Goal: Task Accomplishment & Management: Use online tool/utility

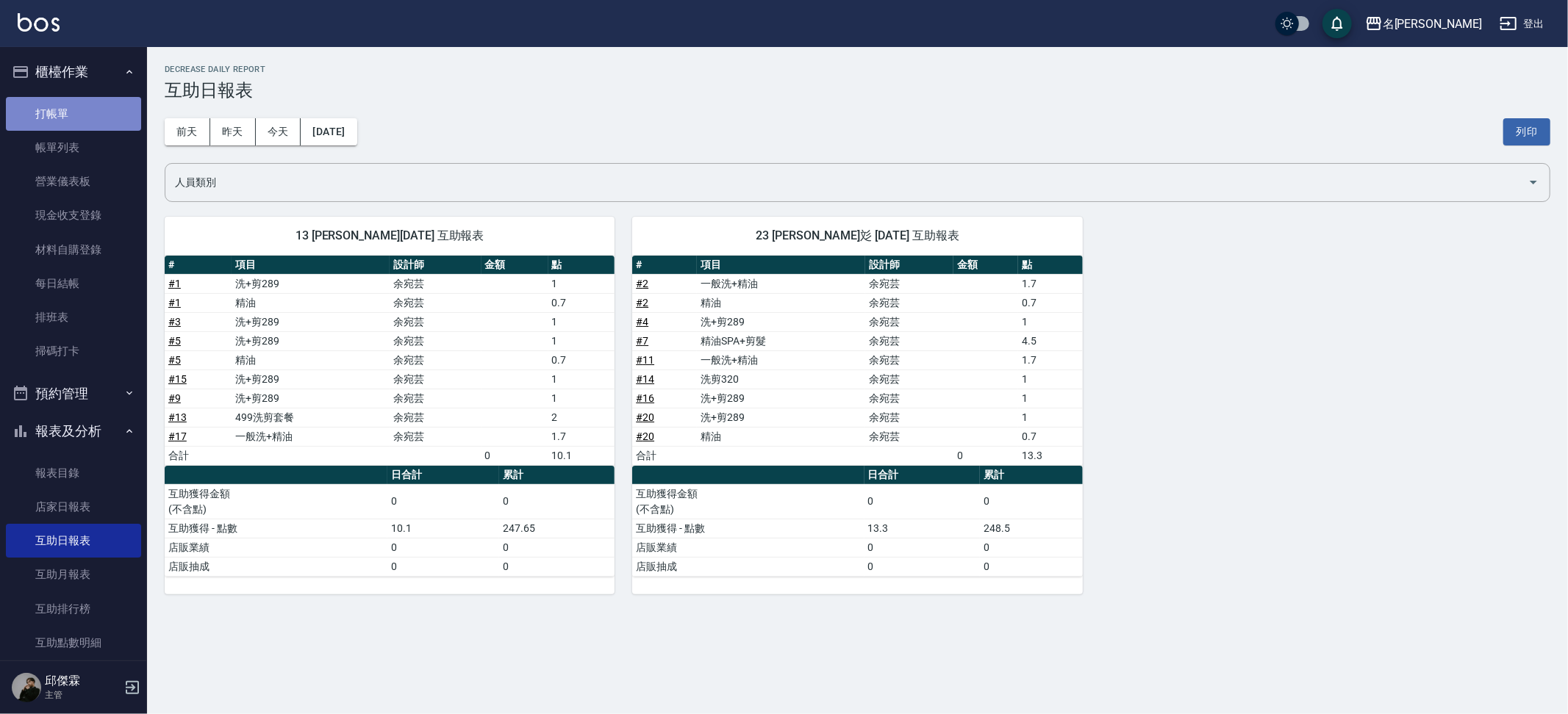
click at [85, 109] on link "打帳單" at bounding box center [73, 113] width 135 height 34
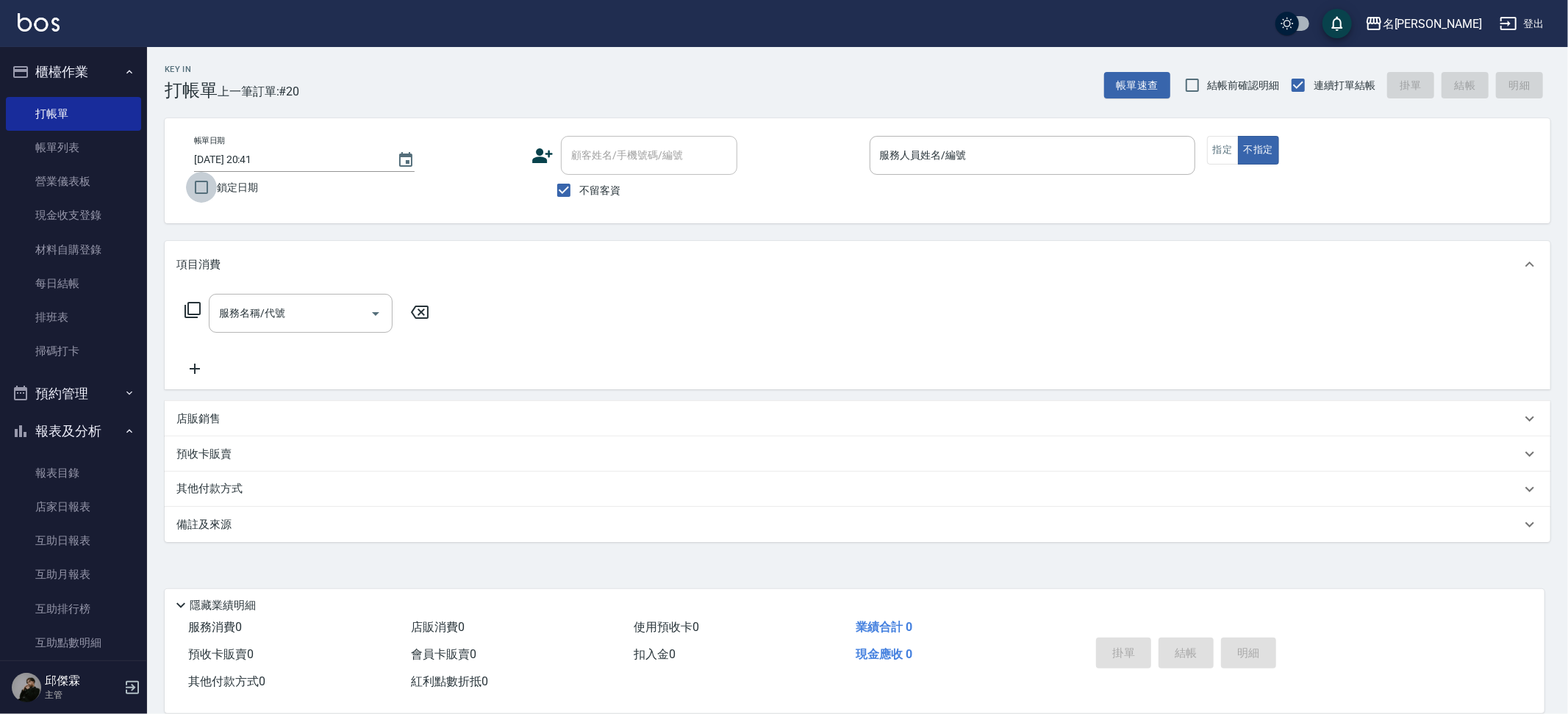
click at [197, 189] on input "鎖定日期" at bounding box center [201, 187] width 31 height 31
checkbox input "true"
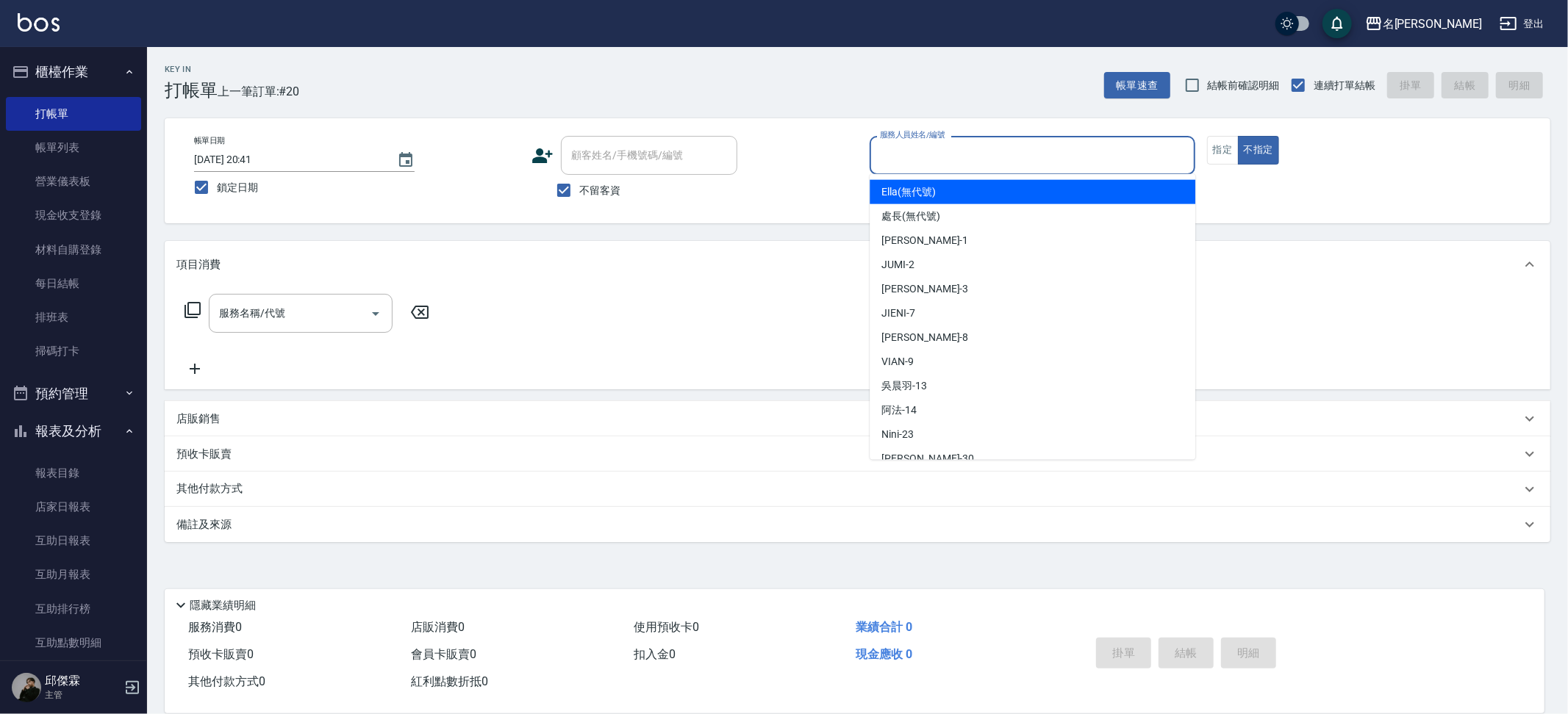
click at [1019, 147] on input "服務人員姓名/編號" at bounding box center [1032, 155] width 312 height 26
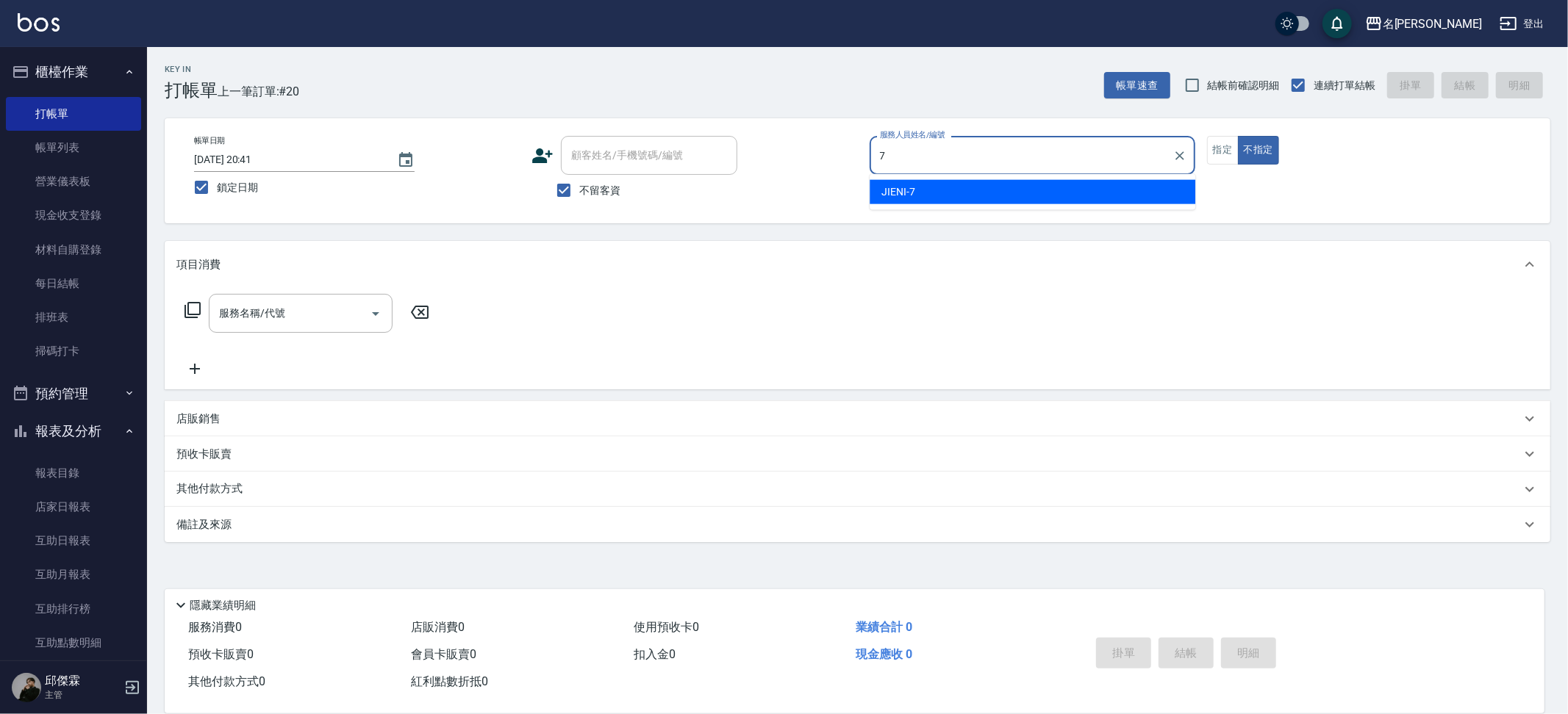
type input "JIENI-7"
type button "false"
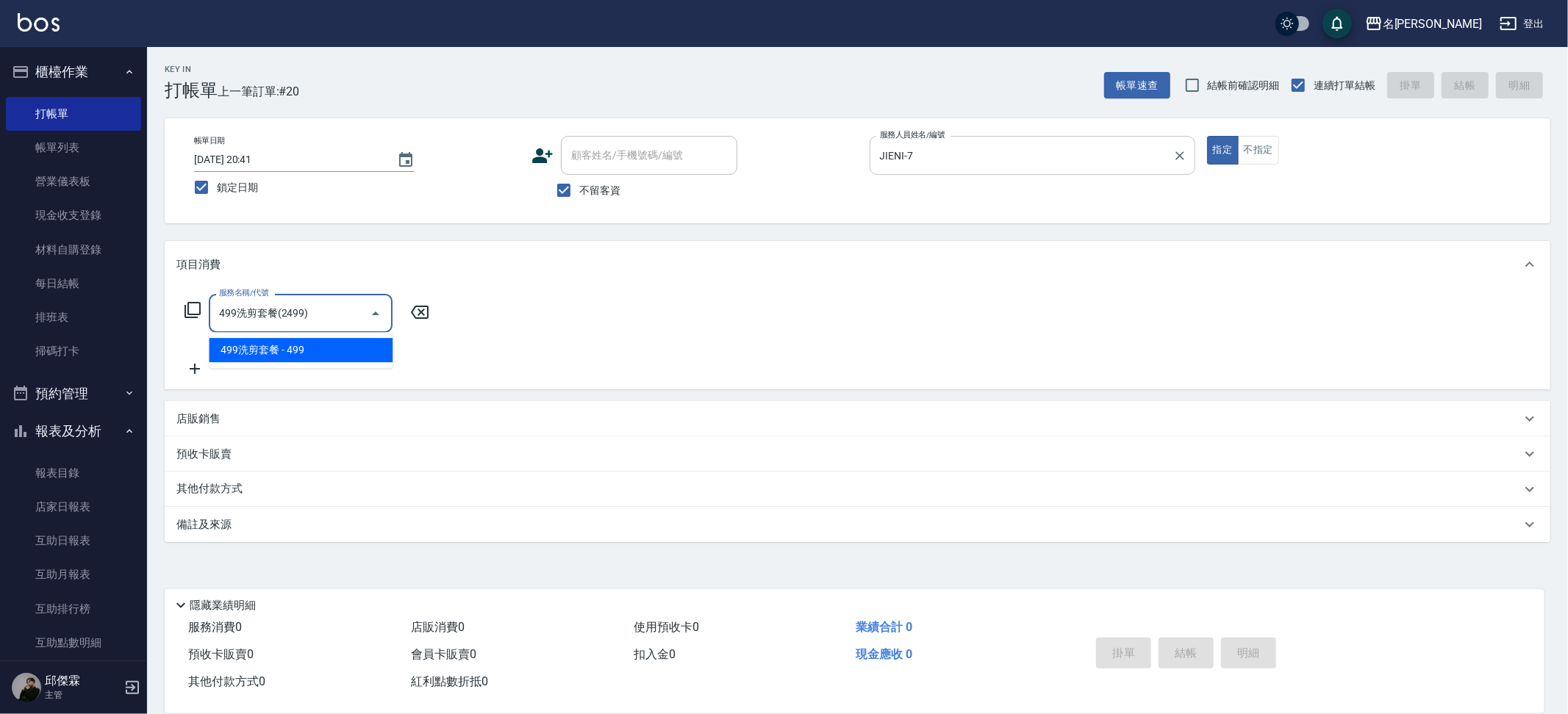
type input "499洗剪套餐(2499)"
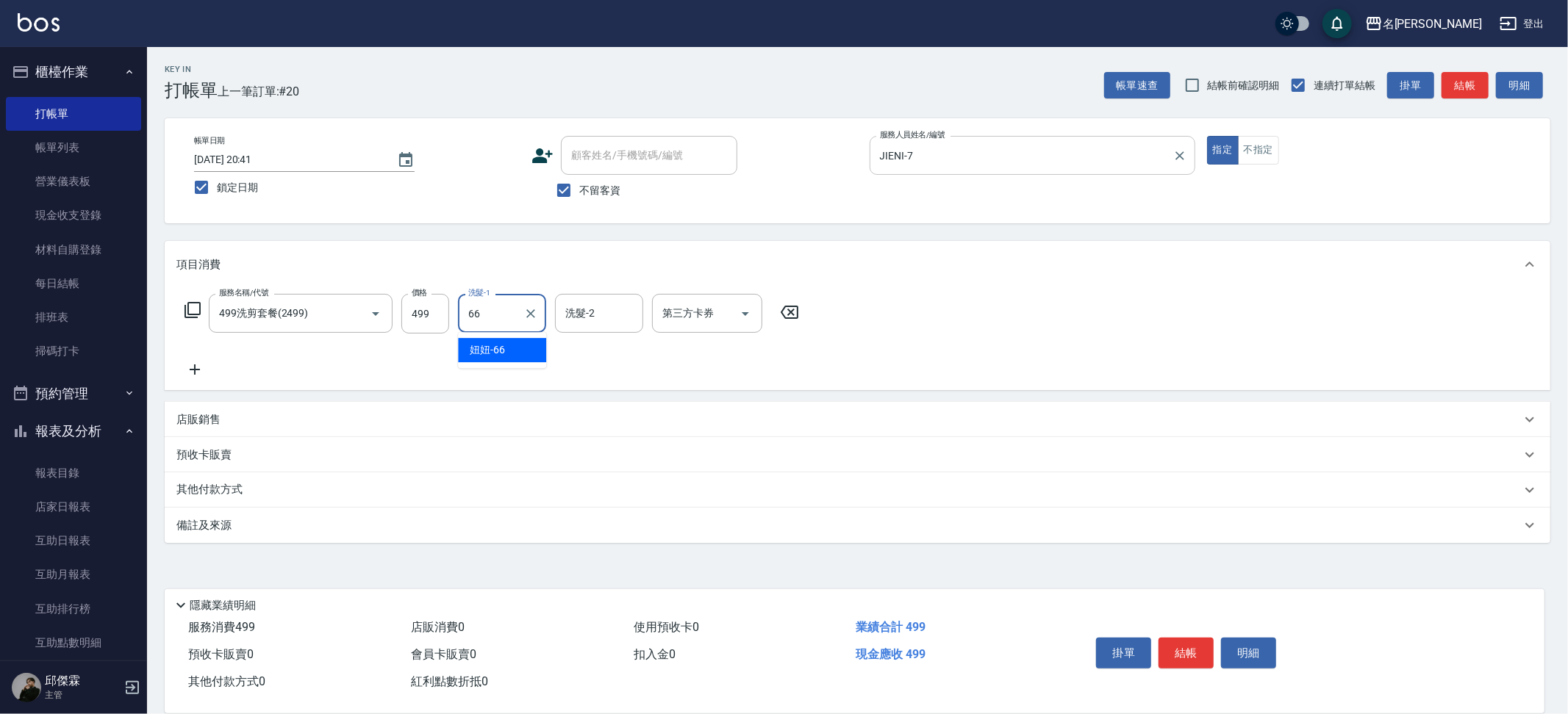
type input "妞妞-66"
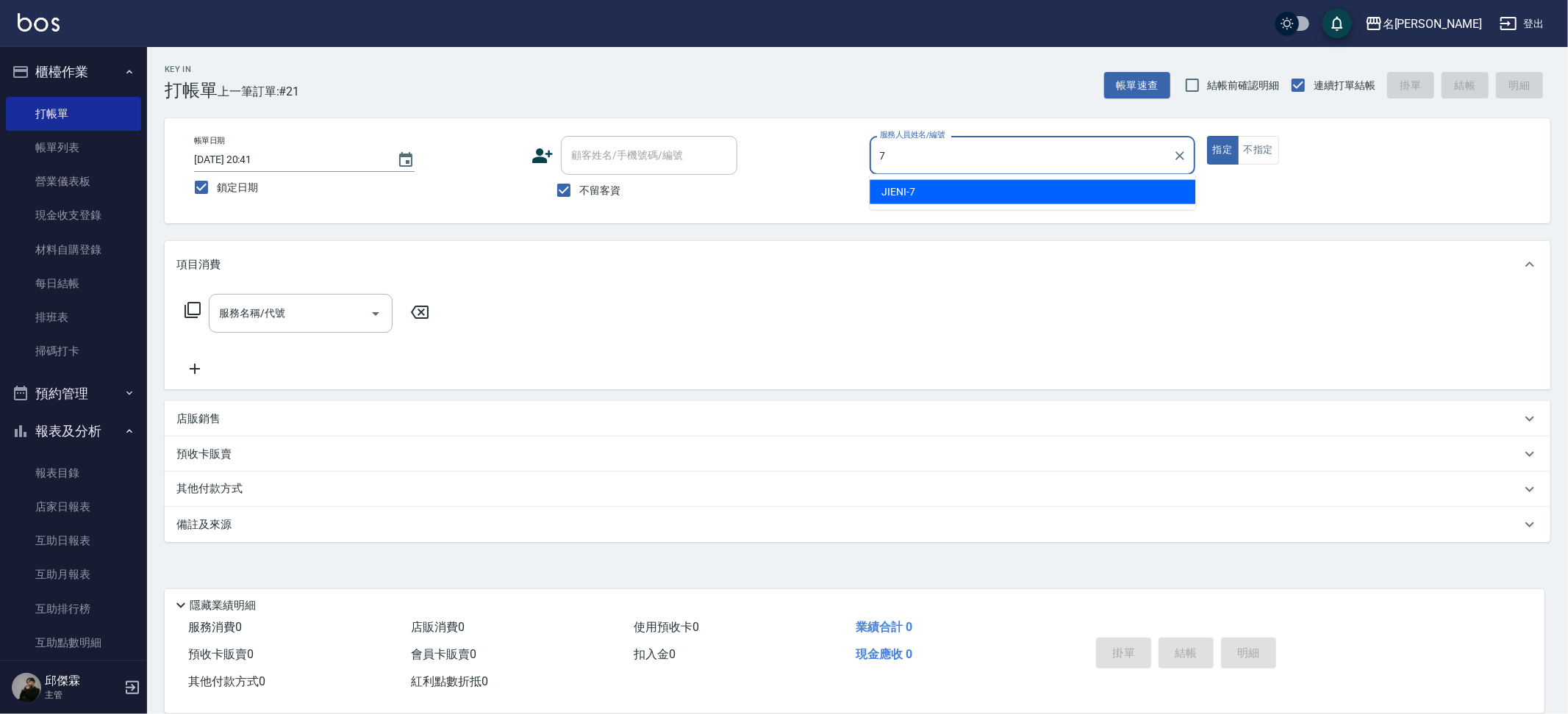
type input "JIENI-7"
type button "true"
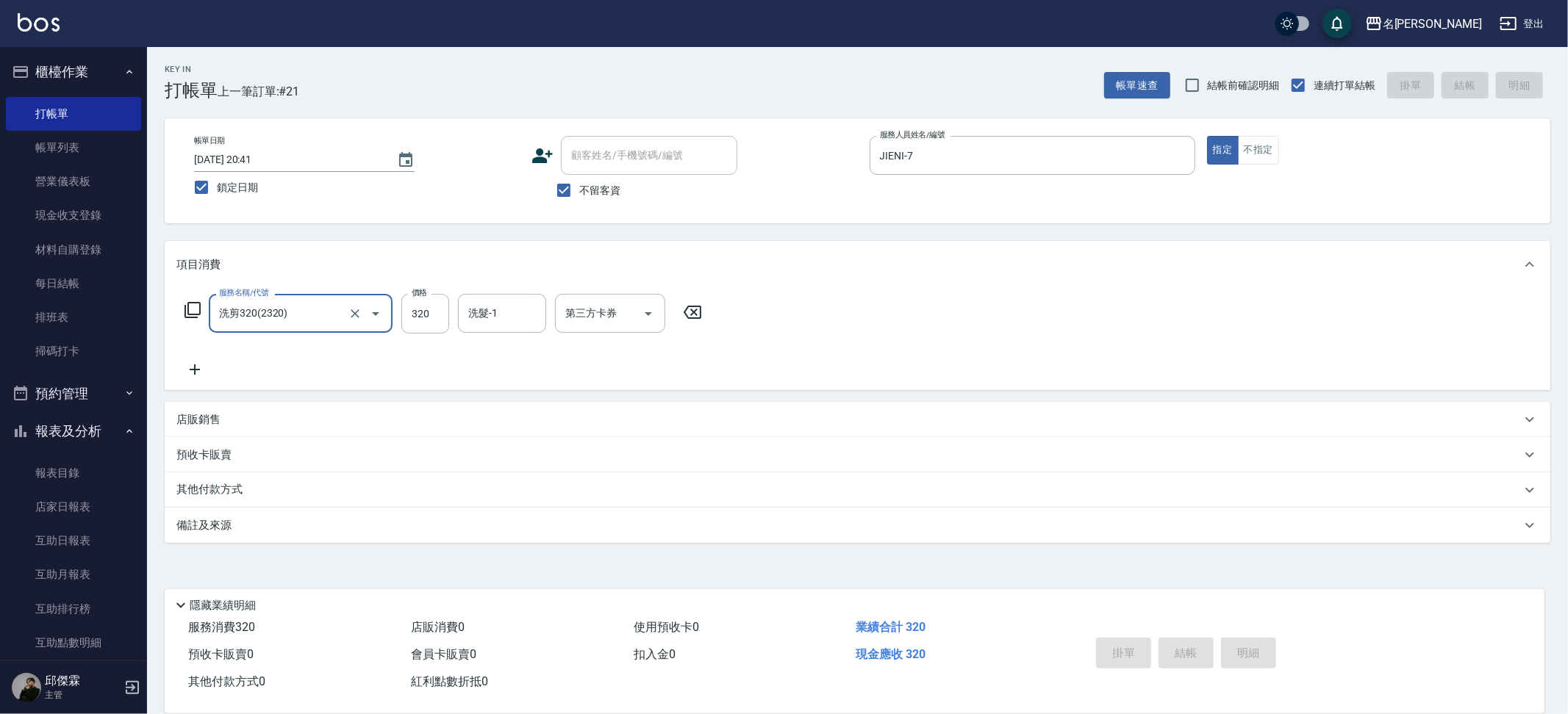
type input "洗剪320(2320)"
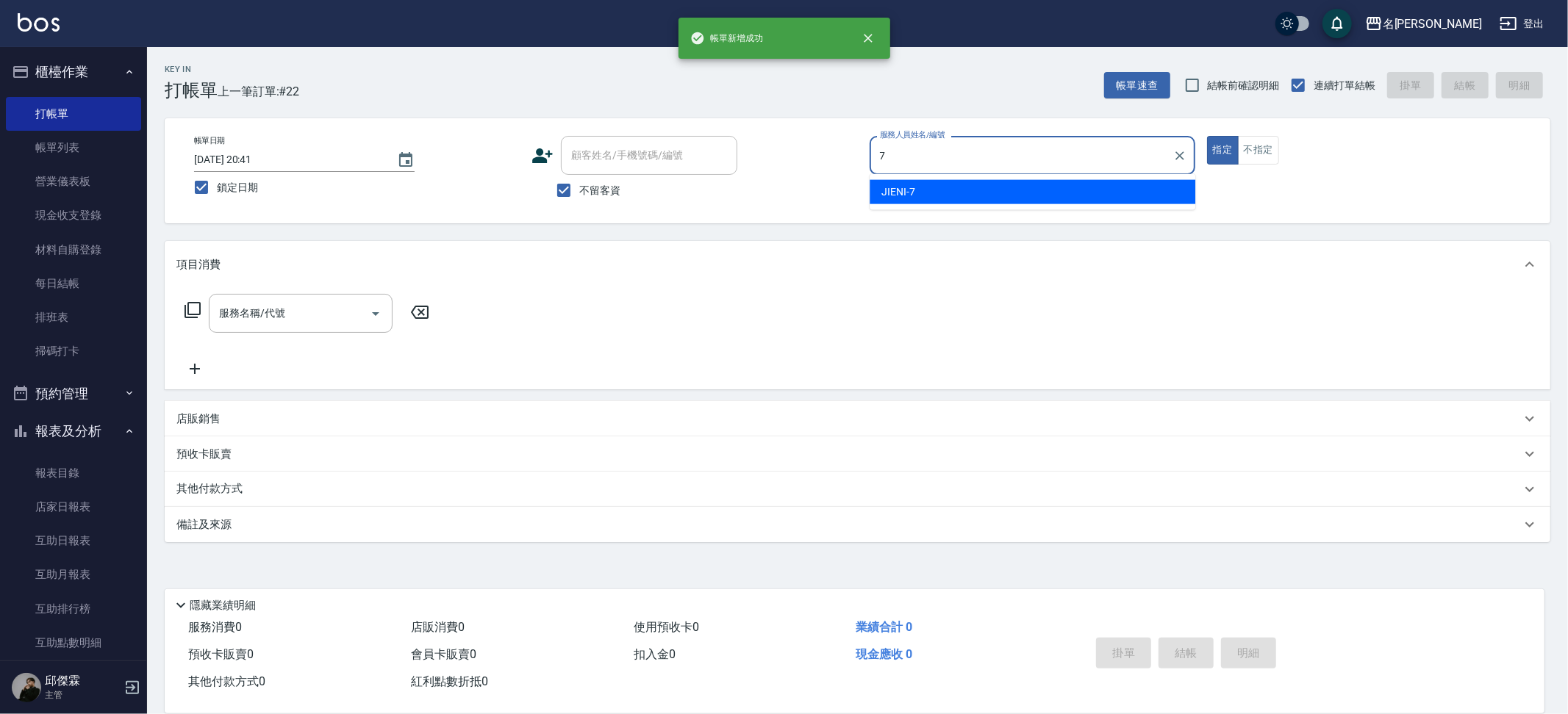
type input "JIENI-7"
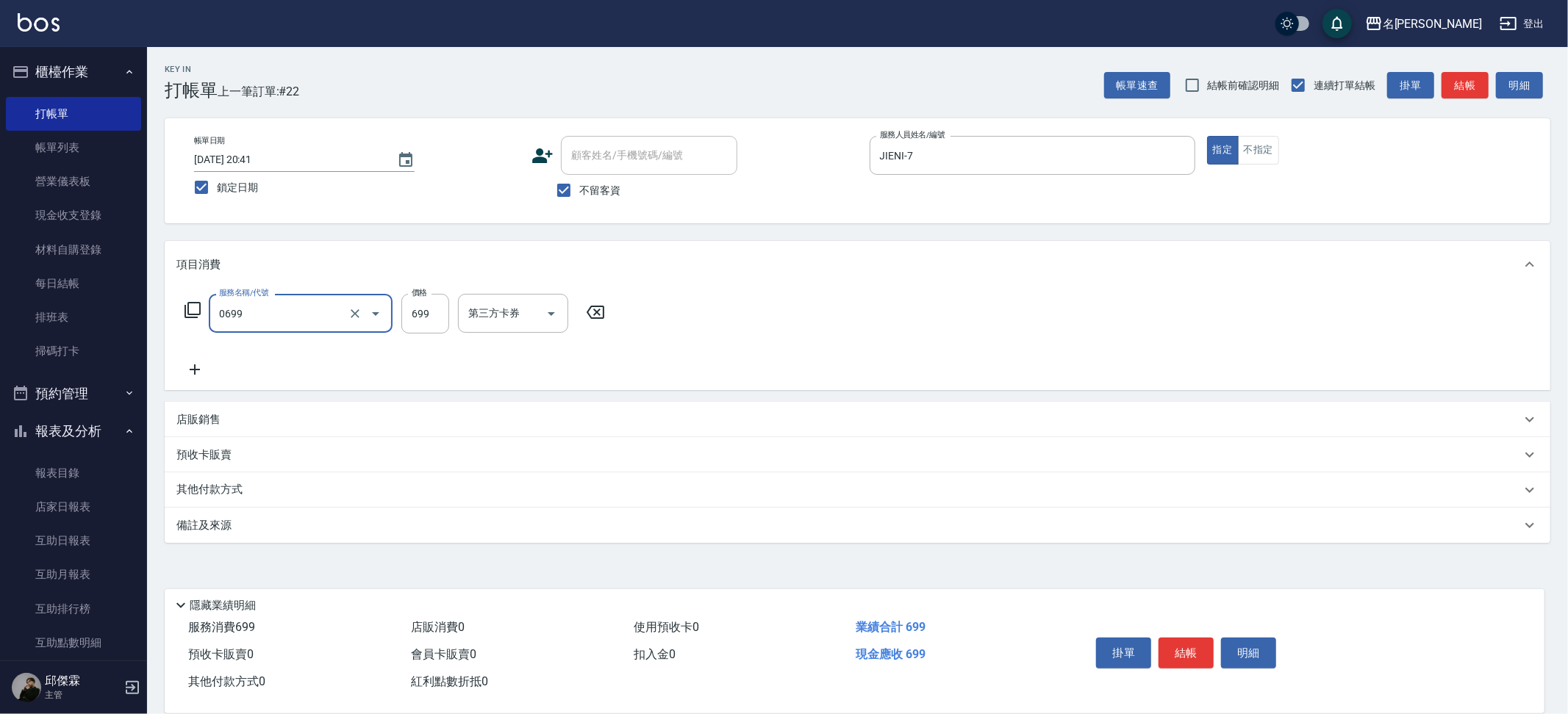
type input "精油 699(0699)"
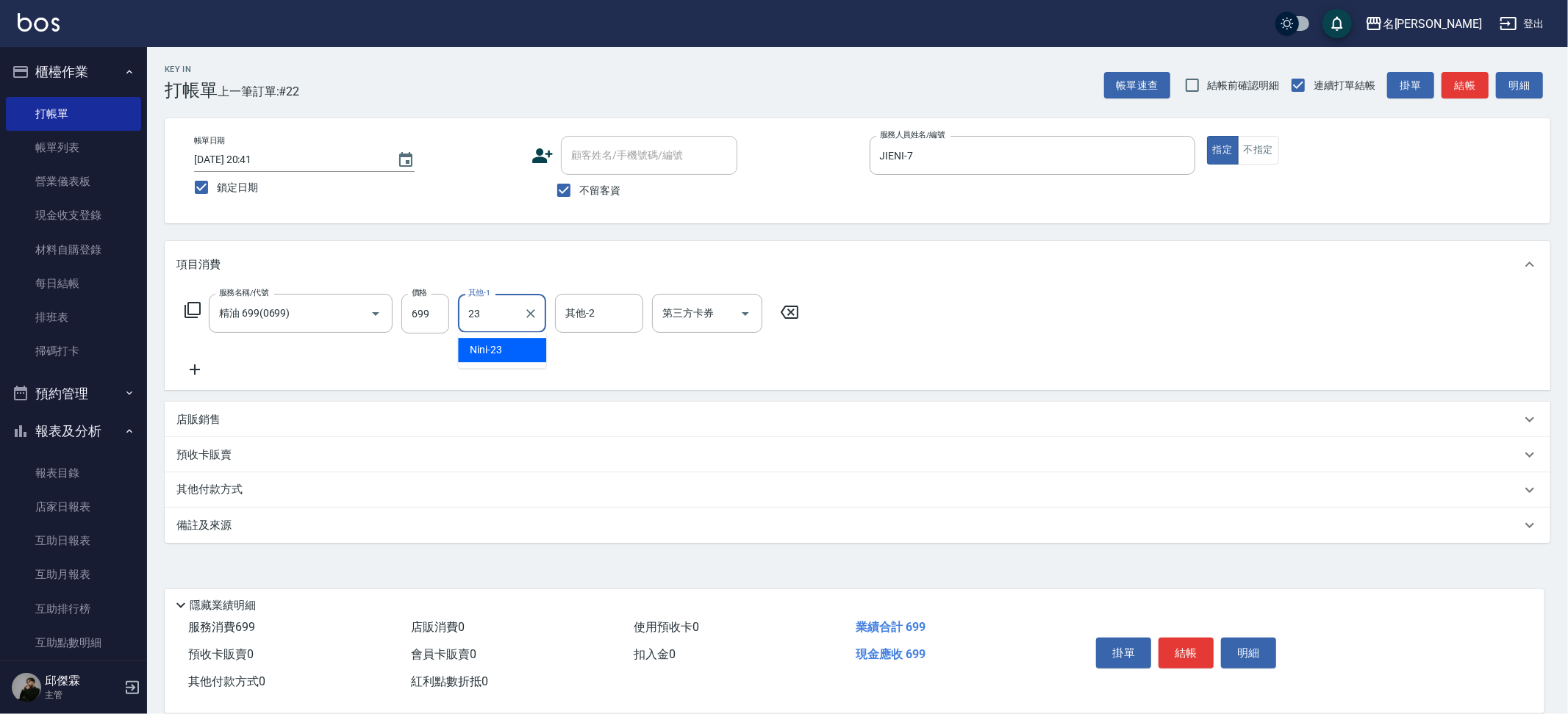
type input "Nini-23"
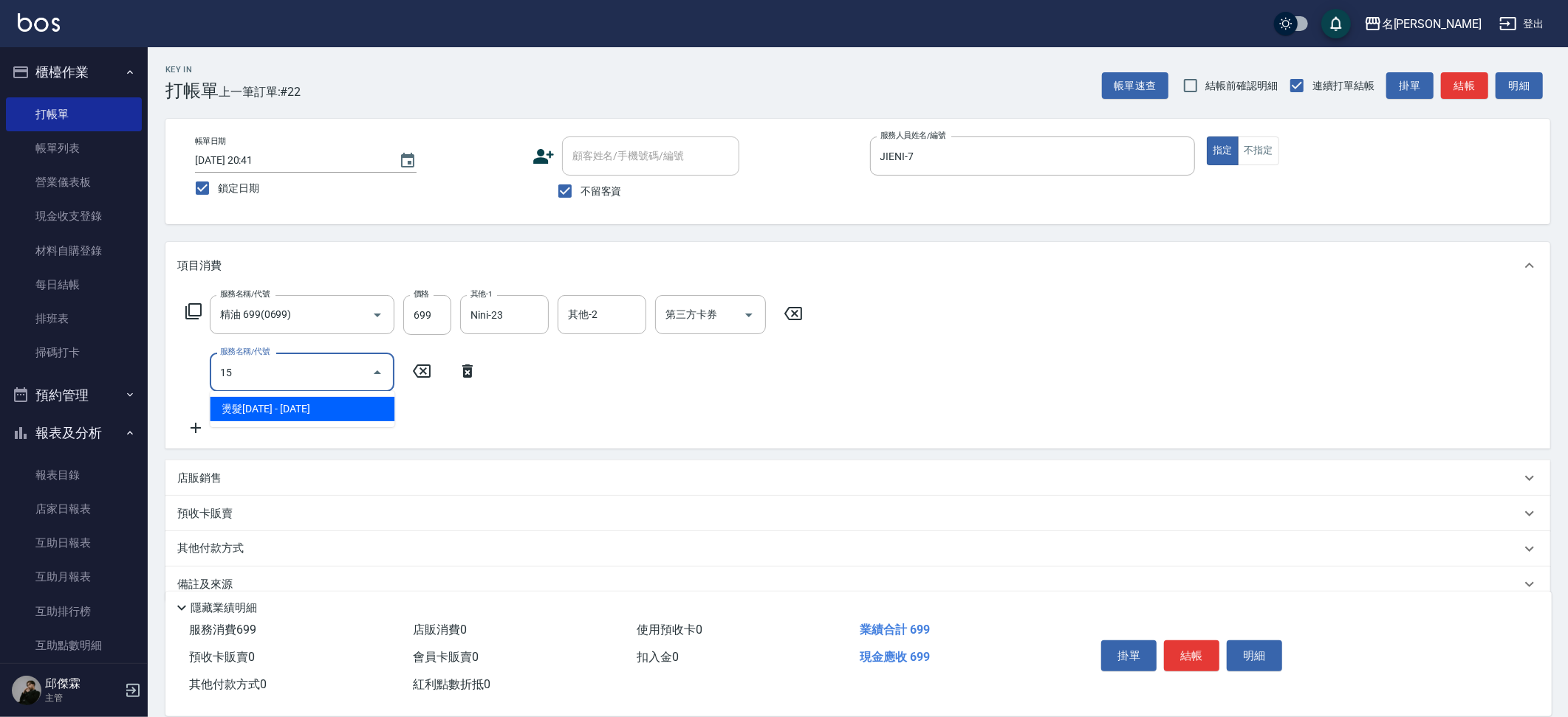
type input "1"
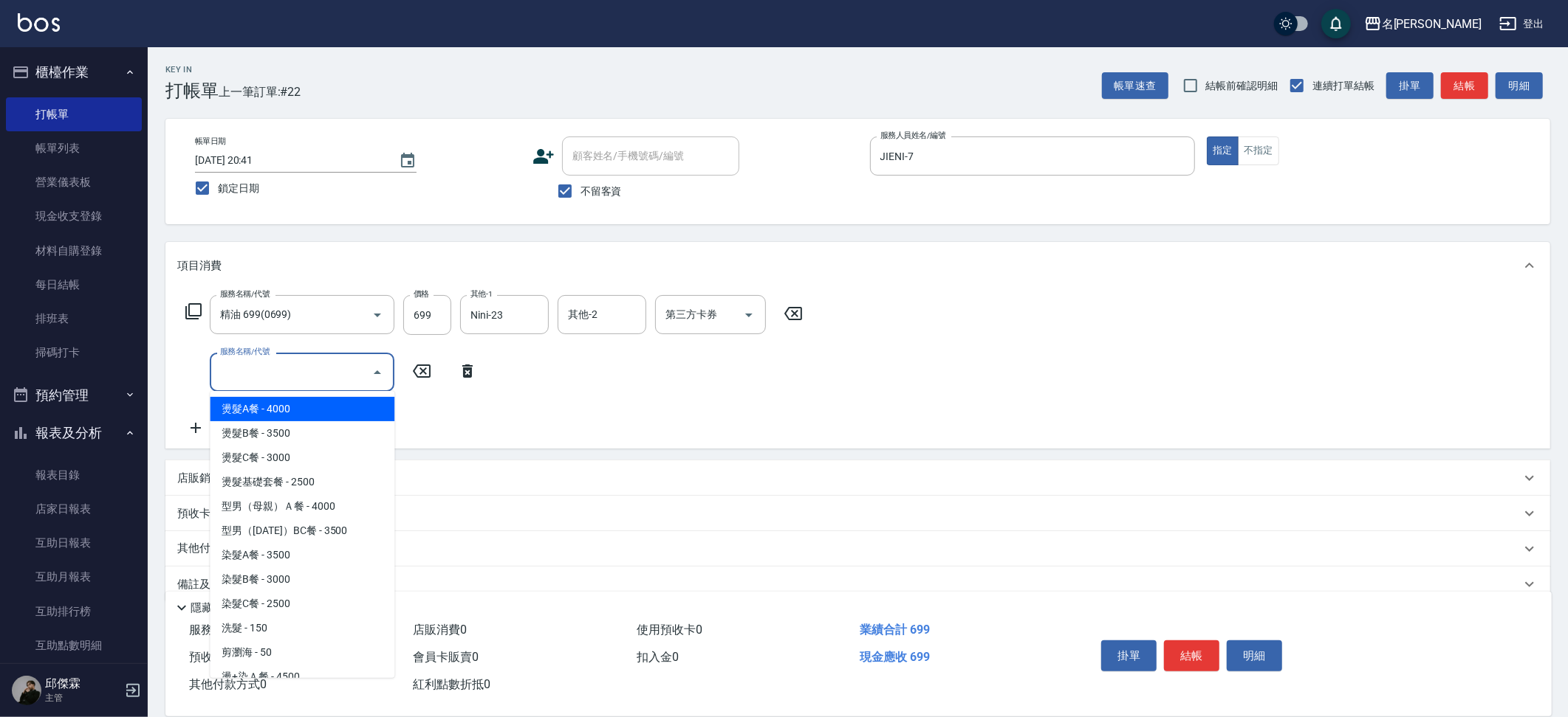
type input "4"
type input "3"
type input "2"
type input "5"
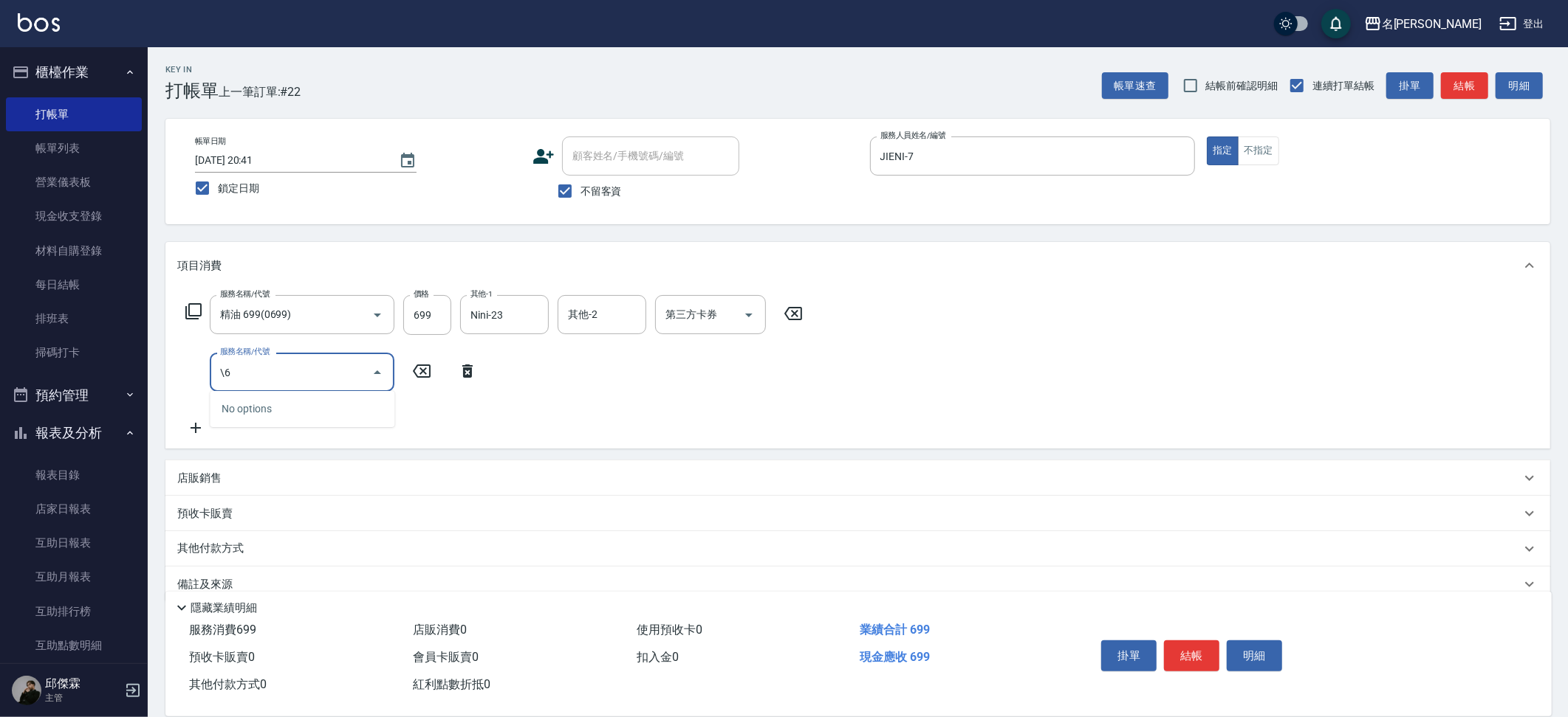
type input "\"
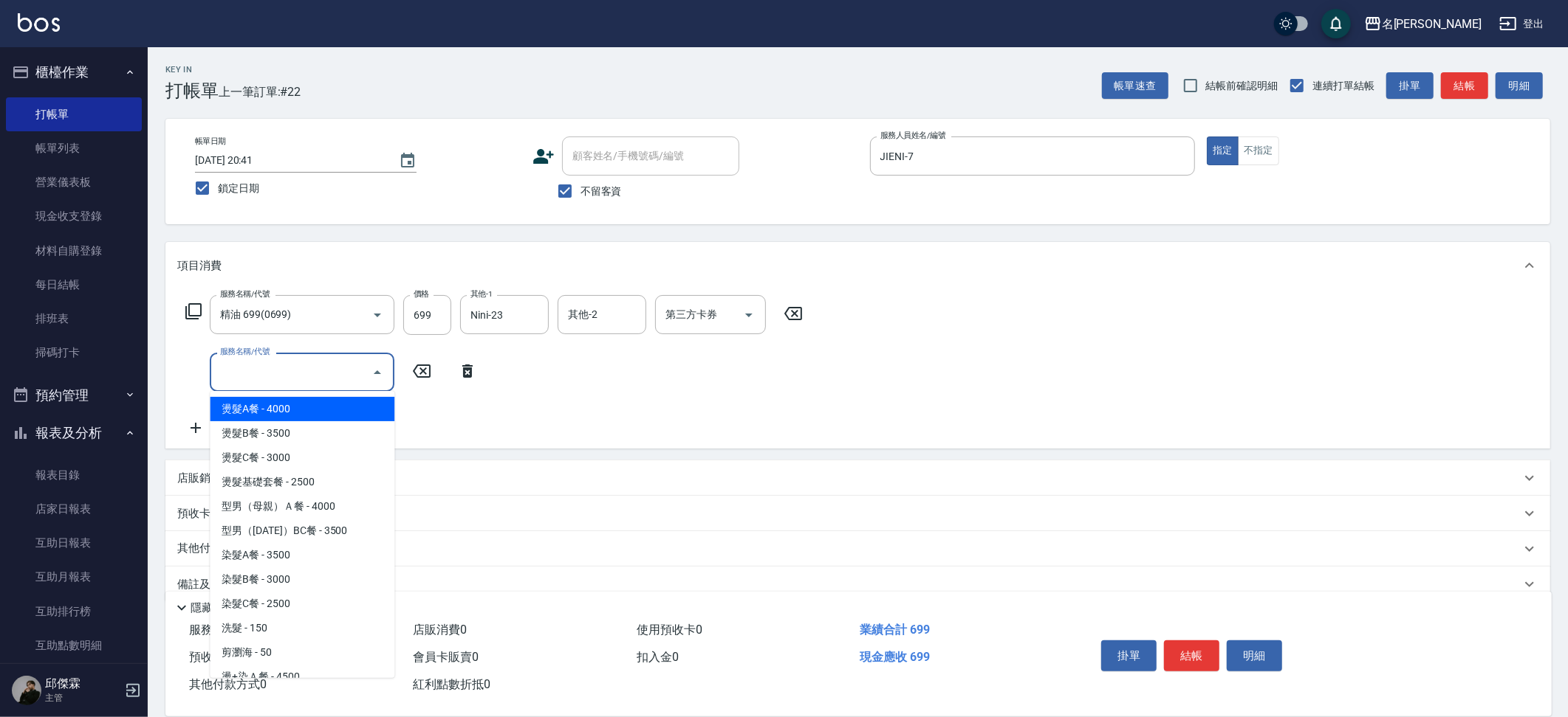
type input "6"
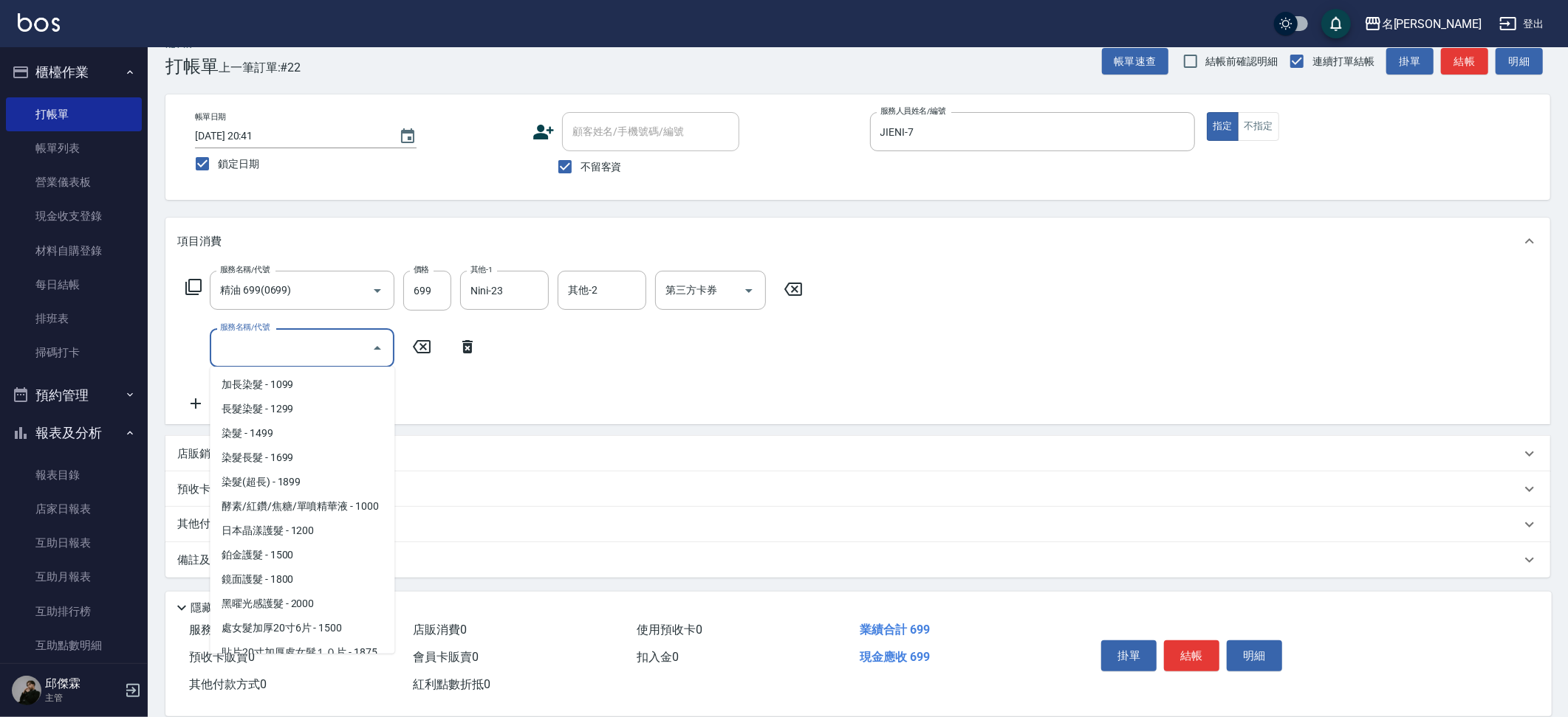
scroll to position [1679, 0]
click at [289, 545] on span "鉑金護髮 - 1500" at bounding box center [302, 556] width 185 height 24
type input "鉑金護髮(51500)"
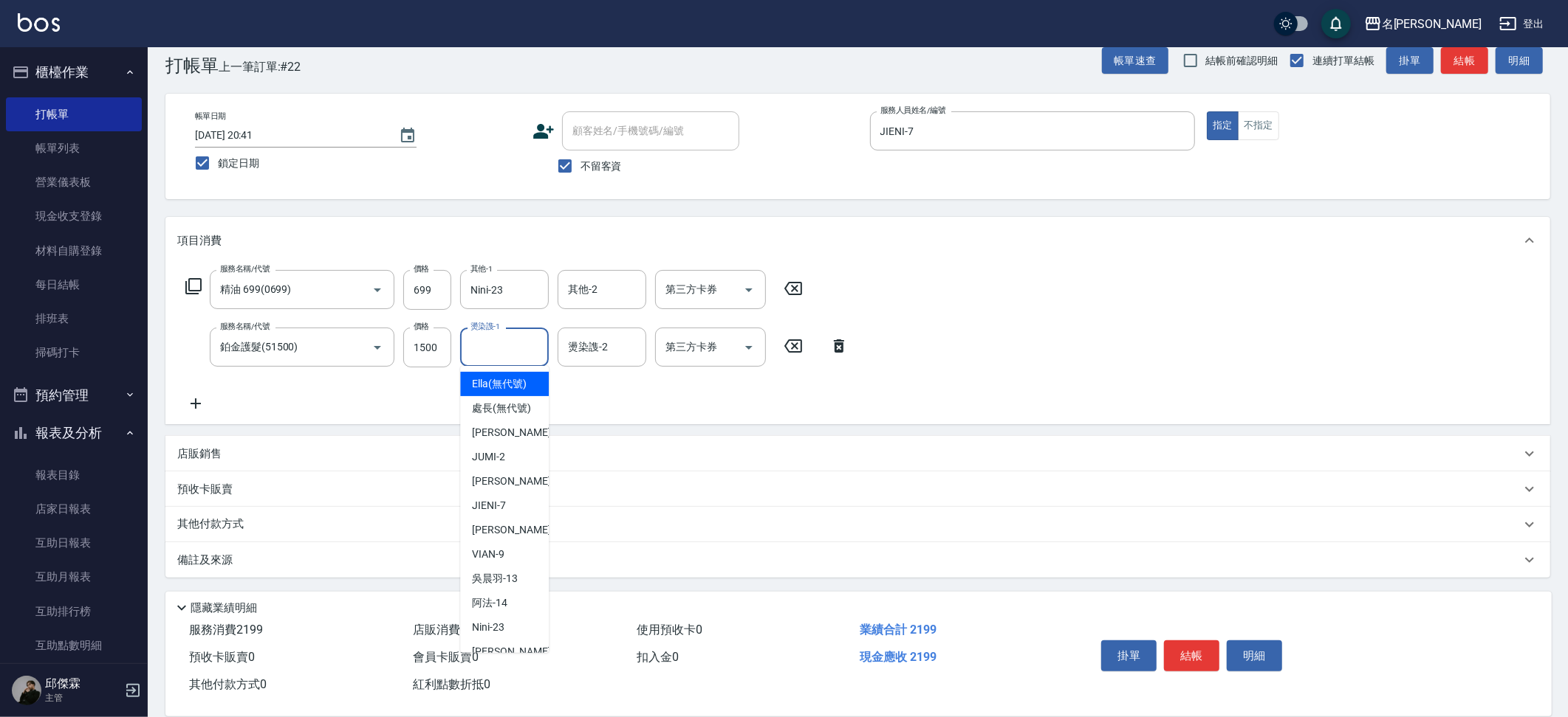
click at [489, 346] on input "燙染謢-1" at bounding box center [505, 347] width 75 height 26
type input "1"
type input "Nini-23"
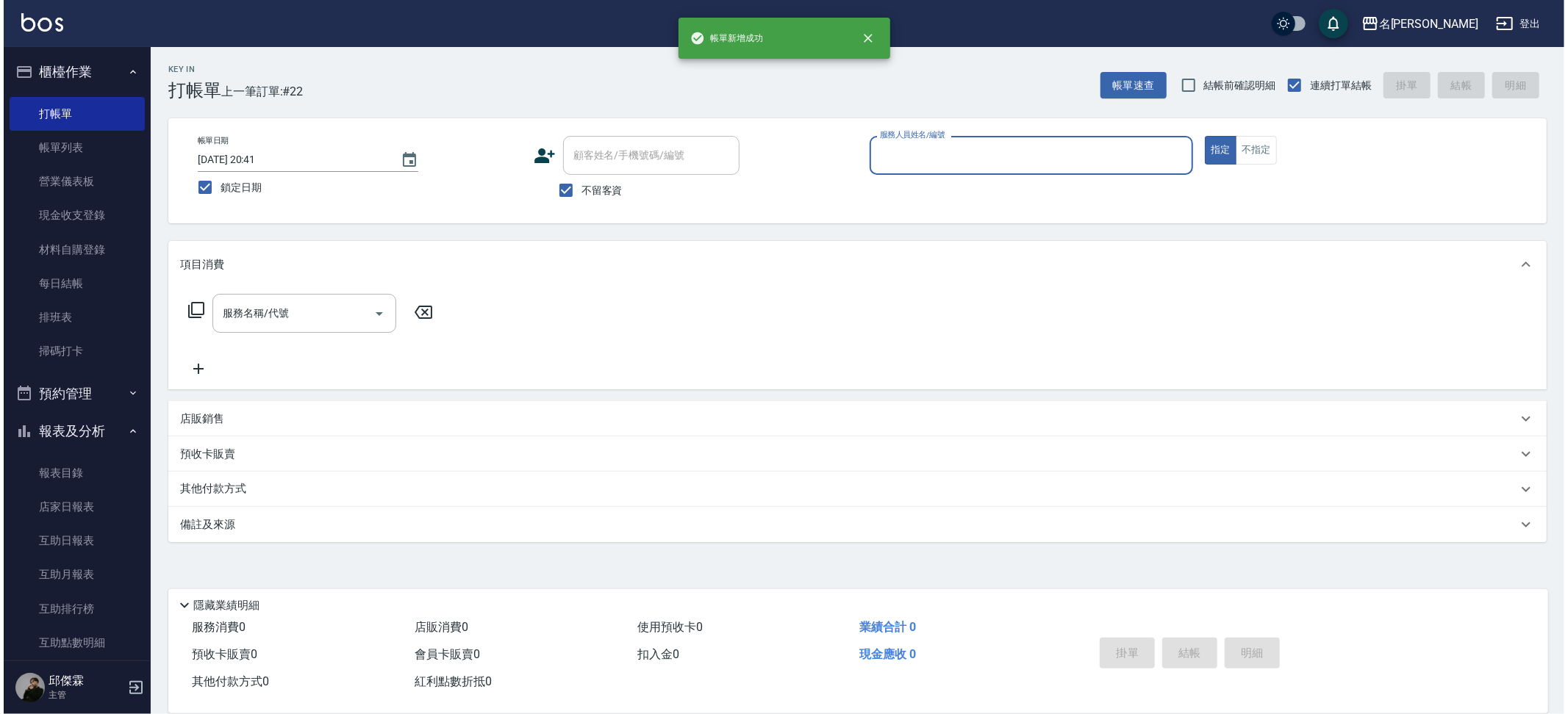
scroll to position [0, 0]
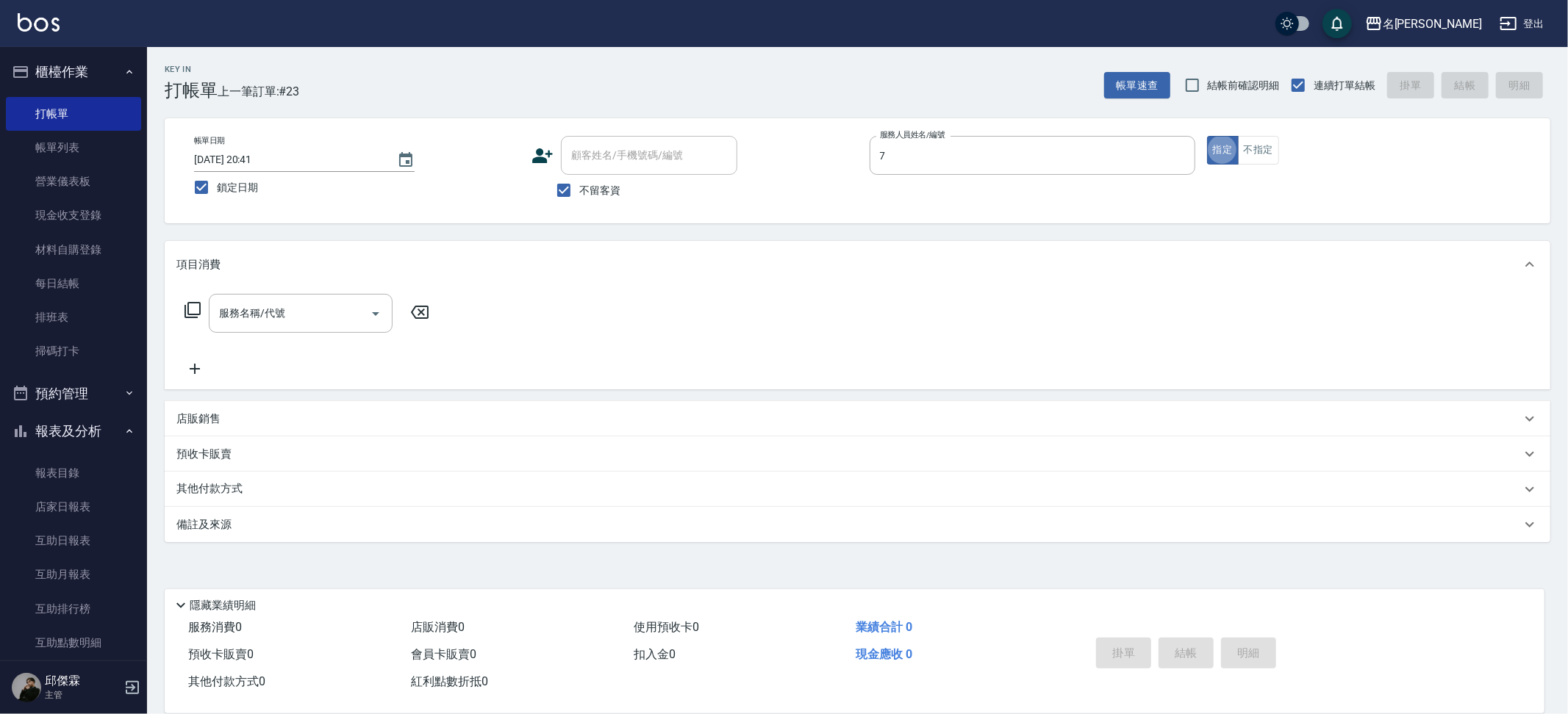
type input "JIENI-7"
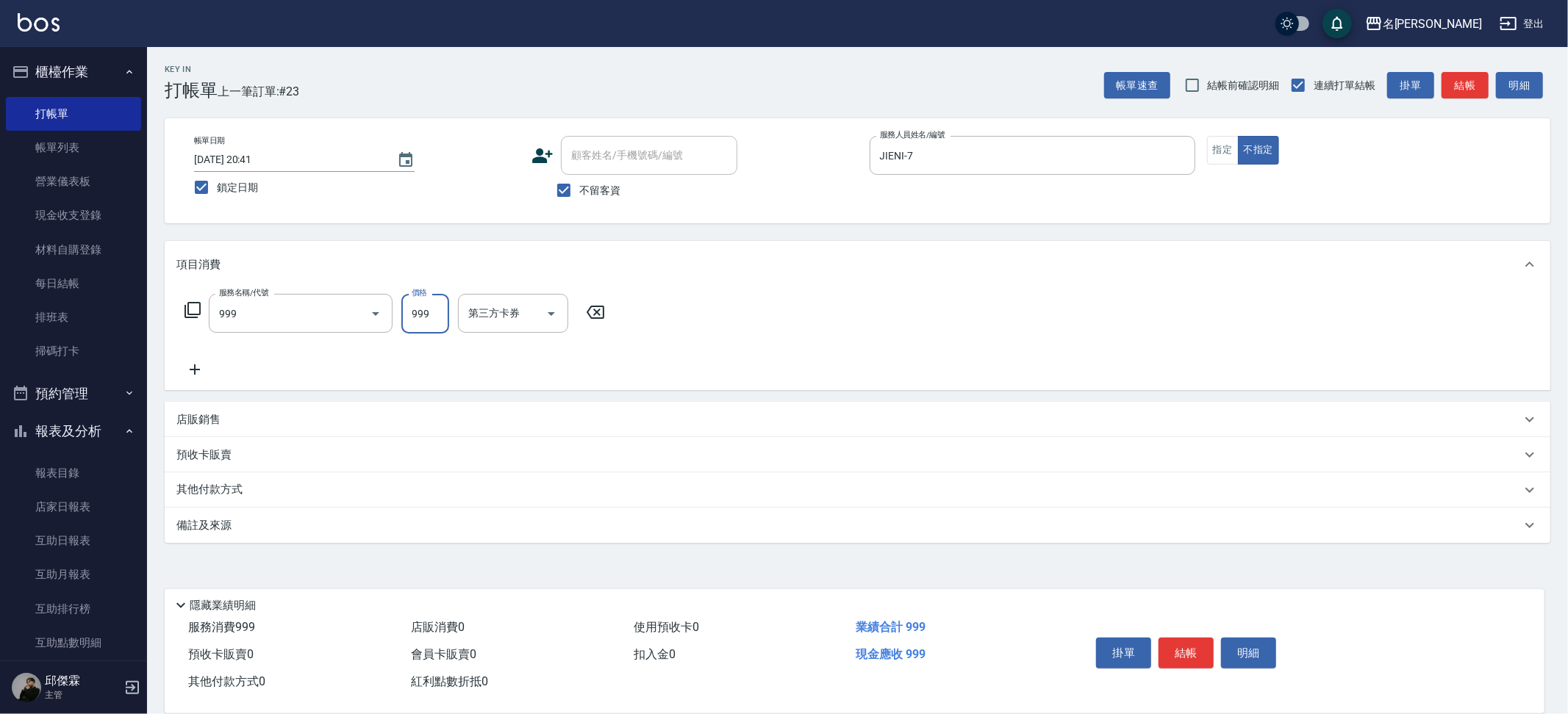
type input "精油SPA+剪髮(999)"
type input "妞妞-66"
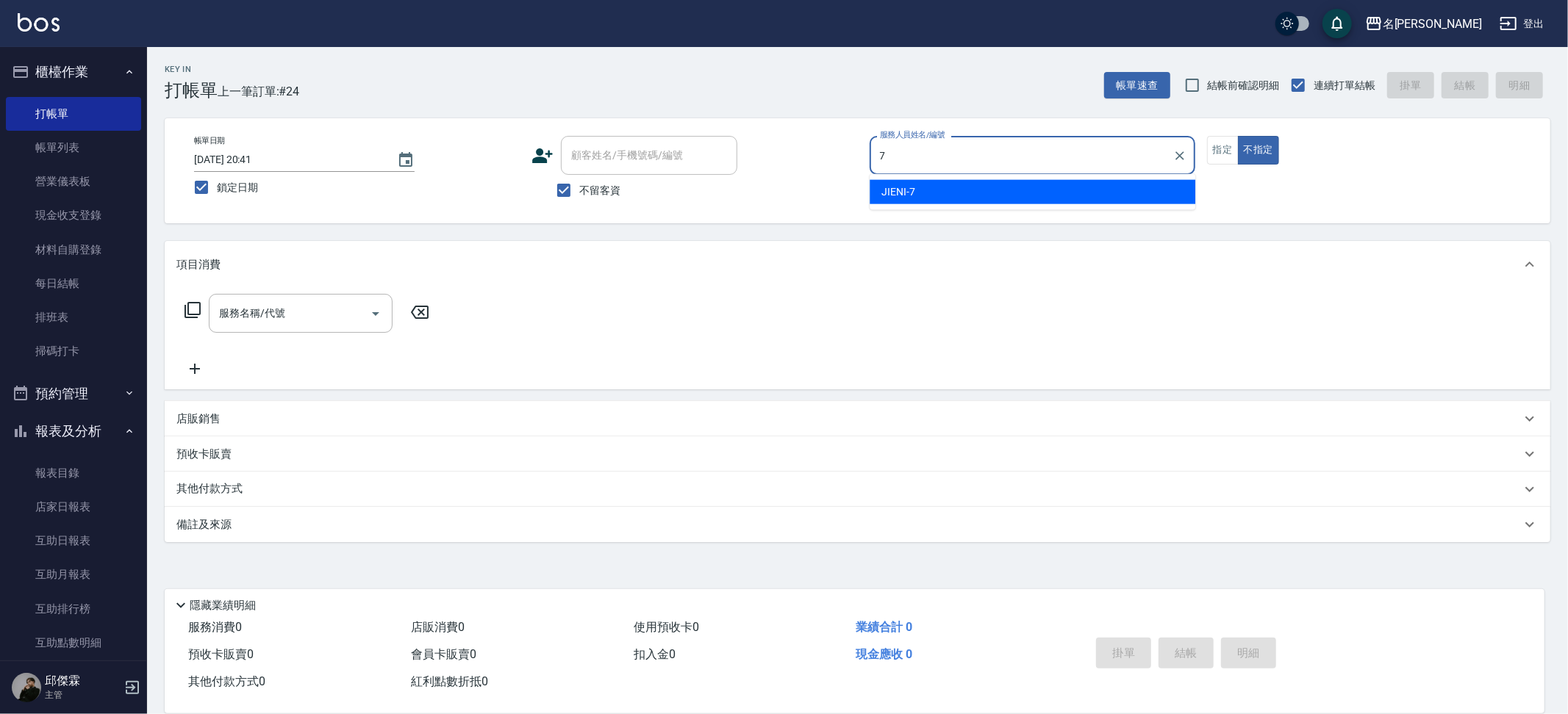
type input "JIENI-7"
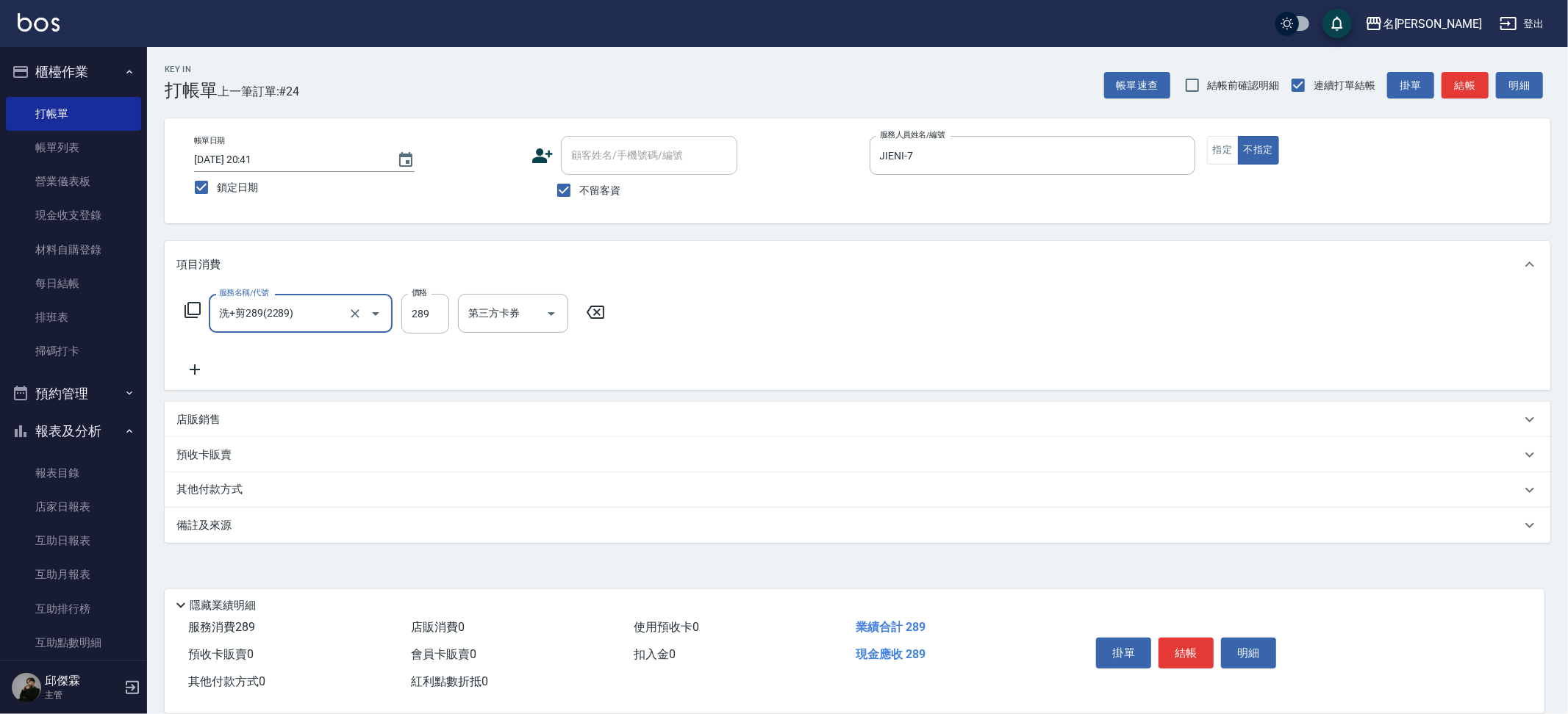
type input "洗+剪289(2289)"
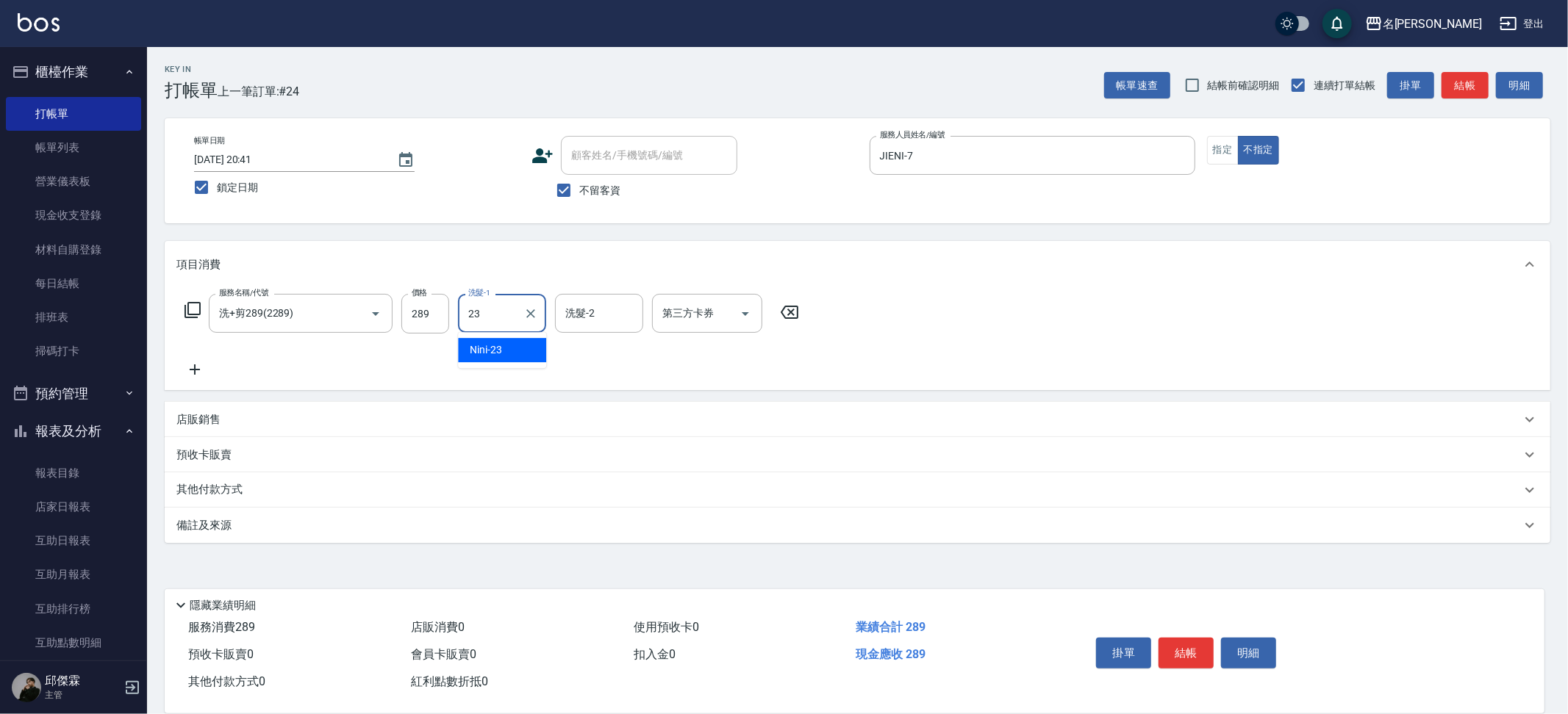
type input "Nini-23"
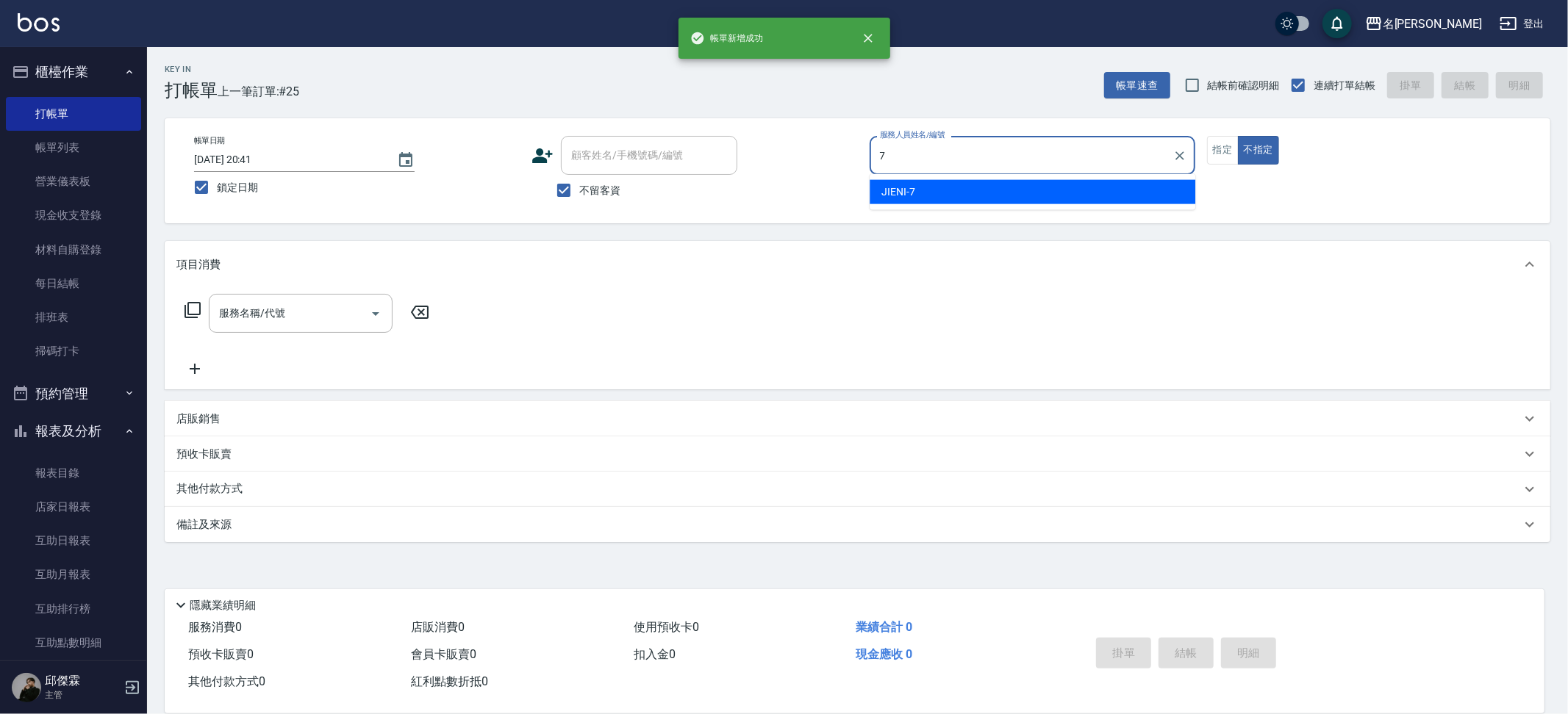
type input "JIENI-7"
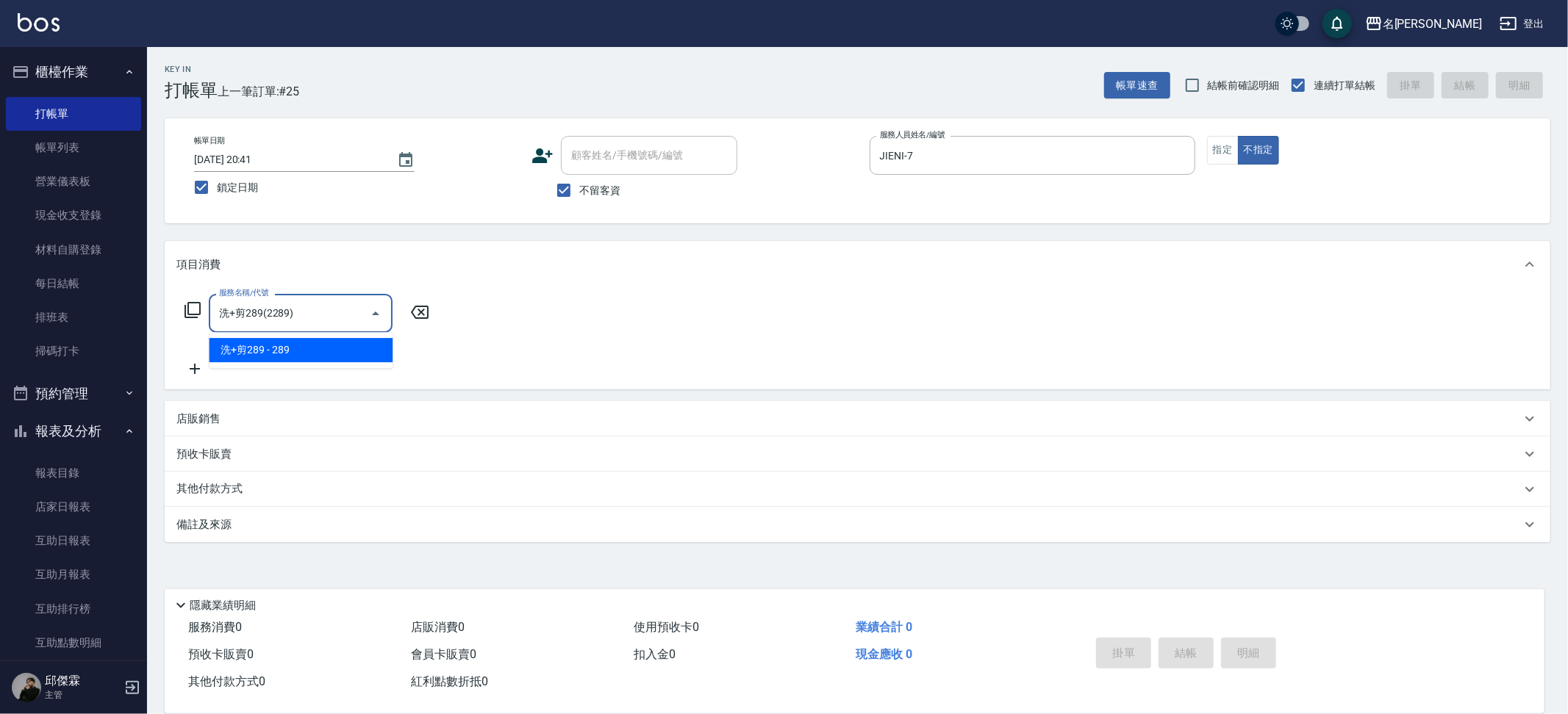
type input "洗+剪289(2289)"
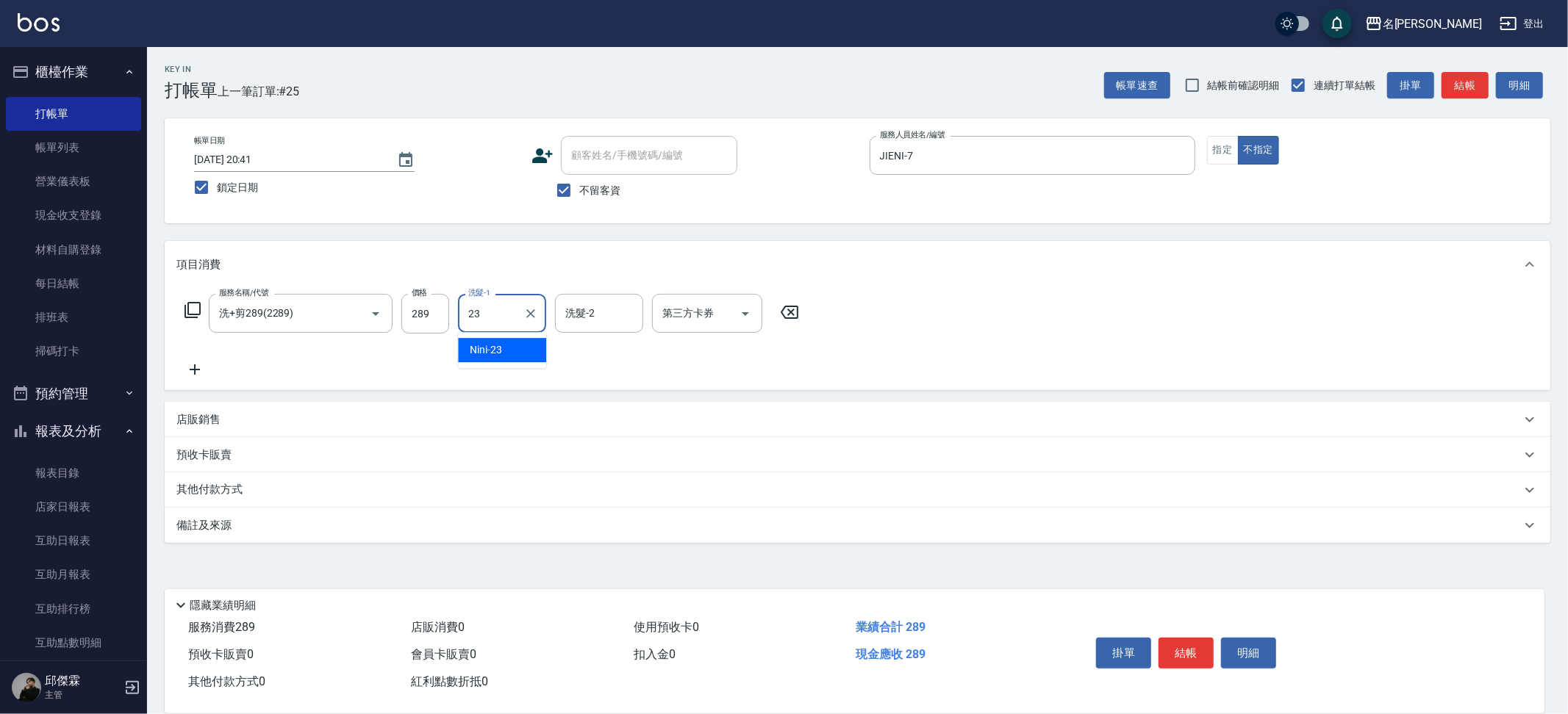
type input "Nini-23"
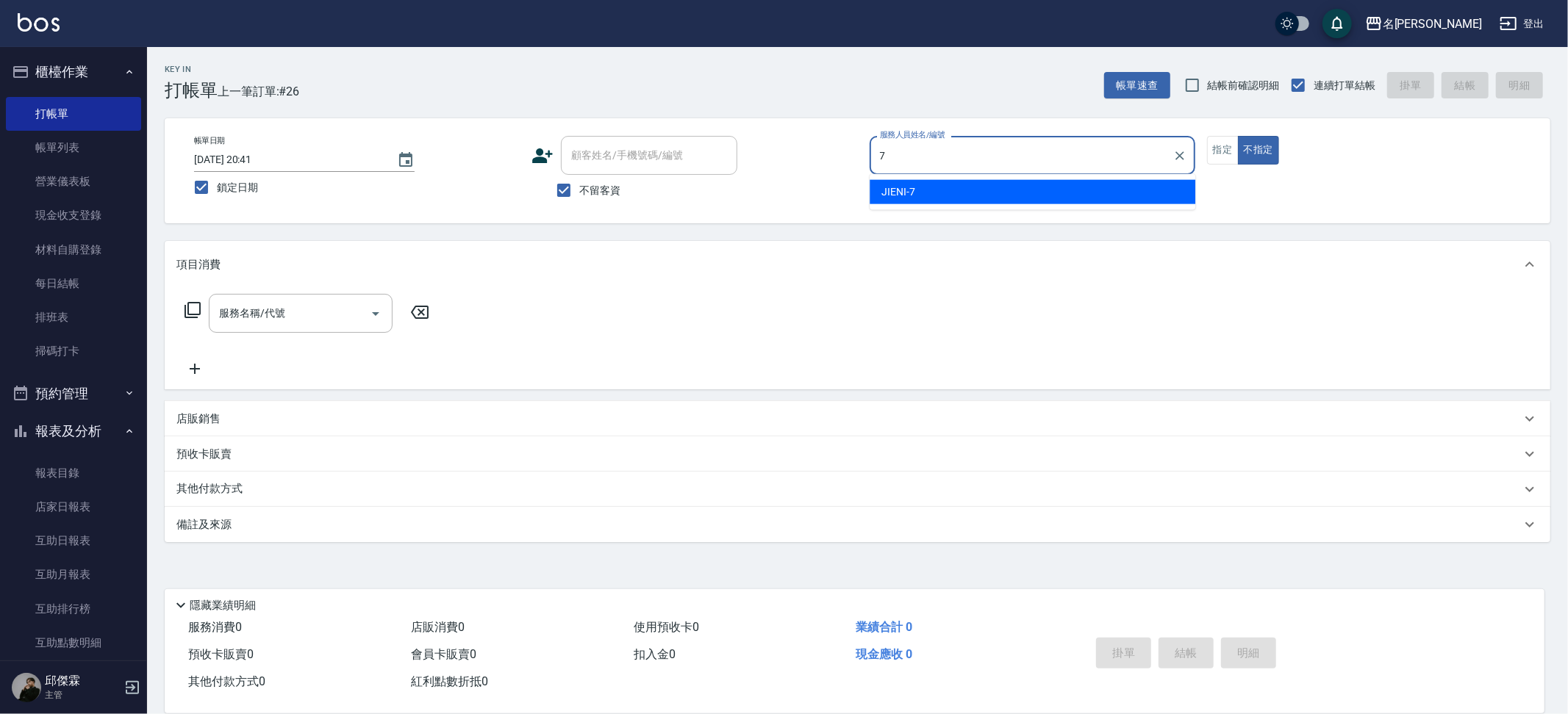
type input "JIENI-7"
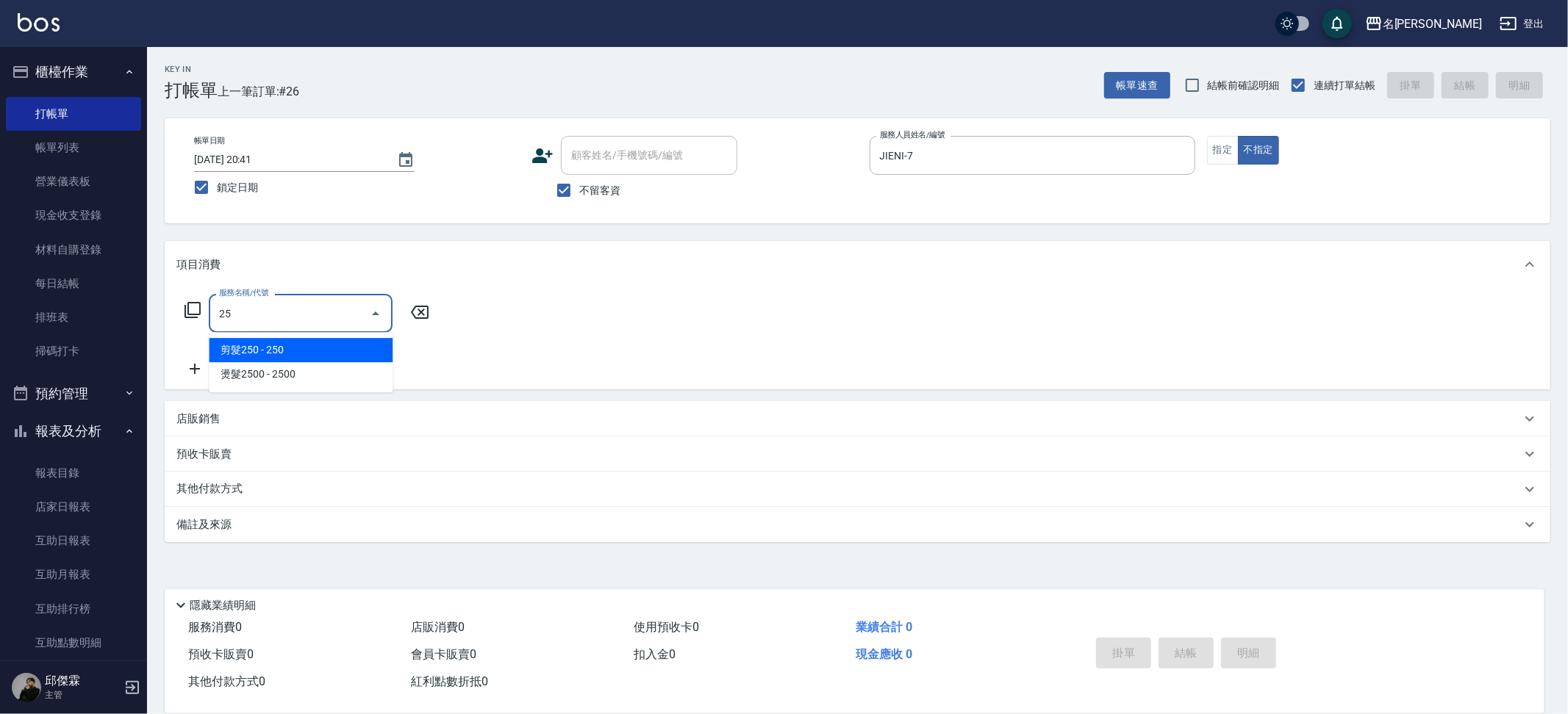
type input "2"
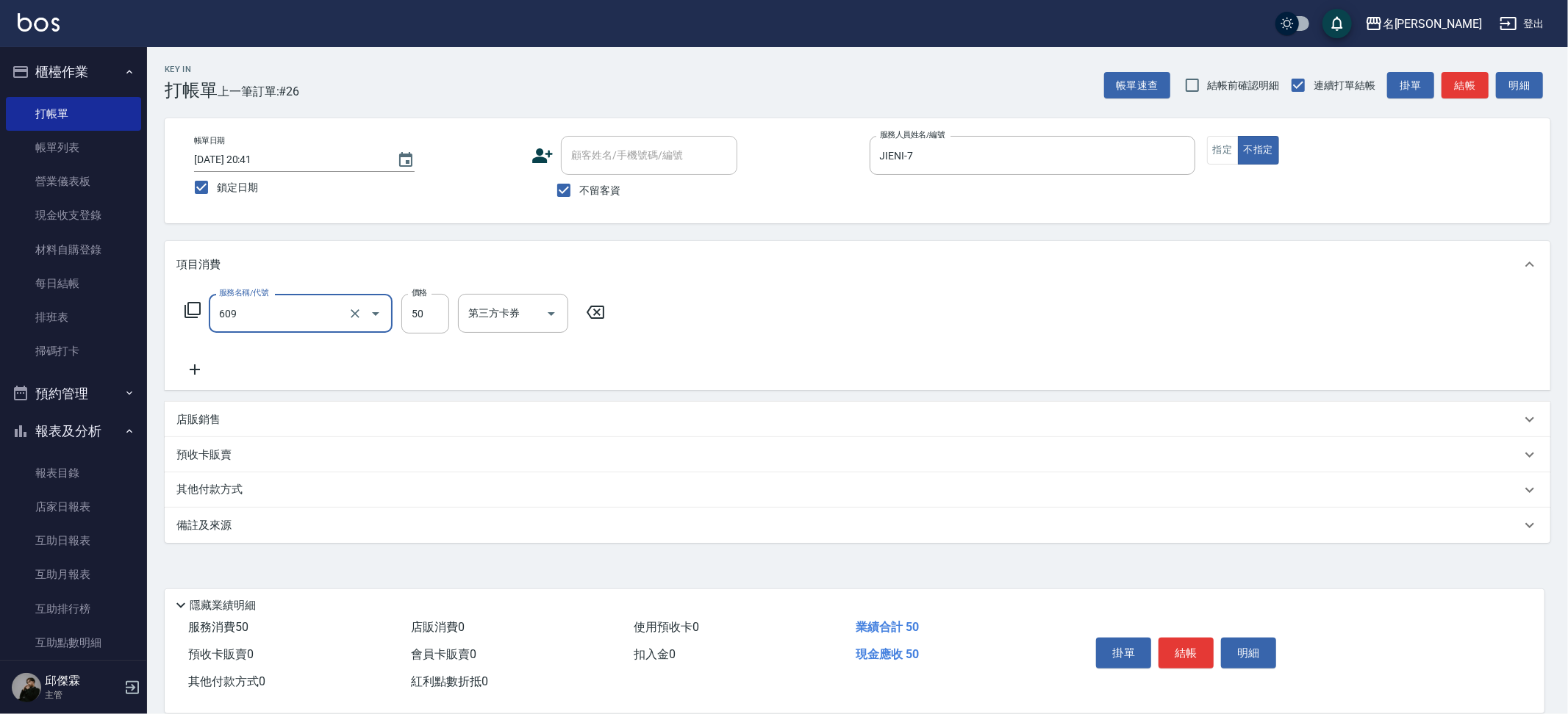
type input "精油(609)"
click at [352, 314] on icon "Clear" at bounding box center [355, 314] width 15 height 15
click at [367, 307] on icon "Open" at bounding box center [375, 313] width 17 height 17
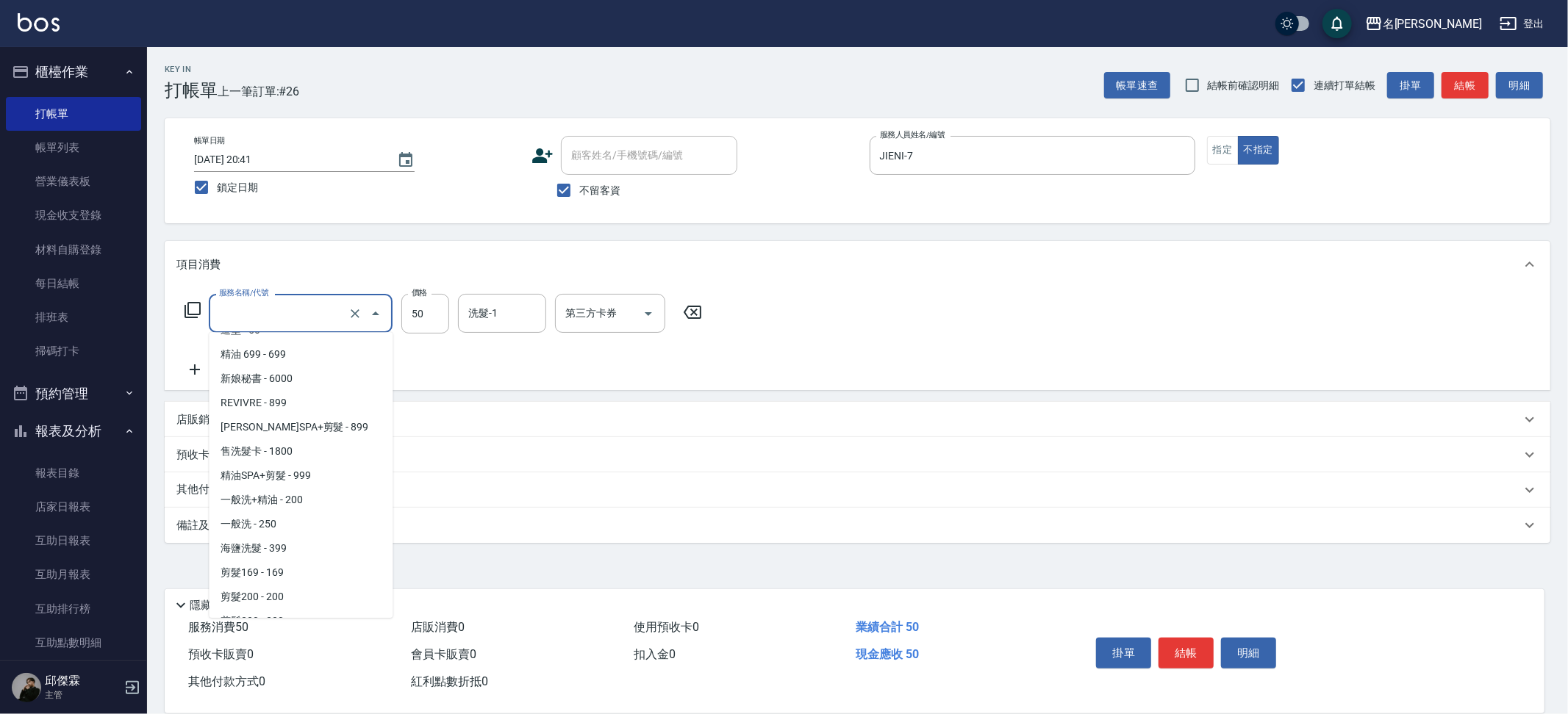
scroll to position [457, 0]
click at [328, 512] on span "一般洗 - 250" at bounding box center [301, 523] width 184 height 24
type input "一般洗(1250)"
type input "250"
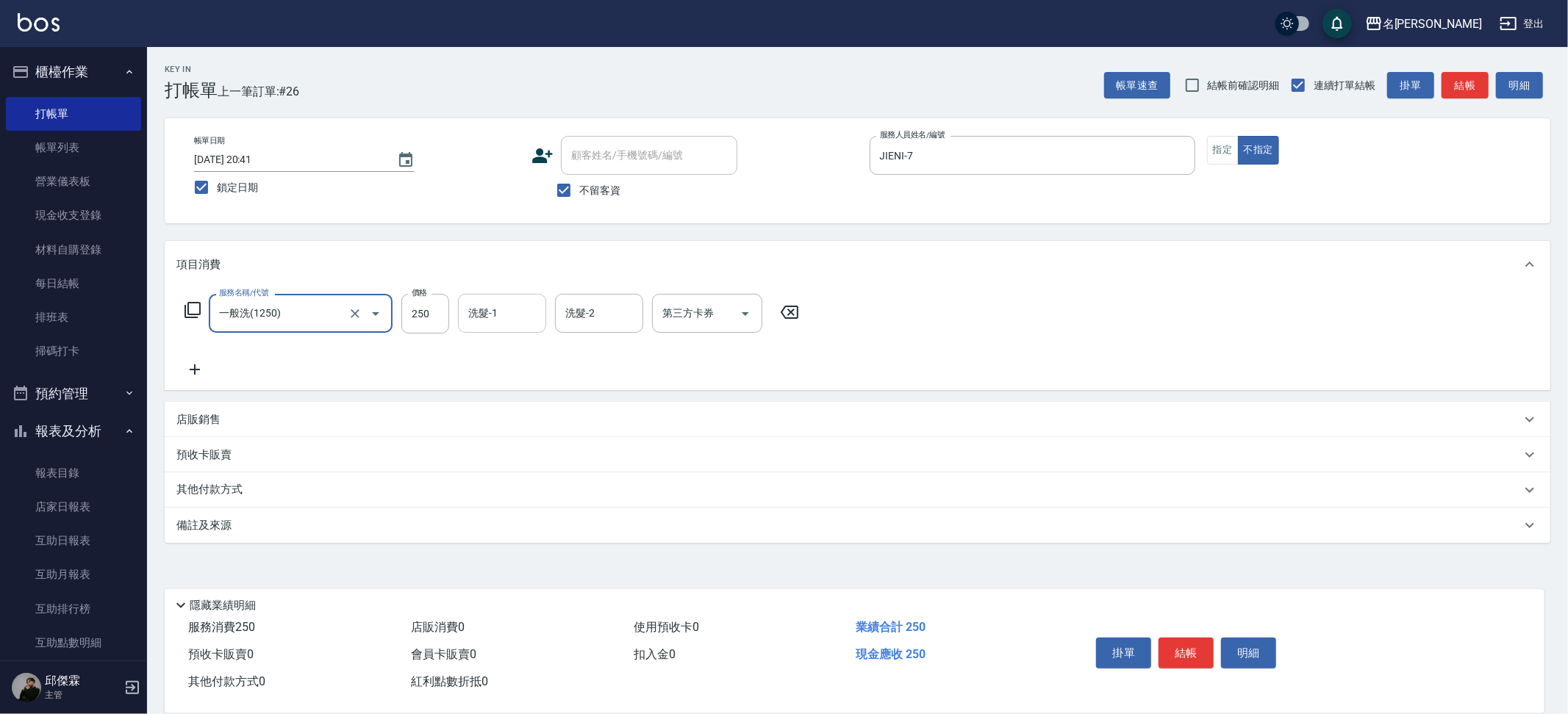
click at [490, 319] on input "洗髮-1" at bounding box center [502, 313] width 75 height 26
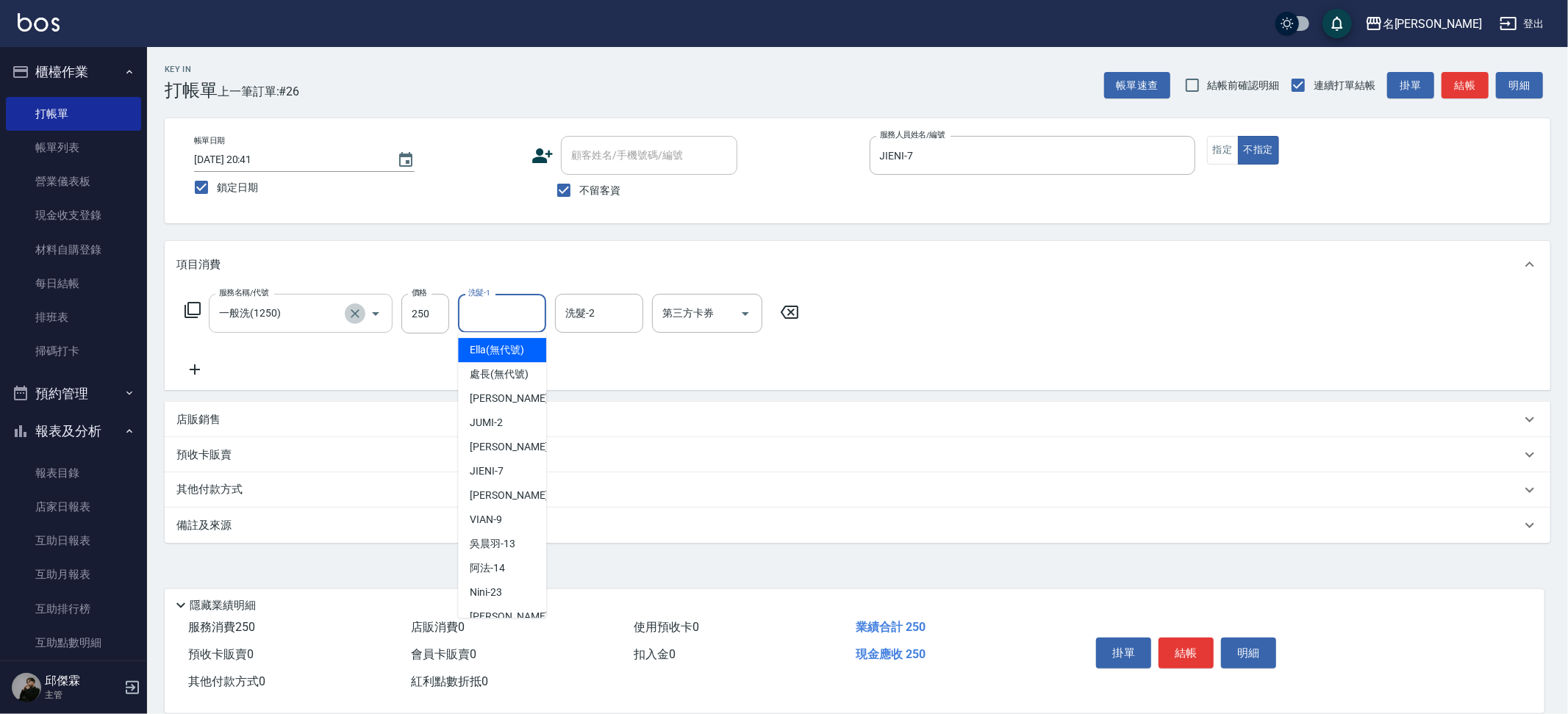
click at [350, 314] on icon "Clear" at bounding box center [355, 314] width 15 height 15
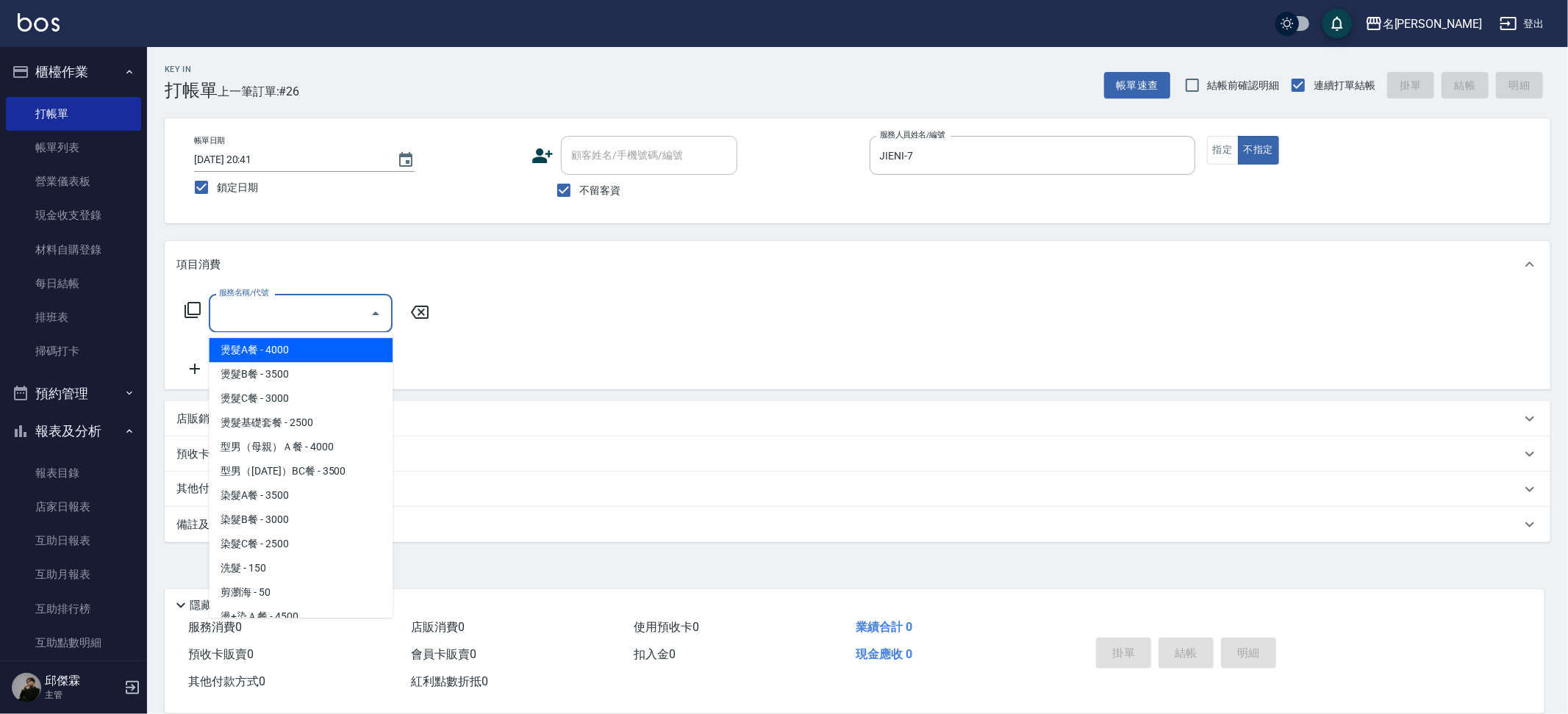
type input "2"
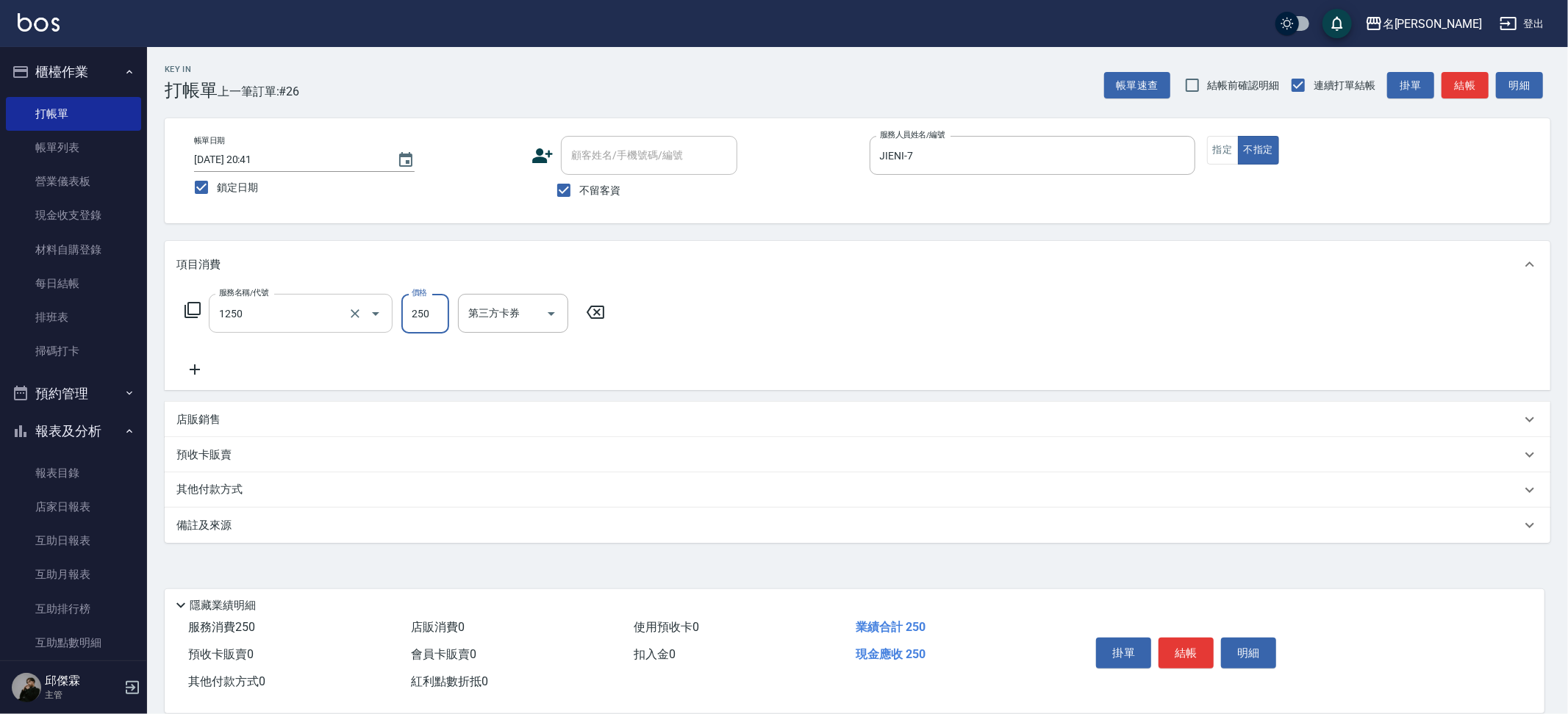
type input "一般洗(1250)"
type input "妞妞-66"
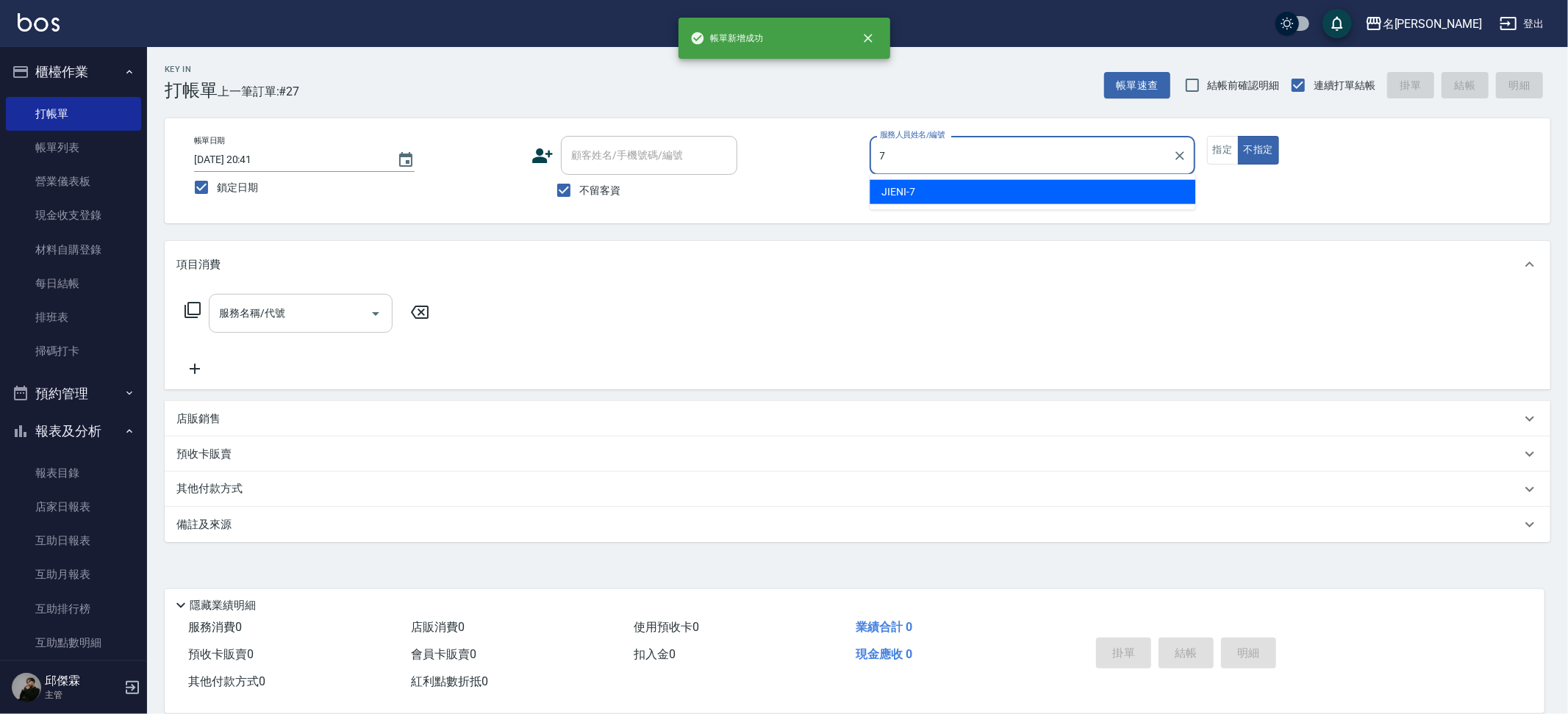
type input "JIENI-7"
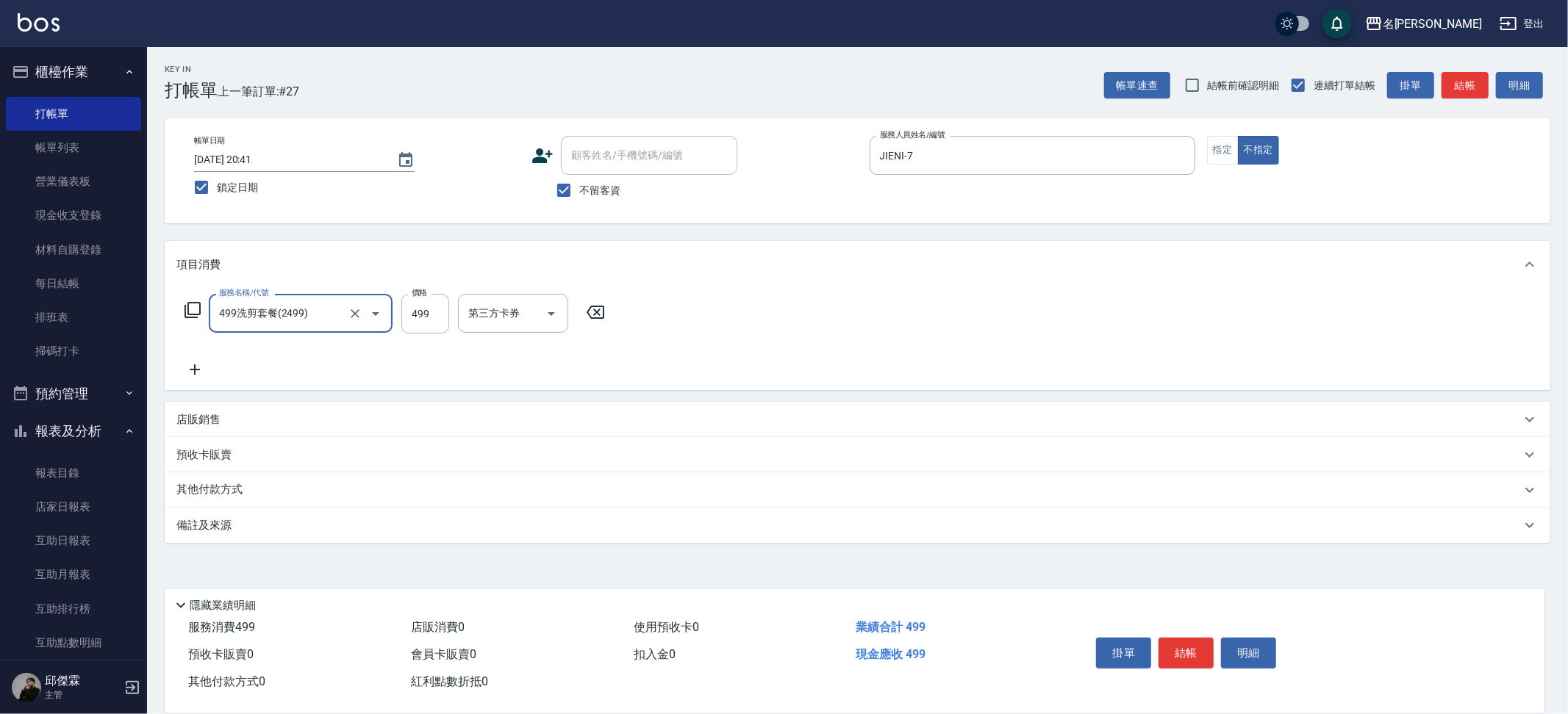
type input "499洗剪套餐(2499)"
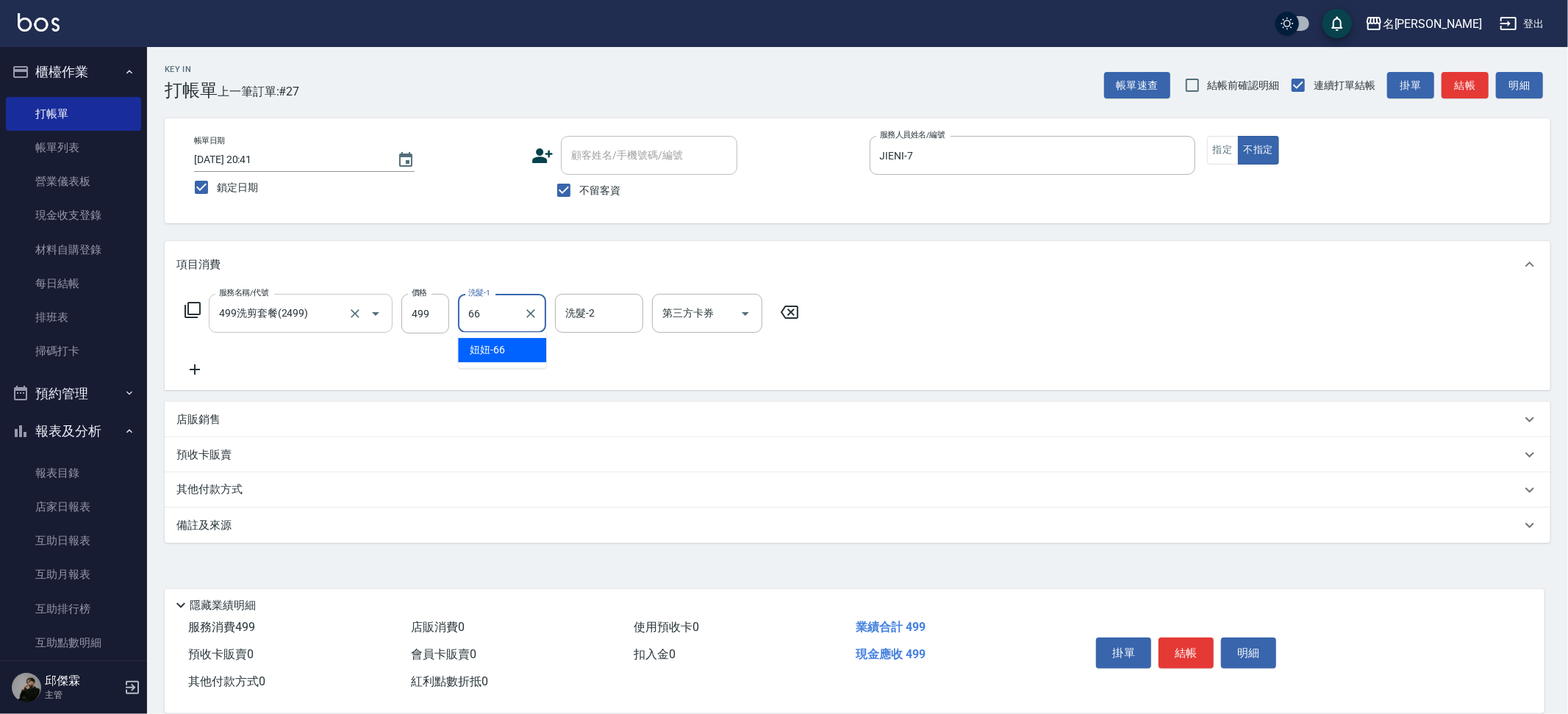
type input "妞妞-66"
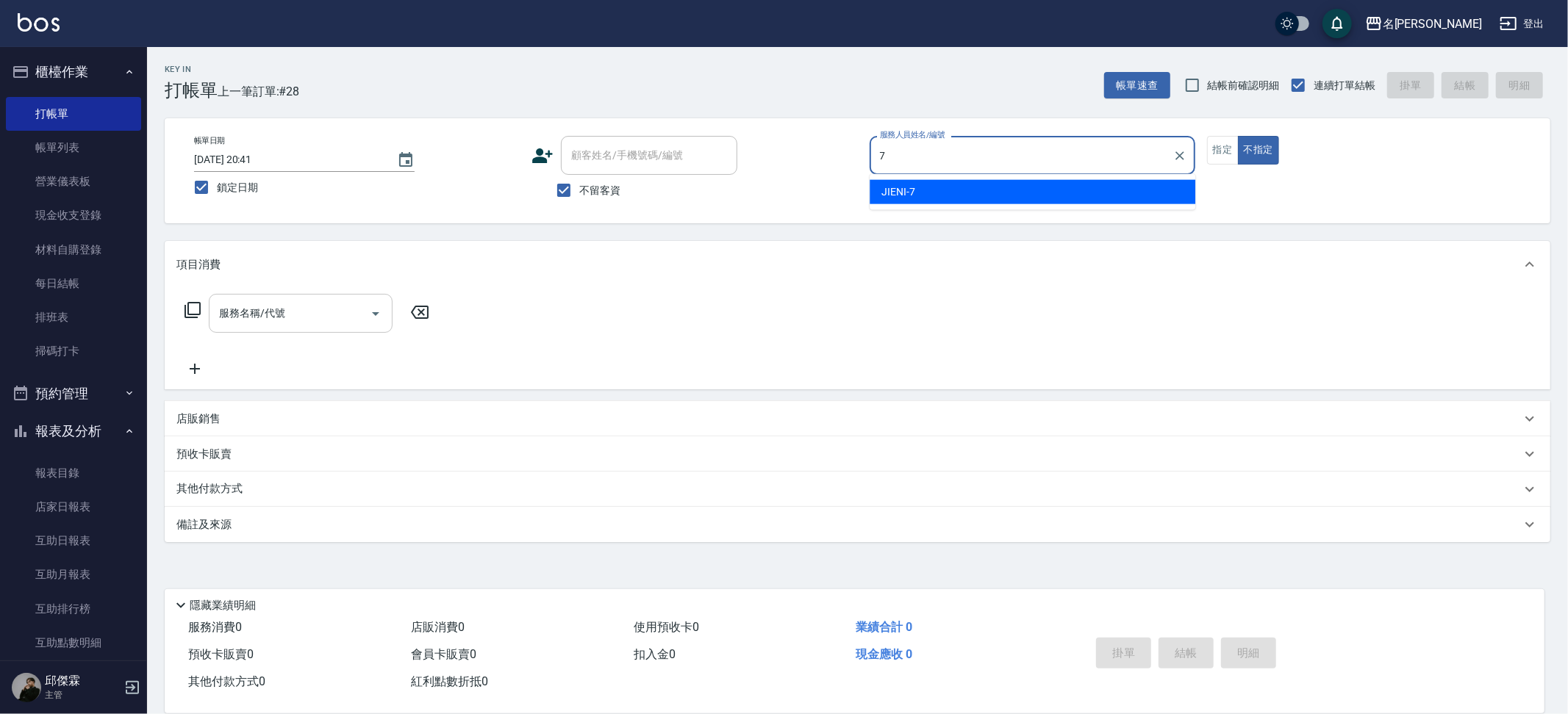
type input "JIENI-7"
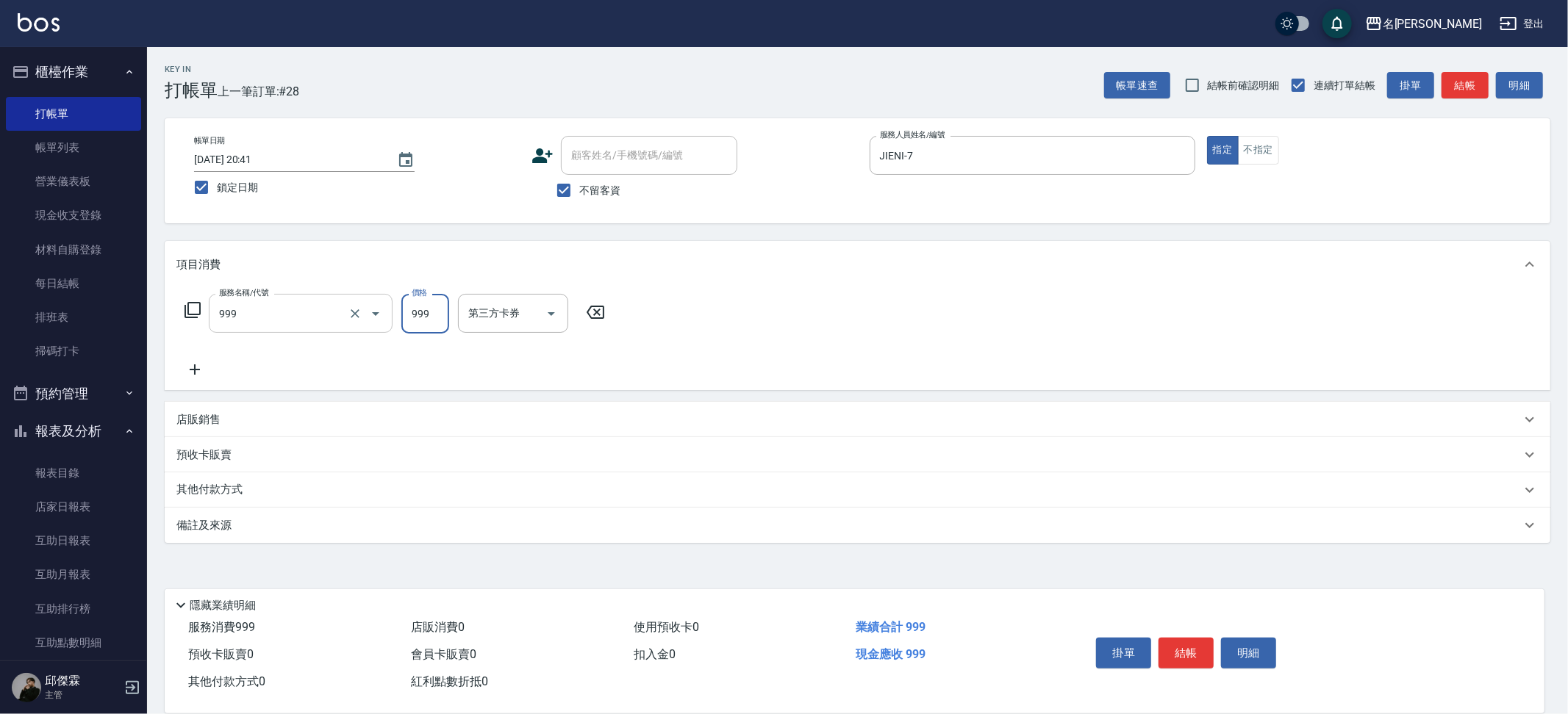
type input "精油SPA+剪髮(999)"
type input "Nini-23"
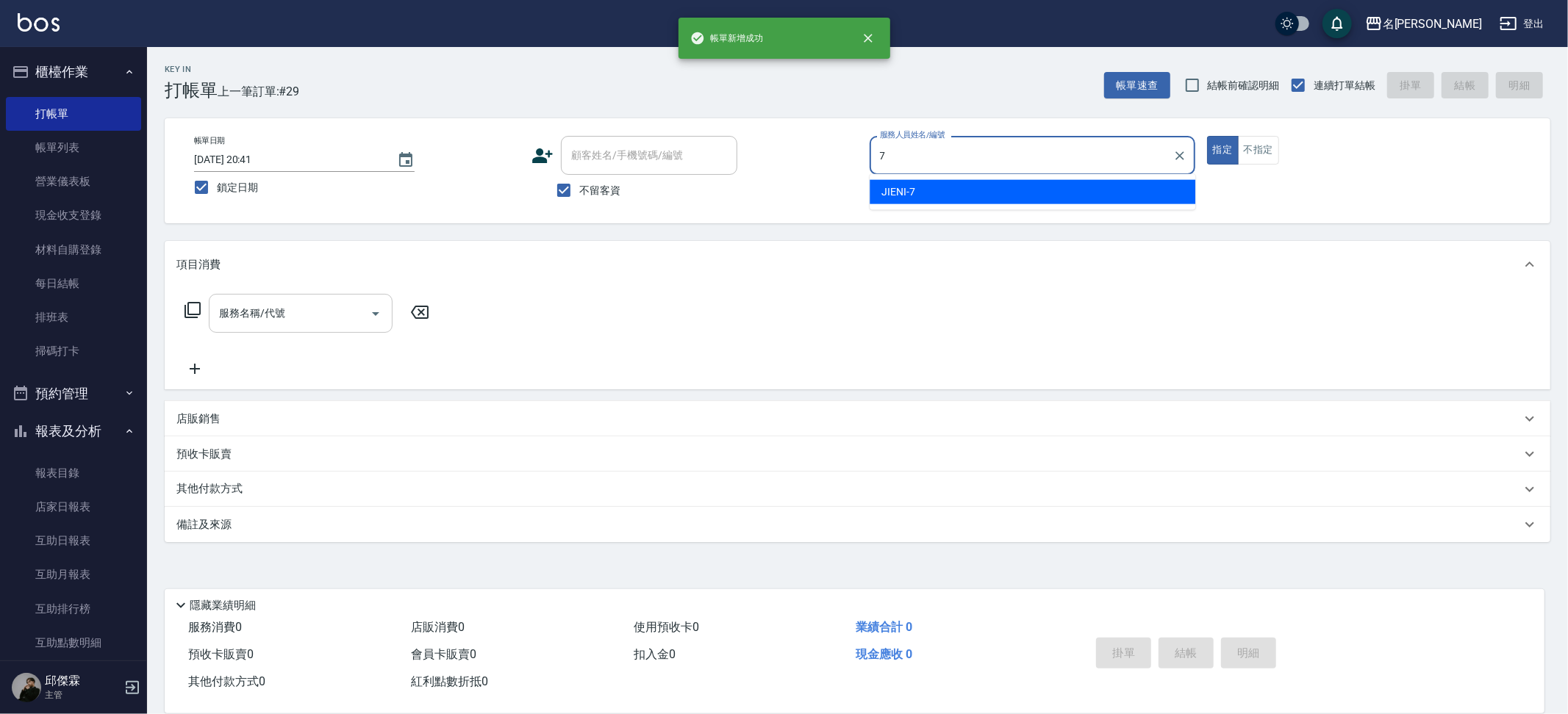
type input "JIENI-7"
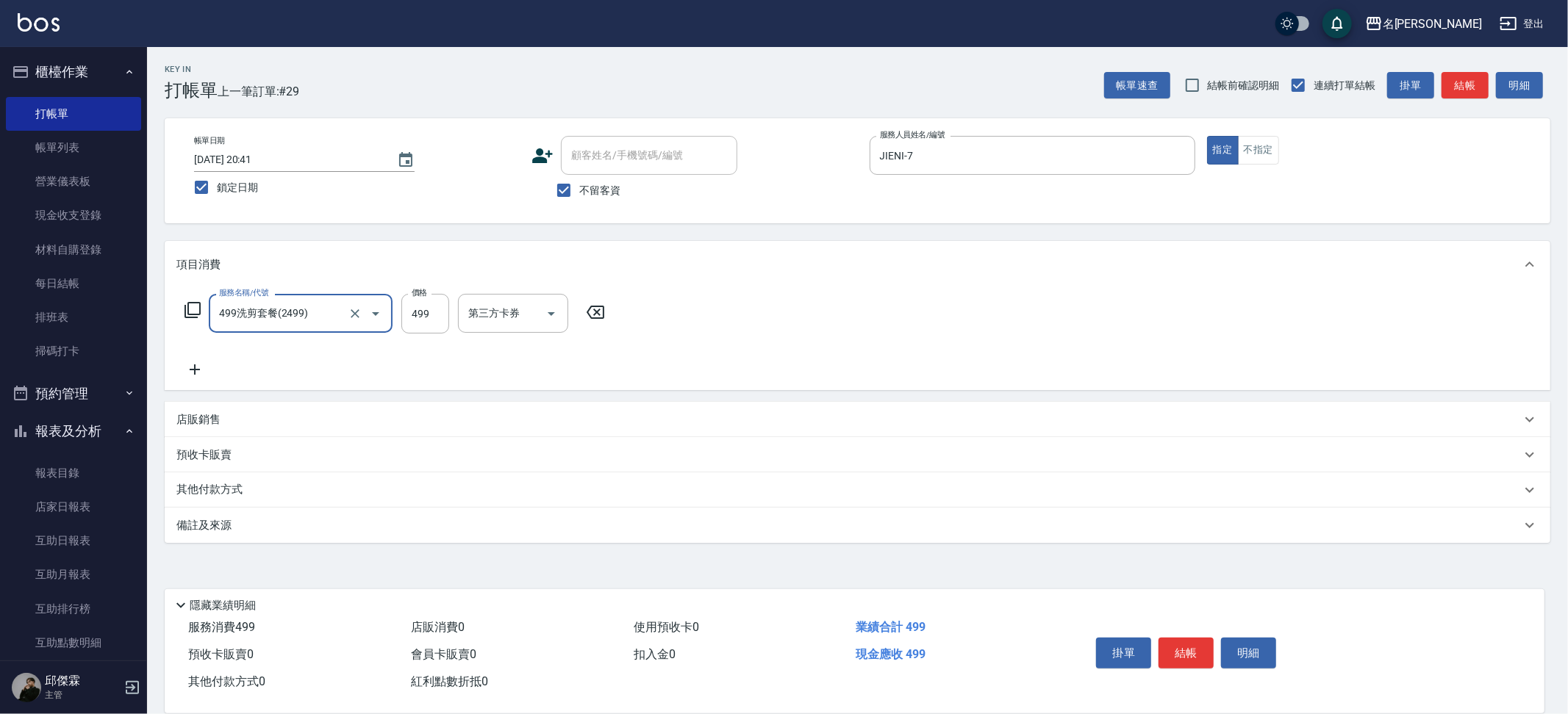
type input "499洗剪套餐(2499)"
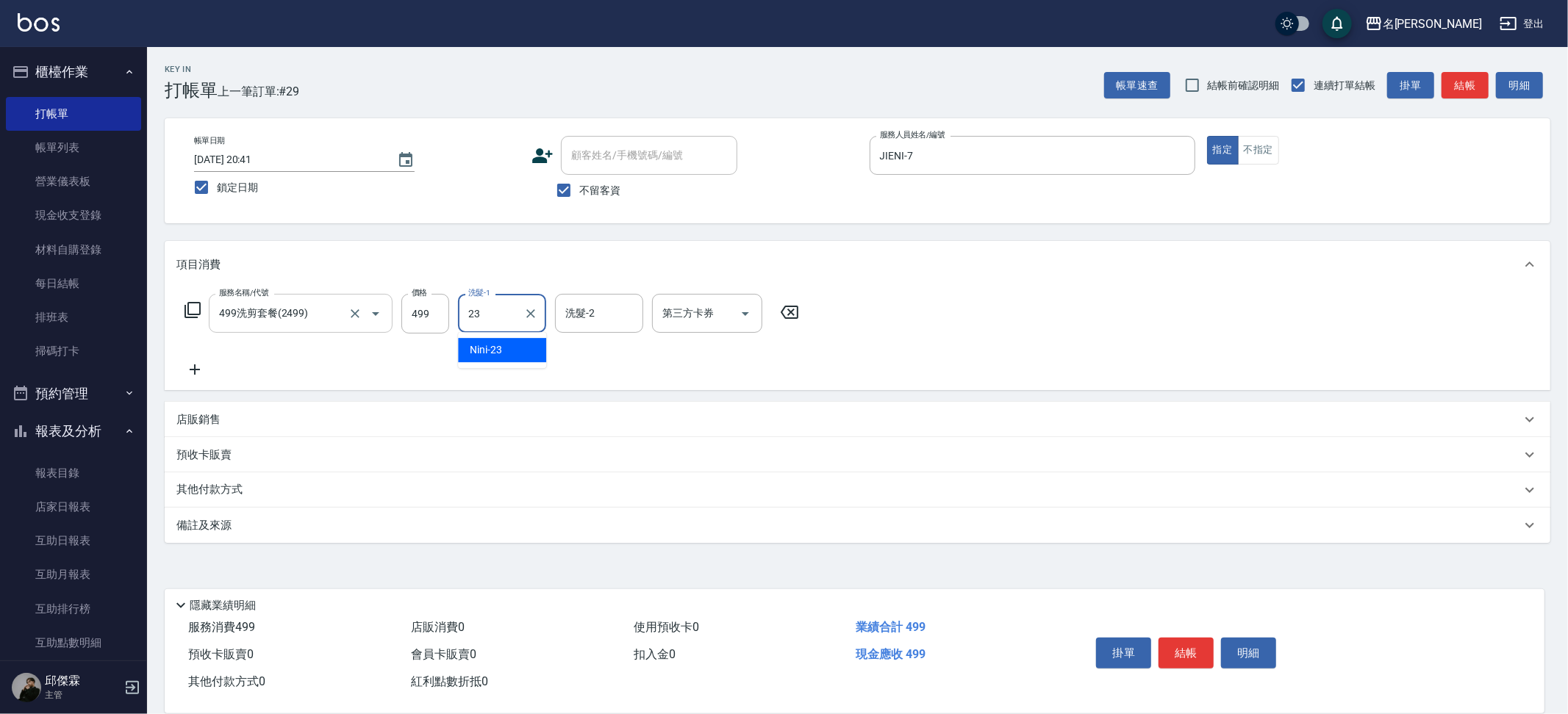
type input "Nini-23"
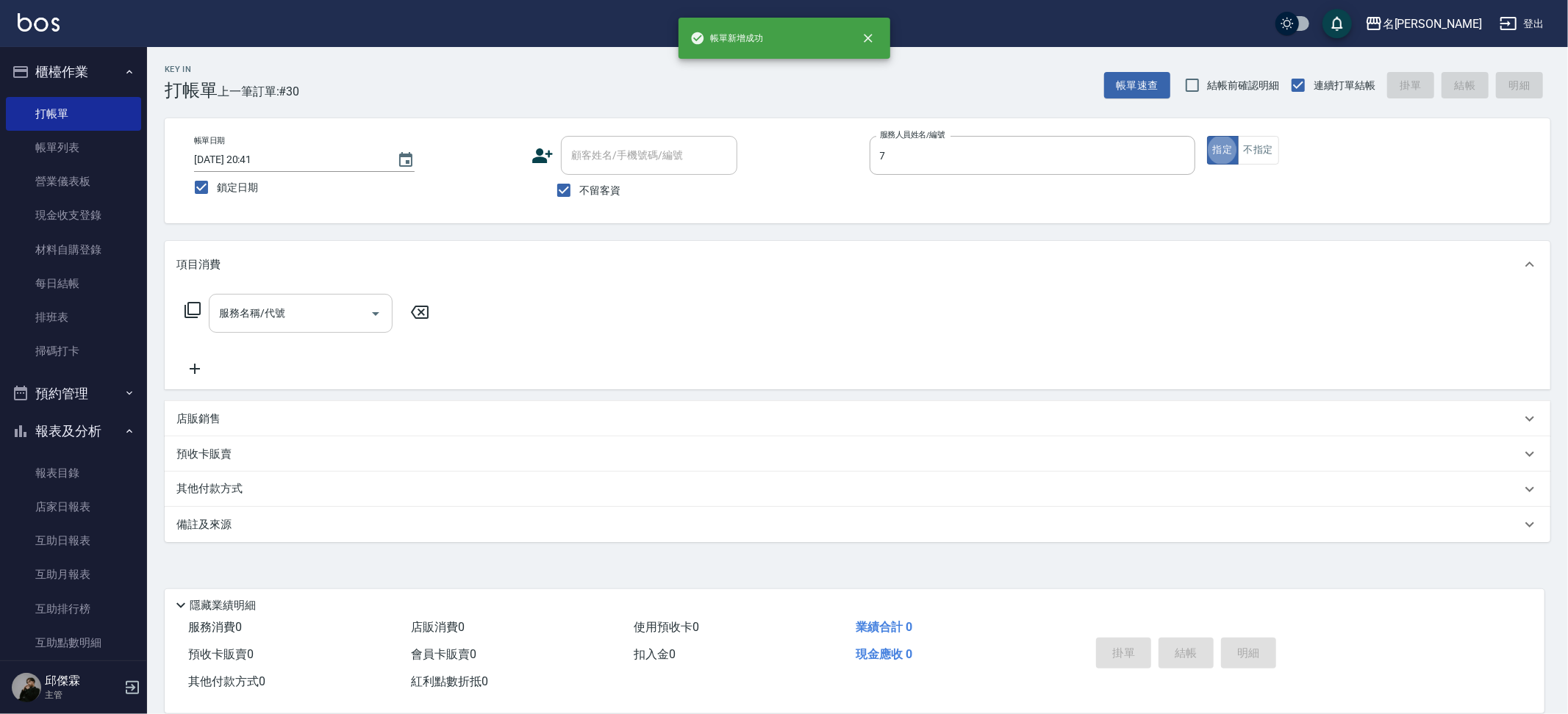
type input "JIENI-7"
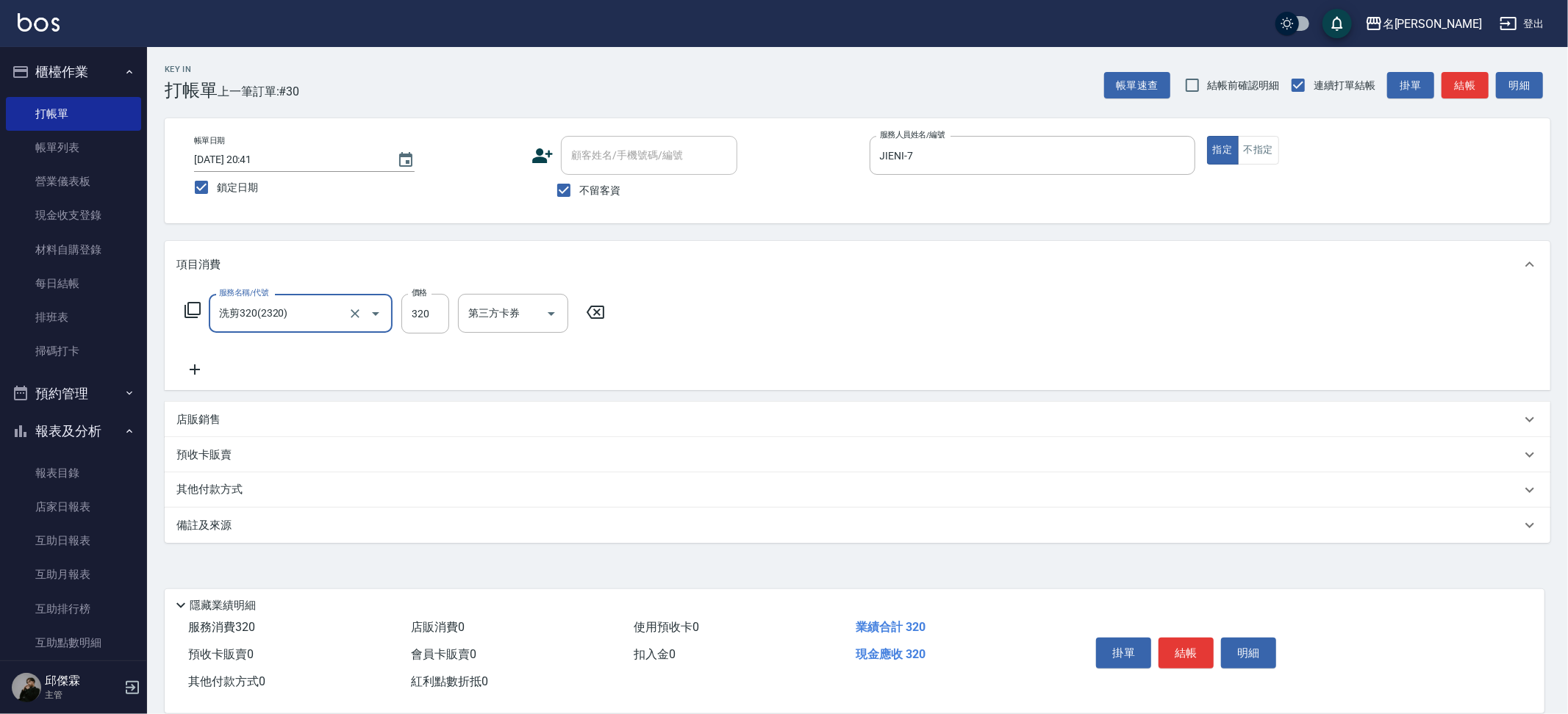
type input "洗剪320(2320)"
type input "Nini-23"
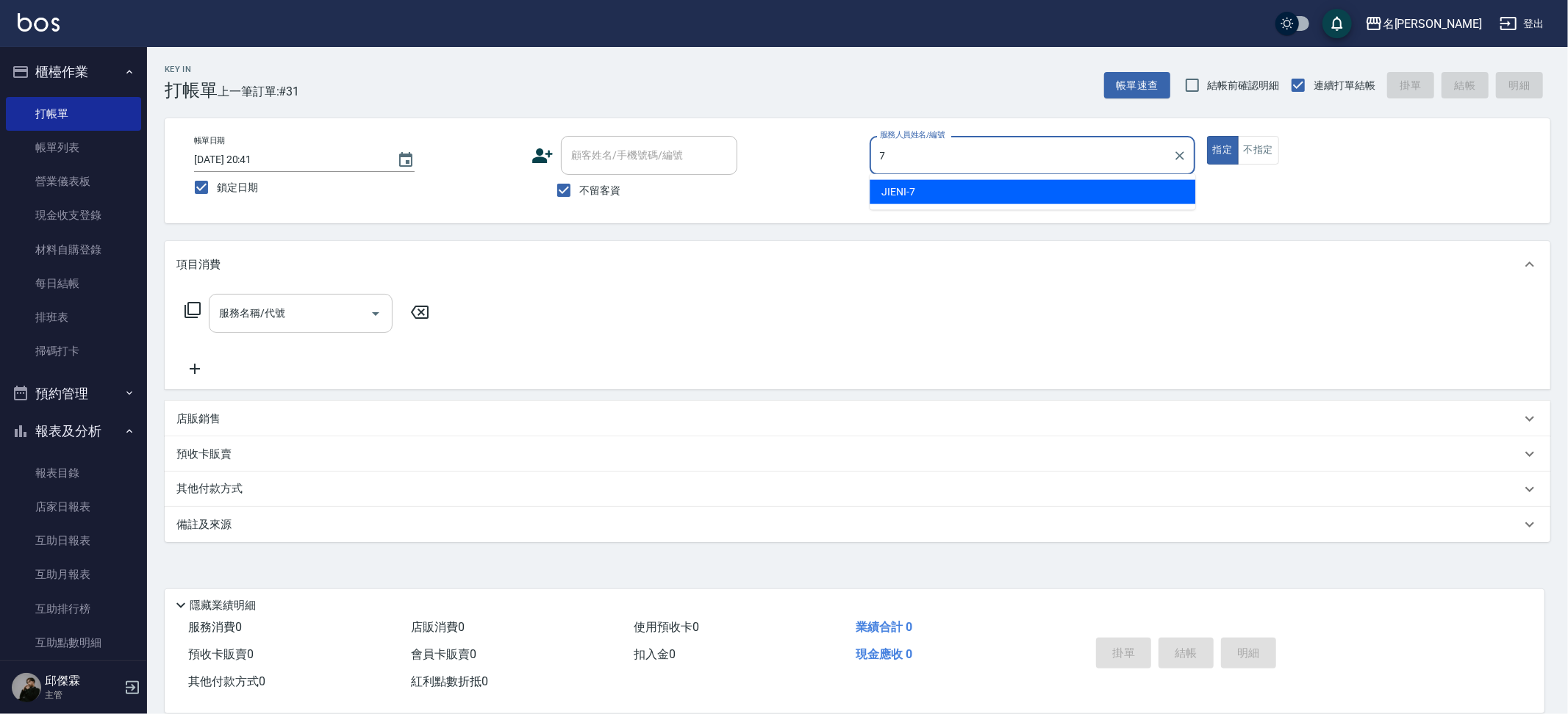
type input "JIENI-7"
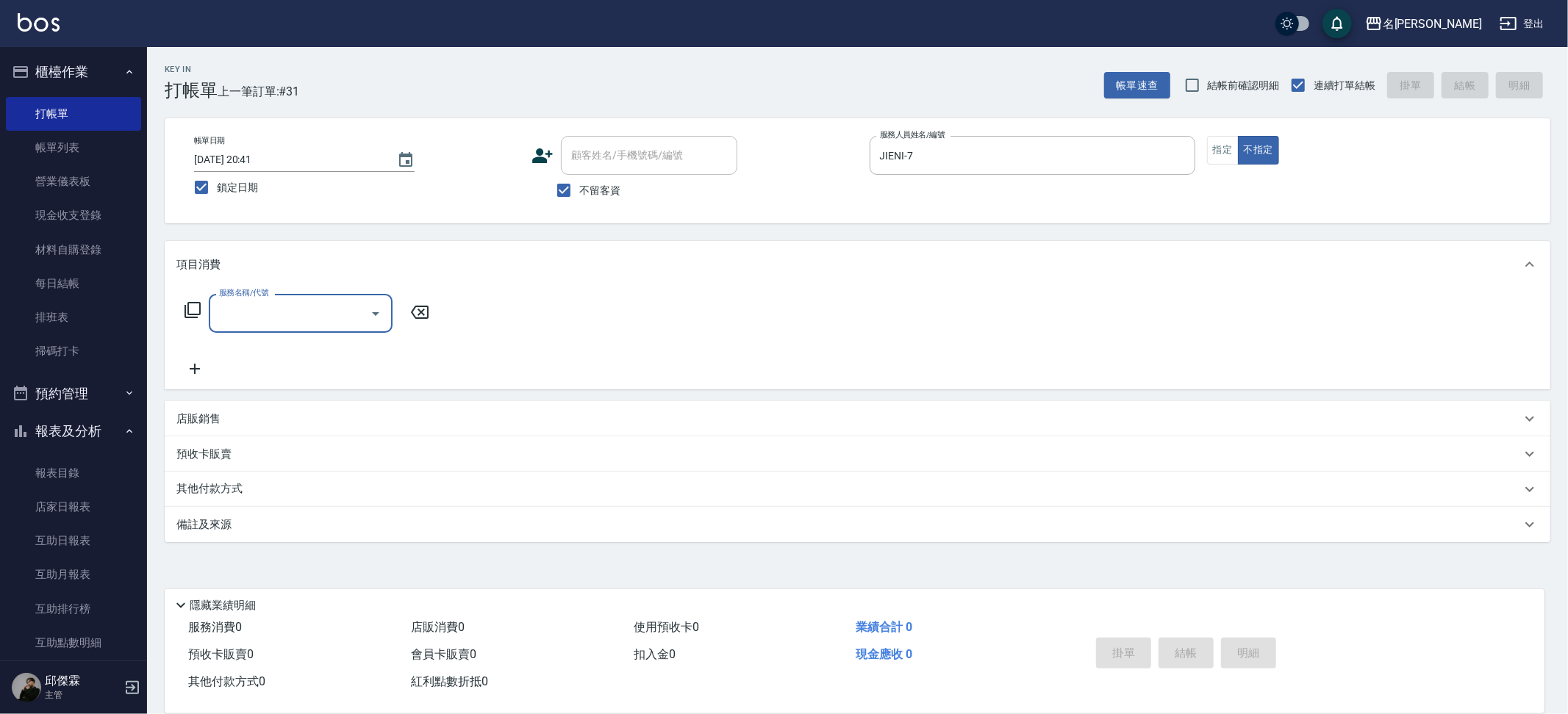
type input "3"
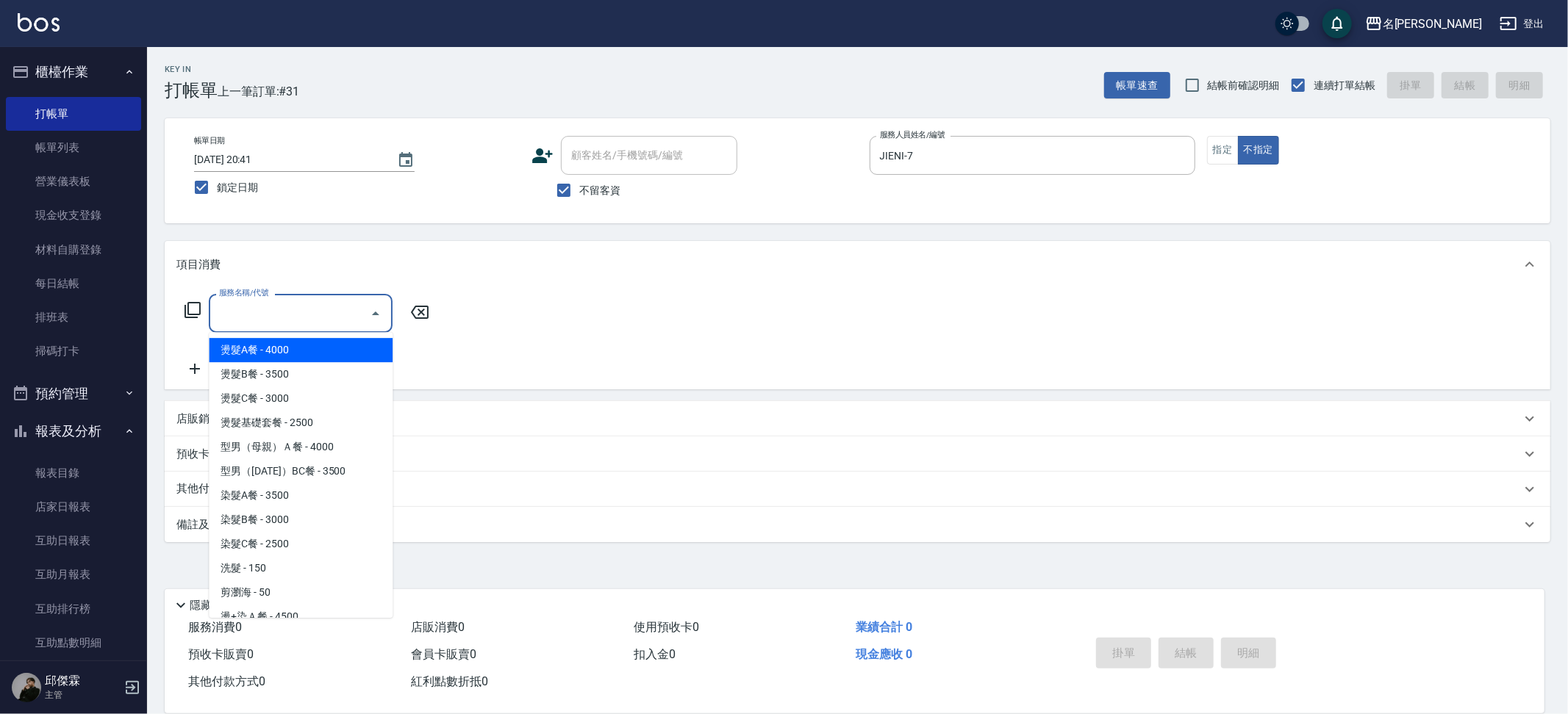
type input "2"
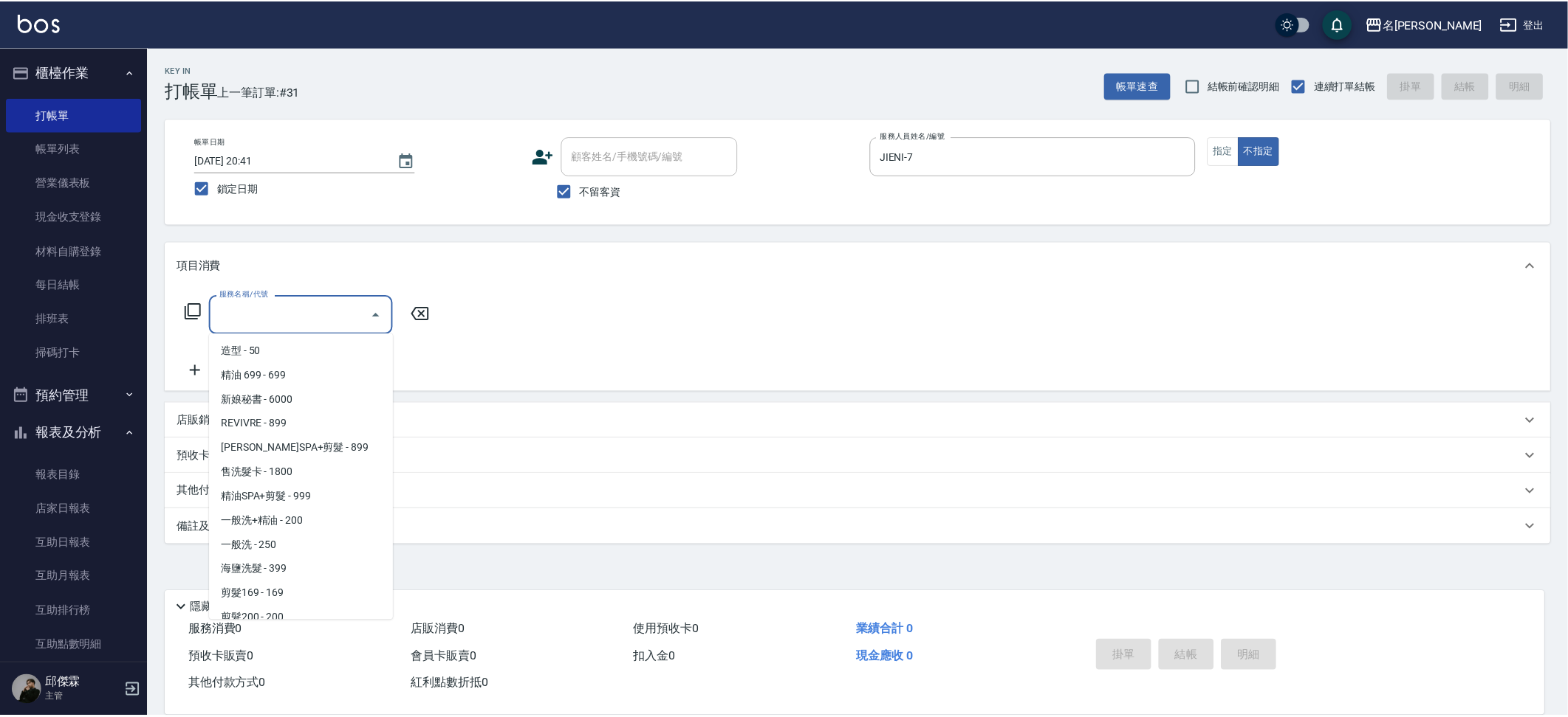
scroll to position [483, 0]
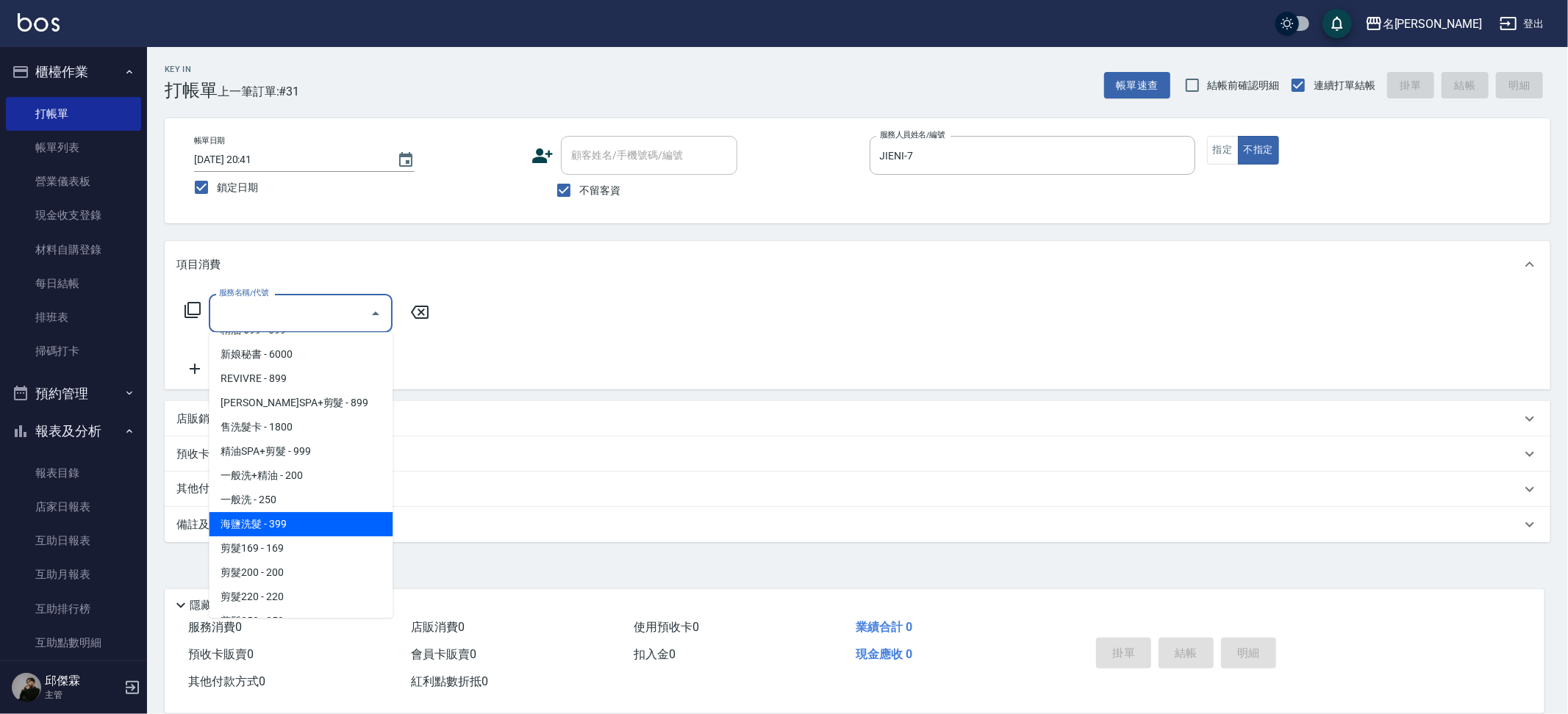
click at [278, 512] on span "海鹽洗髮 - 399" at bounding box center [301, 524] width 184 height 24
type input "海鹽洗髮(1399)"
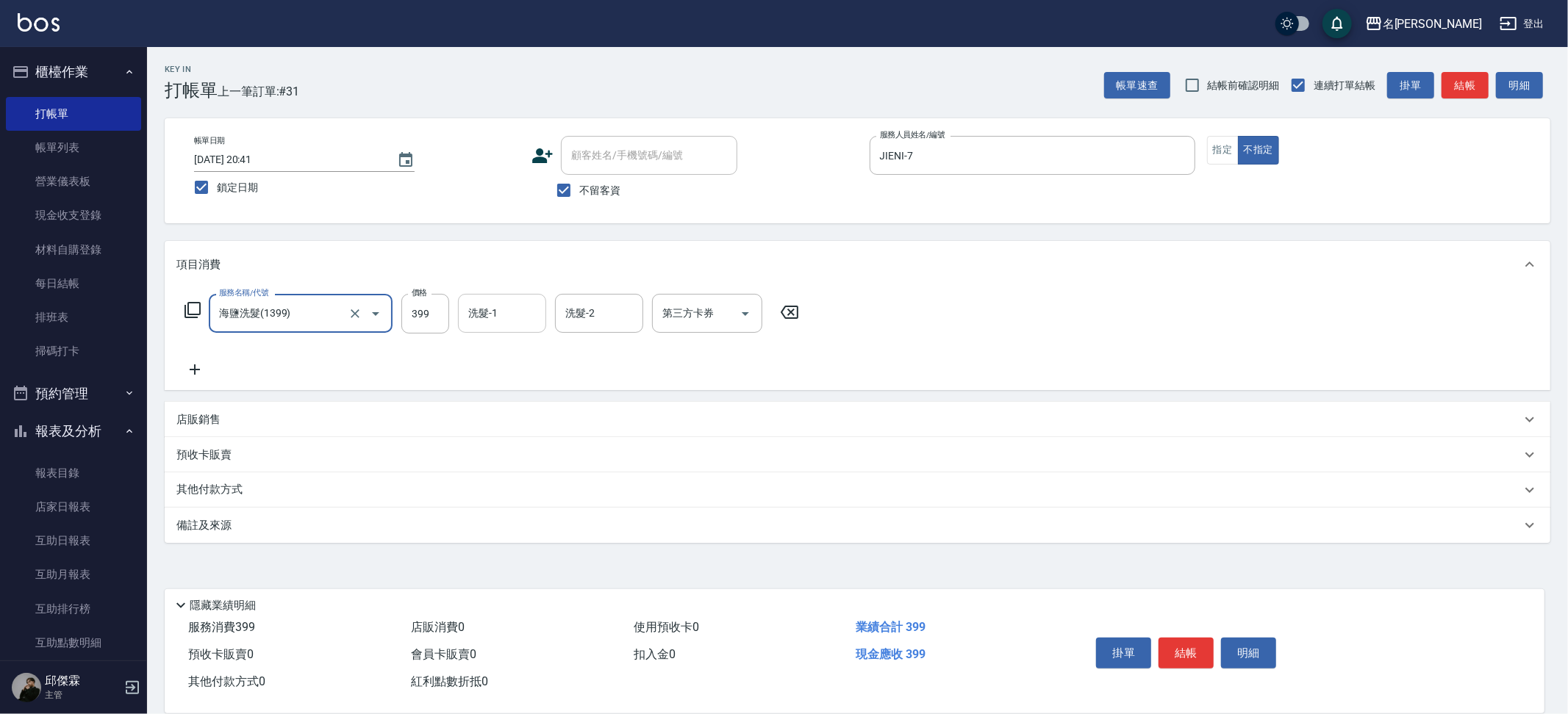
click at [498, 313] on input "洗髮-1" at bounding box center [502, 313] width 75 height 26
type input "Nini-23"
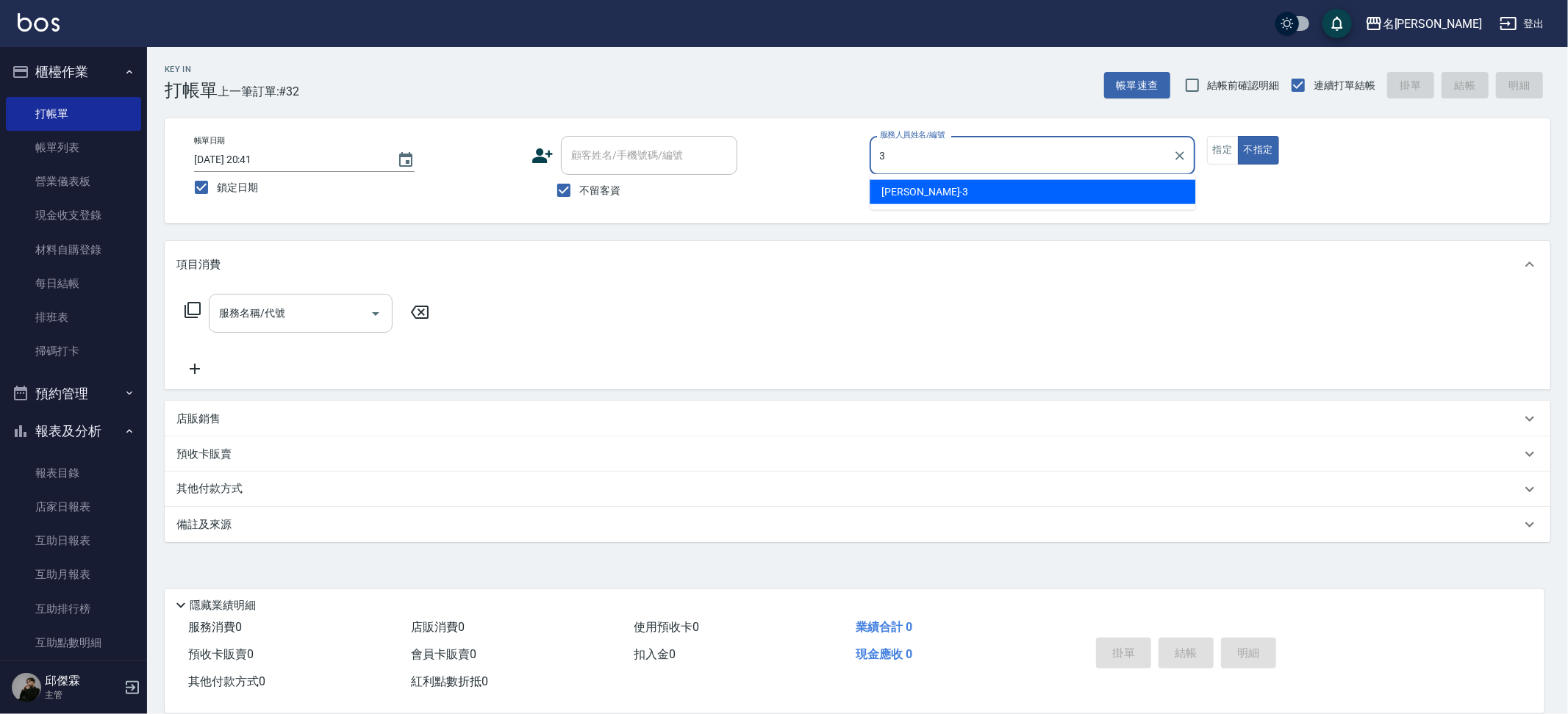
type input "Mina-3"
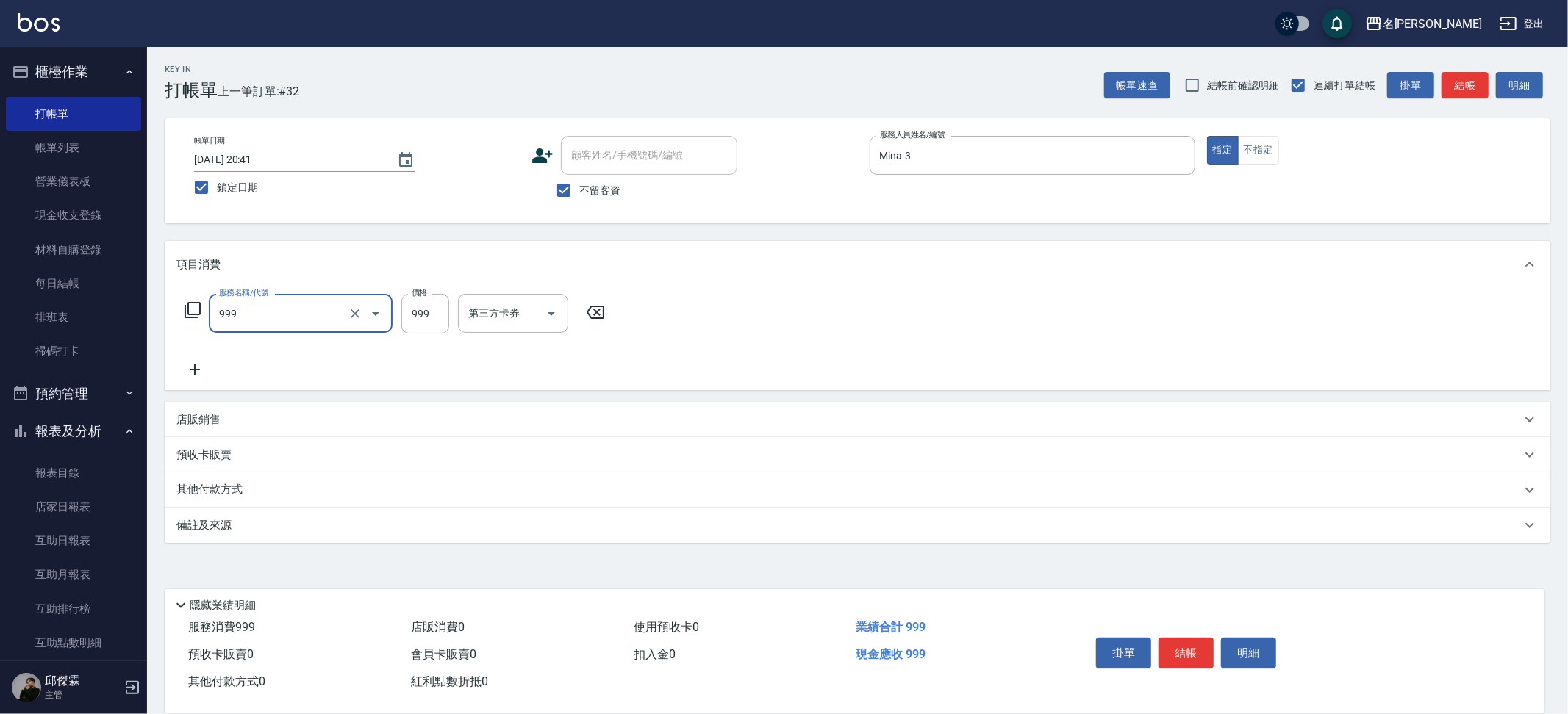
type input "精油SPA+剪髮(999)"
type input "1000"
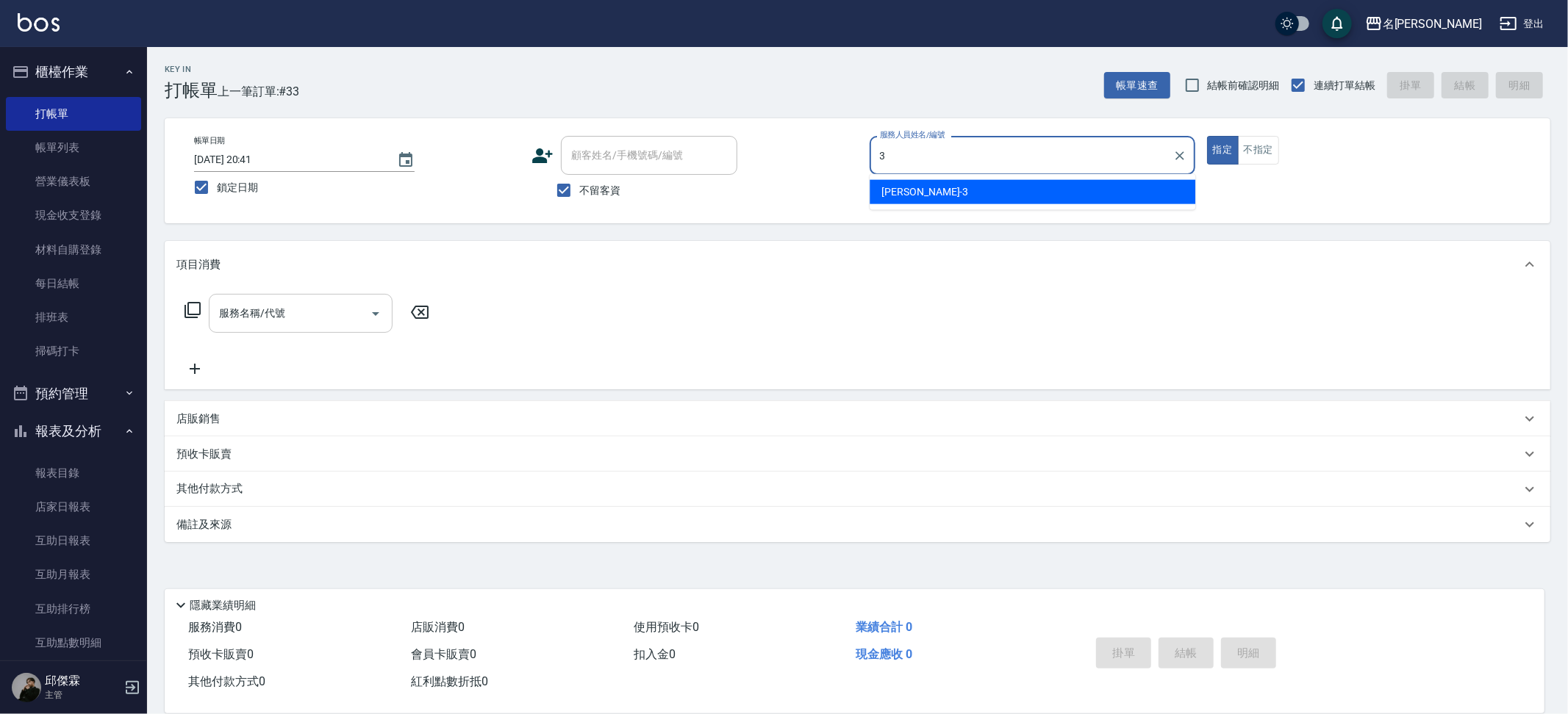
type input "Mina-3"
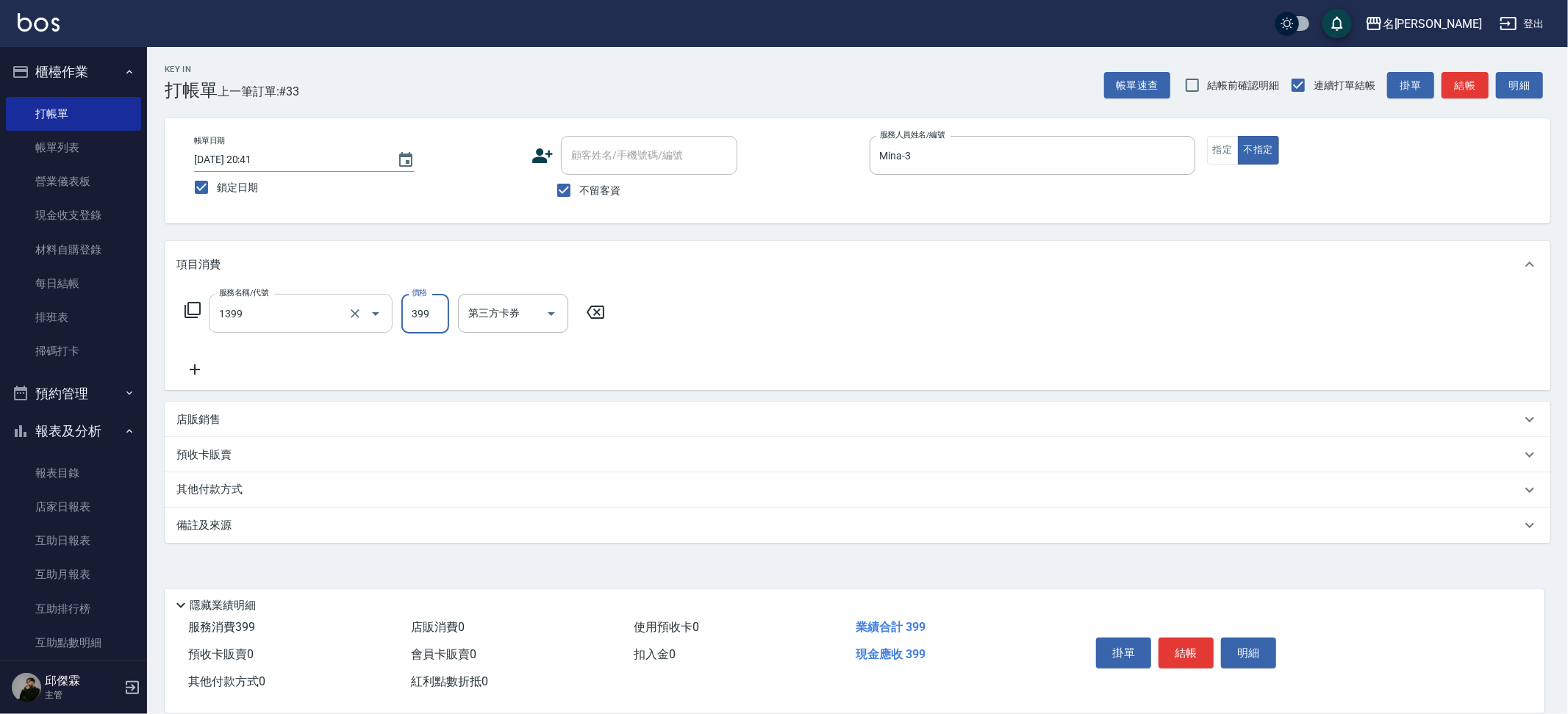
type input "海鹽洗髮(1399)"
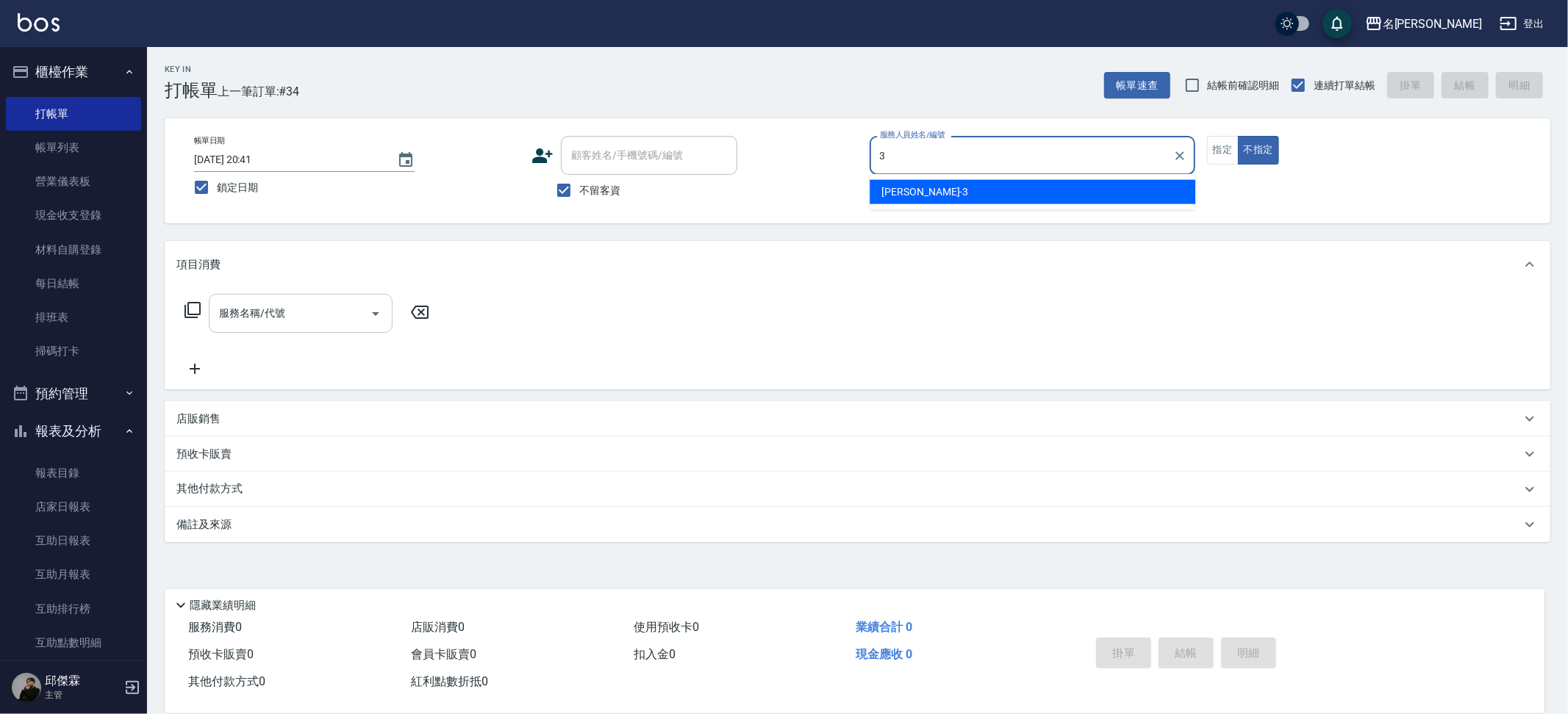
type input "Mina-3"
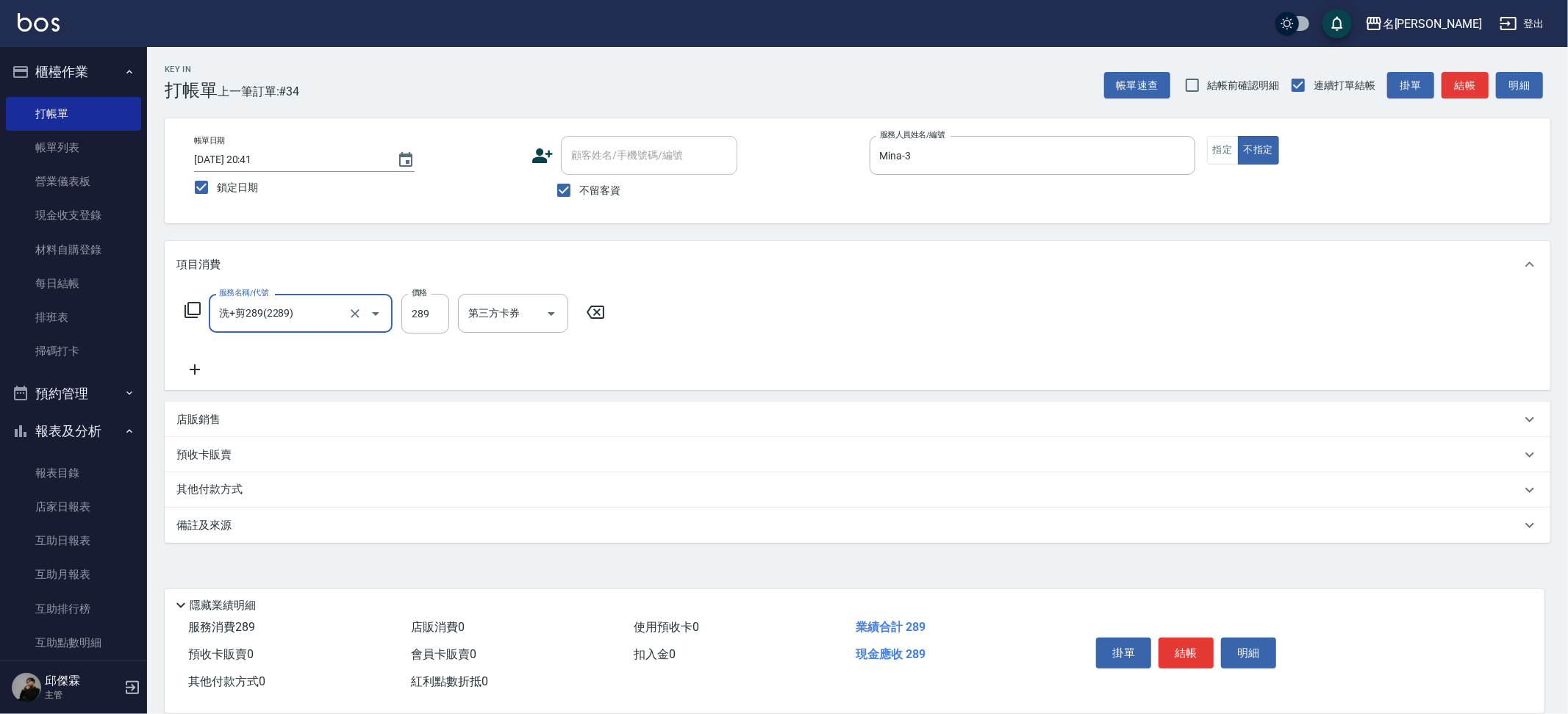
type input "洗+剪289(2289)"
type input "妞妞-66"
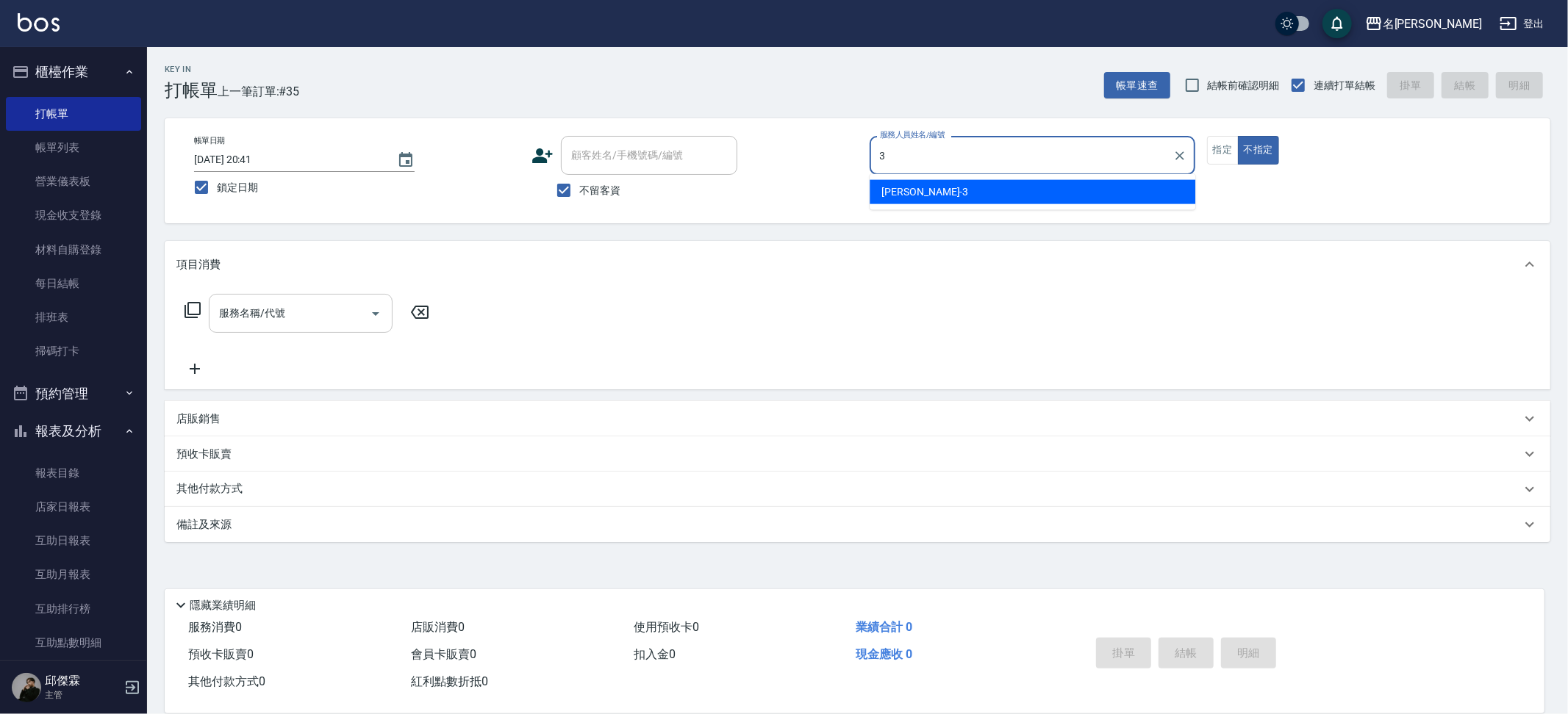
type input "Mina-3"
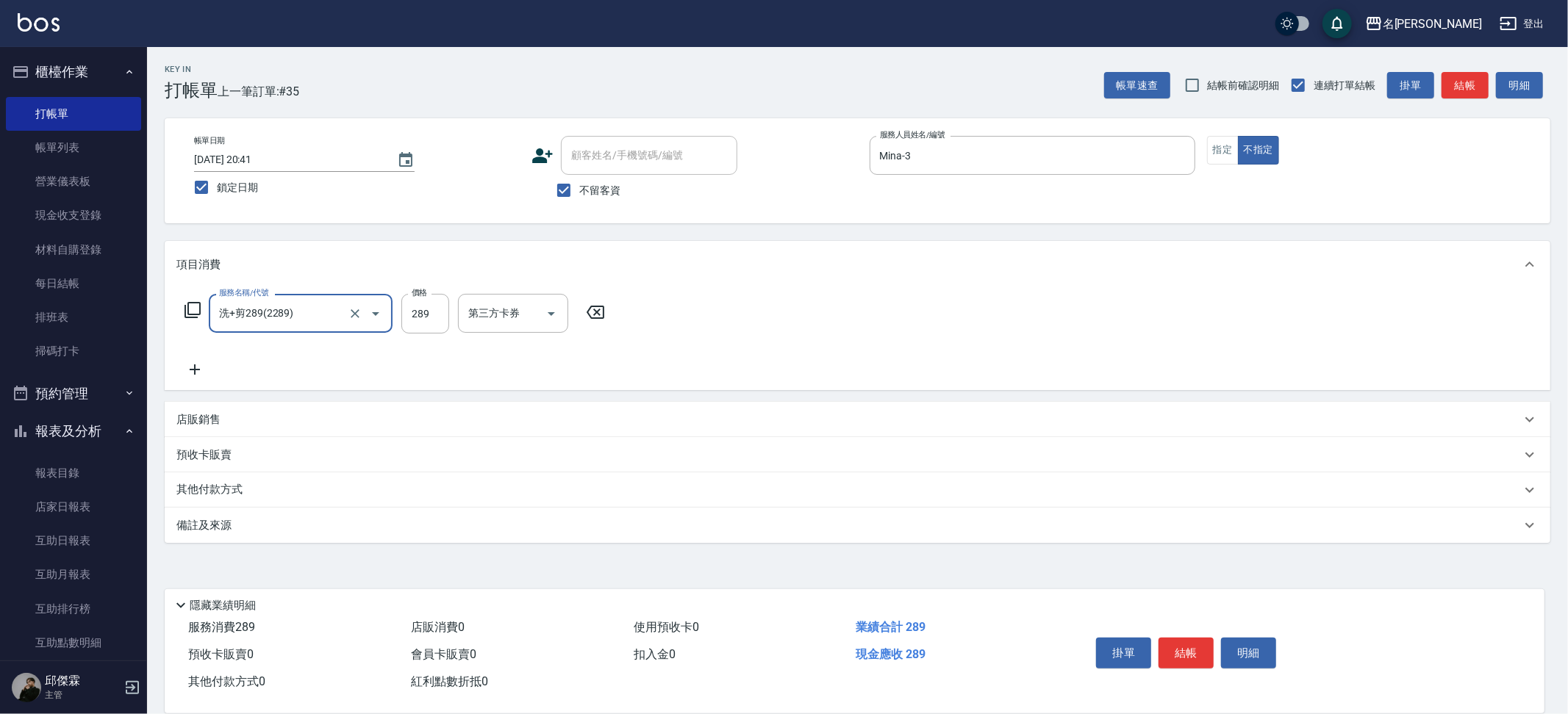
type input "洗+剪289(2289)"
type input "妞妞-66"
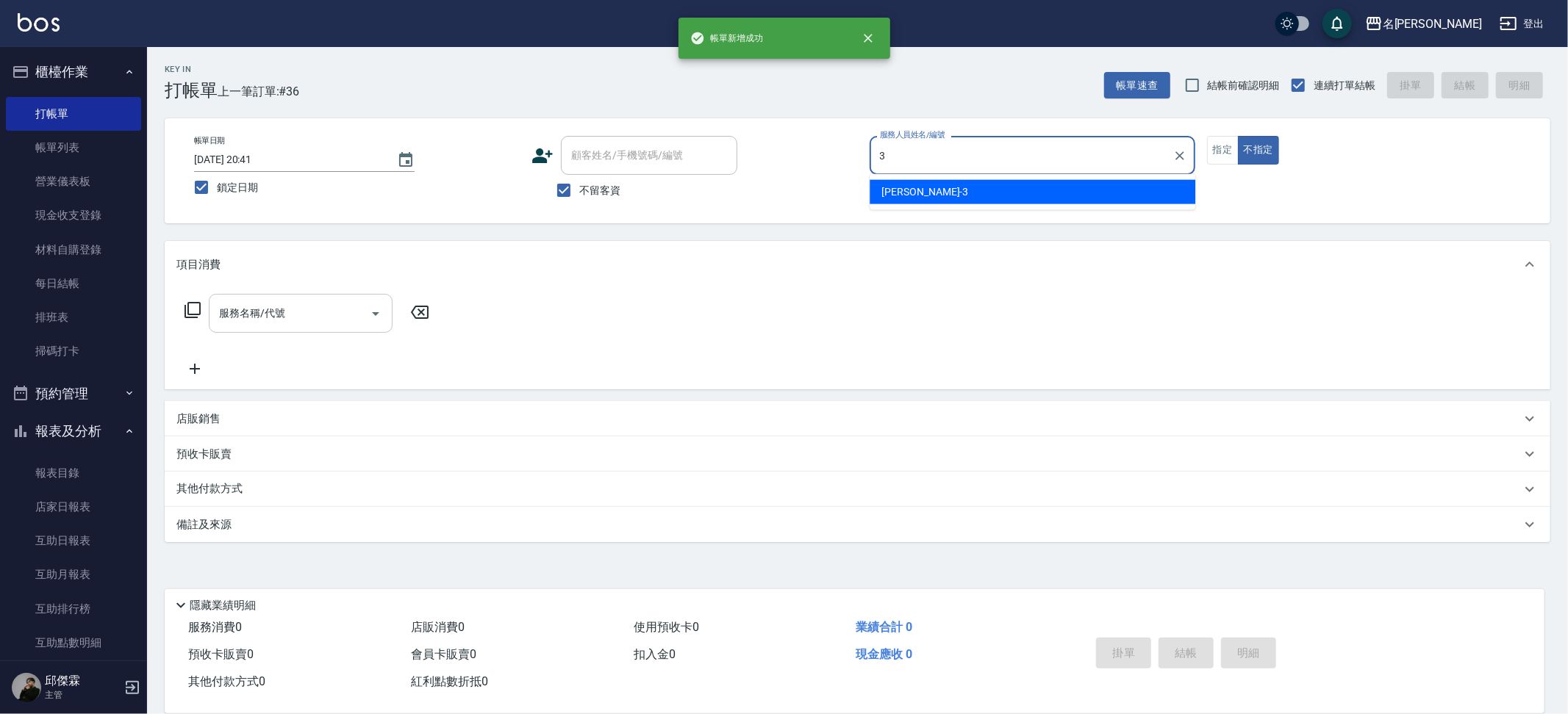
type input "Mina-3"
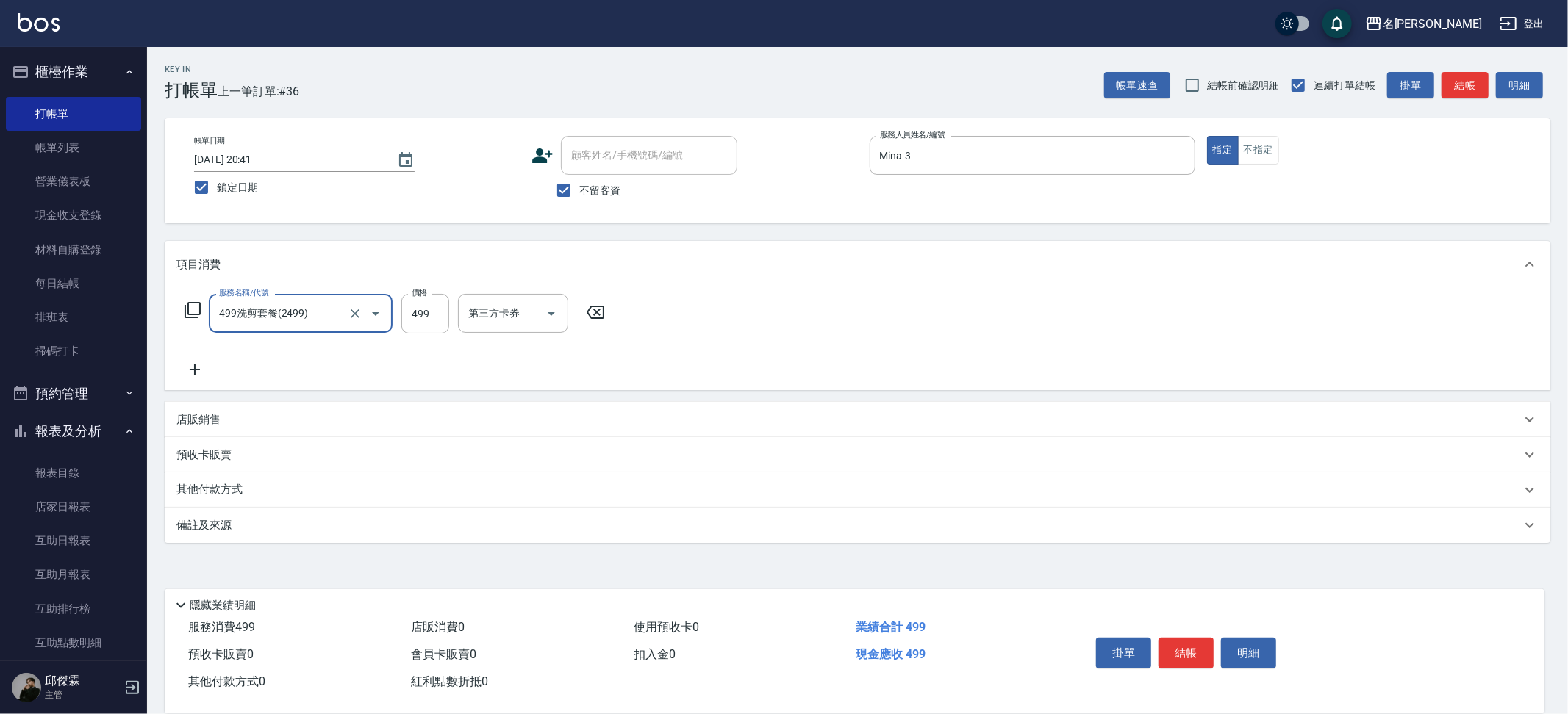
type input "499洗剪套餐(2499)"
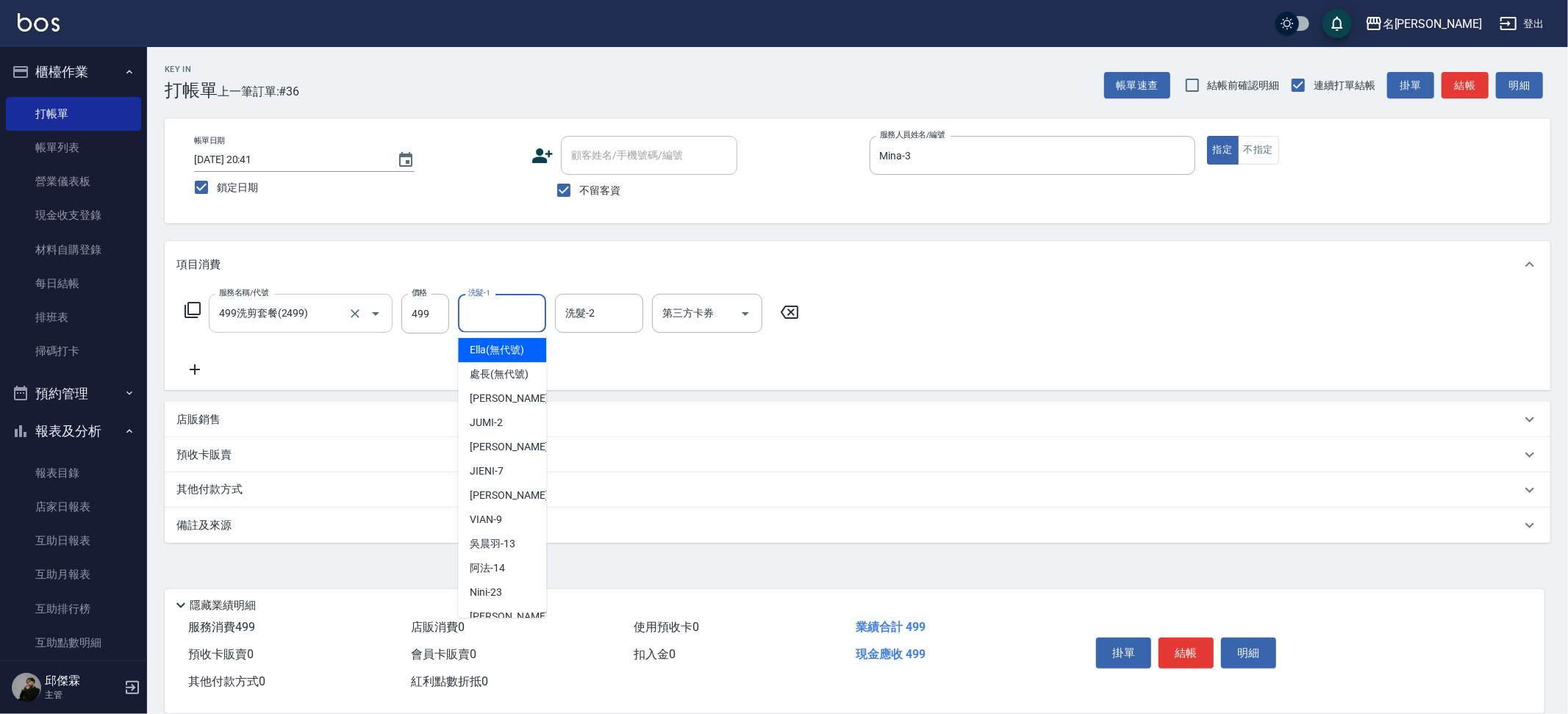
click at [517, 309] on input "洗髮-1" at bounding box center [502, 313] width 75 height 26
type input "Nini-23"
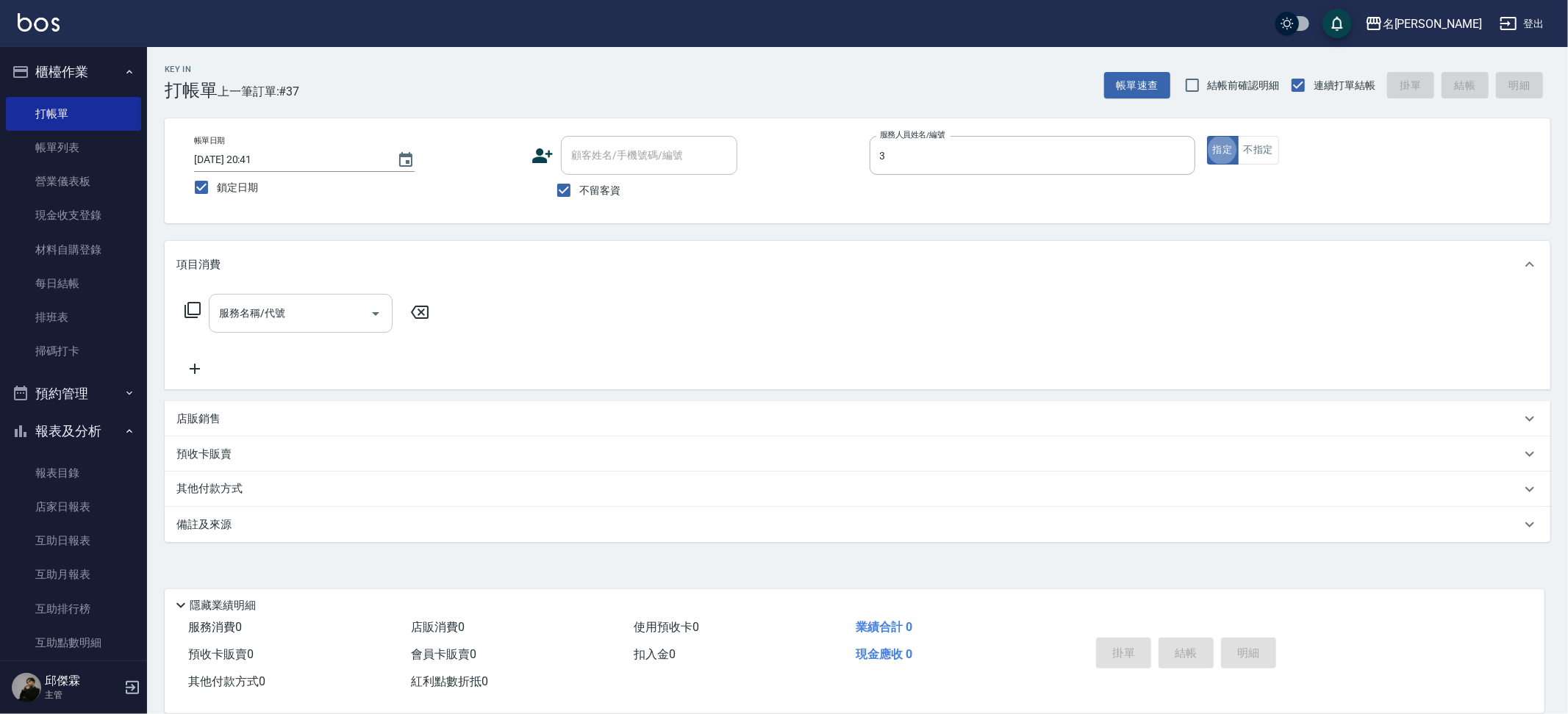
type input "Mina-3"
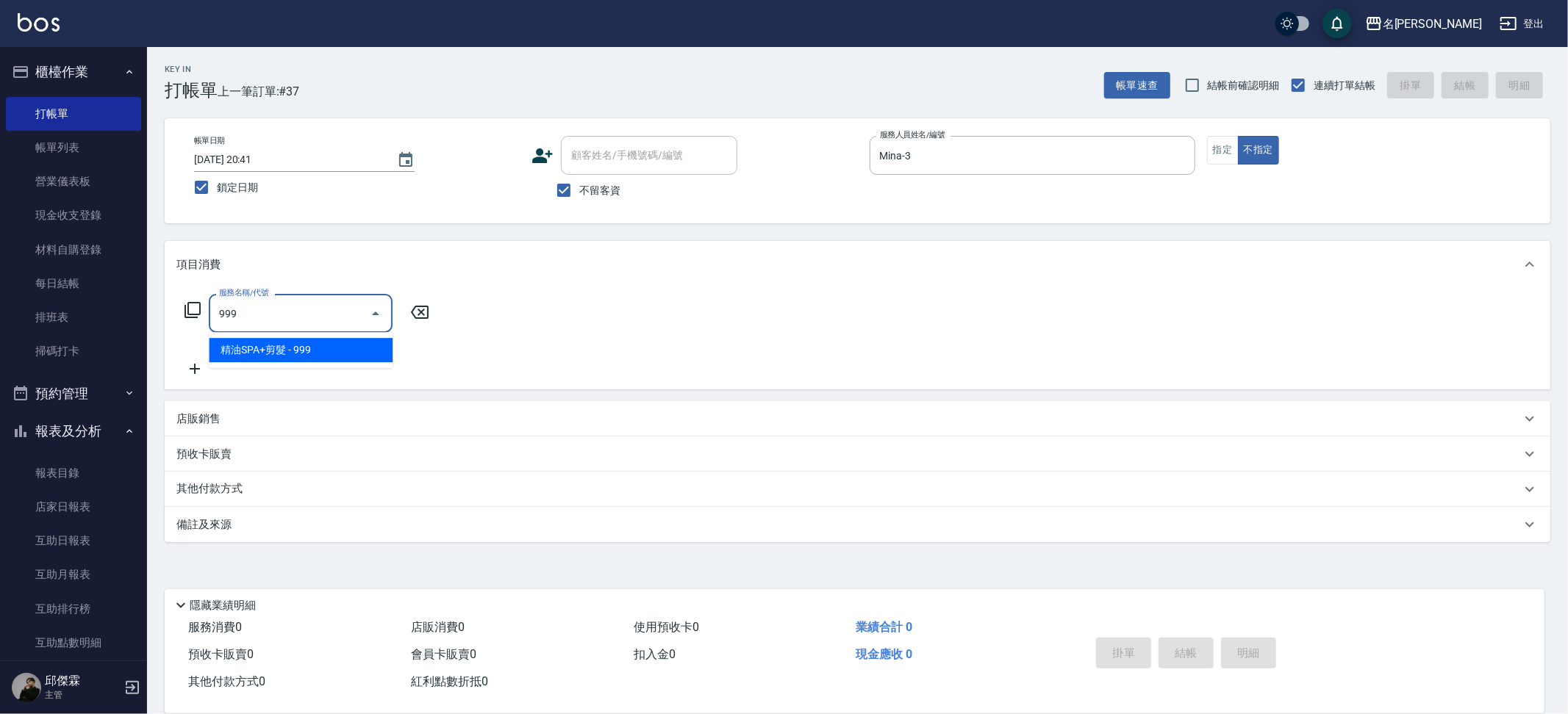
type input "精油SPA+剪髮(999)"
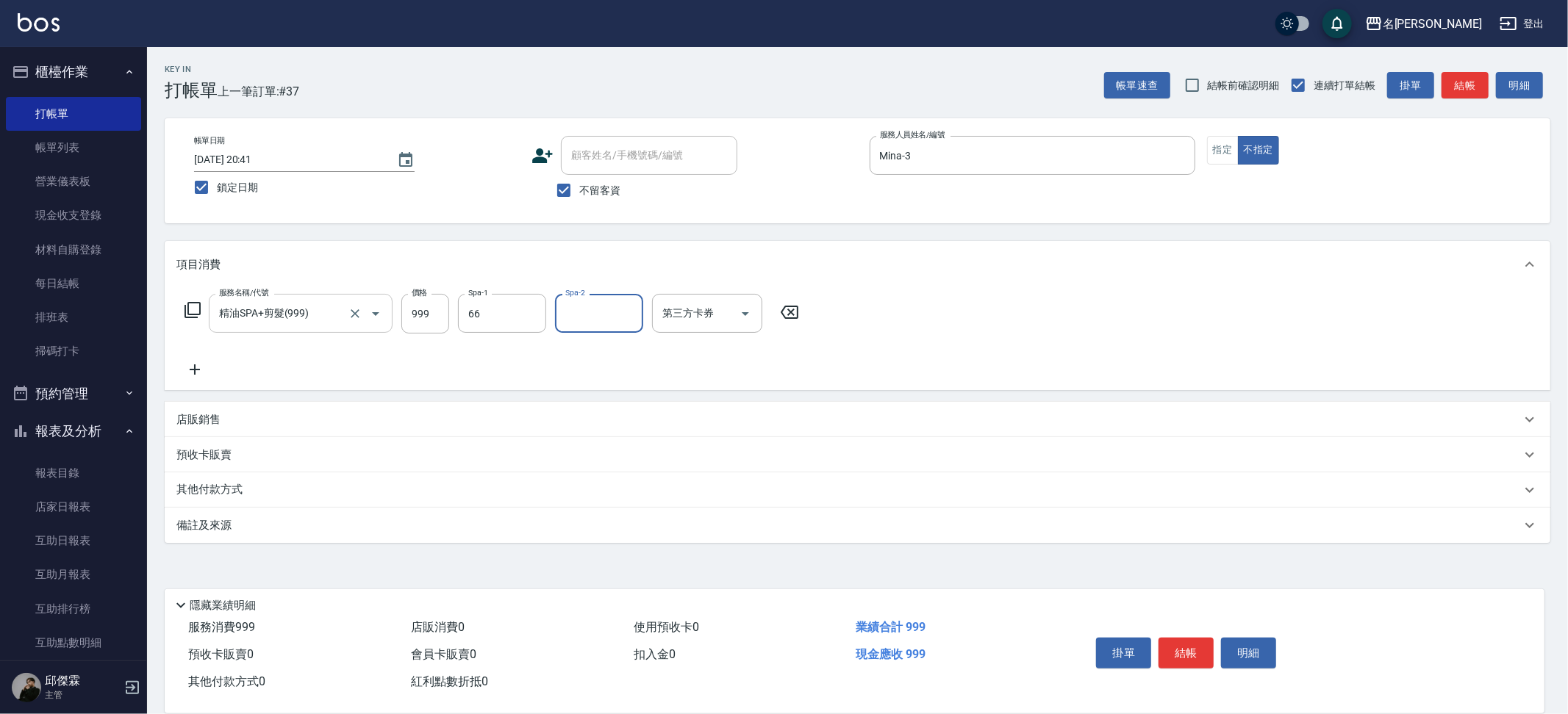
type input "妞妞-66"
type input "Mina-3"
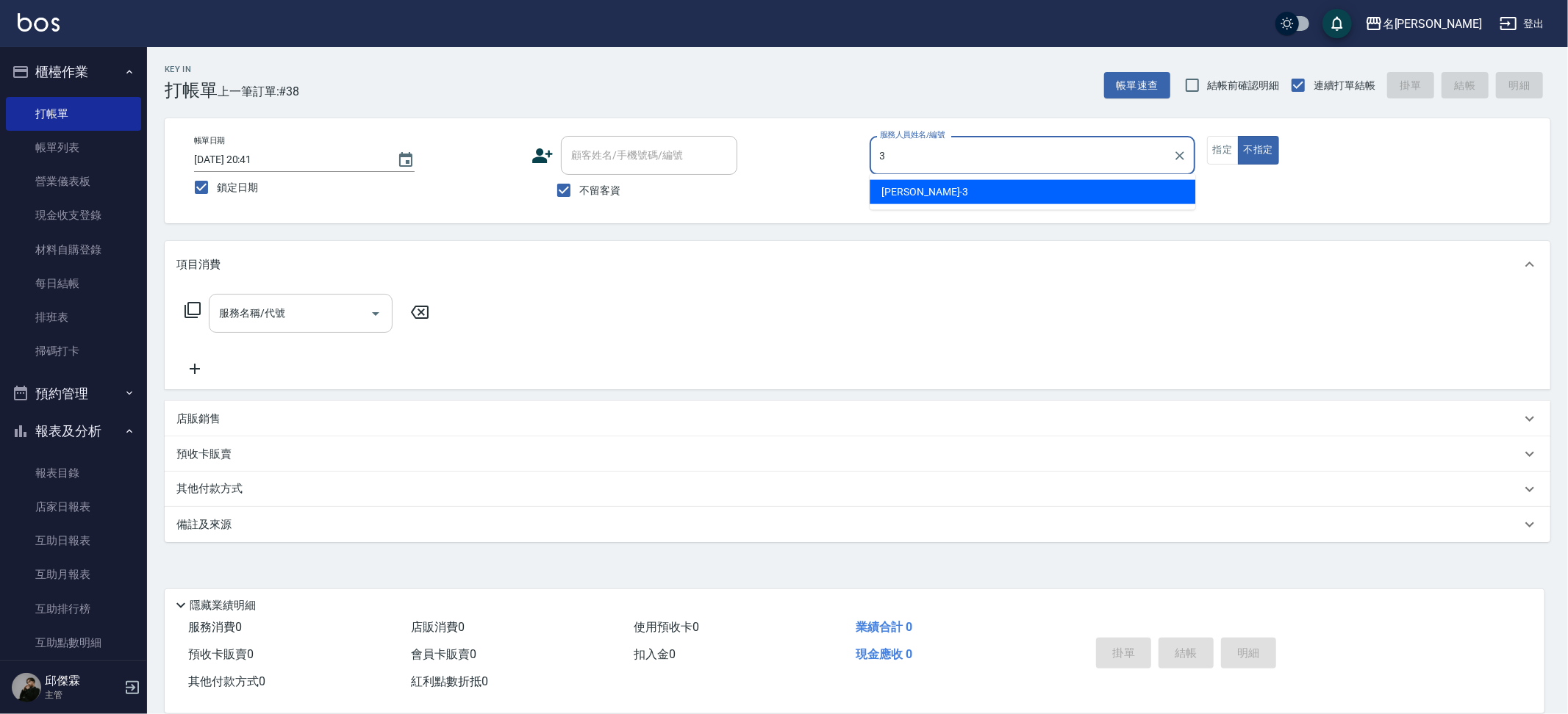
type input "Mina-3"
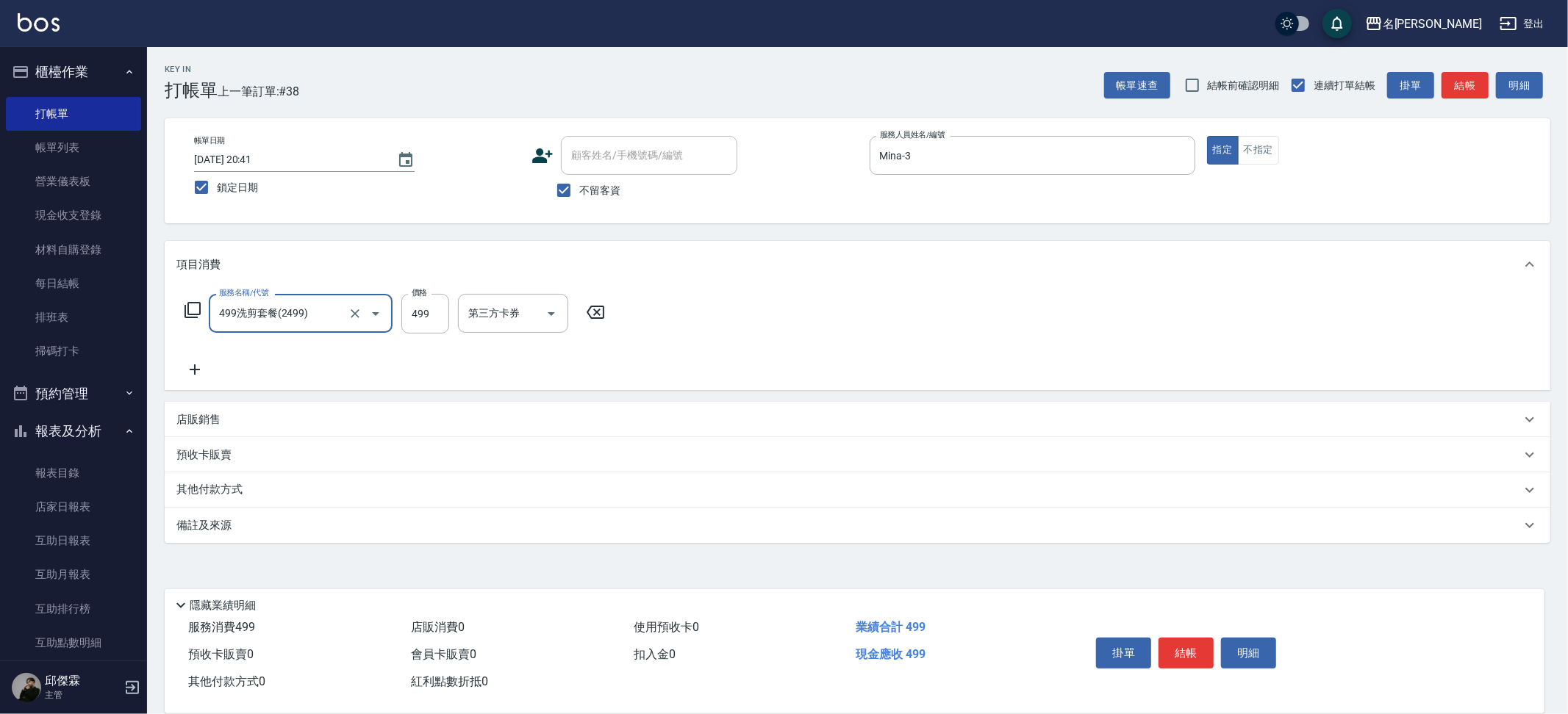
type input "499洗剪套餐(2499)"
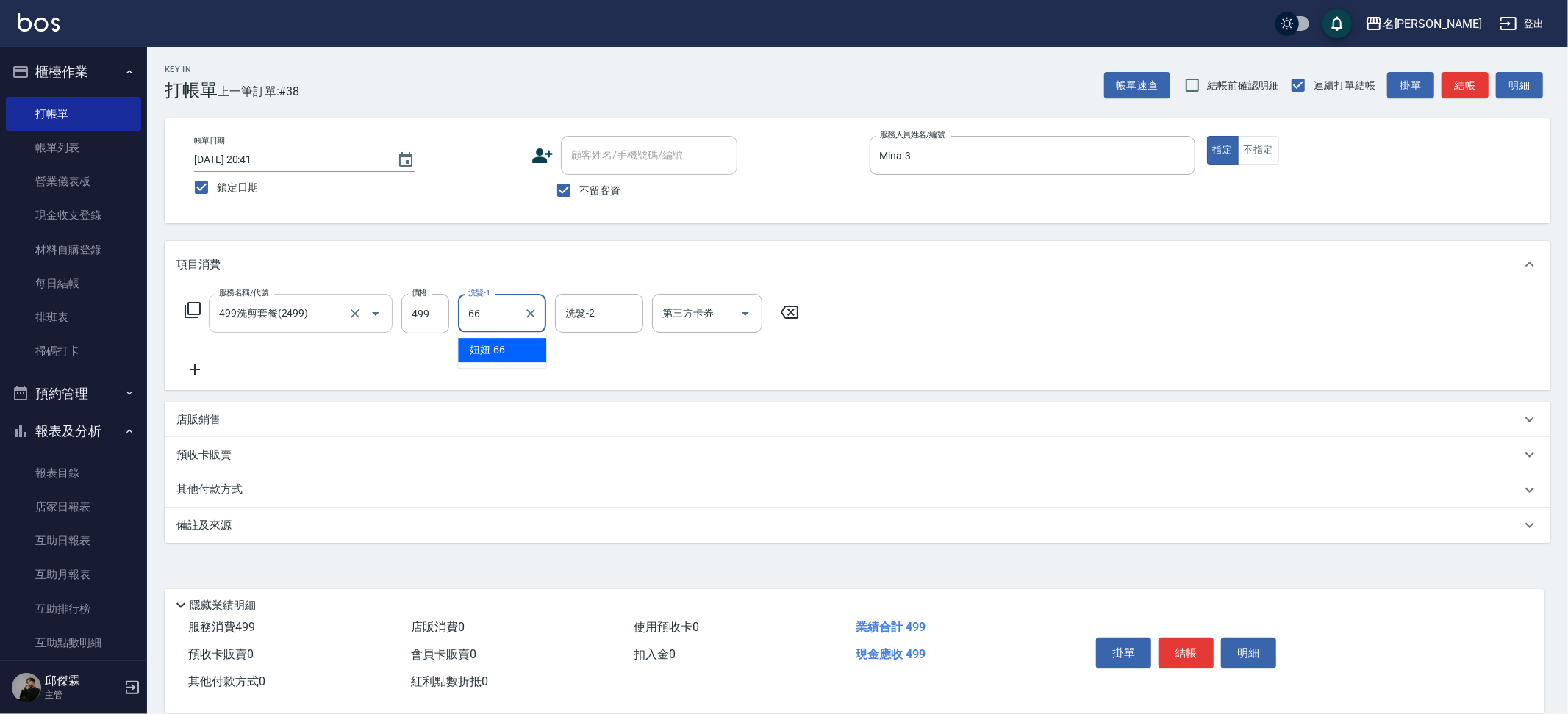
type input "妞妞-66"
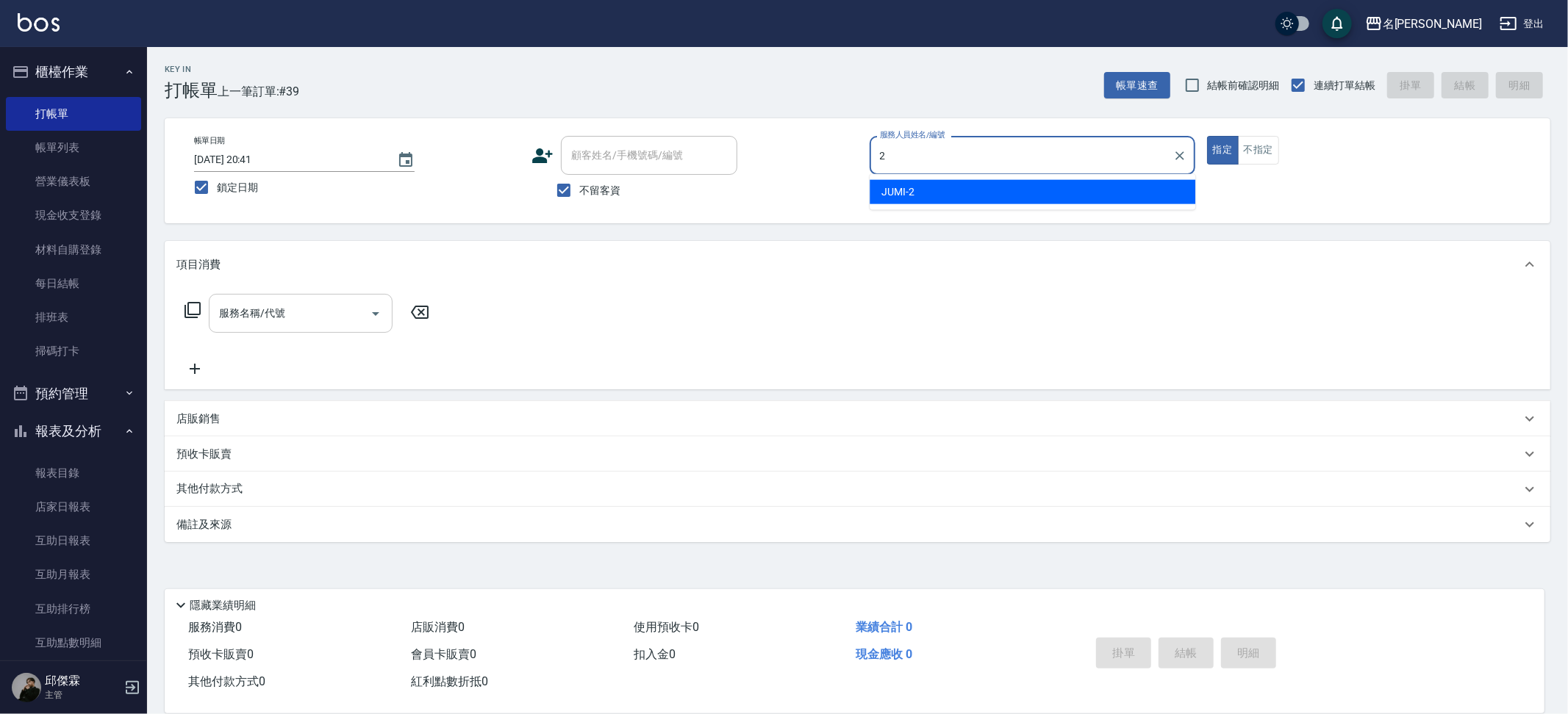
type input "JUMI-2"
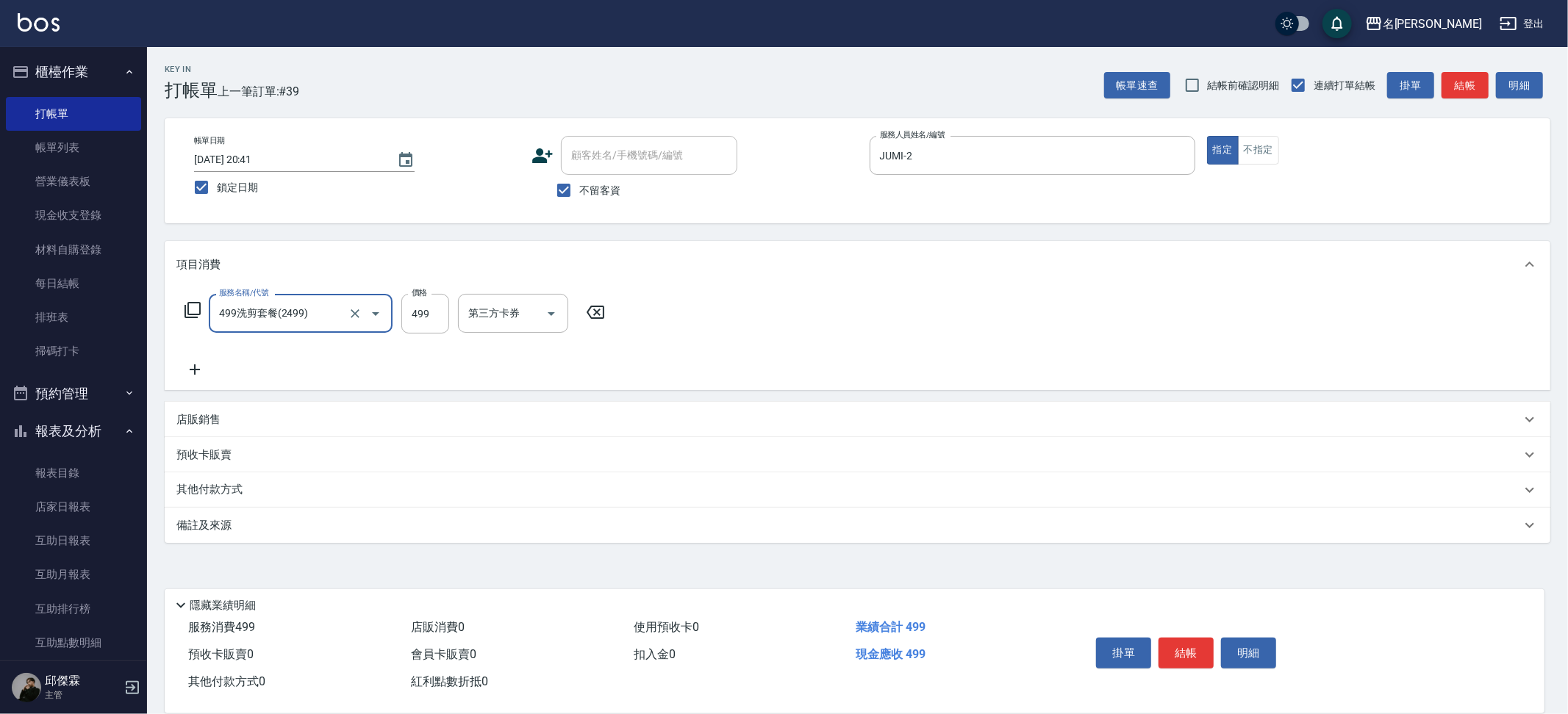
type input "499洗剪套餐(2499)"
type input "500"
type input "66"
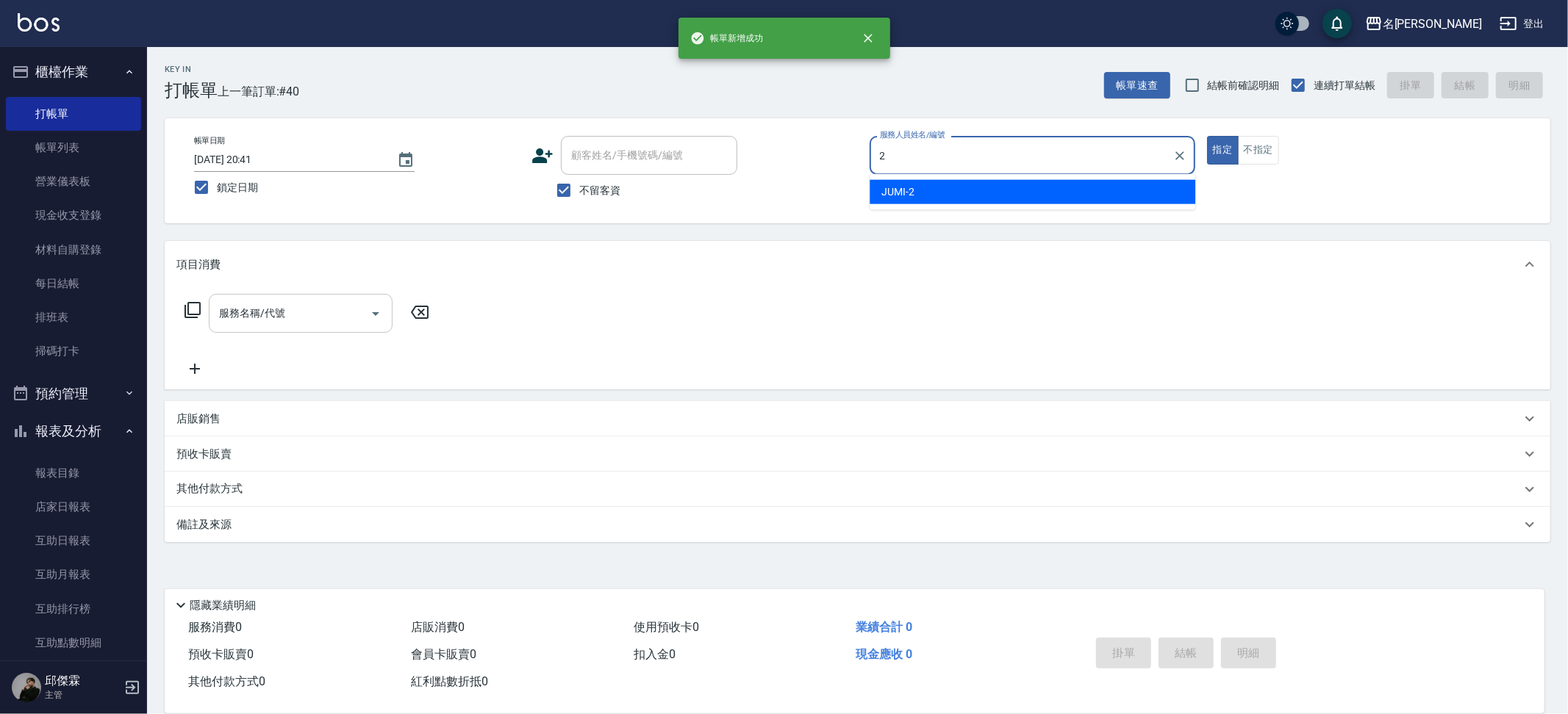
type input "JUMI-2"
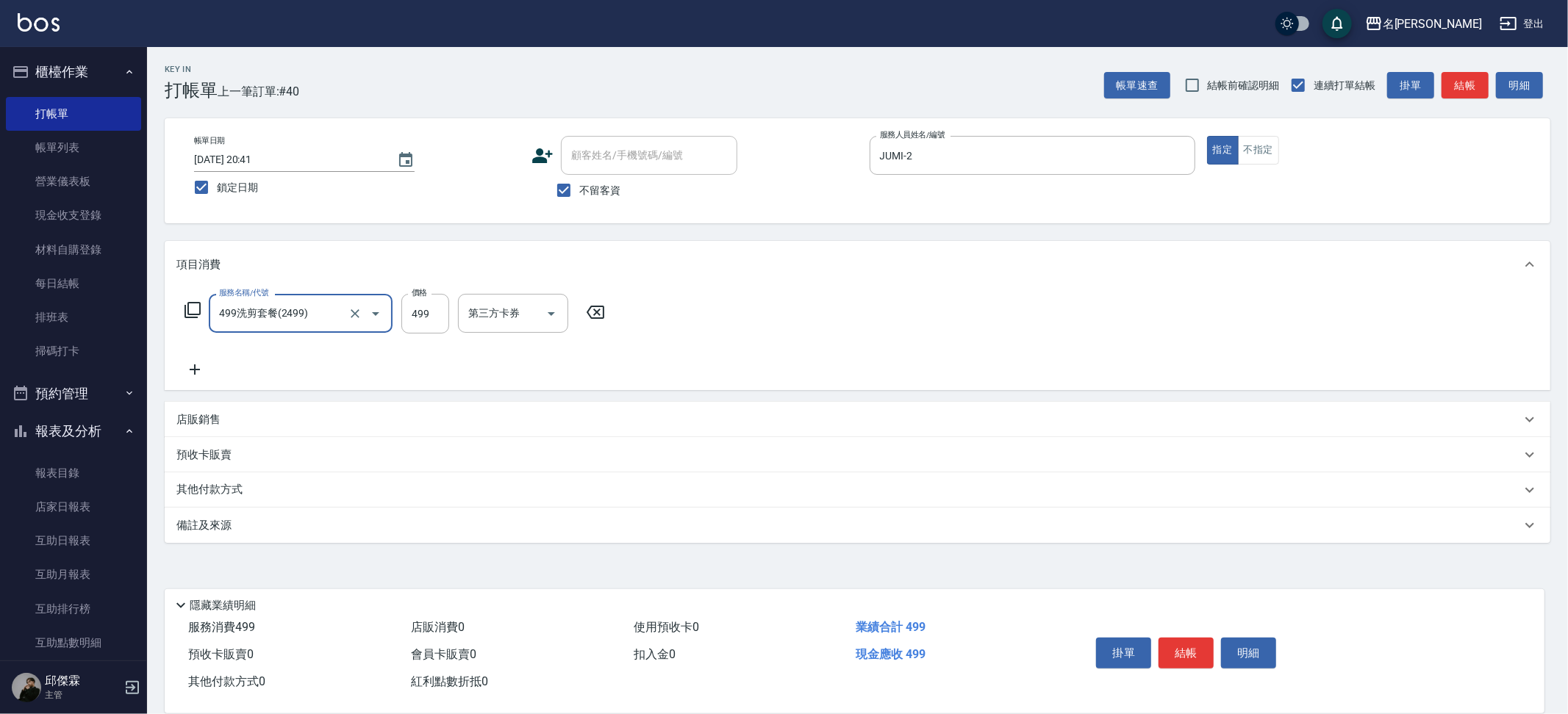
type input "499洗剪套餐(2499)"
type input "500"
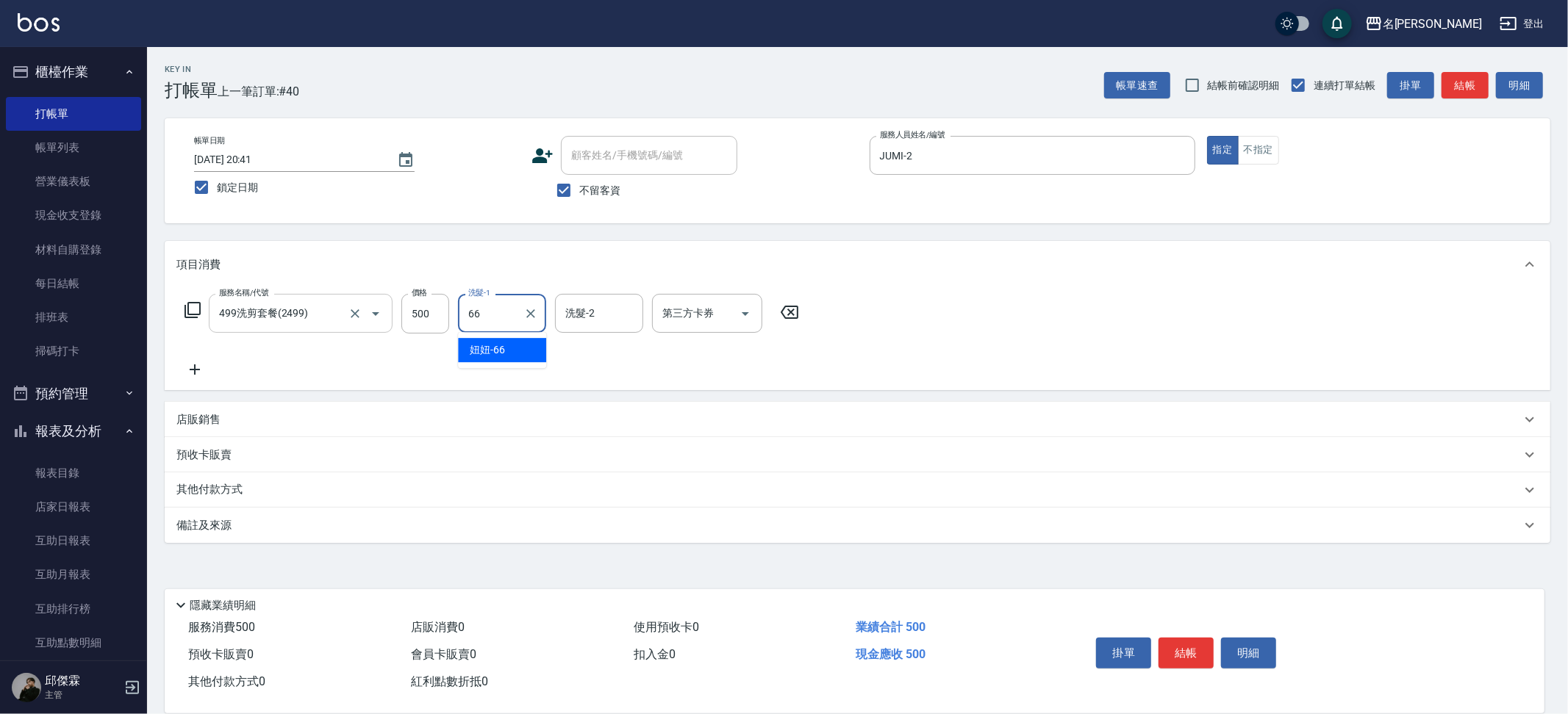
type input "妞妞-66"
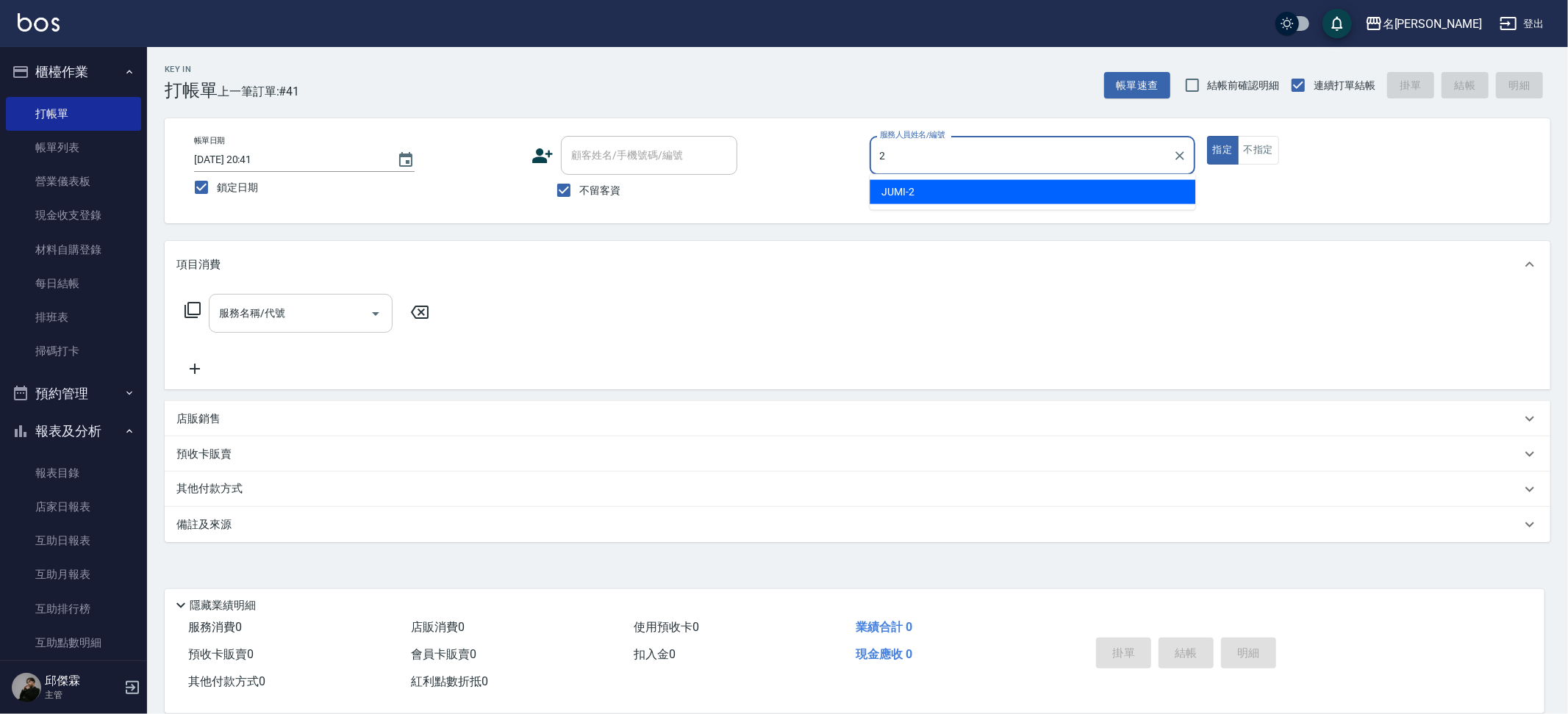
type input "JUMI-2"
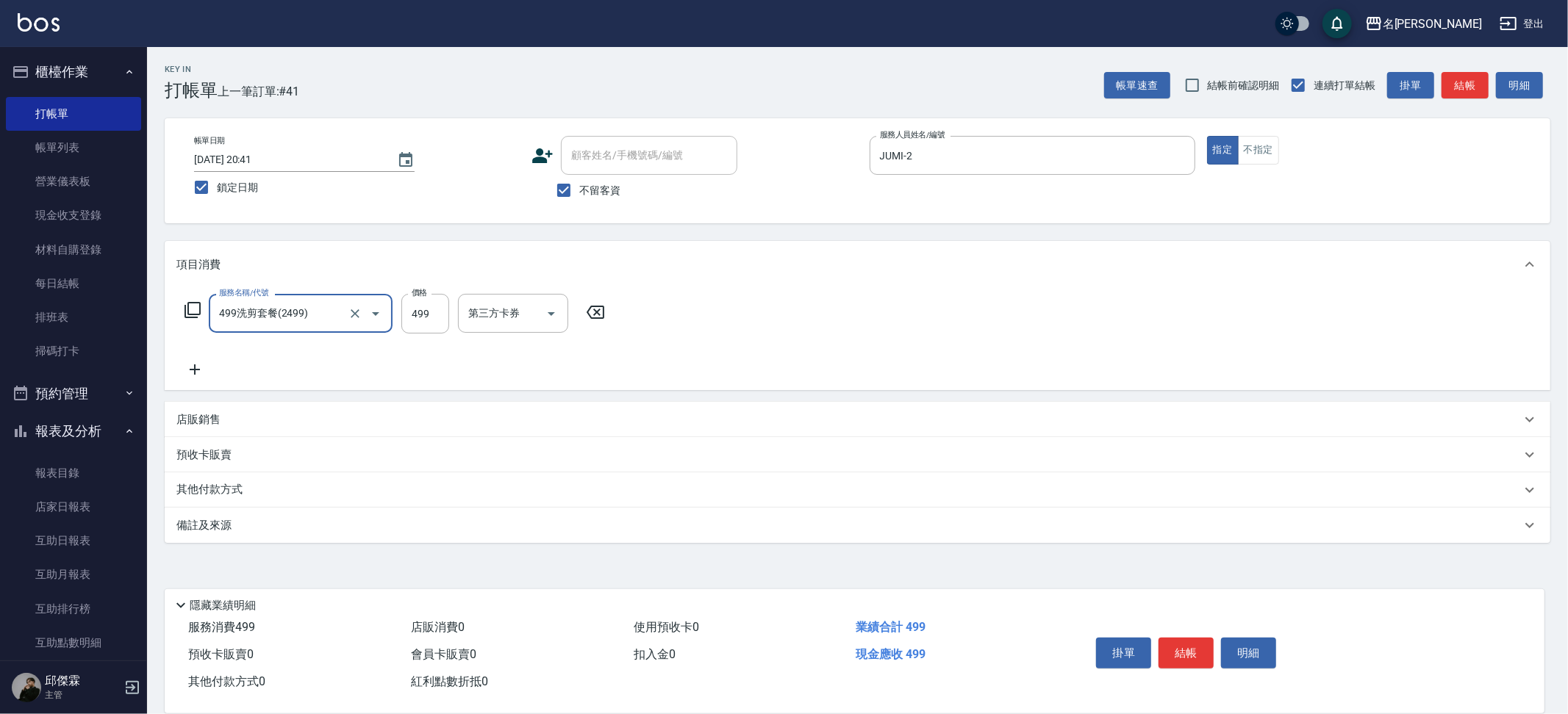
type input "499洗剪套餐(2499)"
type input "500"
type input "[PERSON_NAME]-13"
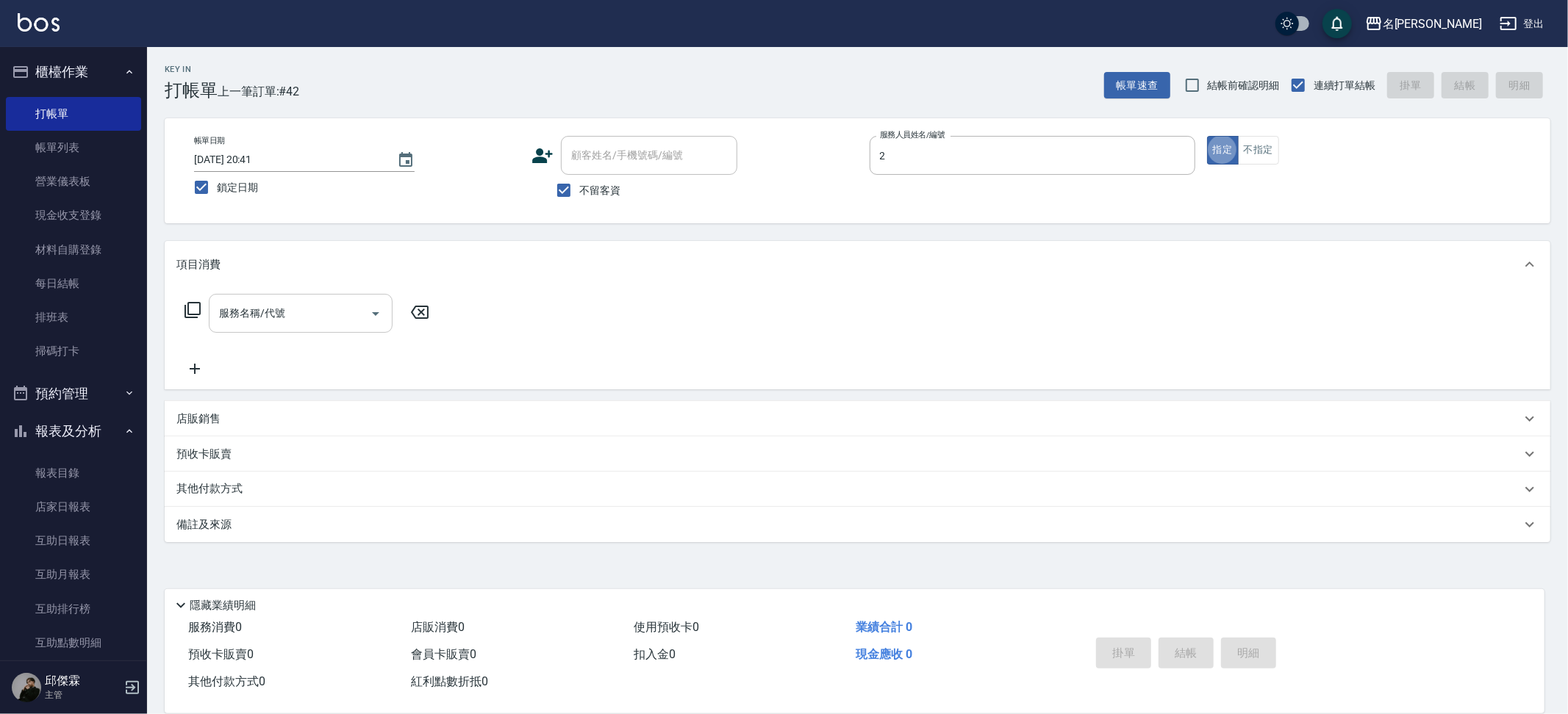
type input "JUMI-2"
type input "REVIVRE(0899)"
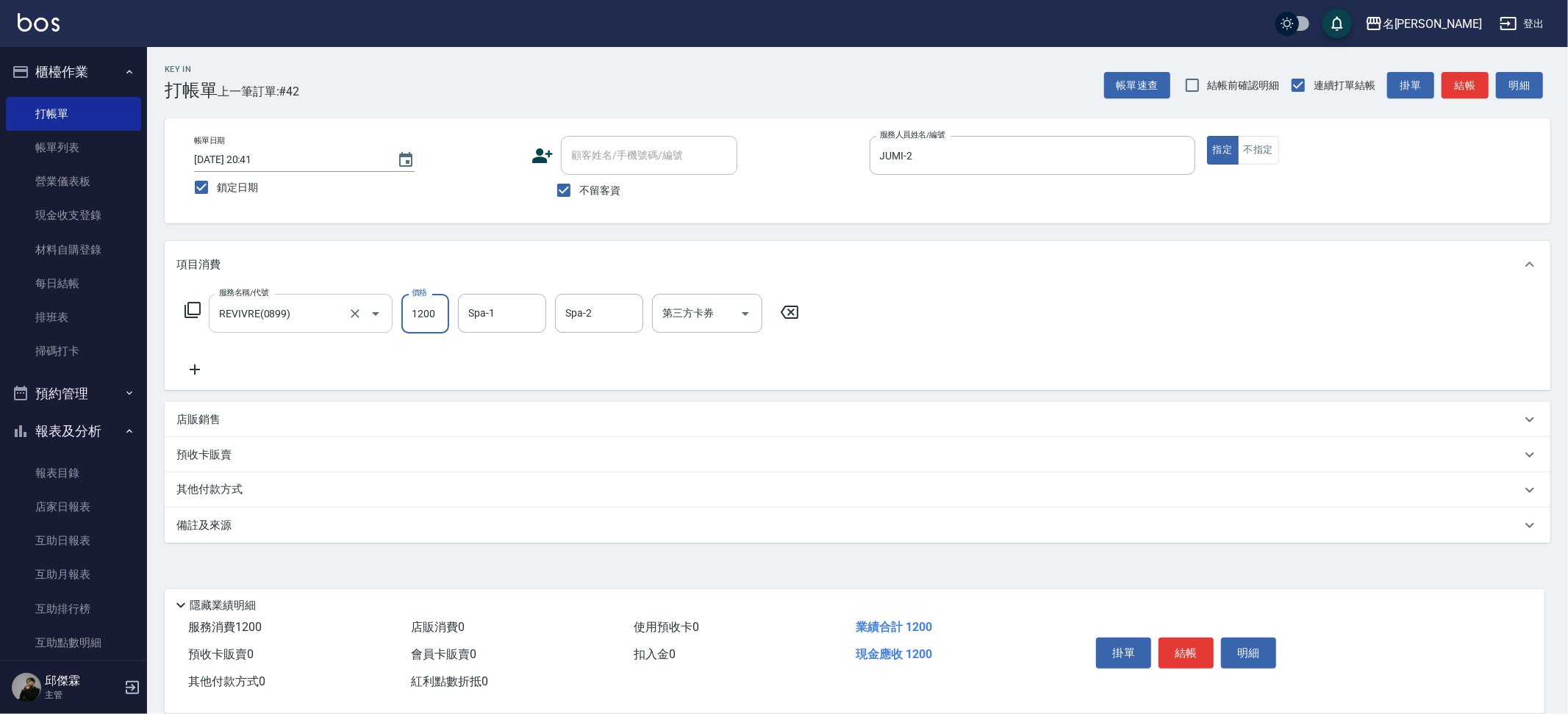
type input "1200"
type input "[PERSON_NAME]-13"
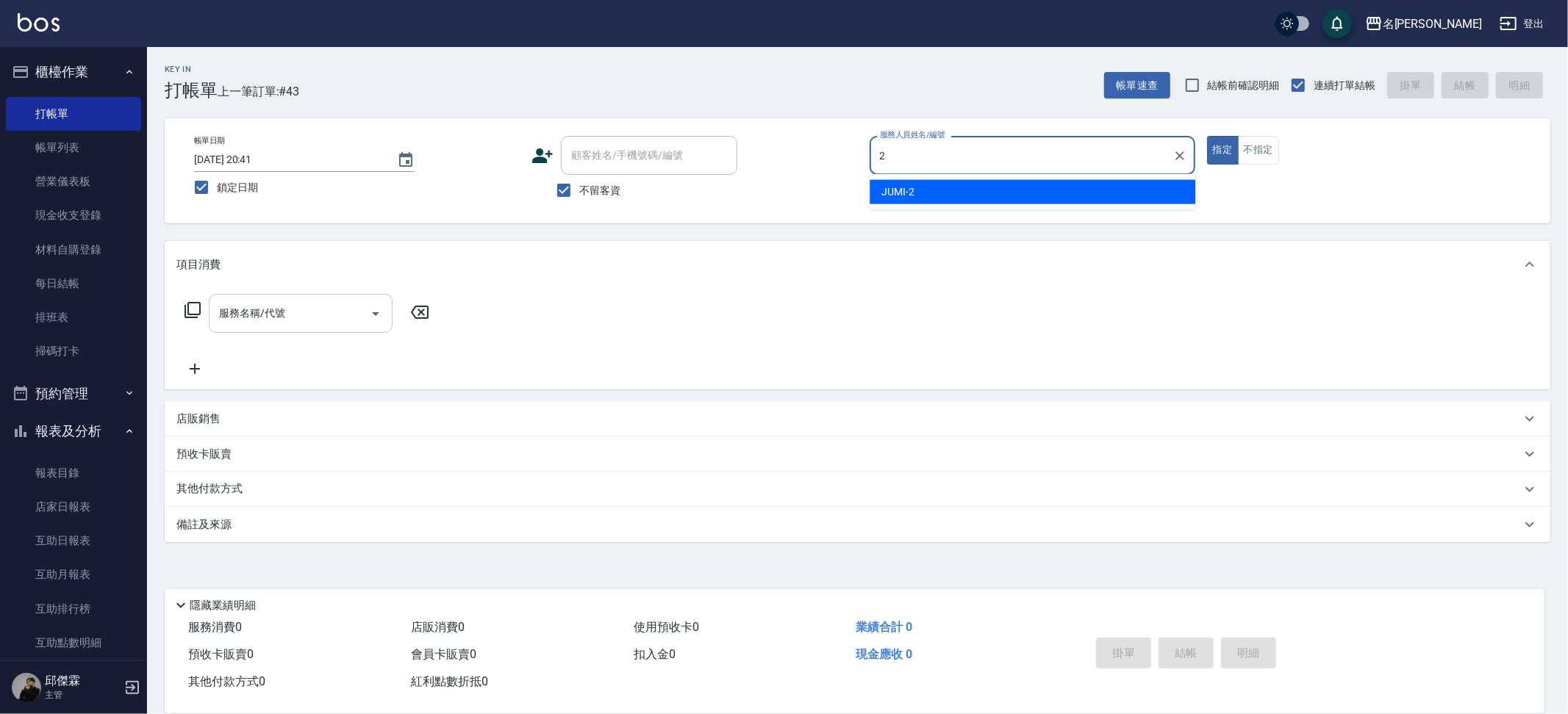
type input "JUMI-2"
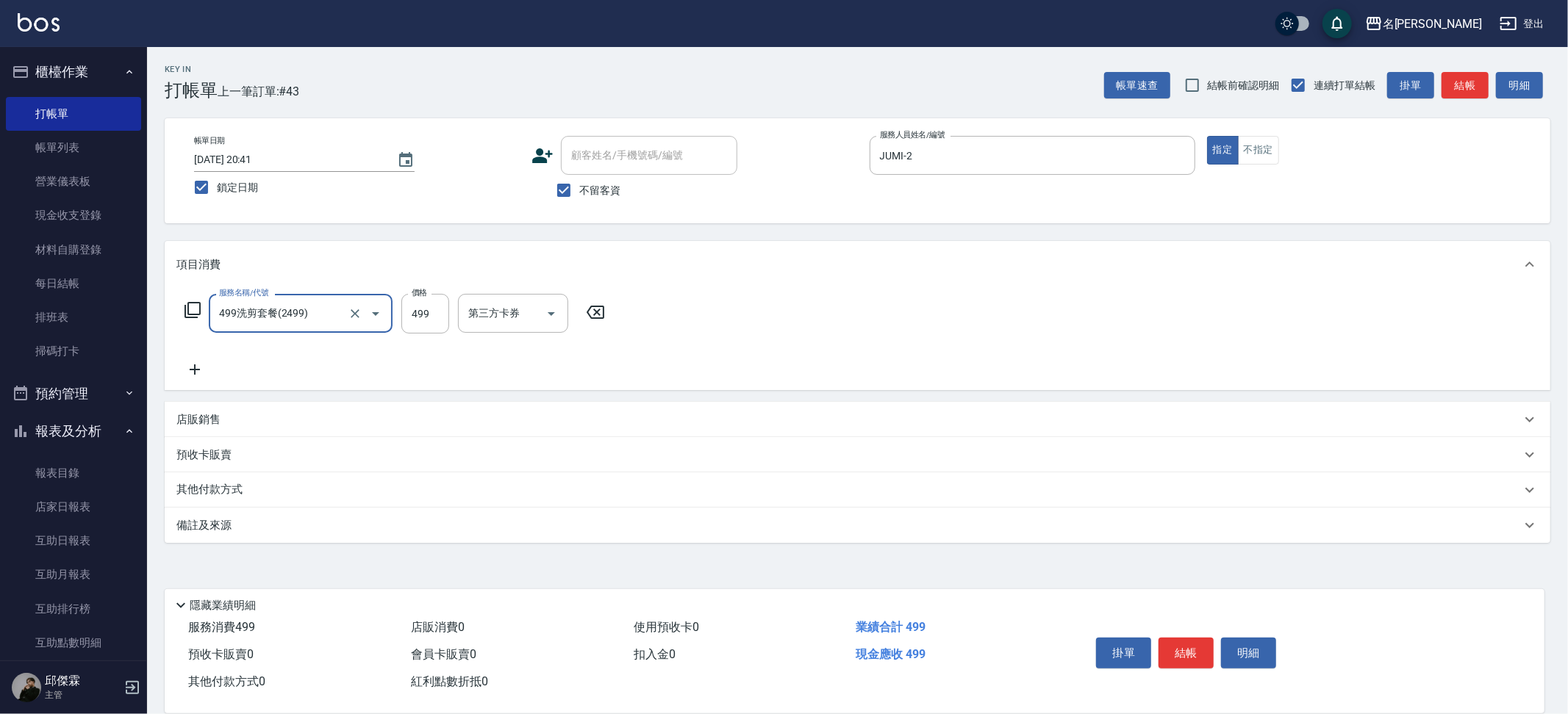
type input "499洗剪套餐(2499)"
type input "500"
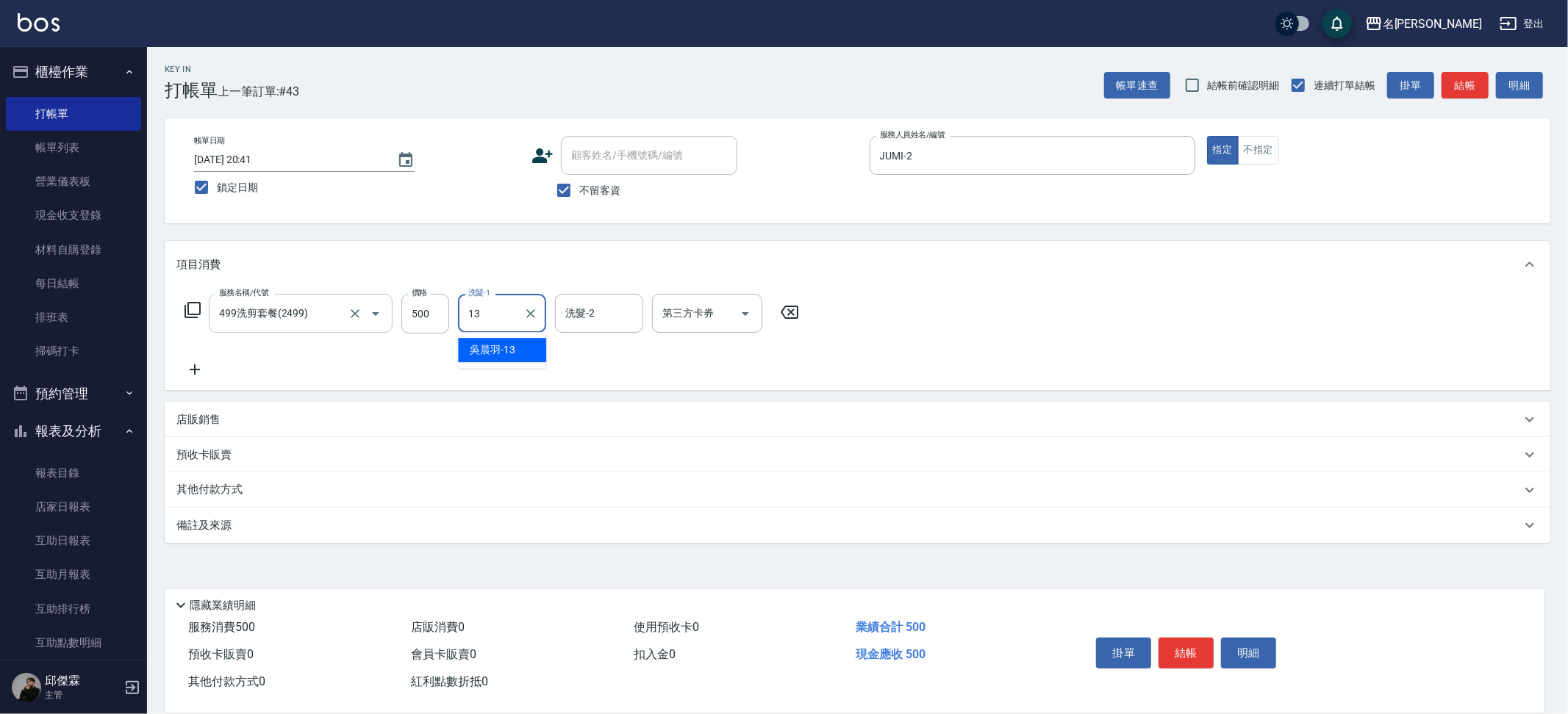
type input "[PERSON_NAME]-13"
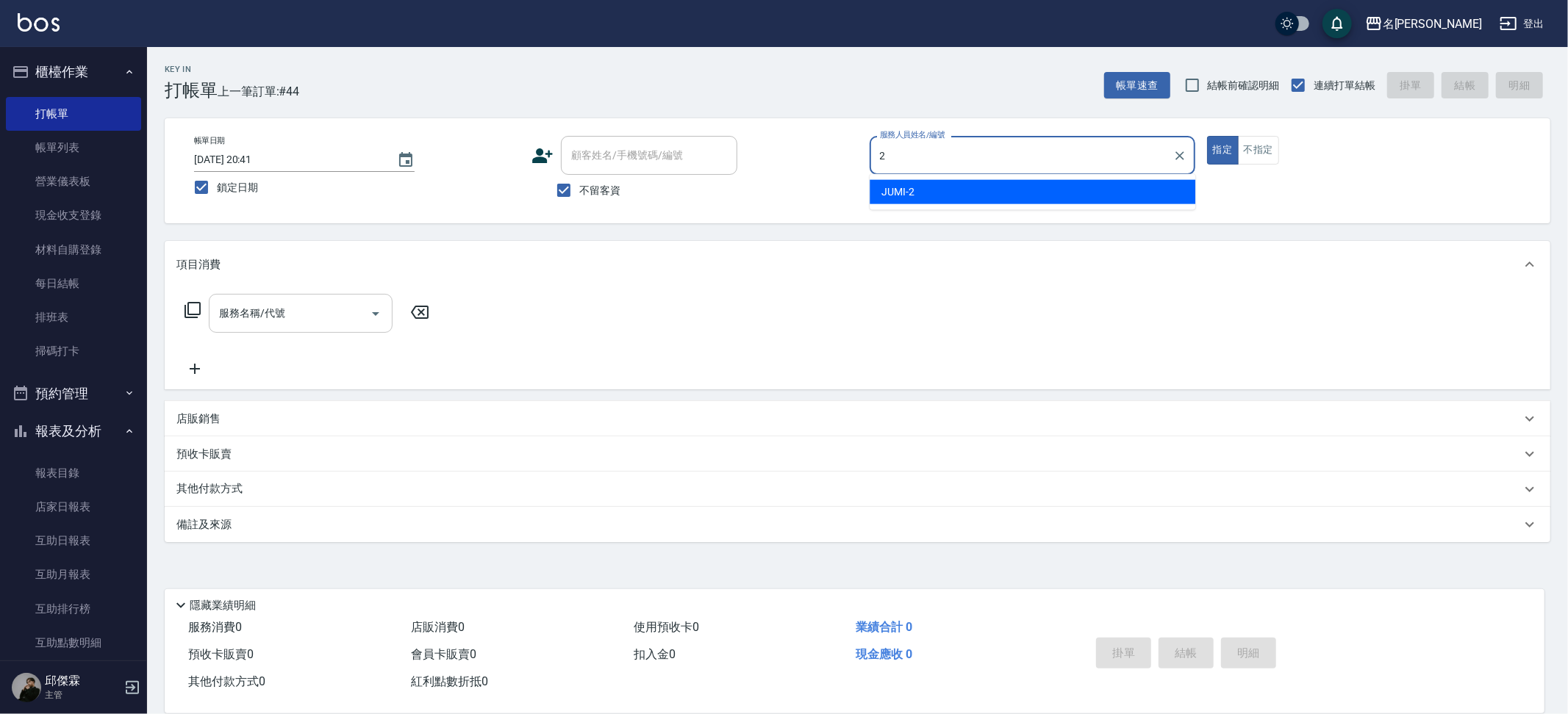
type input "JUMI-2"
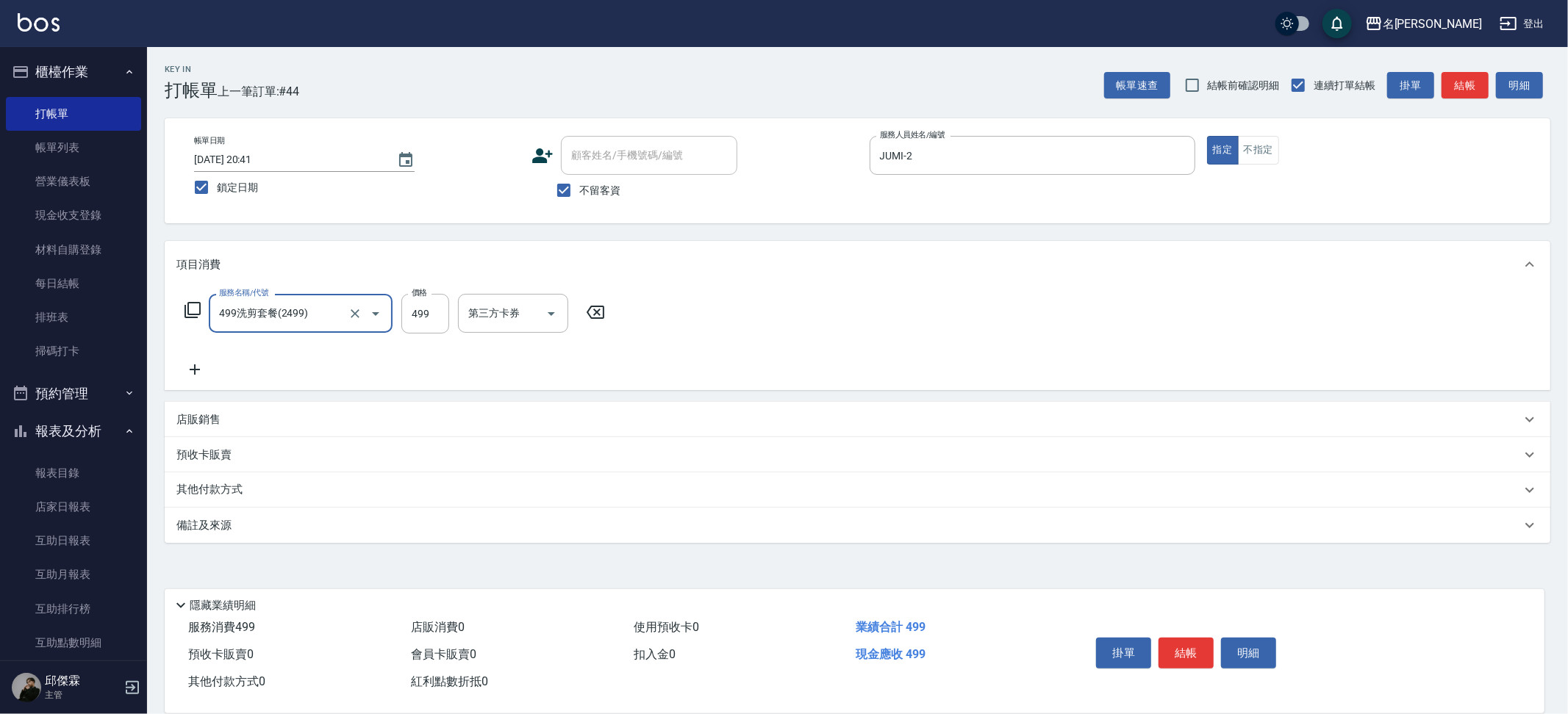
type input "499洗剪套餐(2499)"
type input "500"
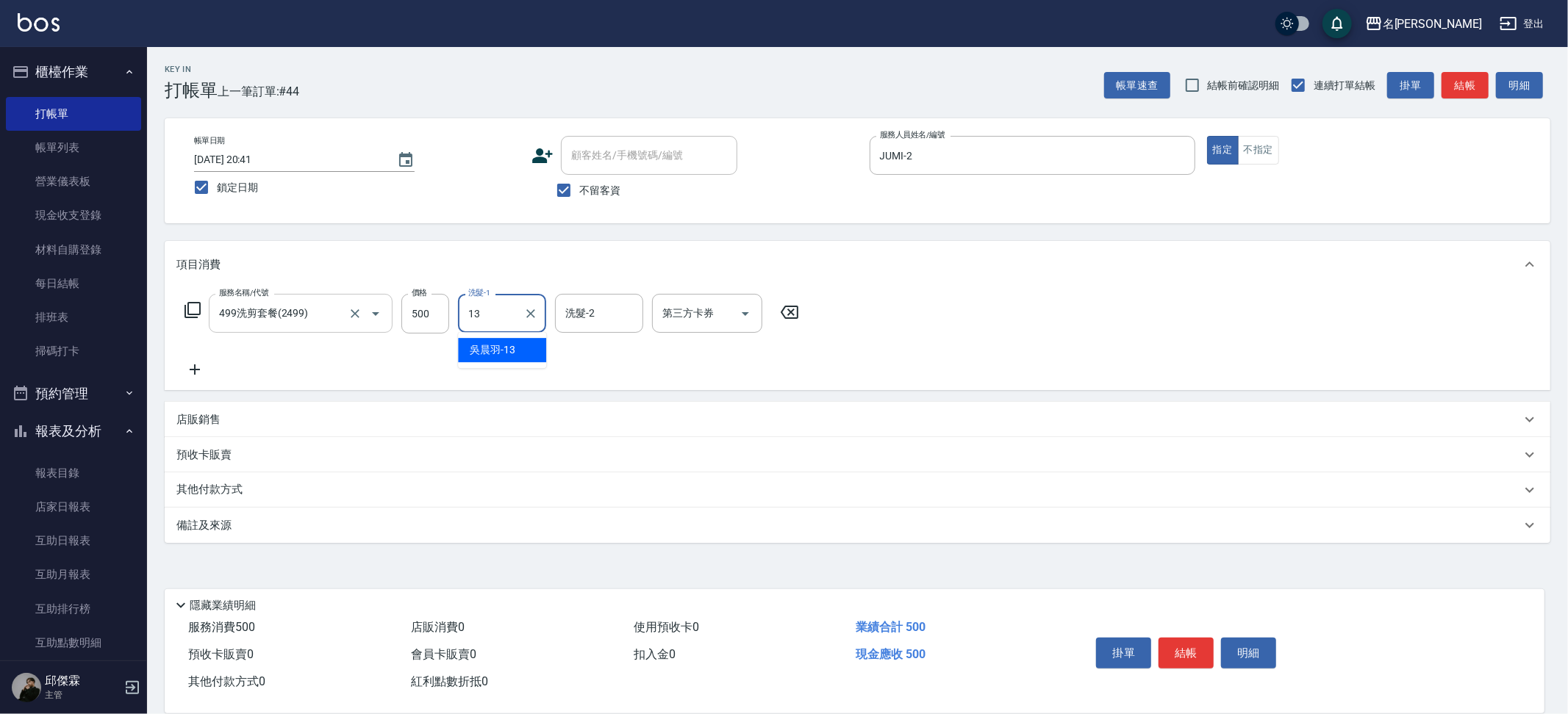
type input "[PERSON_NAME]-13"
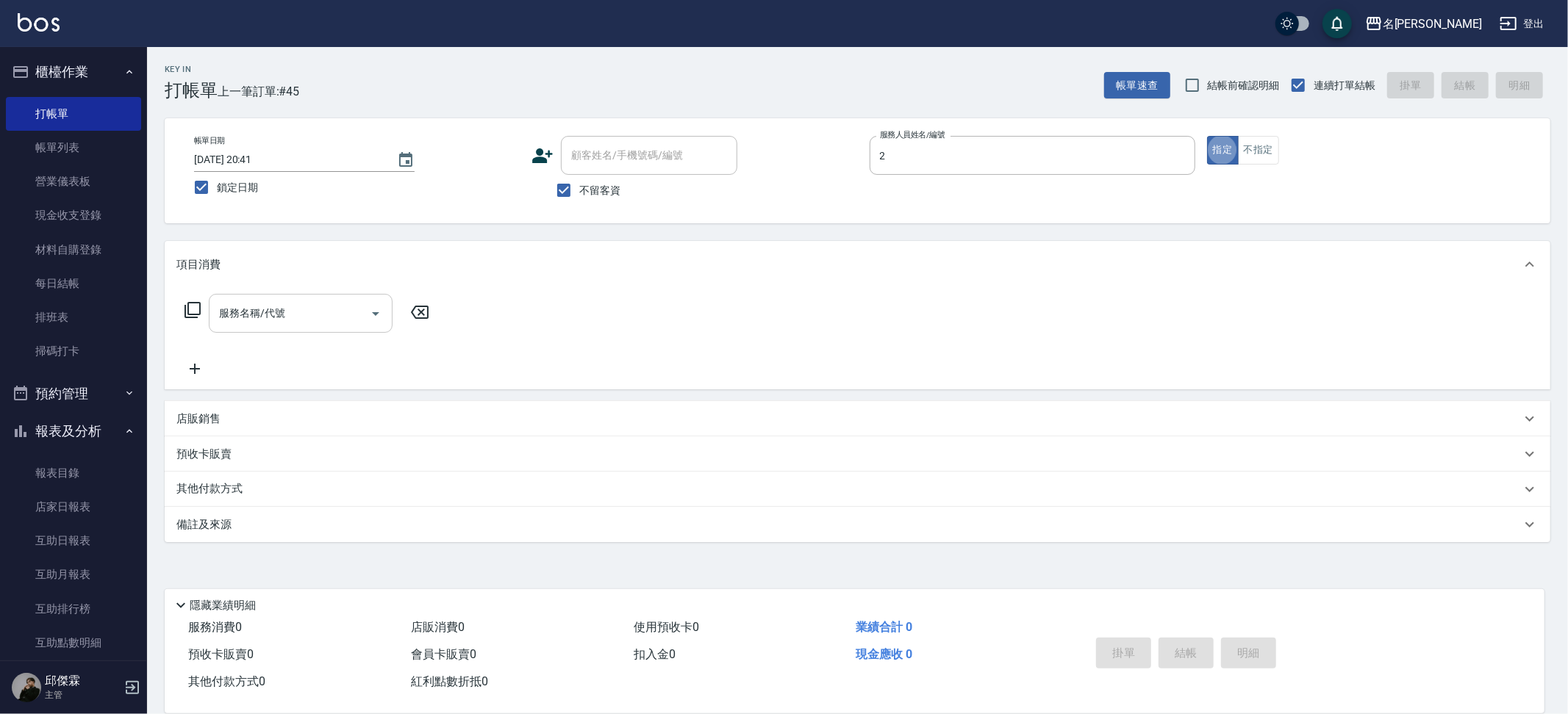
type input "JUMI-2"
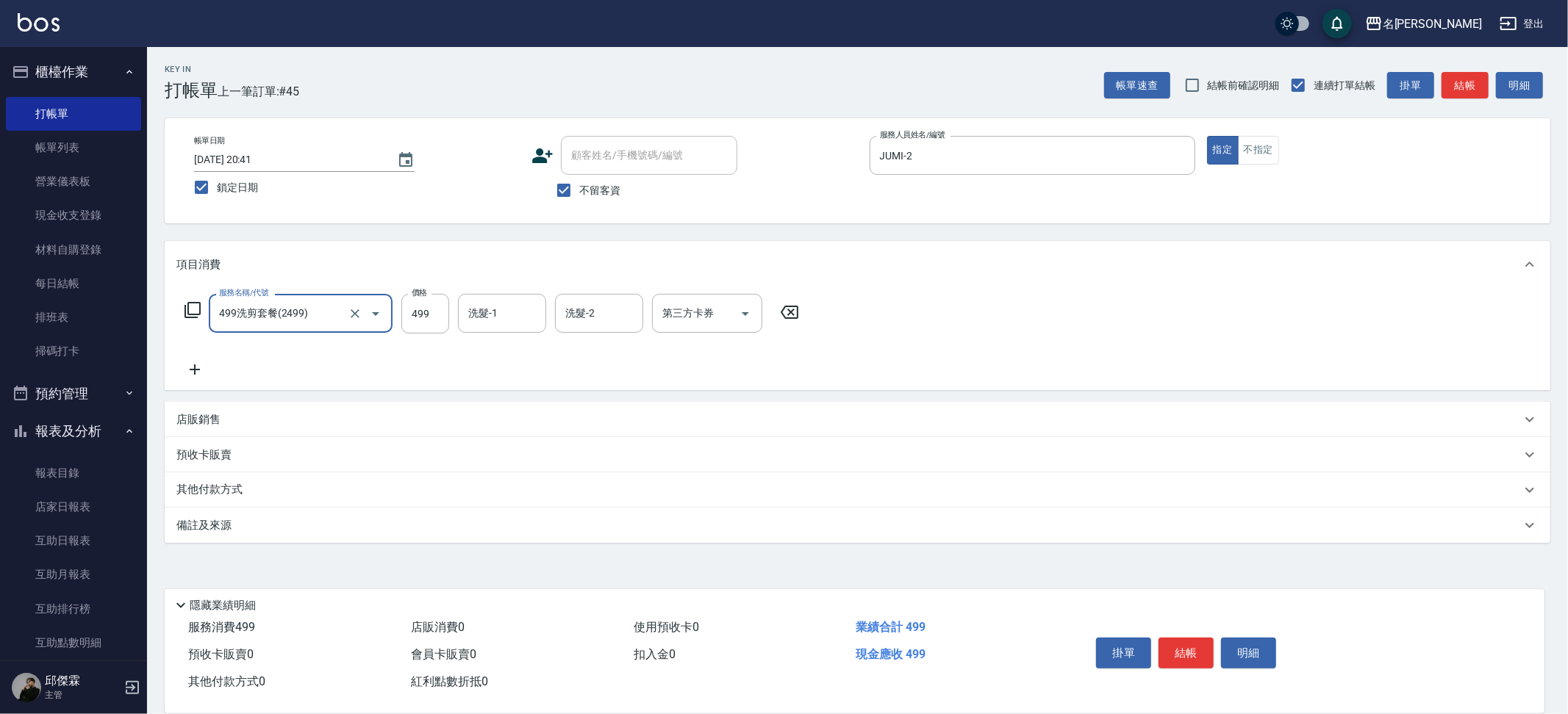
type input "499洗剪套餐(2499)"
type input "500"
type input "13"
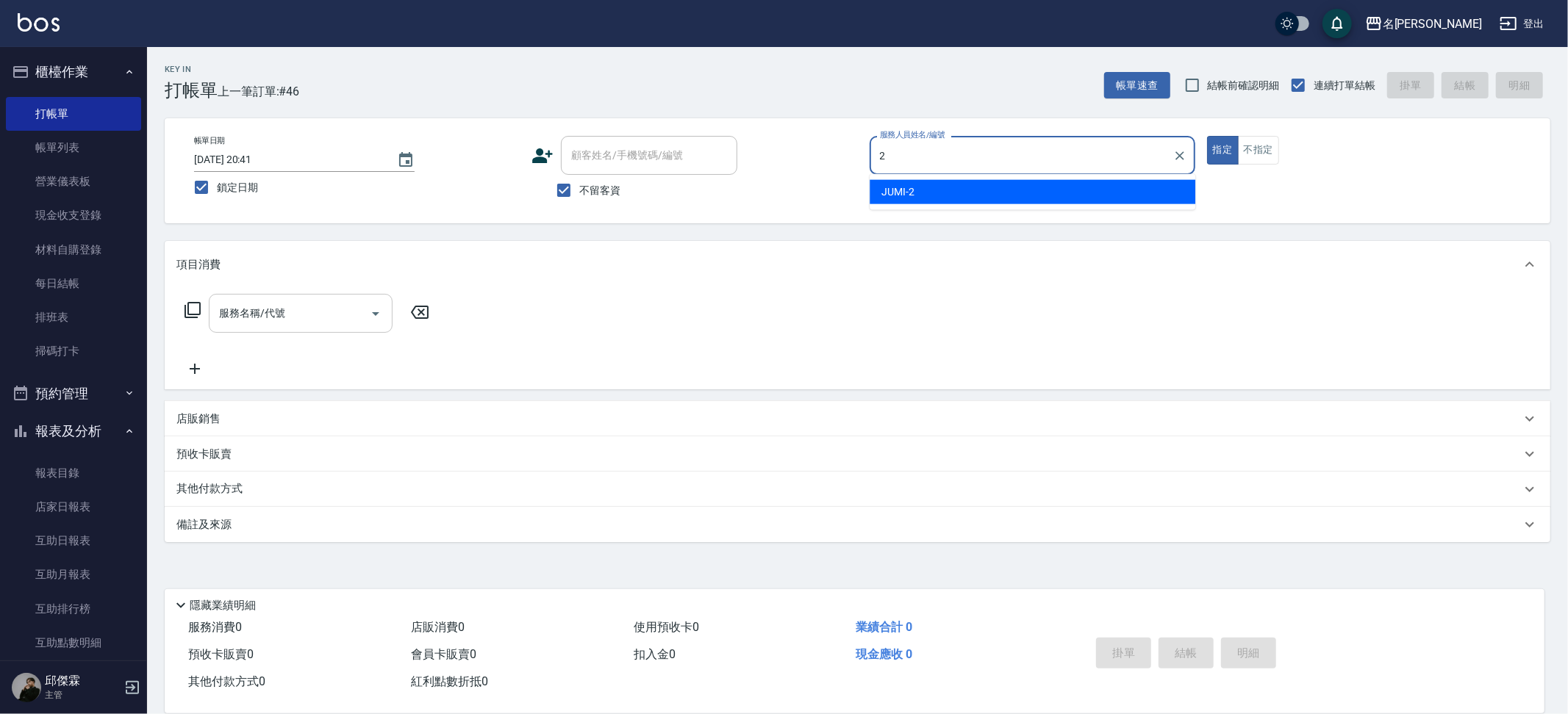
type input "JUMI-2"
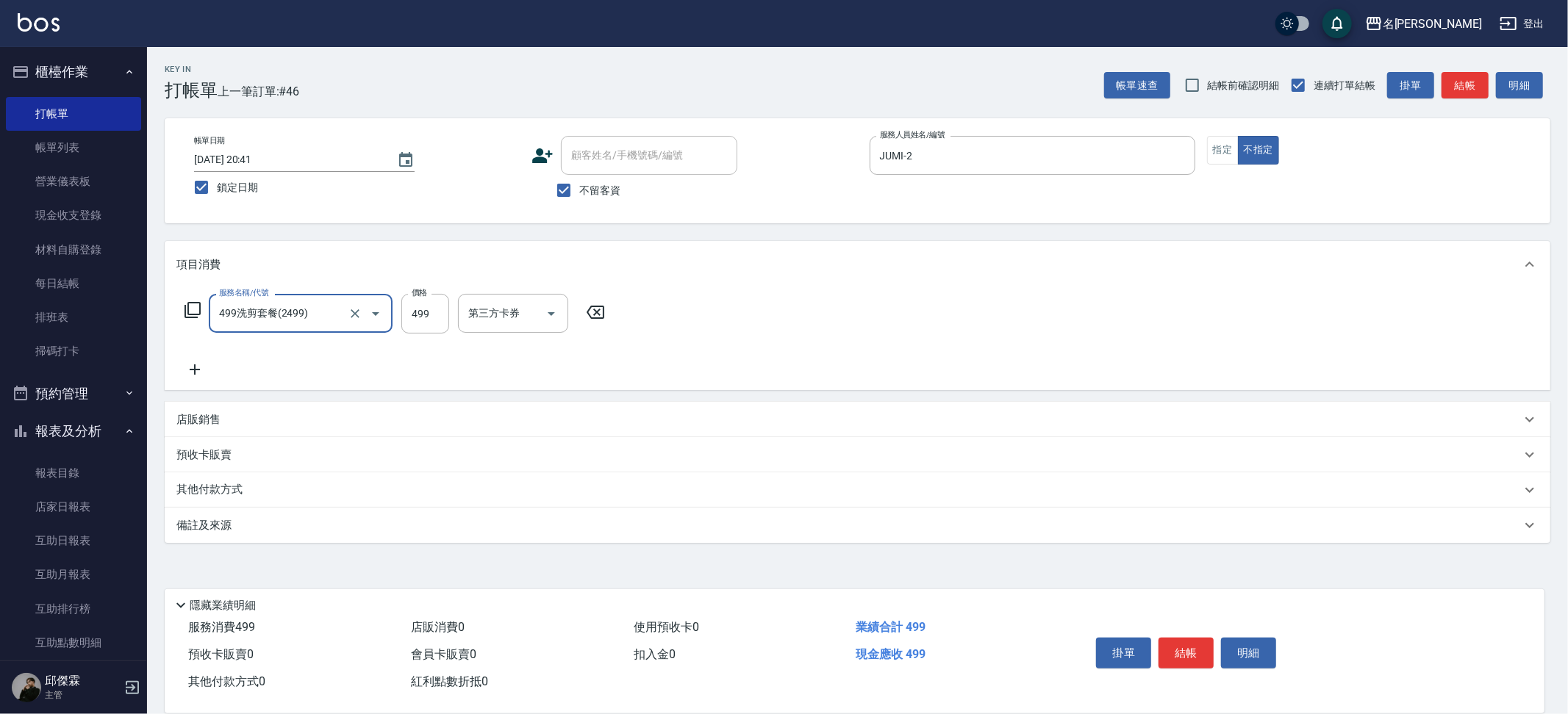
type input "499洗剪套餐(2499)"
click at [437, 309] on input "500" at bounding box center [425, 314] width 47 height 40
type input "499"
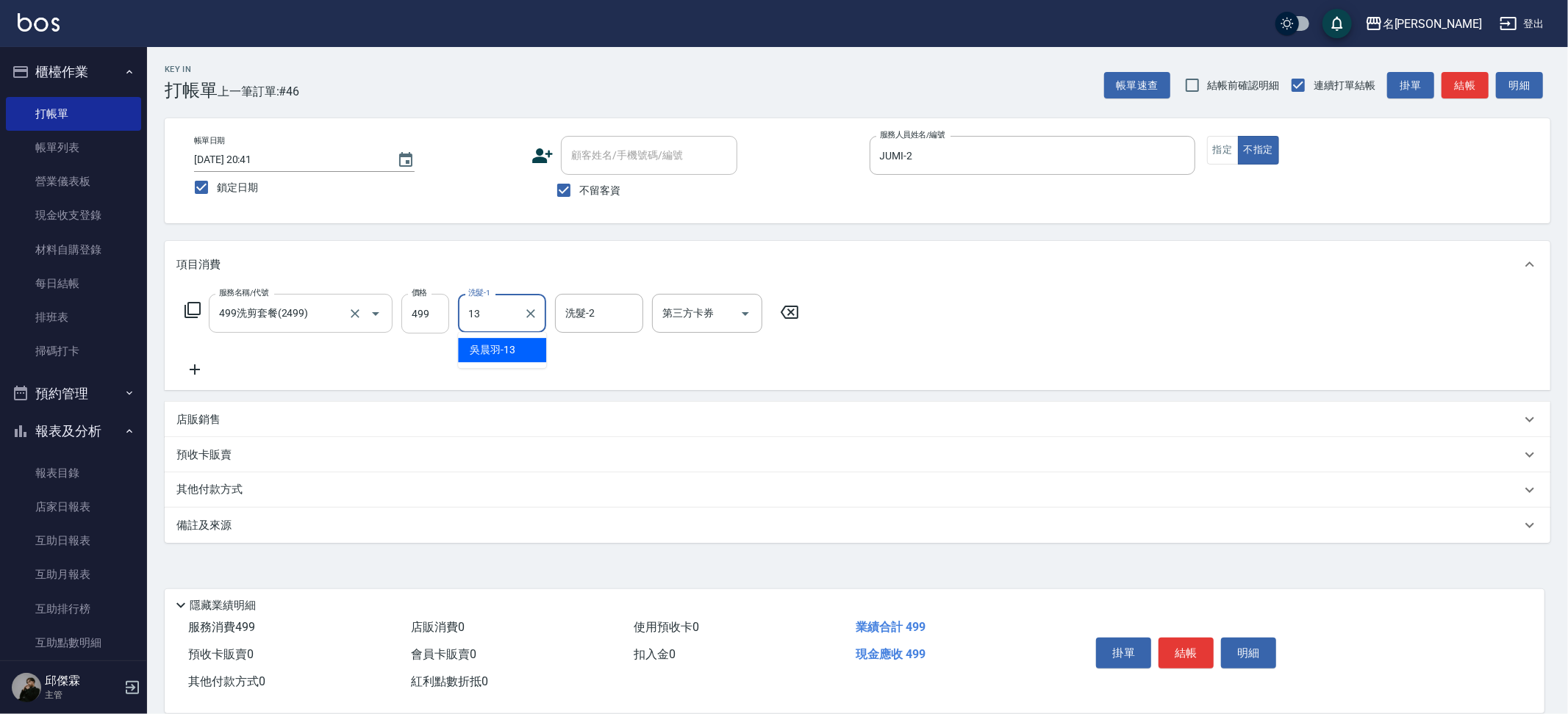
type input "1"
type input "Nini-23"
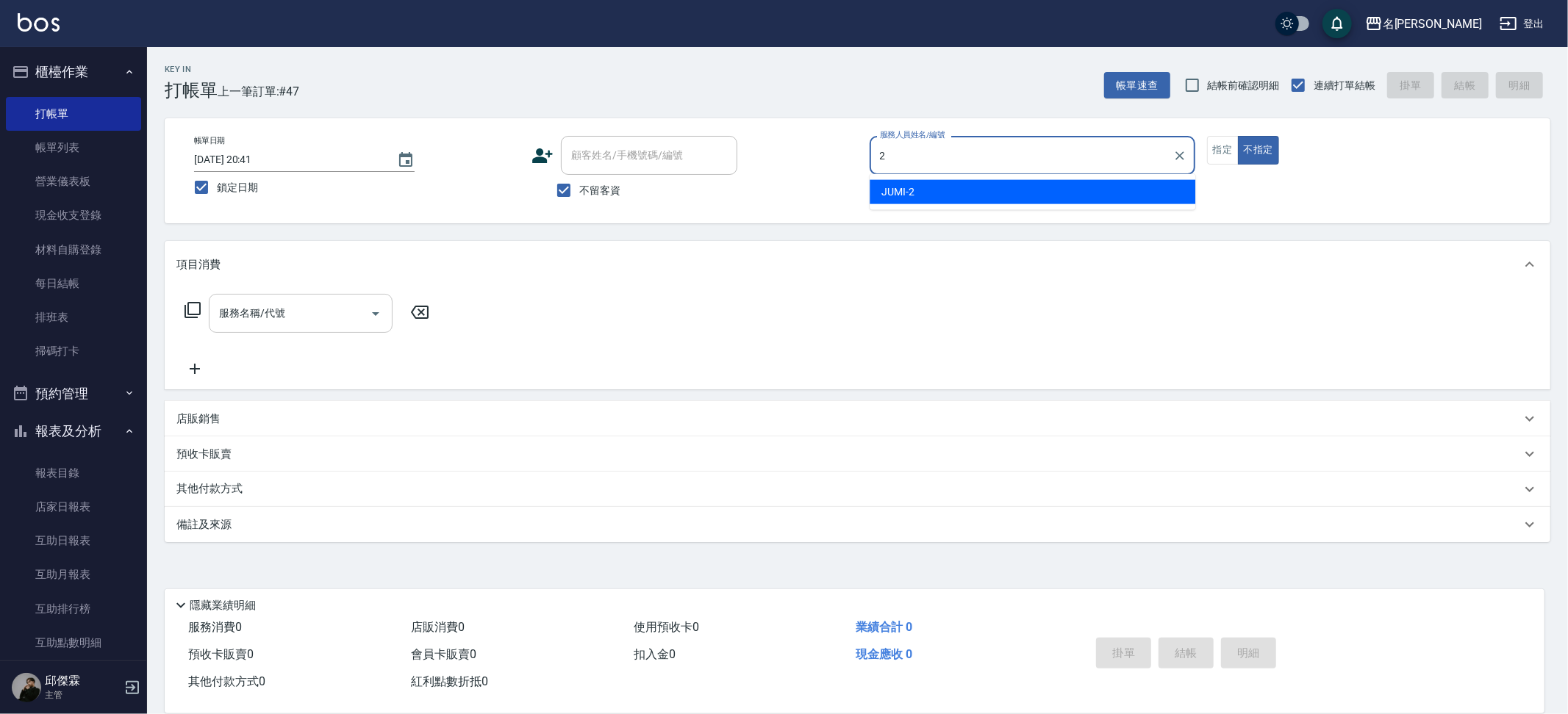
type input "JUMI-2"
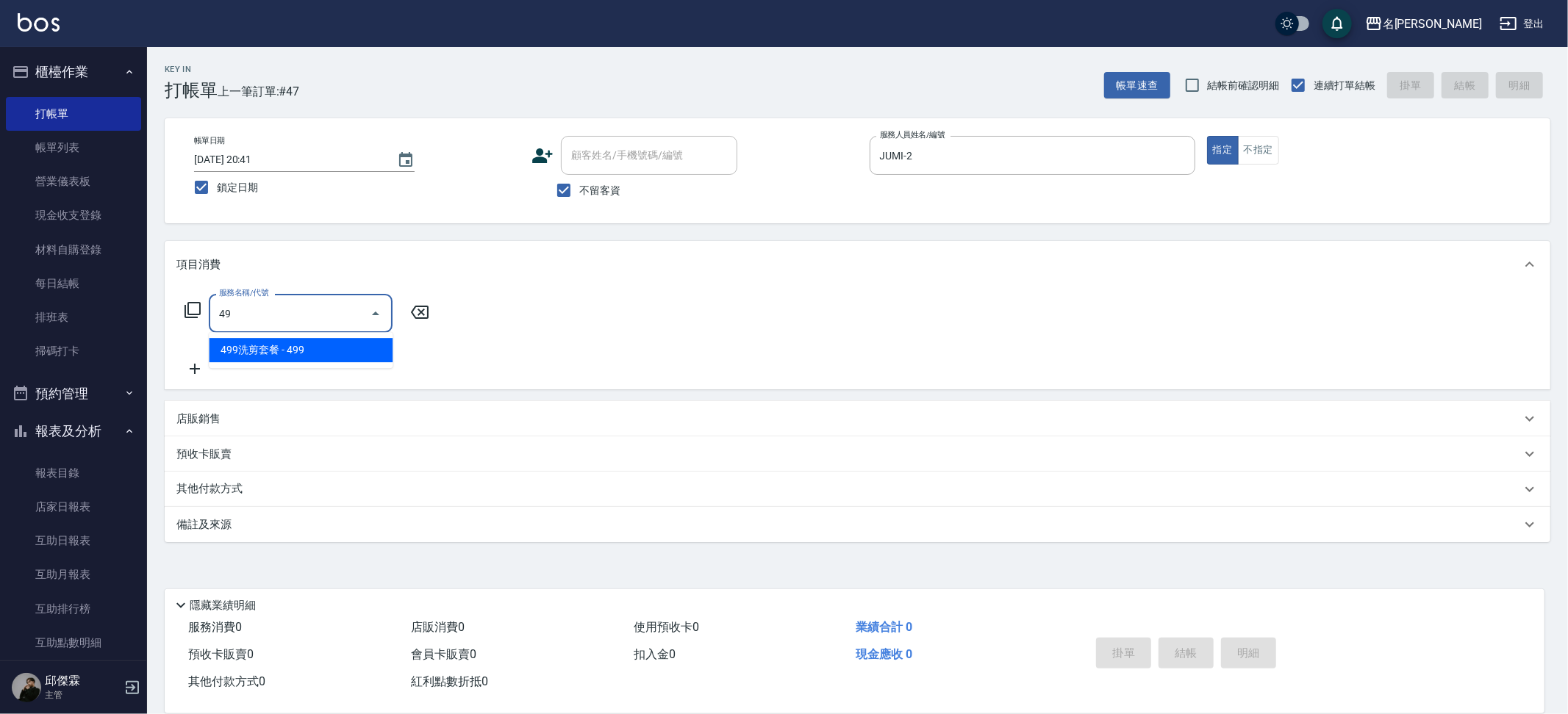
type input "4"
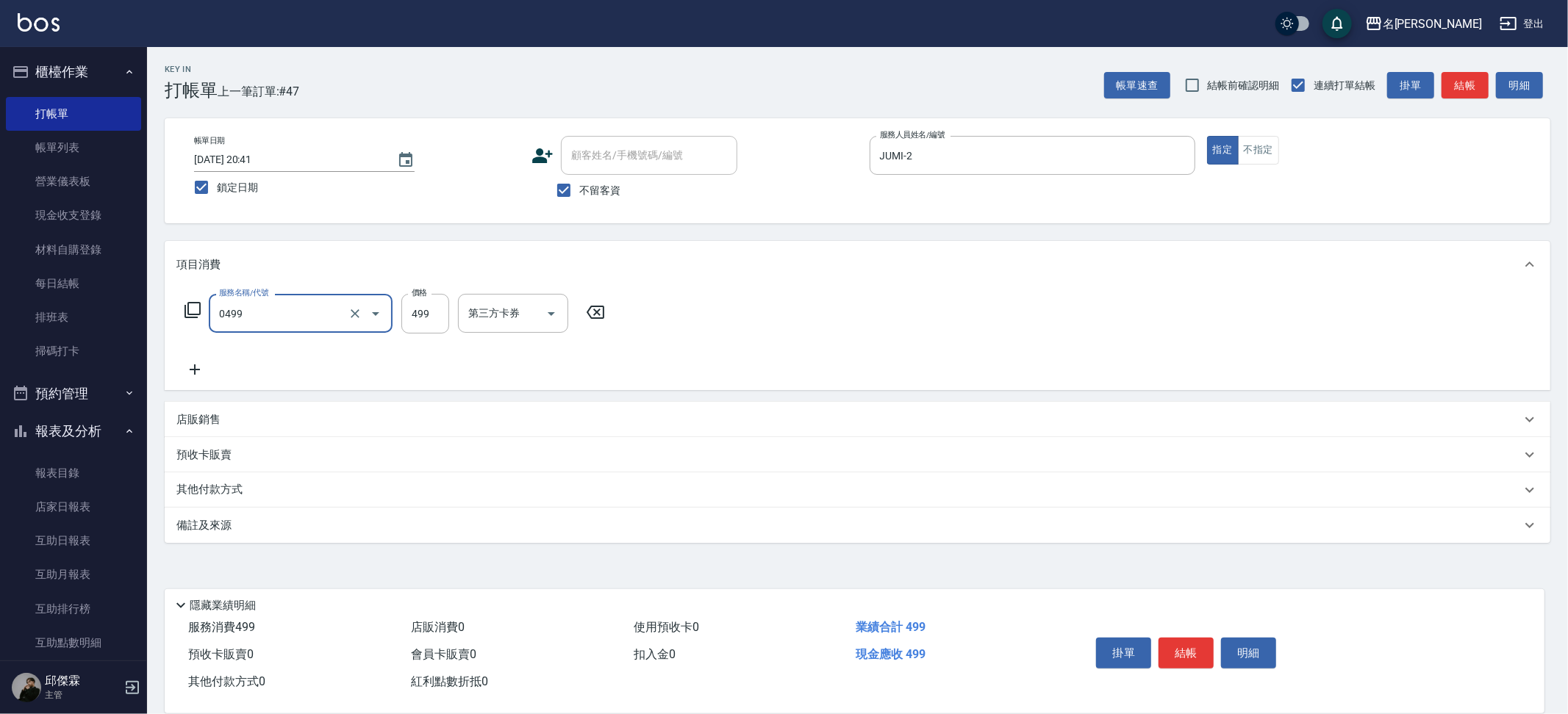
type input "[PERSON_NAME]spa(0499)"
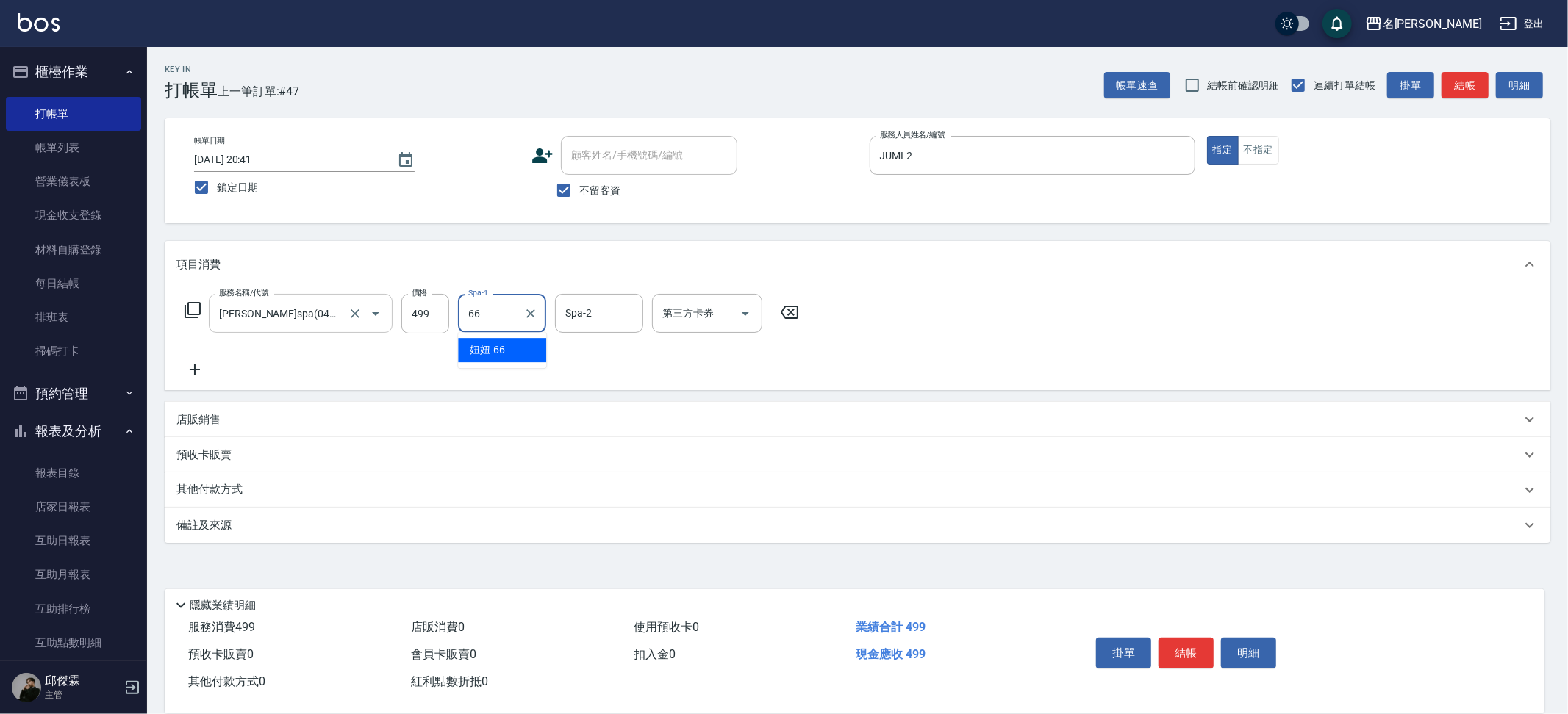
type input "妞妞-66"
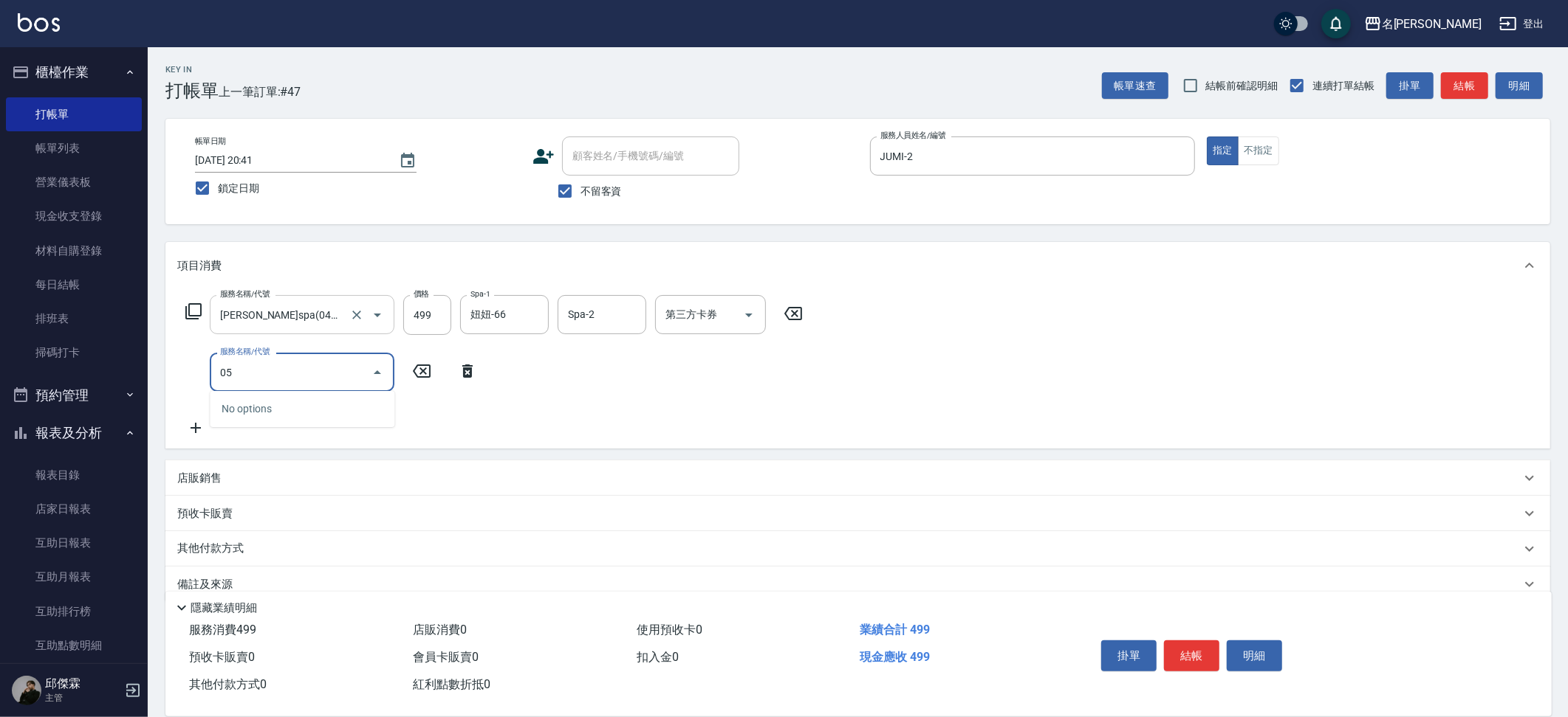
type input "0"
type input "5"
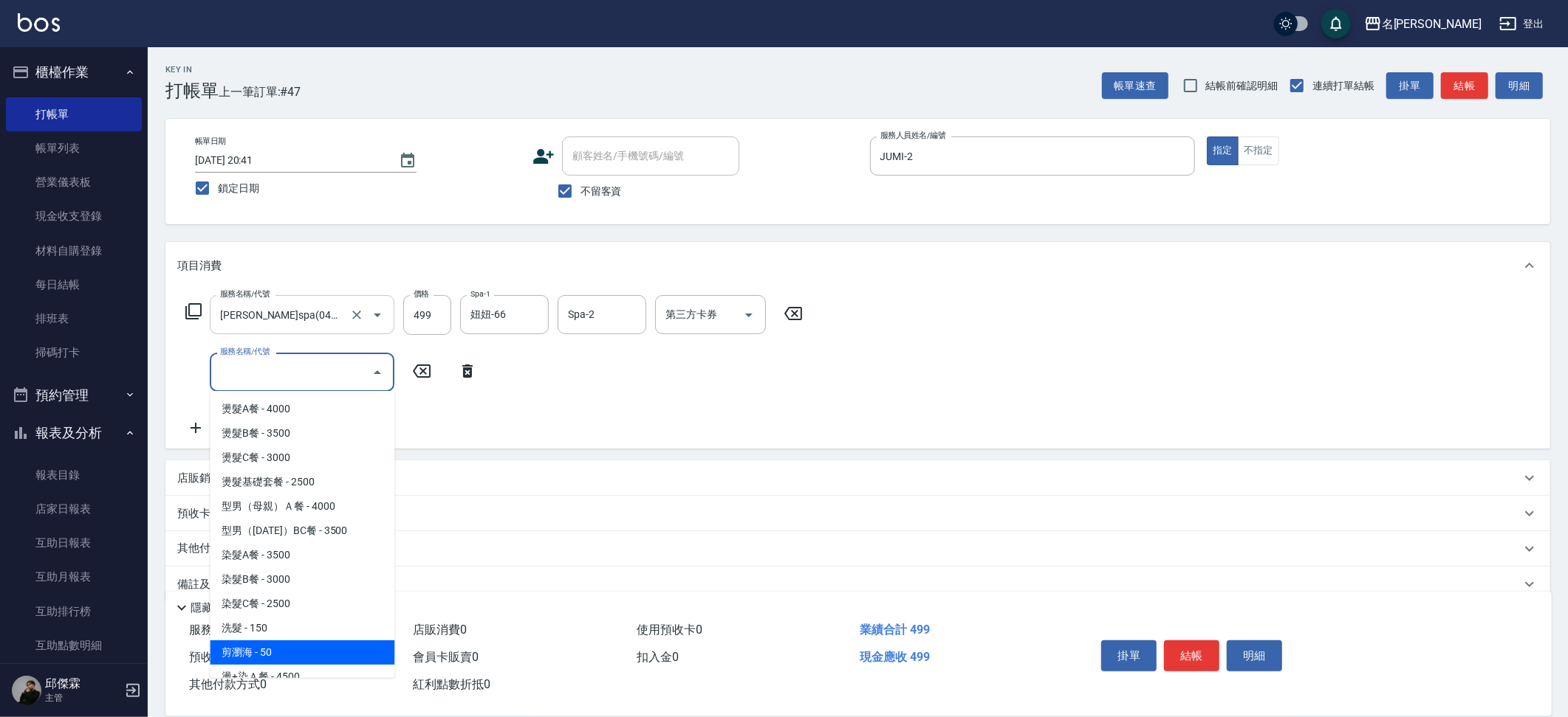
type input "剪瀏海(250)"
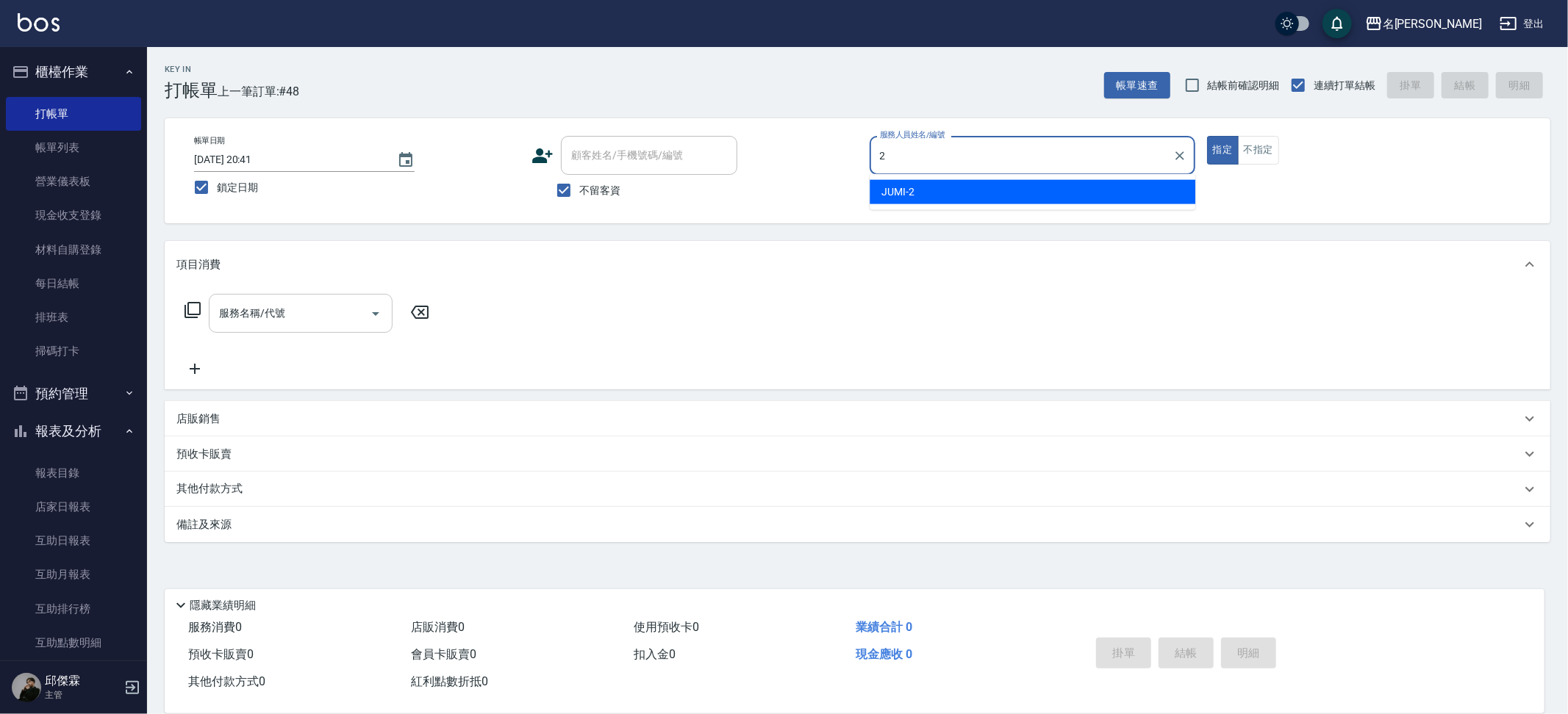
type input "JUMI-2"
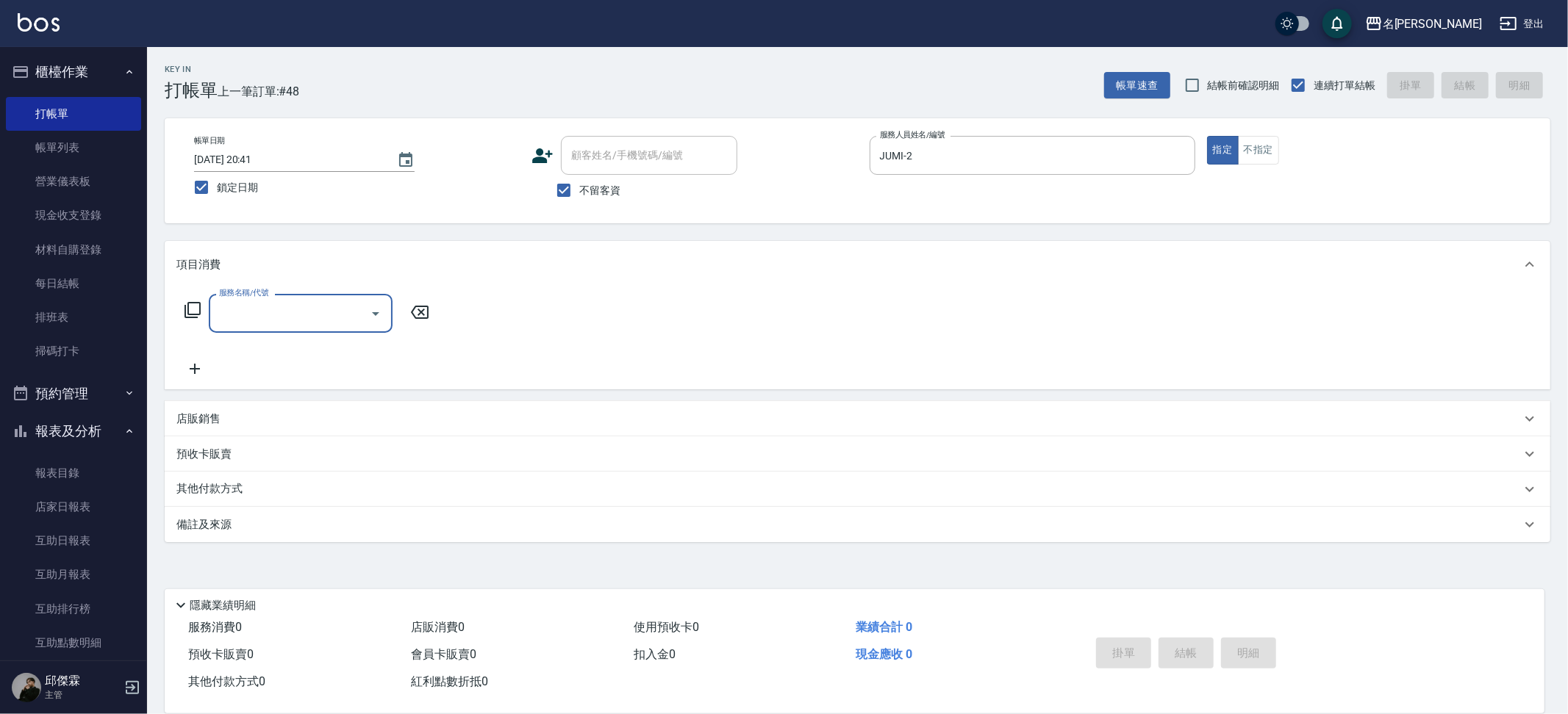
type input "5"
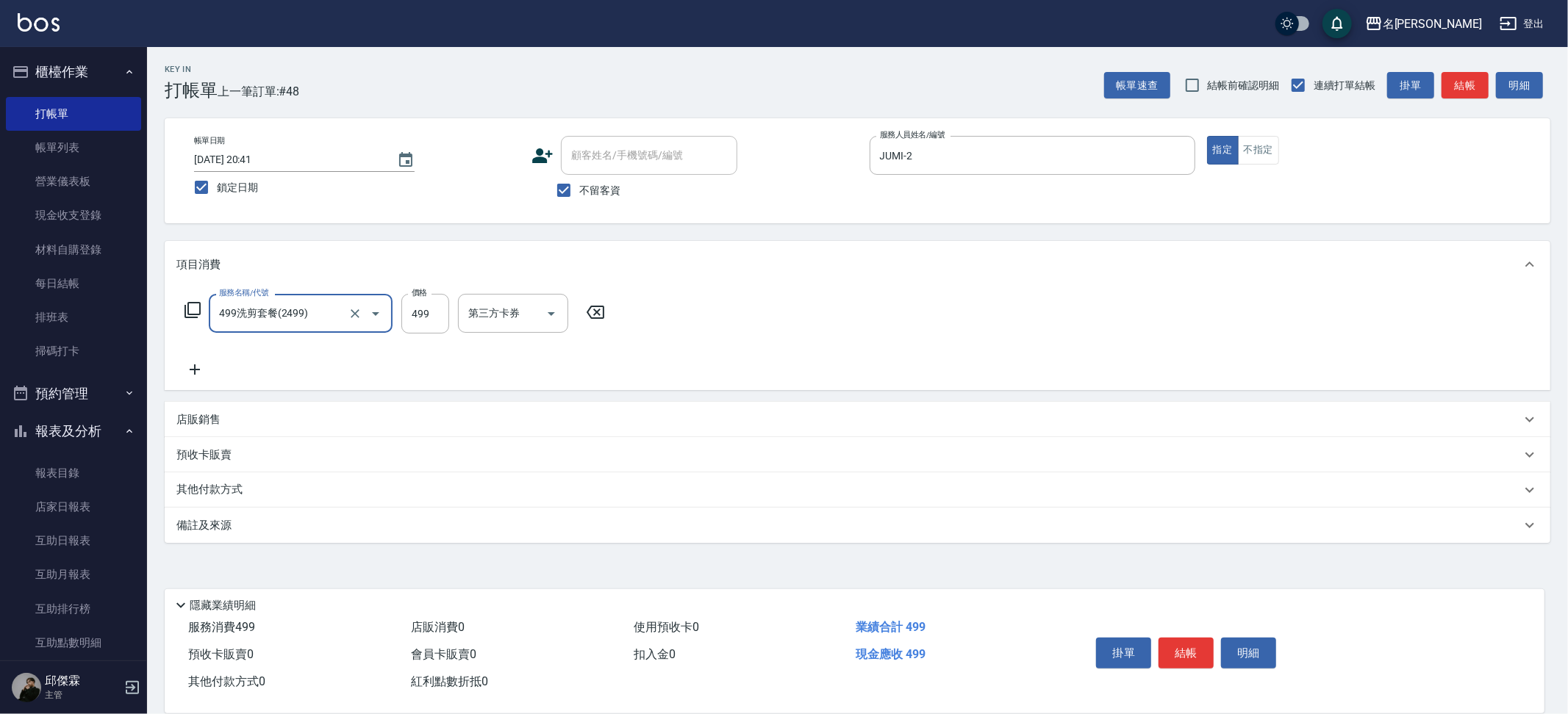
type input "499洗剪套餐(2499)"
type input "500"
type input "妞妞-66"
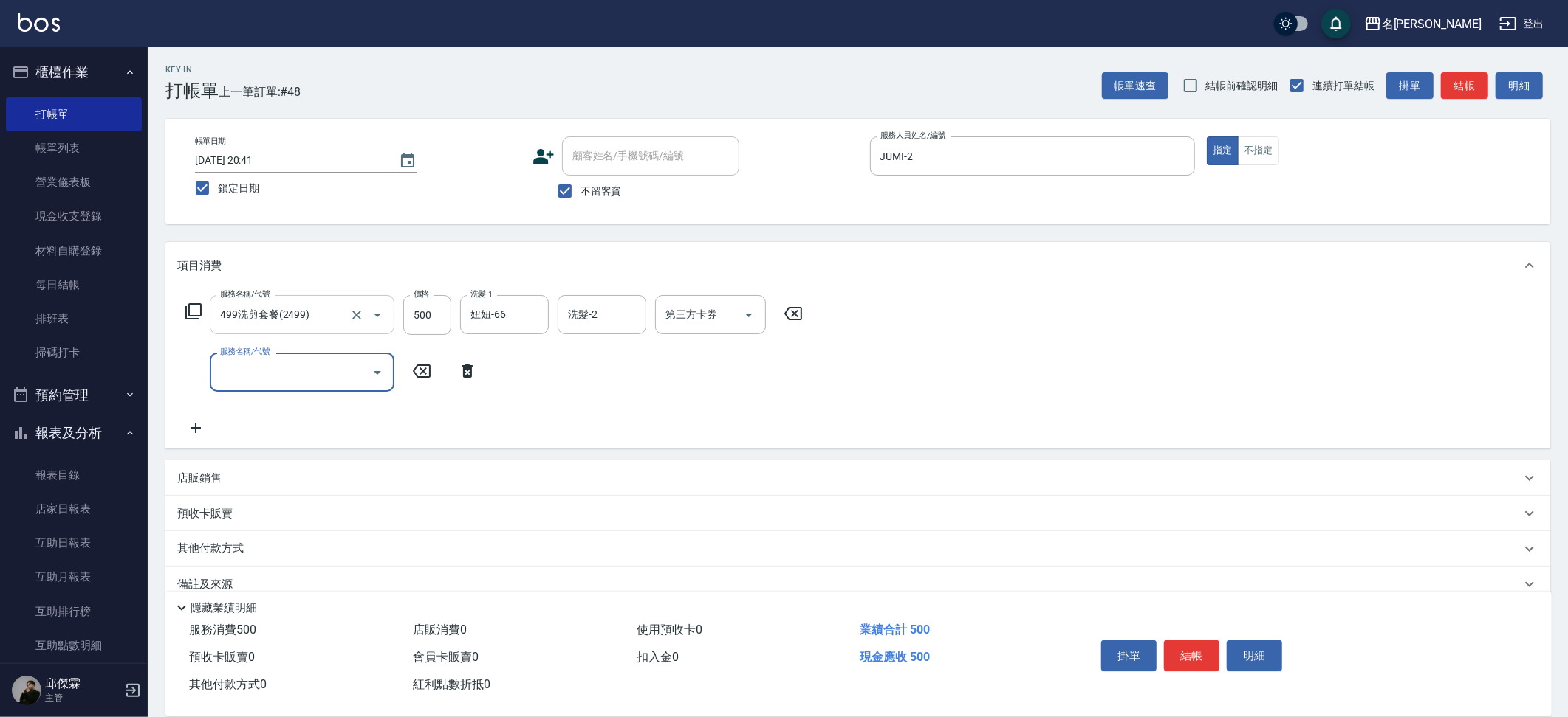
click at [206, 474] on p "店販銷售" at bounding box center [199, 479] width 44 height 16
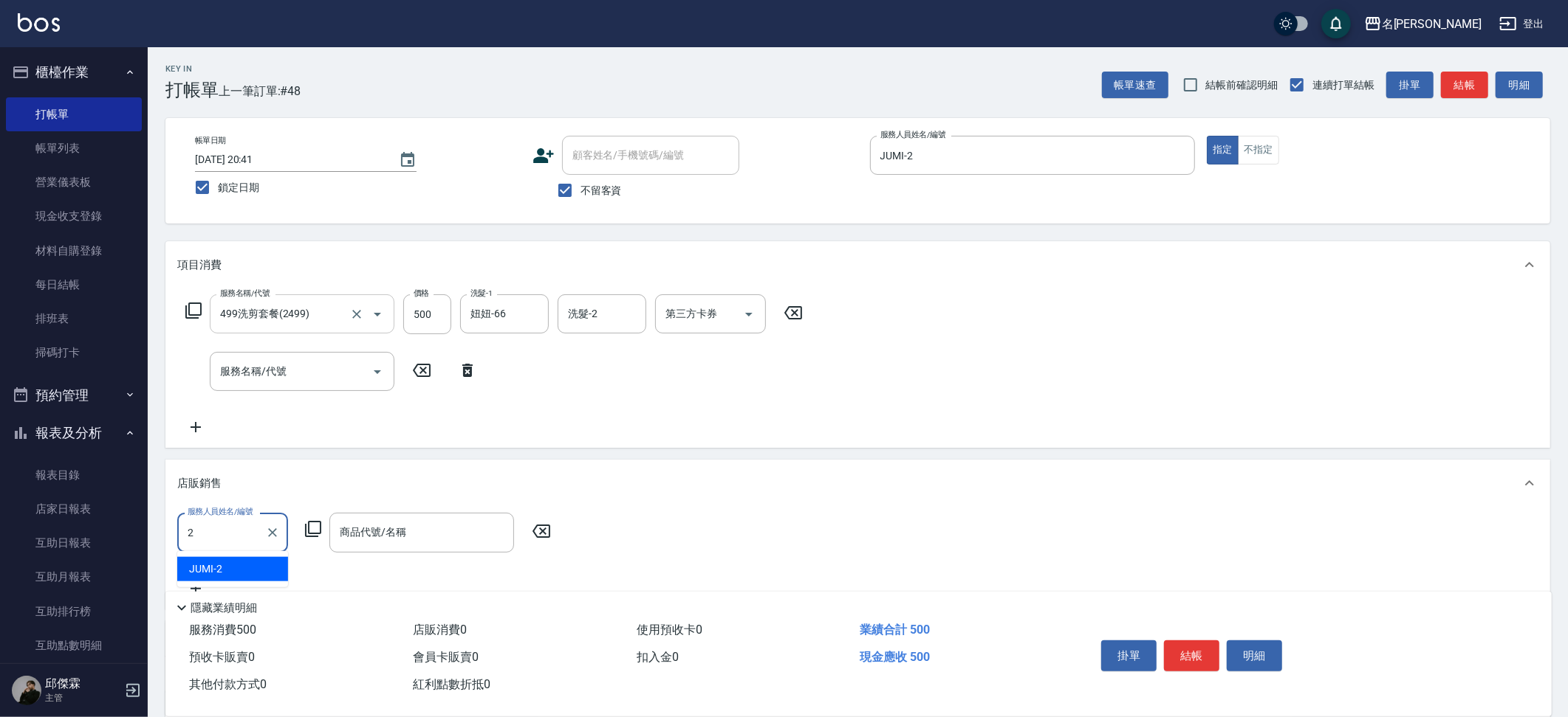
type input "JUMI-2"
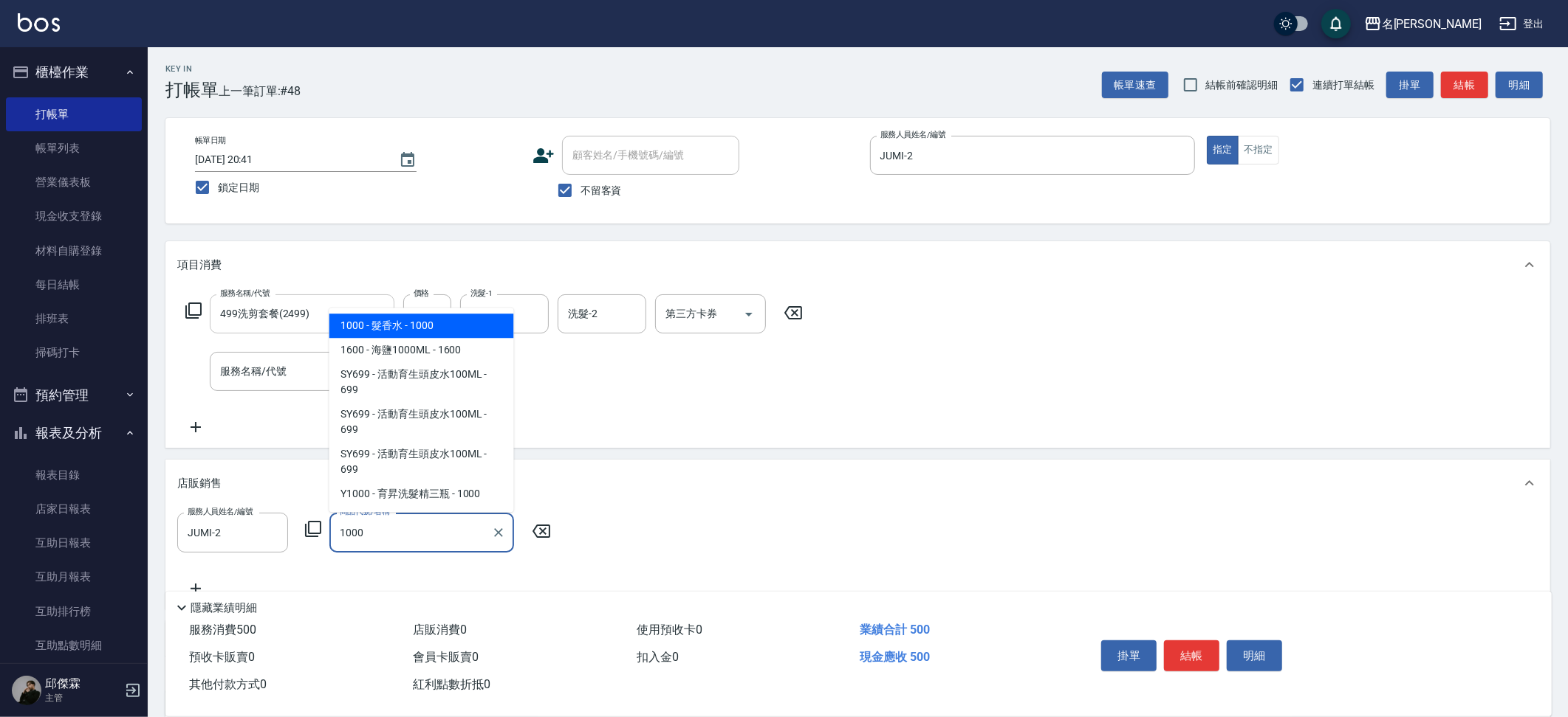
type input "髮香水"
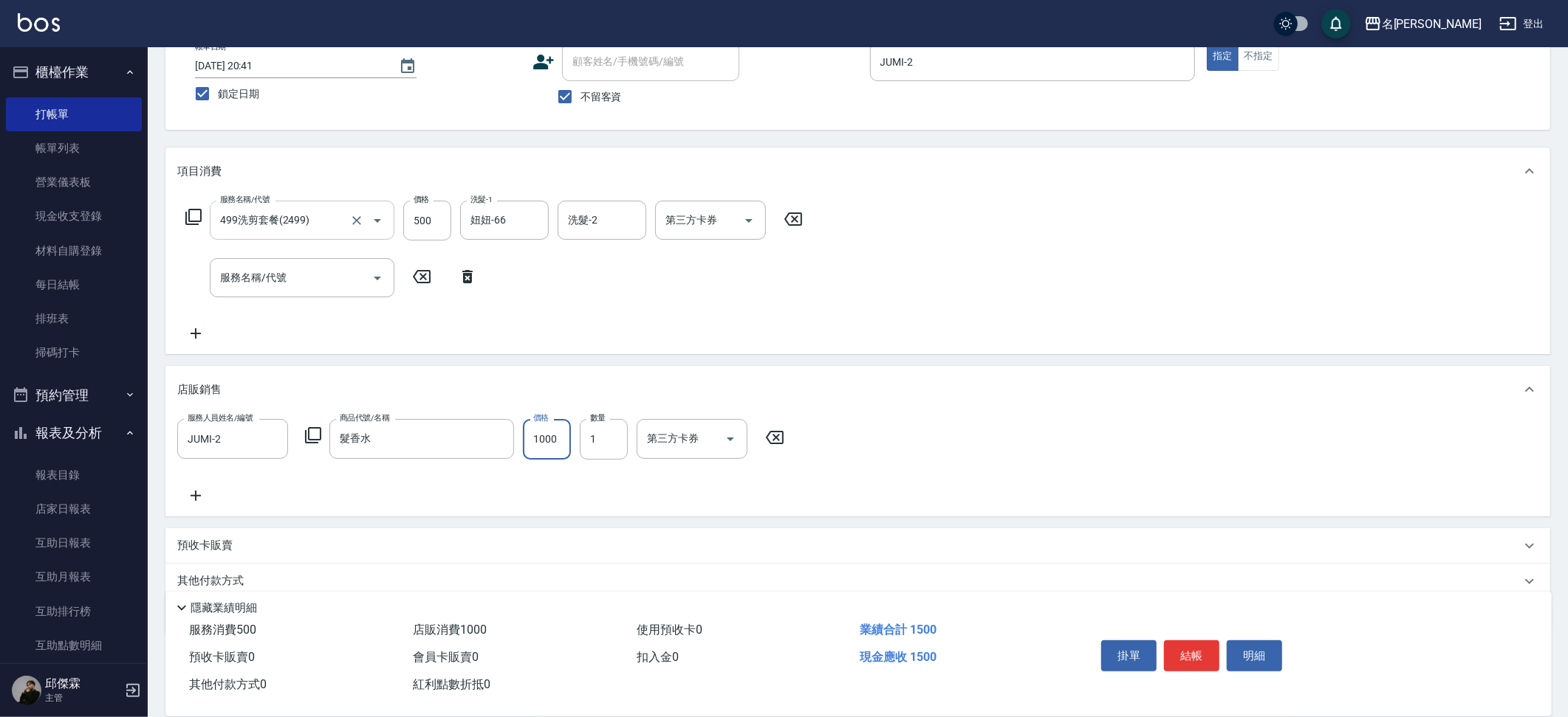
scroll to position [151, 0]
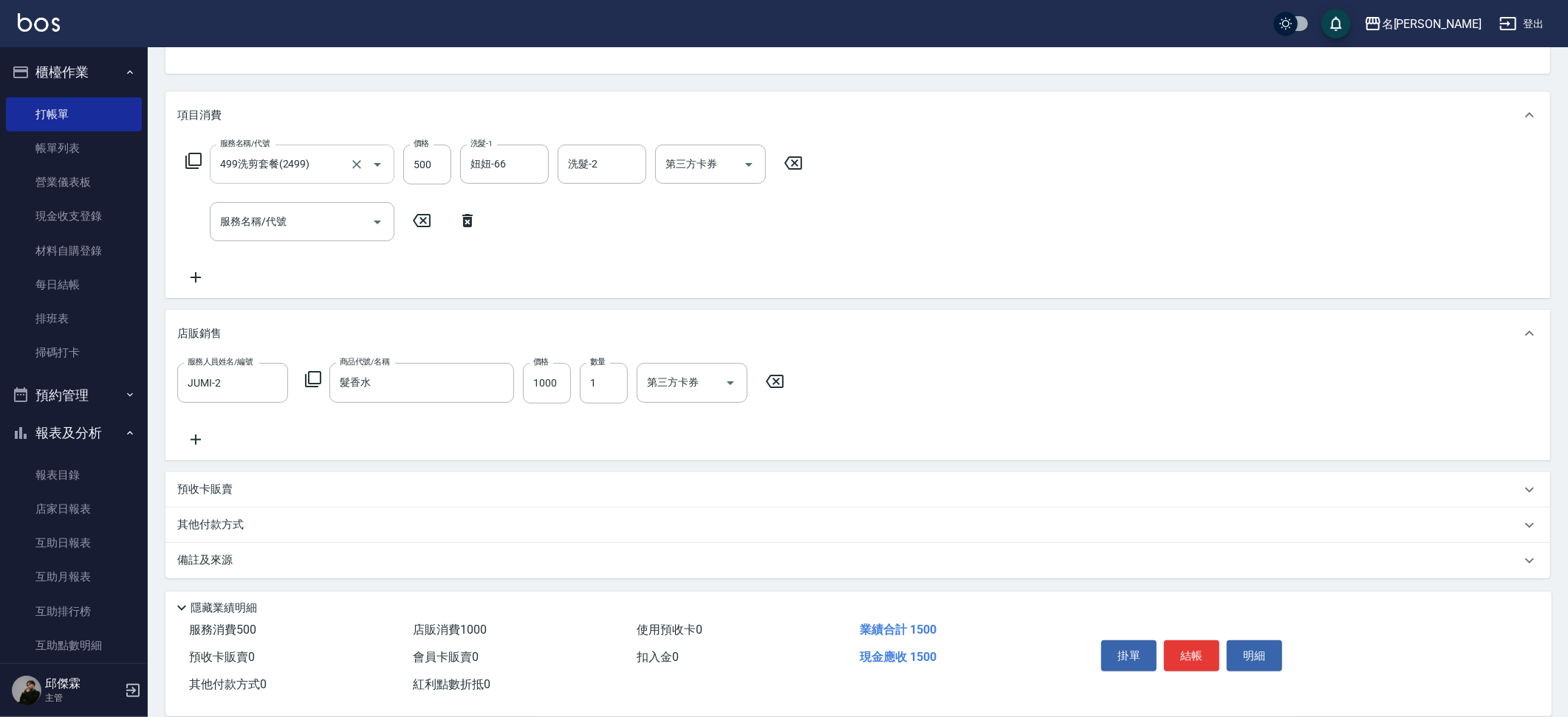
click at [204, 521] on p "其他付款方式" at bounding box center [214, 525] width 74 height 16
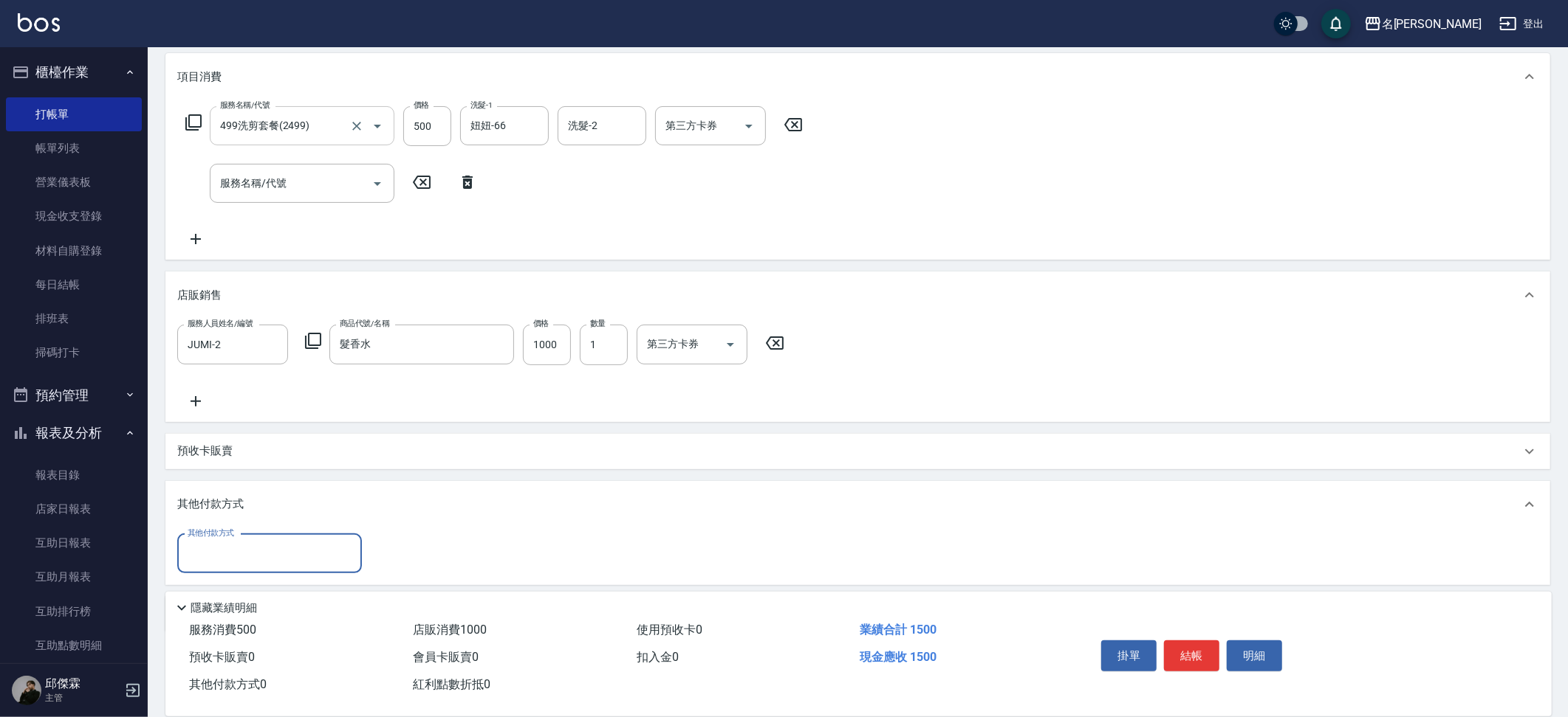
scroll to position [242, 0]
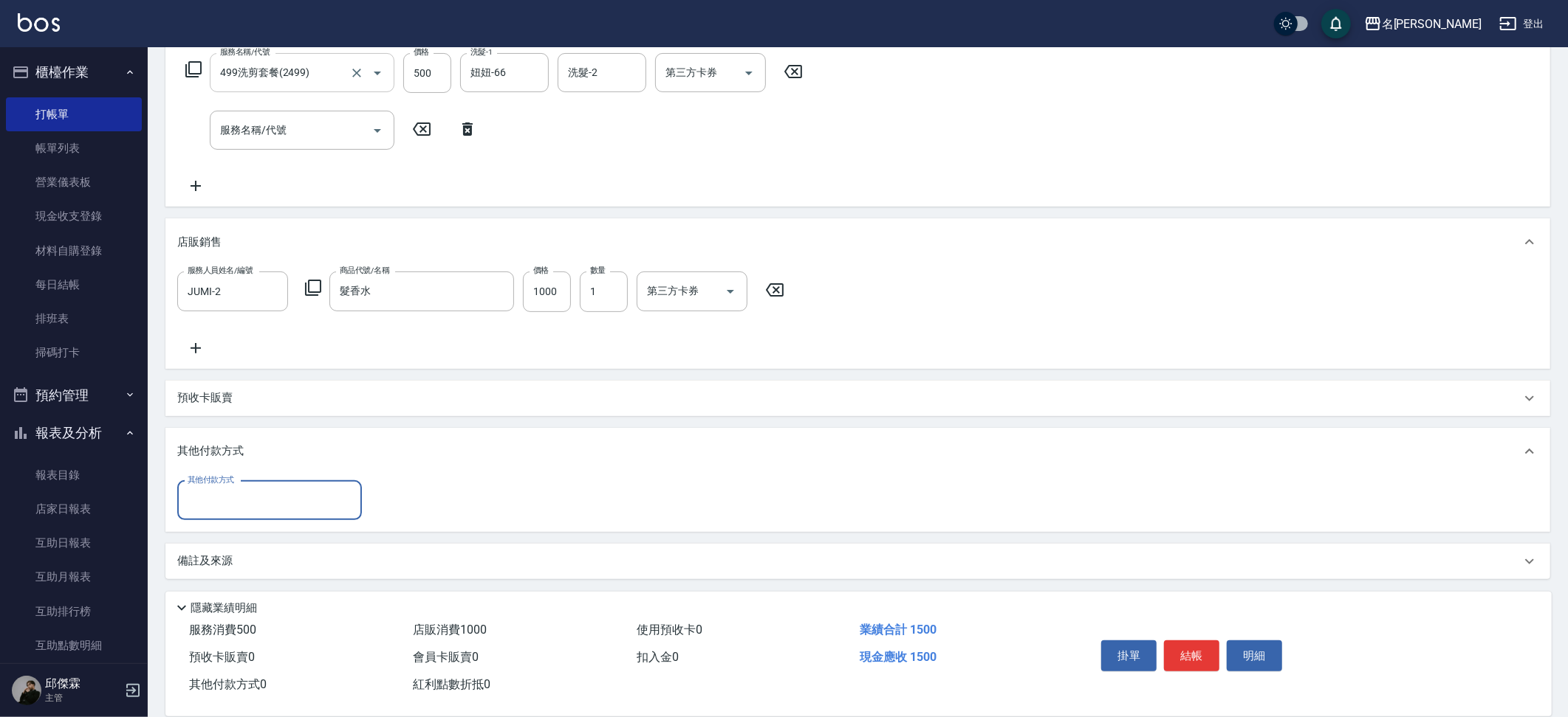
click at [260, 504] on input "其他付款方式" at bounding box center [270, 500] width 172 height 26
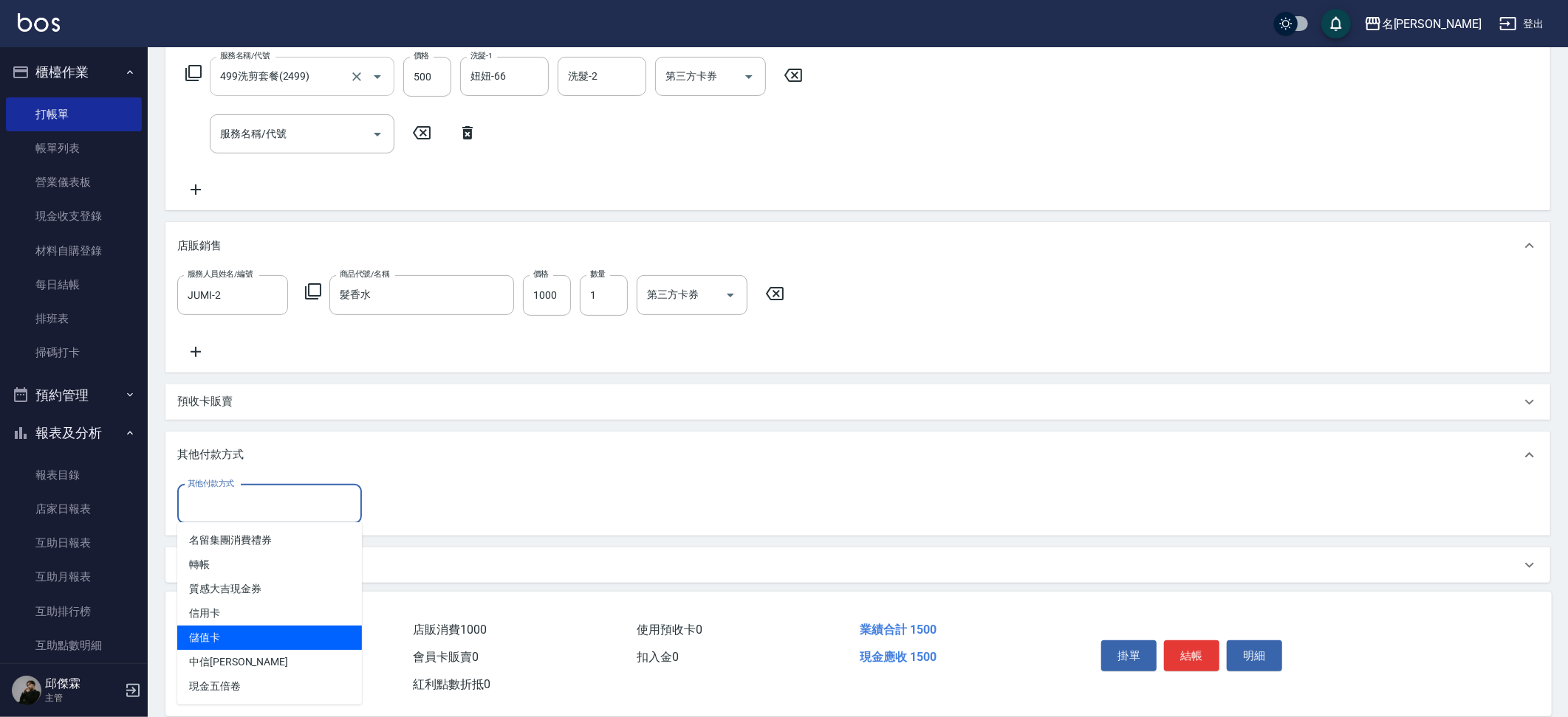
click at [234, 626] on span "儲值卡" at bounding box center [270, 638] width 185 height 24
type input "儲值卡"
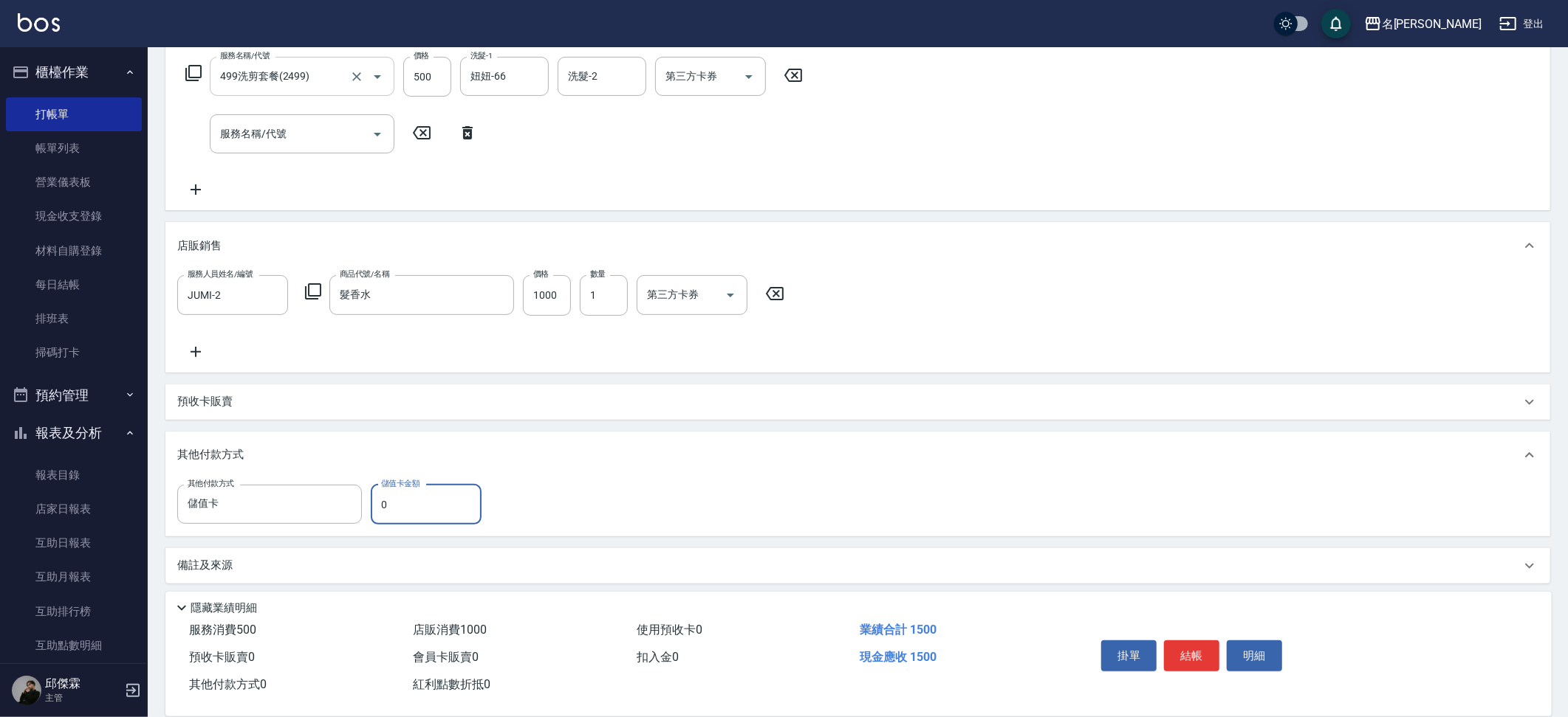
scroll to position [238, 0]
type input "351"
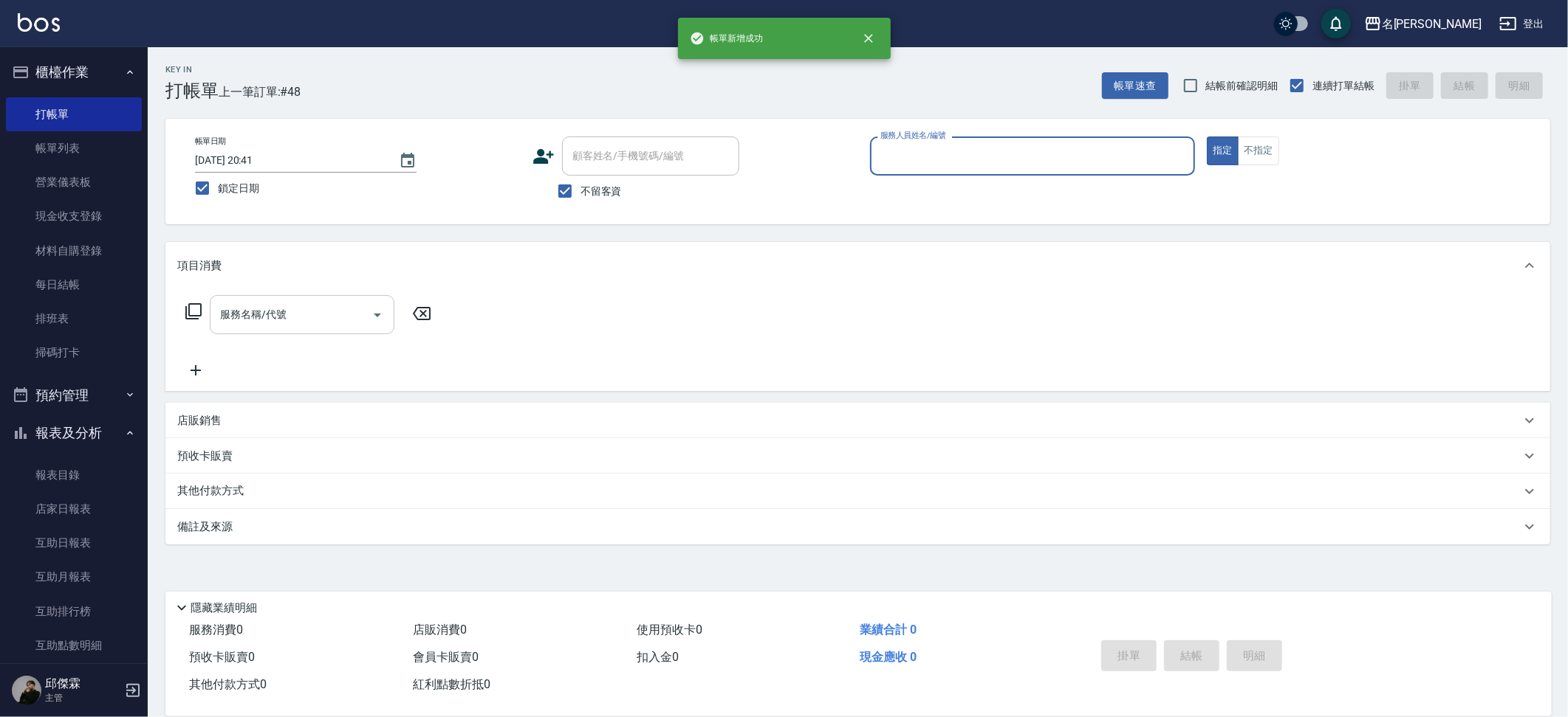
scroll to position [0, 0]
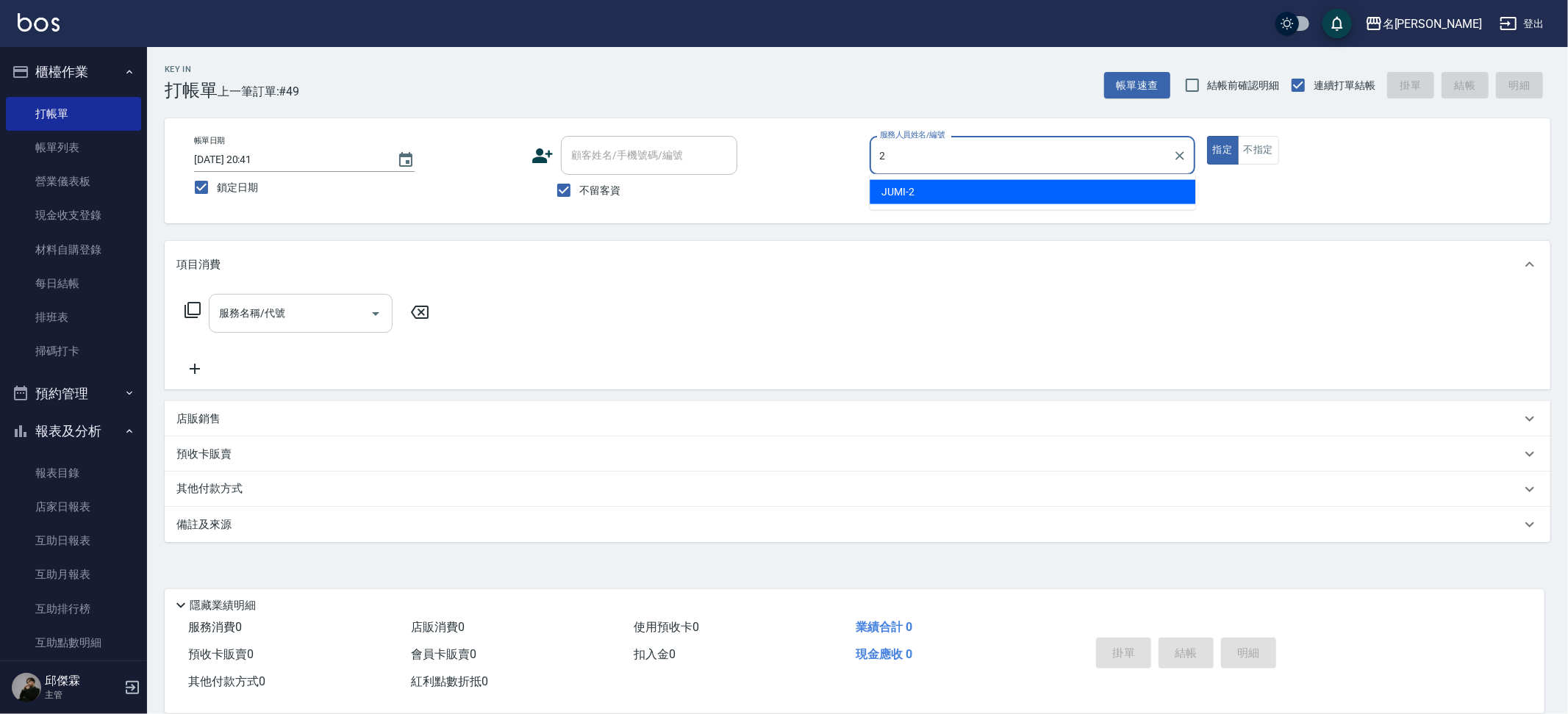
type input "JUMI-2"
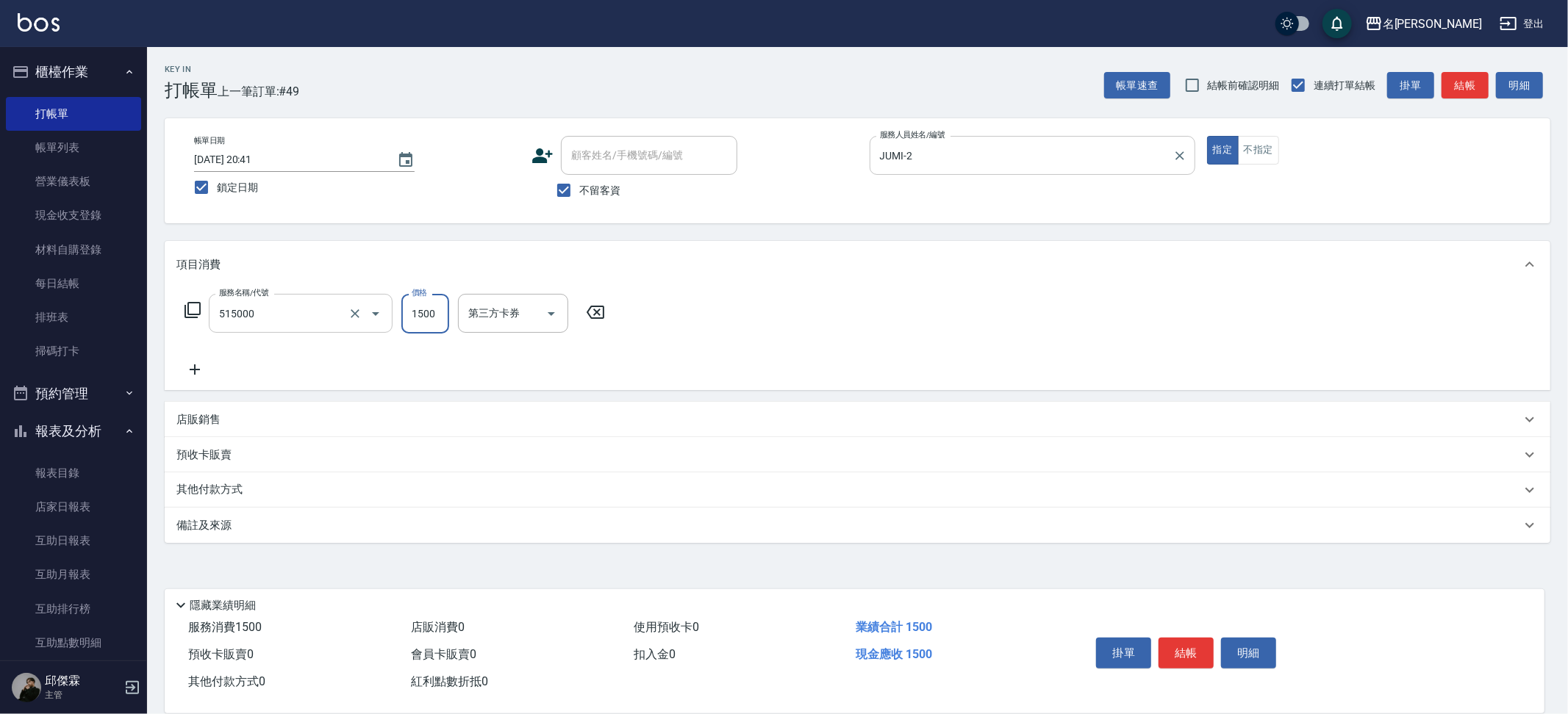
type input "極光結構護髮(515000)"
type input "[PERSON_NAME]-13"
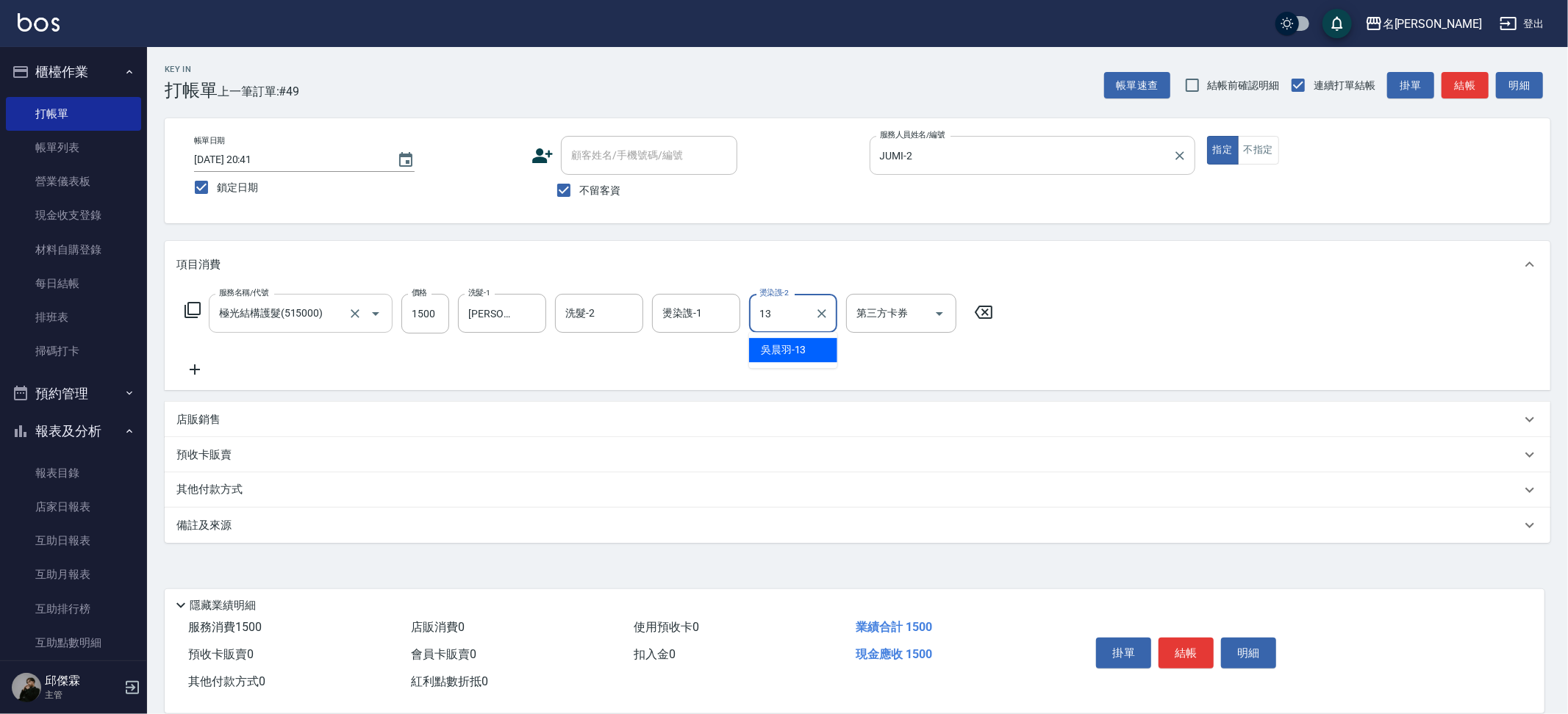
type input "[PERSON_NAME]-13"
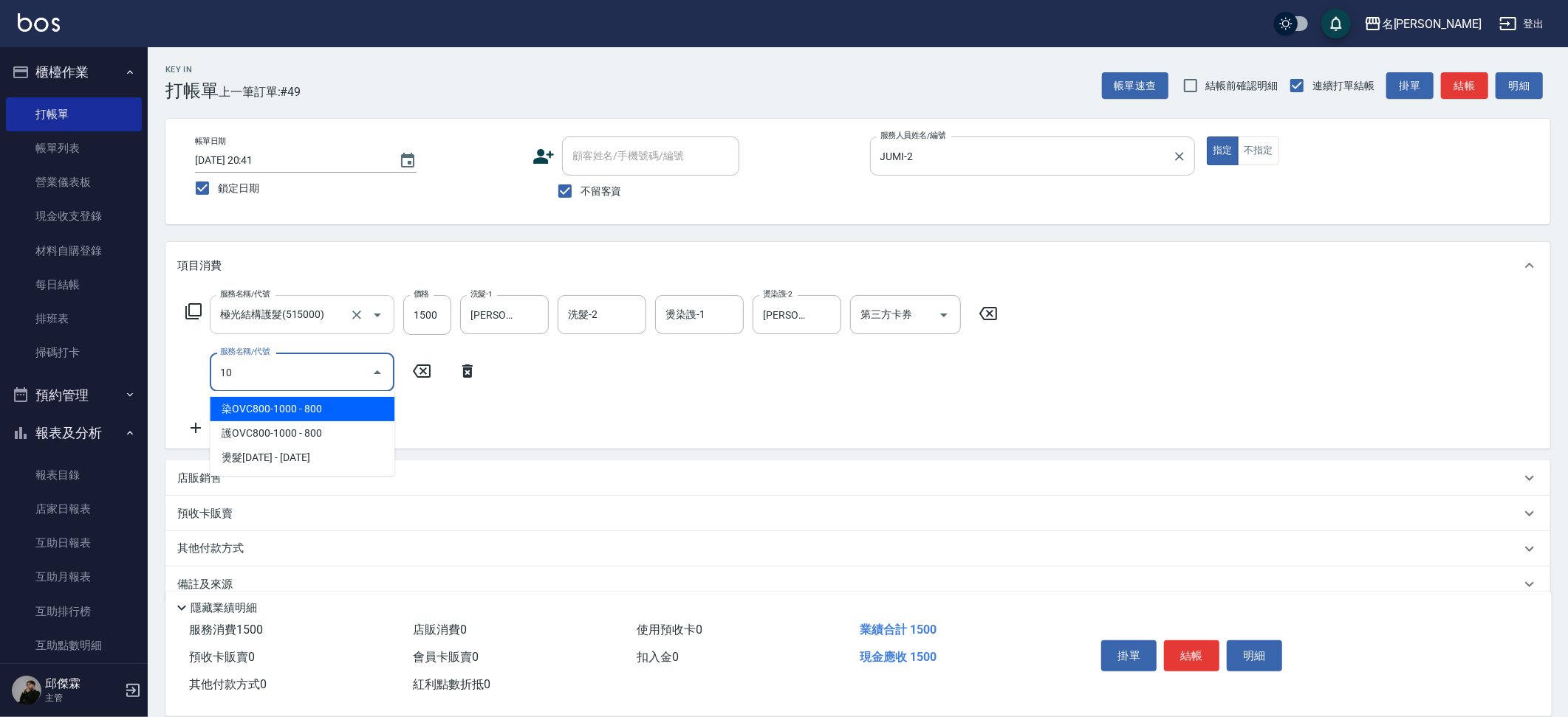
type input "1"
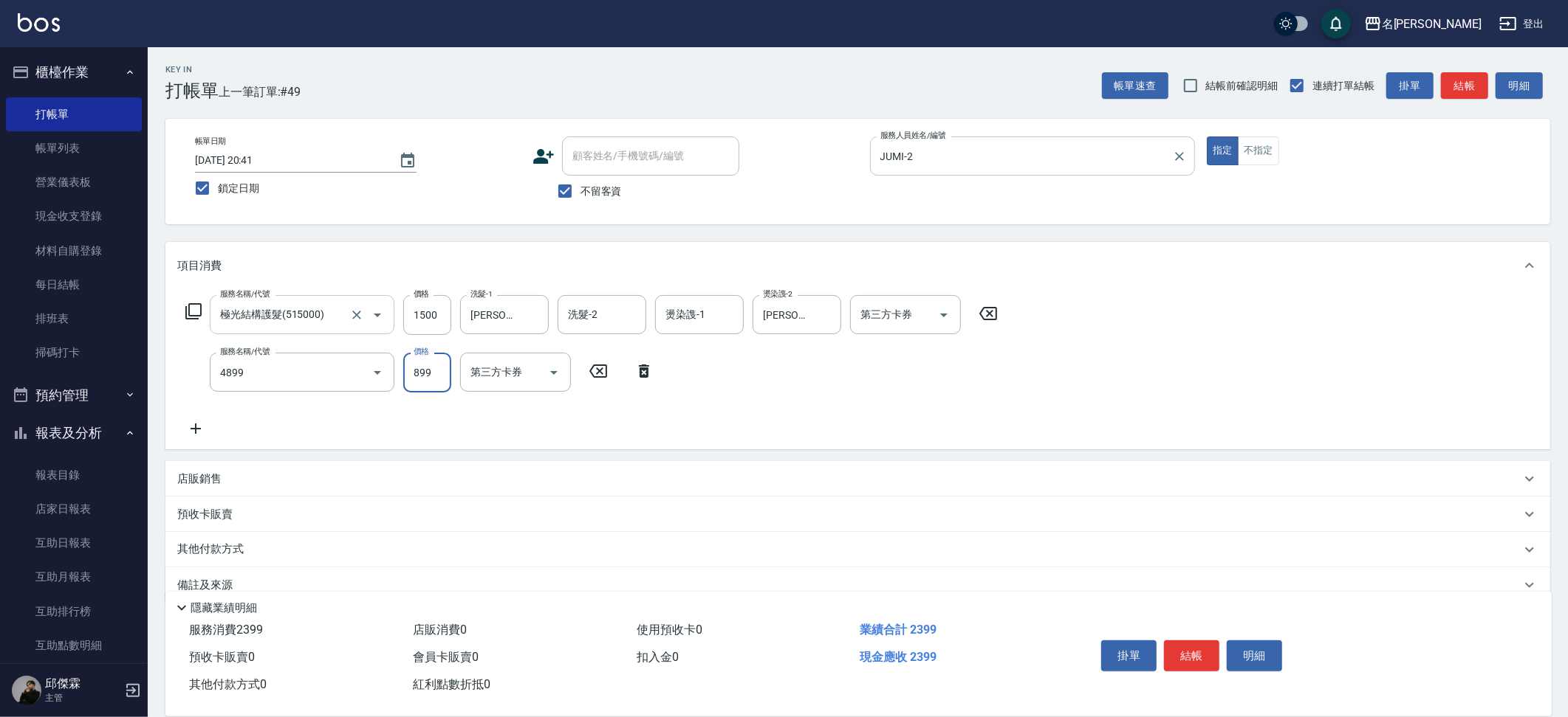
type input "染髮(4899)"
type input "1000"
type input "[PERSON_NAME]-13"
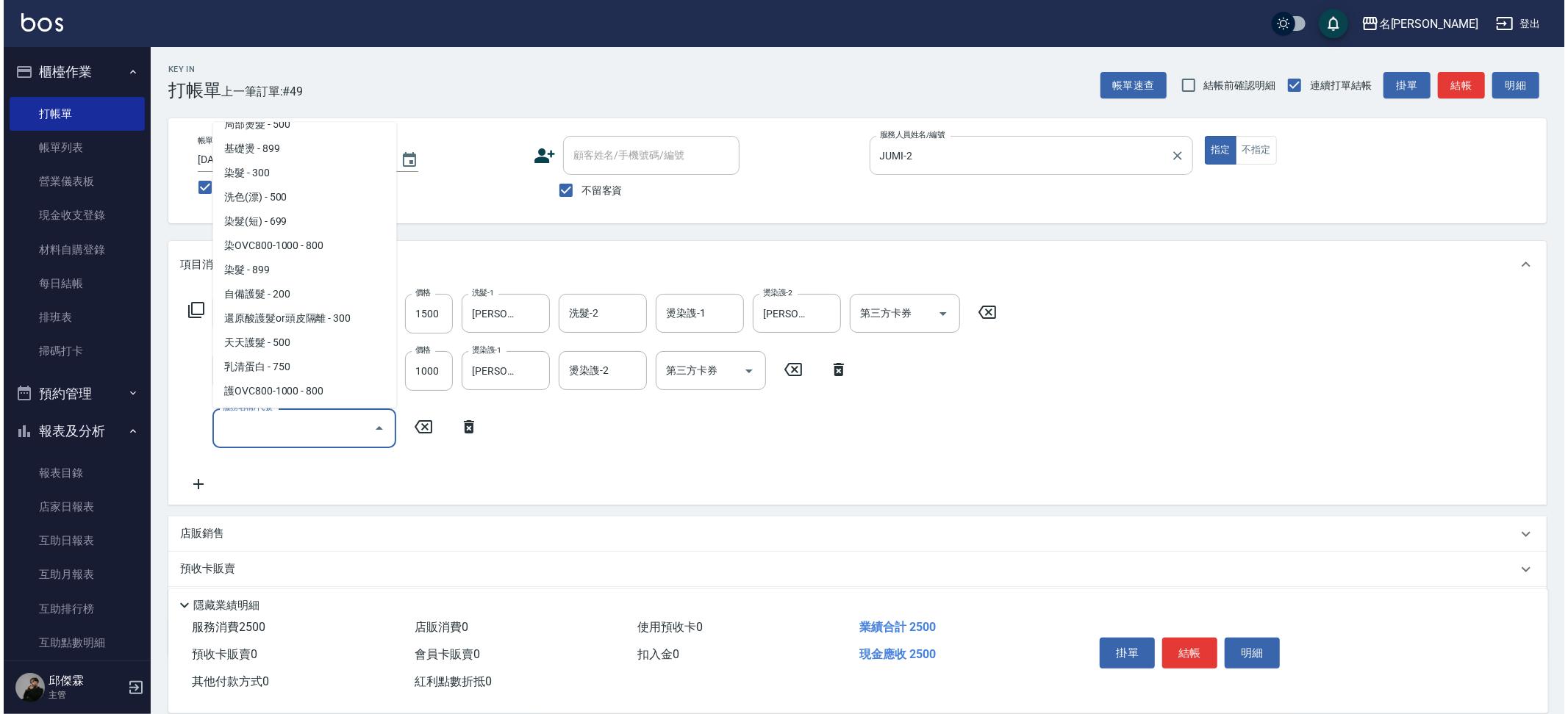
scroll to position [1082, 0]
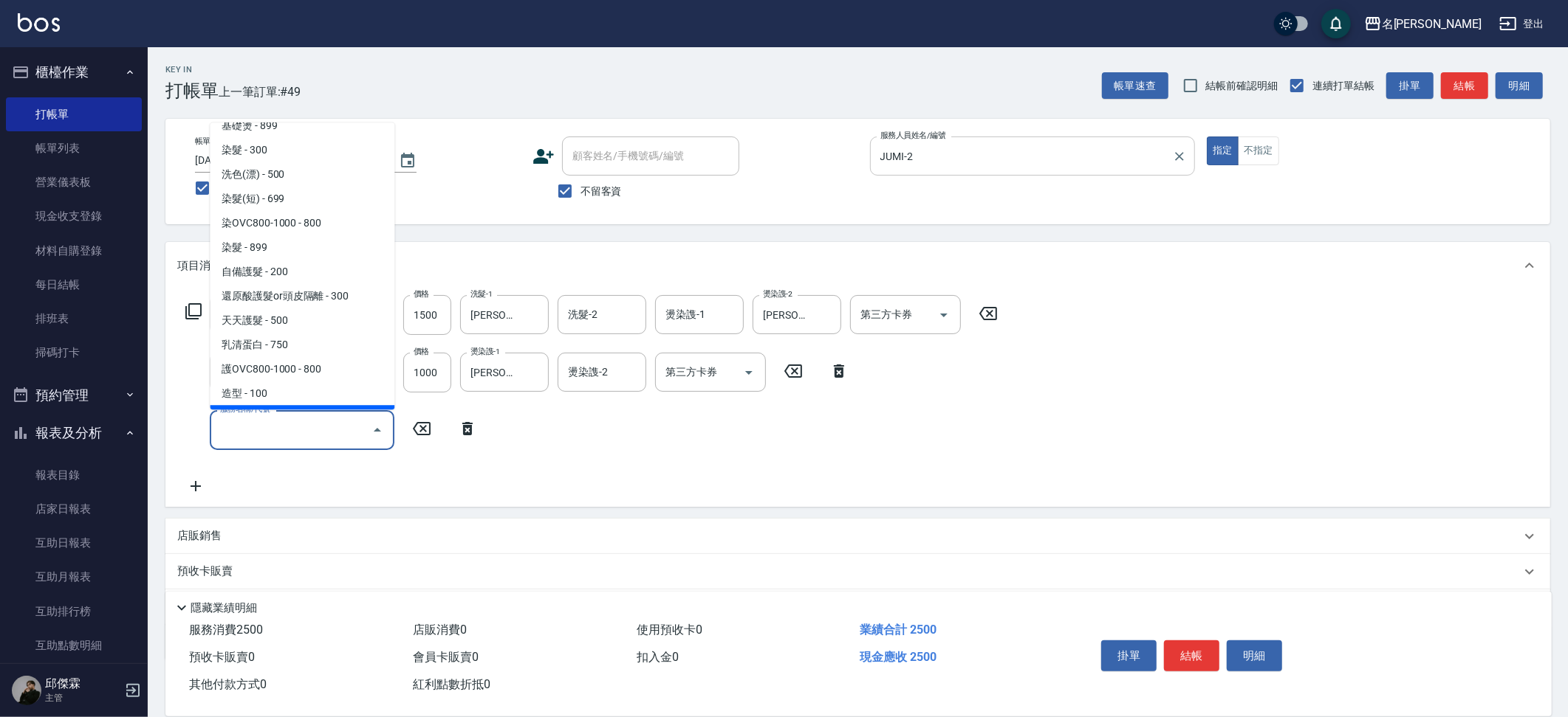
type input "重整1組20片(7006)"
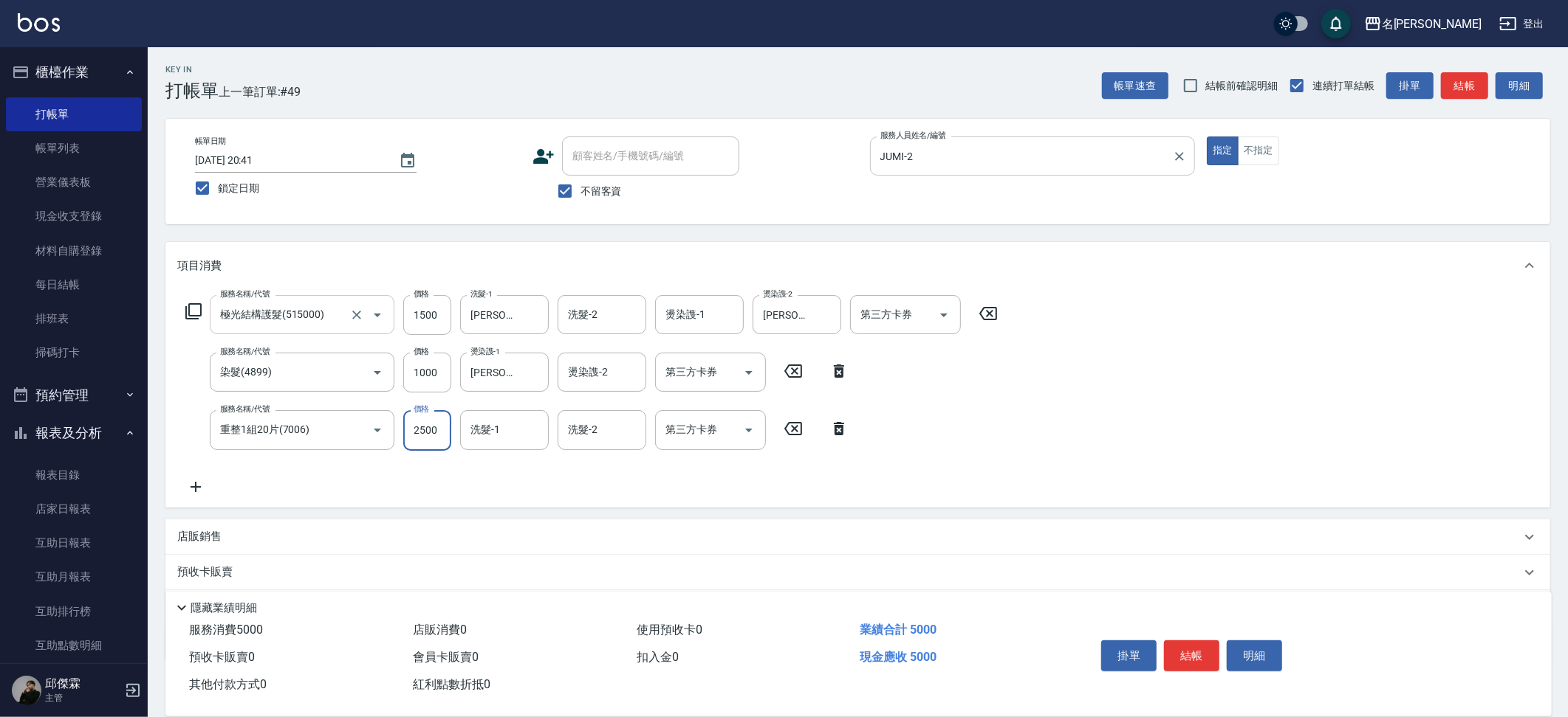
type input "2500"
type input "[PERSON_NAME]-13"
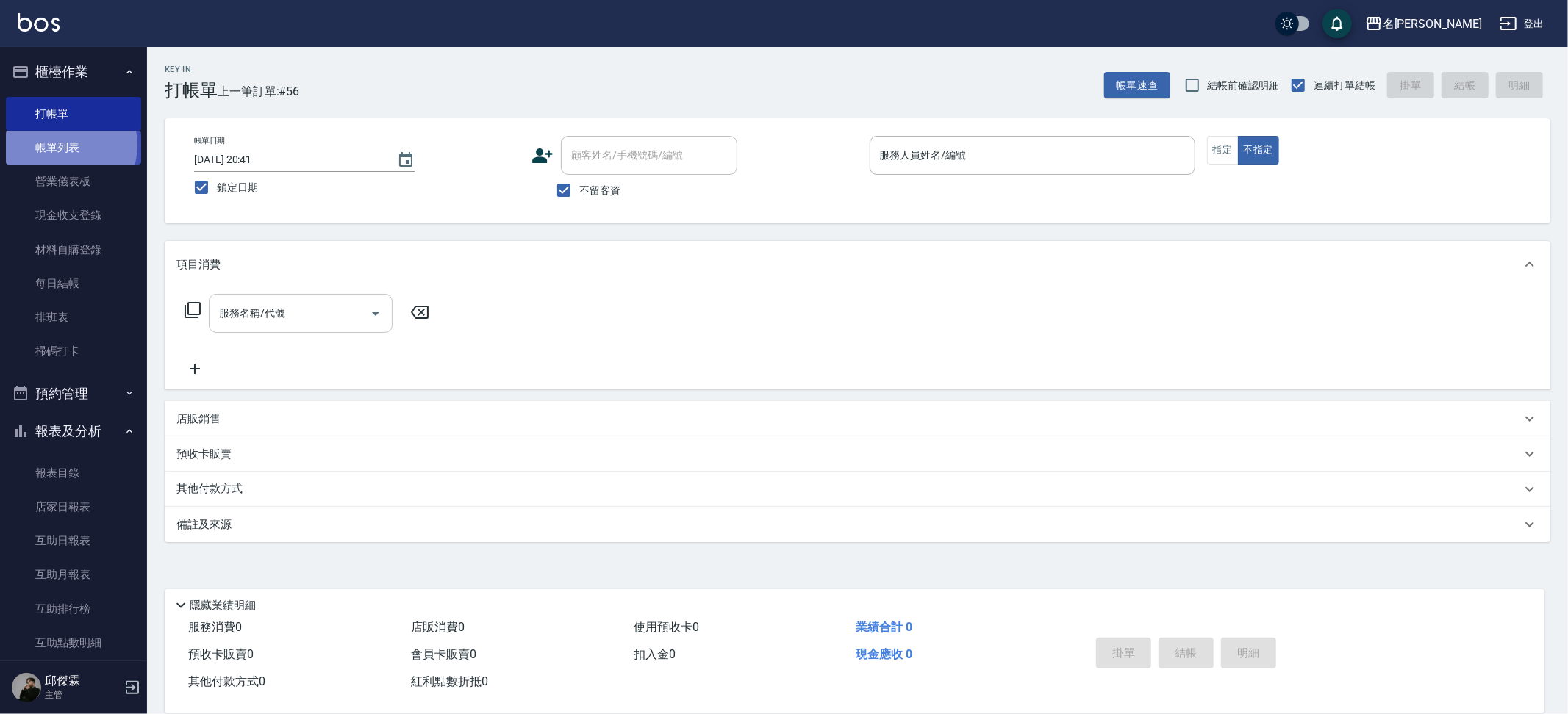
click at [62, 145] on link "帳單列表" at bounding box center [73, 147] width 135 height 34
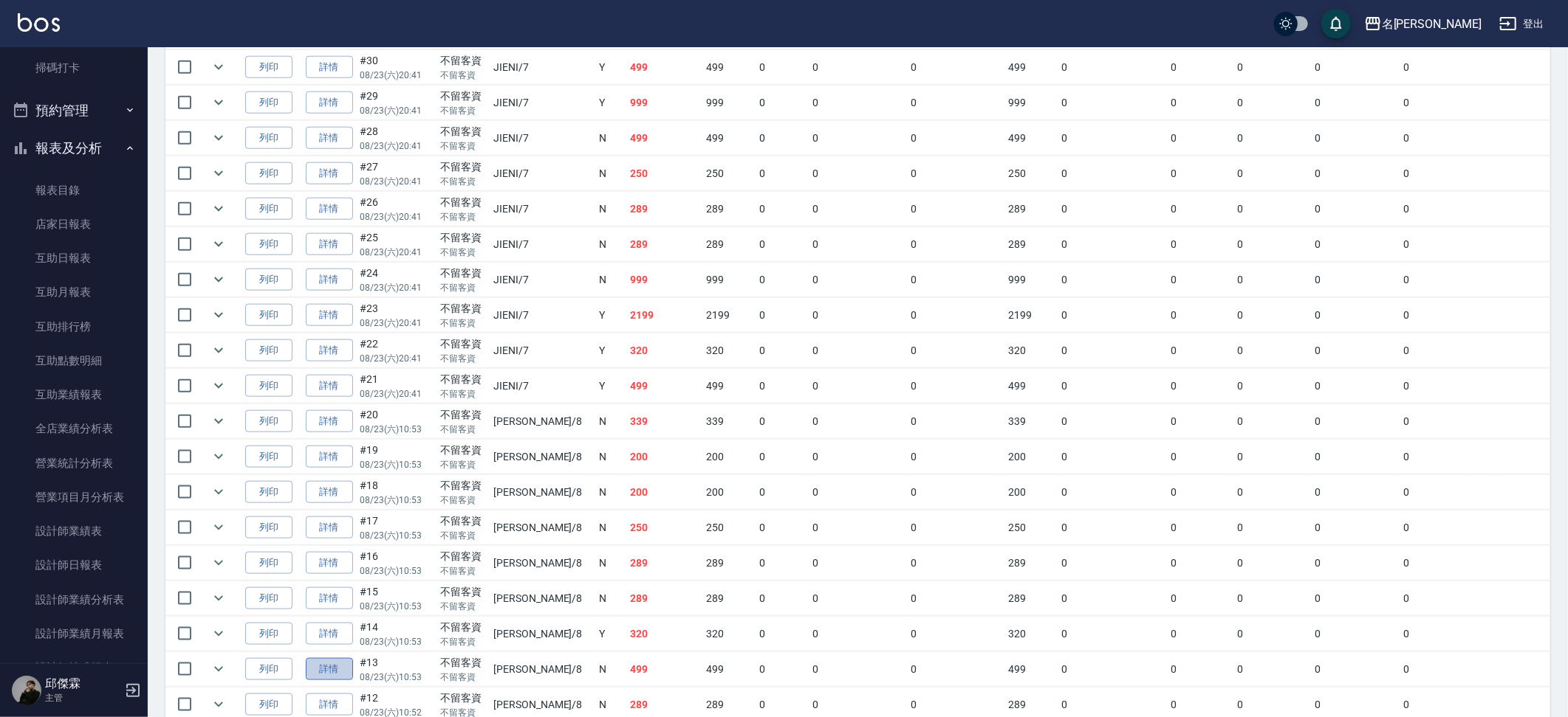
scroll to position [1319, 0]
click at [320, 669] on link "詳情" at bounding box center [329, 665] width 47 height 23
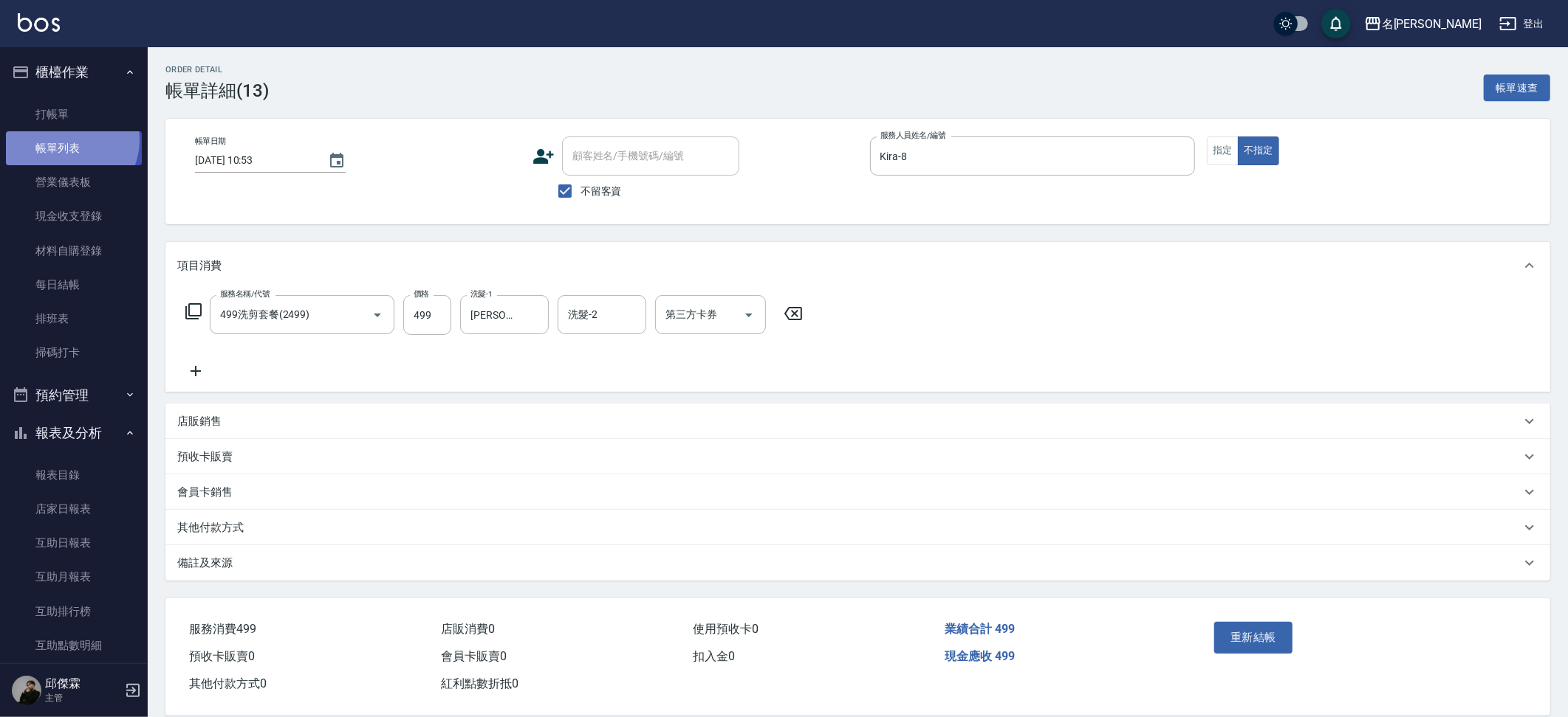
drag, startPoint x: 67, startPoint y: 140, endPoint x: 59, endPoint y: 151, distance: 13.6
click at [67, 140] on link "帳單列表" at bounding box center [74, 148] width 136 height 34
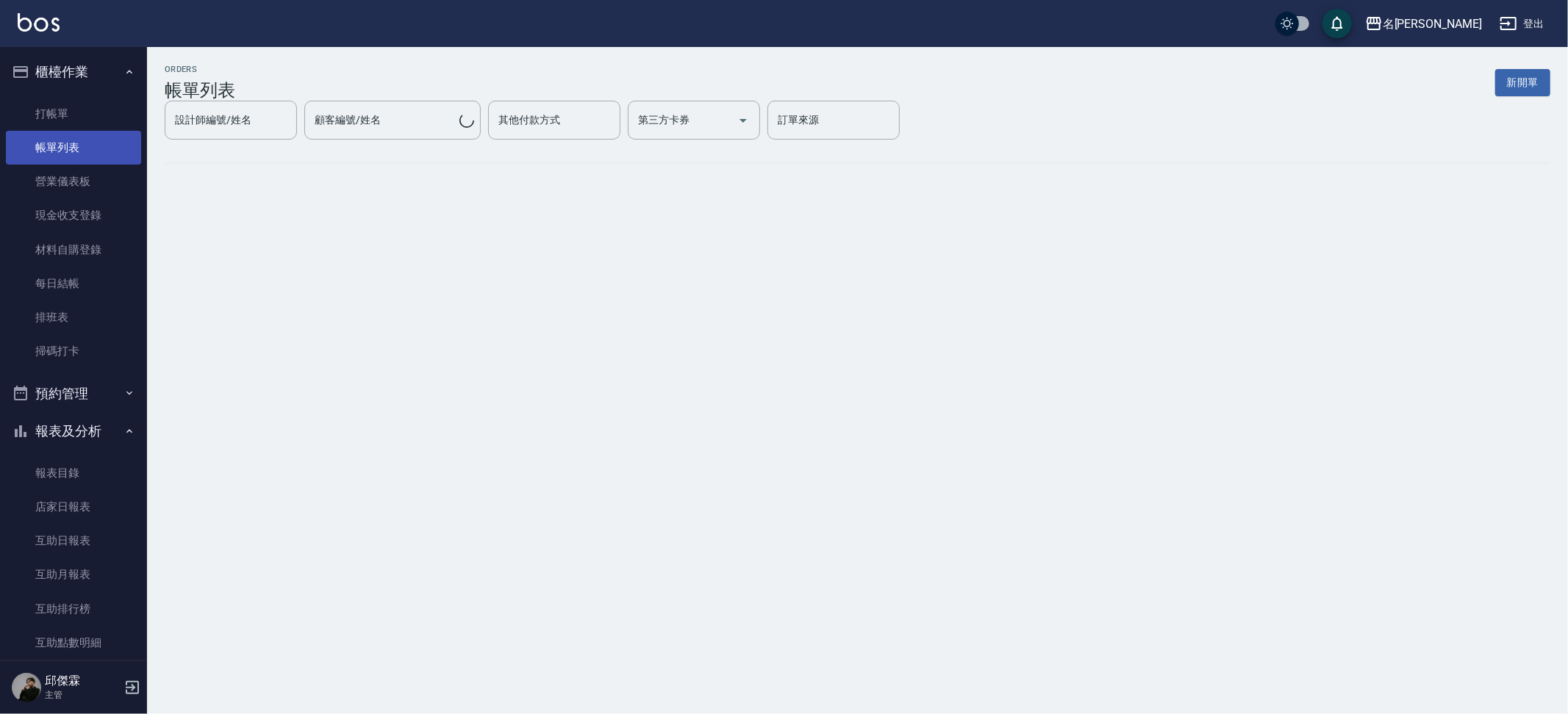
click at [58, 151] on link "帳單列表" at bounding box center [73, 147] width 135 height 34
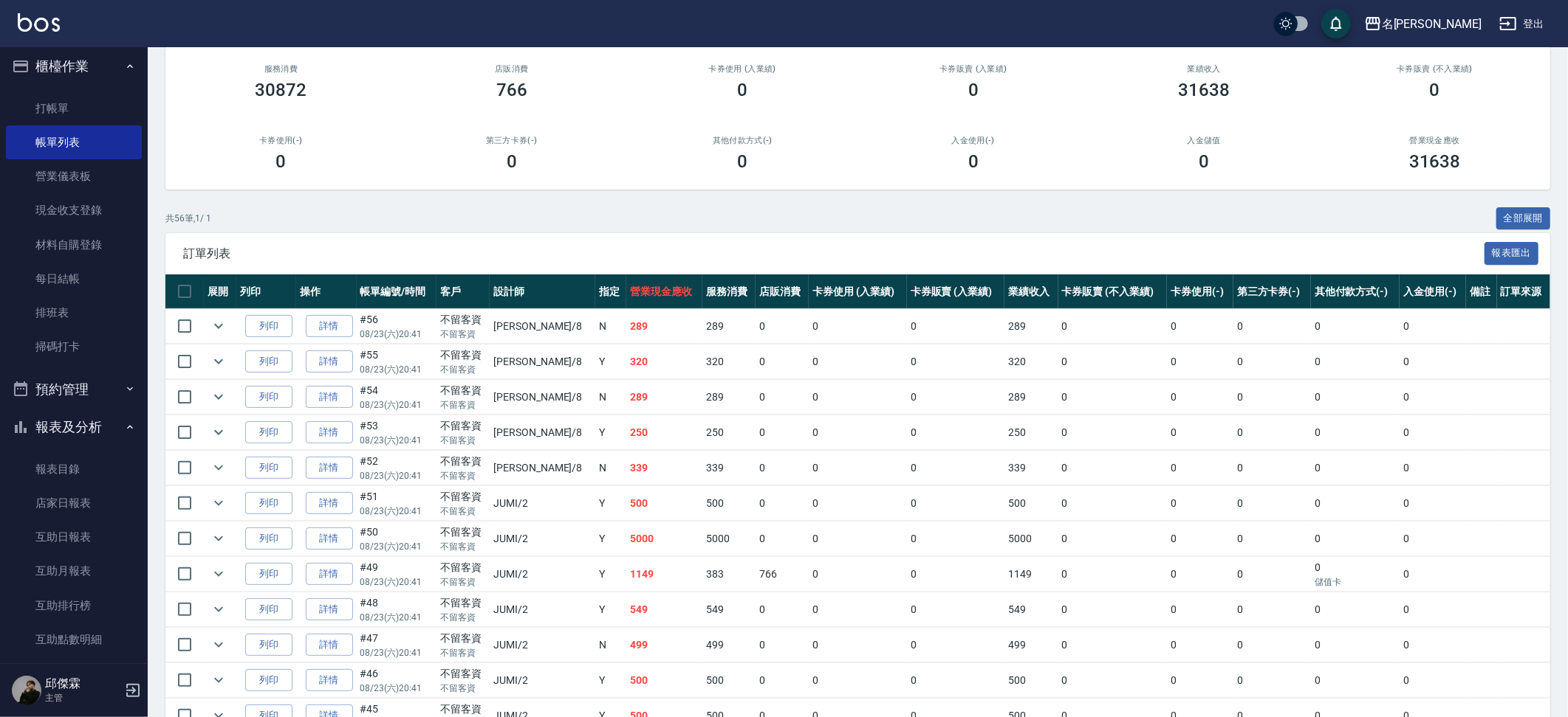
scroll to position [133, 0]
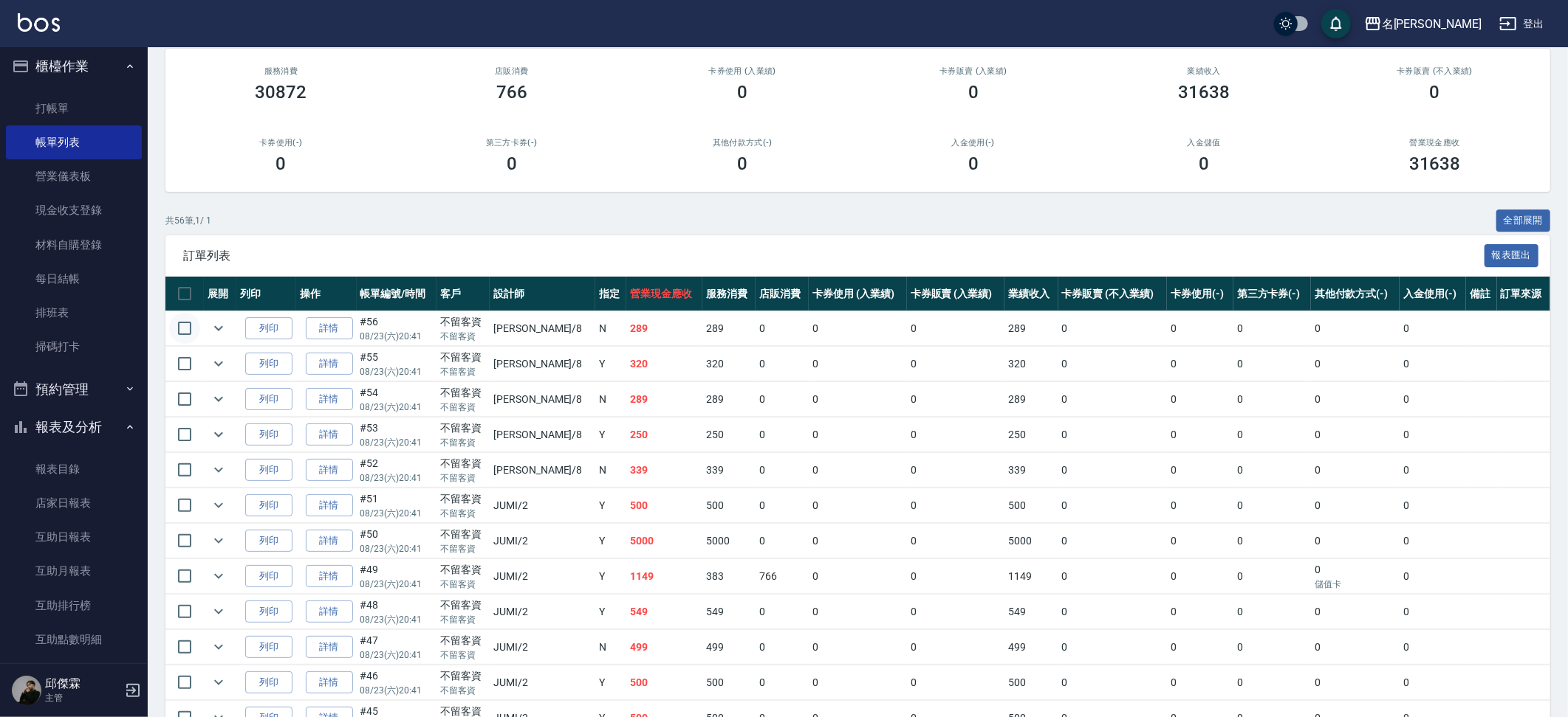
click at [188, 323] on input "checkbox" at bounding box center [184, 328] width 31 height 31
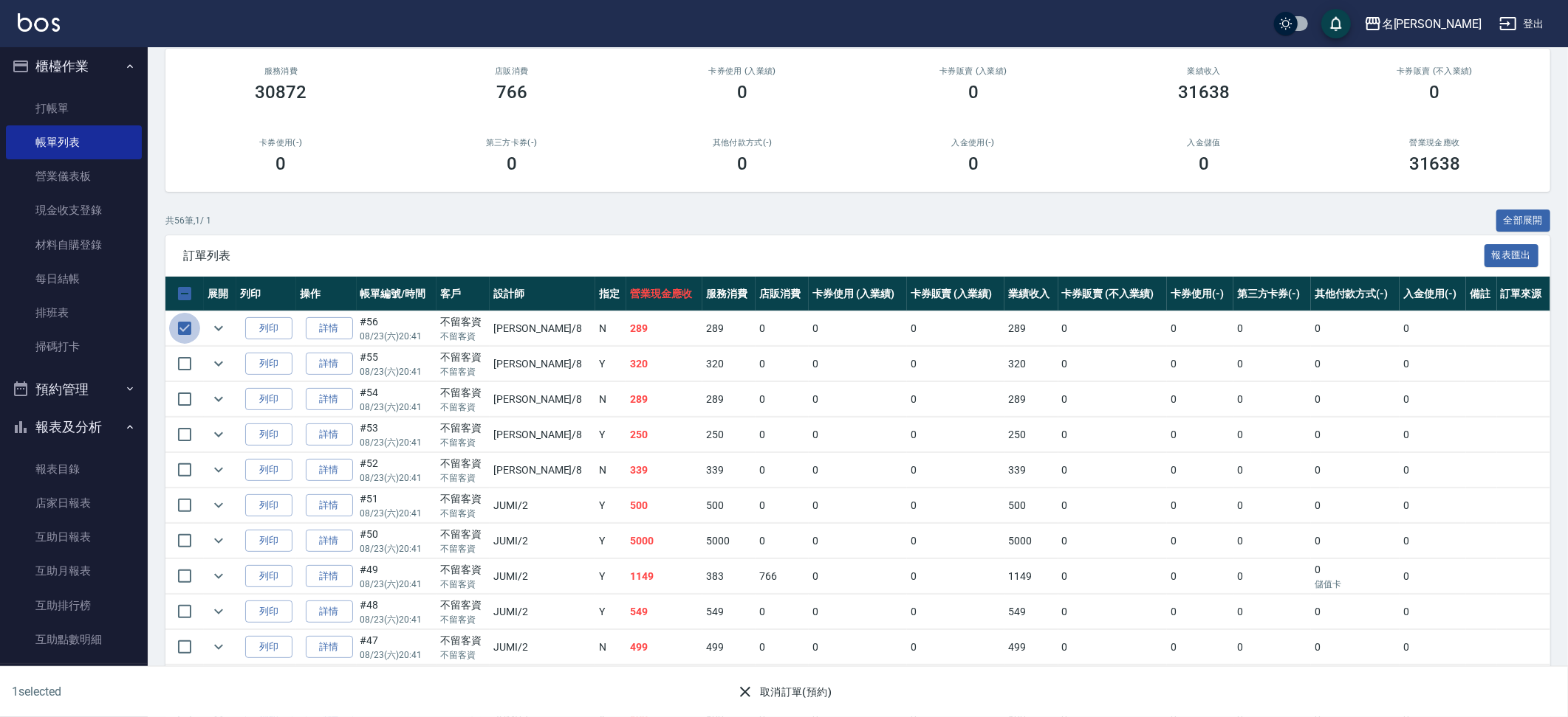
click at [189, 334] on input "checkbox" at bounding box center [184, 328] width 31 height 31
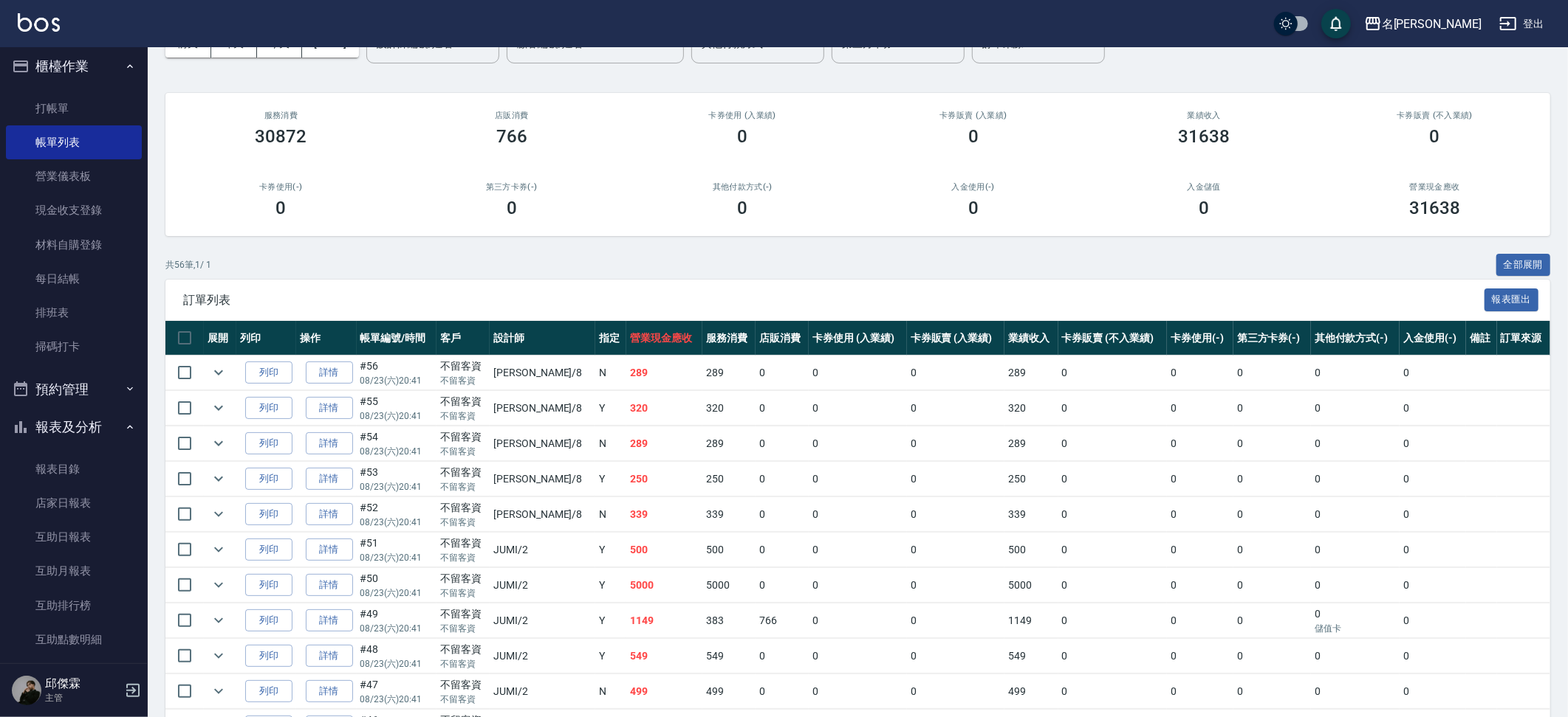
scroll to position [192, 0]
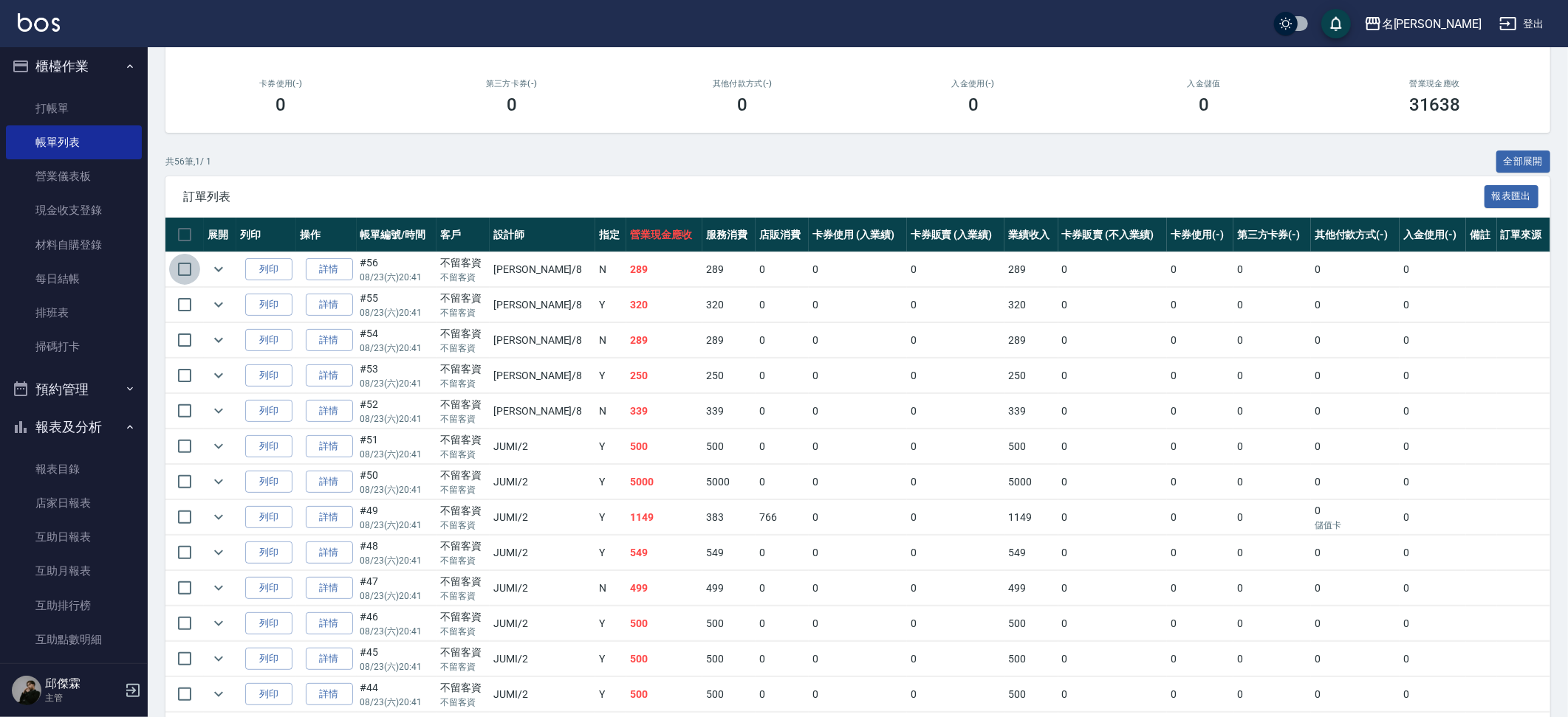
click at [188, 278] on input "checkbox" at bounding box center [184, 269] width 31 height 31
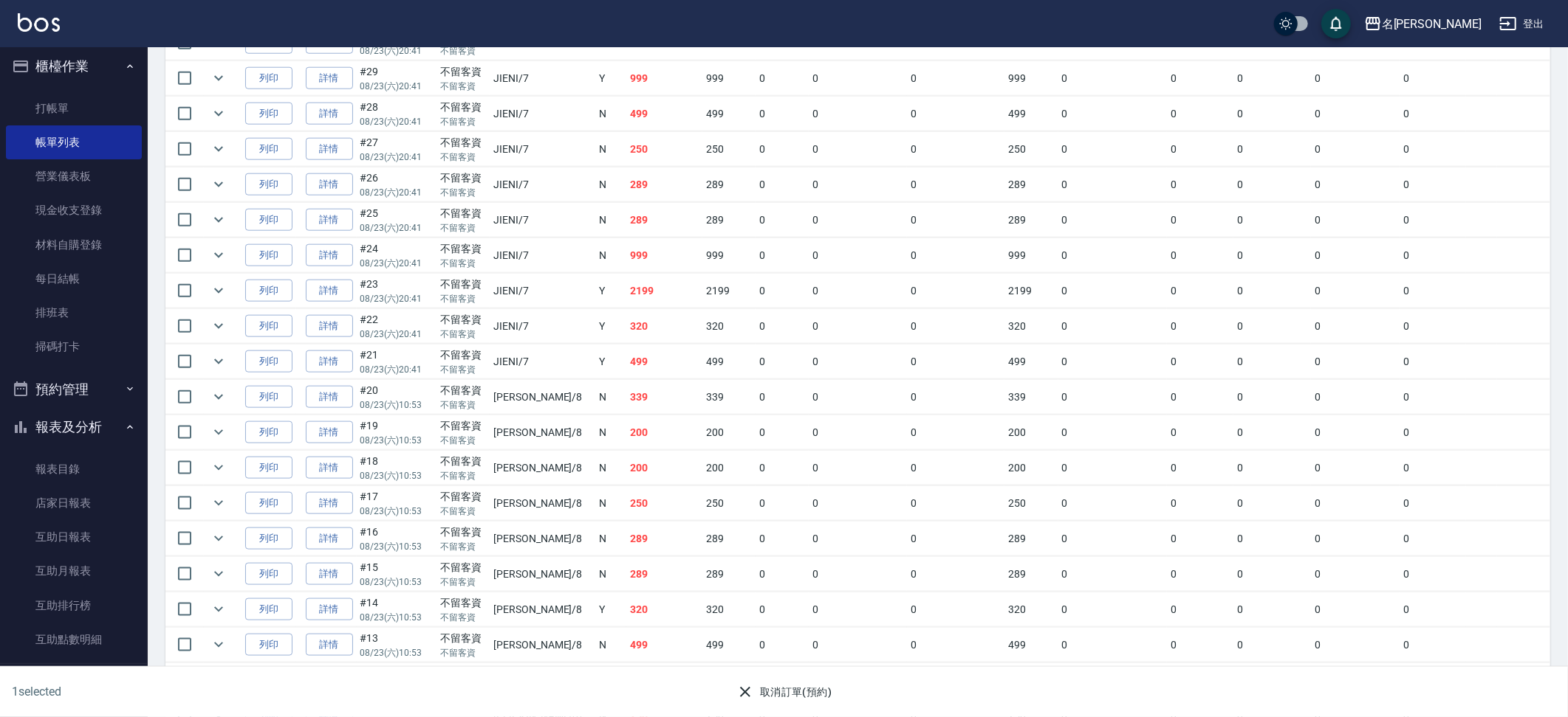
scroll to position [1344, 0]
click at [185, 346] on input "checkbox" at bounding box center [184, 356] width 31 height 31
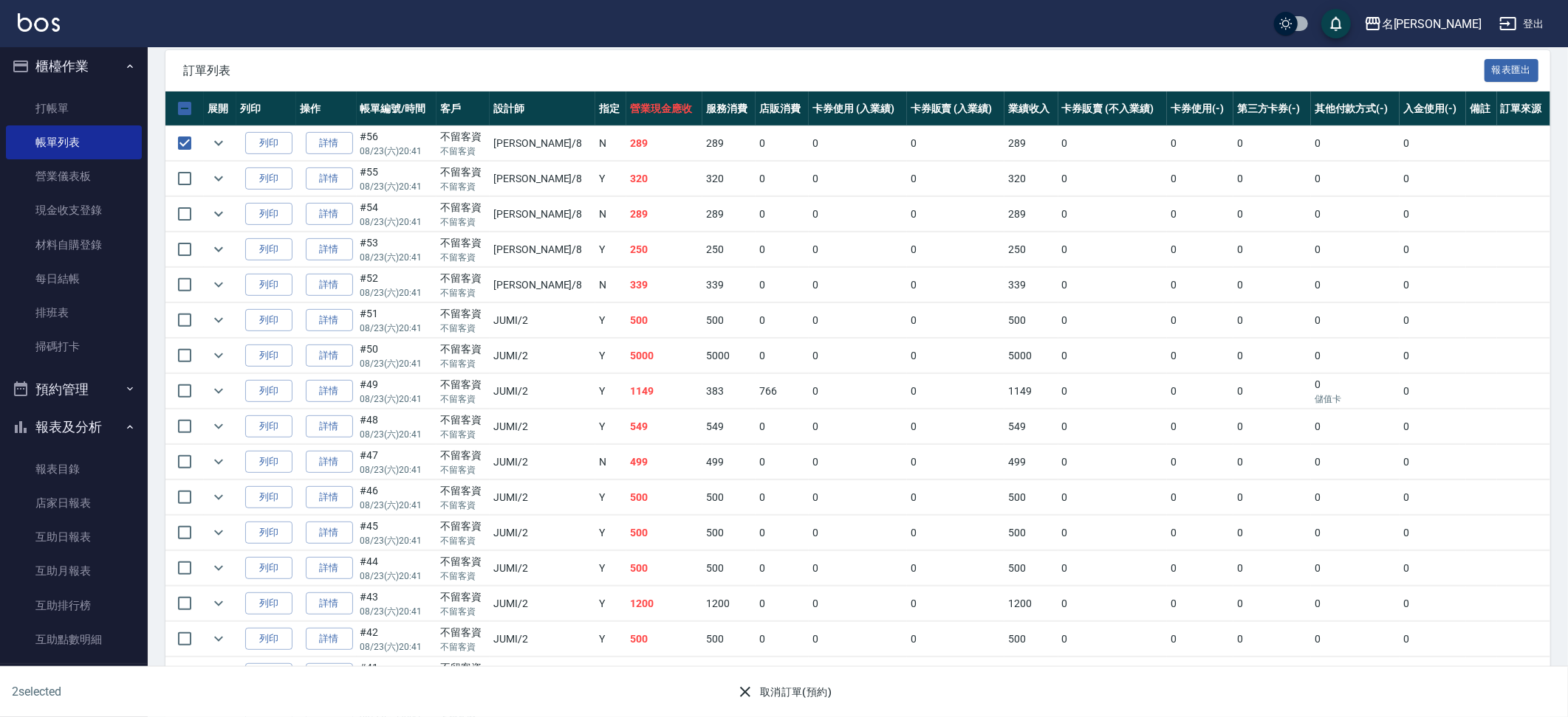
scroll to position [328, 0]
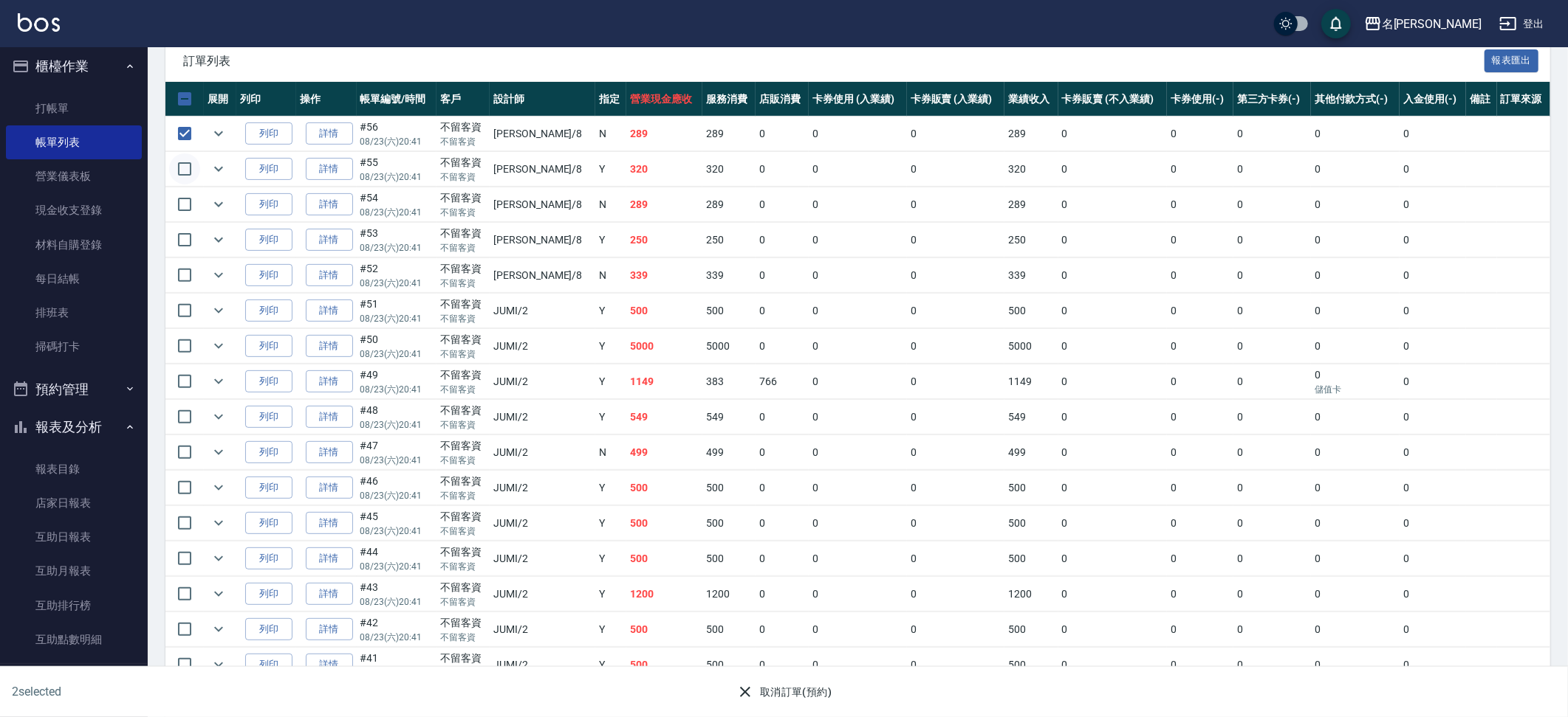
click at [184, 166] on input "checkbox" at bounding box center [184, 168] width 31 height 31
drag, startPoint x: 184, startPoint y: 187, endPoint x: 187, endPoint y: 205, distance: 18.2
click at [185, 189] on input "checkbox" at bounding box center [184, 204] width 31 height 31
click at [193, 210] on input "checkbox" at bounding box center [184, 204] width 31 height 31
click at [188, 207] on input "checkbox" at bounding box center [184, 204] width 31 height 31
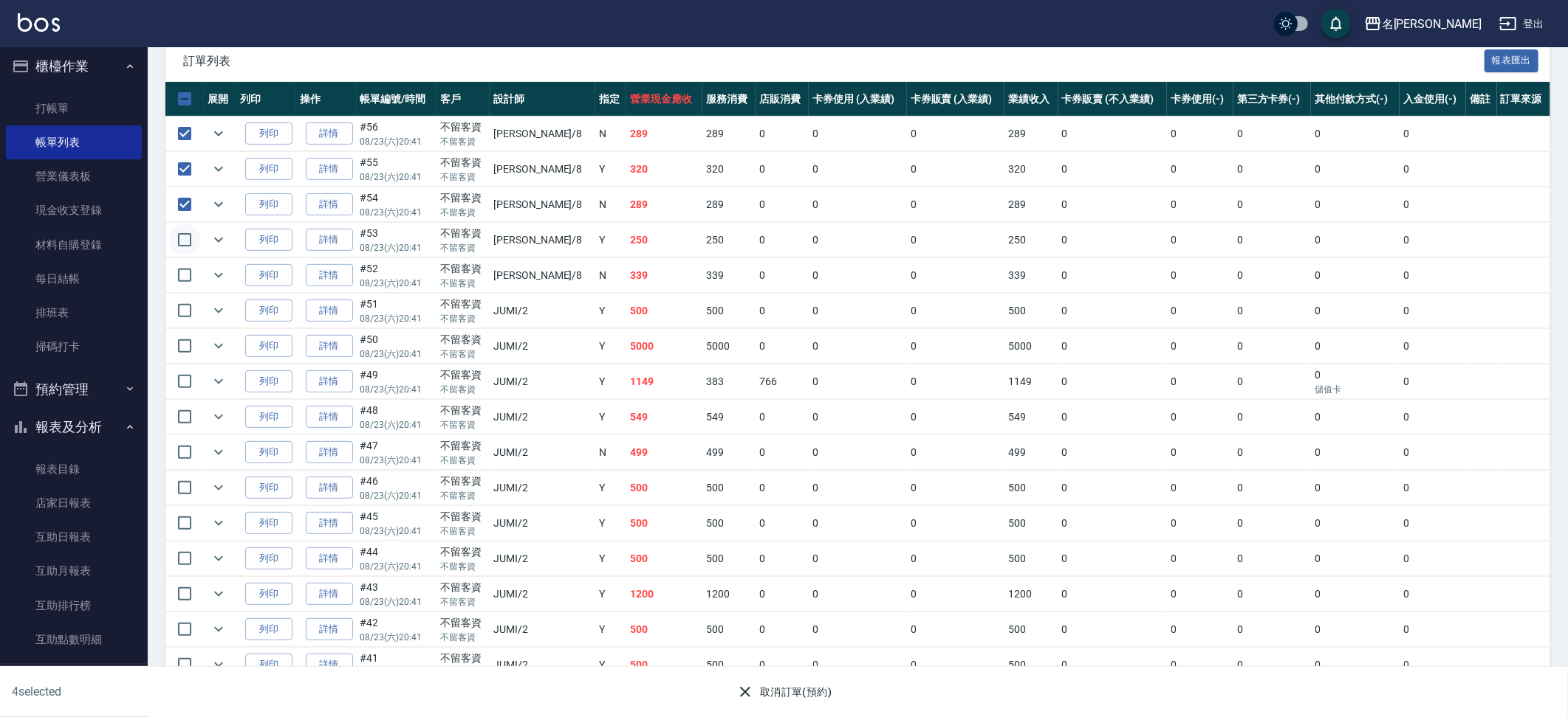
click at [189, 243] on input "checkbox" at bounding box center [184, 239] width 31 height 31
drag, startPoint x: 184, startPoint y: 267, endPoint x: 182, endPoint y: 304, distance: 37.1
click at [184, 267] on input "checkbox" at bounding box center [184, 275] width 31 height 31
click at [182, 309] on input "checkbox" at bounding box center [184, 310] width 31 height 31
drag, startPoint x: 183, startPoint y: 341, endPoint x: 187, endPoint y: 386, distance: 45.2
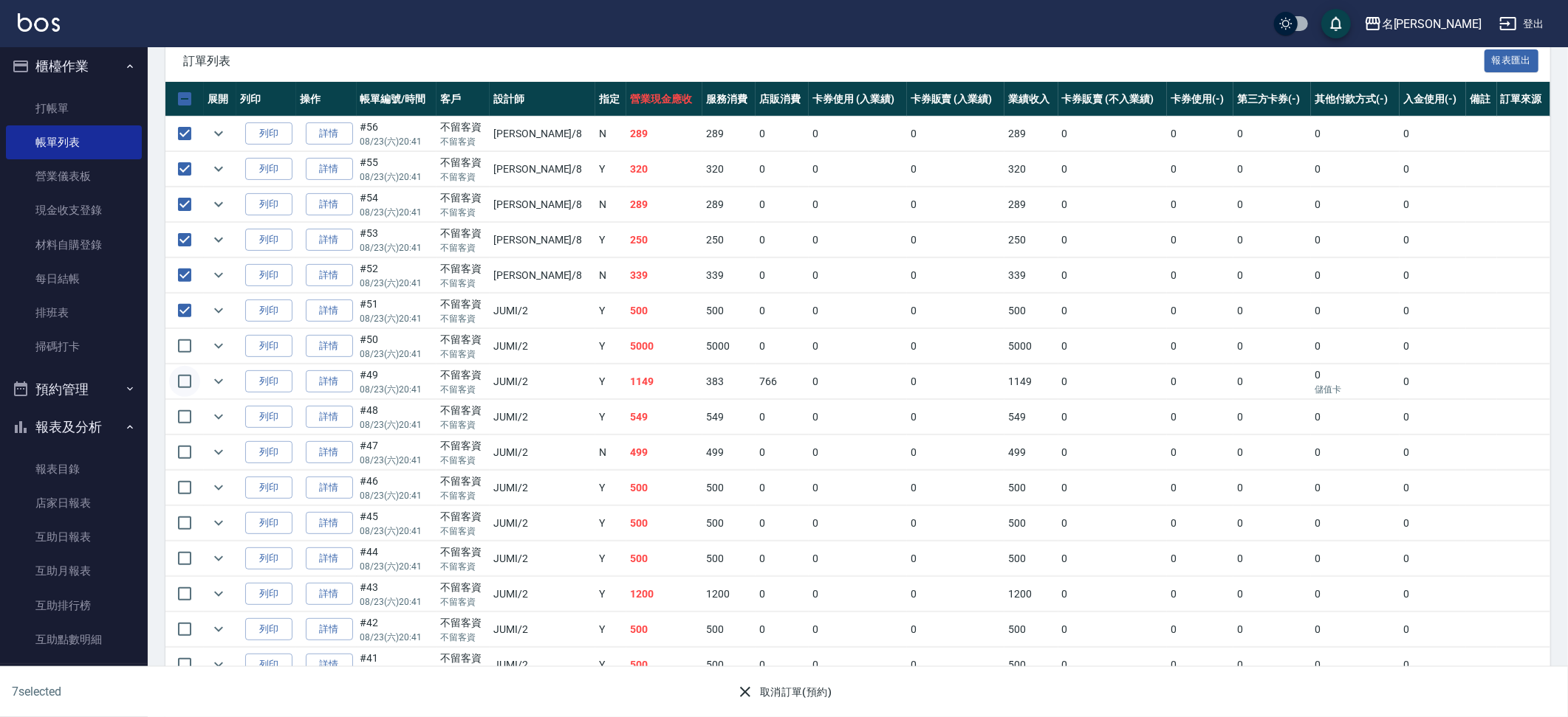
click at [183, 341] on input "checkbox" at bounding box center [184, 346] width 31 height 31
click at [186, 376] on input "checkbox" at bounding box center [184, 382] width 31 height 31
click at [188, 412] on input "checkbox" at bounding box center [184, 417] width 31 height 31
click at [181, 460] on input "checkbox" at bounding box center [184, 452] width 31 height 31
click at [183, 484] on input "checkbox" at bounding box center [184, 488] width 31 height 31
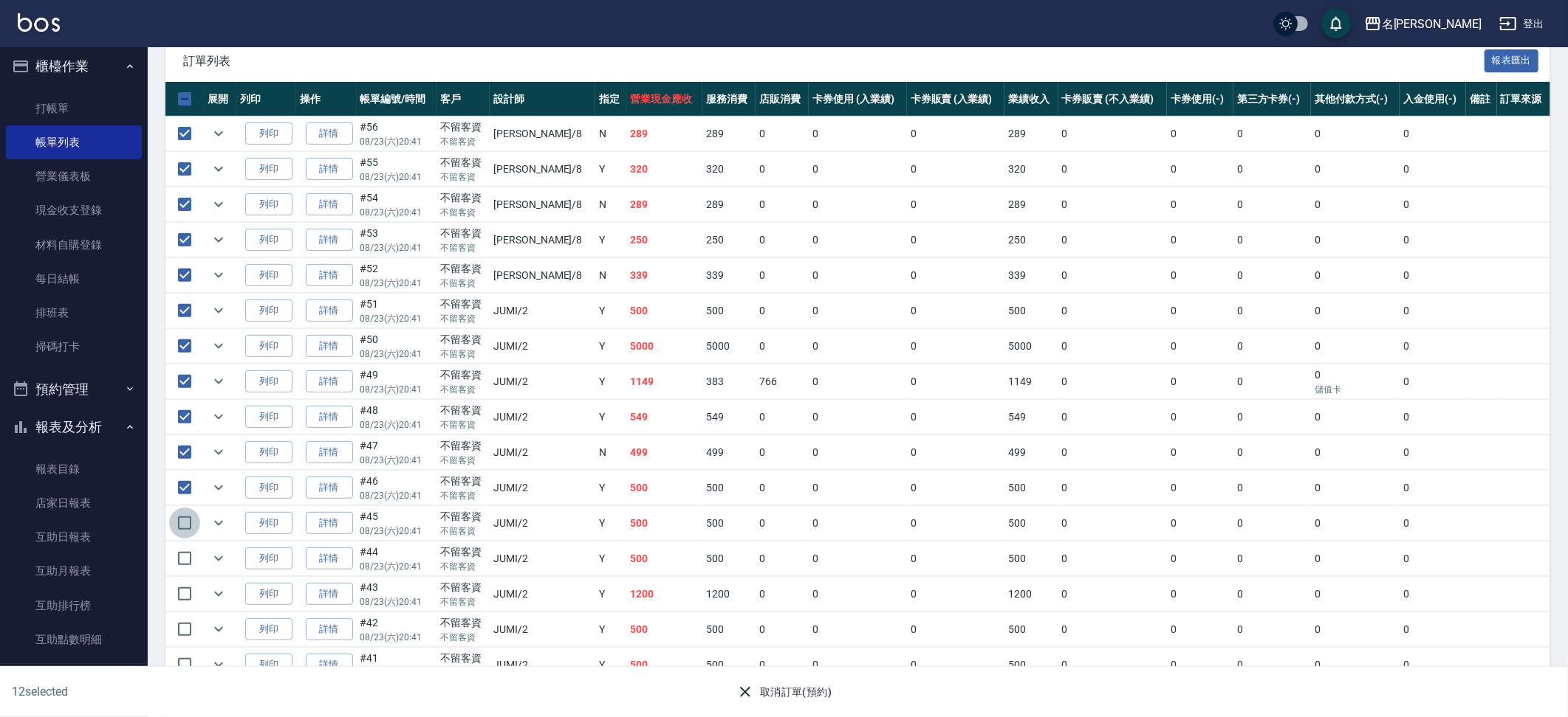
click at [182, 508] on input "checkbox" at bounding box center [184, 523] width 31 height 31
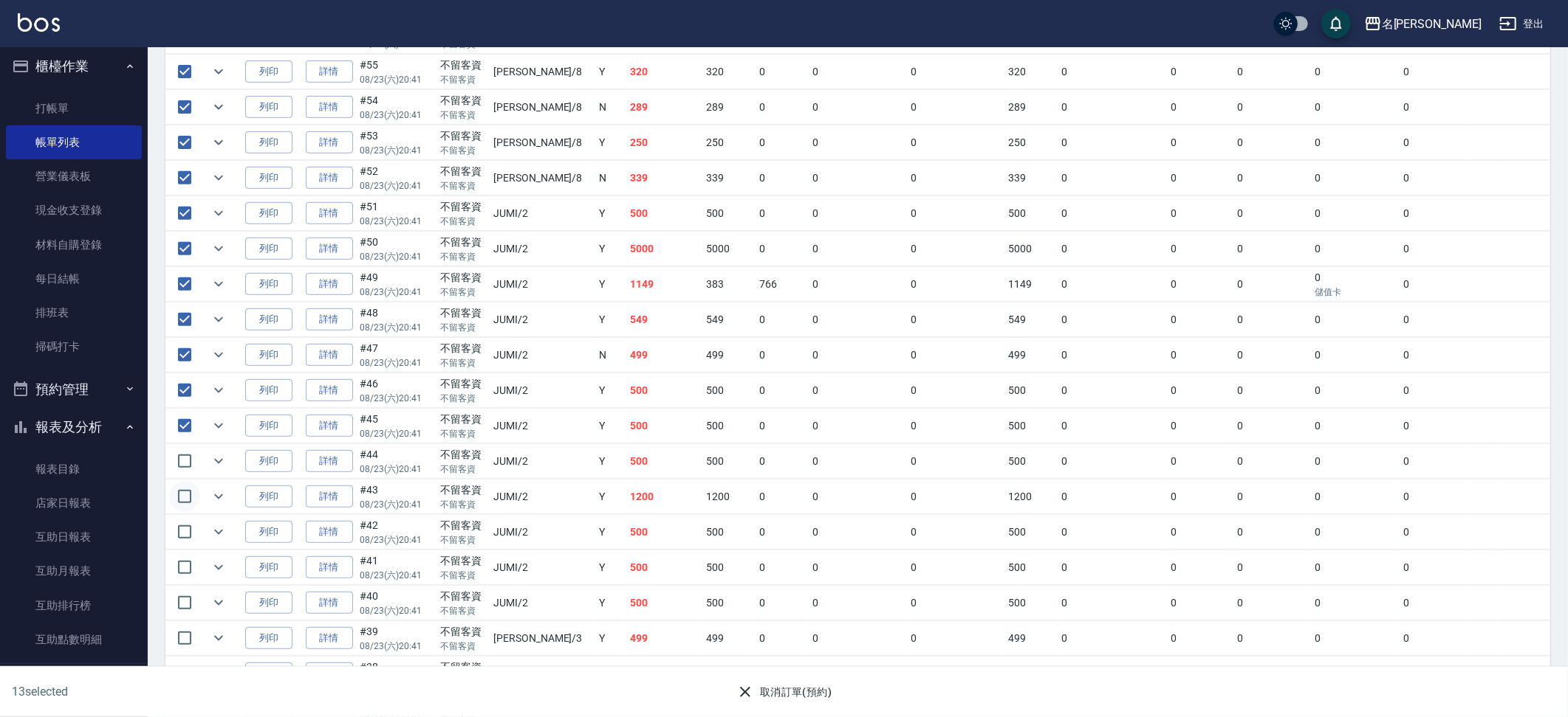
scroll to position [432, 0]
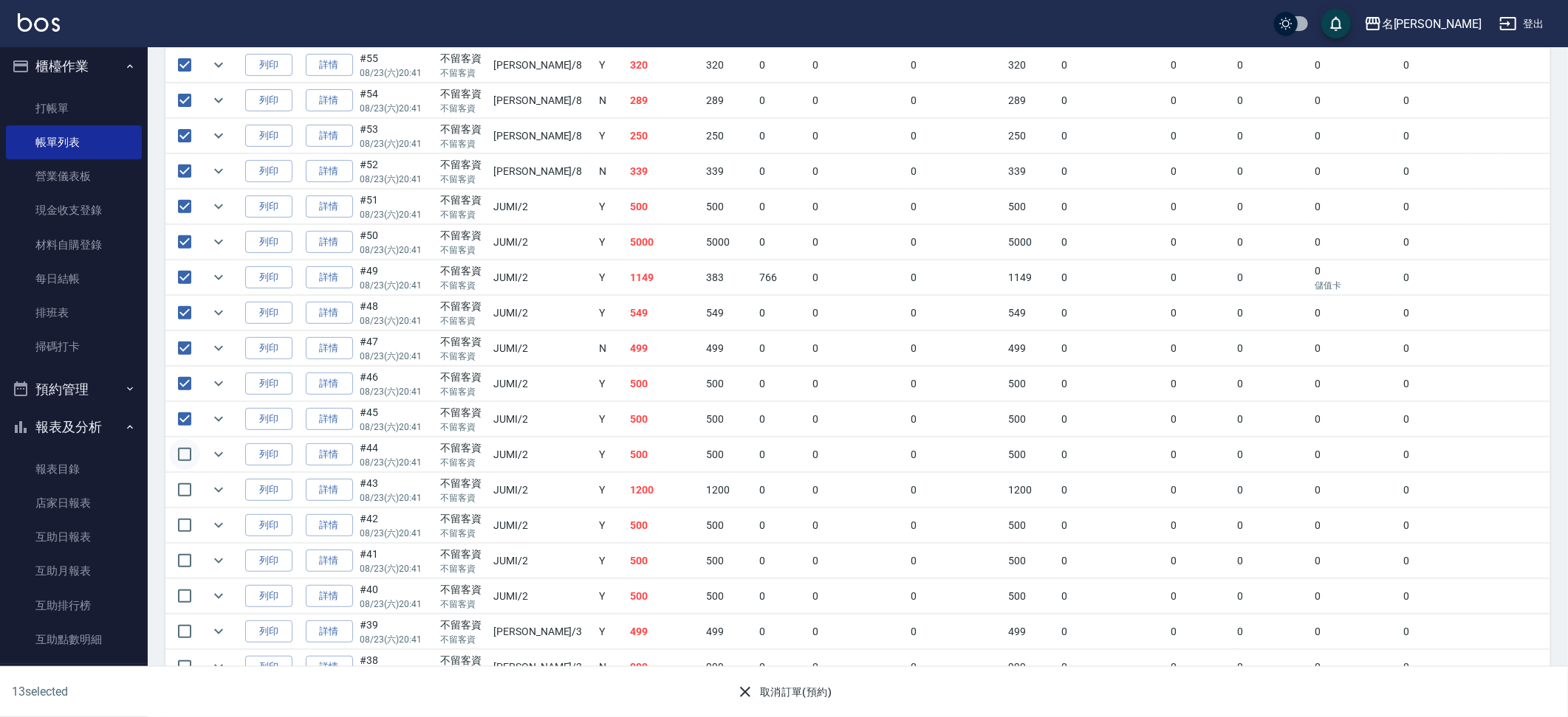
click at [177, 446] on input "checkbox" at bounding box center [184, 454] width 31 height 31
click at [173, 492] on input "checkbox" at bounding box center [184, 490] width 31 height 31
click at [181, 517] on input "checkbox" at bounding box center [184, 525] width 31 height 31
click at [188, 545] on input "checkbox" at bounding box center [184, 560] width 31 height 31
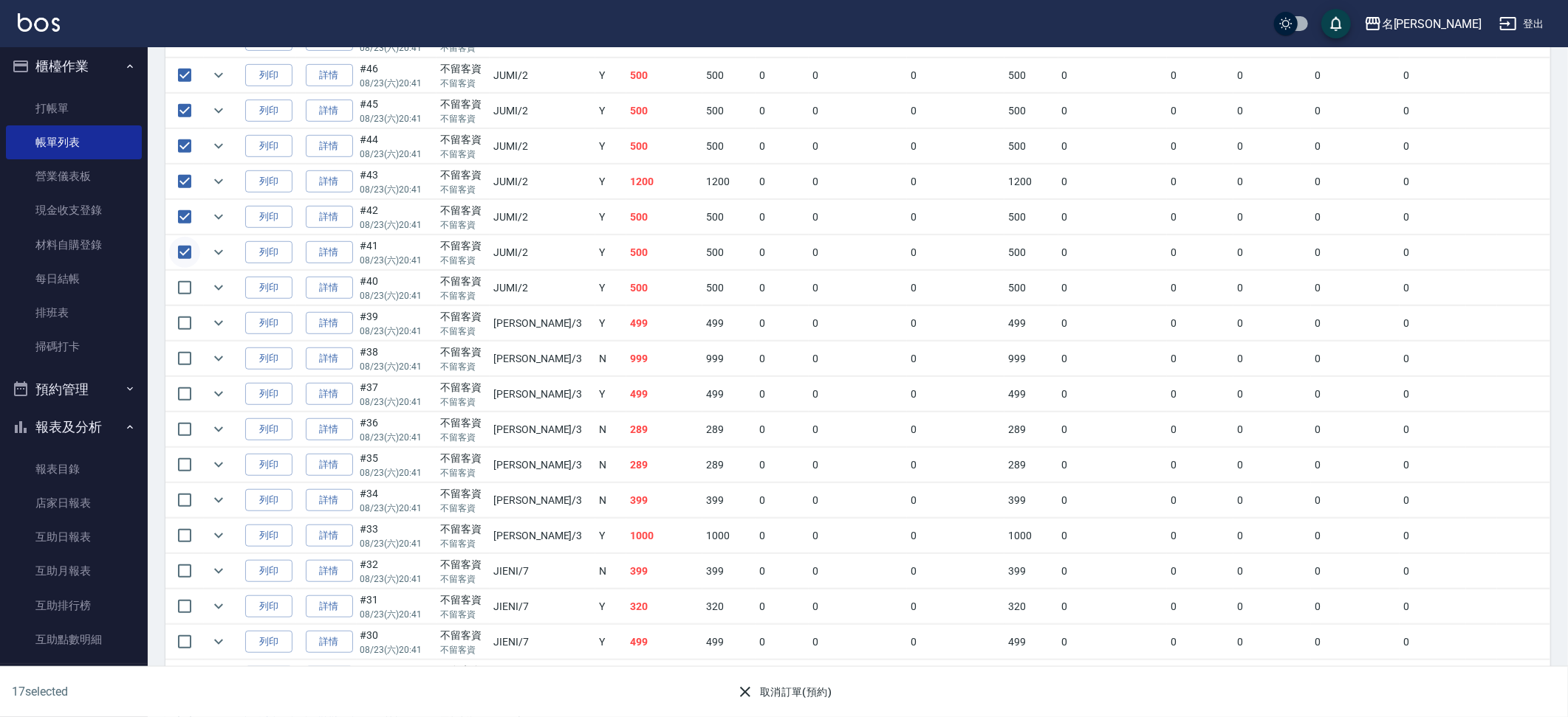
scroll to position [741, 0]
click at [172, 275] on input "checkbox" at bounding box center [184, 287] width 31 height 31
drag, startPoint x: 180, startPoint y: 322, endPoint x: 188, endPoint y: 366, distance: 44.7
click at [180, 322] on input "checkbox" at bounding box center [184, 322] width 31 height 31
click at [188, 366] on input "checkbox" at bounding box center [184, 357] width 31 height 31
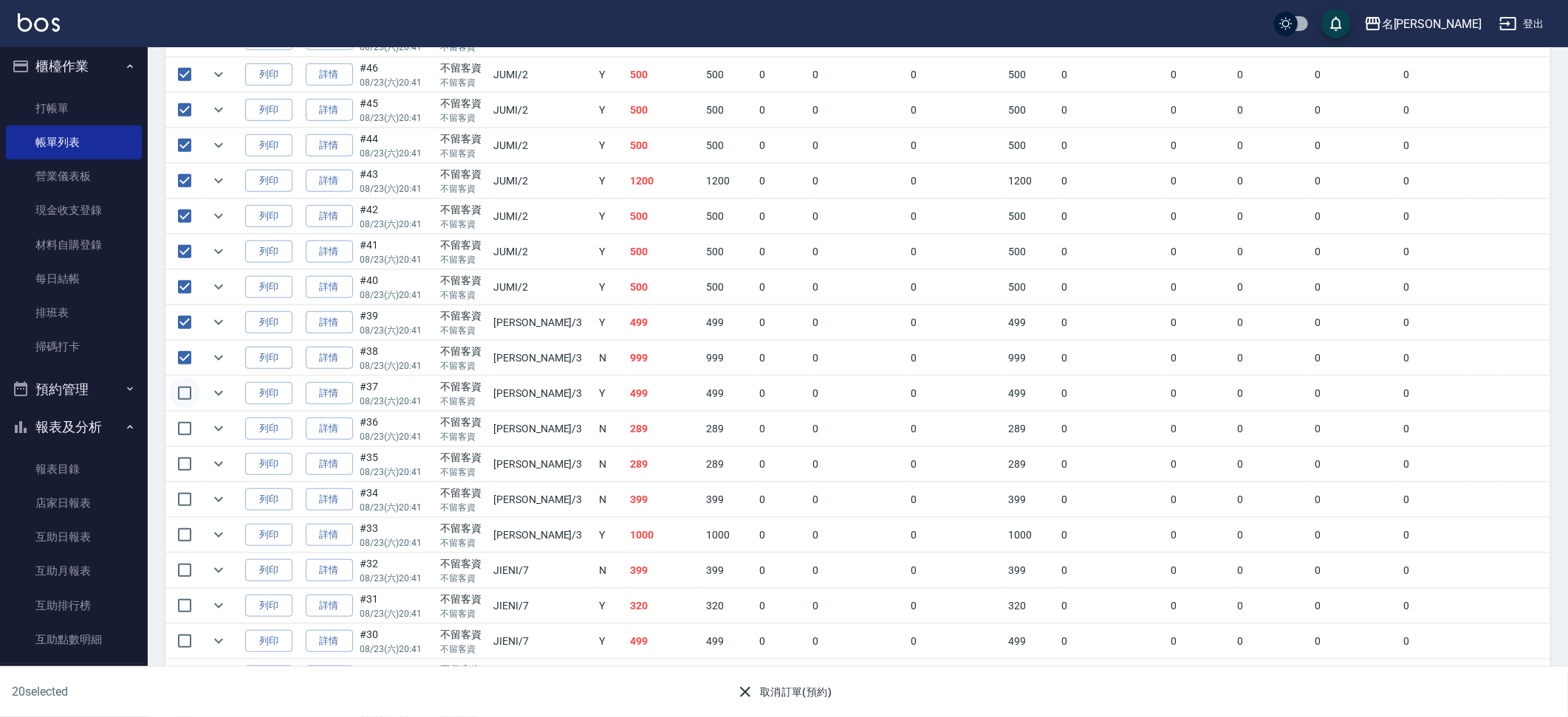
click at [182, 383] on input "checkbox" at bounding box center [184, 393] width 31 height 31
drag, startPoint x: 183, startPoint y: 415, endPoint x: 183, endPoint y: 433, distance: 18.0
click at [183, 415] on input "checkbox" at bounding box center [184, 425] width 31 height 31
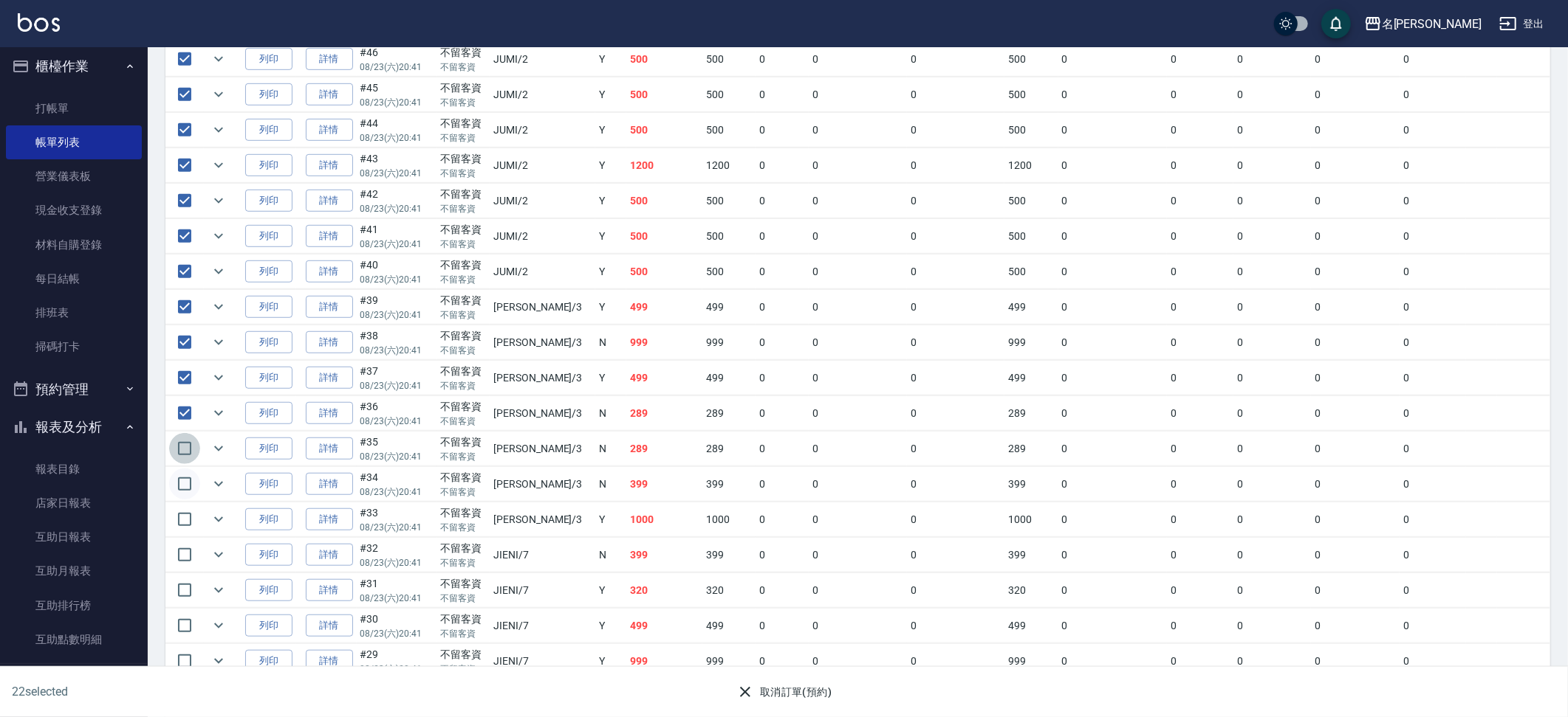
drag, startPoint x: 182, startPoint y: 454, endPoint x: 191, endPoint y: 475, distance: 22.8
click at [183, 455] on input "checkbox" at bounding box center [184, 448] width 31 height 31
click at [188, 479] on input "checkbox" at bounding box center [184, 482] width 31 height 31
click at [182, 513] on input "checkbox" at bounding box center [184, 519] width 31 height 31
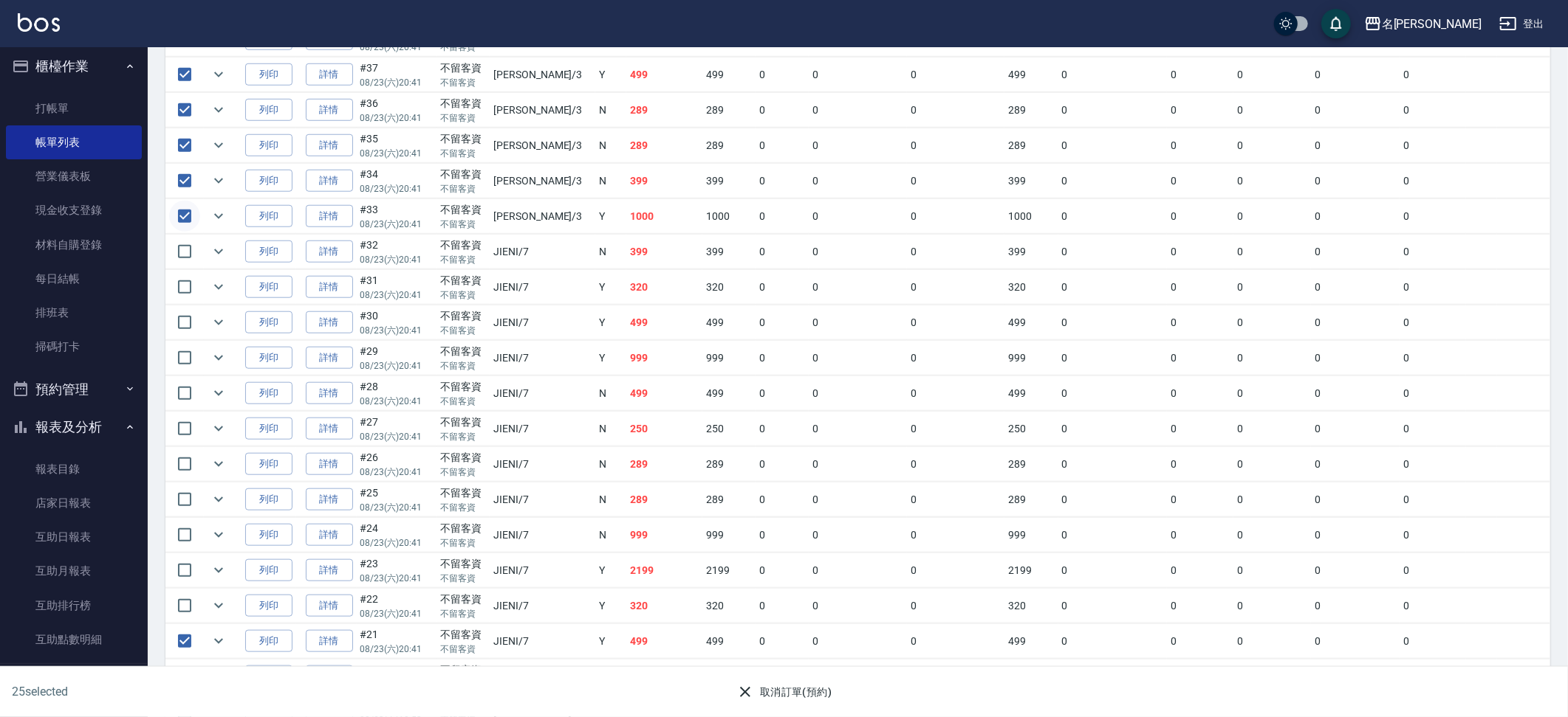
scroll to position [1071, 0]
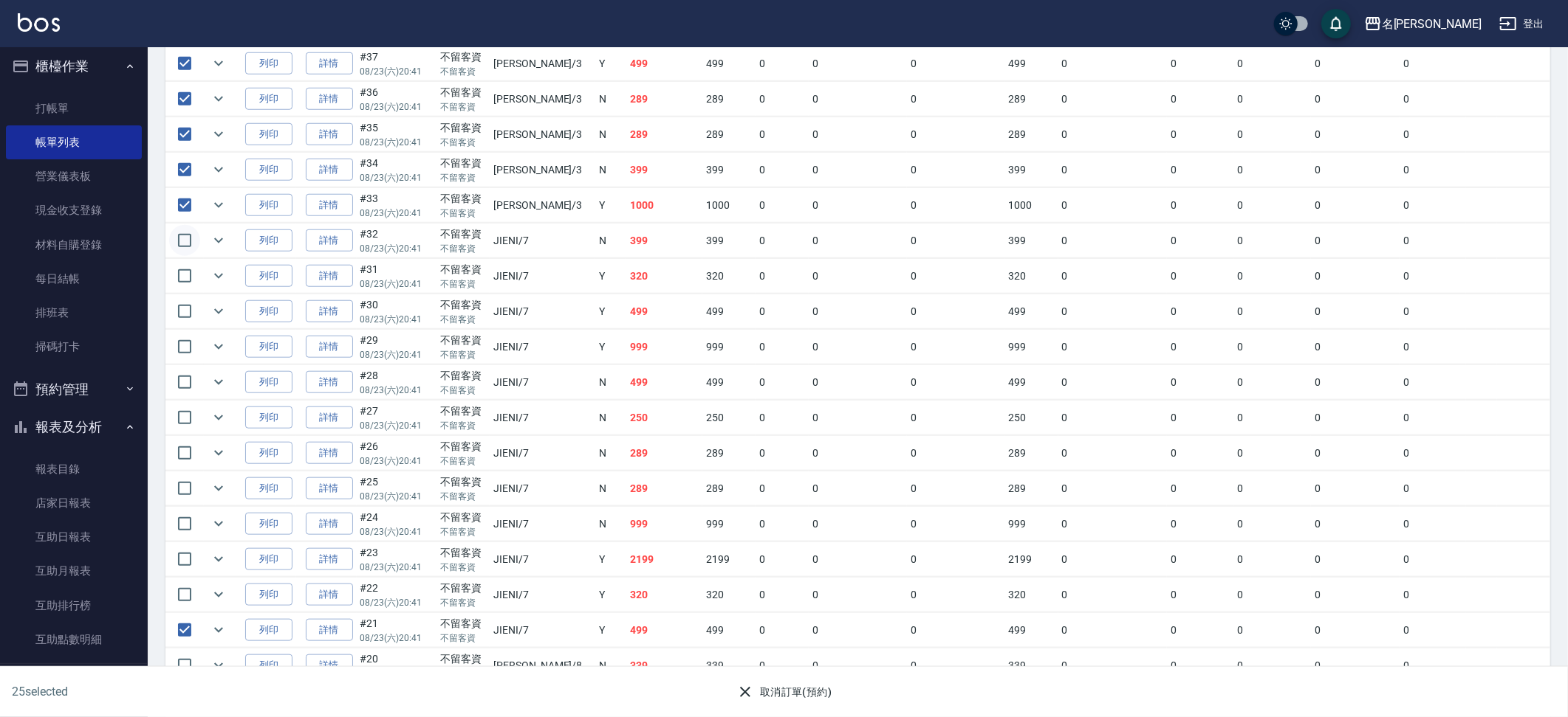
click at [193, 237] on input "checkbox" at bounding box center [184, 240] width 31 height 31
click at [194, 280] on input "checkbox" at bounding box center [184, 274] width 31 height 31
click at [185, 305] on input "checkbox" at bounding box center [184, 307] width 31 height 31
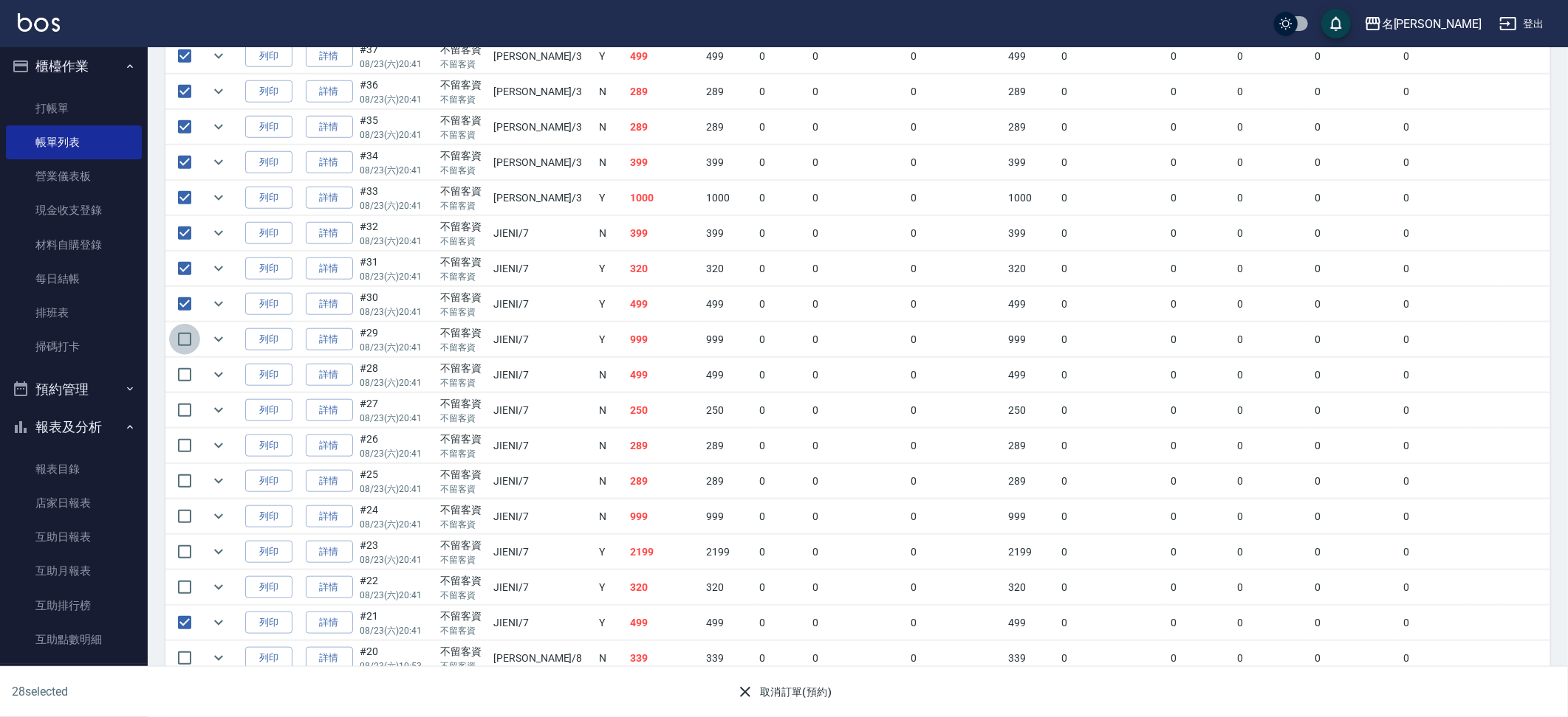
click at [185, 341] on input "checkbox" at bounding box center [184, 339] width 31 height 31
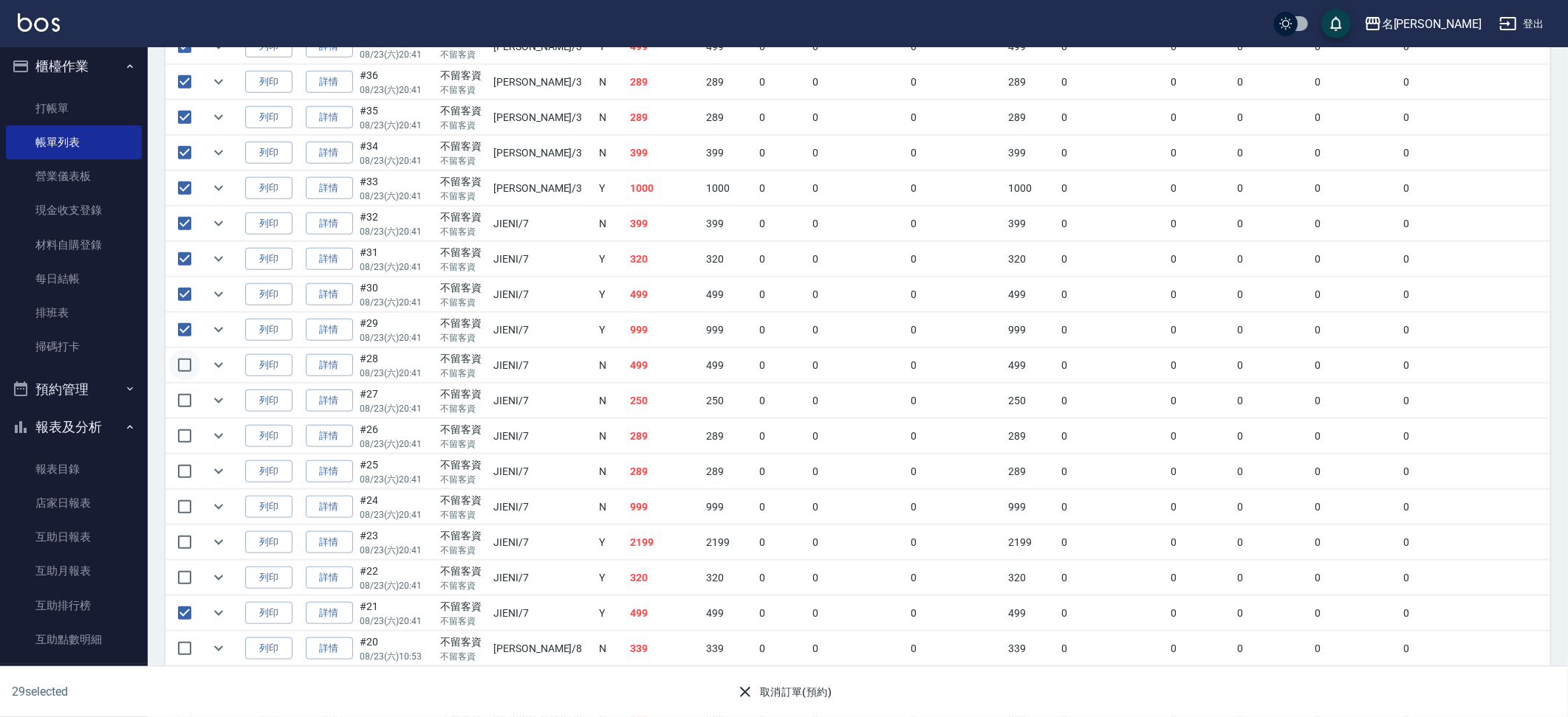
click at [185, 376] on input "checkbox" at bounding box center [184, 365] width 31 height 31
drag, startPoint x: 185, startPoint y: 390, endPoint x: 186, endPoint y: 445, distance: 55.0
click at [185, 390] on input "checkbox" at bounding box center [184, 402] width 31 height 31
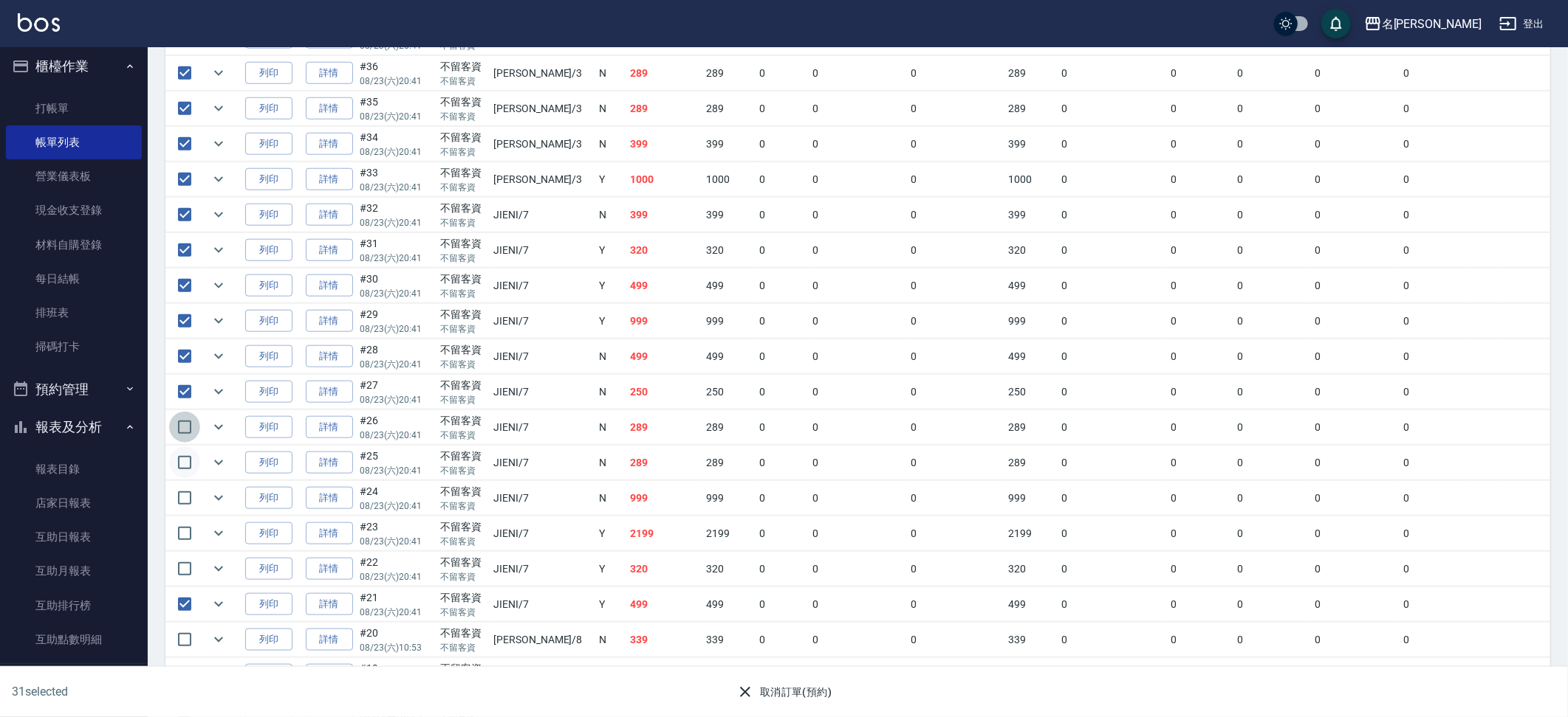
drag, startPoint x: 186, startPoint y: 445, endPoint x: 185, endPoint y: 454, distance: 9.1
click at [186, 445] on tbody "列印 詳情 #56 08/23 (六) 20:41 不留客資 不留客資 Kira /8 N 289 289 0 0 0 289 0 0 0 0 0 列印 詳情…" at bounding box center [858, 339] width 1385 height 1984
drag, startPoint x: 184, startPoint y: 458, endPoint x: 187, endPoint y: 478, distance: 20.2
click at [184, 458] on input "checkbox" at bounding box center [184, 467] width 31 height 31
drag, startPoint x: 184, startPoint y: 492, endPoint x: 177, endPoint y: 506, distance: 15.7
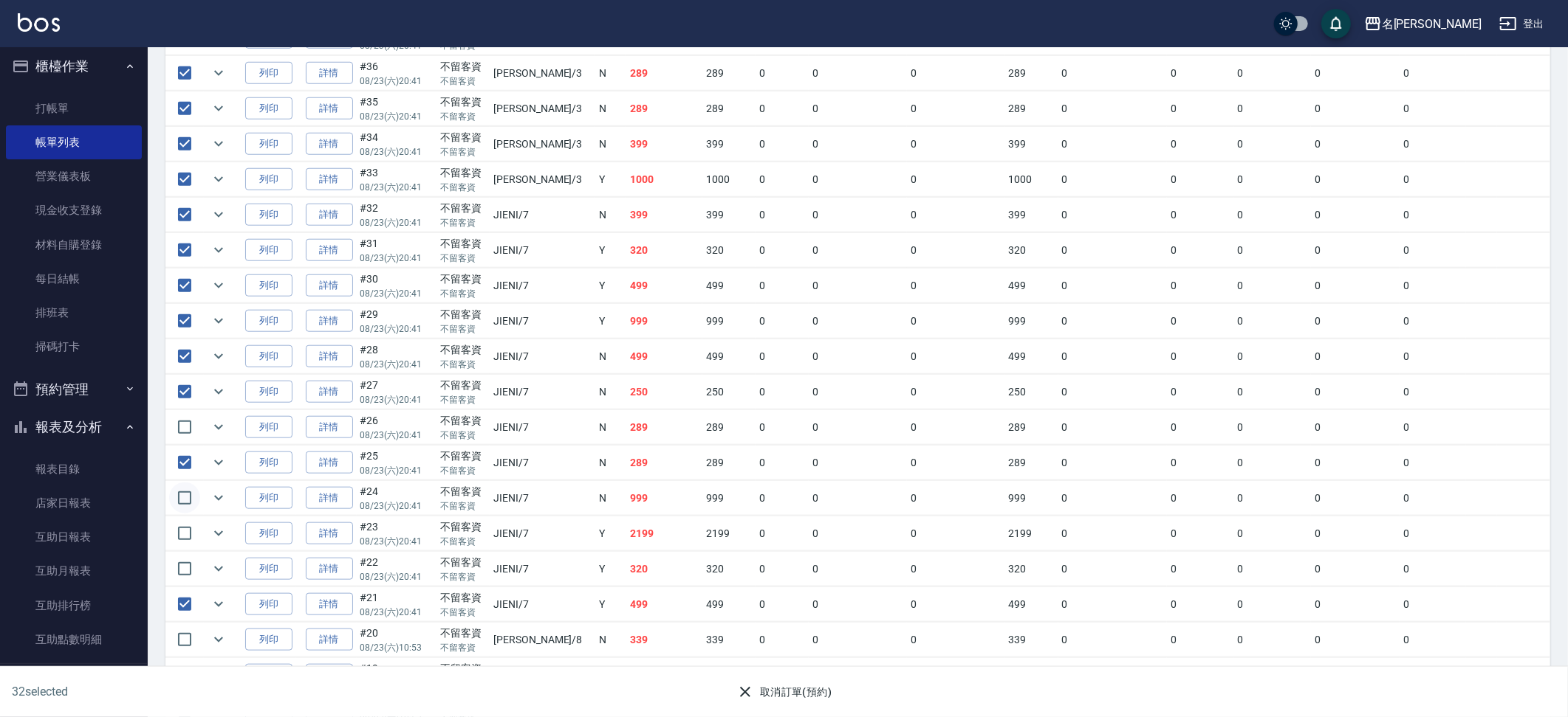
click at [184, 495] on input "checkbox" at bounding box center [184, 498] width 31 height 31
click at [185, 535] on input "checkbox" at bounding box center [184, 534] width 31 height 31
click at [185, 555] on tbody "列印 詳情 #56 08/23 (六) 20:41 不留客資 不留客資 Kira /8 N 289 289 0 0 0 289 0 0 0 0 0 列印 詳情…" at bounding box center [858, 340] width 1385 height 1984
click at [183, 425] on input "checkbox" at bounding box center [184, 427] width 31 height 31
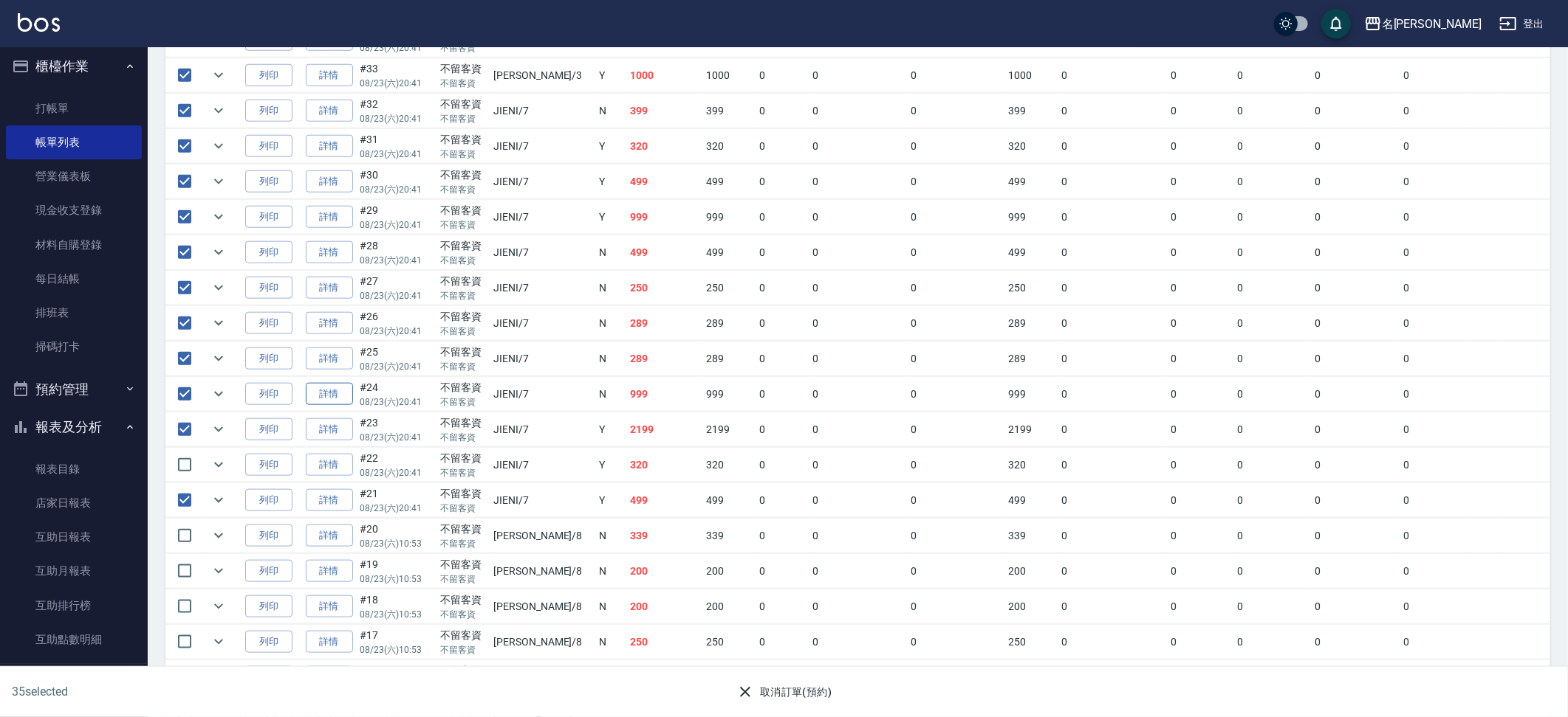
scroll to position [1216, 0]
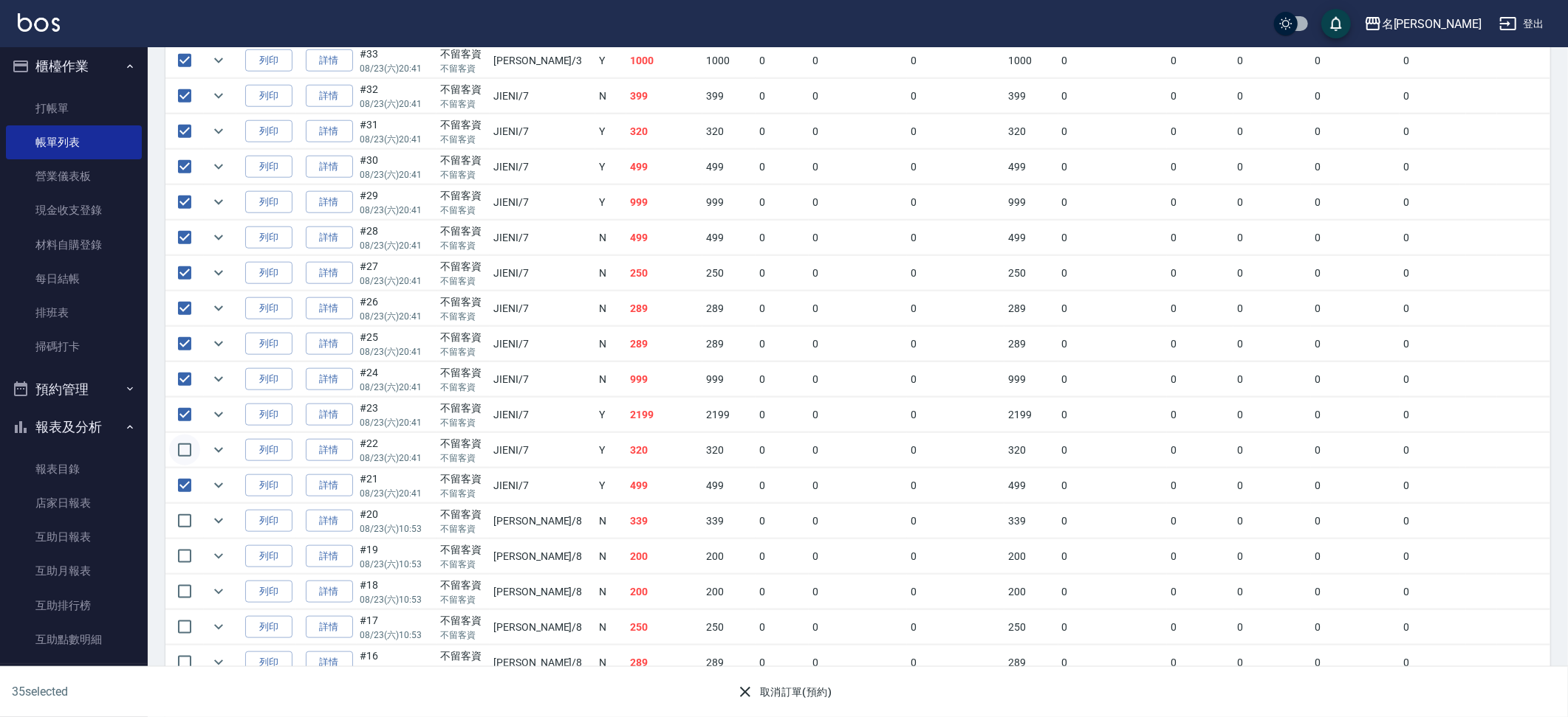
click at [181, 451] on input "checkbox" at bounding box center [184, 450] width 31 height 31
click at [774, 695] on button "取消訂單(預約)" at bounding box center [784, 693] width 107 height 28
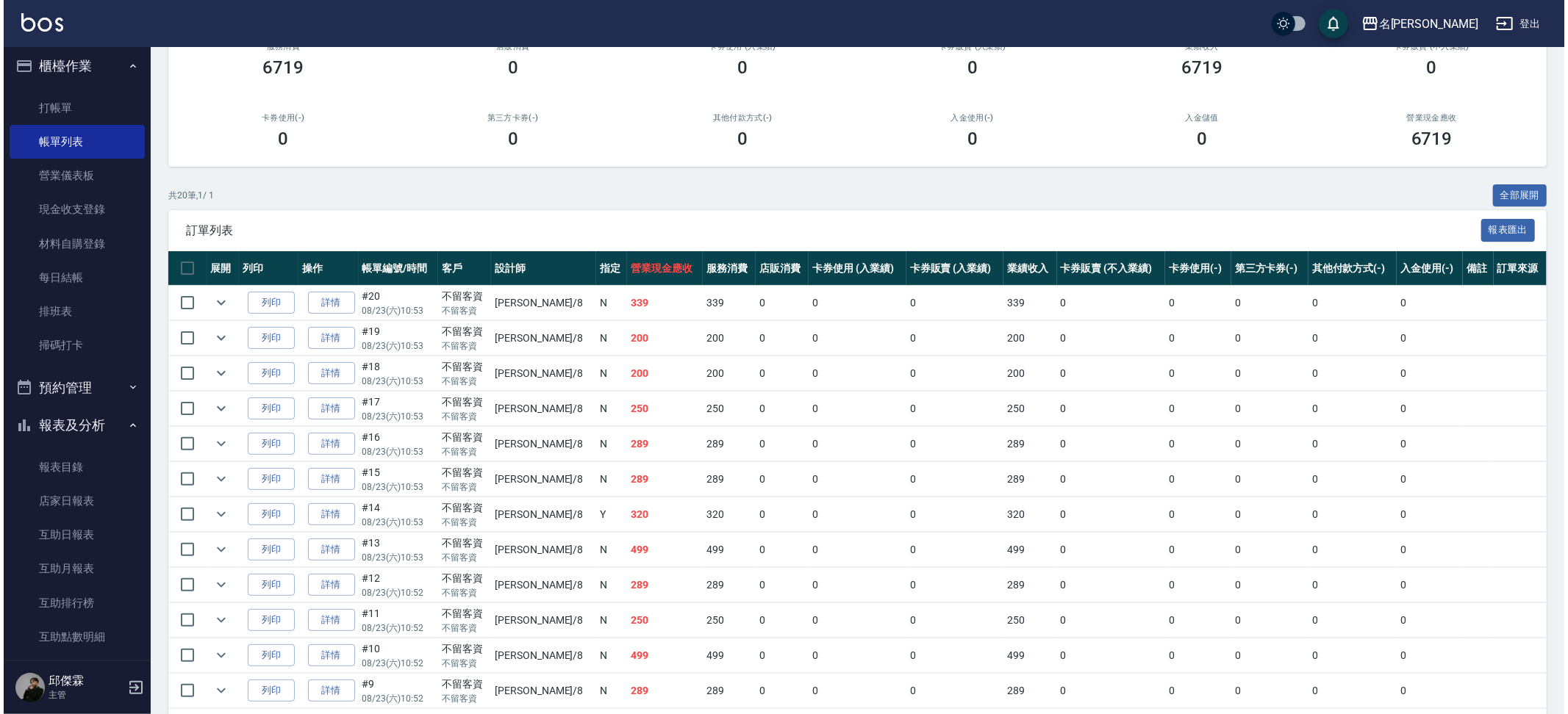
scroll to position [0, 0]
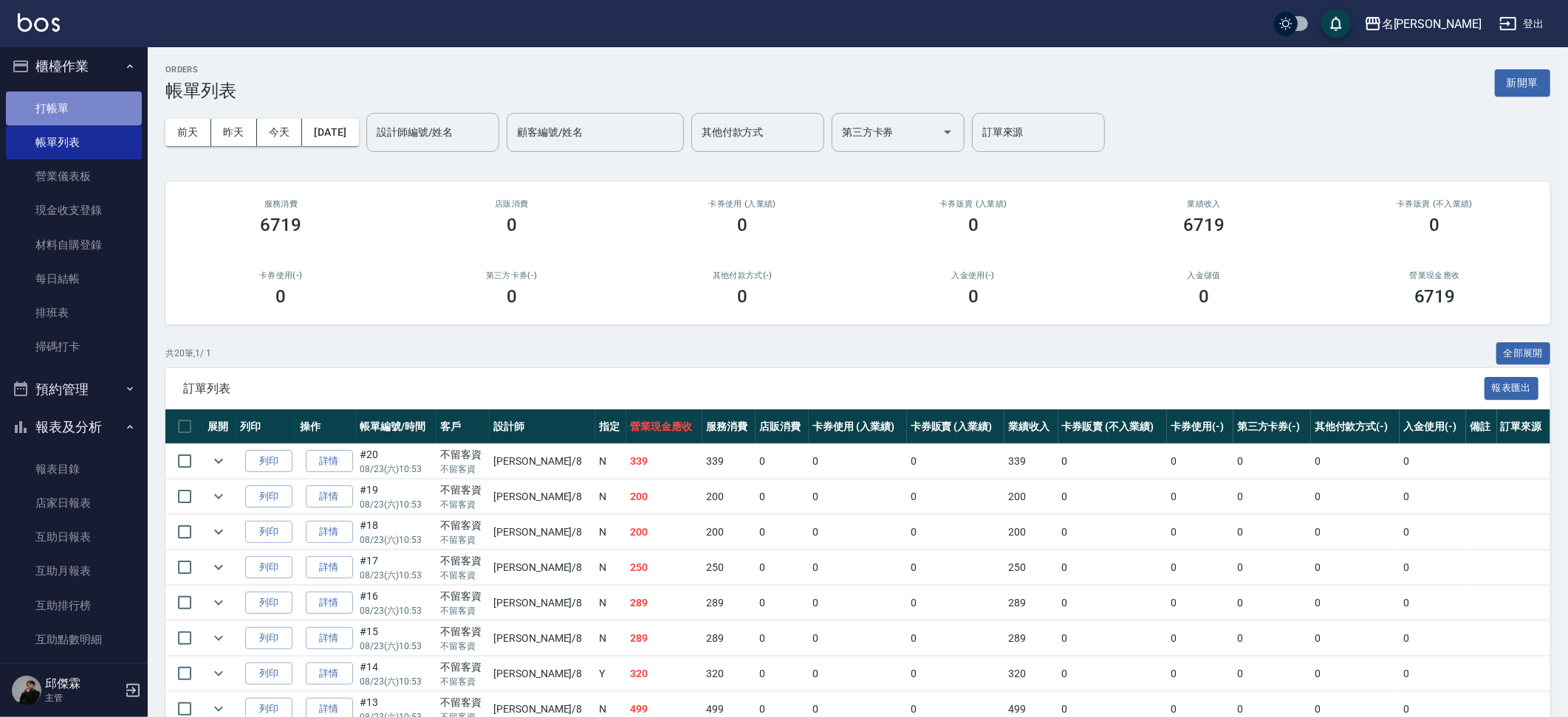
click at [103, 116] on link "打帳單" at bounding box center [74, 108] width 136 height 34
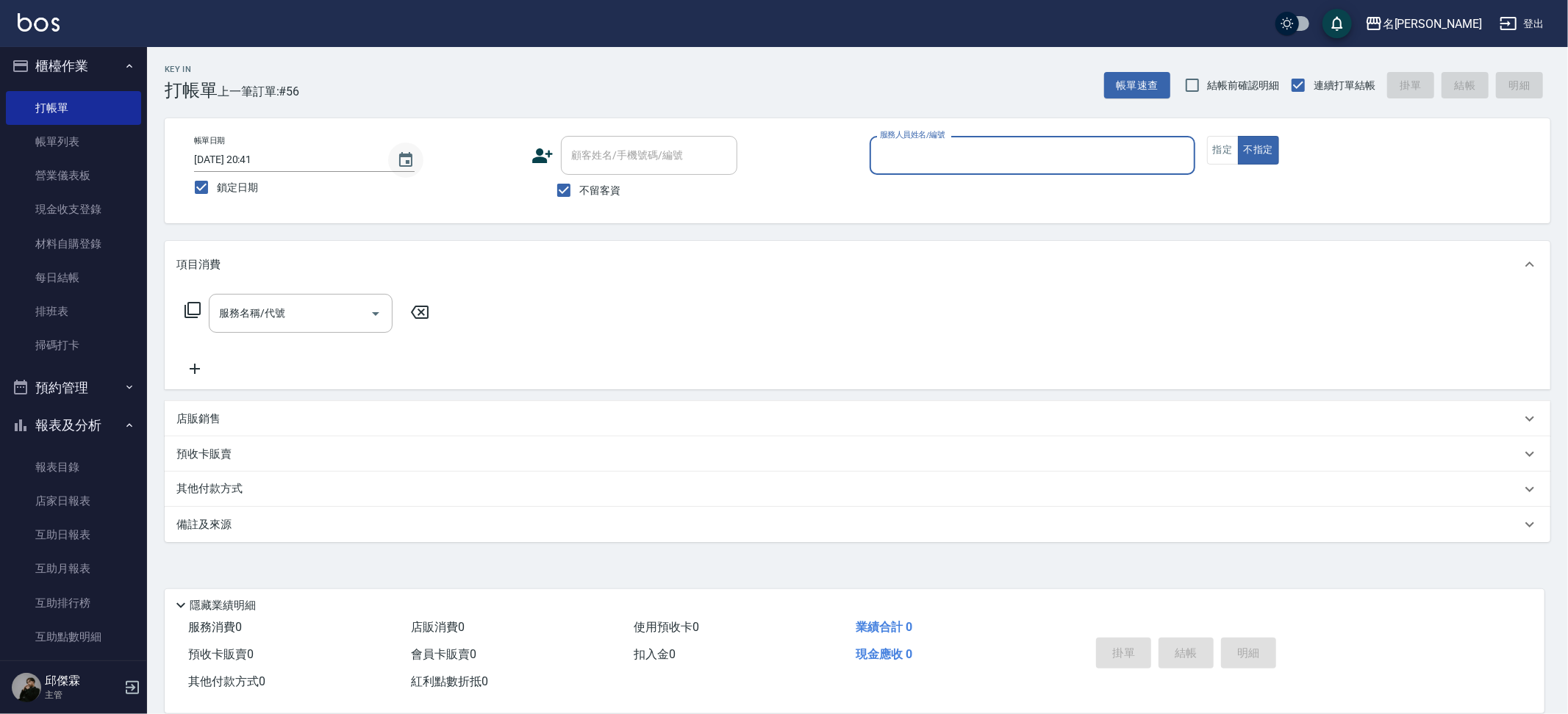
click at [407, 158] on icon "Choose date, selected date is 2025-08-23" at bounding box center [405, 160] width 17 height 17
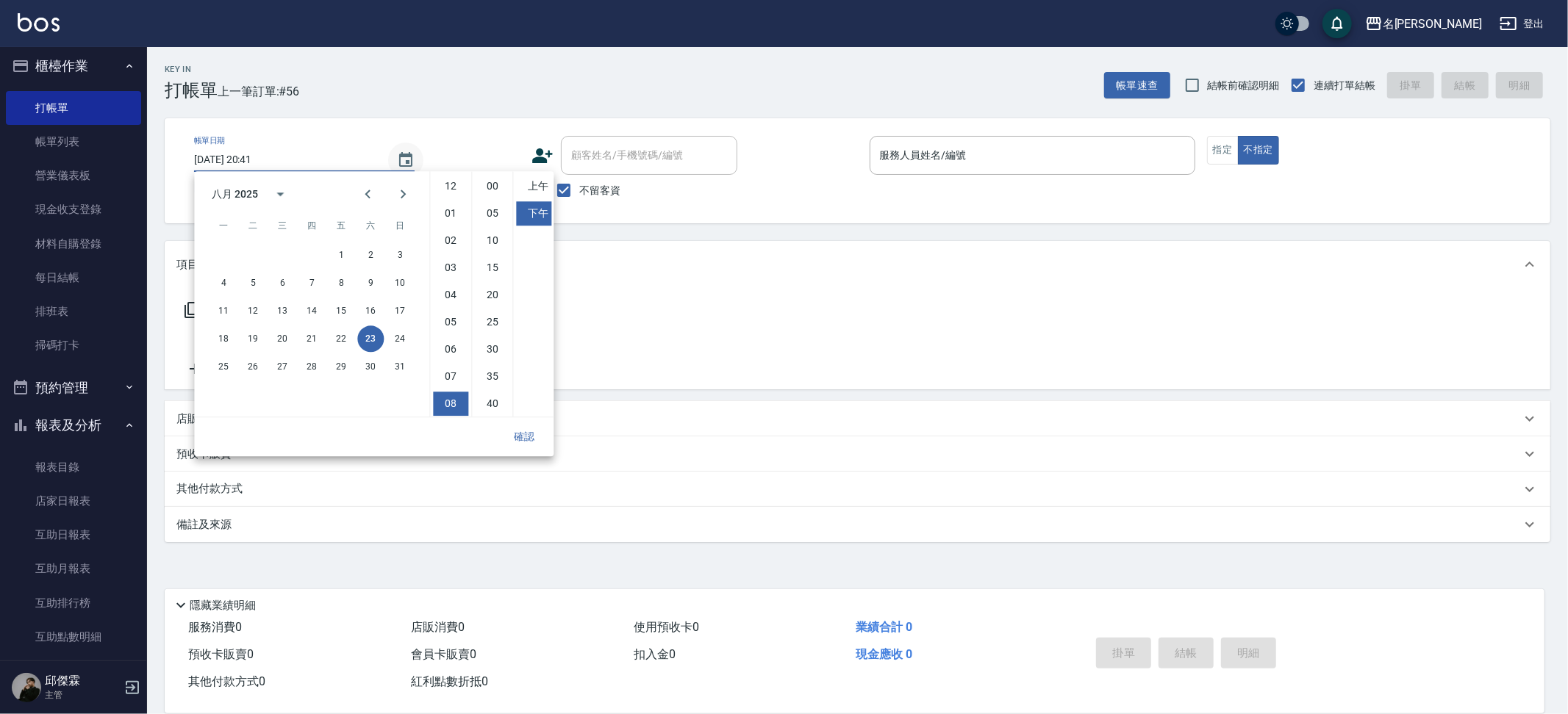
scroll to position [72, 0]
click at [347, 340] on button "22" at bounding box center [341, 339] width 27 height 27
click at [522, 429] on button "確認" at bounding box center [524, 437] width 47 height 27
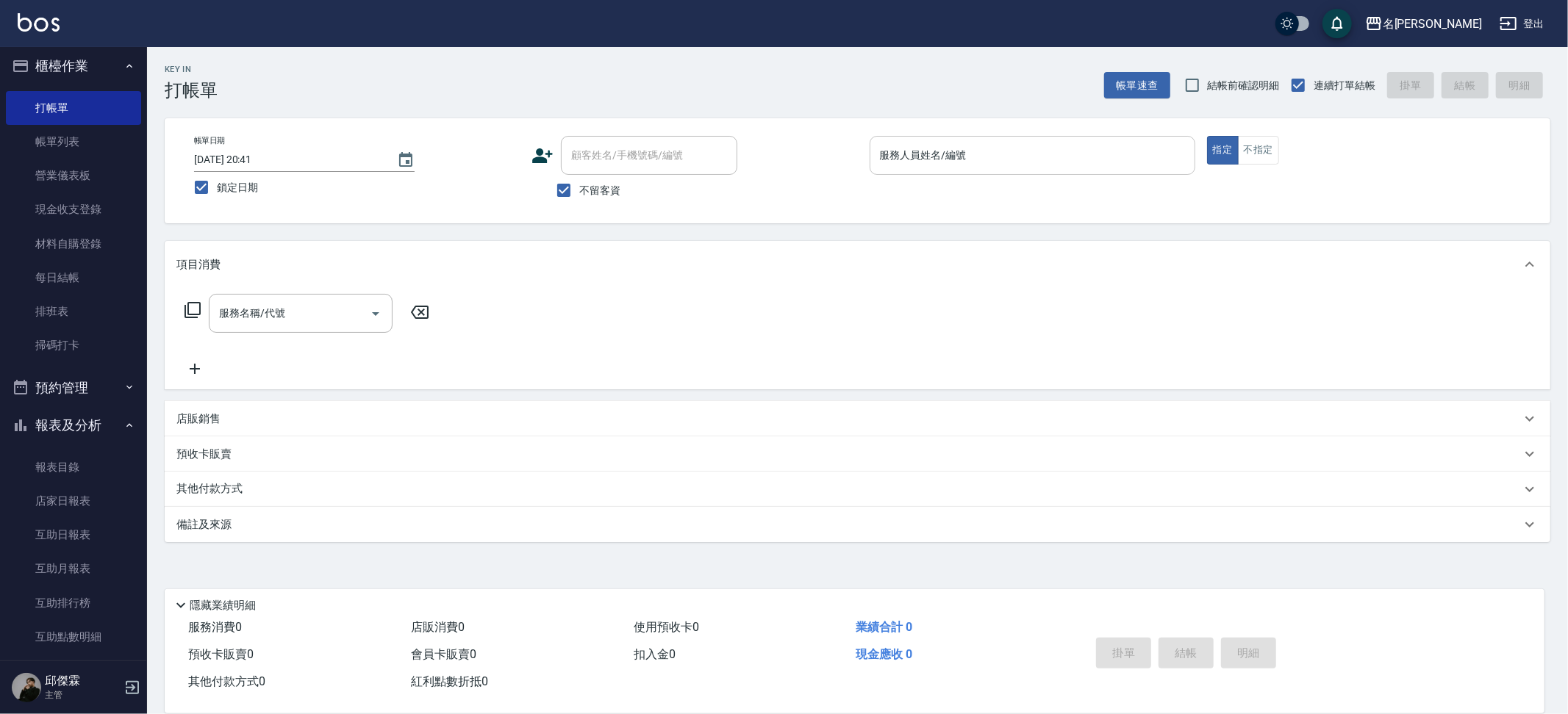
click at [1010, 157] on input "服務人員姓名/編號" at bounding box center [1032, 155] width 312 height 26
click at [398, 159] on icon "Choose date, selected date is 2025-08-23" at bounding box center [405, 160] width 17 height 17
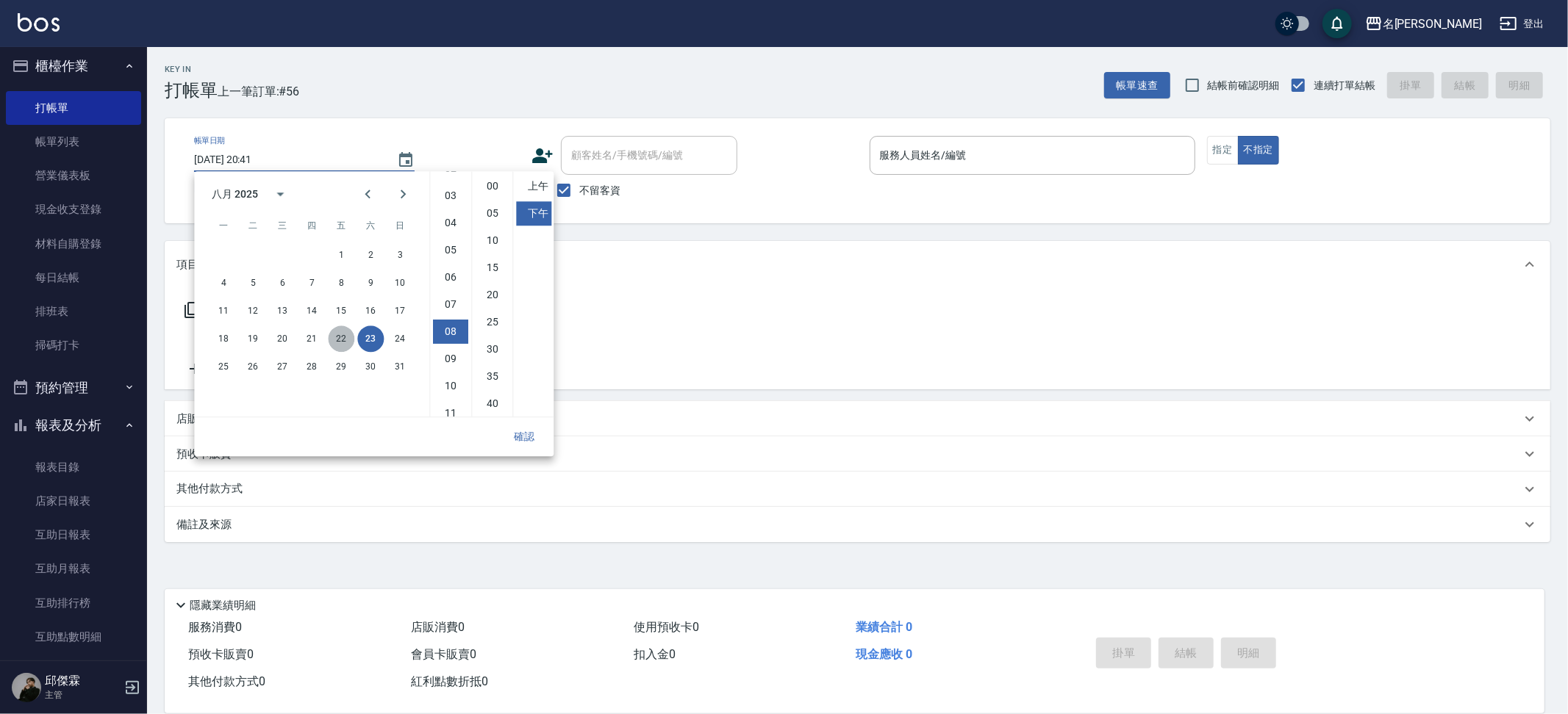
click at [332, 335] on button "22" at bounding box center [341, 339] width 27 height 27
click at [511, 427] on button "確認" at bounding box center [524, 437] width 47 height 27
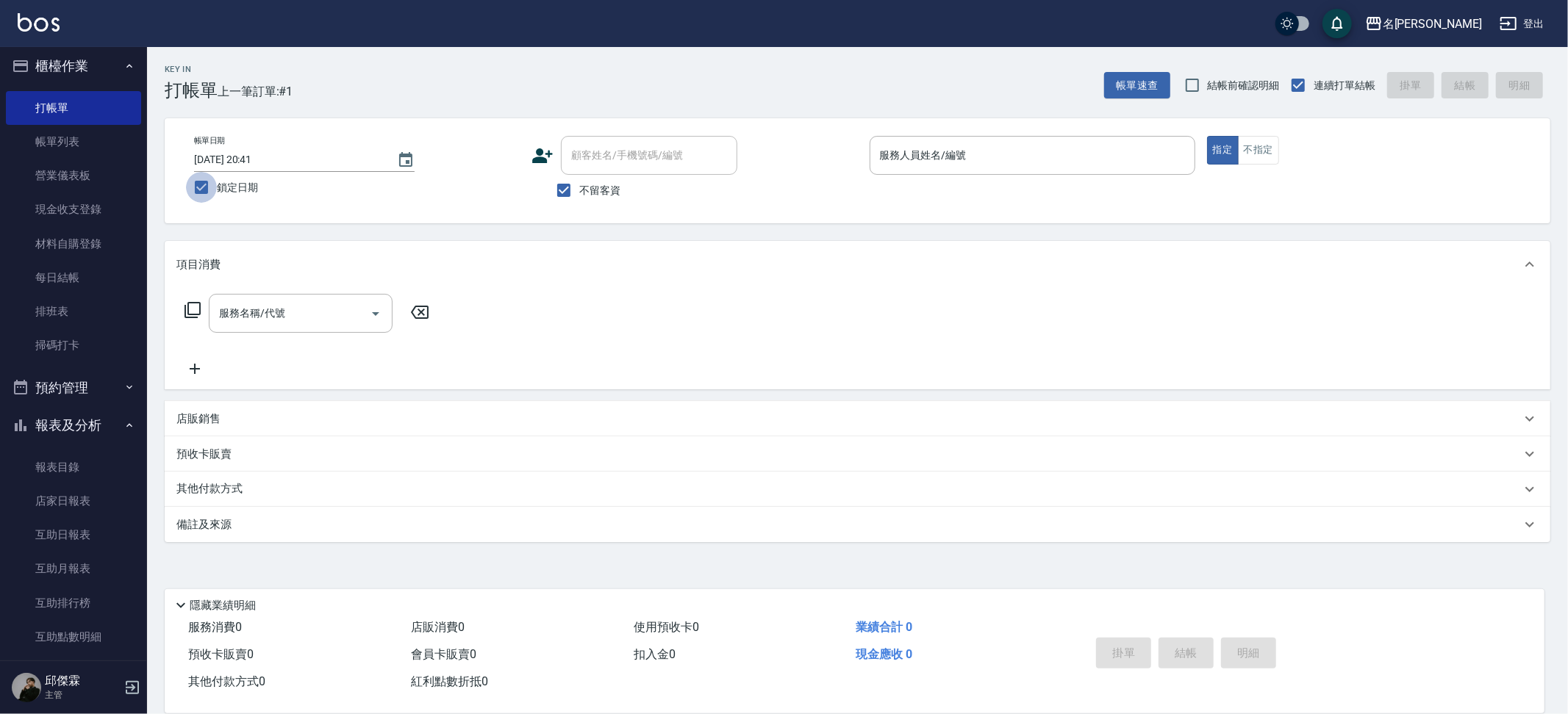
click at [197, 190] on input "鎖定日期" at bounding box center [201, 187] width 31 height 31
click at [405, 160] on icon "Choose date, selected date is 2025-08-23" at bounding box center [405, 160] width 17 height 17
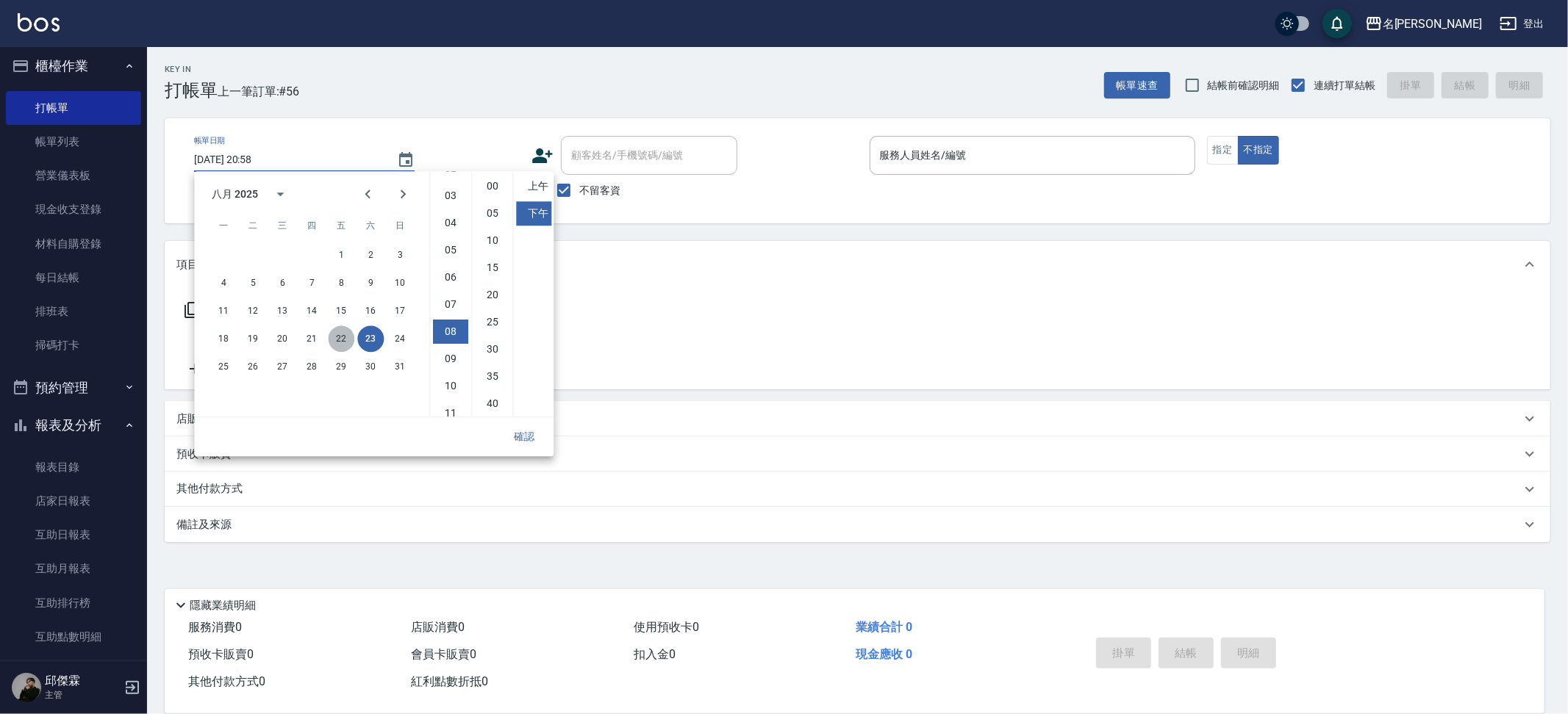
click at [341, 342] on button "22" at bounding box center [341, 339] width 27 height 27
click at [515, 433] on button "確認" at bounding box center [524, 437] width 47 height 27
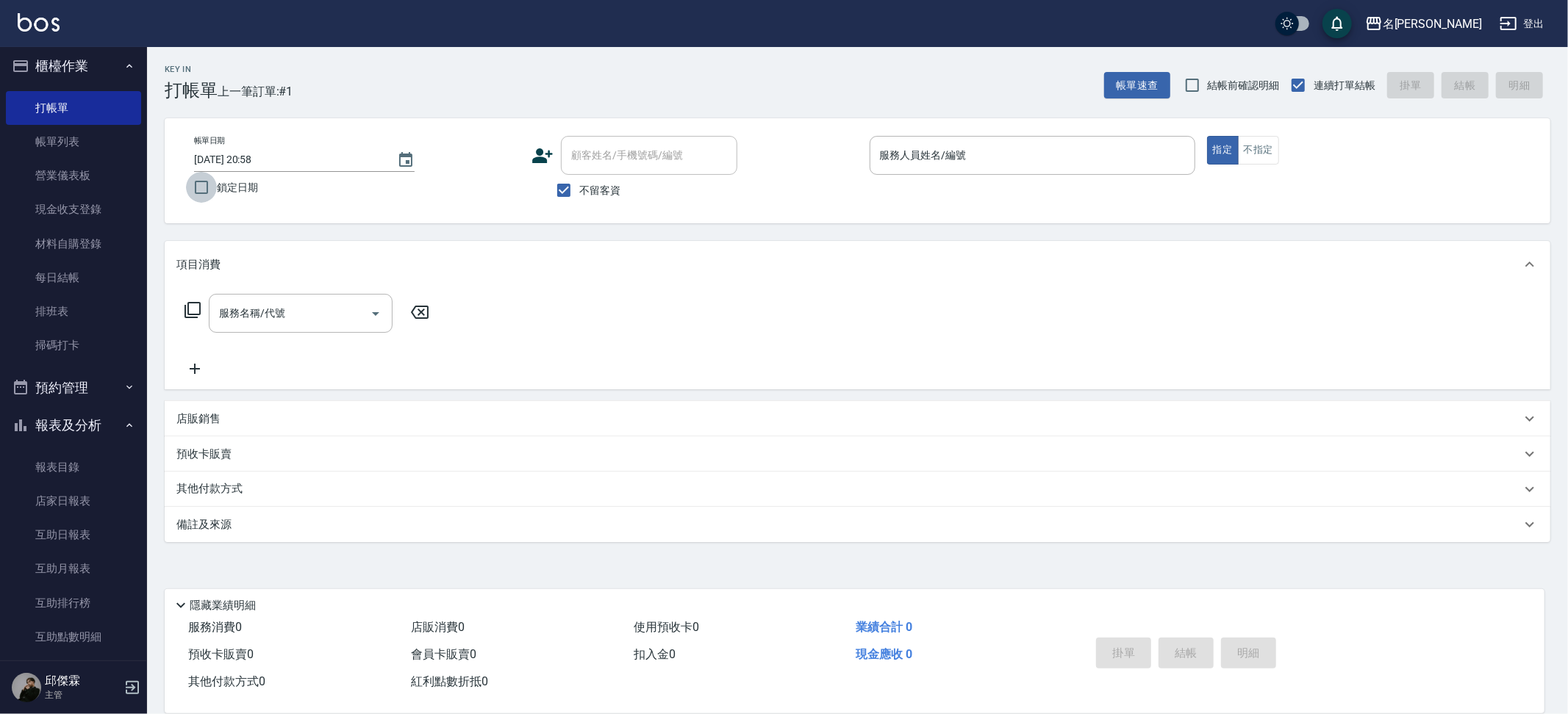
click at [193, 186] on input "鎖定日期" at bounding box center [201, 187] width 31 height 31
click at [48, 144] on link "帳單列表" at bounding box center [73, 142] width 135 height 34
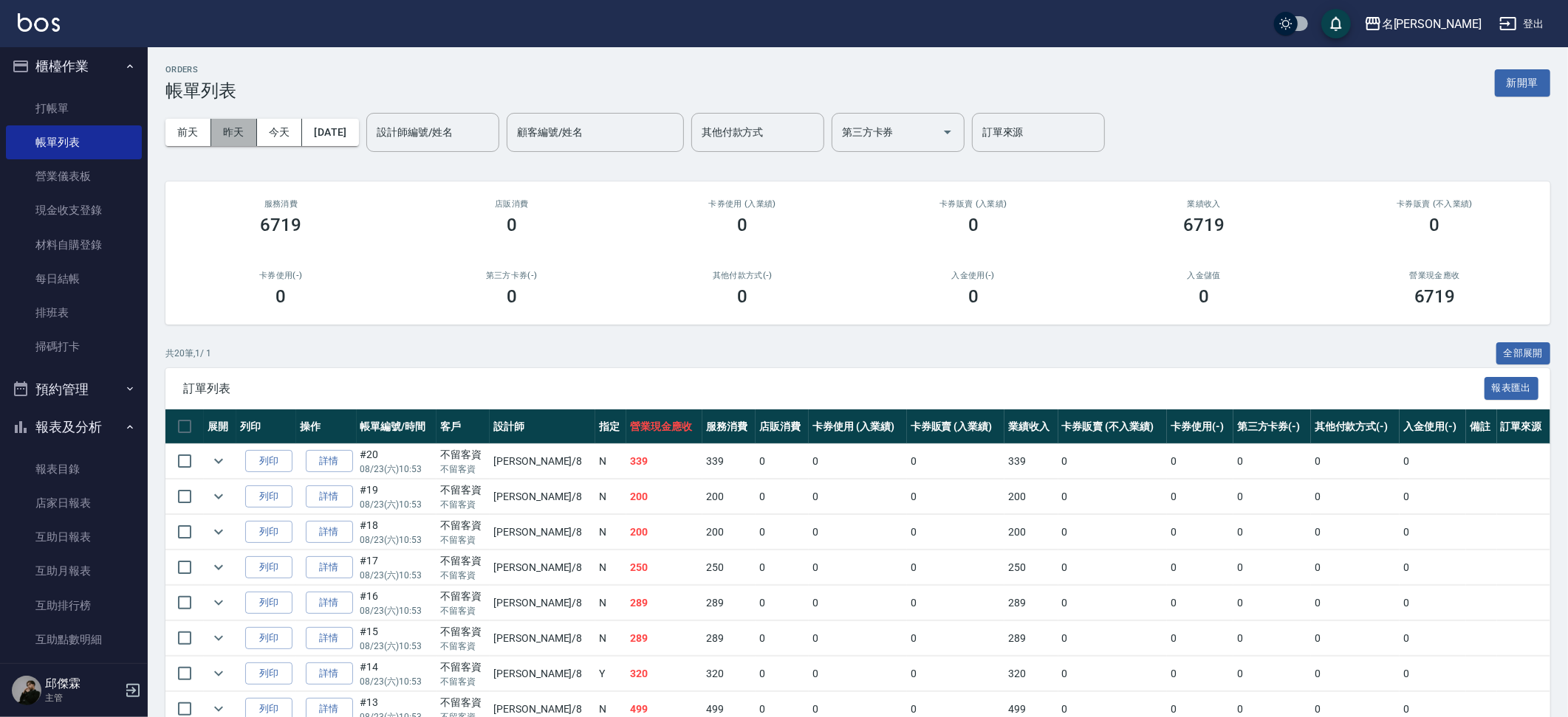
click at [234, 126] on button "昨天" at bounding box center [234, 132] width 46 height 28
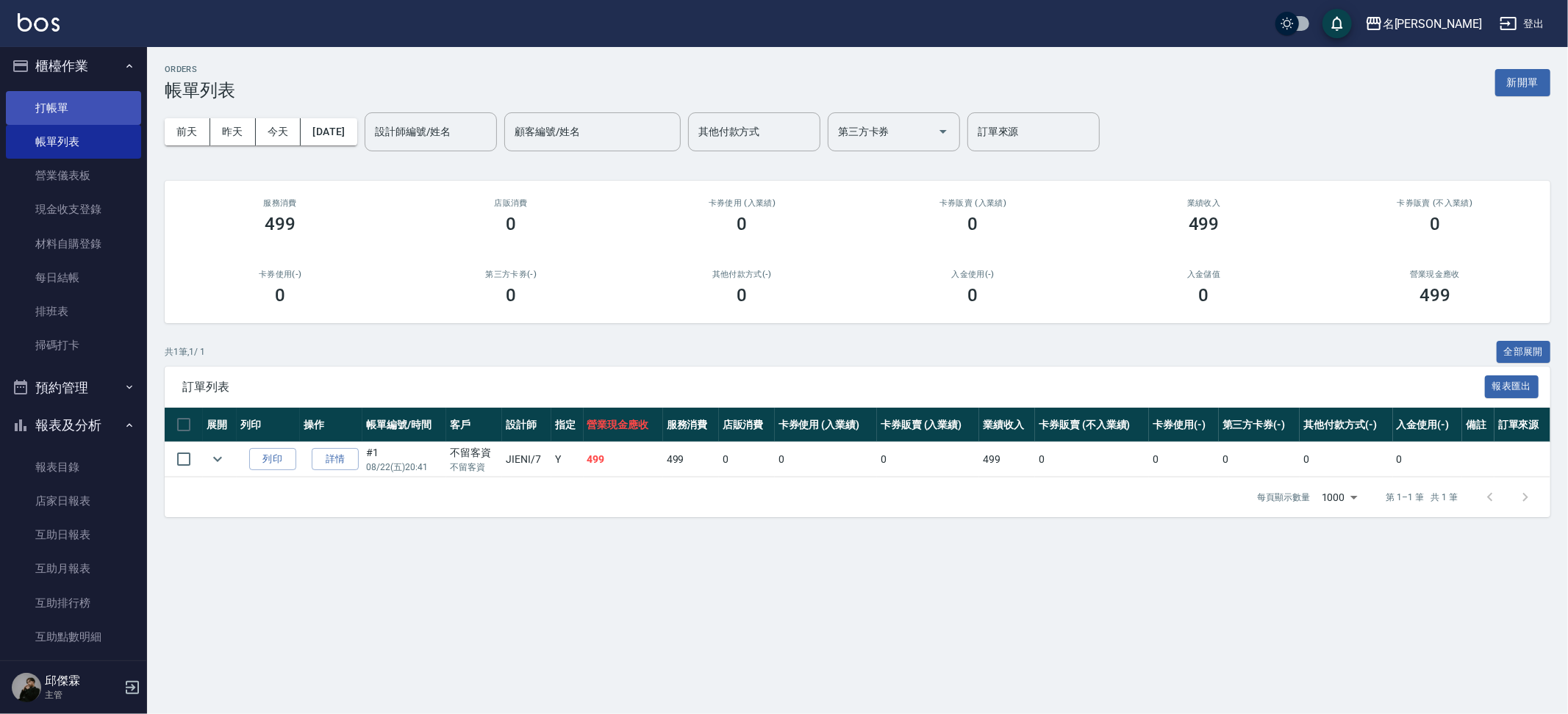
click at [107, 105] on link "打帳單" at bounding box center [73, 107] width 135 height 34
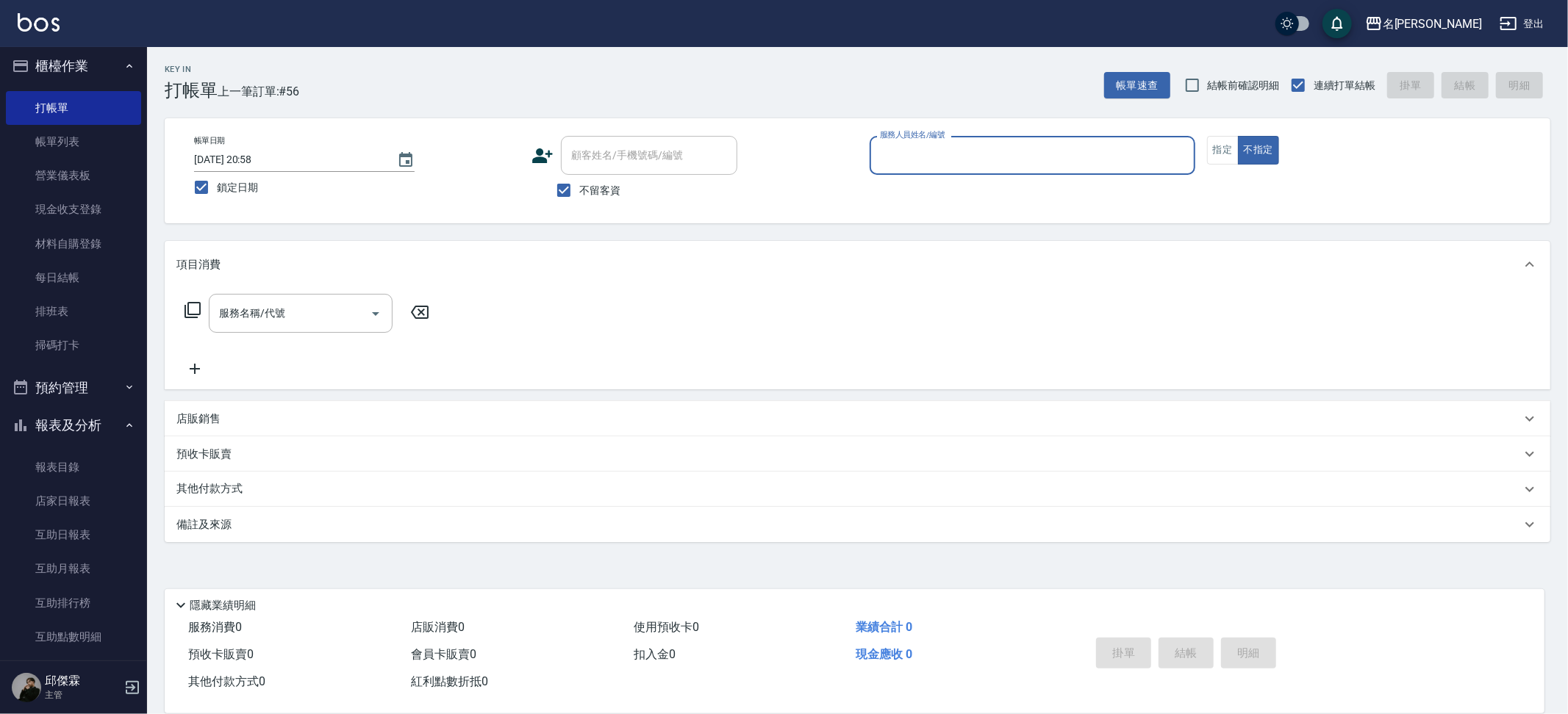
click at [297, 155] on input "[DATE] 20:58" at bounding box center [288, 159] width 188 height 24
click at [399, 157] on icon "Choose date, selected date is 2025-08-23" at bounding box center [406, 160] width 13 height 15
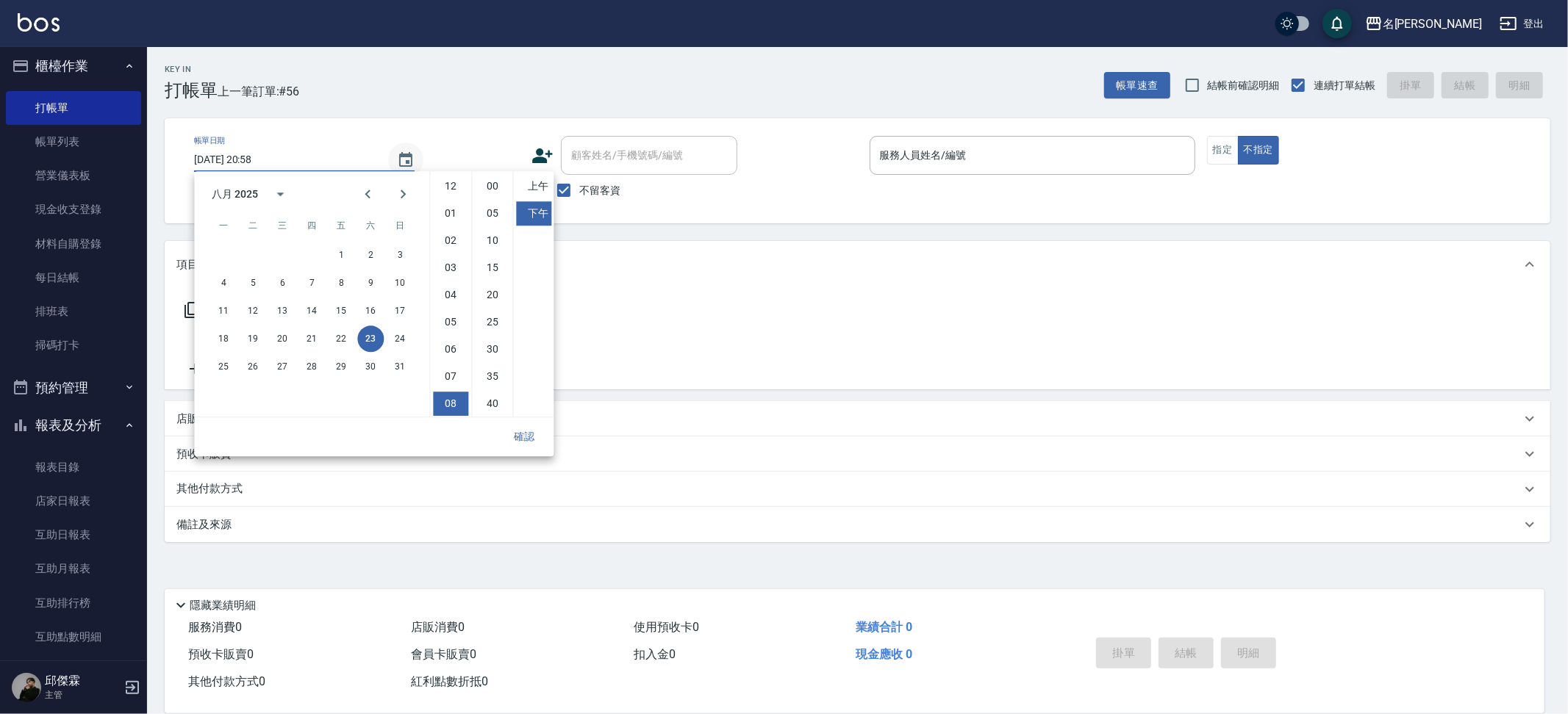
scroll to position [72, 0]
click at [347, 332] on button "22" at bounding box center [341, 339] width 27 height 27
click at [535, 435] on button "確認" at bounding box center [524, 437] width 47 height 27
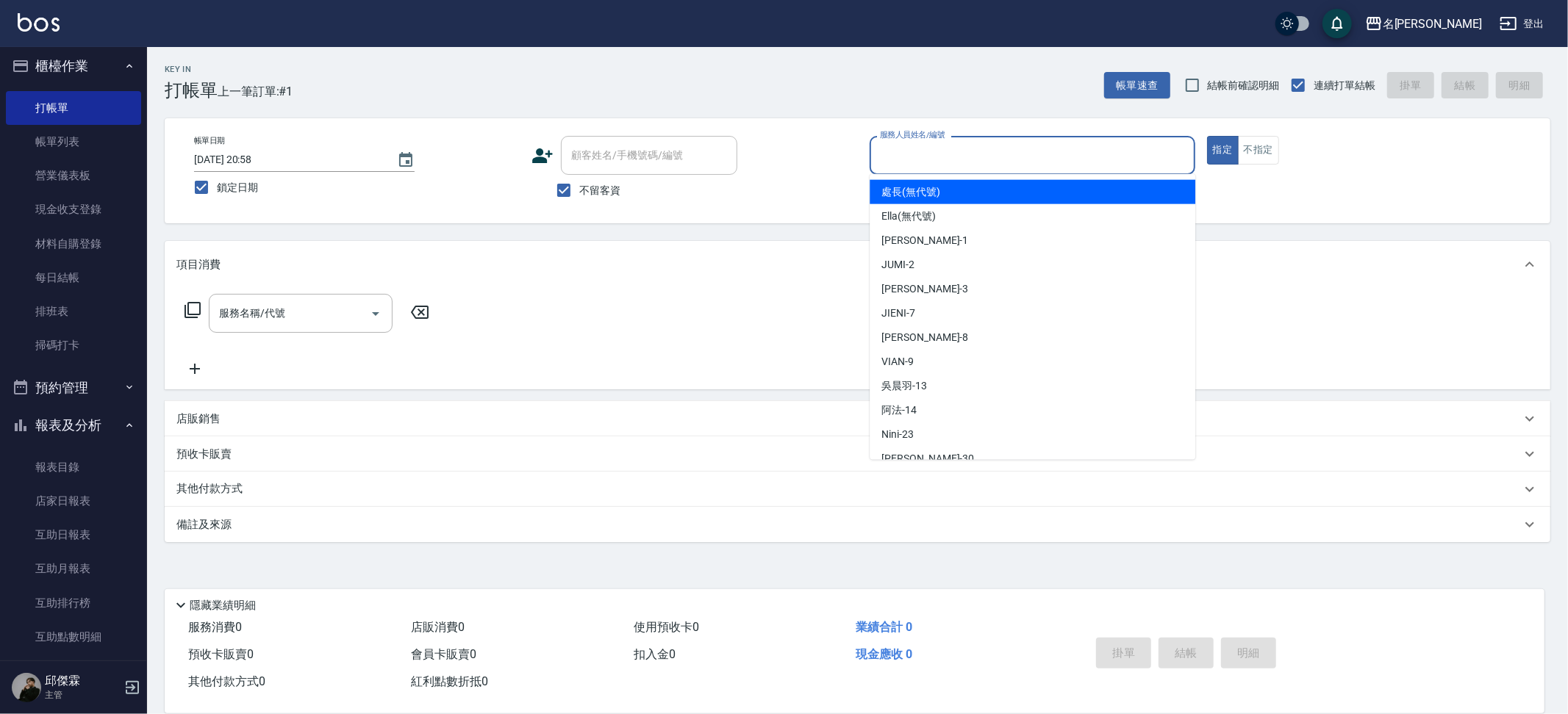
click at [993, 143] on input "服務人員姓名/編號" at bounding box center [1032, 155] width 312 height 26
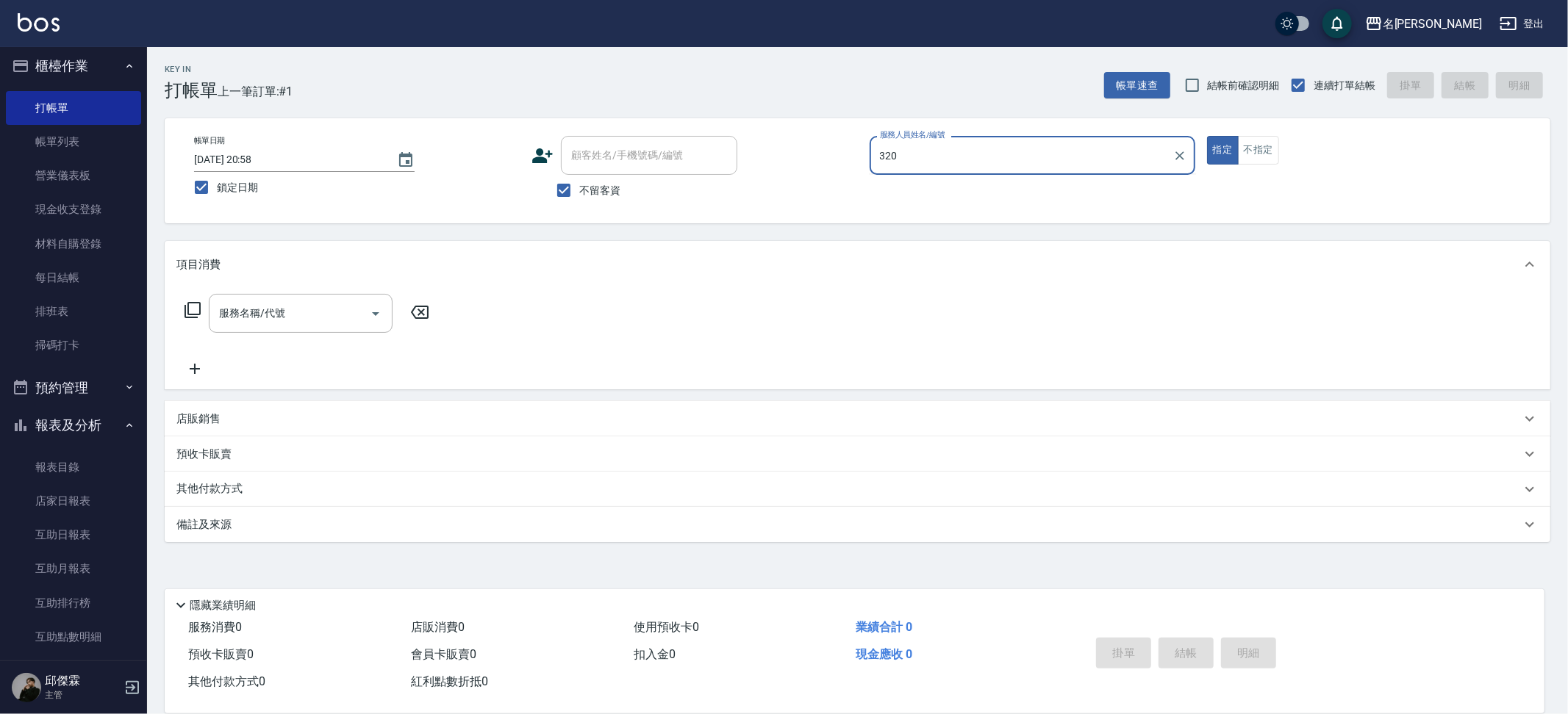
click at [1207, 136] on button "指定" at bounding box center [1223, 150] width 32 height 28
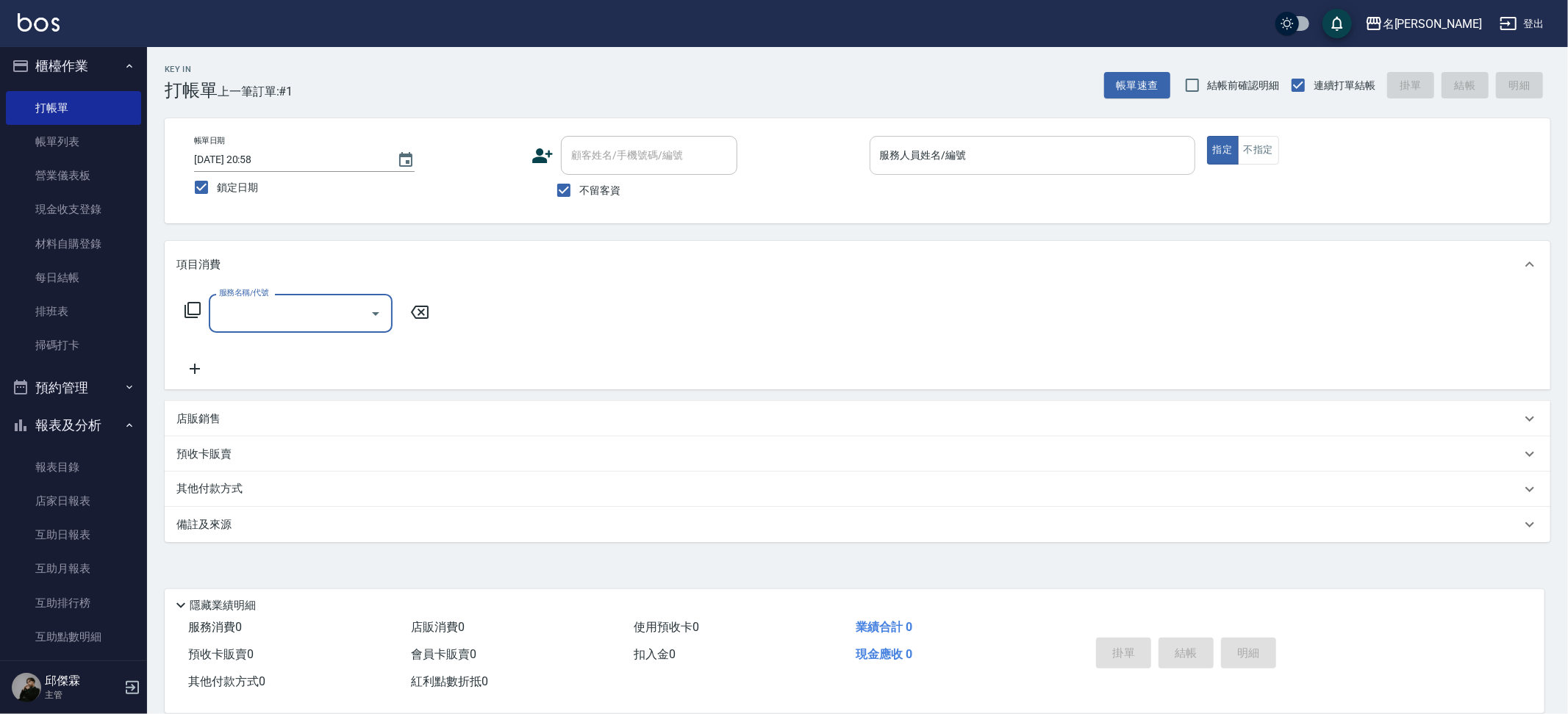
click at [1004, 136] on div "服務人員姓名/編號" at bounding box center [1032, 155] width 326 height 39
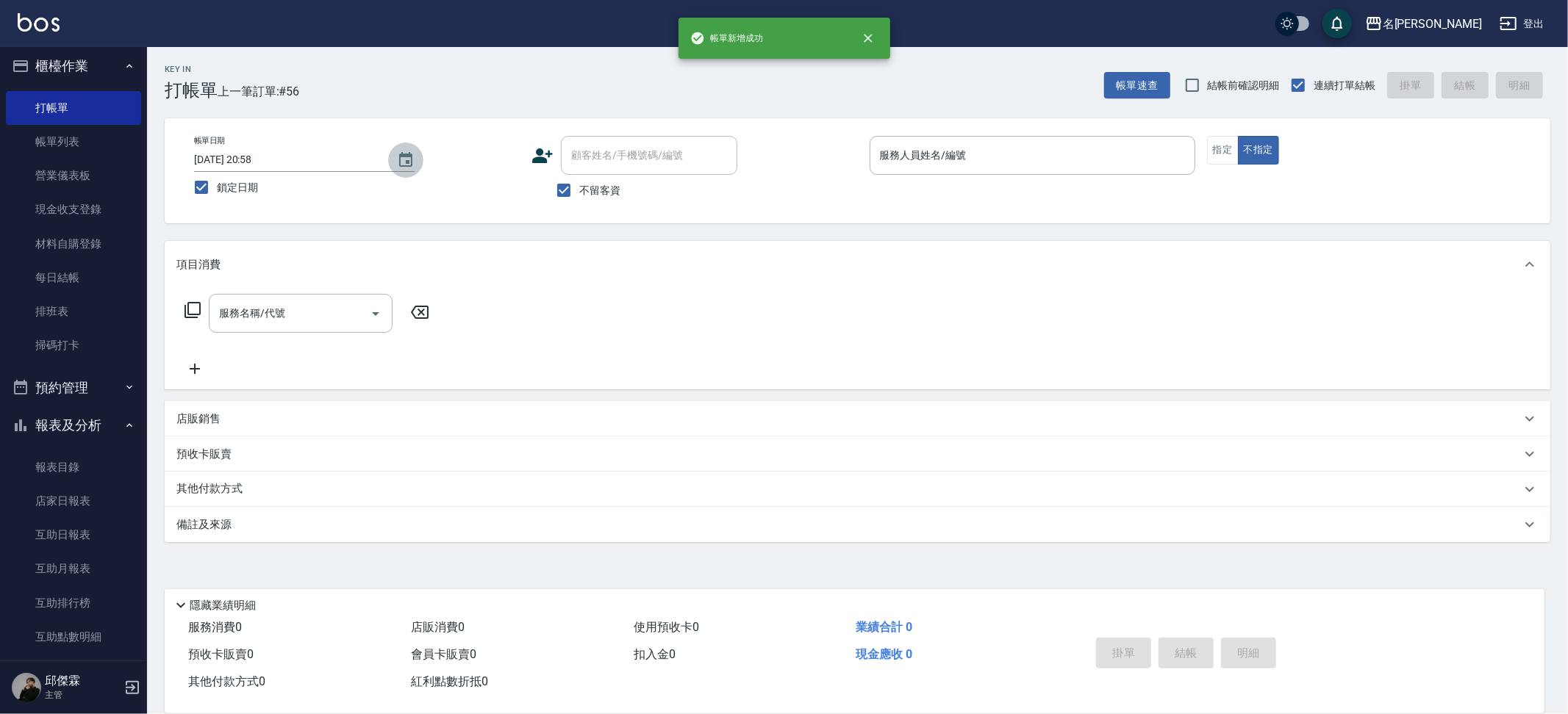
click at [416, 163] on button "Choose date, selected date is 2025-08-23" at bounding box center [406, 160] width 35 height 35
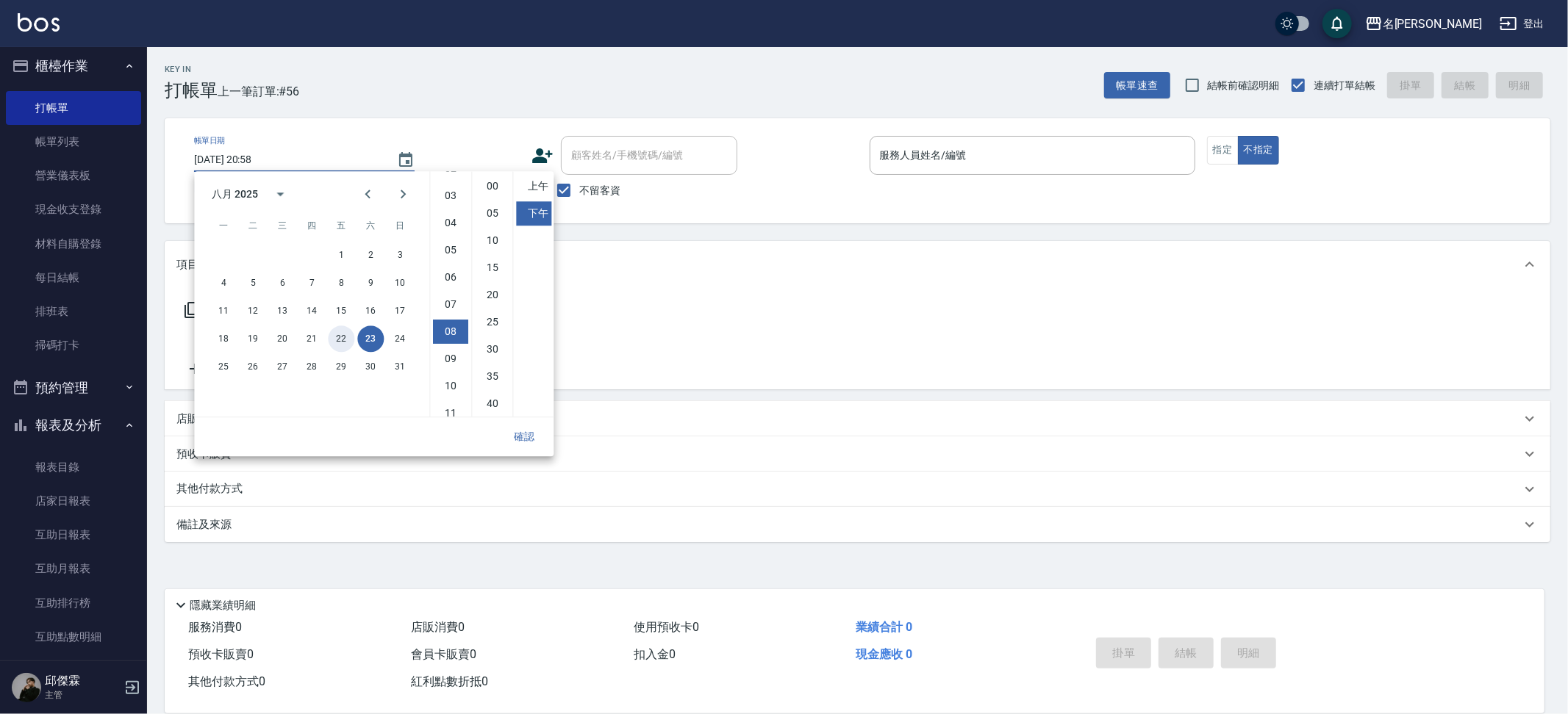
drag, startPoint x: 347, startPoint y: 344, endPoint x: 365, endPoint y: 352, distance: 19.7
click at [347, 344] on button "22" at bounding box center [341, 339] width 27 height 27
click at [514, 433] on button "確認" at bounding box center [524, 437] width 47 height 27
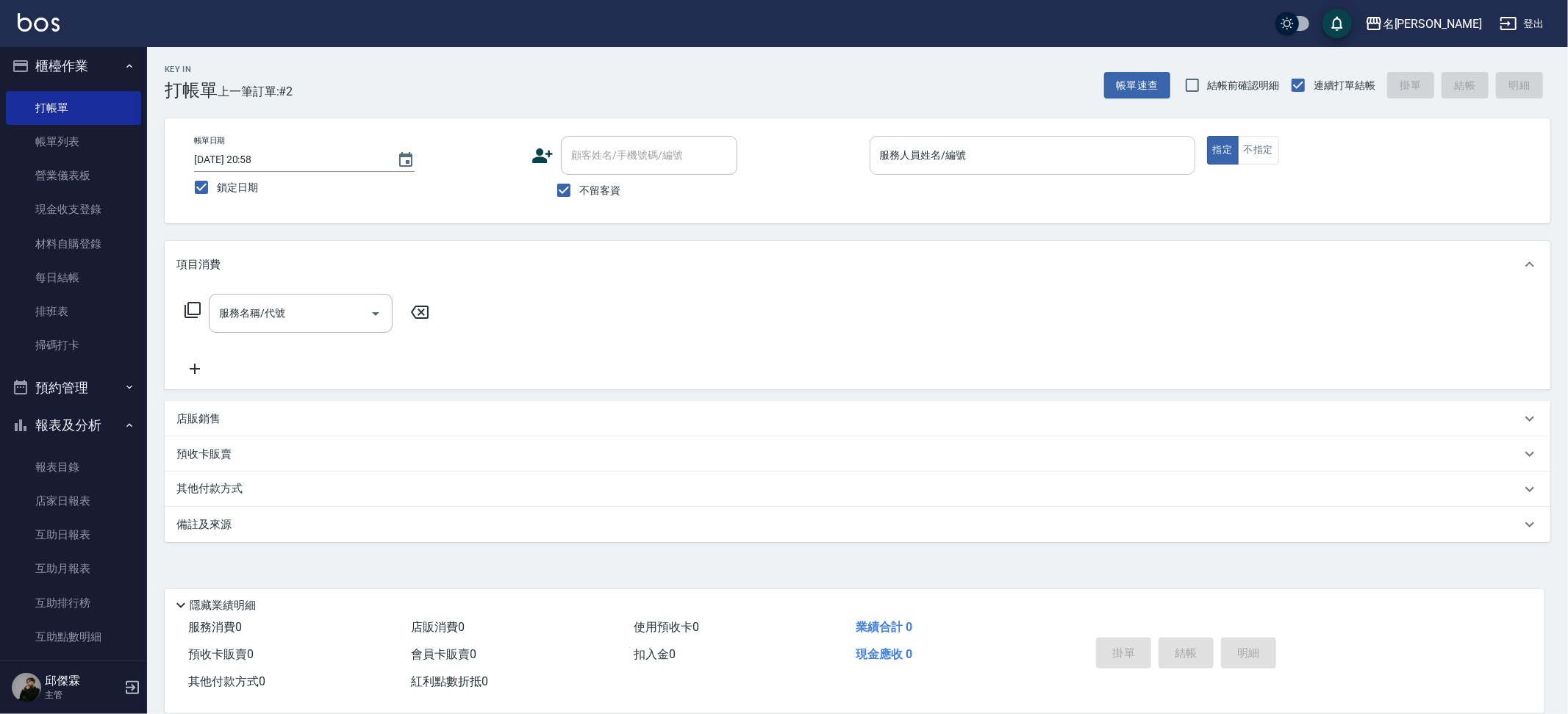
click at [1126, 163] on input "服務人員姓名/編號" at bounding box center [1032, 155] width 312 height 26
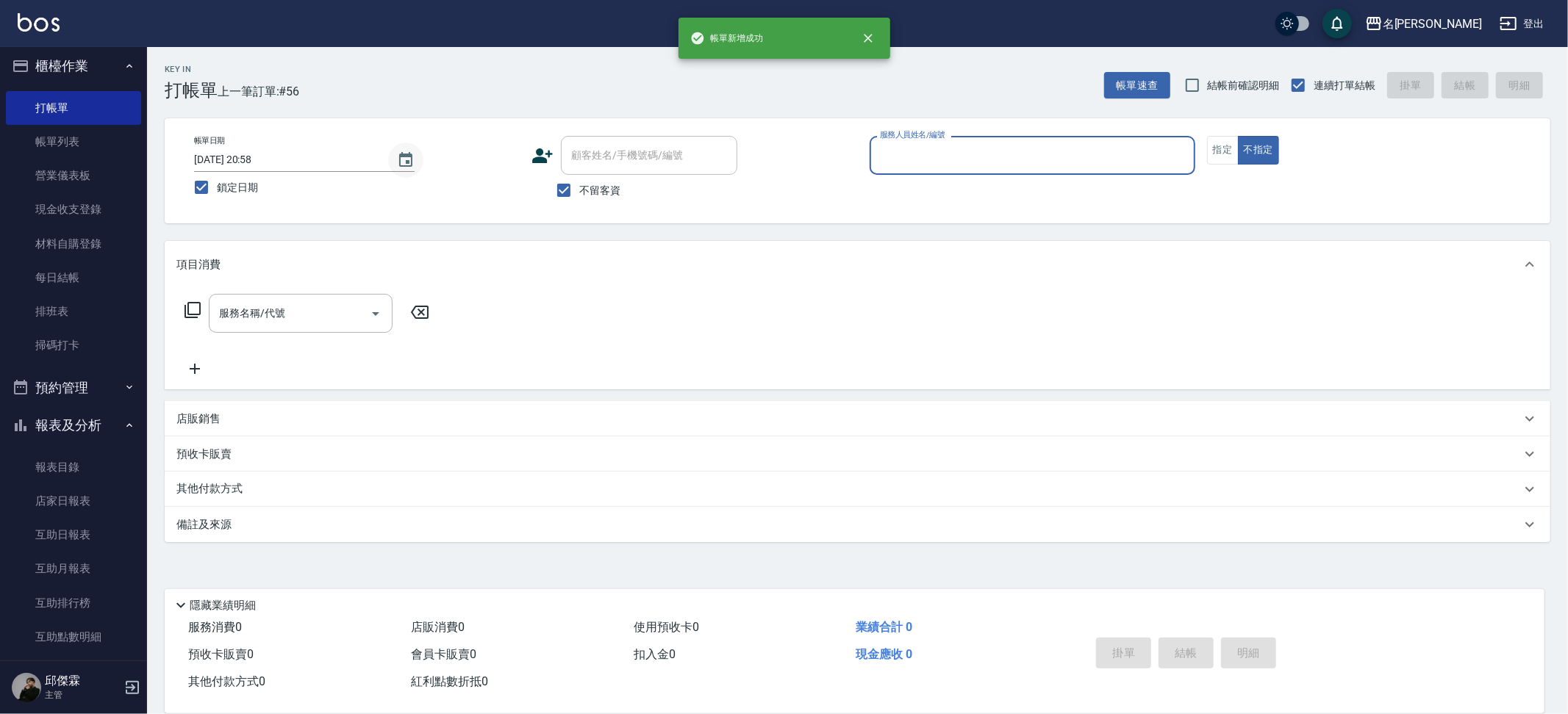
click at [398, 152] on icon "Choose date, selected date is 2025-08-23" at bounding box center [405, 160] width 17 height 17
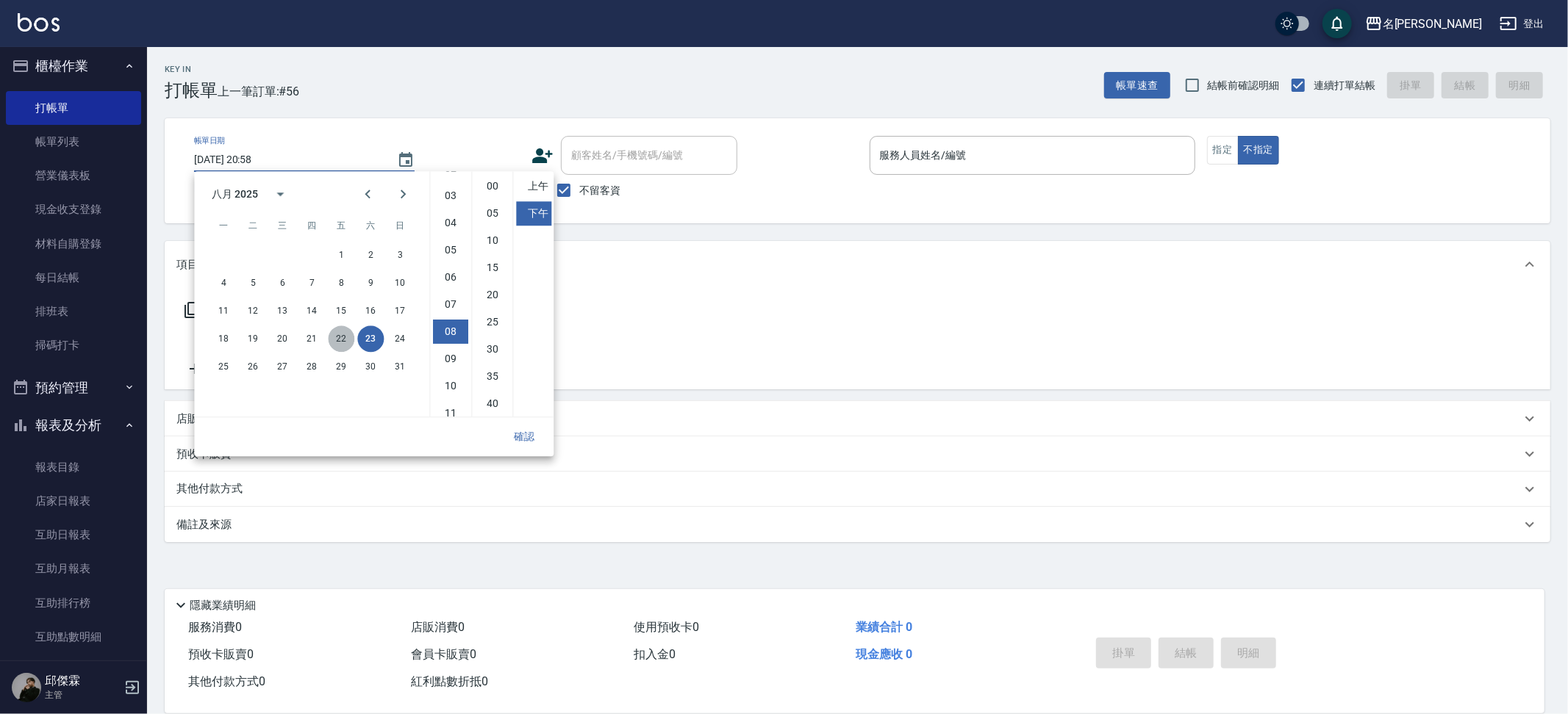
click at [347, 337] on button "22" at bounding box center [341, 339] width 27 height 27
click at [509, 430] on button "確認" at bounding box center [524, 437] width 47 height 27
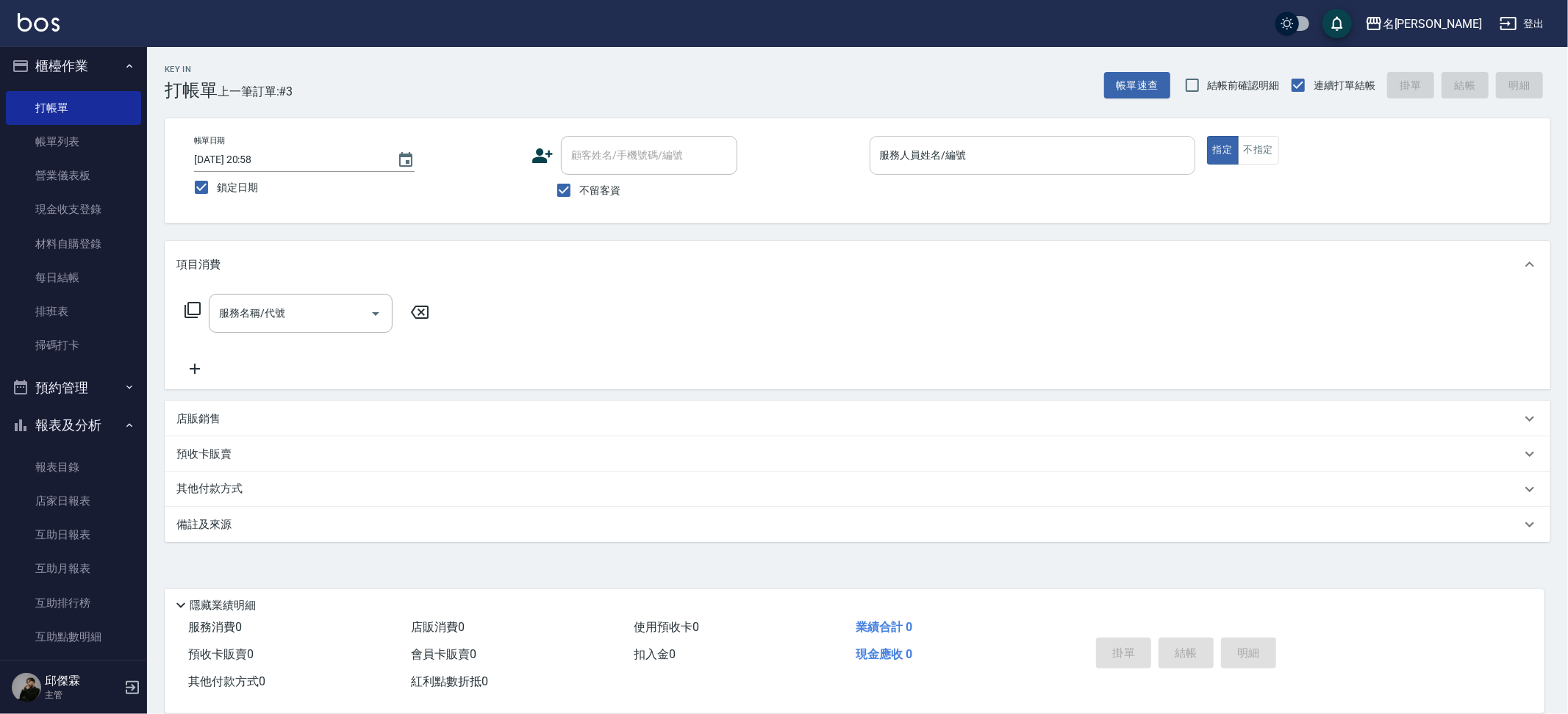
click at [926, 155] on input "服務人員姓名/編號" at bounding box center [1032, 155] width 312 height 26
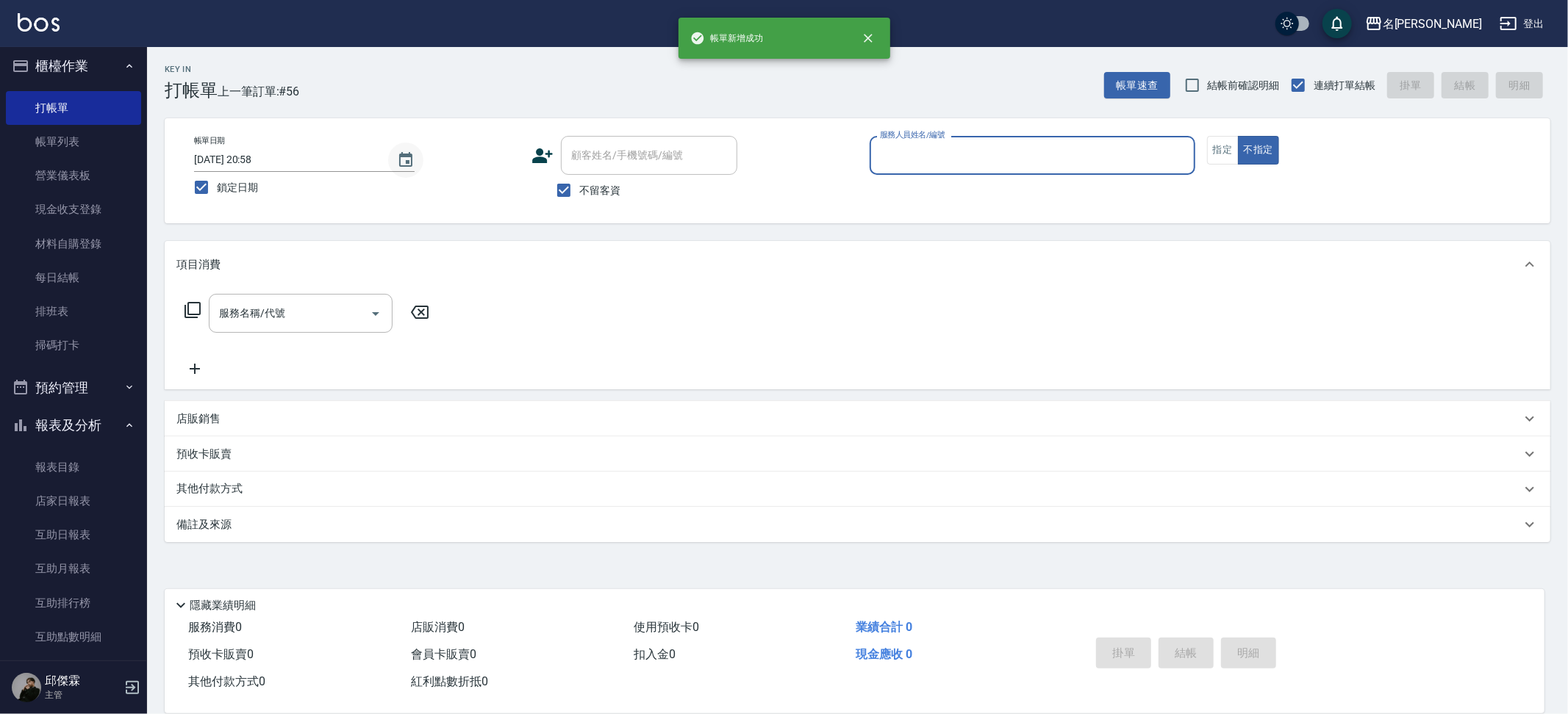
click at [414, 162] on icon "Choose date, selected date is 2025-08-23" at bounding box center [405, 160] width 17 height 17
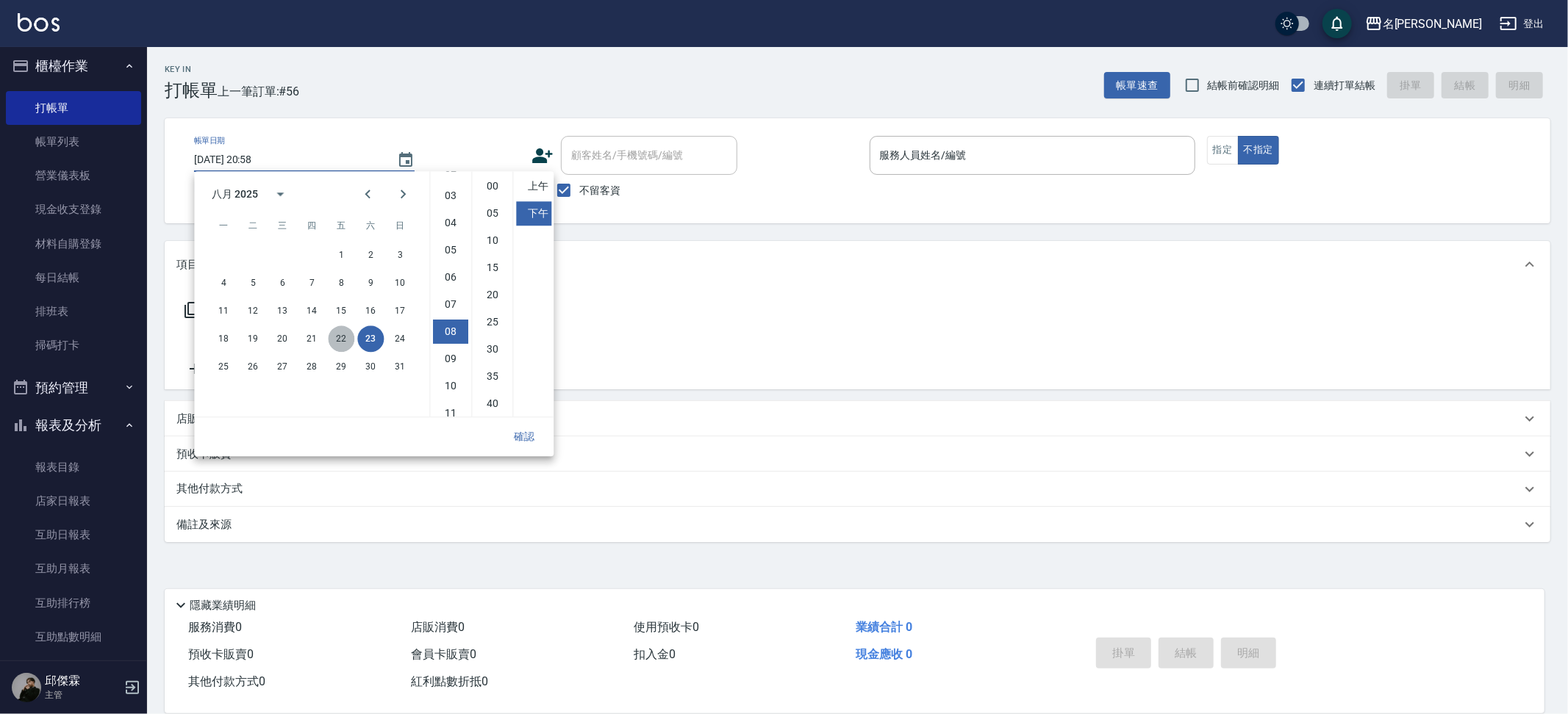
click at [347, 334] on button "22" at bounding box center [341, 339] width 27 height 27
click at [509, 437] on button "確認" at bounding box center [524, 437] width 47 height 27
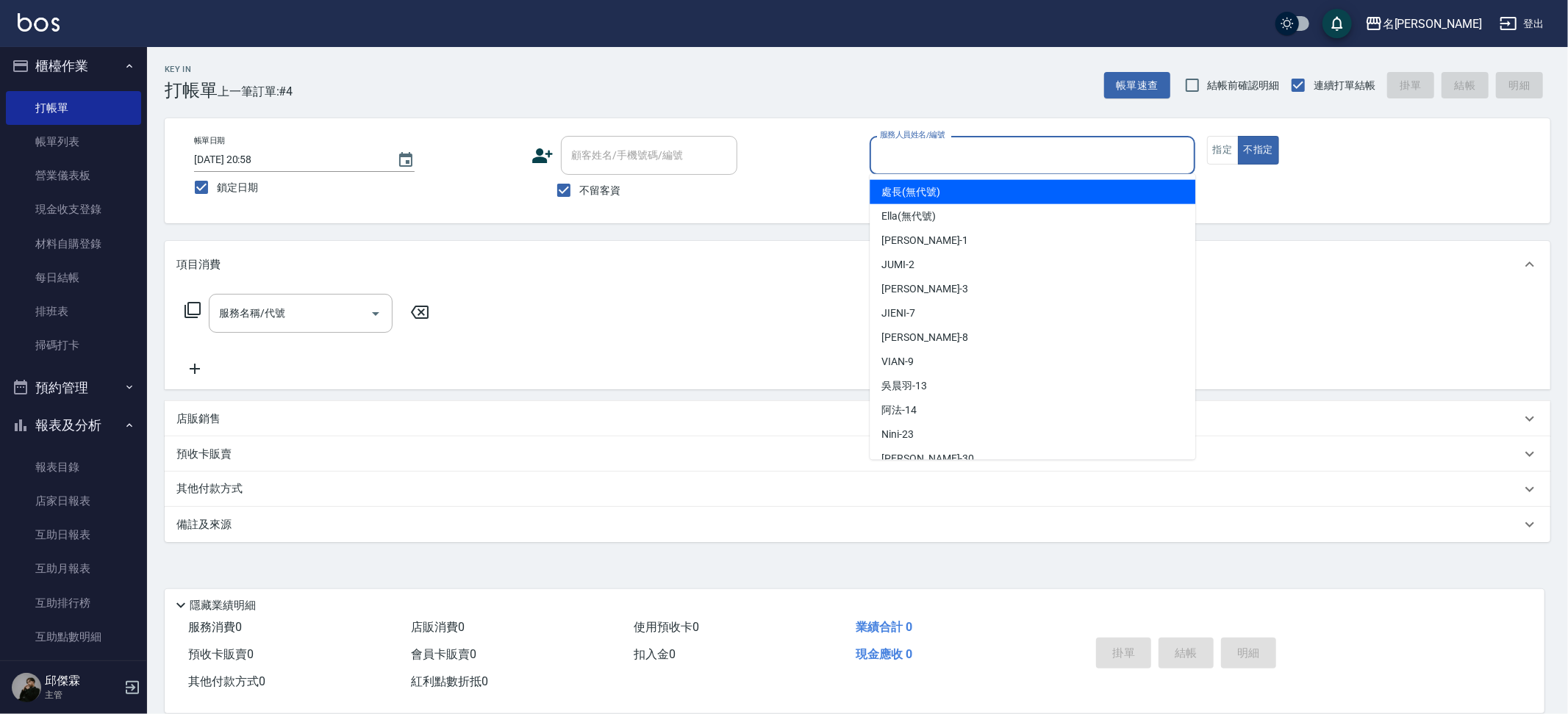
click at [997, 166] on input "服務人員姓名/編號" at bounding box center [1032, 155] width 312 height 26
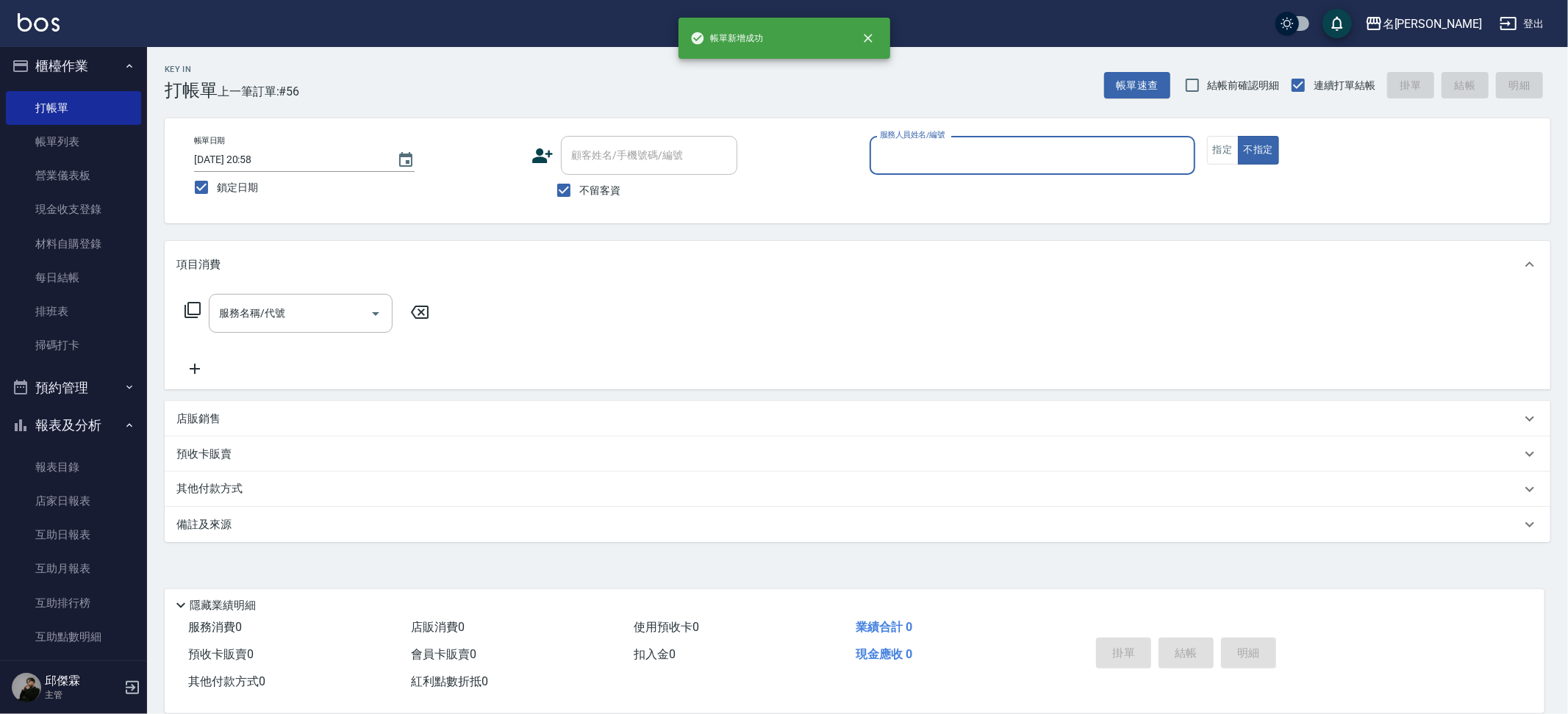
click at [322, 157] on input "[DATE] 20:58" at bounding box center [288, 159] width 188 height 24
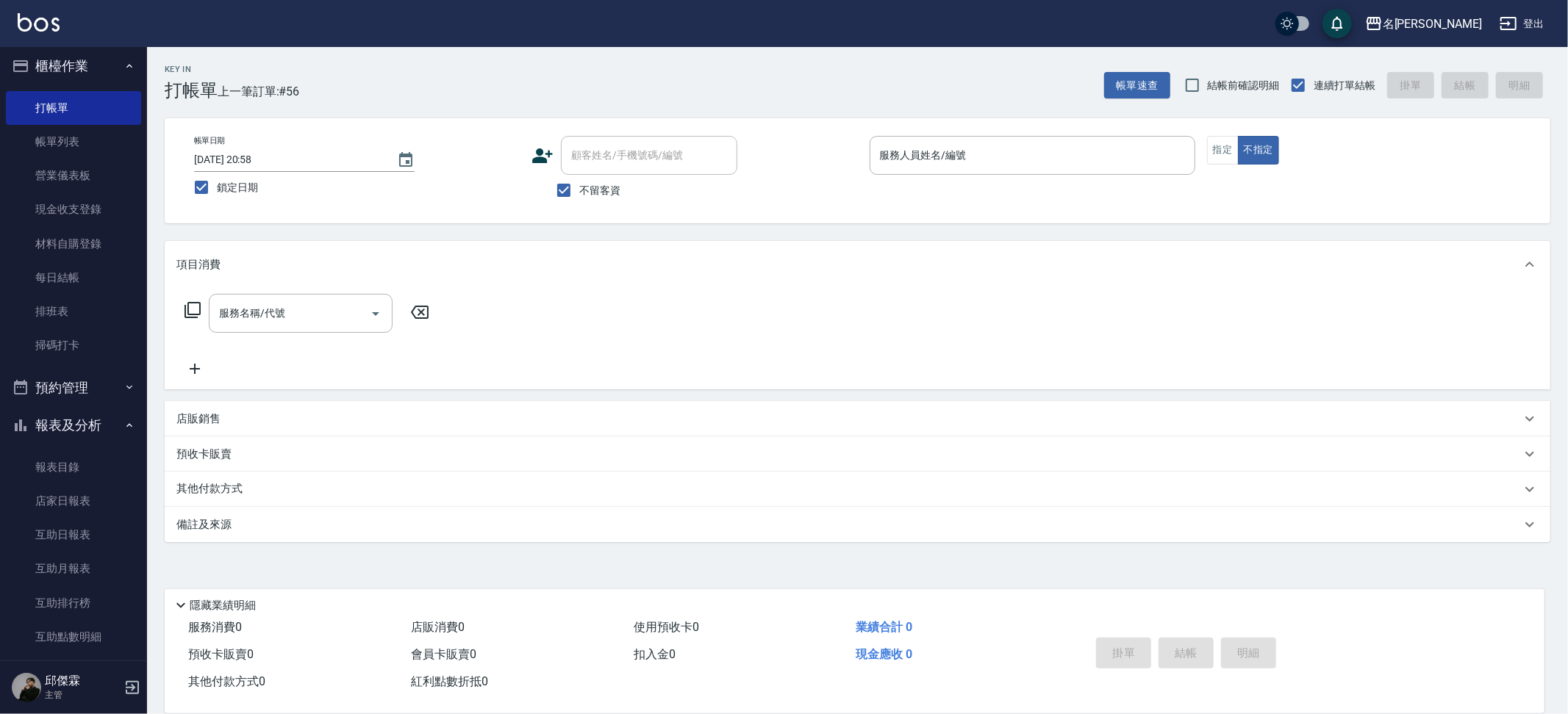
click at [227, 191] on span "鎖定日期" at bounding box center [237, 187] width 41 height 16
click at [217, 191] on input "鎖定日期" at bounding box center [201, 187] width 31 height 31
click at [407, 152] on icon "Choose date, selected date is 2025-08-23" at bounding box center [406, 160] width 13 height 15
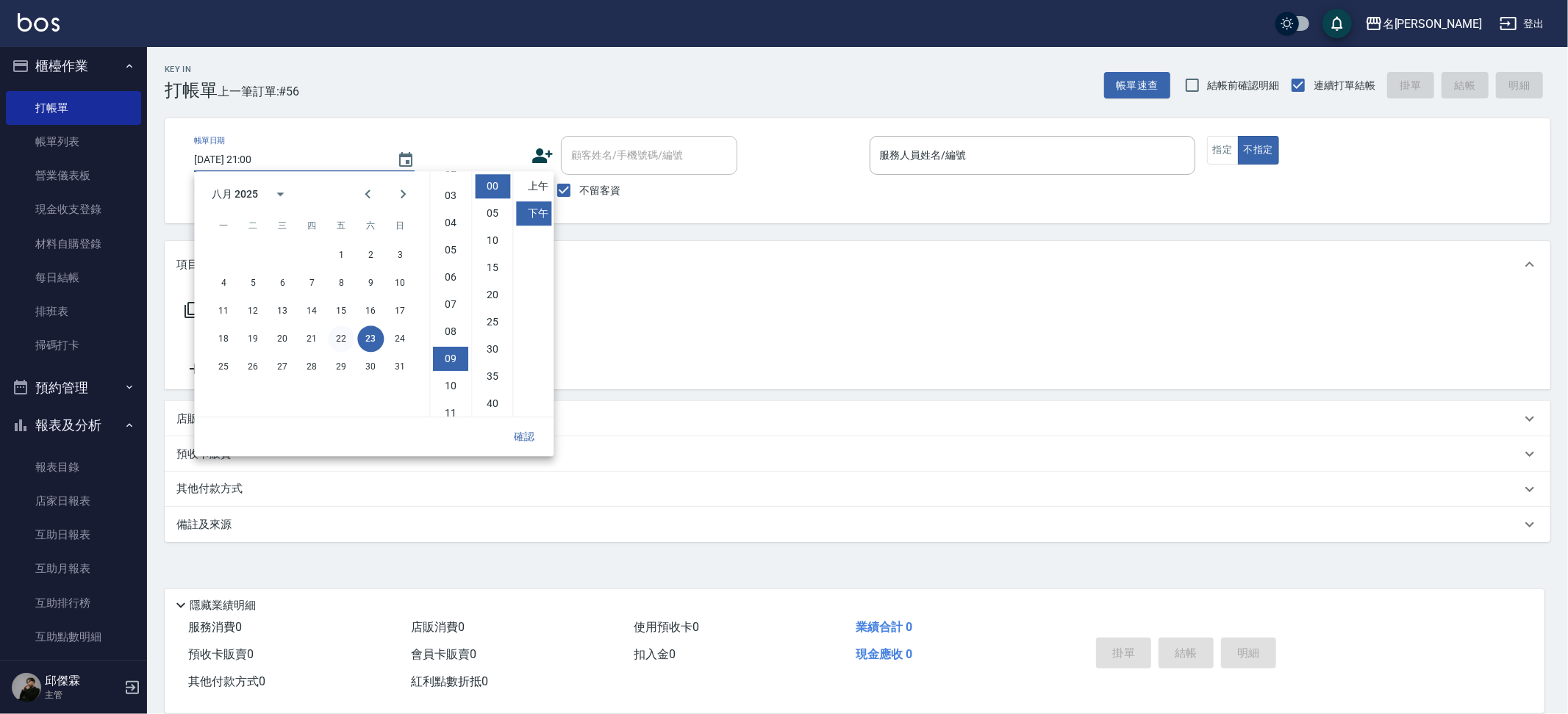
click at [342, 336] on button "22" at bounding box center [341, 339] width 27 height 27
click at [534, 440] on button "確認" at bounding box center [524, 437] width 47 height 27
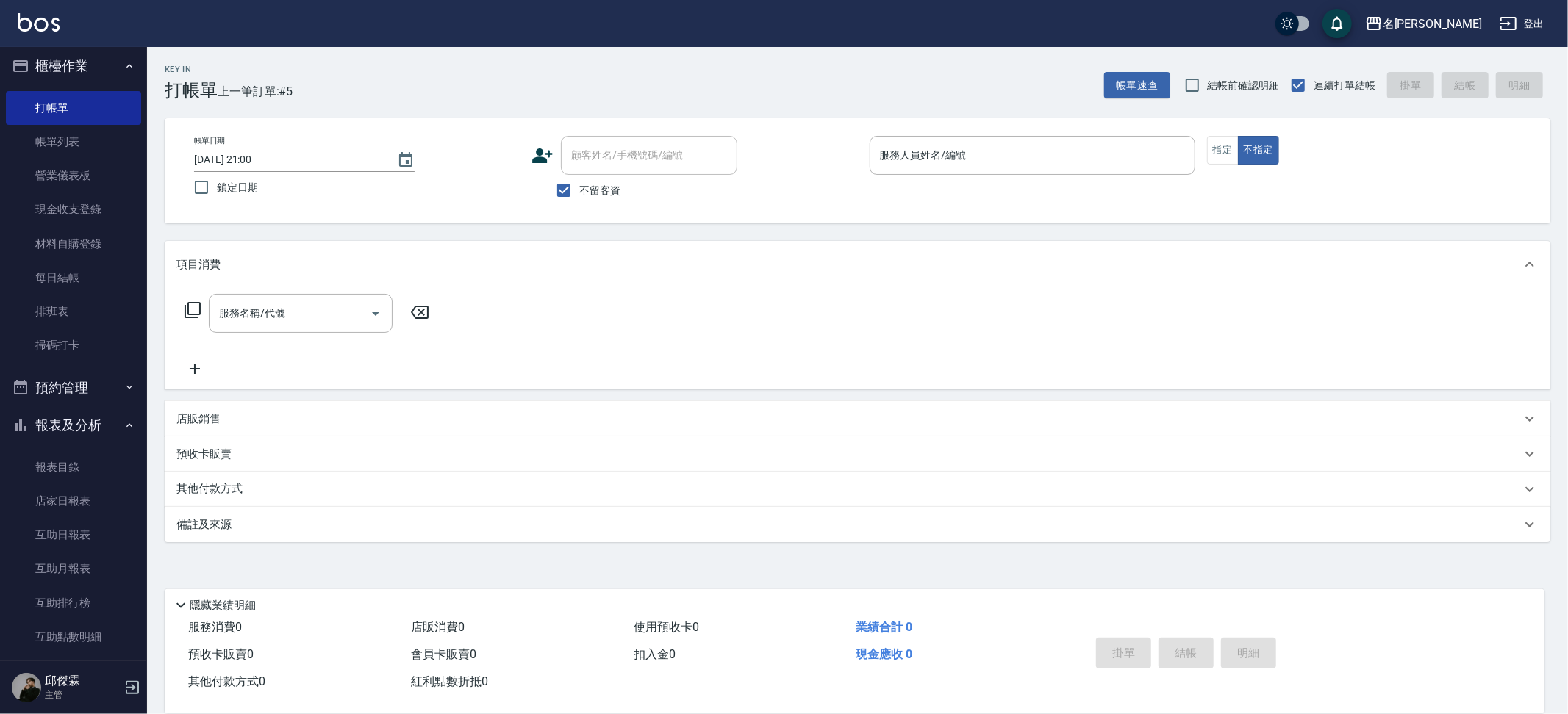
click at [222, 189] on span "鎖定日期" at bounding box center [237, 187] width 41 height 16
click at [217, 189] on input "鎖定日期" at bounding box center [201, 187] width 31 height 31
click at [352, 159] on input "[DATE] 21:00" at bounding box center [288, 159] width 188 height 24
click at [409, 150] on button "Choose date, selected date is 2025-08-23" at bounding box center [406, 160] width 35 height 35
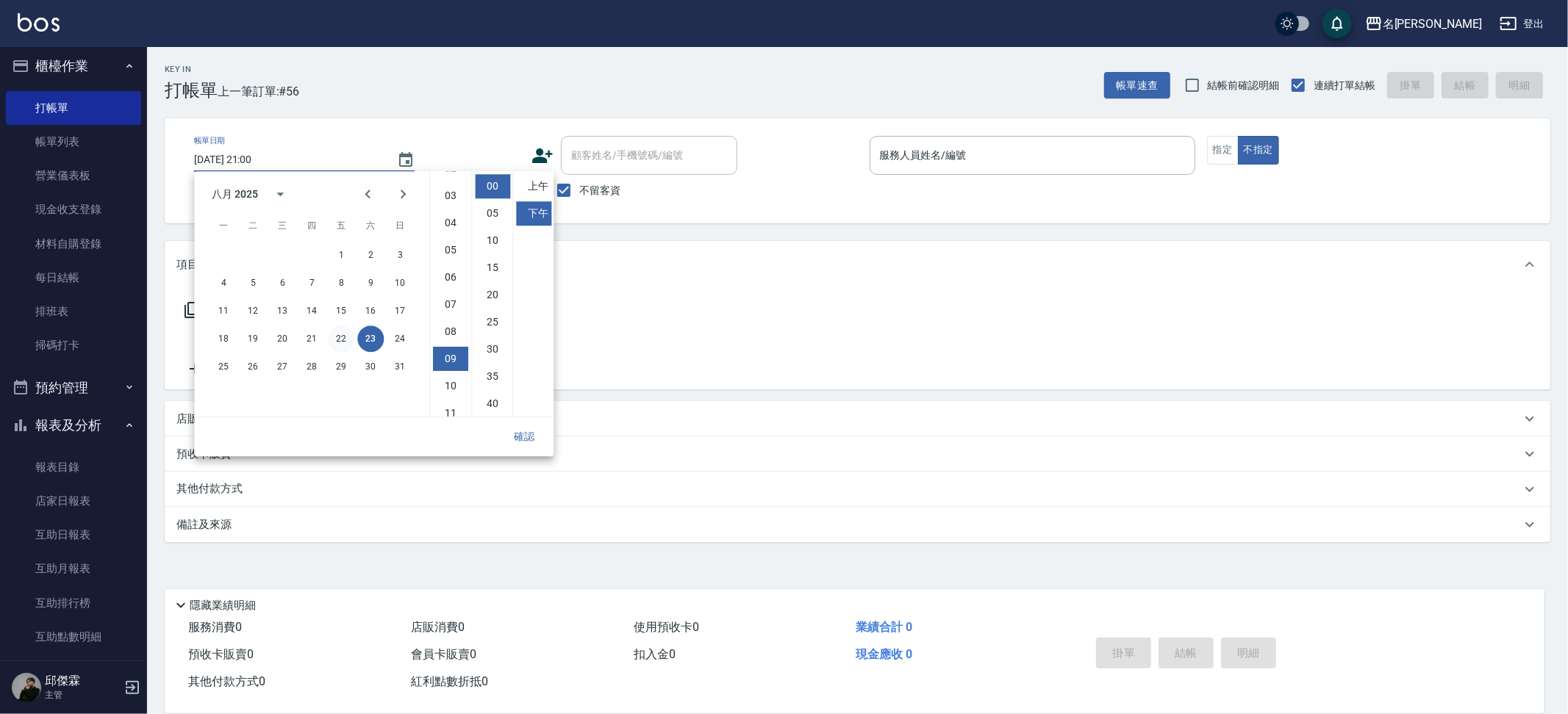
click at [327, 334] on button "22" at bounding box center [341, 339] width 27 height 27
drag, startPoint x: 528, startPoint y: 441, endPoint x: 446, endPoint y: 424, distance: 83.7
click at [527, 441] on button "確認" at bounding box center [524, 437] width 47 height 27
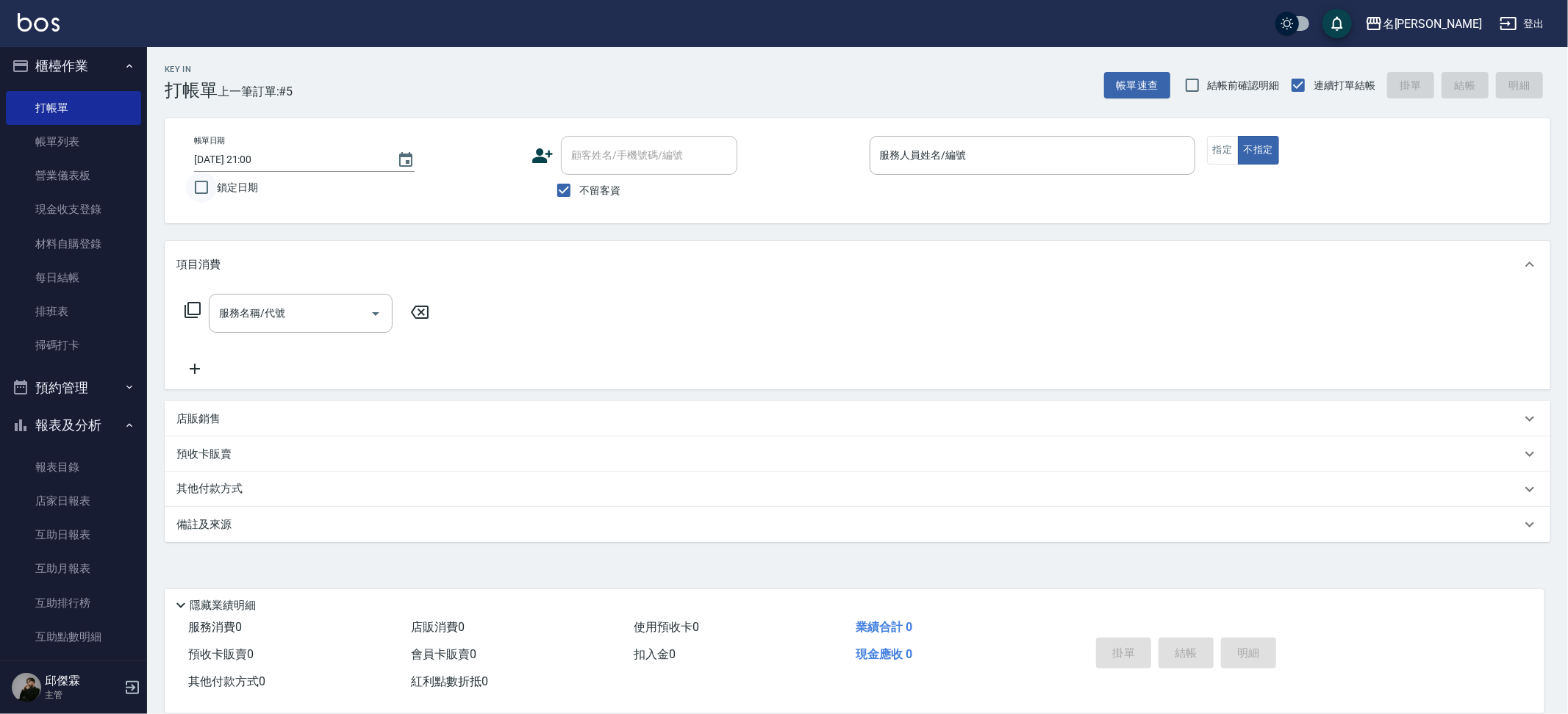
click at [204, 189] on input "鎖定日期" at bounding box center [201, 187] width 31 height 31
click at [474, 237] on div "Key In 打帳單 上一筆訂單:#5 帳單速查 結帳前確認明細 連續打單結帳 掛單 結帳 明細 帳單日期 [DATE] 21:00 鎖定日期 顧客姓名/手機…" at bounding box center [856, 364] width 1421 height 635
click at [320, 312] on input "服務名稱/代號" at bounding box center [289, 313] width 148 height 26
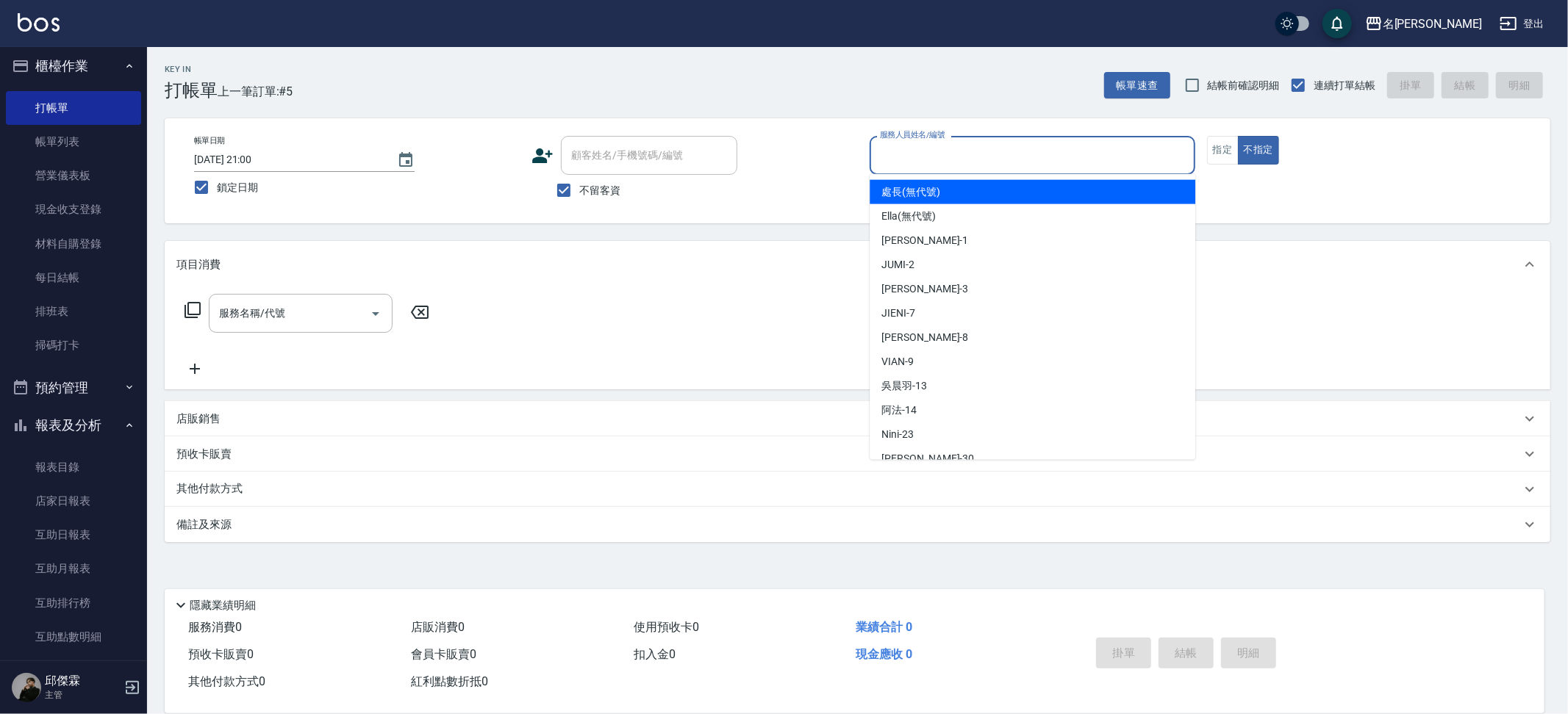
click at [1057, 157] on input "服務人員姓名/編號" at bounding box center [1032, 155] width 312 height 26
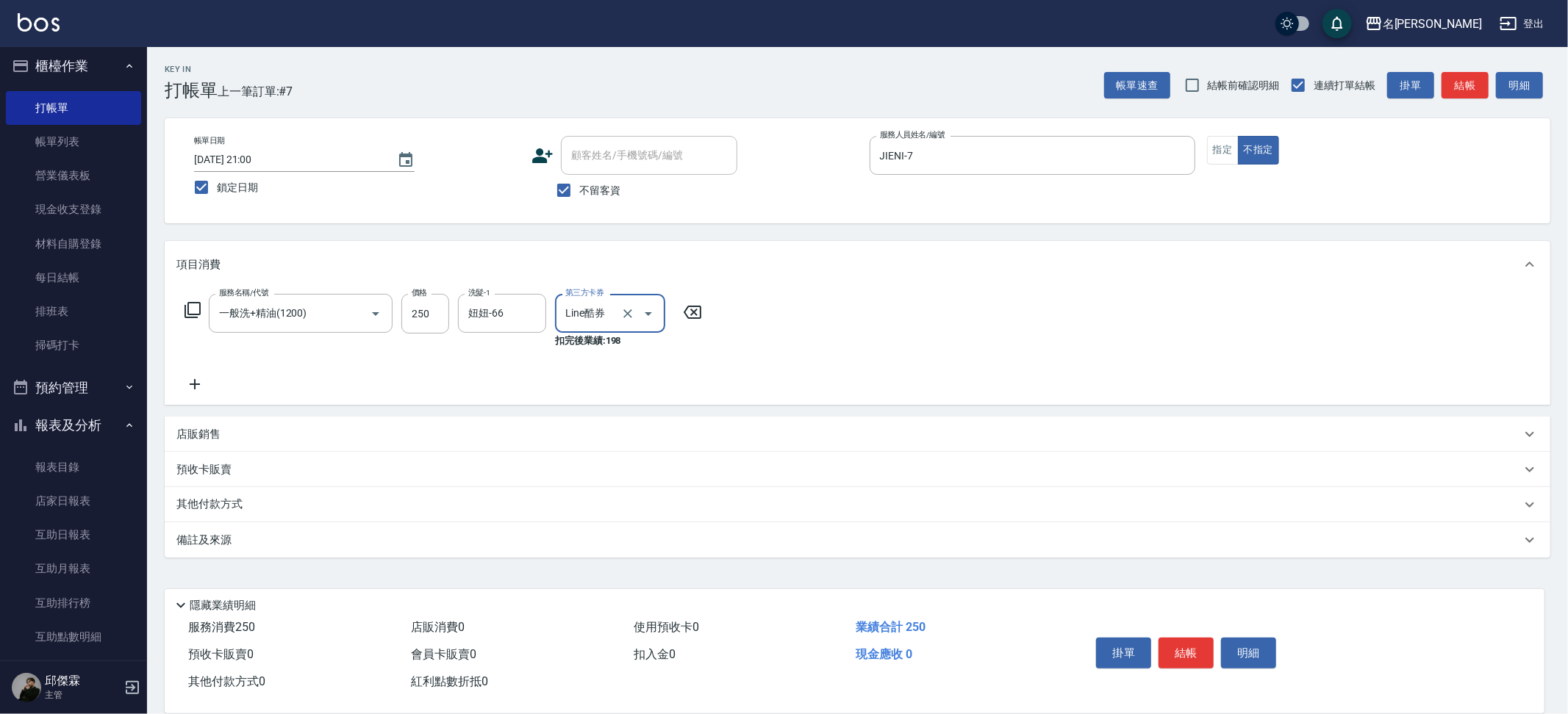
click at [635, 322] on div at bounding box center [637, 313] width 41 height 39
click at [629, 317] on icon "Clear" at bounding box center [628, 314] width 15 height 15
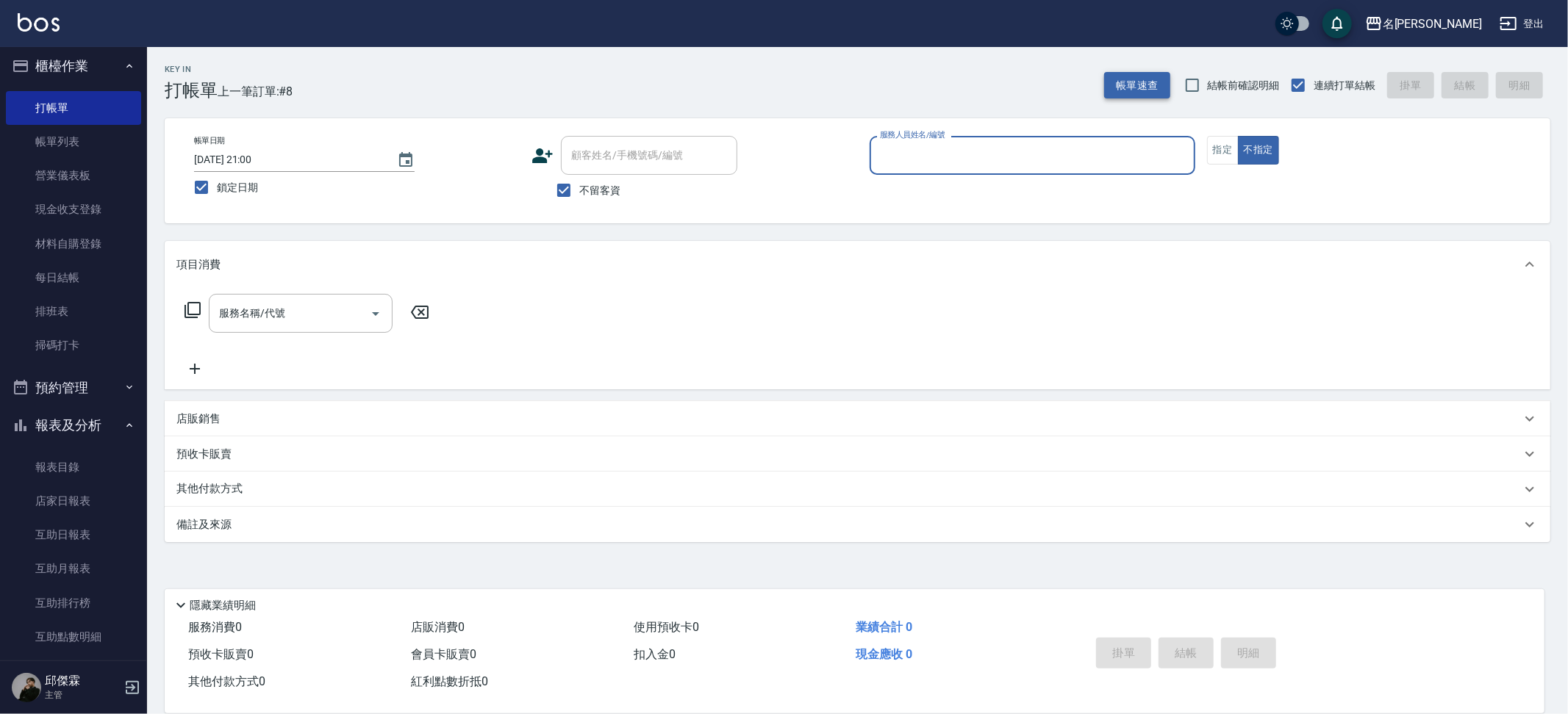
click at [1122, 80] on button "帳單速查" at bounding box center [1136, 85] width 66 height 27
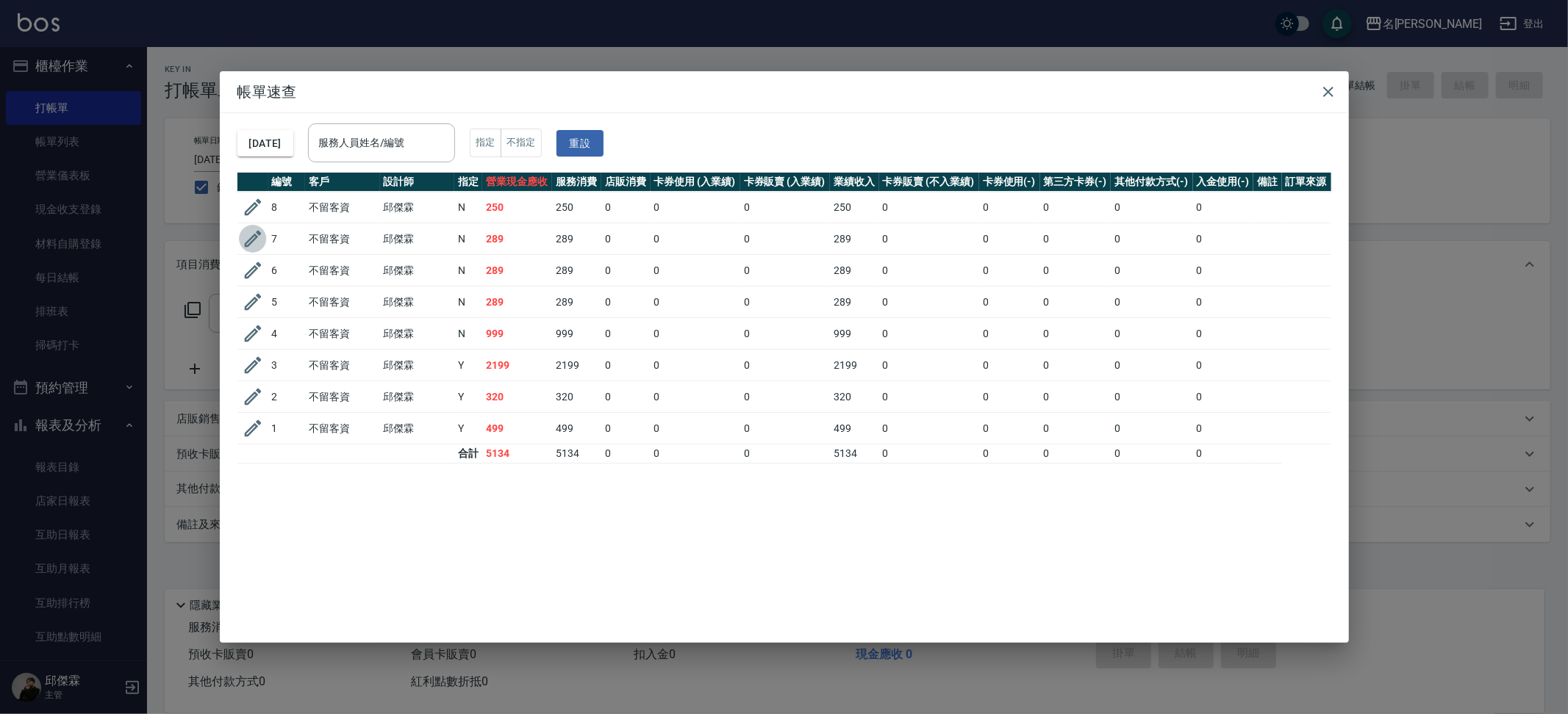
click at [251, 241] on icon "button" at bounding box center [252, 239] width 17 height 17
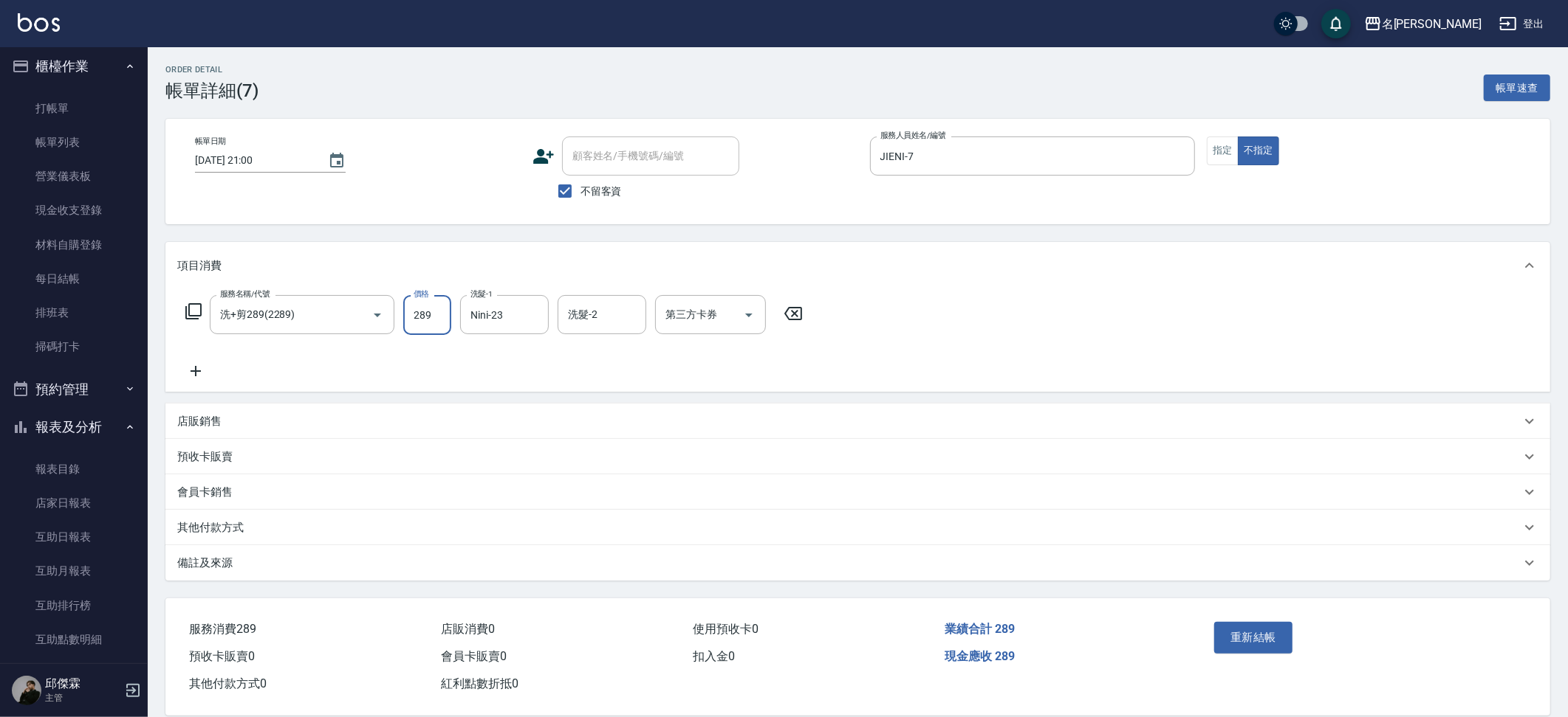
click at [420, 310] on input "289" at bounding box center [427, 315] width 48 height 40
click at [422, 310] on input "289" at bounding box center [427, 315] width 48 height 40
click at [424, 310] on input "289" at bounding box center [427, 315] width 48 height 40
click at [427, 311] on input "289" at bounding box center [427, 315] width 48 height 40
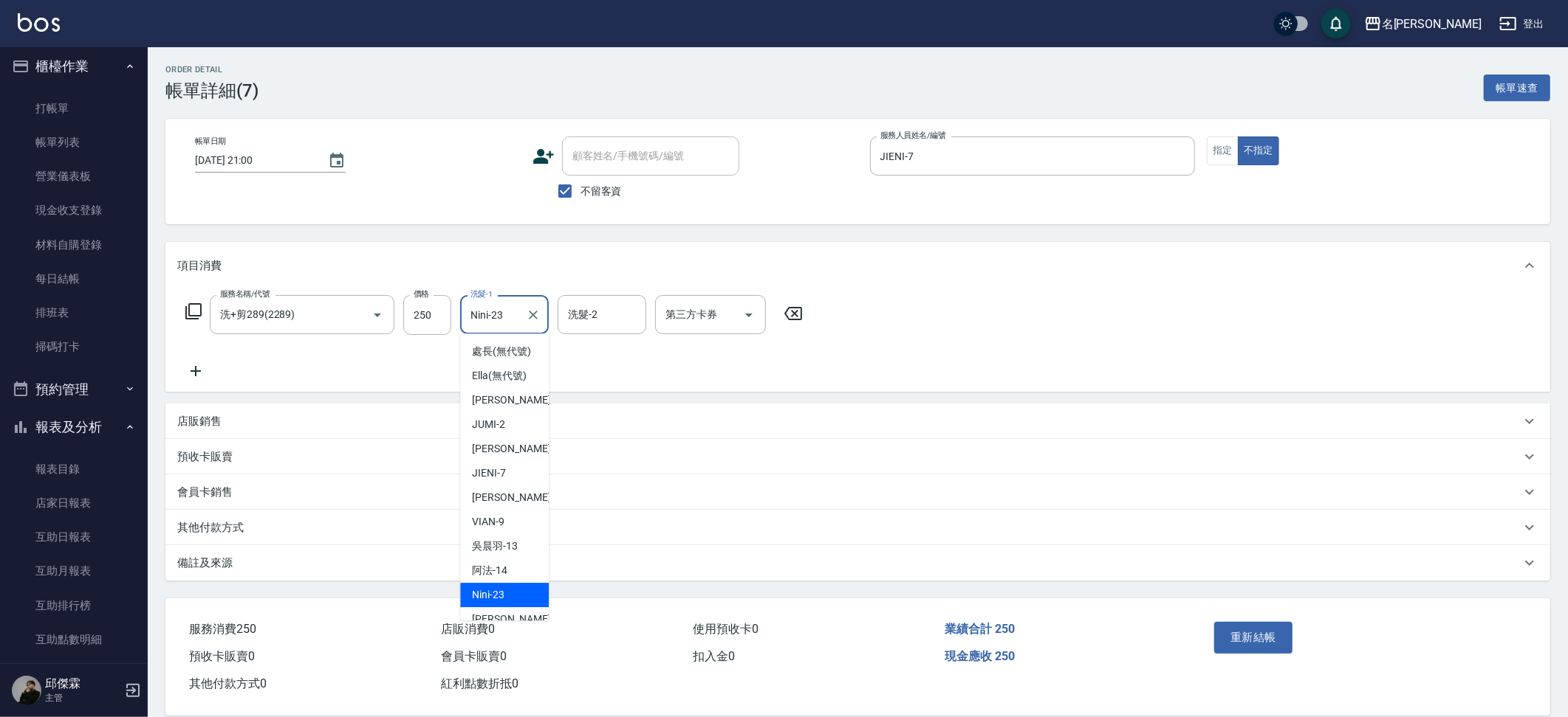
click at [517, 316] on input "Nini-23" at bounding box center [494, 315] width 54 height 26
click at [518, 316] on input "Nini-23" at bounding box center [494, 315] width 54 height 26
click at [517, 316] on input "Nini-23" at bounding box center [494, 315] width 54 height 26
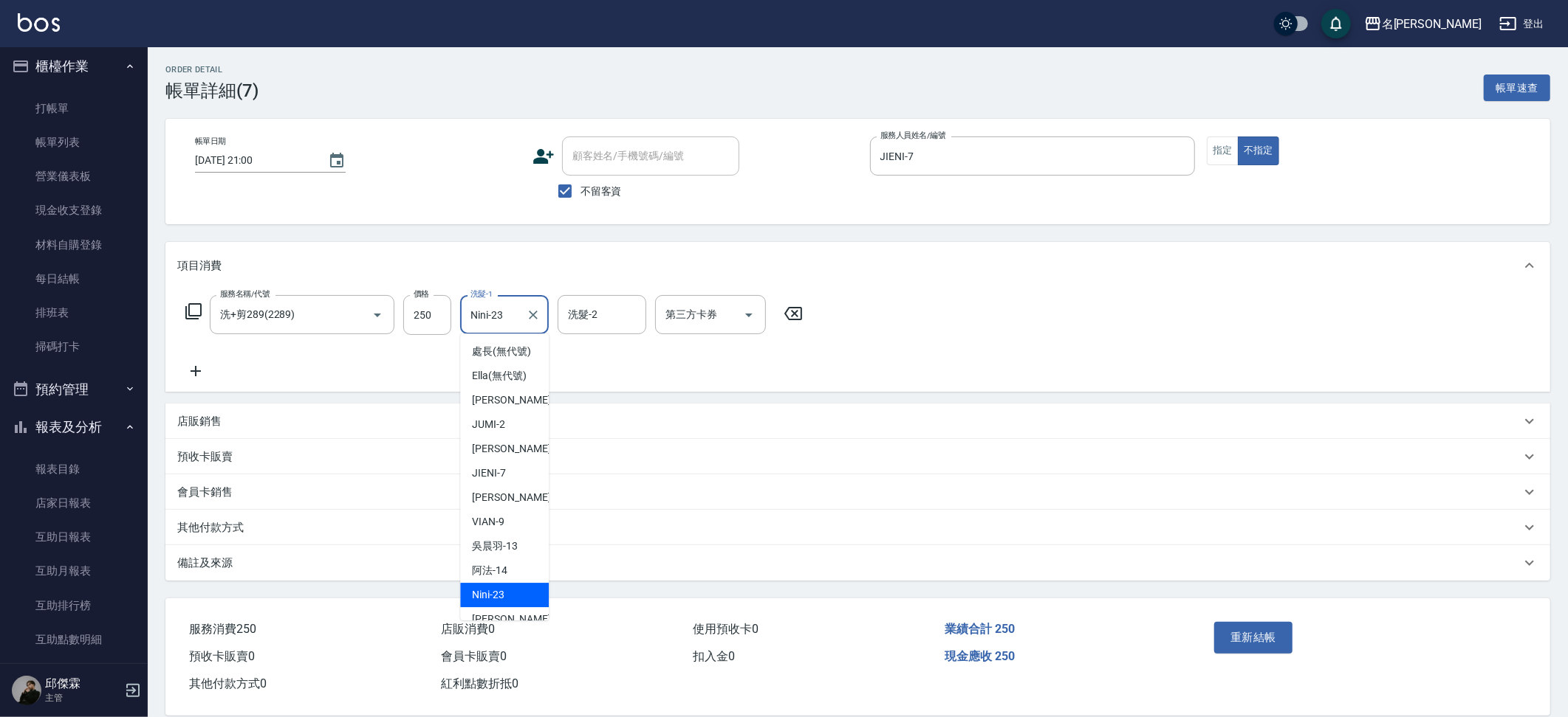
scroll to position [3, 0]
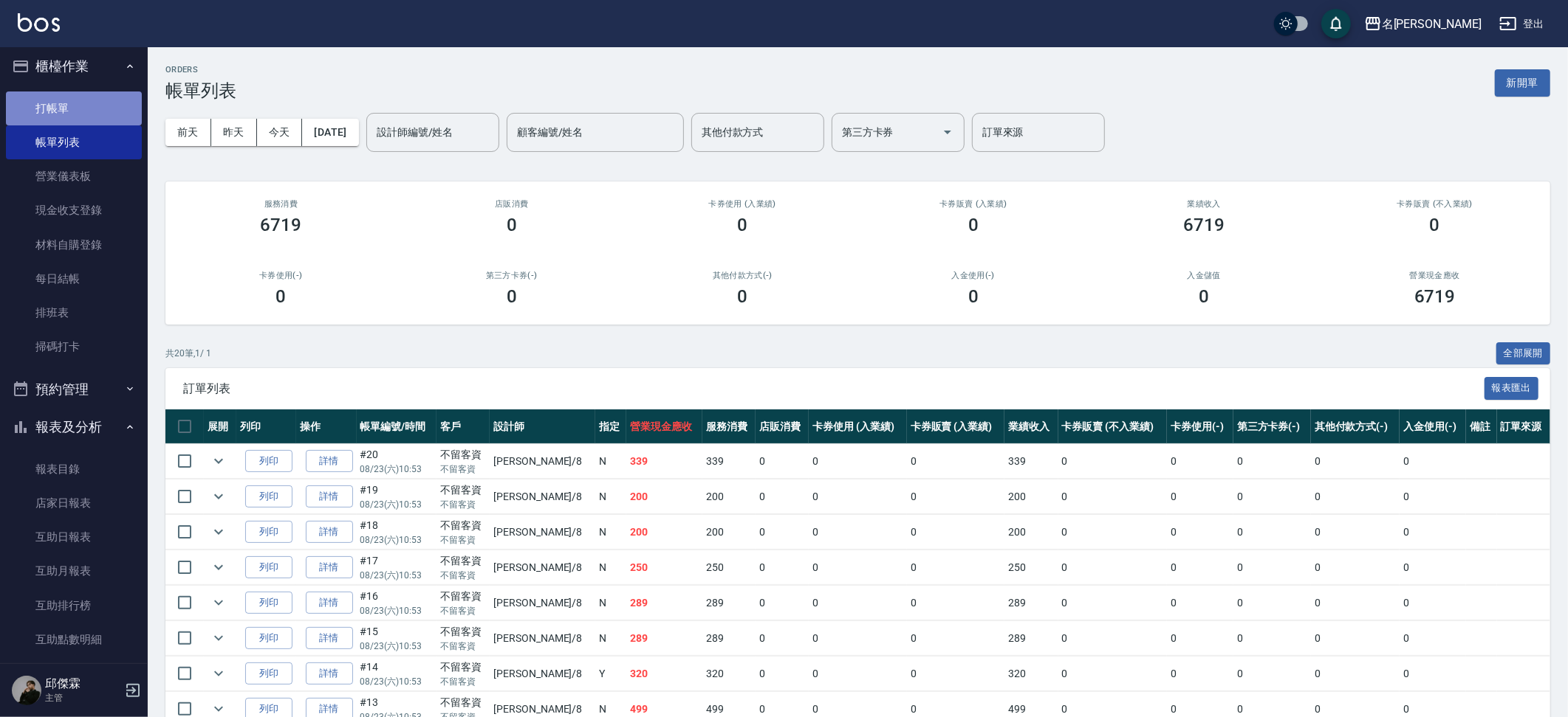
click at [94, 99] on link "打帳單" at bounding box center [74, 108] width 136 height 34
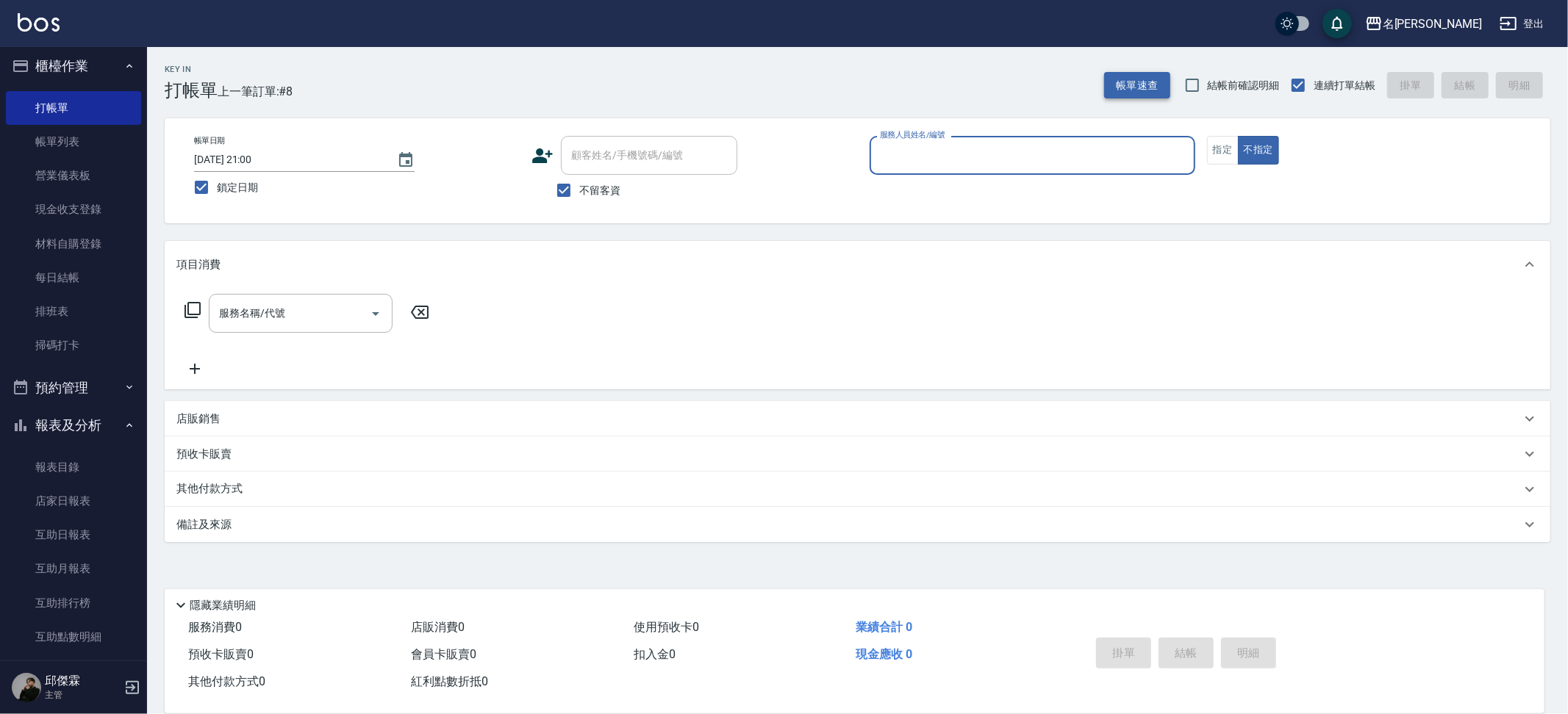
drag, startPoint x: 1169, startPoint y: 105, endPoint x: 1155, endPoint y: 94, distance: 17.8
click at [1169, 105] on div "Key In 打帳單 上一筆訂單:#8 帳單速查 結帳前確認明細 連續打單結帳 掛單 結帳 明細 帳單日期 [DATE] 21:00 鎖定日期 顧客姓名/手機…" at bounding box center [856, 364] width 1421 height 635
click at [1155, 93] on button "帳單速查" at bounding box center [1136, 85] width 66 height 27
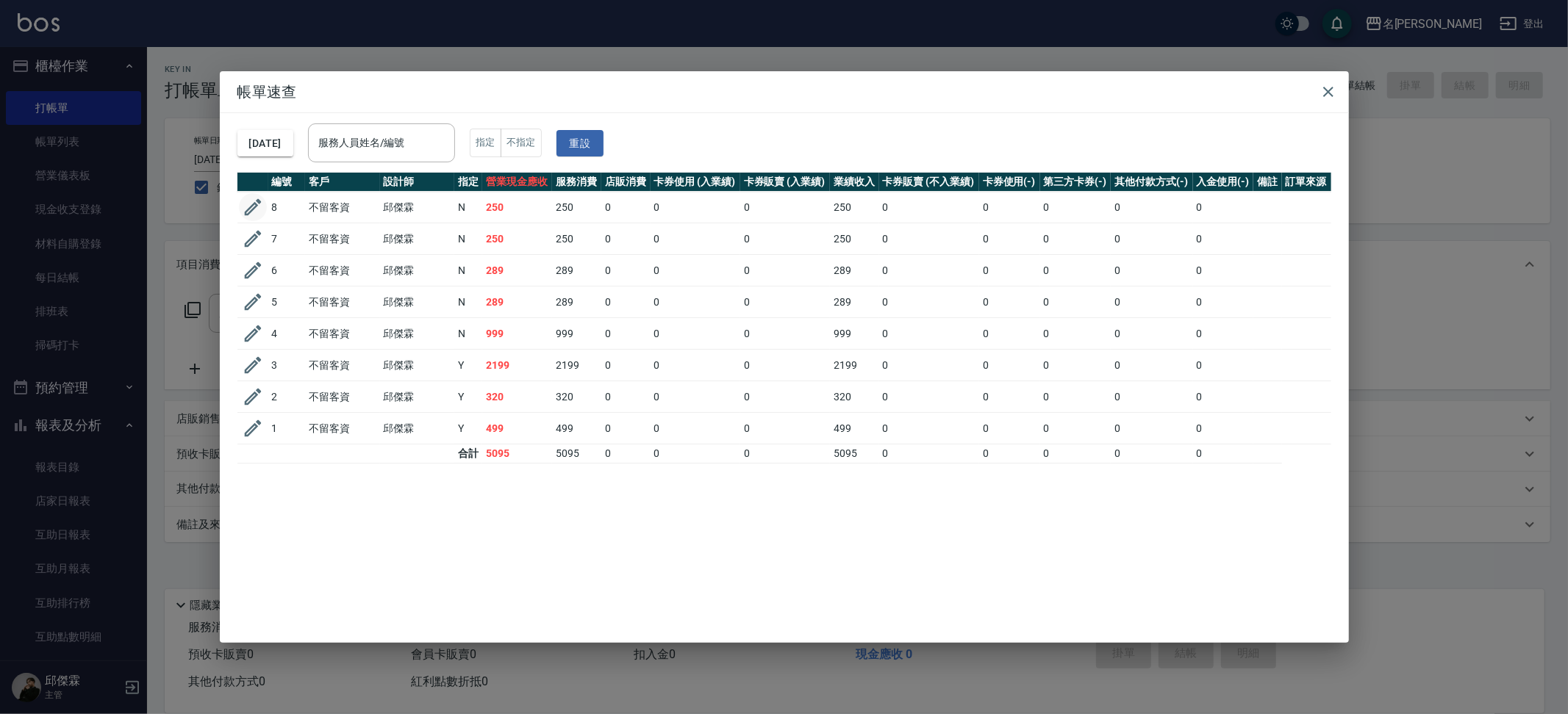
click at [260, 206] on icon "button" at bounding box center [252, 207] width 22 height 22
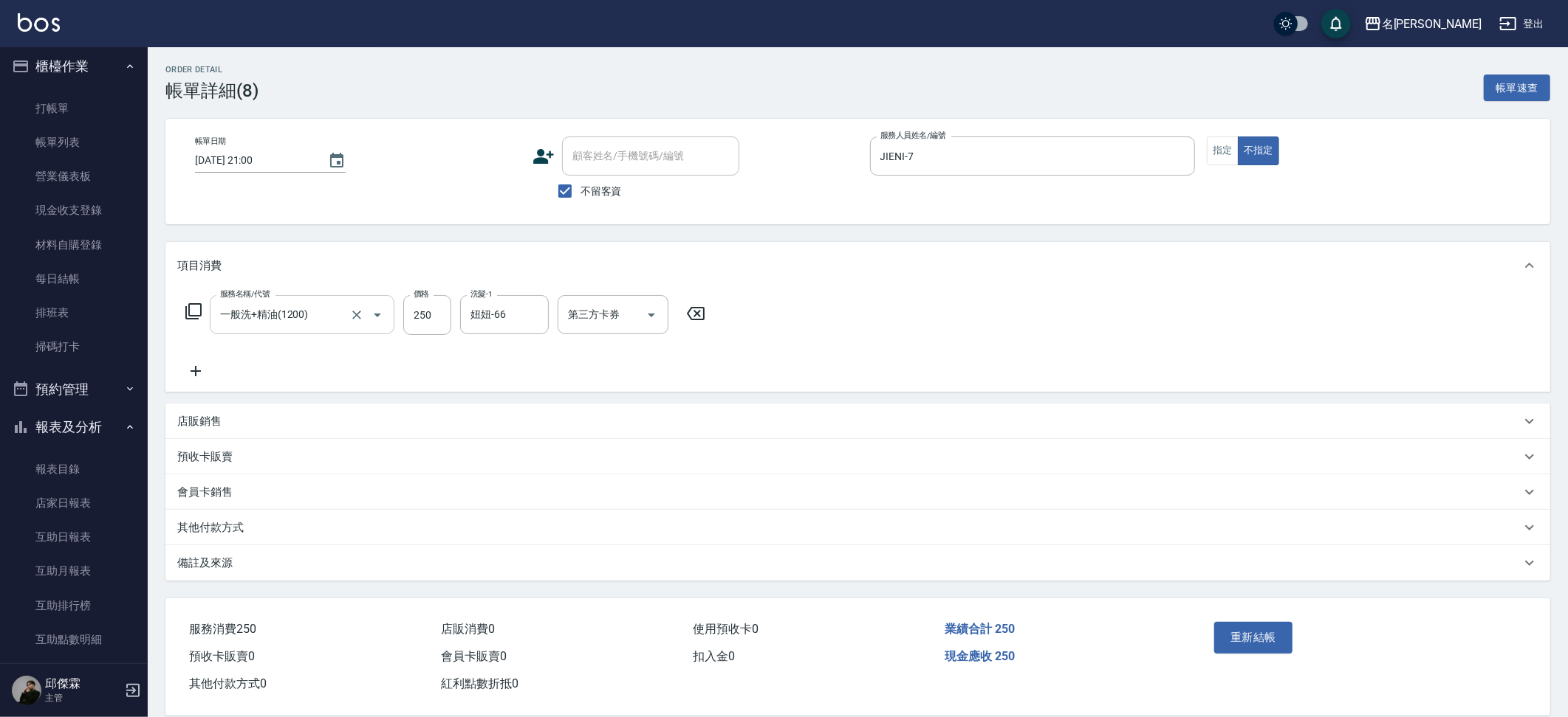
click at [356, 310] on icon "Clear" at bounding box center [357, 315] width 15 height 15
click at [337, 324] on input "服務名稱/代號" at bounding box center [280, 315] width 130 height 26
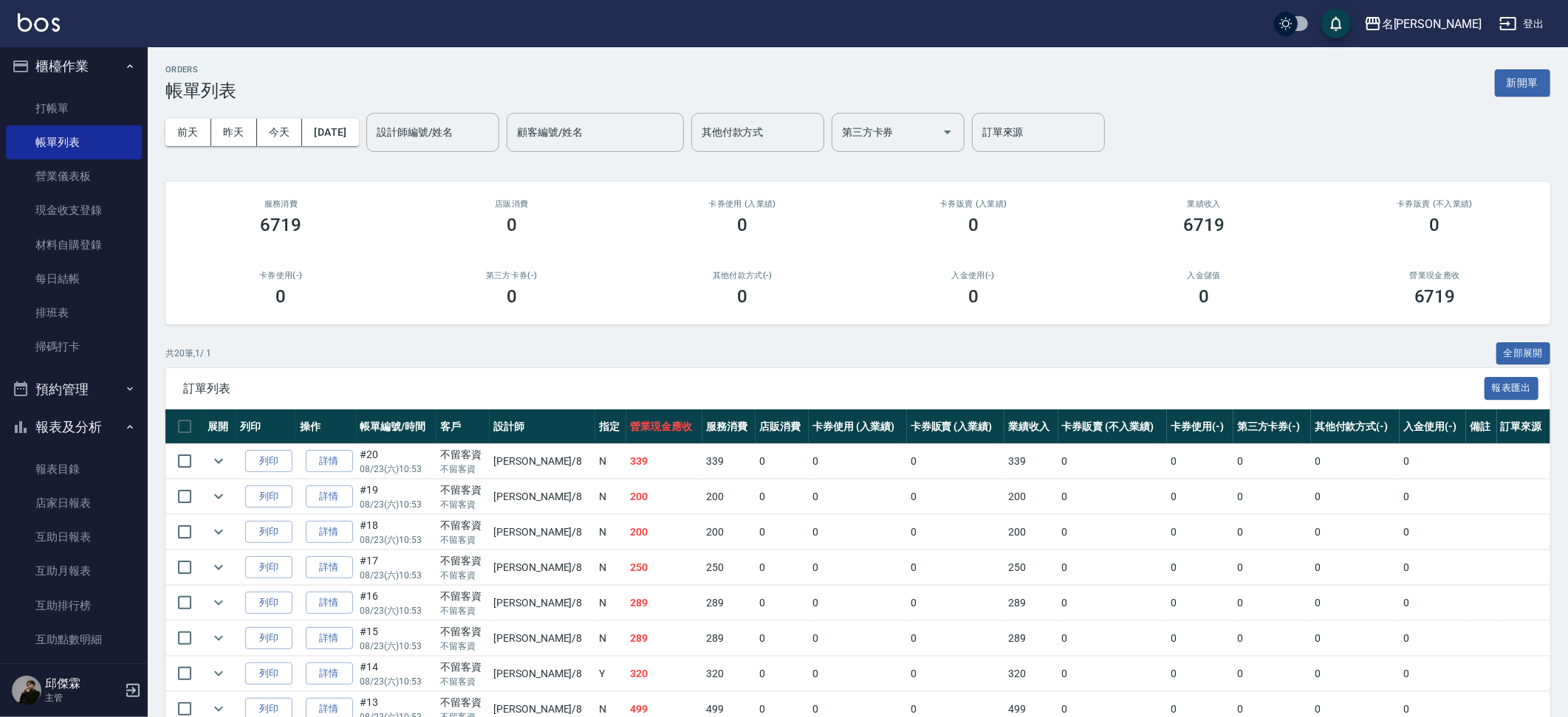
scroll to position [1, 0]
click at [66, 116] on link "打帳單" at bounding box center [74, 108] width 136 height 34
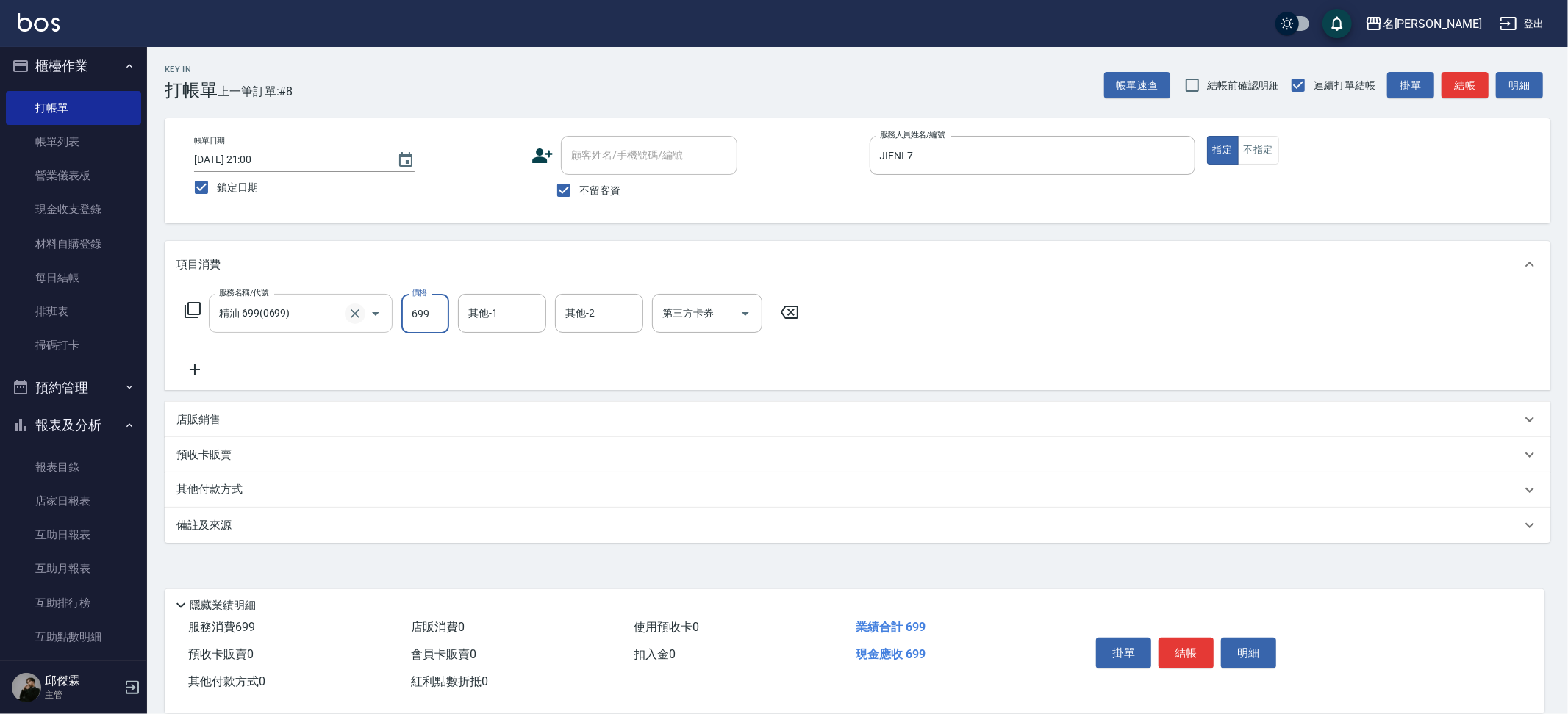
click at [353, 314] on icon "Clear" at bounding box center [355, 313] width 9 height 9
click at [468, 317] on input "洗髮-1" at bounding box center [502, 313] width 75 height 26
click at [521, 310] on button "Clear" at bounding box center [531, 313] width 21 height 21
click at [423, 311] on input "499" at bounding box center [425, 314] width 47 height 40
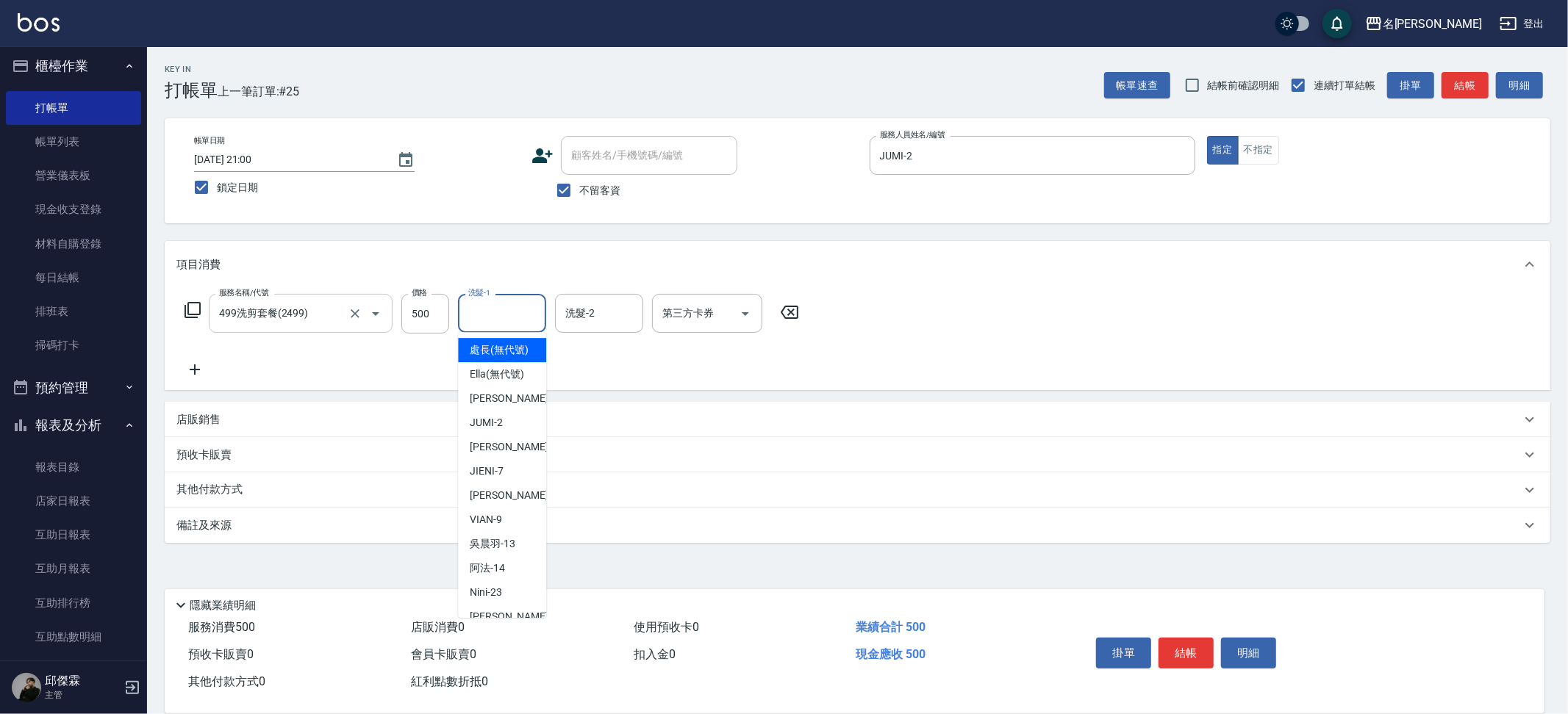
click at [471, 321] on input "洗髮-1" at bounding box center [502, 313] width 75 height 26
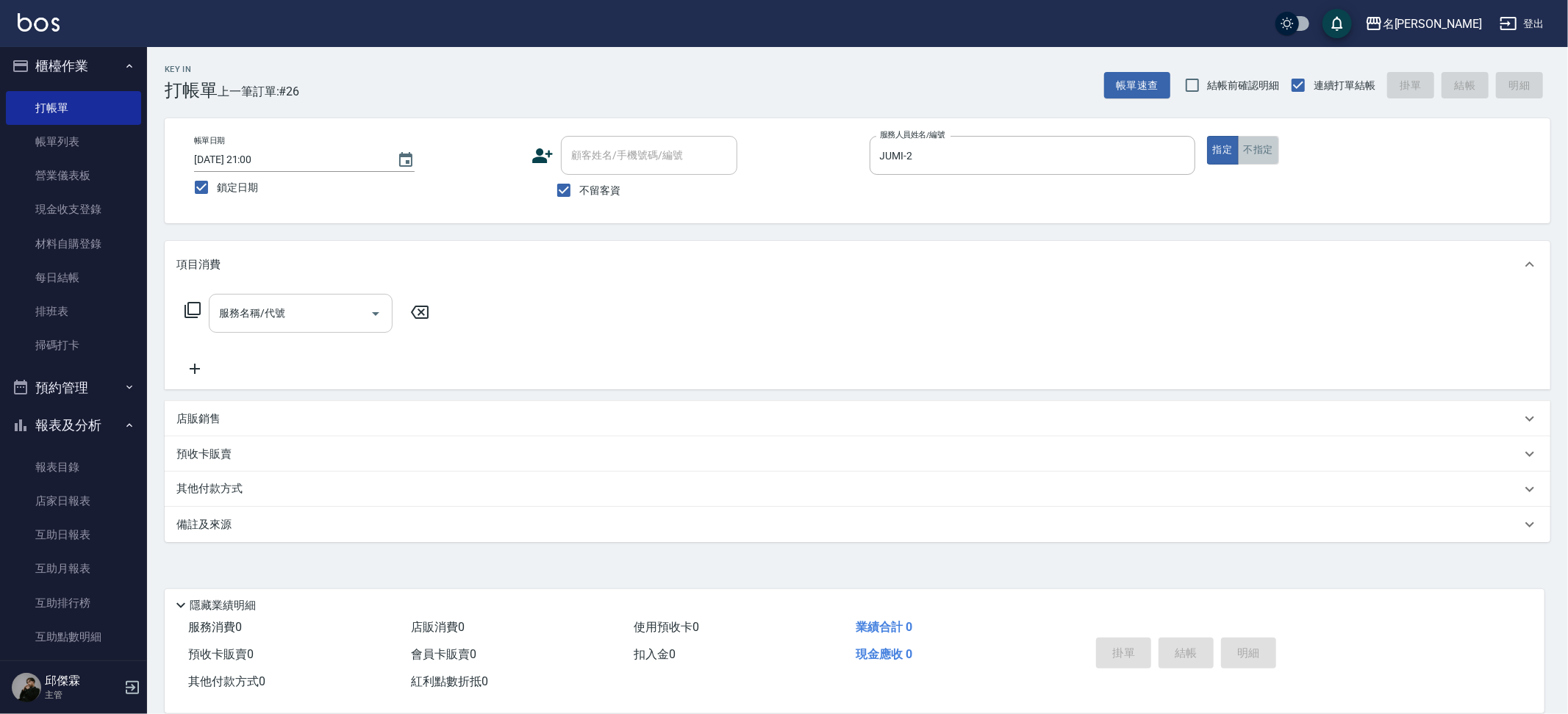
click at [1251, 159] on button "不指定" at bounding box center [1258, 150] width 41 height 28
click at [1012, 201] on div "帳單日期 [DATE] 21:00 鎖定日期 顧客姓名/手機號碼/編號 顧客姓名/手機號碼/編號 不留客資 服務人員姓名/編號 JUMI-2 服務人員姓名/編…" at bounding box center [857, 171] width 1351 height 70
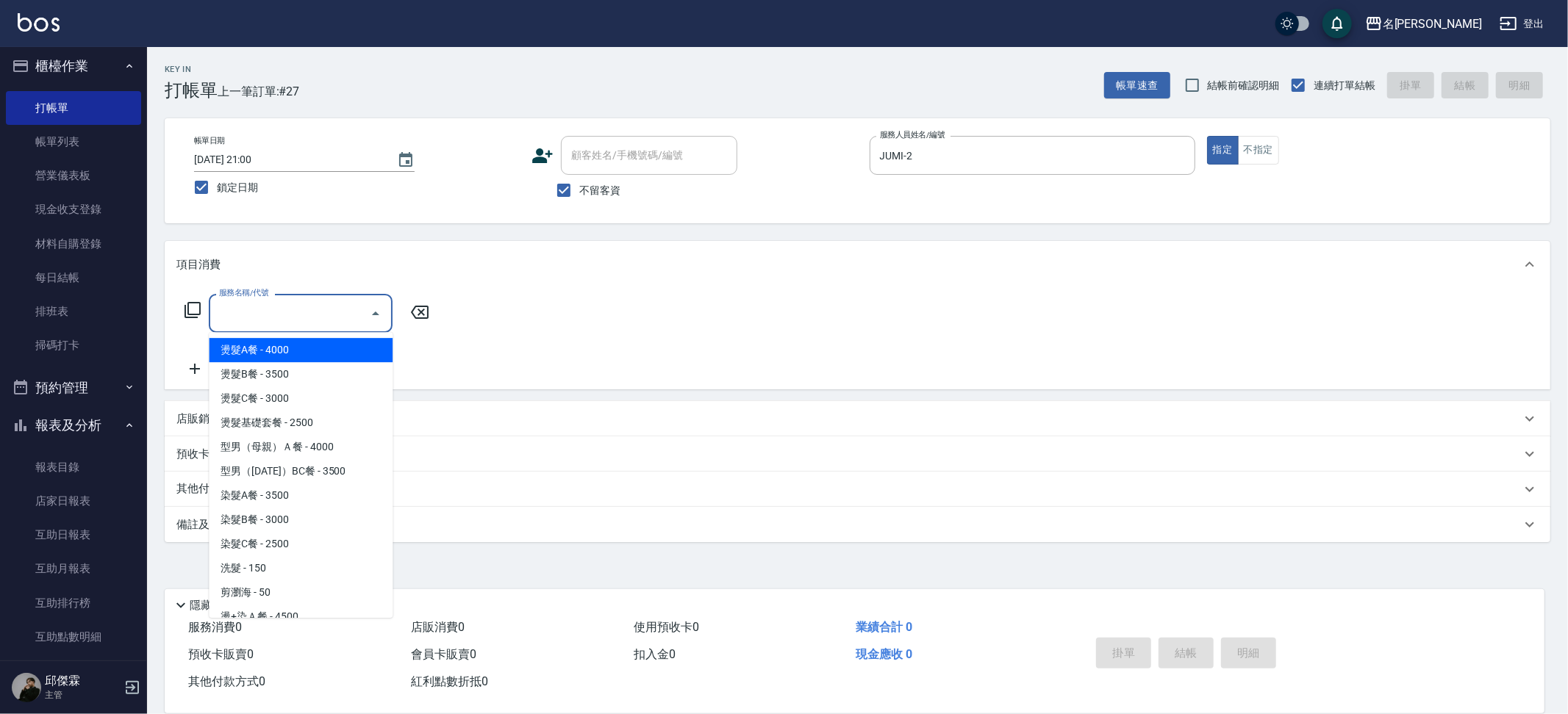
click at [285, 306] on input "服務名稱/代號" at bounding box center [289, 313] width 148 height 26
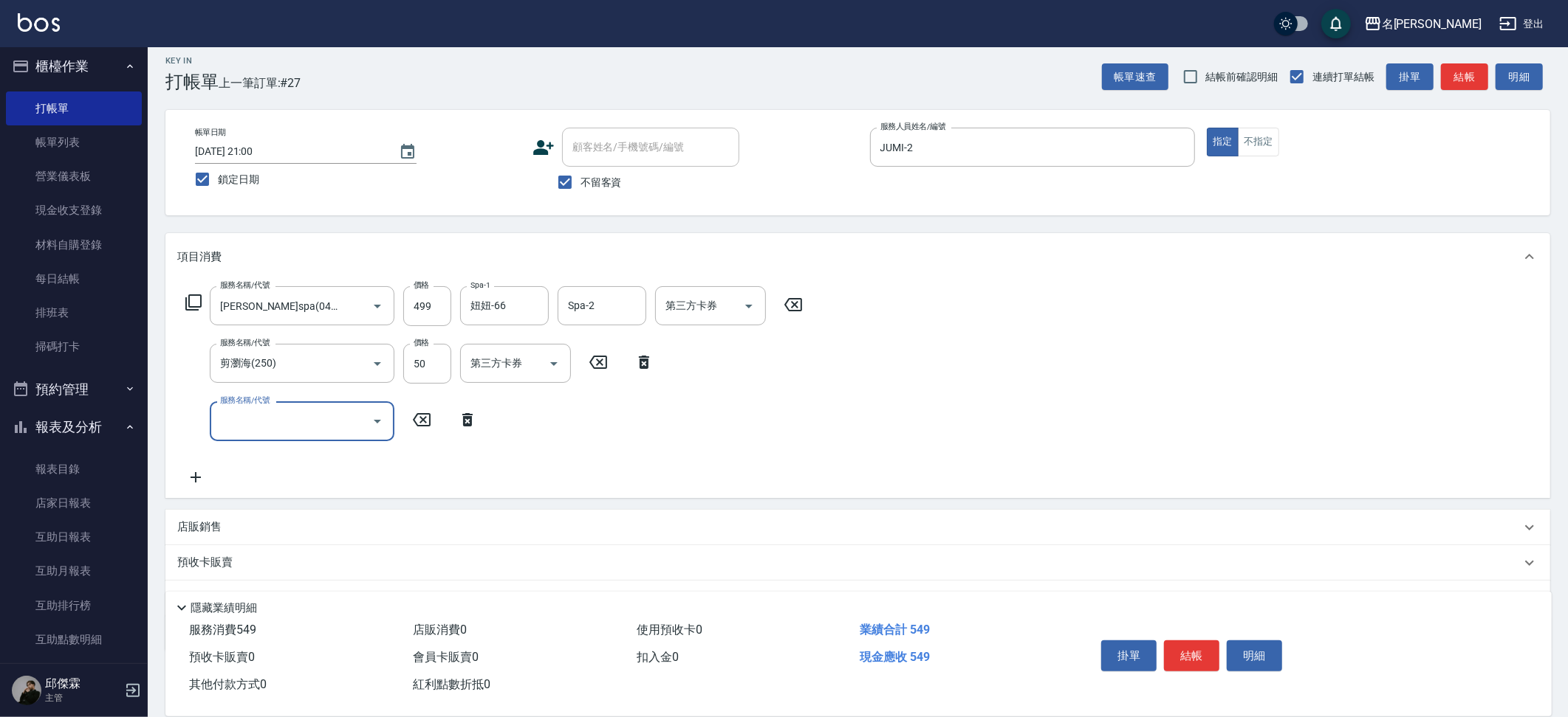
scroll to position [3, 0]
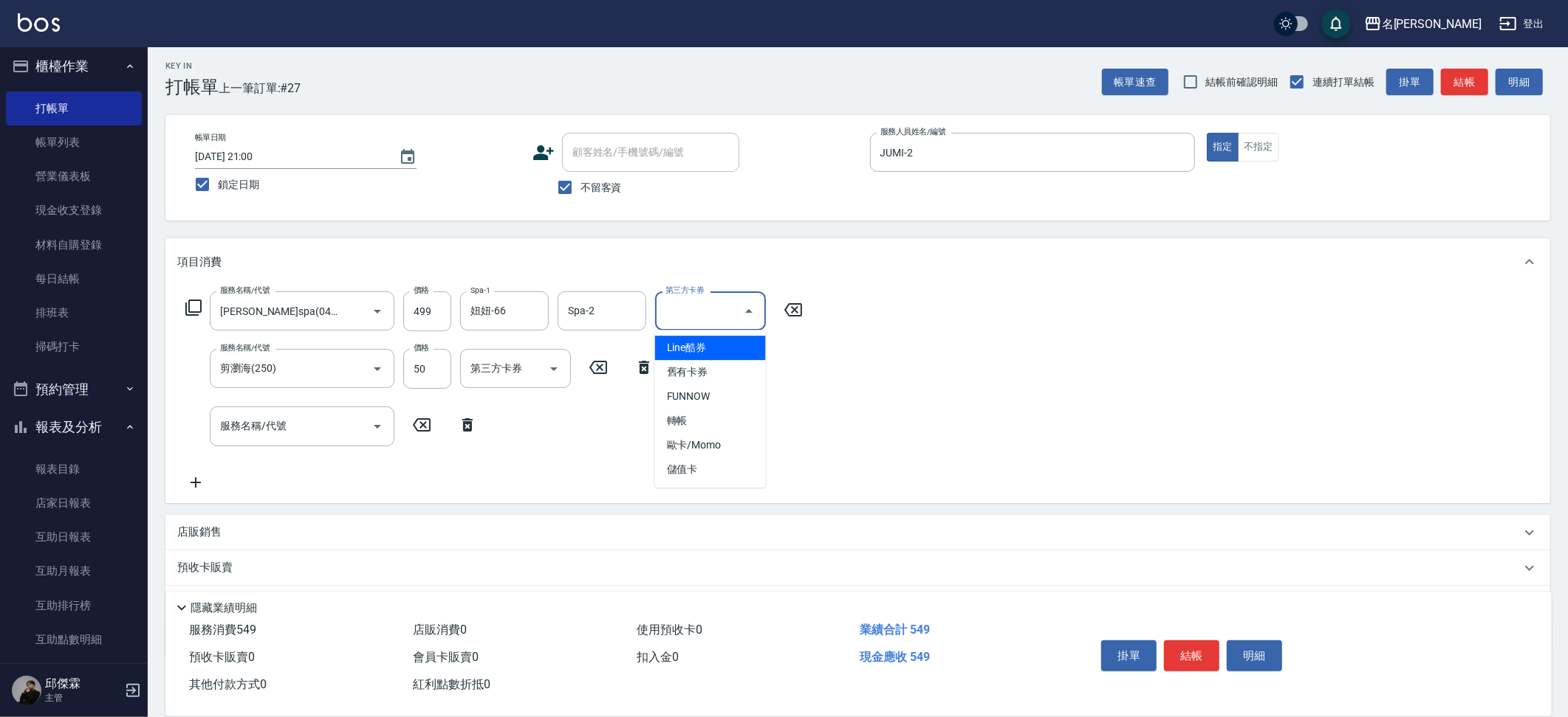
click at [696, 303] on div "第三方卡券 第三方卡券" at bounding box center [710, 310] width 111 height 39
click at [683, 467] on span "儲值卡" at bounding box center [710, 469] width 111 height 24
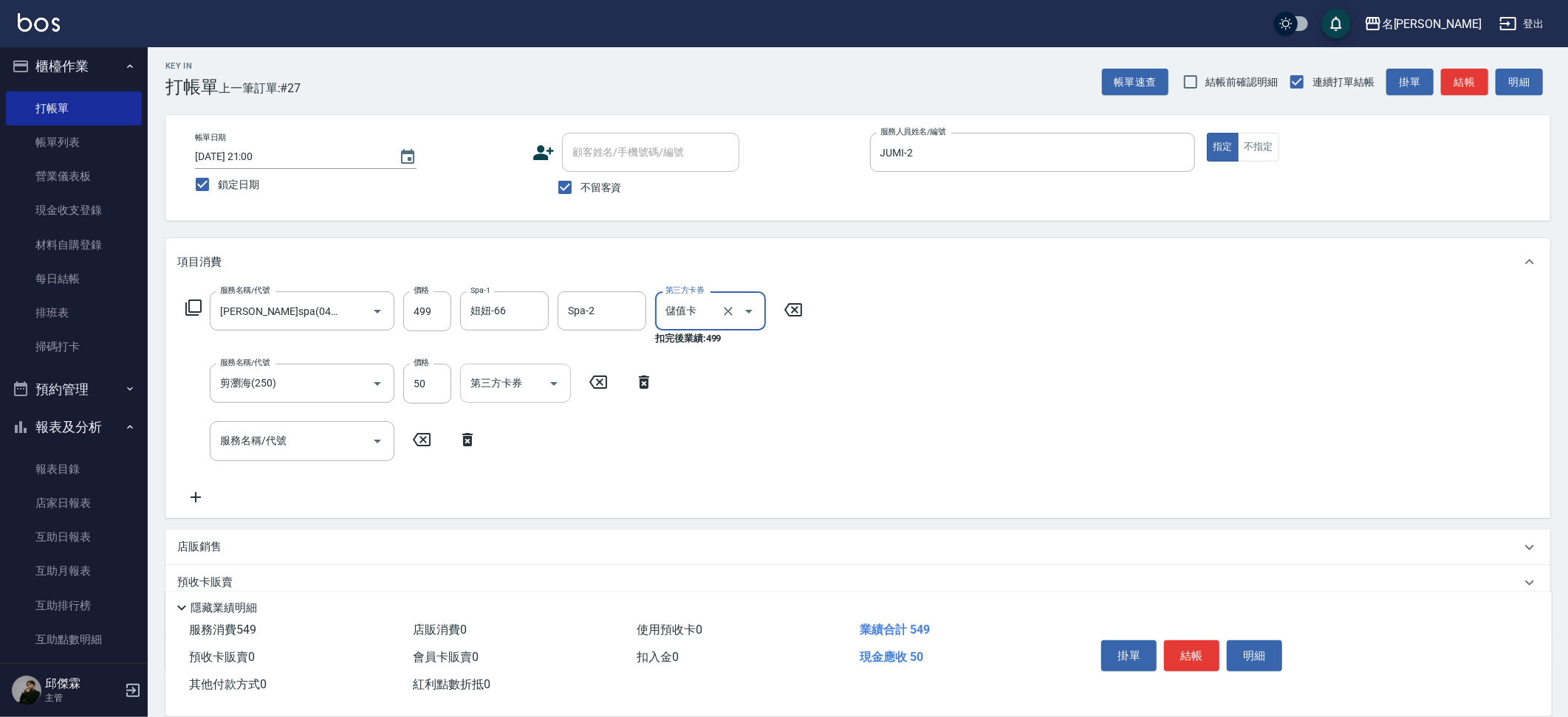
click at [517, 390] on input "第三方卡券" at bounding box center [505, 383] width 75 height 26
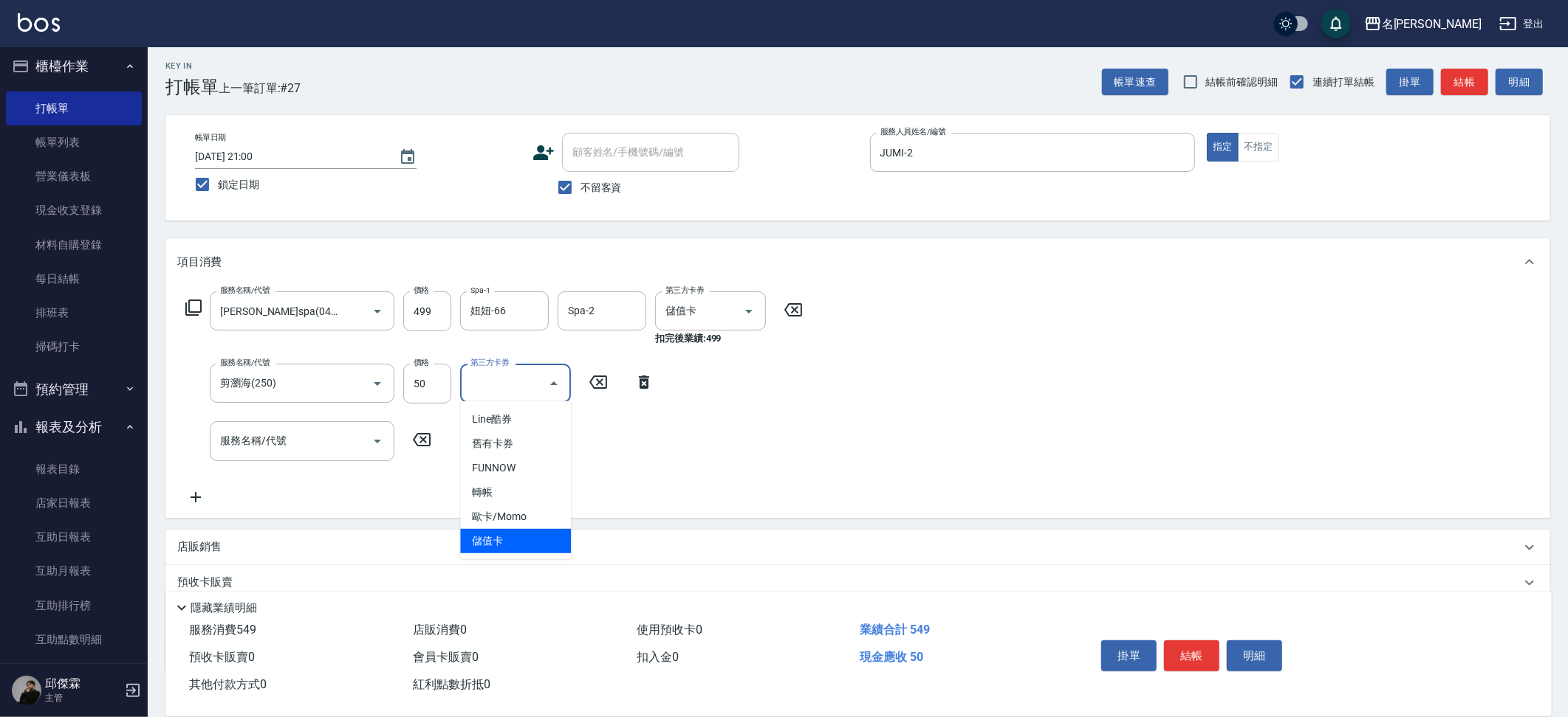
click at [520, 537] on span "儲值卡" at bounding box center [516, 541] width 111 height 24
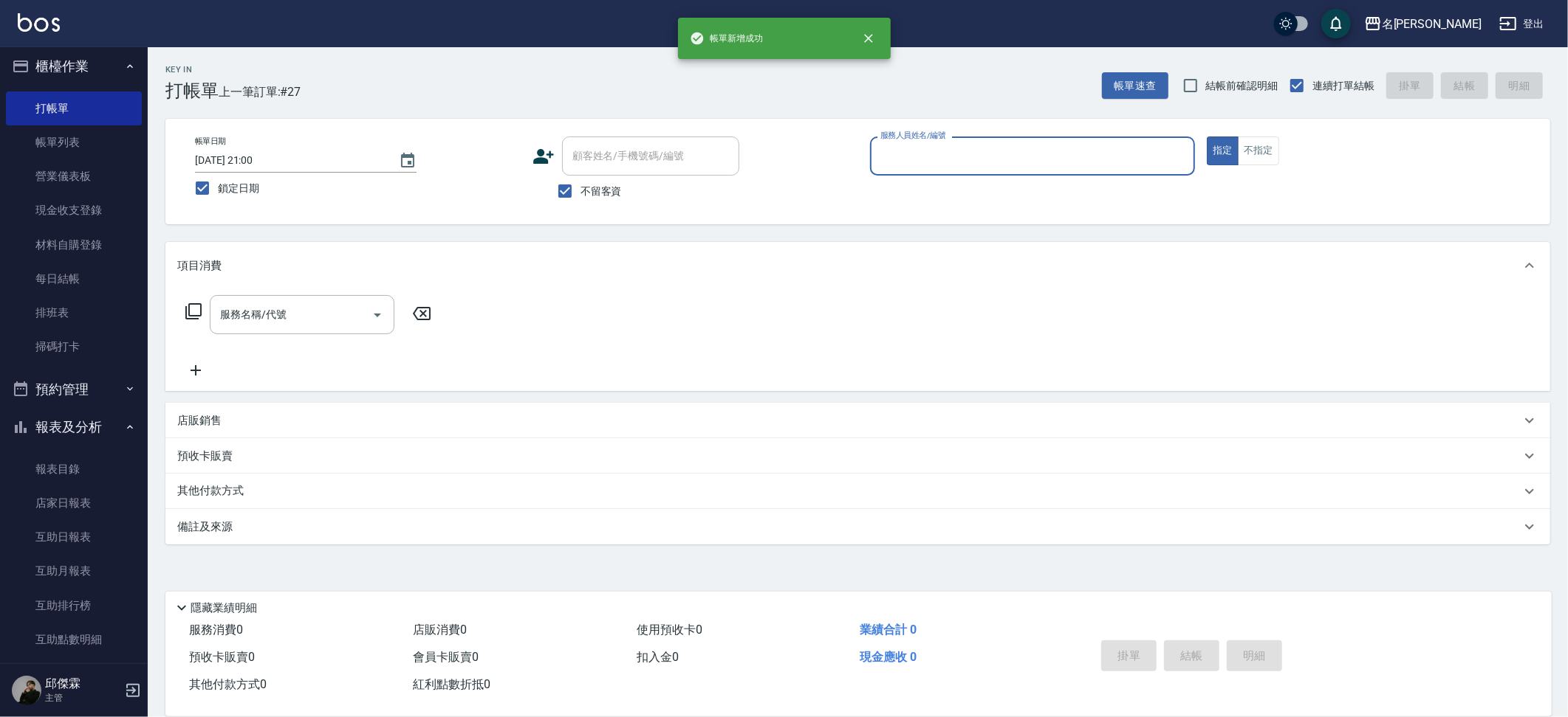
scroll to position [0, 0]
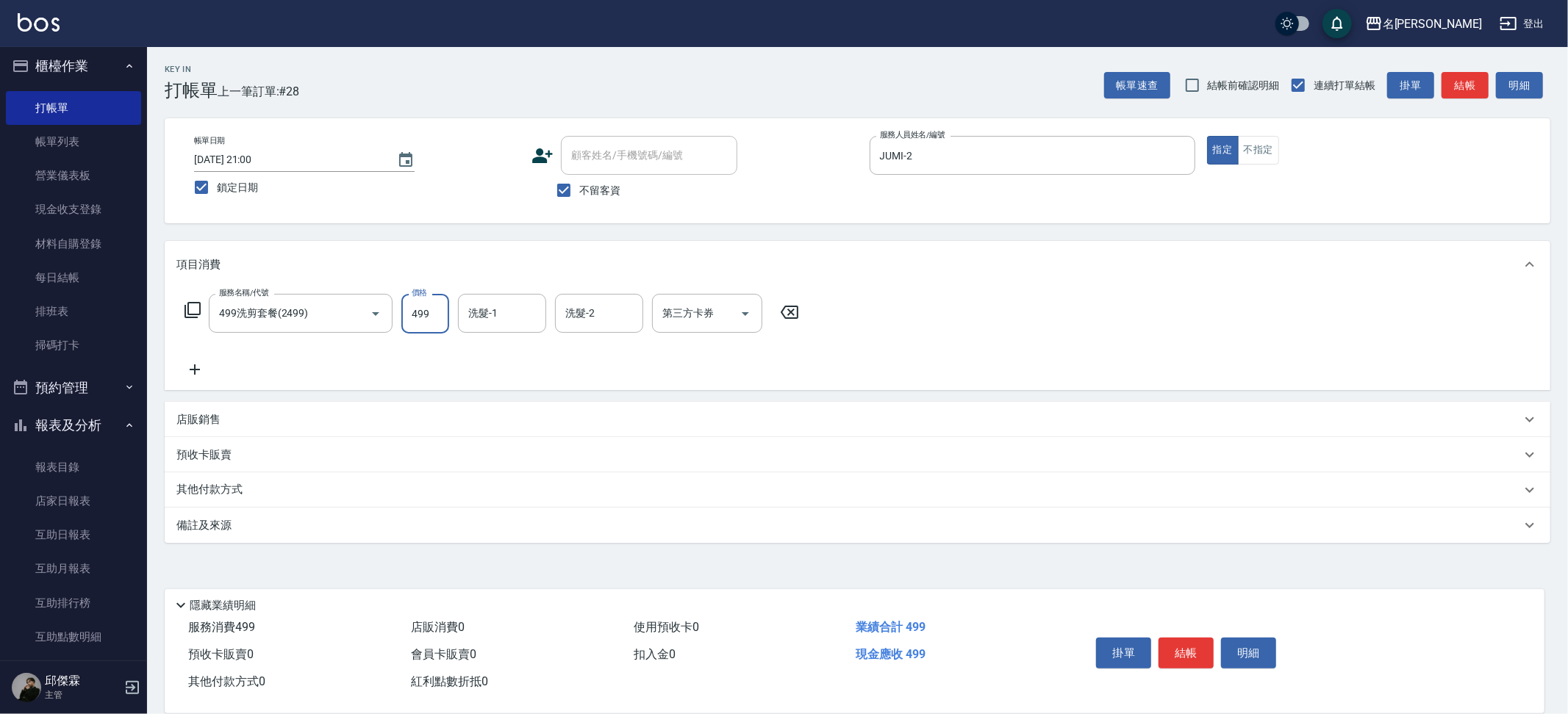
click at [441, 309] on input "499" at bounding box center [425, 314] width 47 height 40
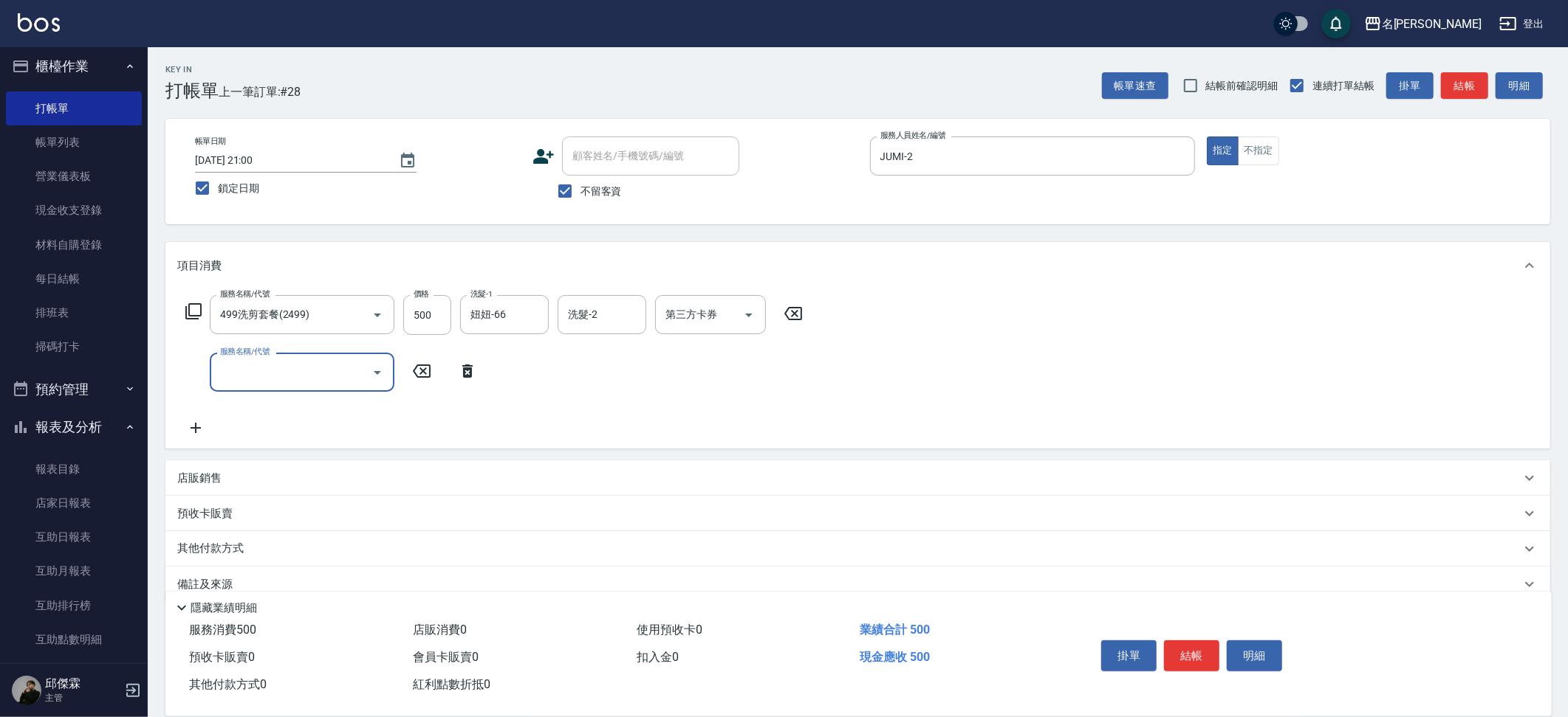
click at [207, 479] on p "店販銷售" at bounding box center [199, 479] width 44 height 16
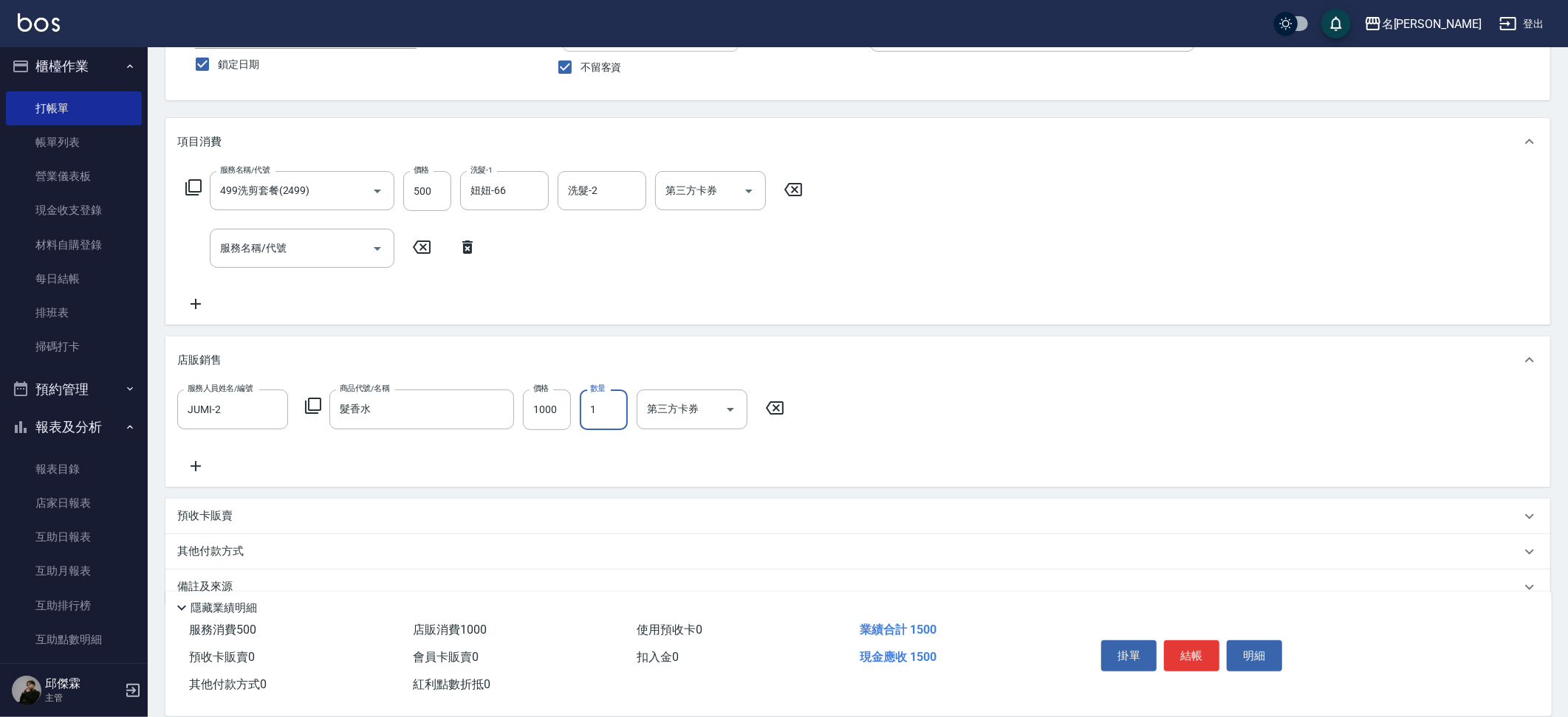
scroll to position [125, 0]
click at [217, 555] on p "其他付款方式" at bounding box center [214, 550] width 74 height 16
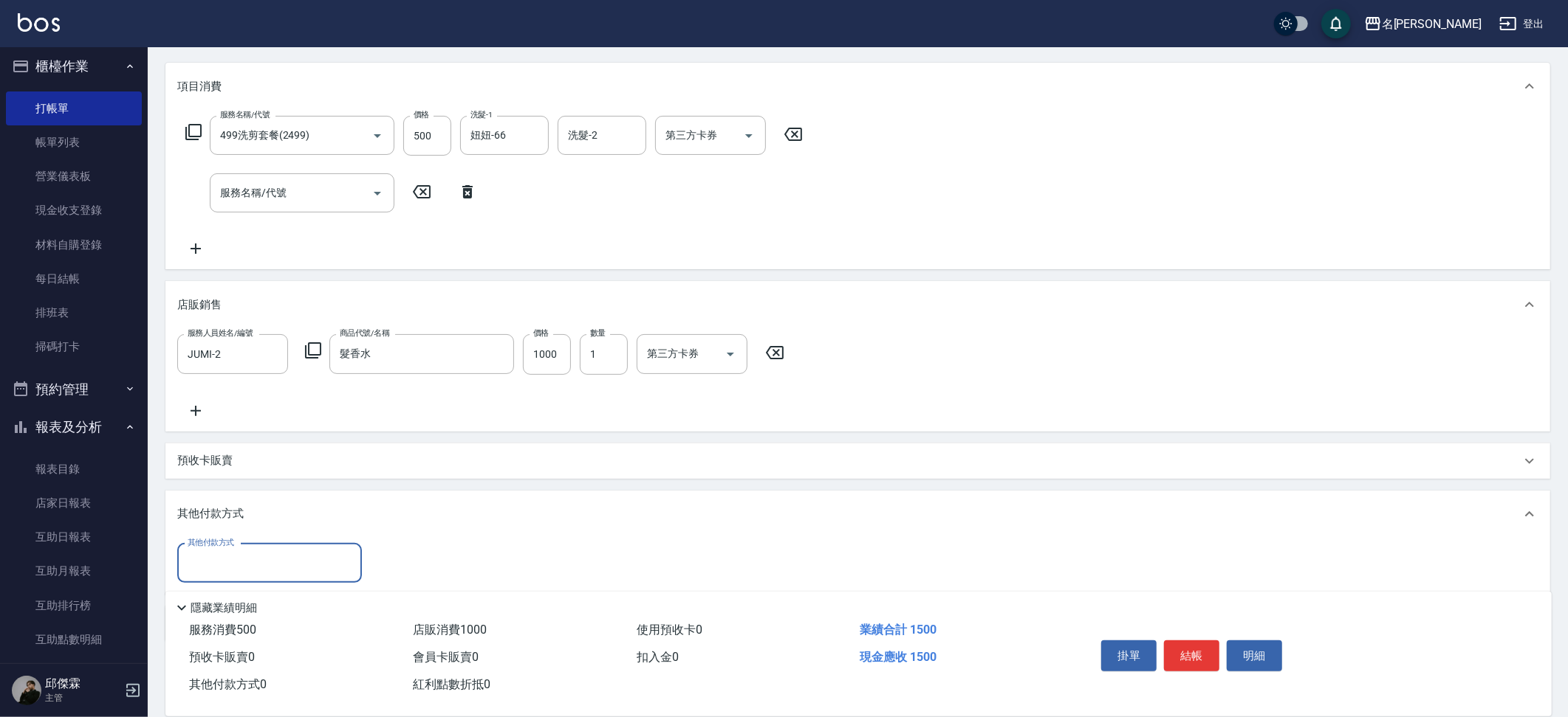
scroll to position [194, 0]
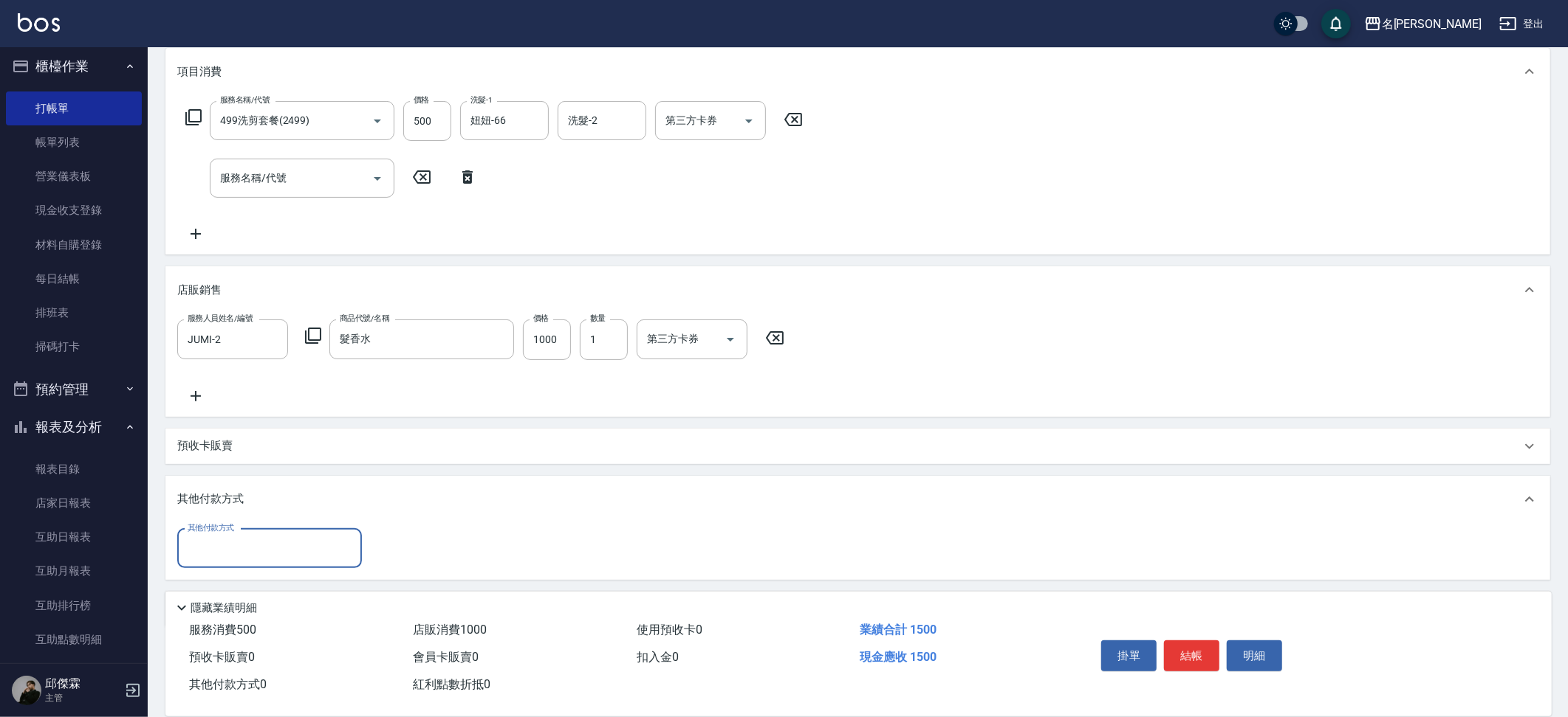
click at [322, 555] on input "其他付款方式" at bounding box center [270, 548] width 172 height 26
click at [289, 468] on span "儲值卡" at bounding box center [270, 461] width 185 height 24
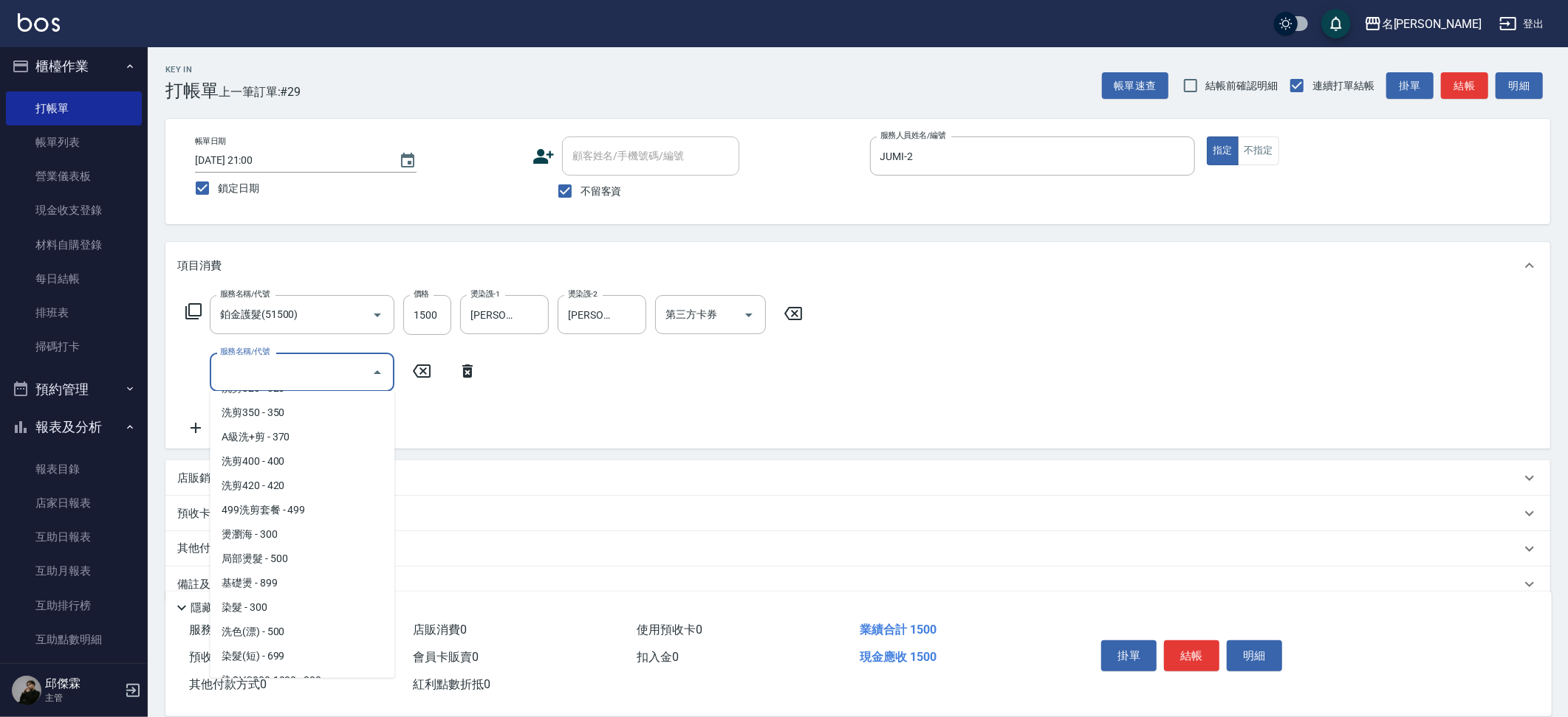
scroll to position [923, 0]
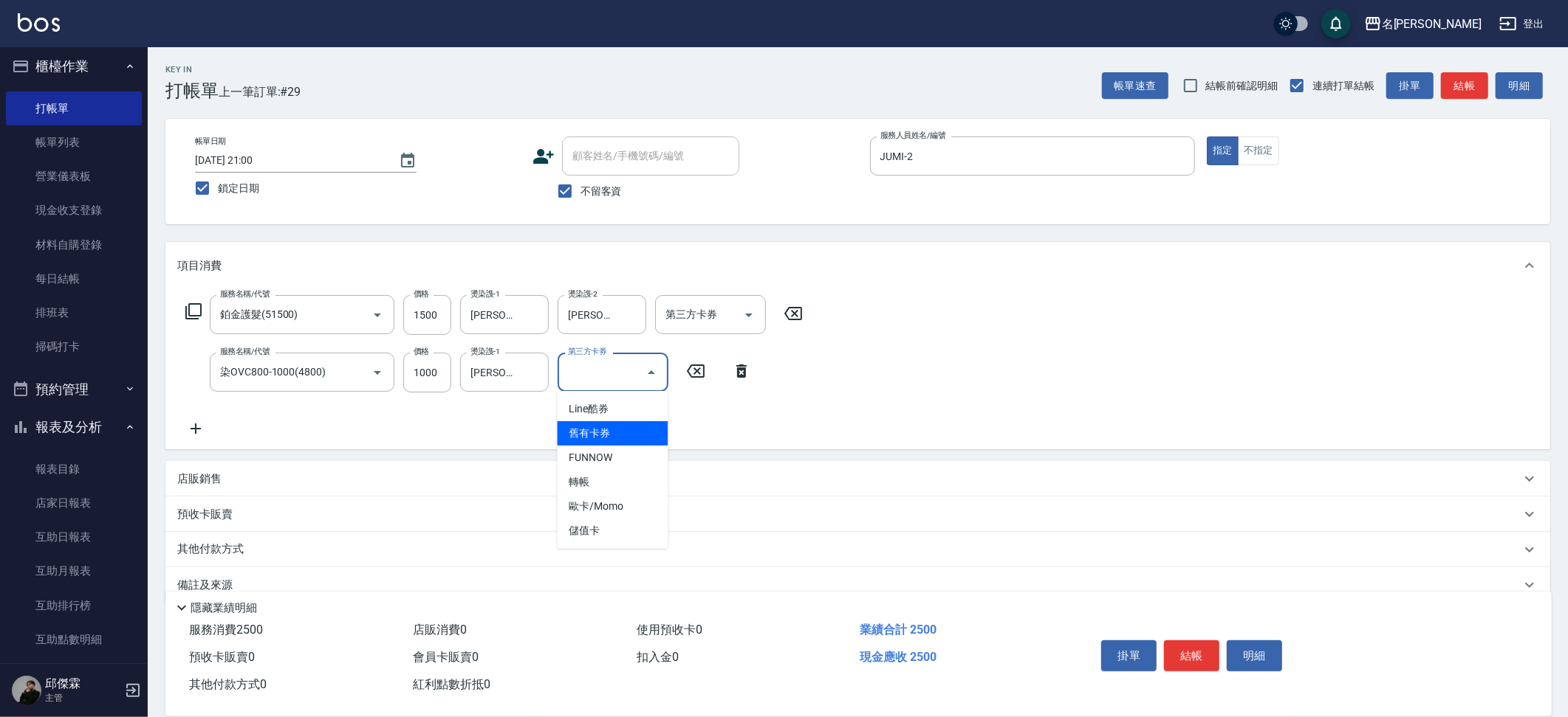
click at [642, 427] on span "舊有卡券" at bounding box center [612, 433] width 111 height 24
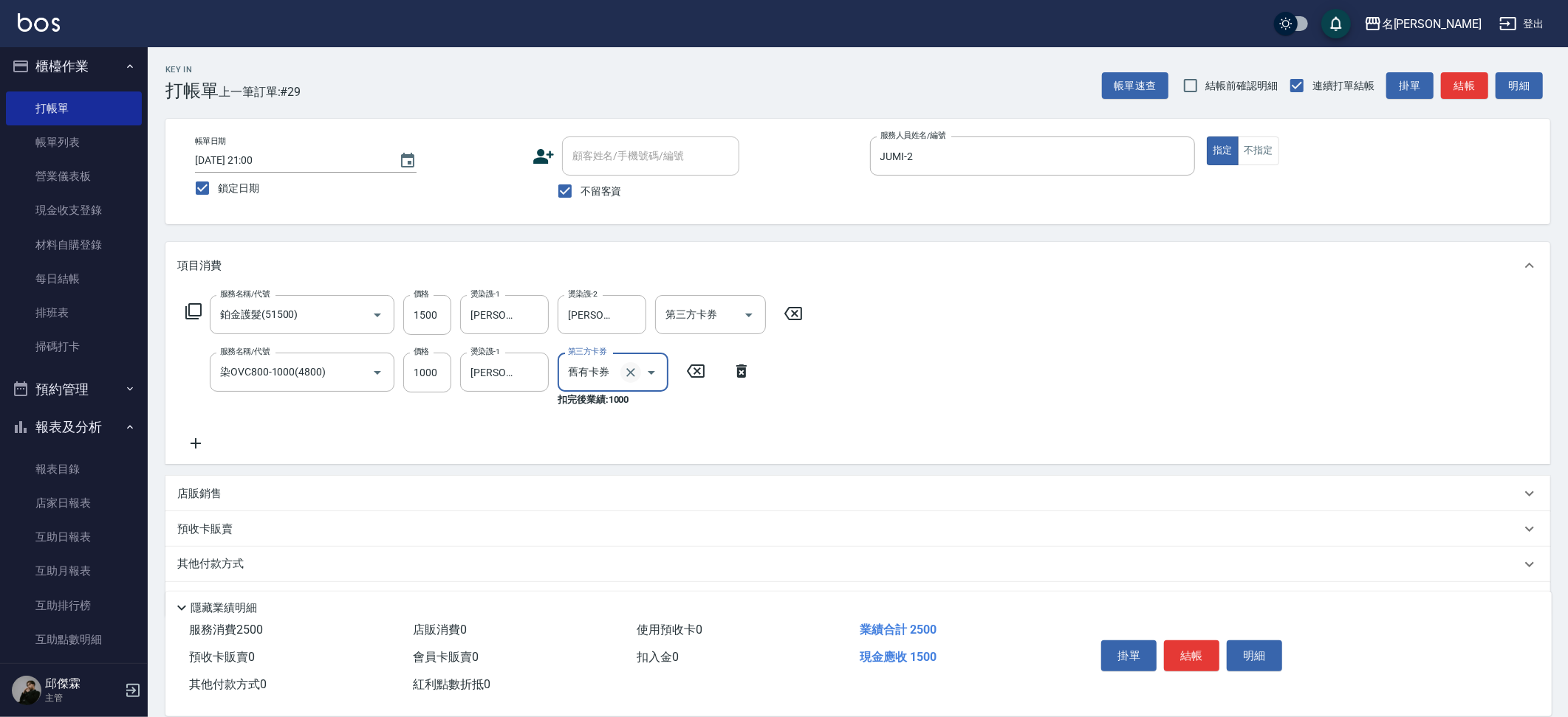
click at [636, 372] on icon "Clear" at bounding box center [631, 373] width 15 height 15
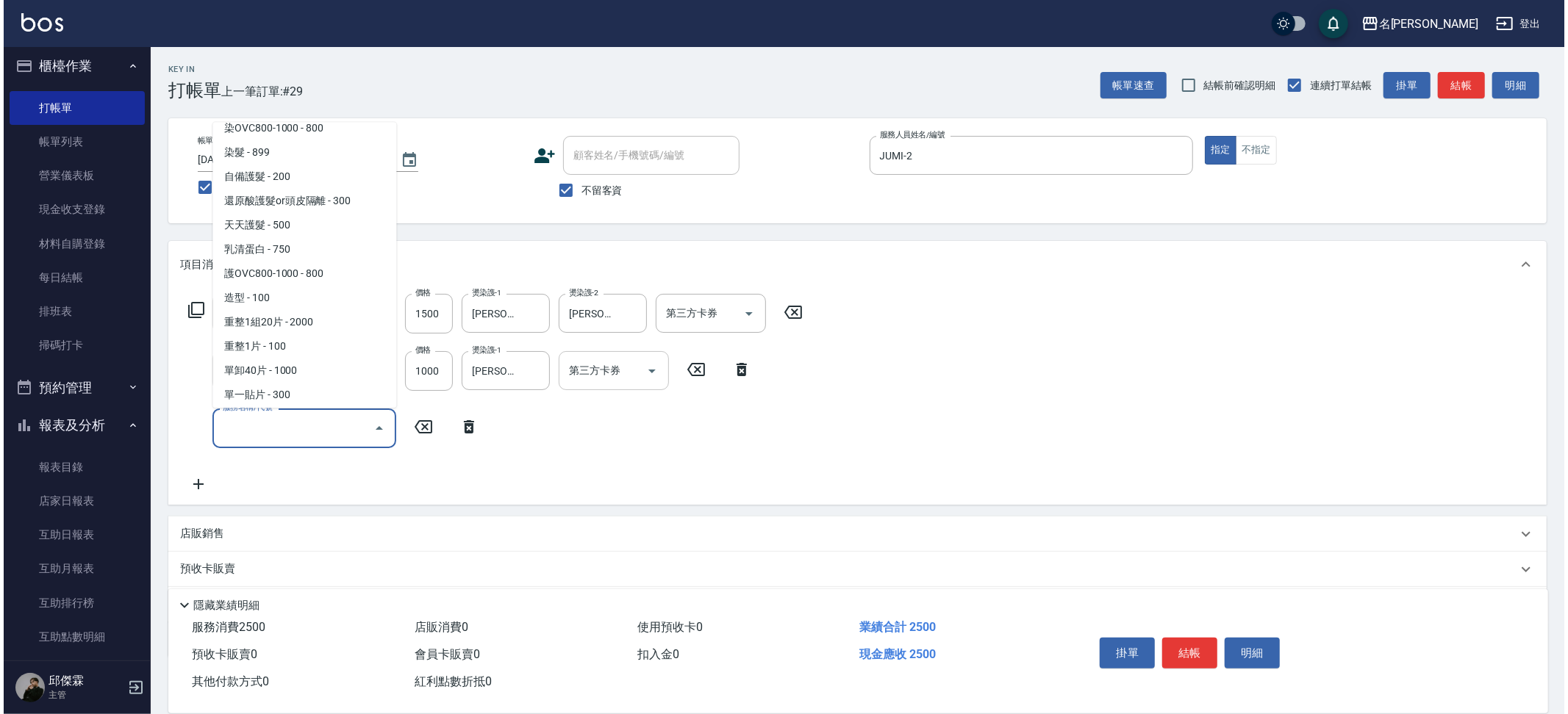
scroll to position [1200, 0]
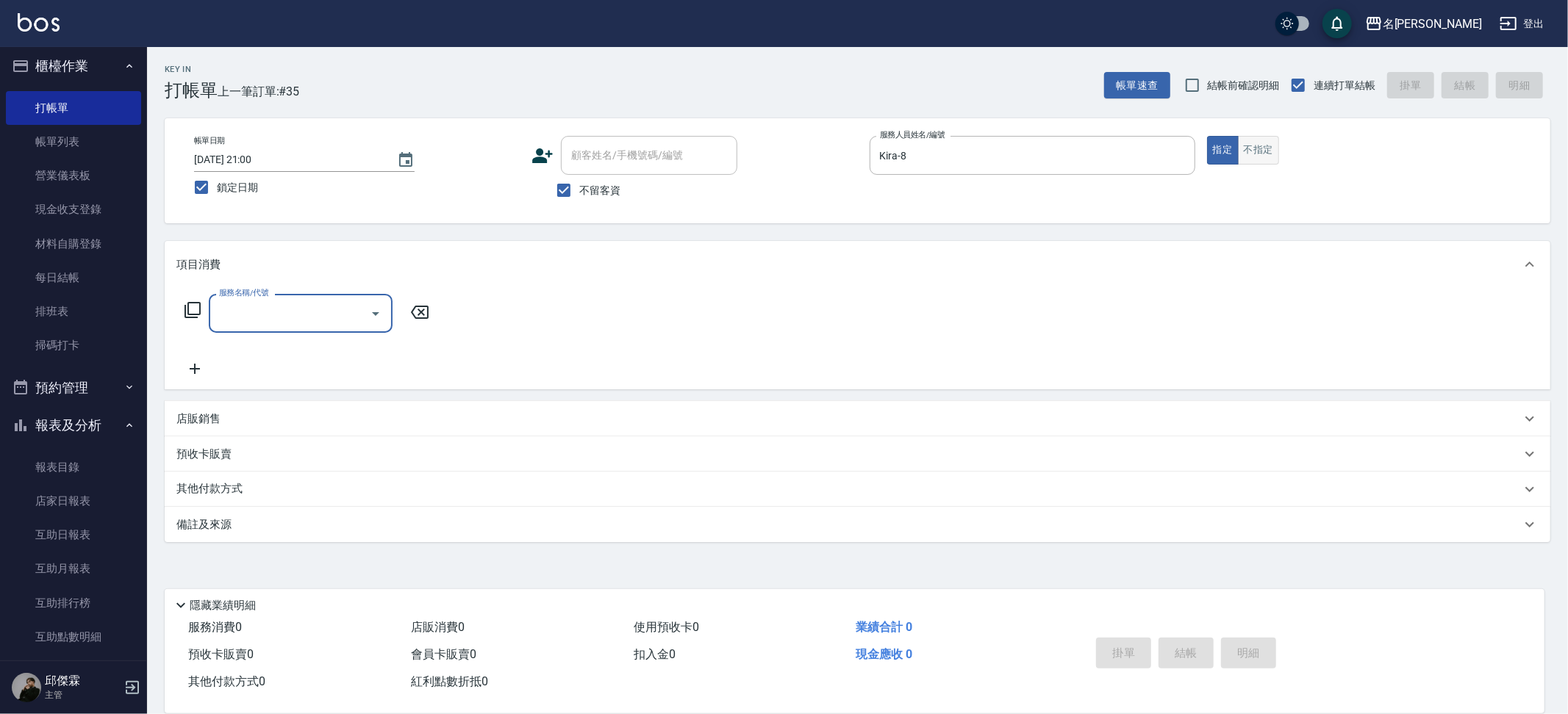
click at [1262, 147] on button "不指定" at bounding box center [1258, 150] width 41 height 28
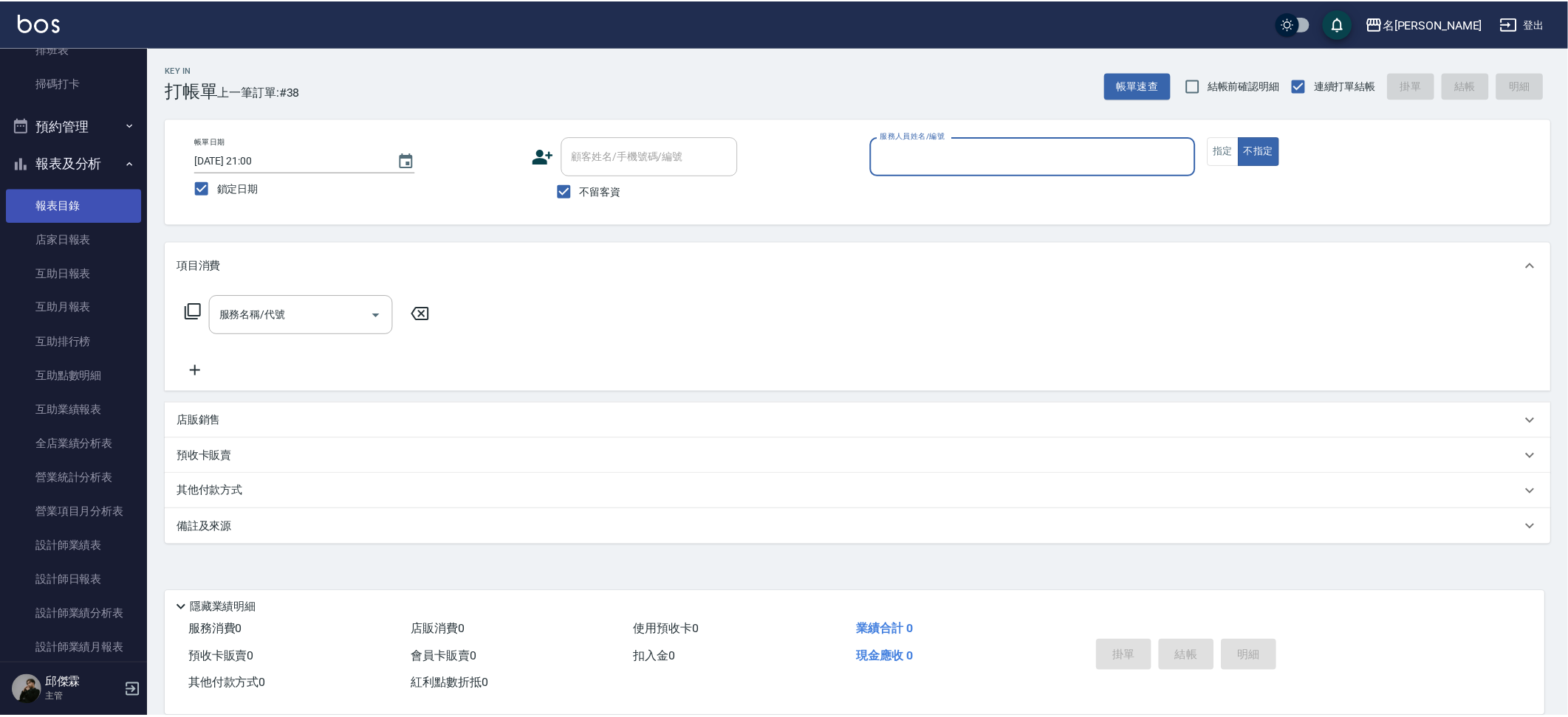
scroll to position [272, 0]
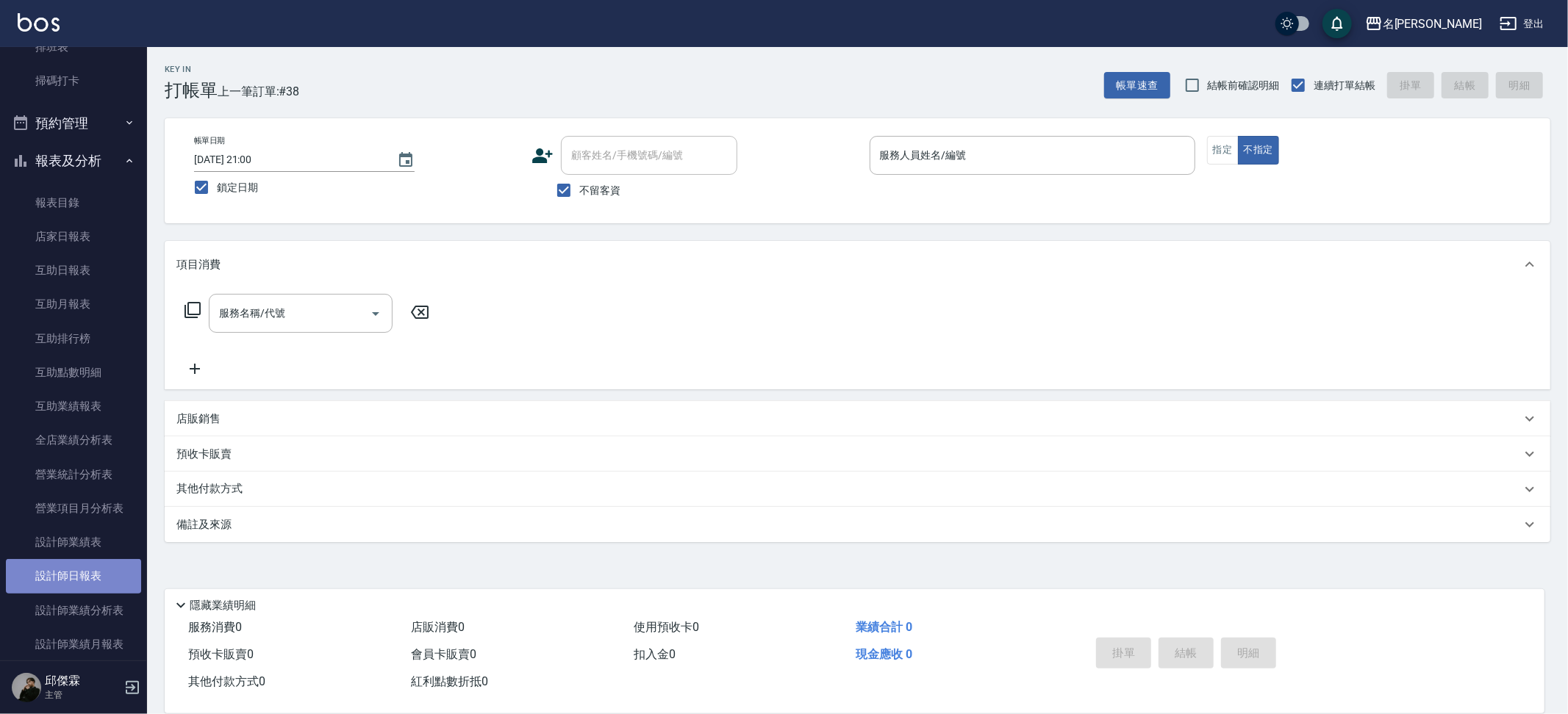
click at [75, 571] on link "設計師日報表" at bounding box center [73, 576] width 135 height 34
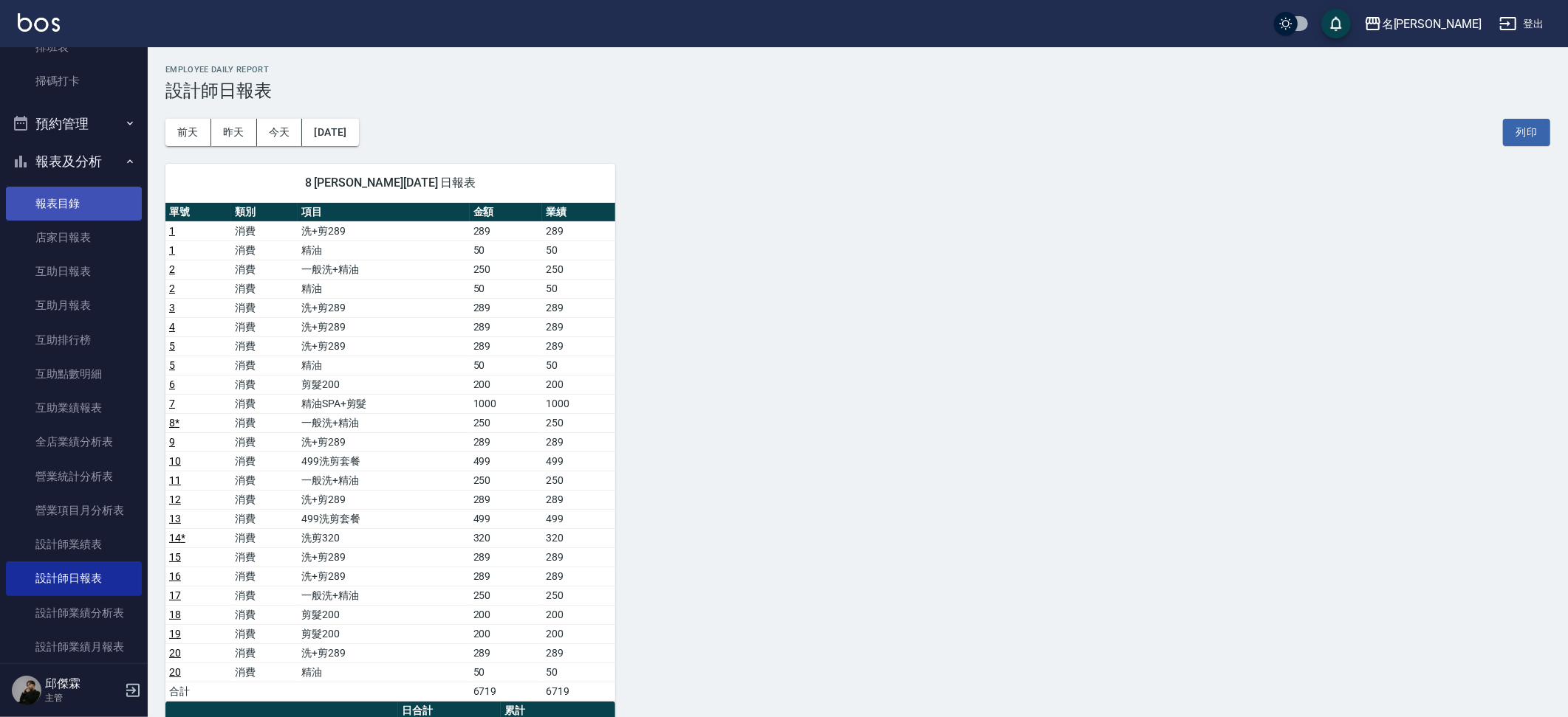
click at [68, 196] on link "報表目錄" at bounding box center [74, 203] width 136 height 34
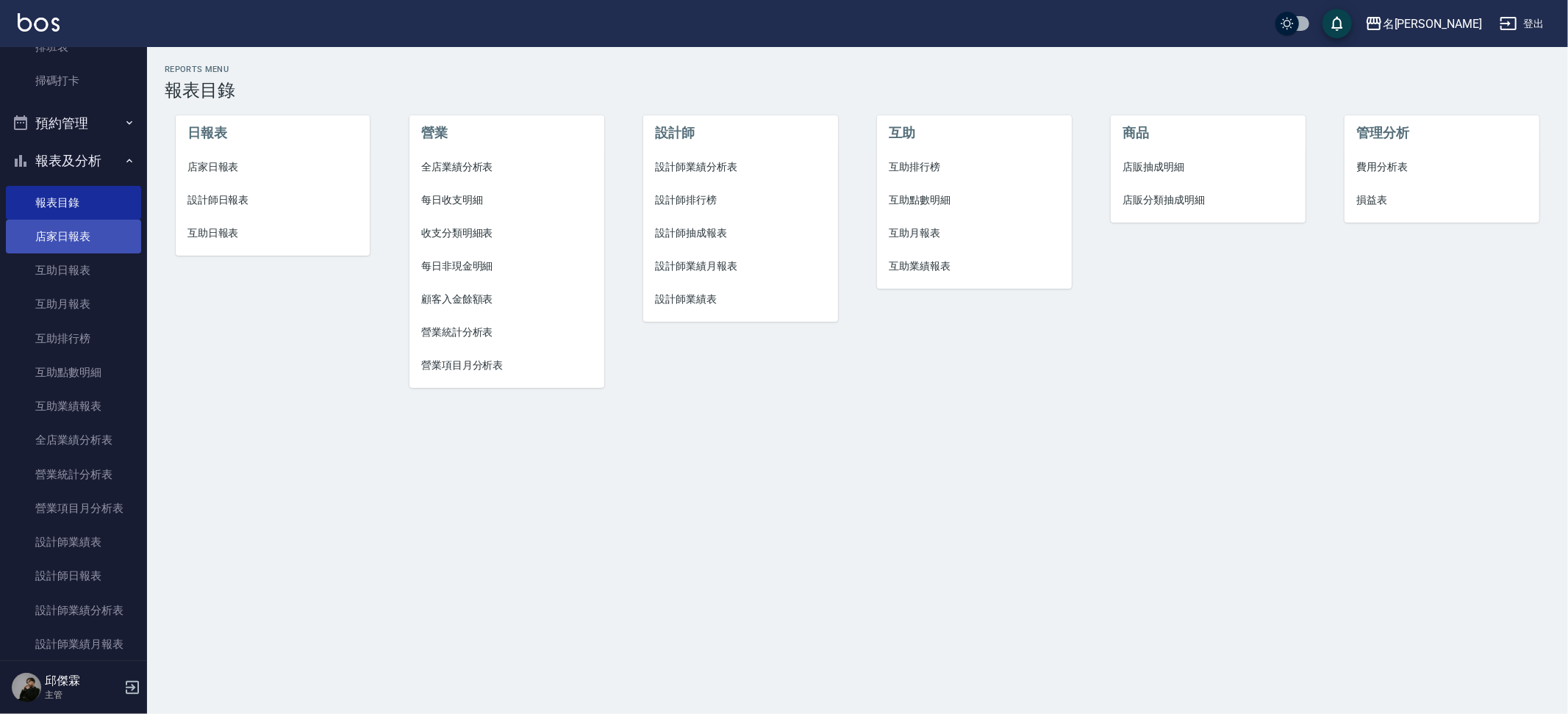
click at [67, 222] on link "店家日報表" at bounding box center [73, 237] width 135 height 34
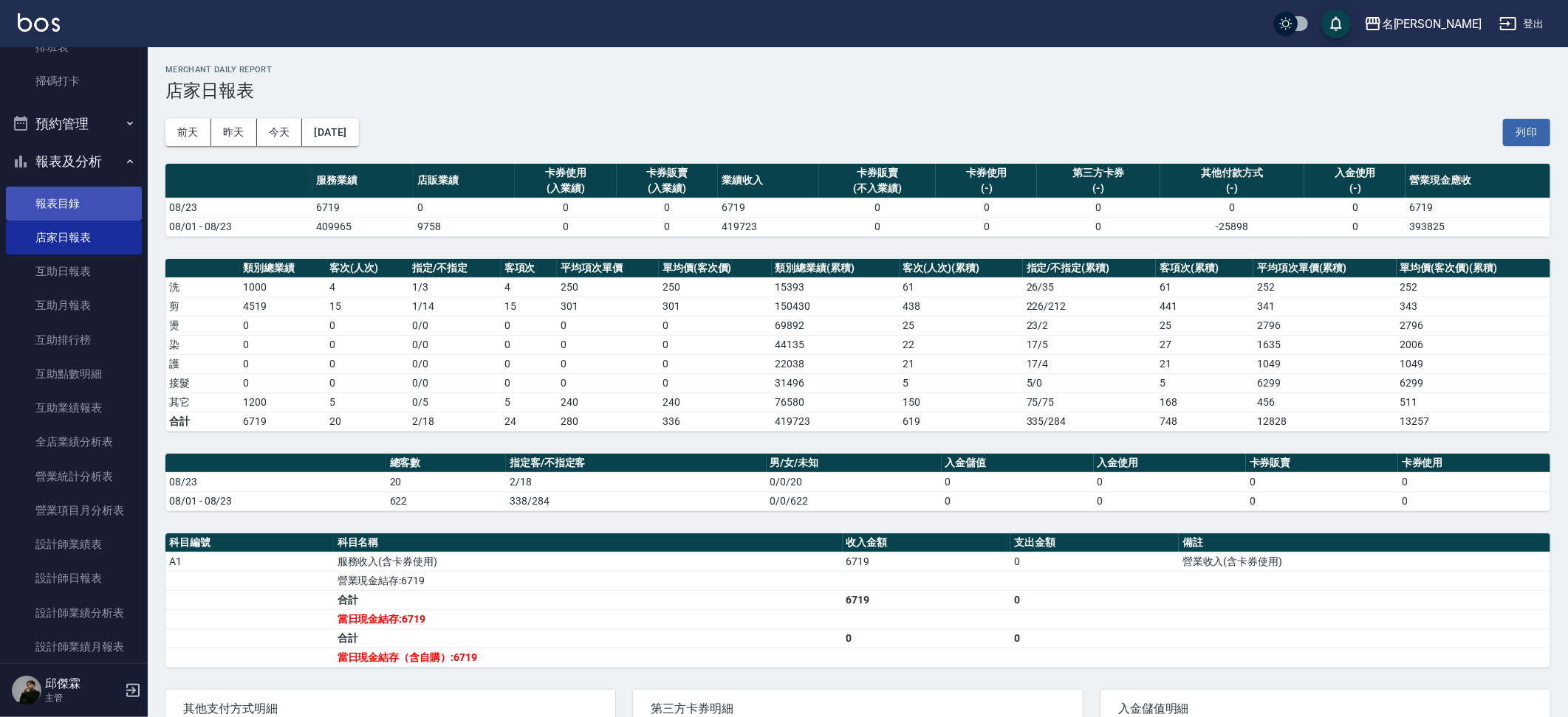
click at [60, 194] on link "報表目錄" at bounding box center [74, 203] width 136 height 34
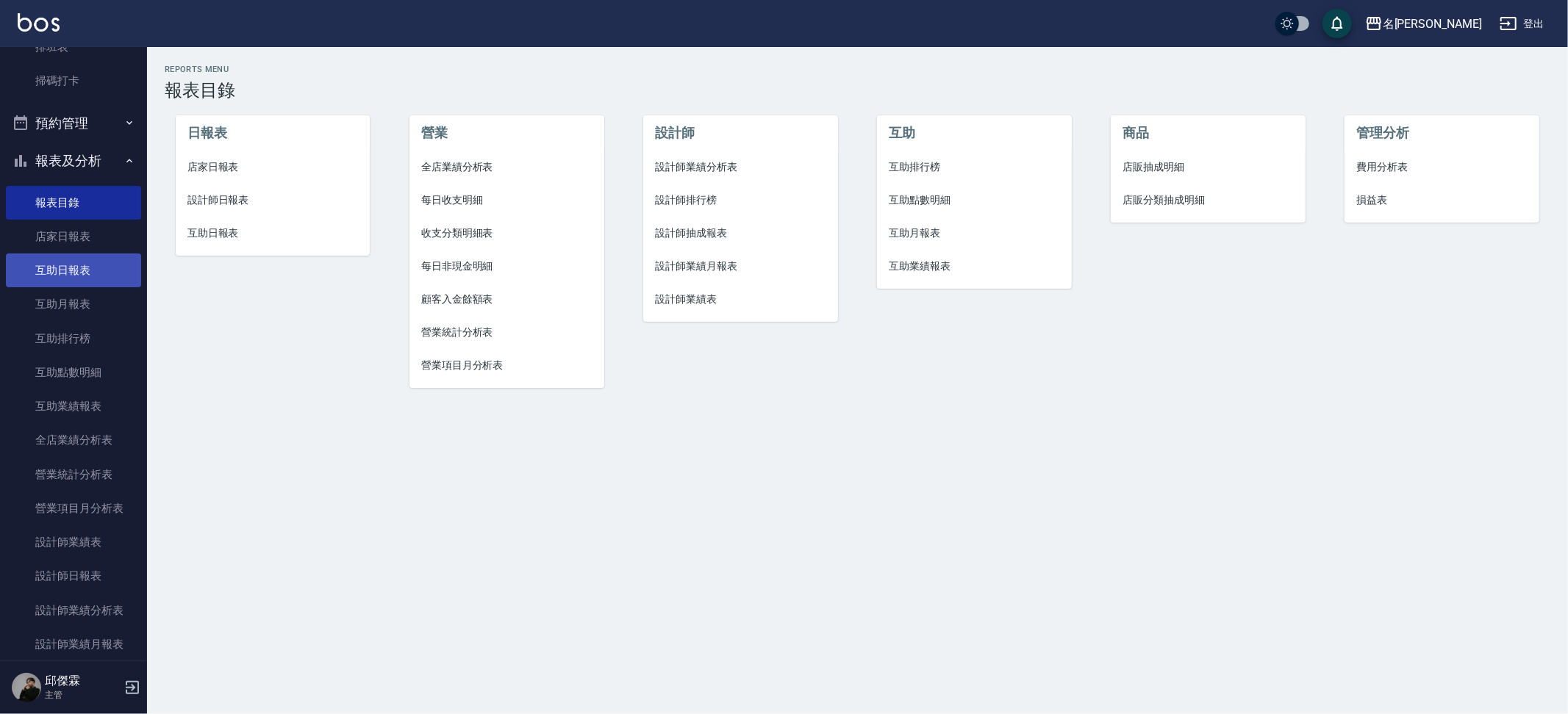
click at [64, 267] on link "互助日報表" at bounding box center [73, 270] width 135 height 34
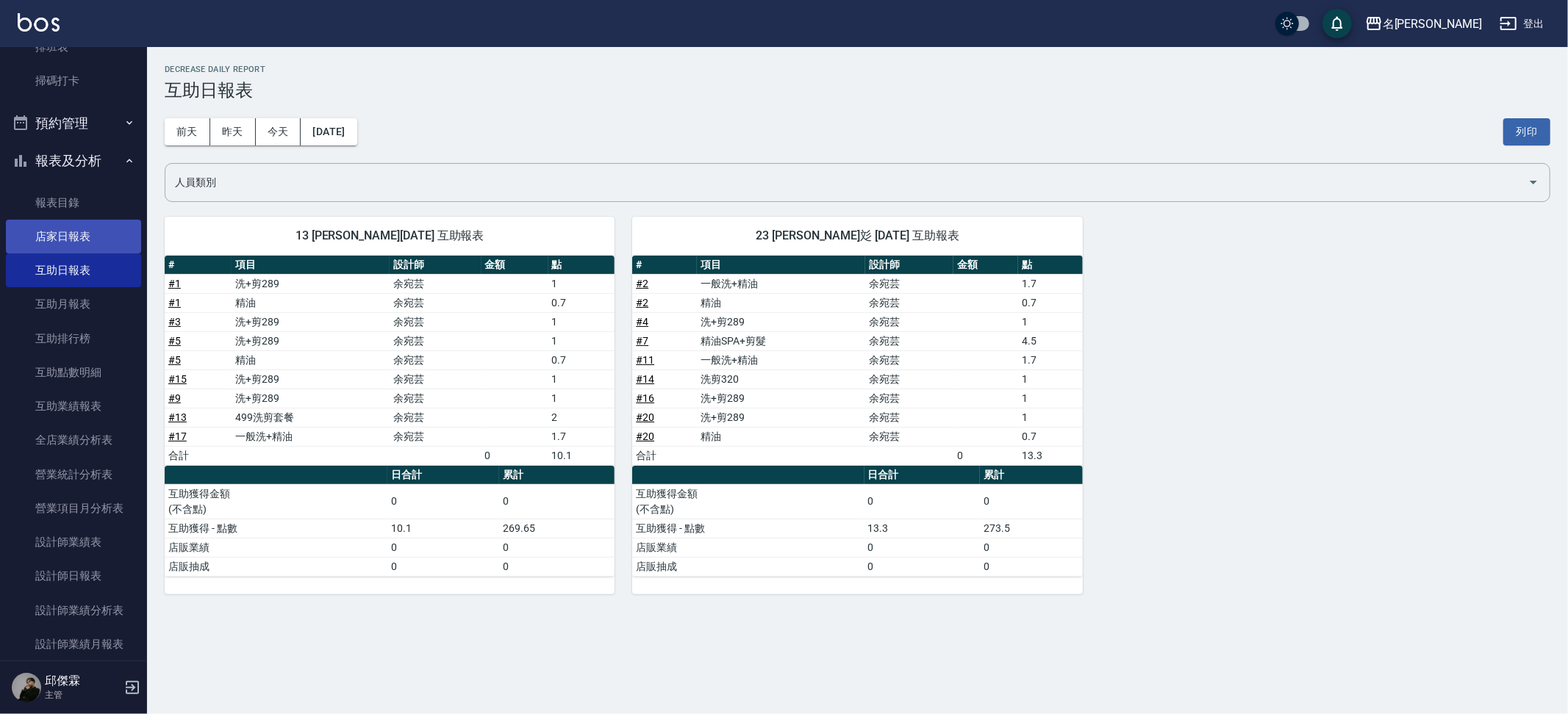
click at [61, 229] on link "店家日報表" at bounding box center [73, 237] width 135 height 34
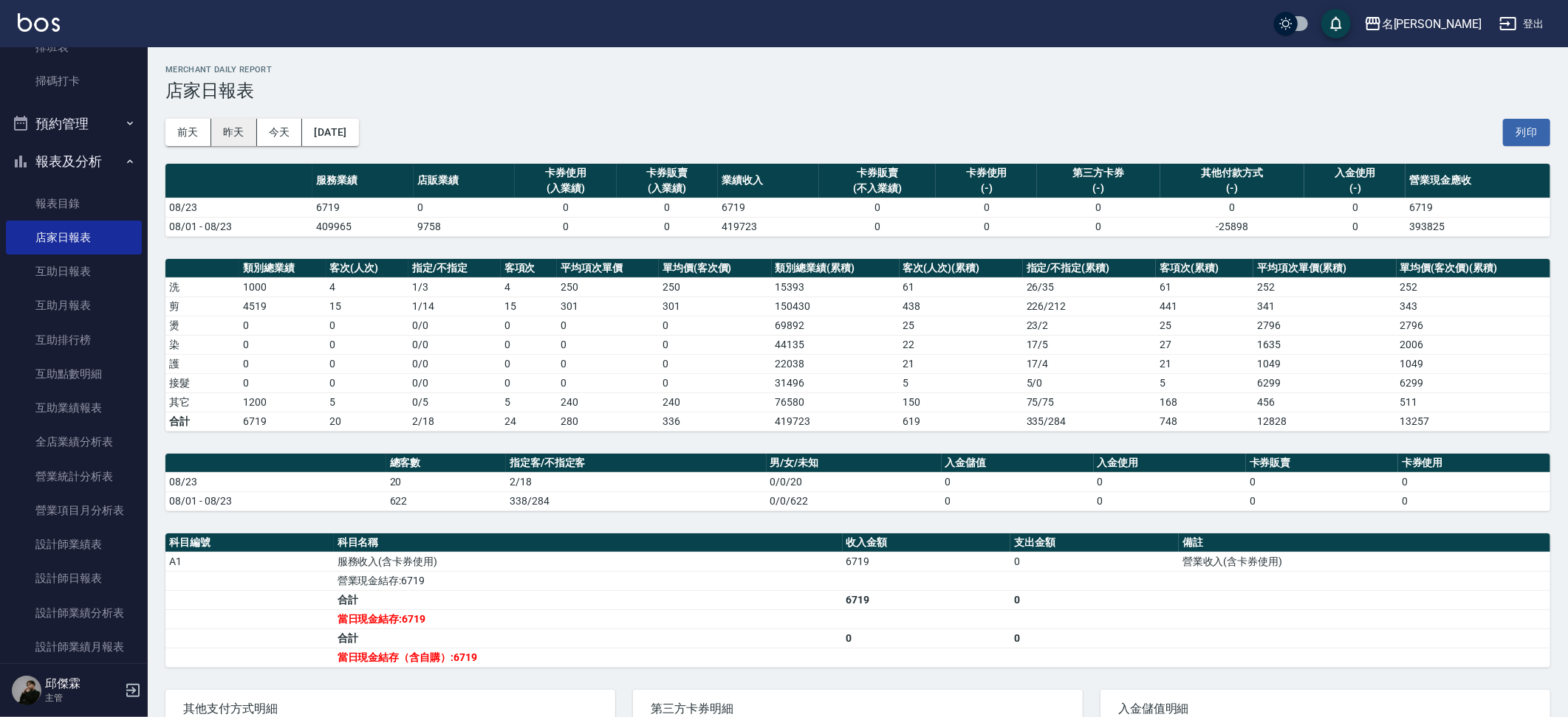
click at [237, 132] on button "昨天" at bounding box center [234, 132] width 46 height 28
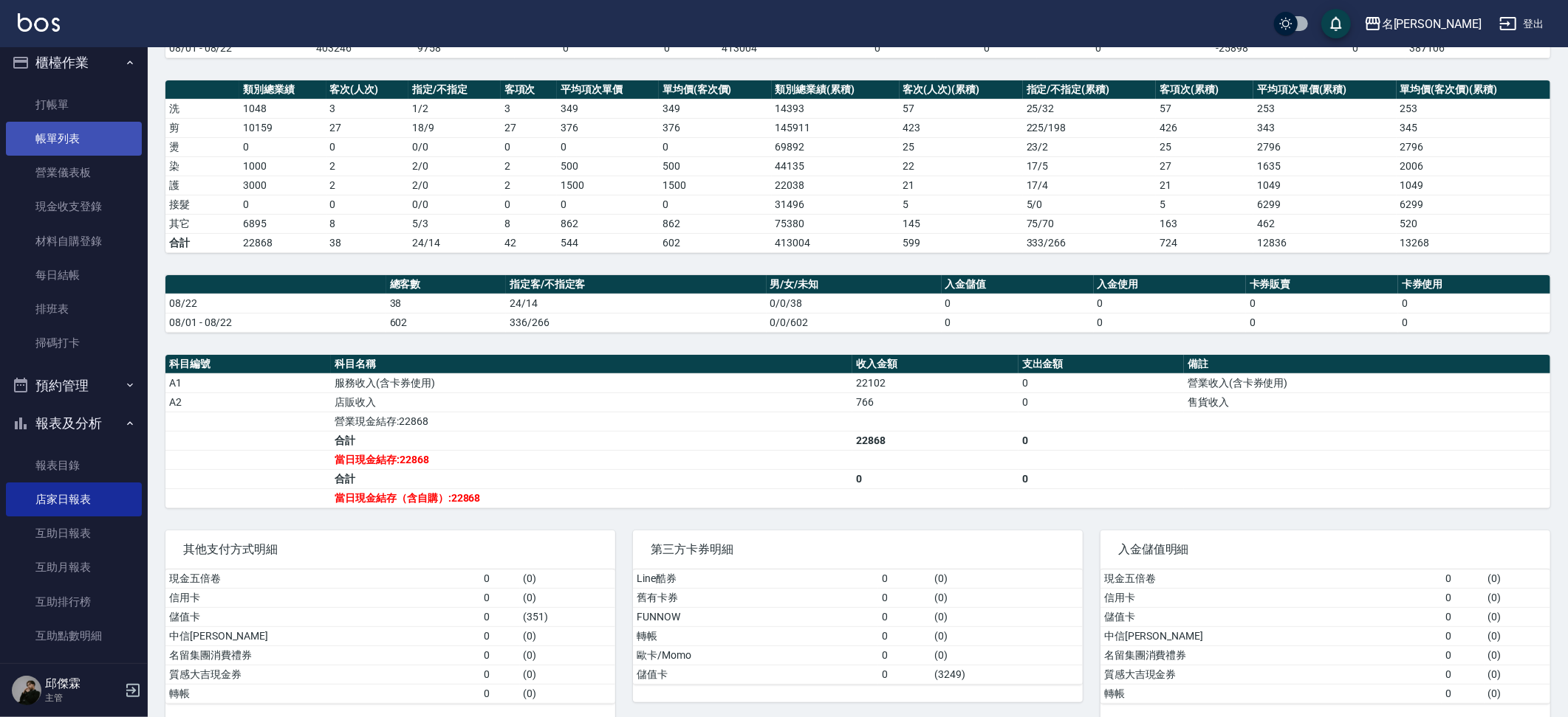
scroll to position [13, 0]
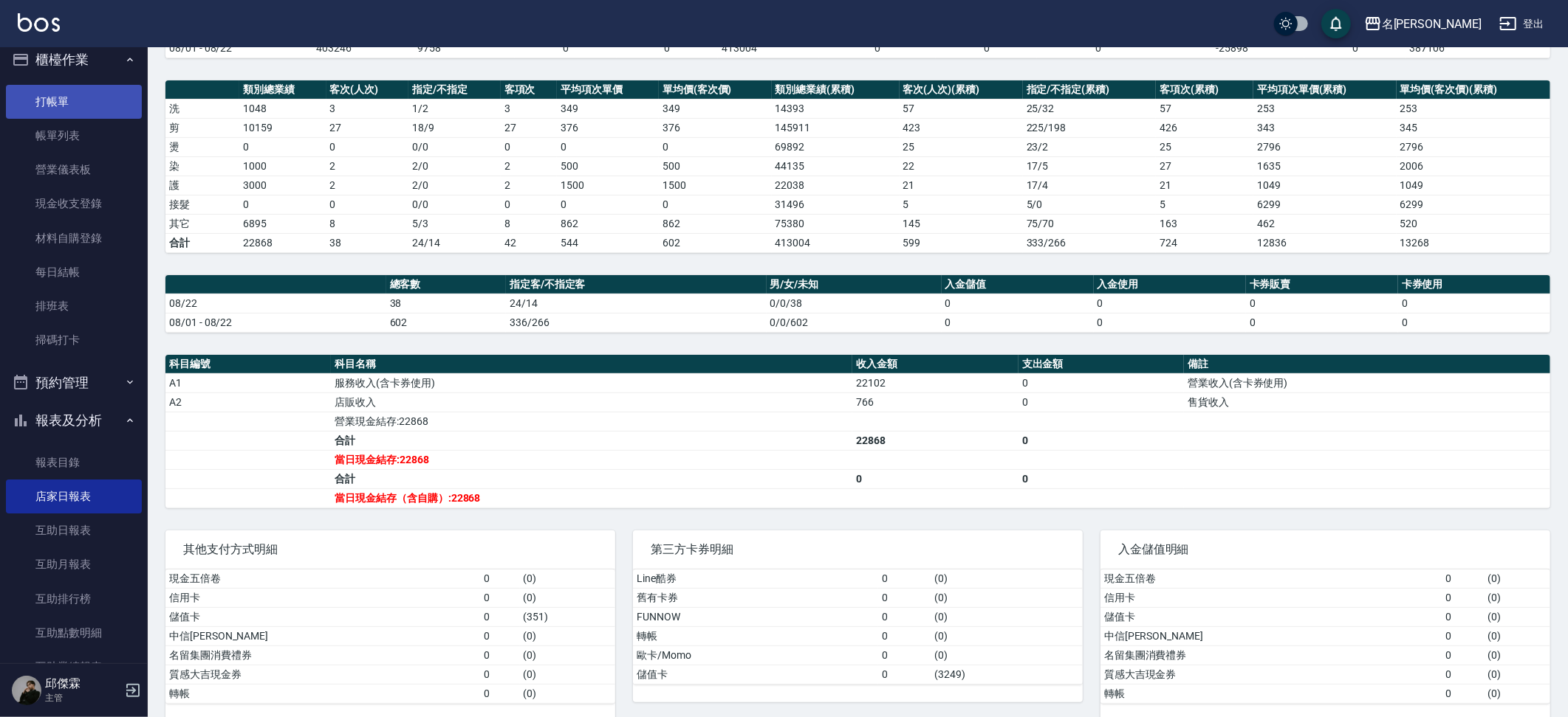
click at [69, 110] on link "打帳單" at bounding box center [74, 101] width 136 height 34
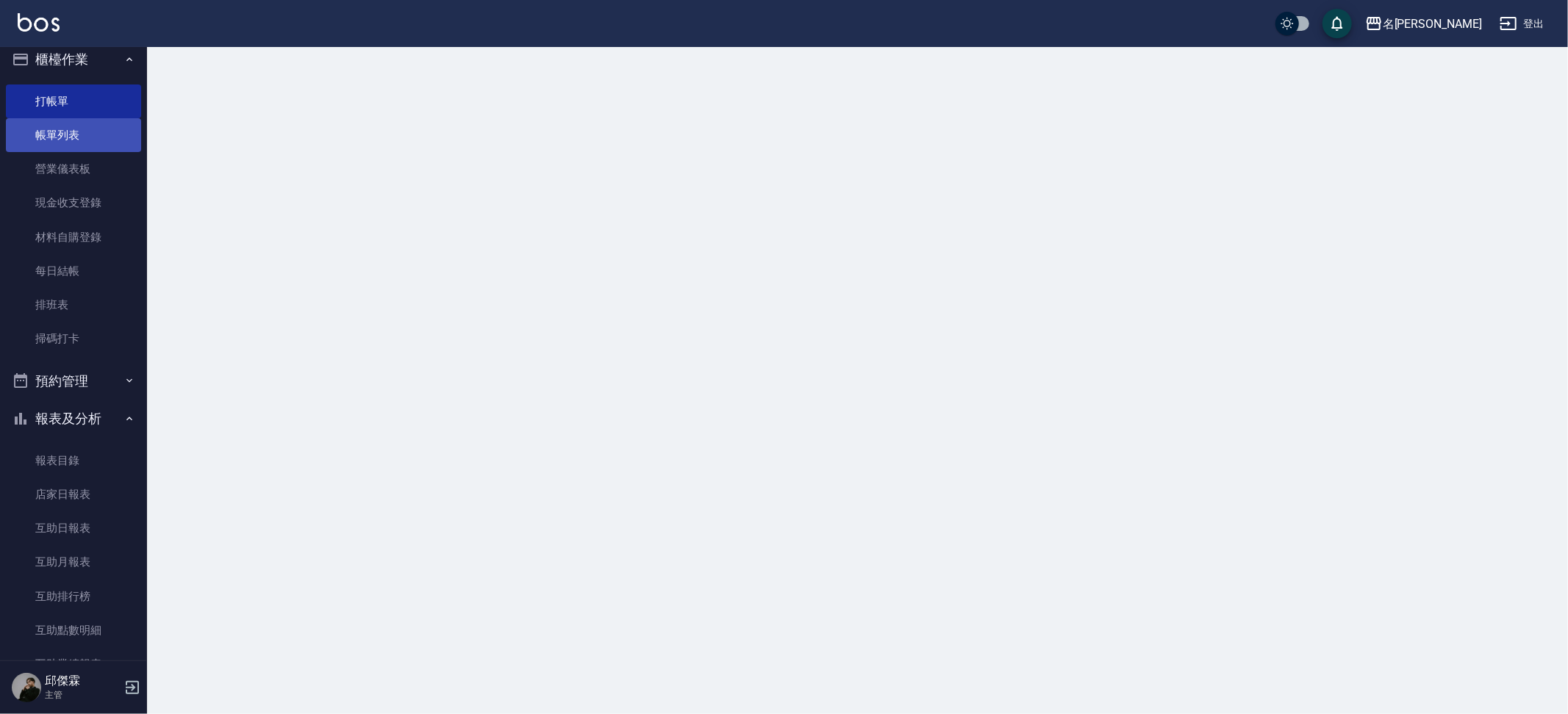
click at [59, 137] on link "帳單列表" at bounding box center [73, 135] width 135 height 34
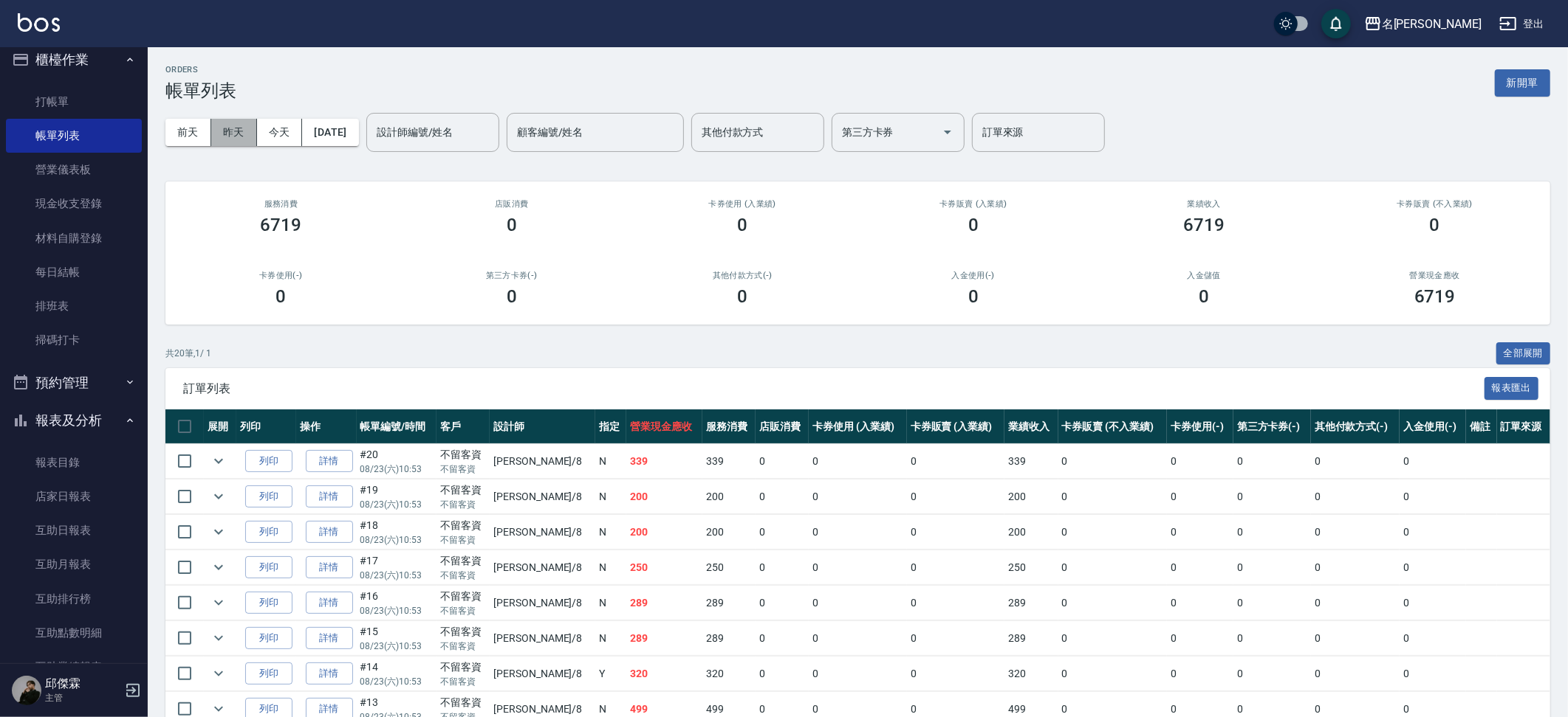
click at [241, 136] on button "昨天" at bounding box center [234, 132] width 46 height 28
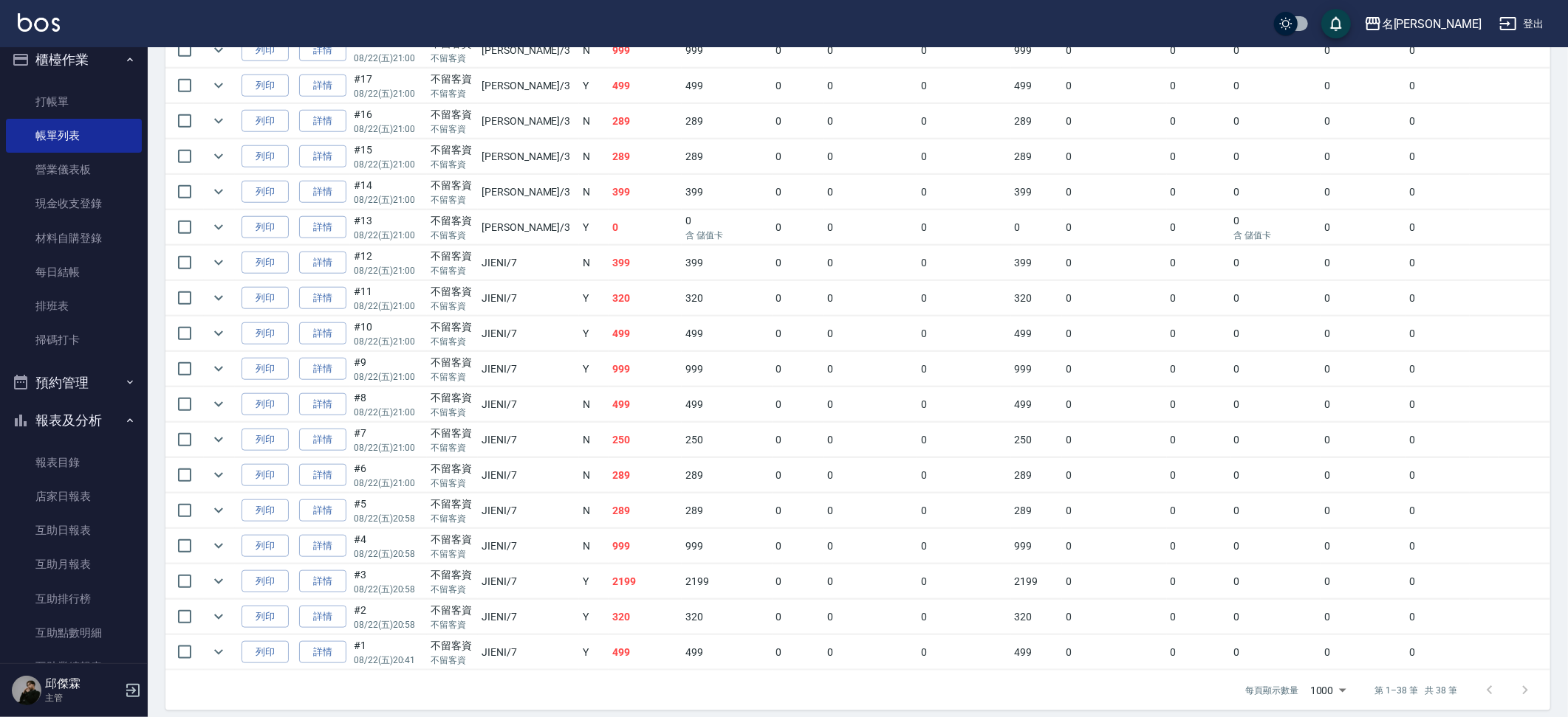
scroll to position [1133, 0]
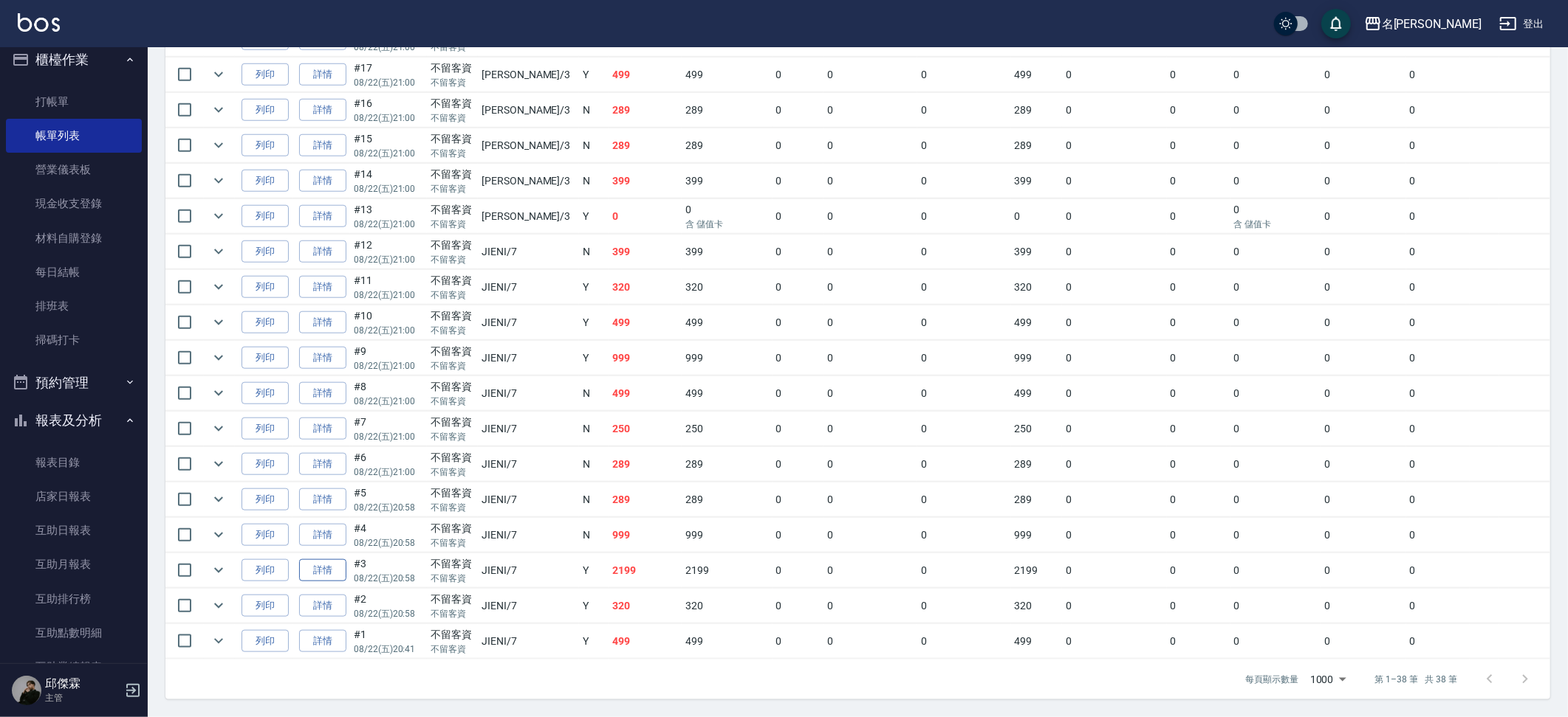
click at [342, 571] on link "詳情" at bounding box center [322, 571] width 47 height 23
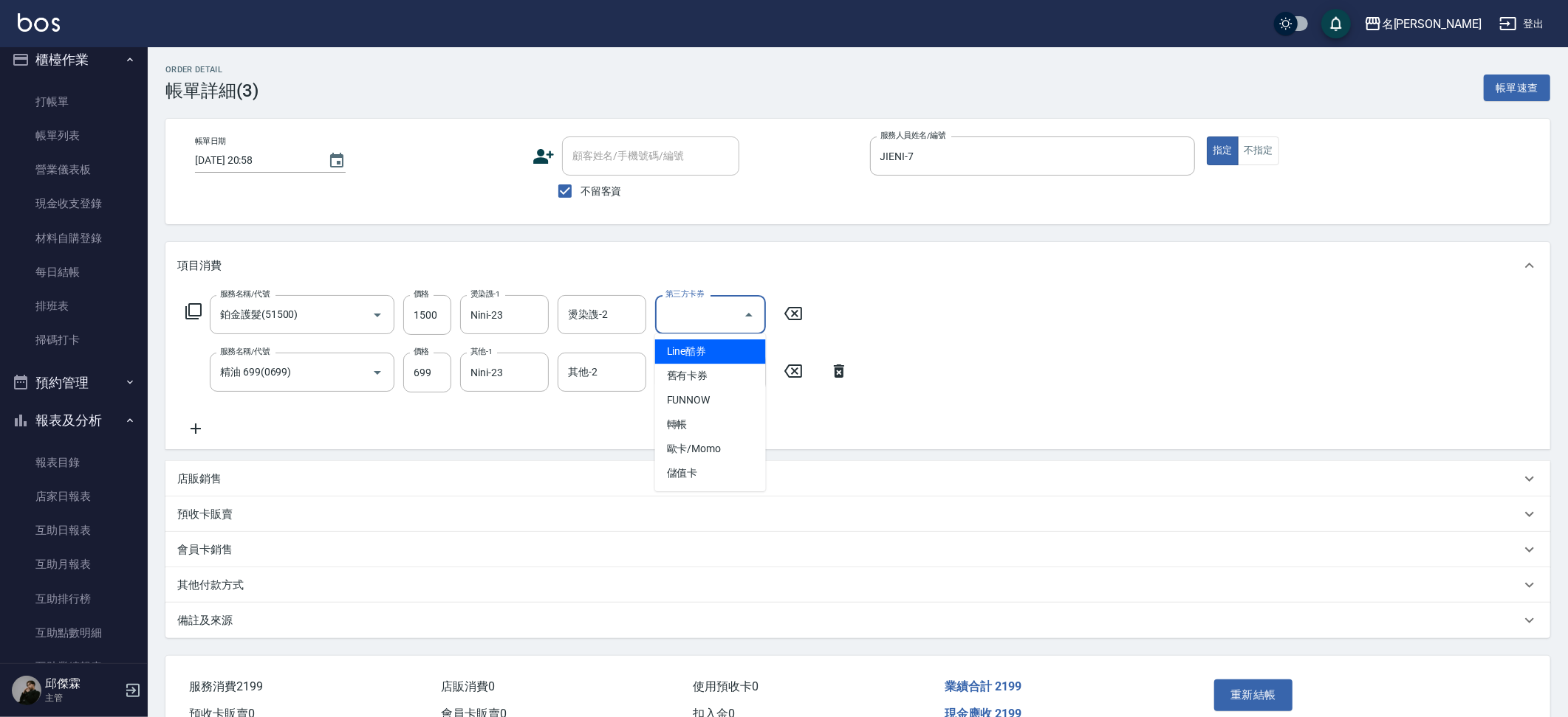
click at [676, 323] on input "第三方卡券" at bounding box center [699, 315] width 75 height 26
click at [689, 368] on span "舊有卡券" at bounding box center [710, 376] width 111 height 24
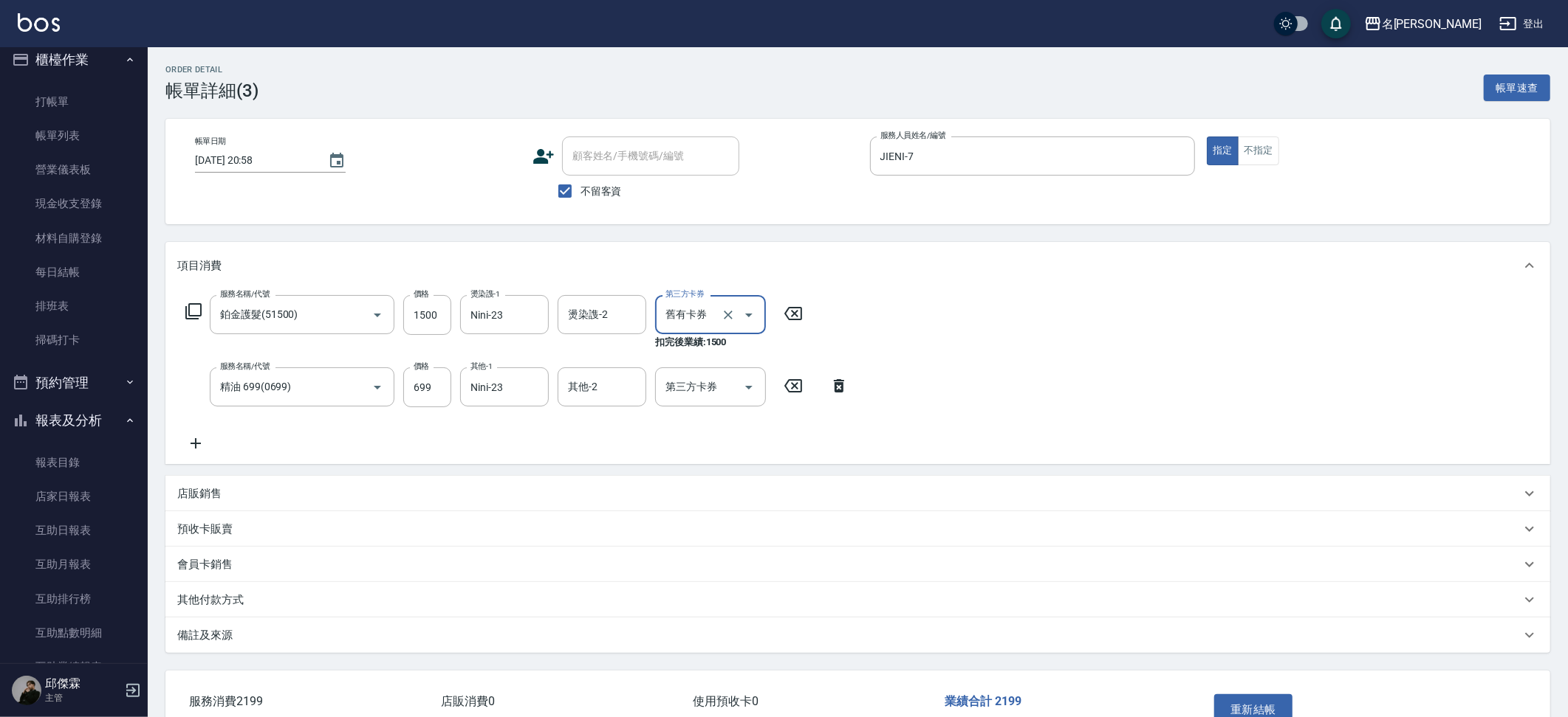
click at [693, 379] on div "第三方卡券 第三方卡券" at bounding box center [710, 387] width 111 height 39
click at [722, 454] on span "舊有卡券" at bounding box center [710, 447] width 111 height 24
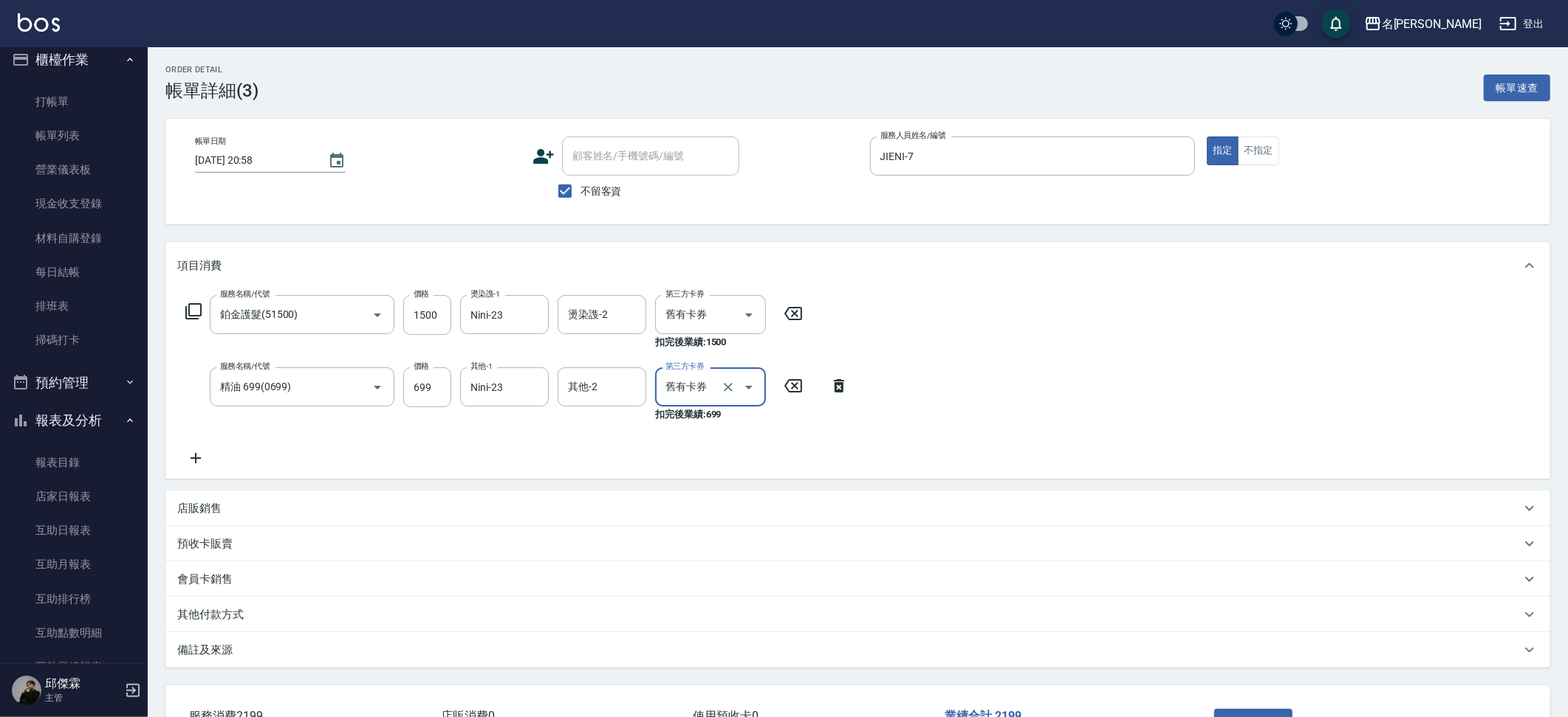
scroll to position [16, 0]
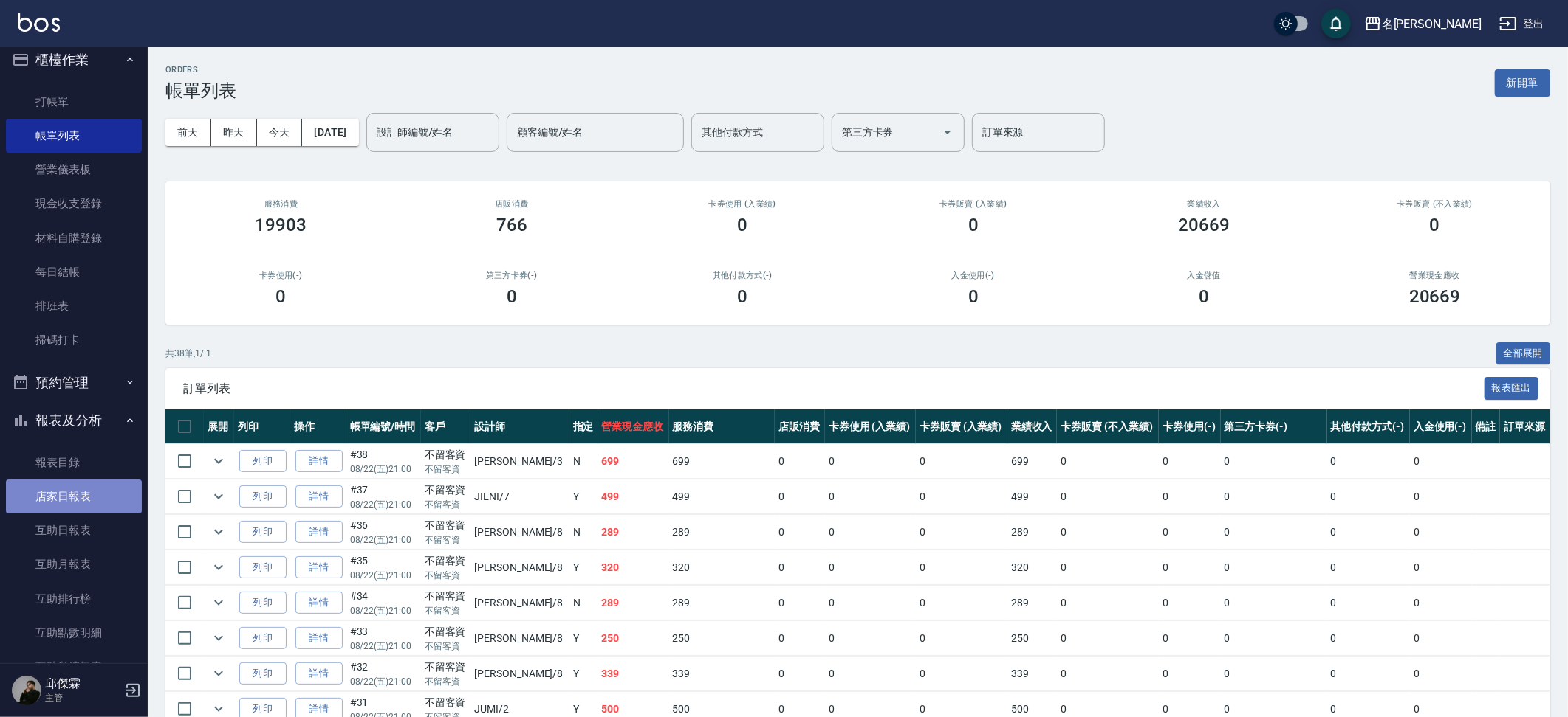
click at [91, 483] on link "店家日報表" at bounding box center [74, 496] width 136 height 34
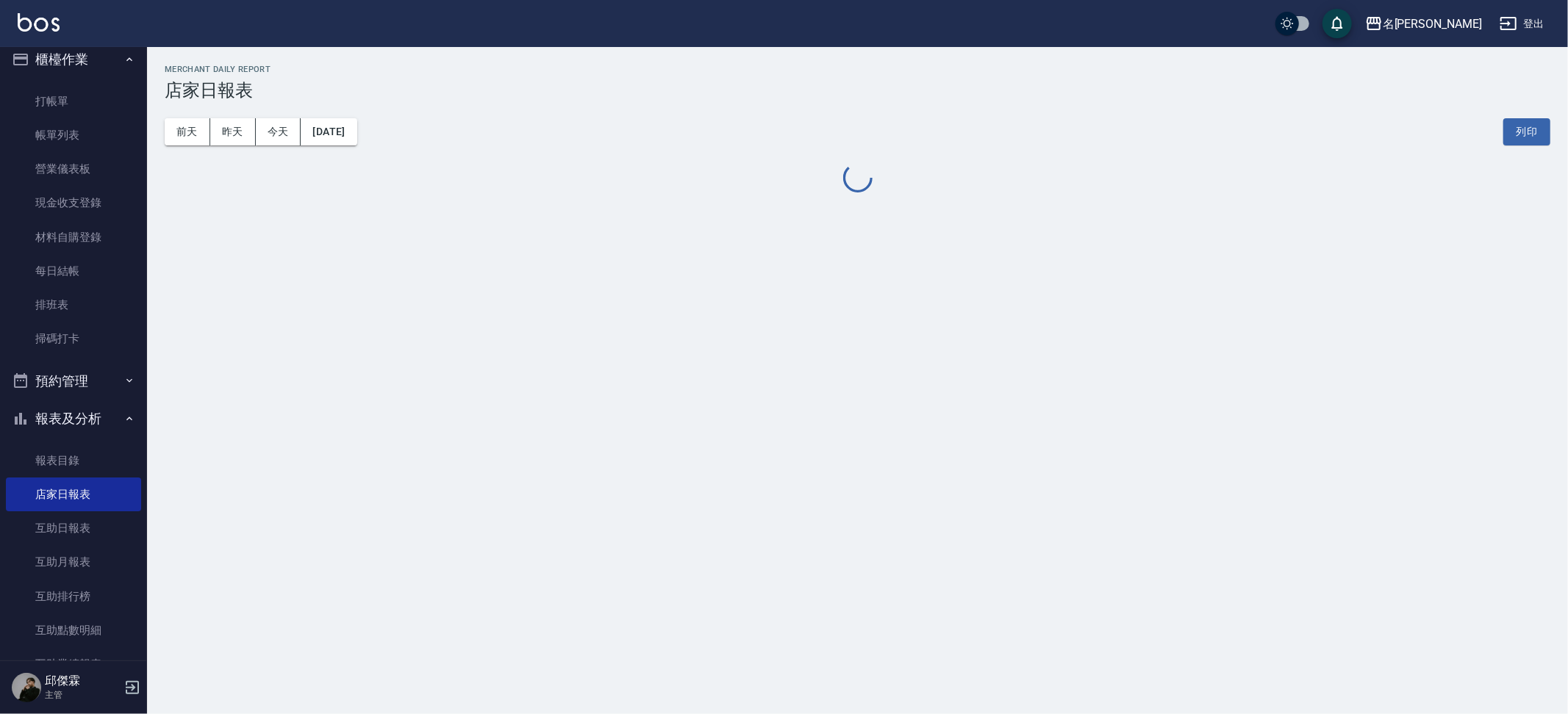
click at [241, 146] on div "[DATE] [DATE] [DATE] [DATE] 列印" at bounding box center [857, 132] width 1386 height 62
click at [239, 132] on button "昨天" at bounding box center [232, 132] width 46 height 27
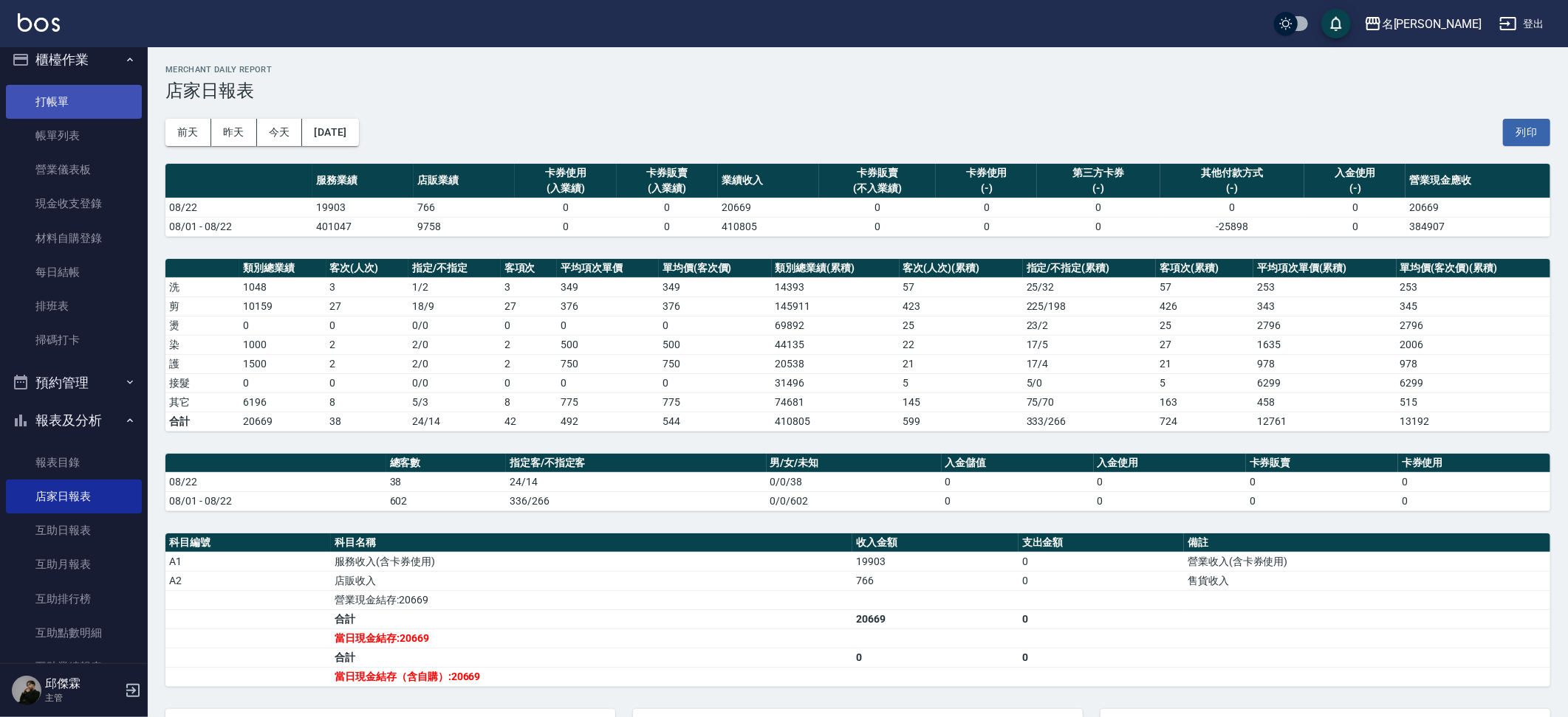
click at [92, 103] on link "打帳單" at bounding box center [74, 101] width 136 height 34
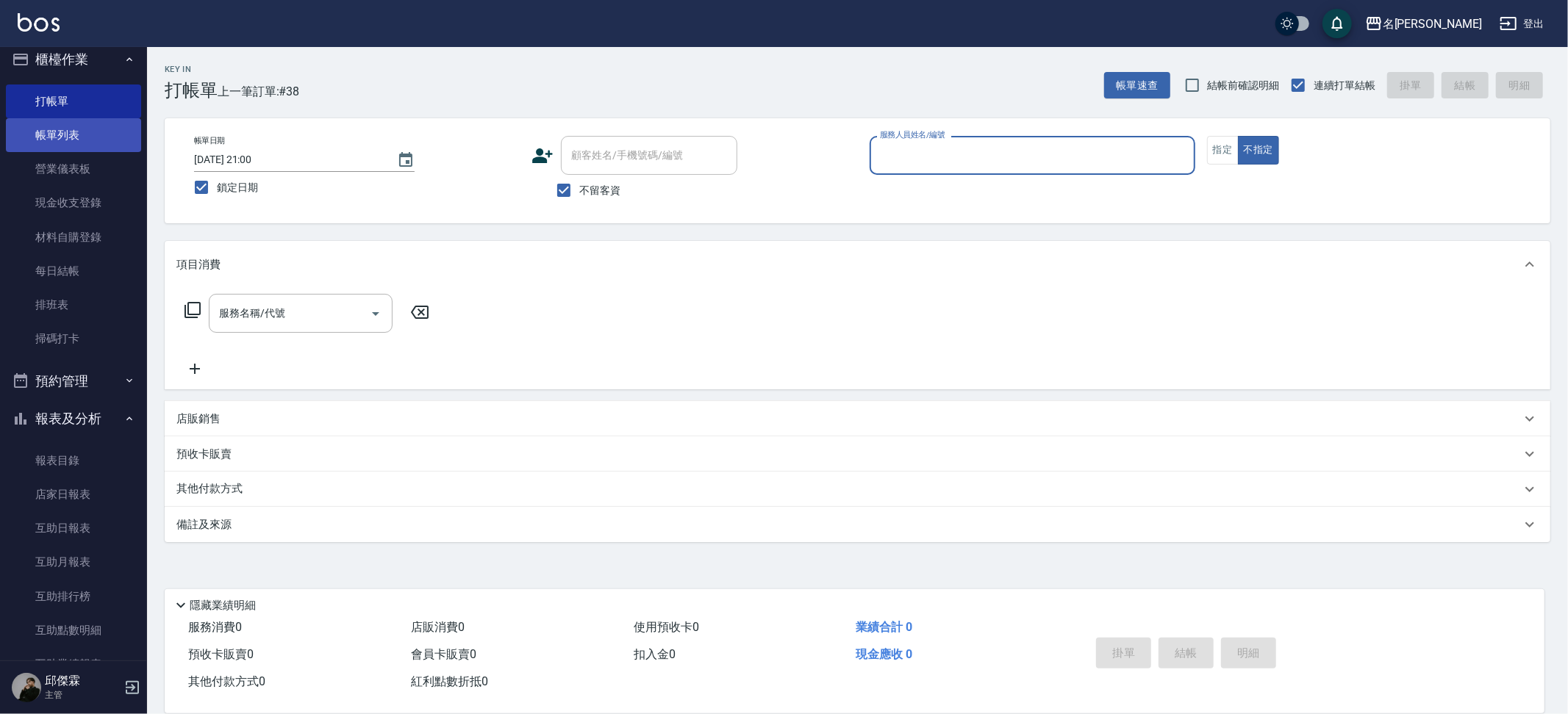
click at [82, 127] on link "帳單列表" at bounding box center [73, 135] width 135 height 34
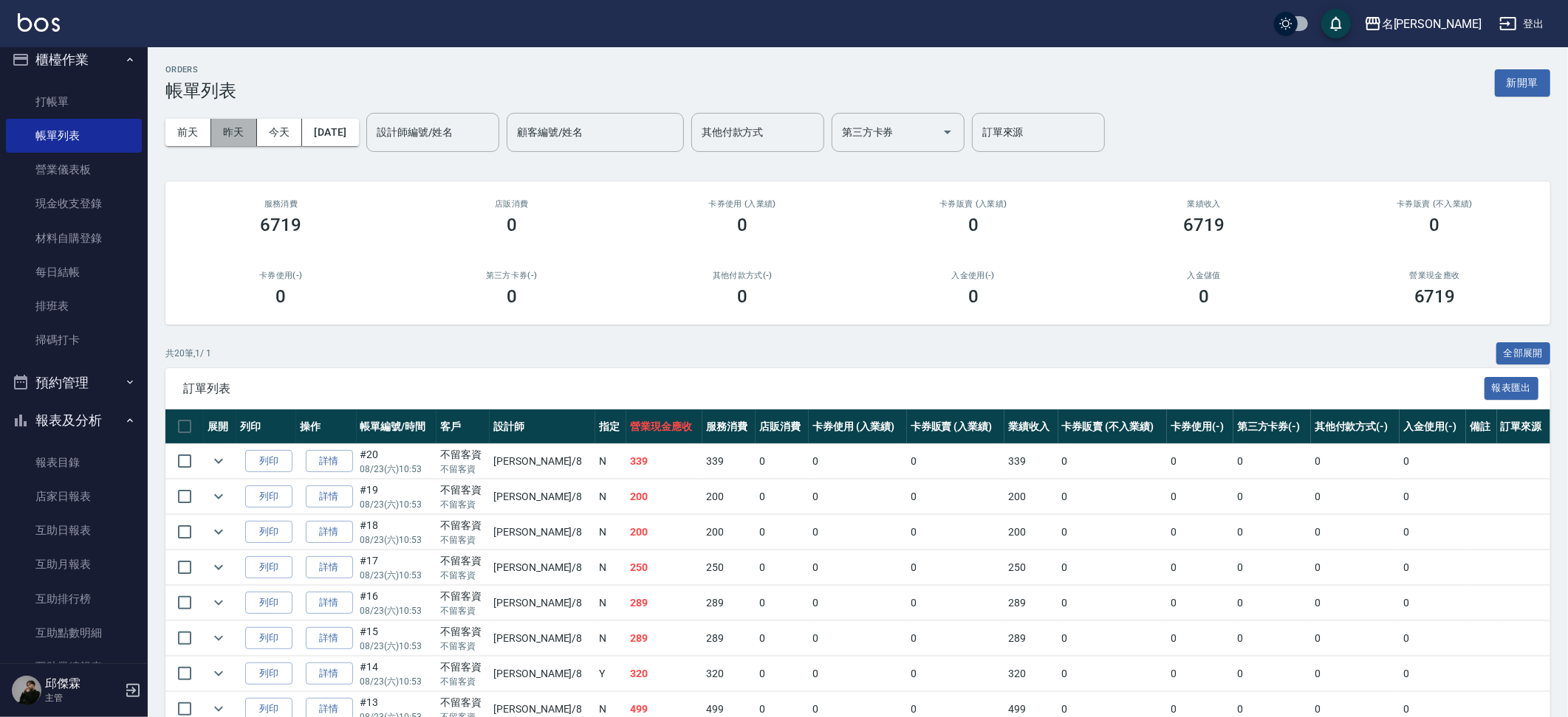
click at [229, 136] on button "昨天" at bounding box center [234, 132] width 46 height 28
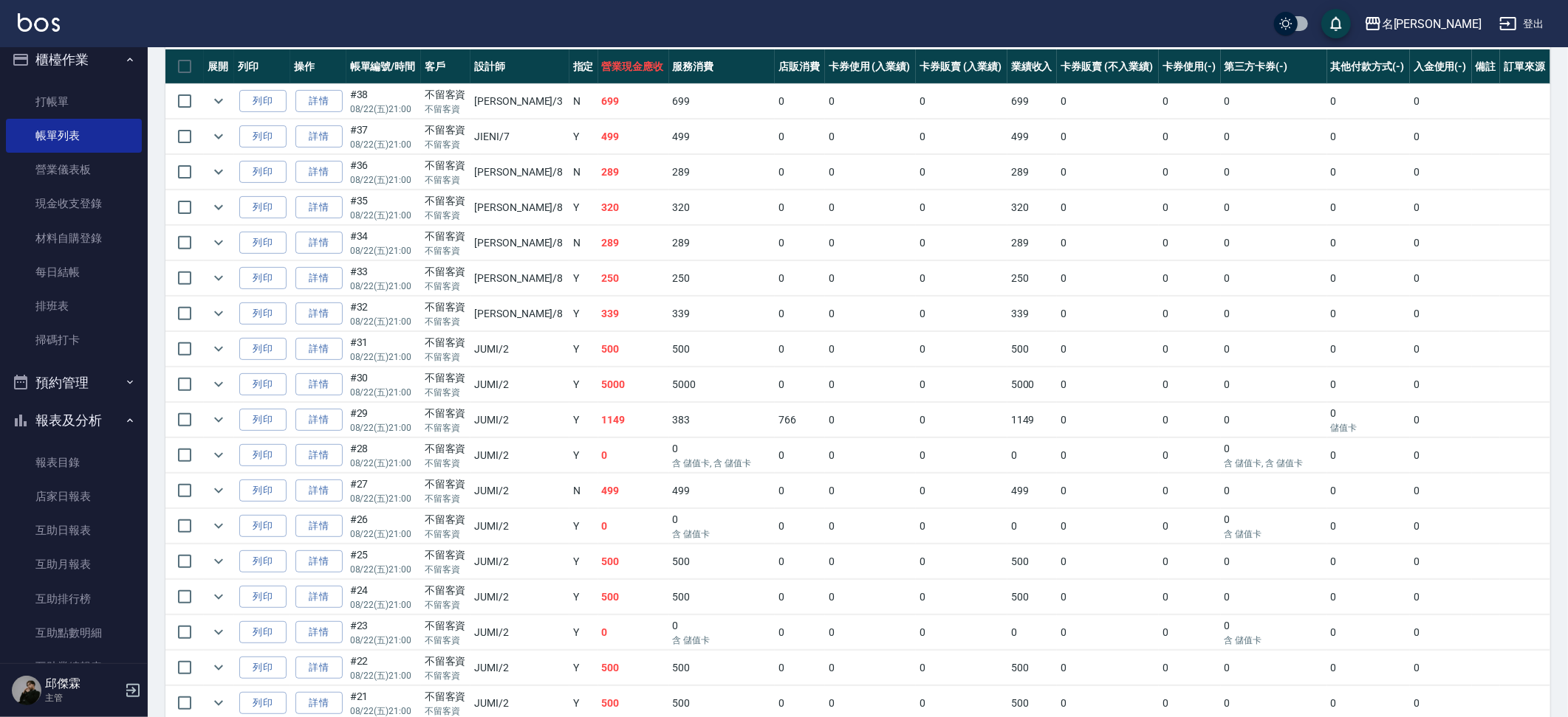
scroll to position [353, 0]
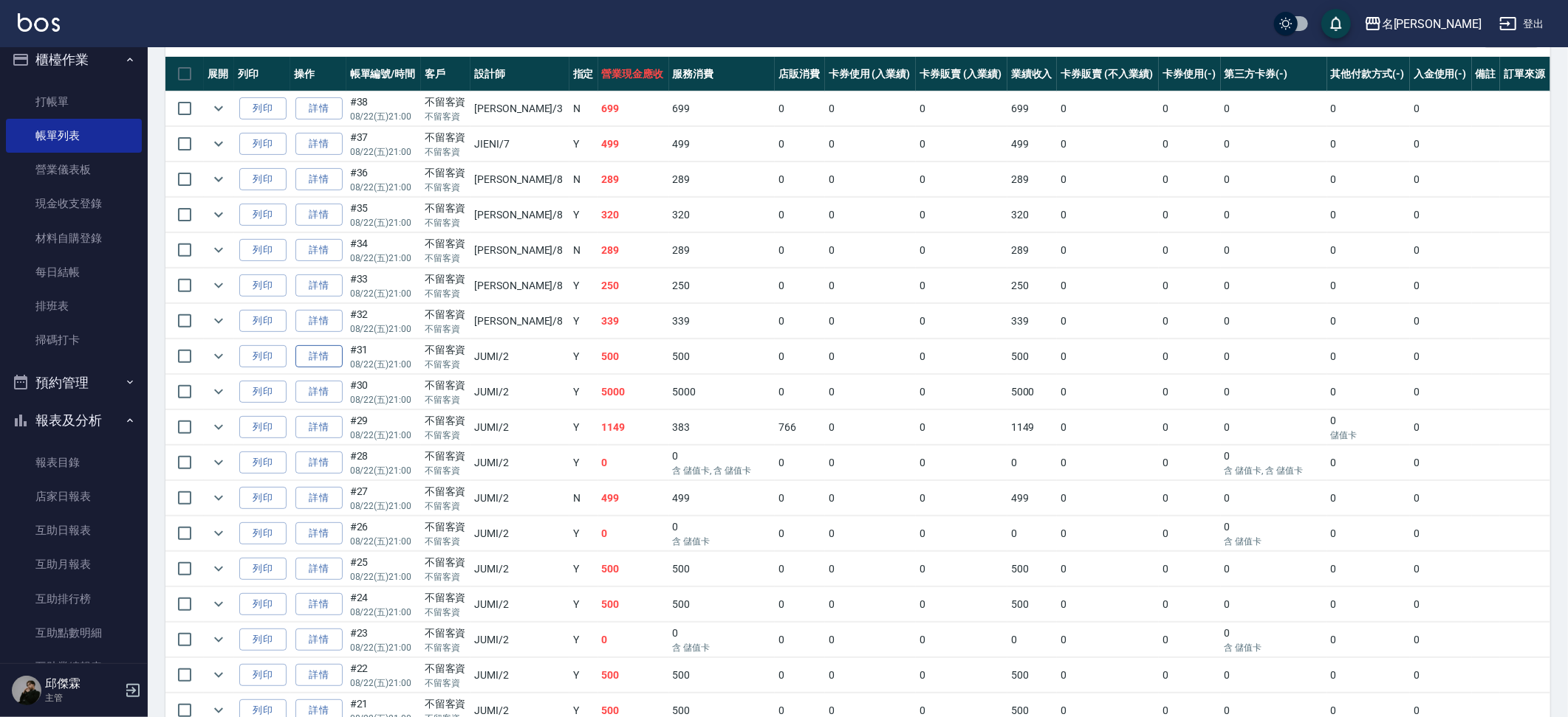
click at [302, 351] on link "詳情" at bounding box center [319, 356] width 47 height 23
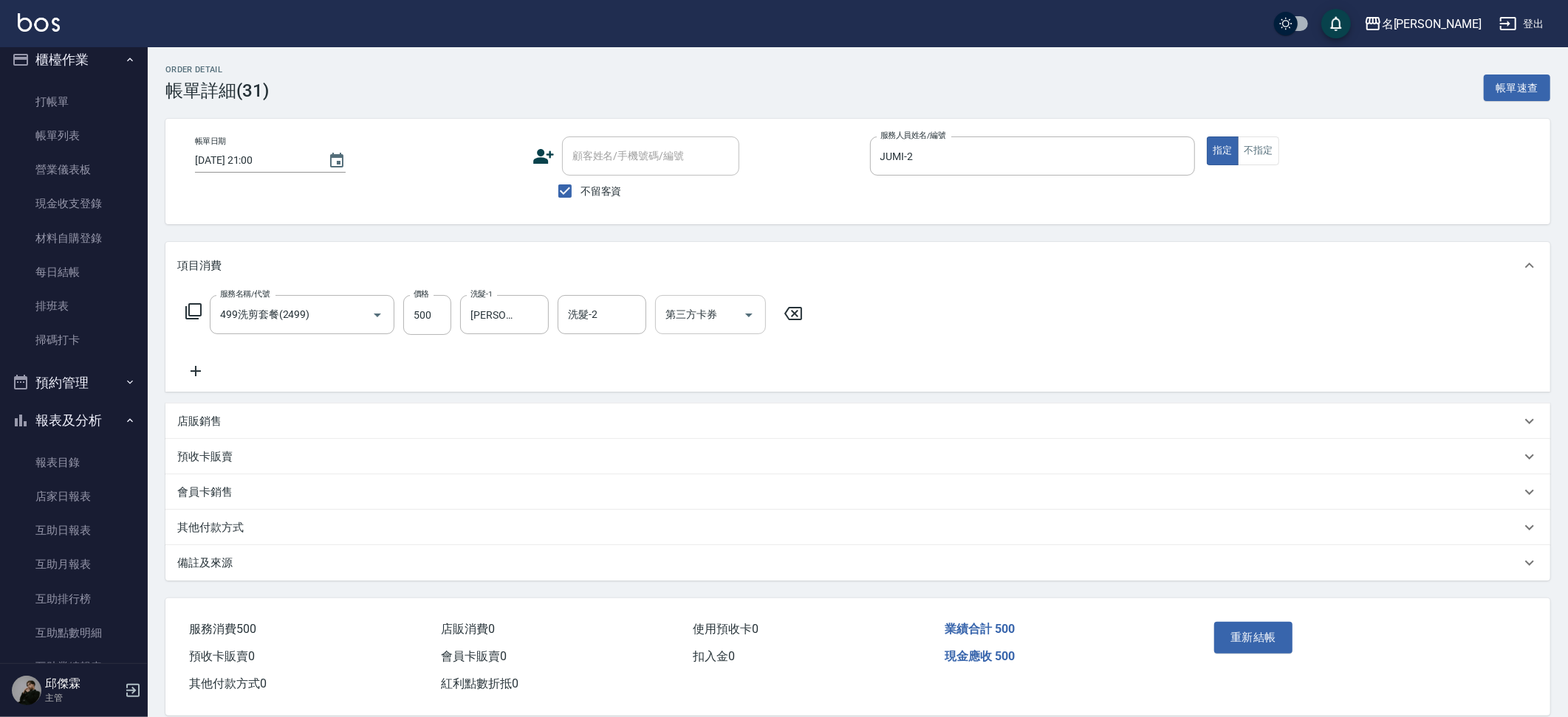
click at [681, 320] on div "第三方卡券 第三方卡券" at bounding box center [710, 315] width 111 height 39
click at [722, 466] on span "儲值卡" at bounding box center [710, 473] width 111 height 24
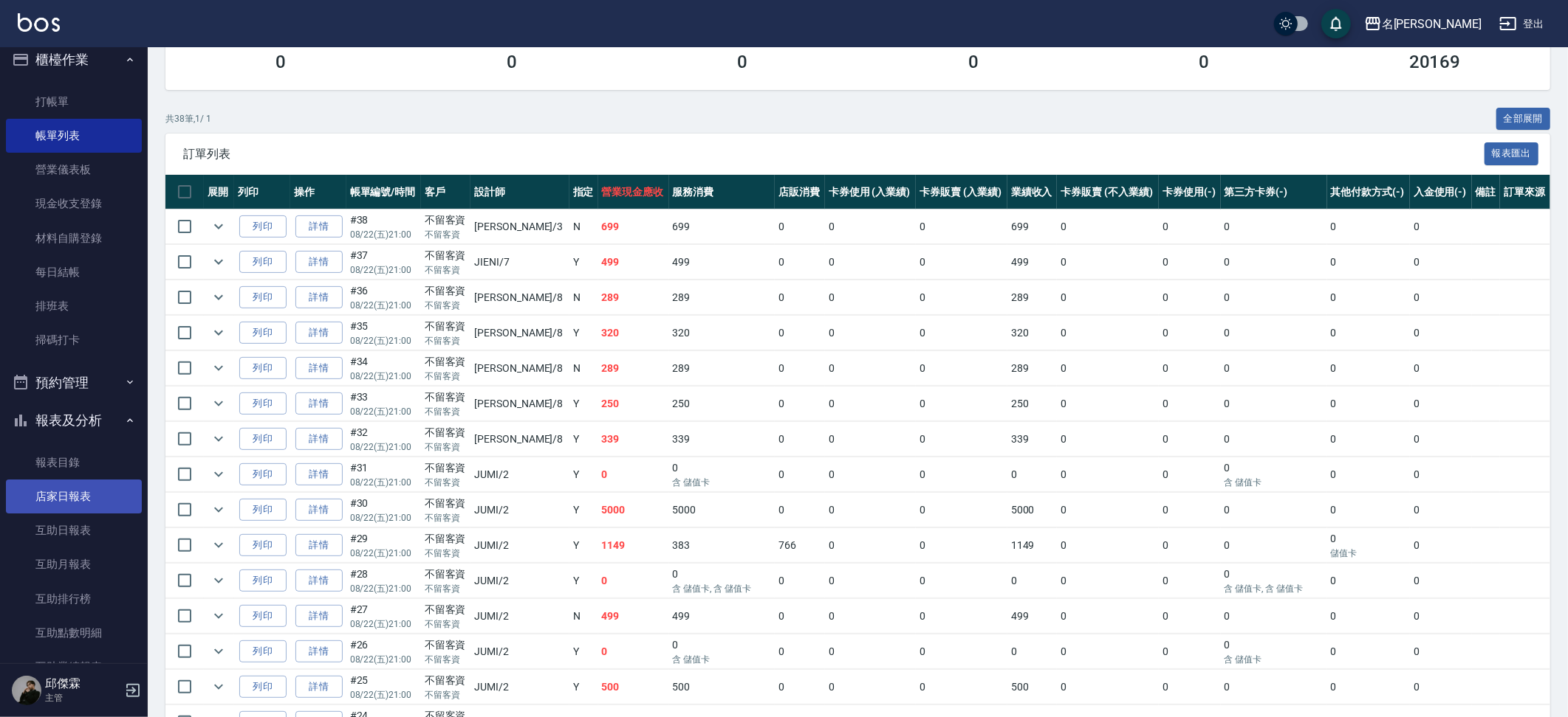
scroll to position [238, 0]
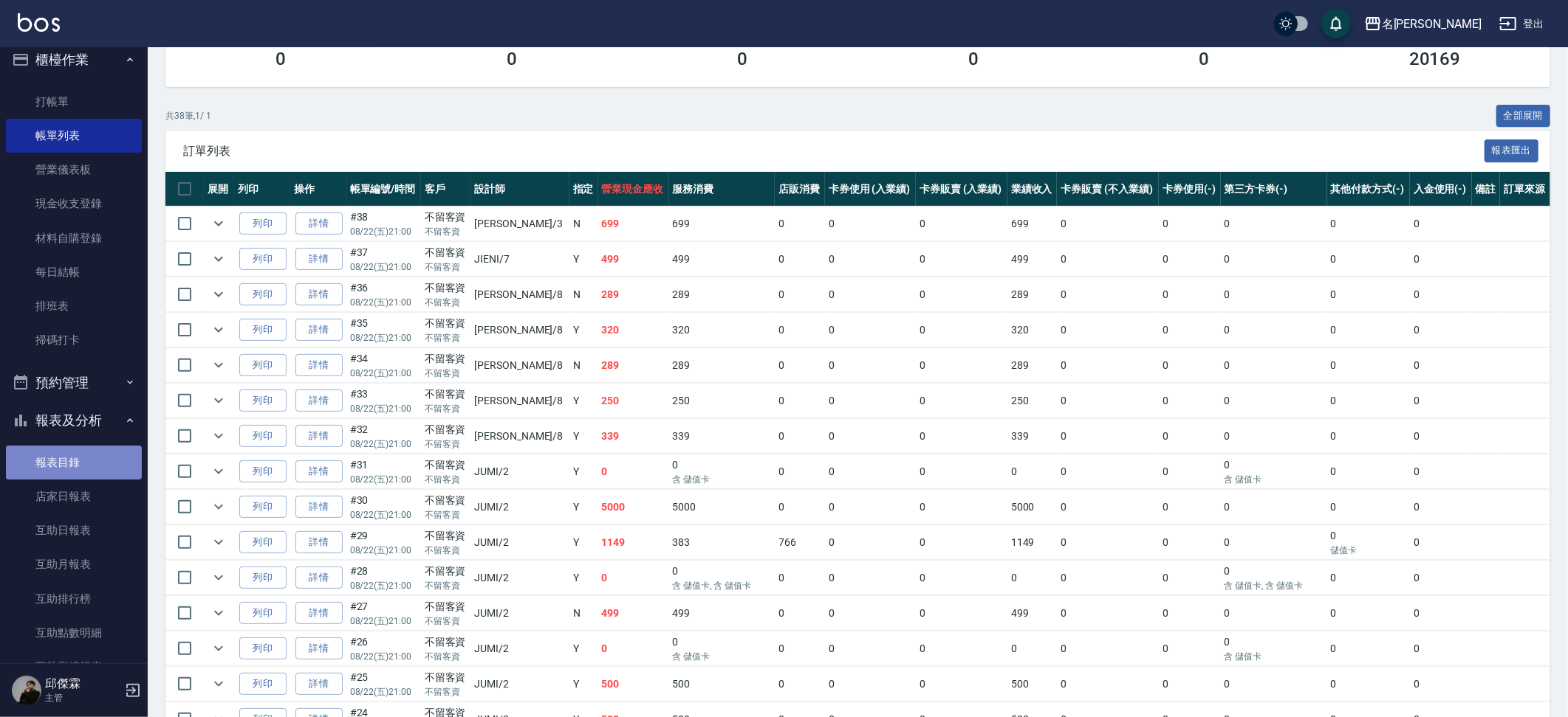
click at [91, 463] on link "報表目錄" at bounding box center [74, 463] width 136 height 34
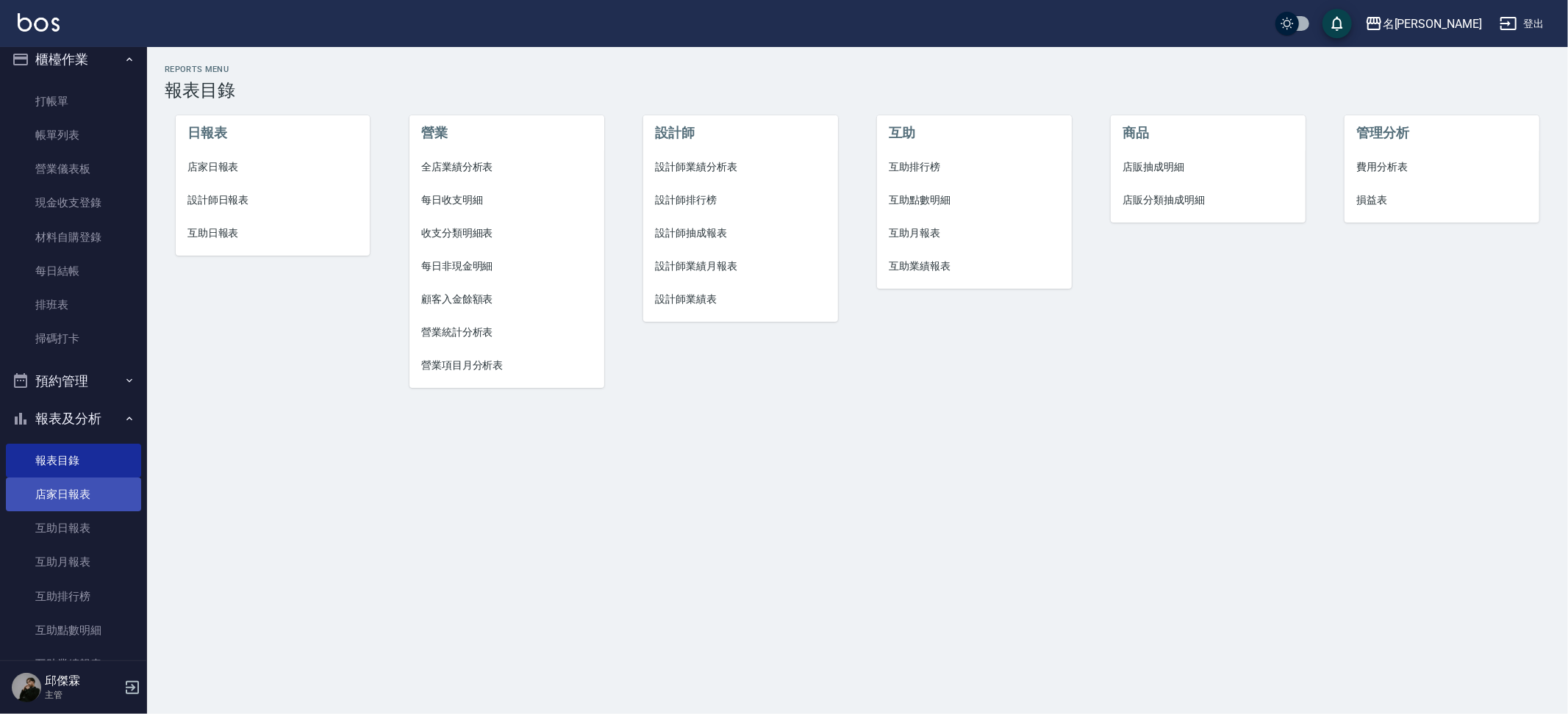
click at [87, 482] on link "店家日報表" at bounding box center [73, 494] width 135 height 34
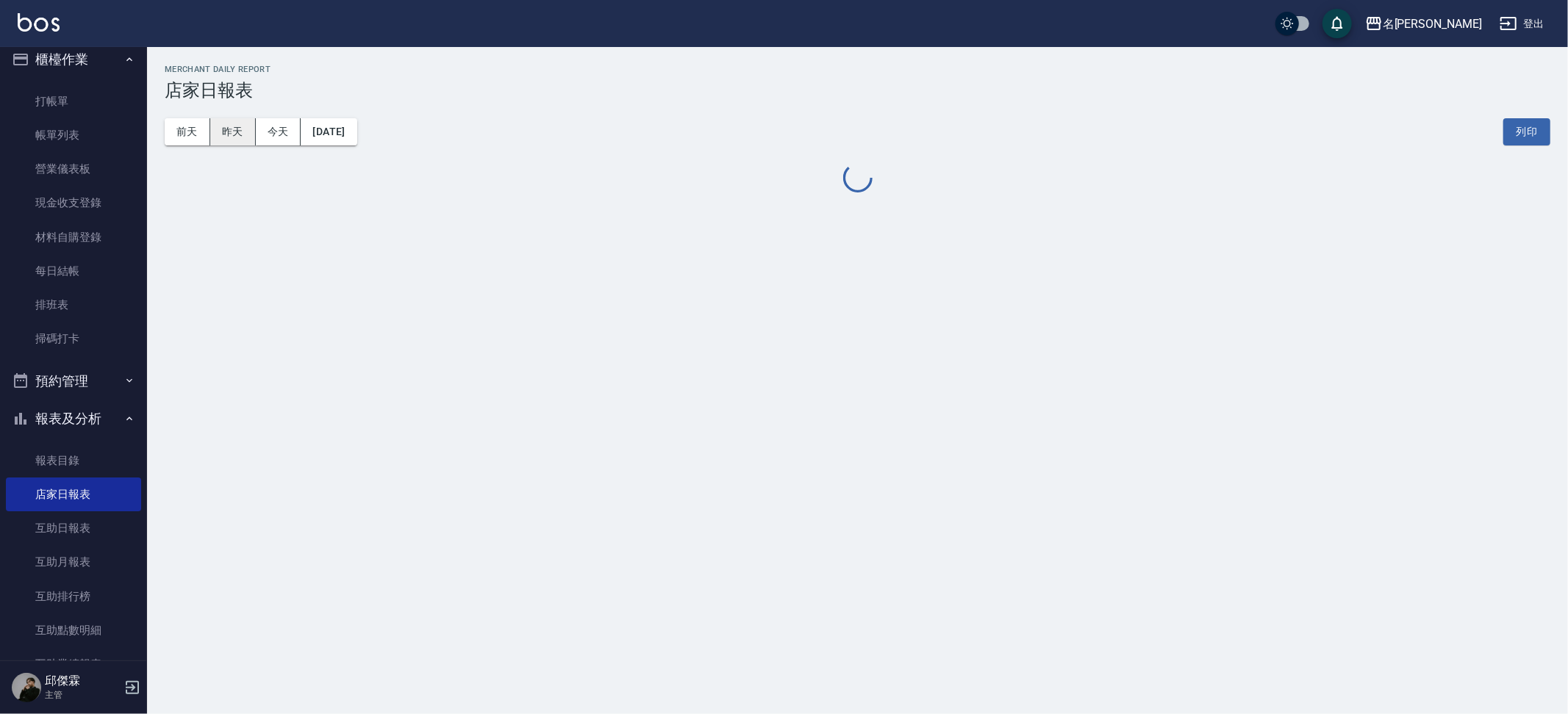
click at [235, 131] on button "昨天" at bounding box center [232, 132] width 46 height 27
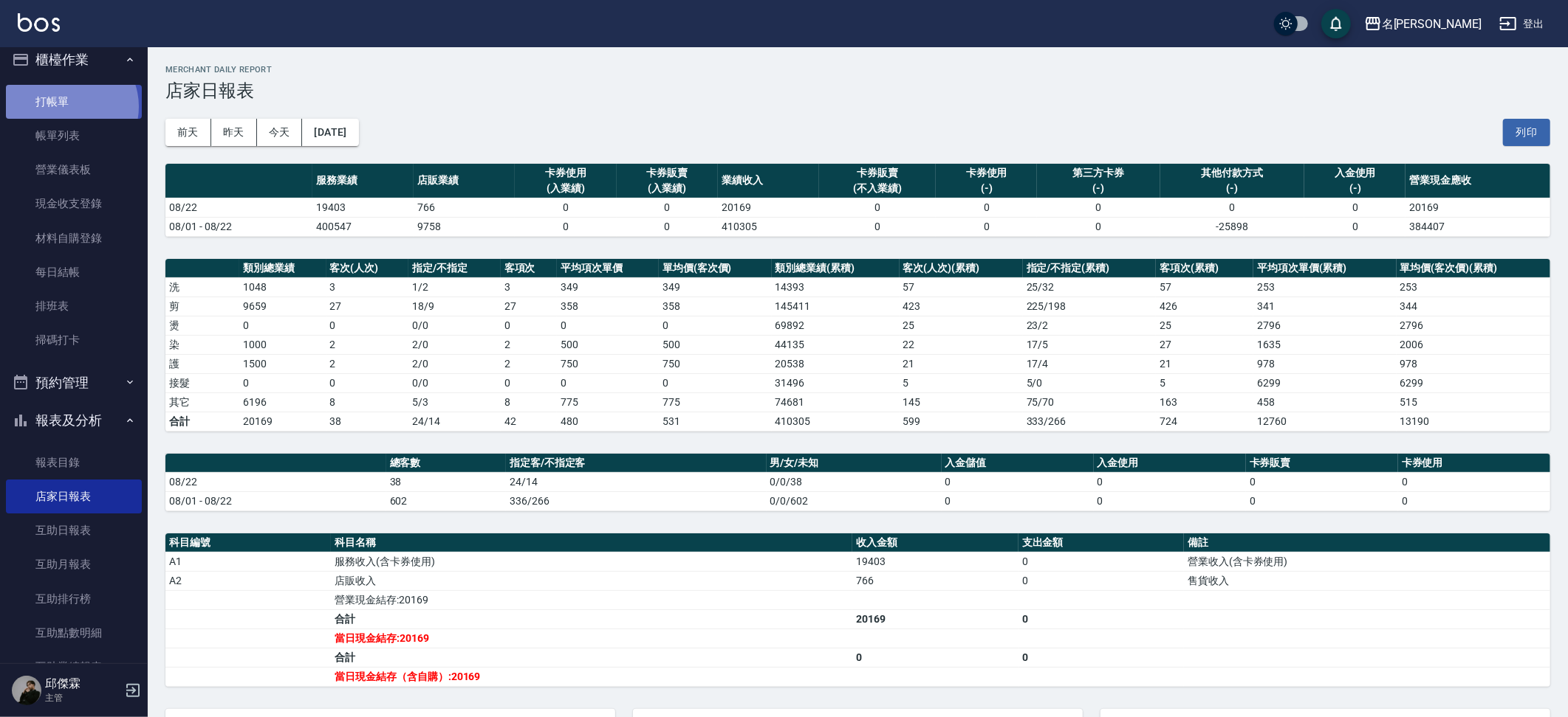
click at [69, 105] on link "打帳單" at bounding box center [74, 101] width 136 height 34
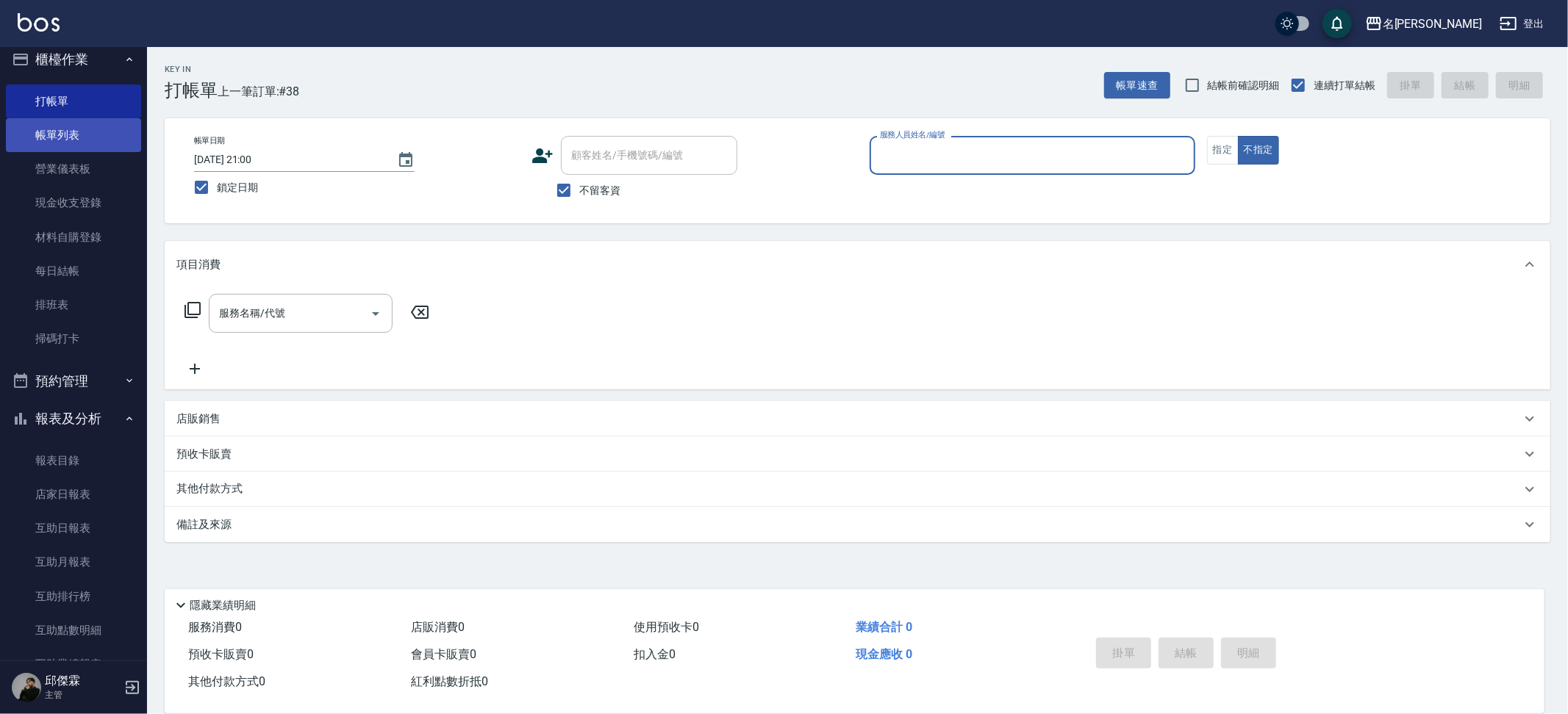
click at [91, 127] on link "帳單列表" at bounding box center [73, 135] width 135 height 34
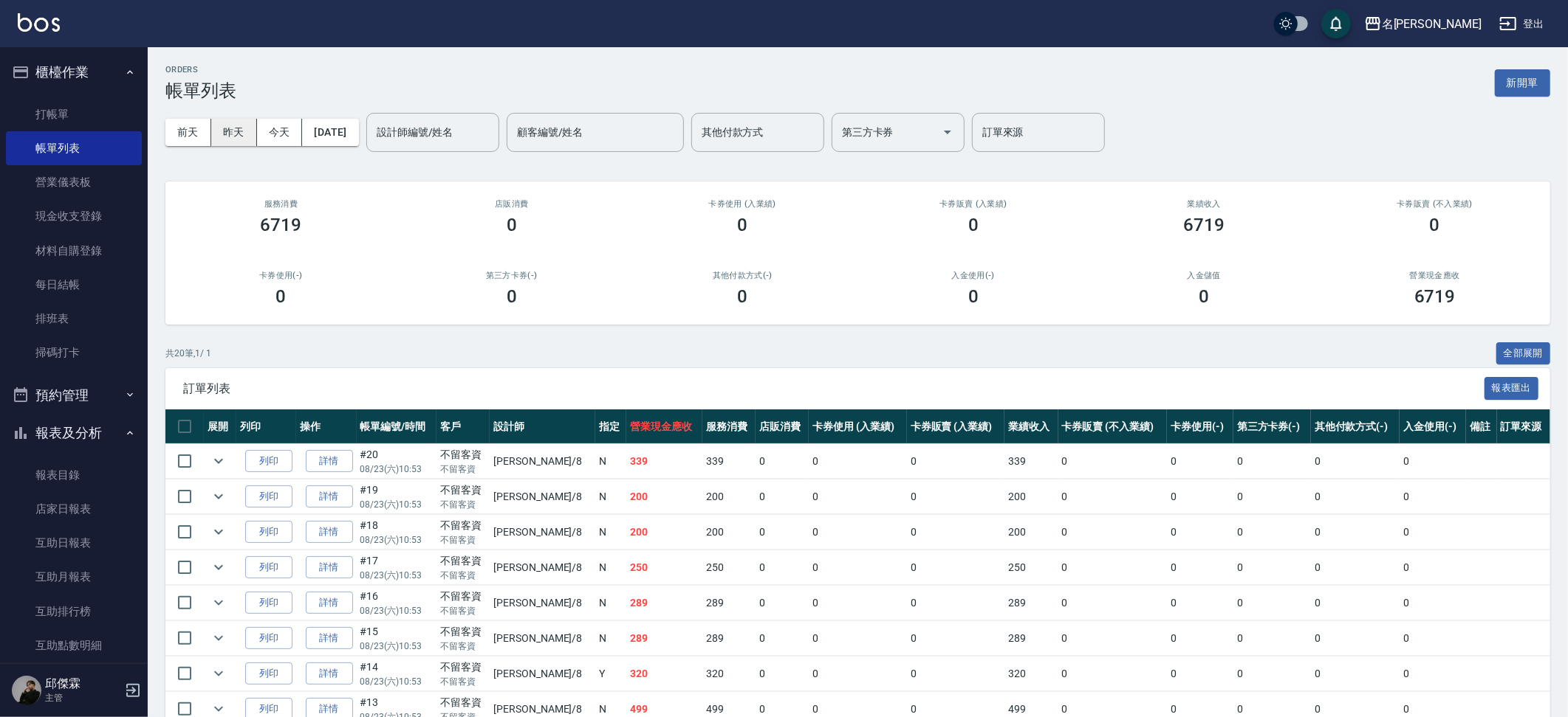
click at [242, 133] on button "昨天" at bounding box center [234, 132] width 46 height 28
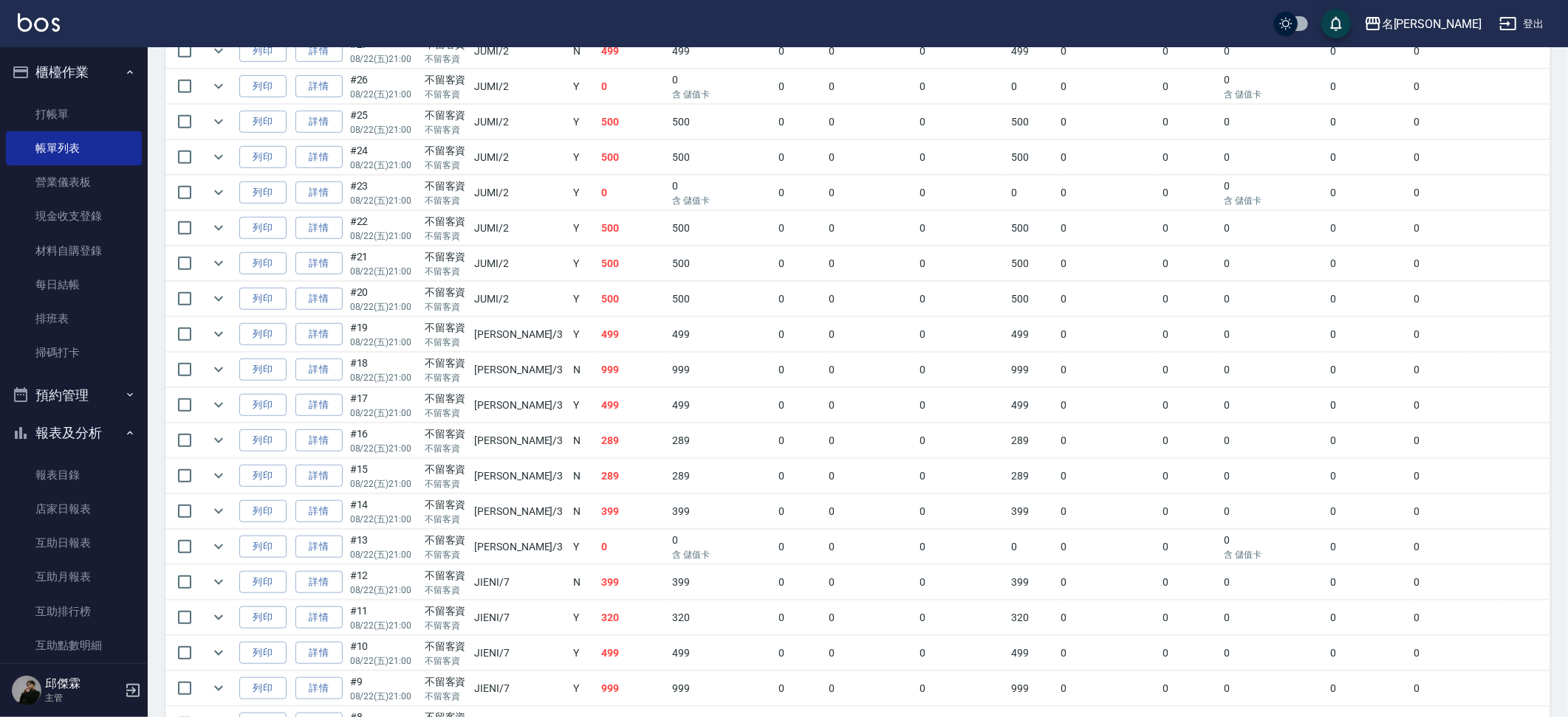
scroll to position [1133, 0]
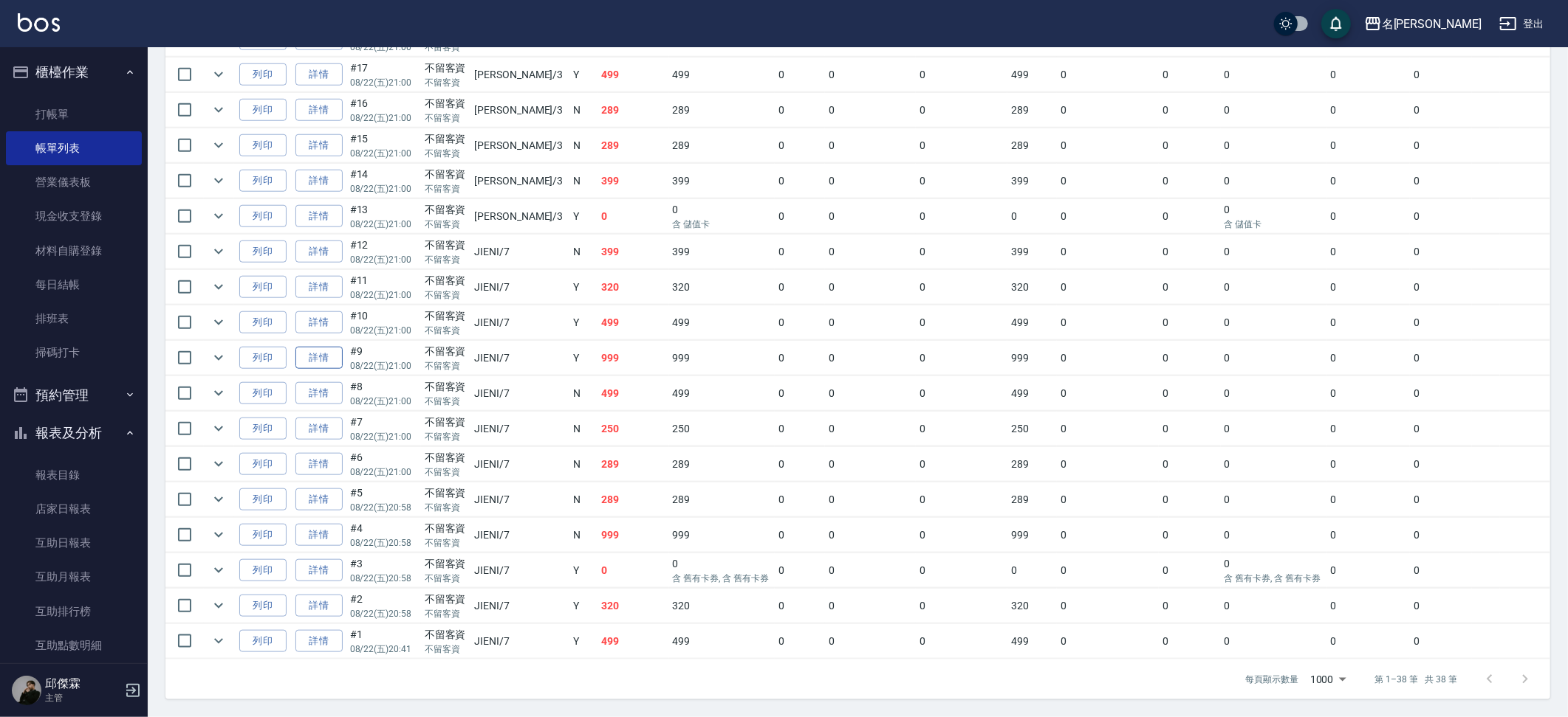
click at [326, 353] on link "詳情" at bounding box center [319, 358] width 47 height 23
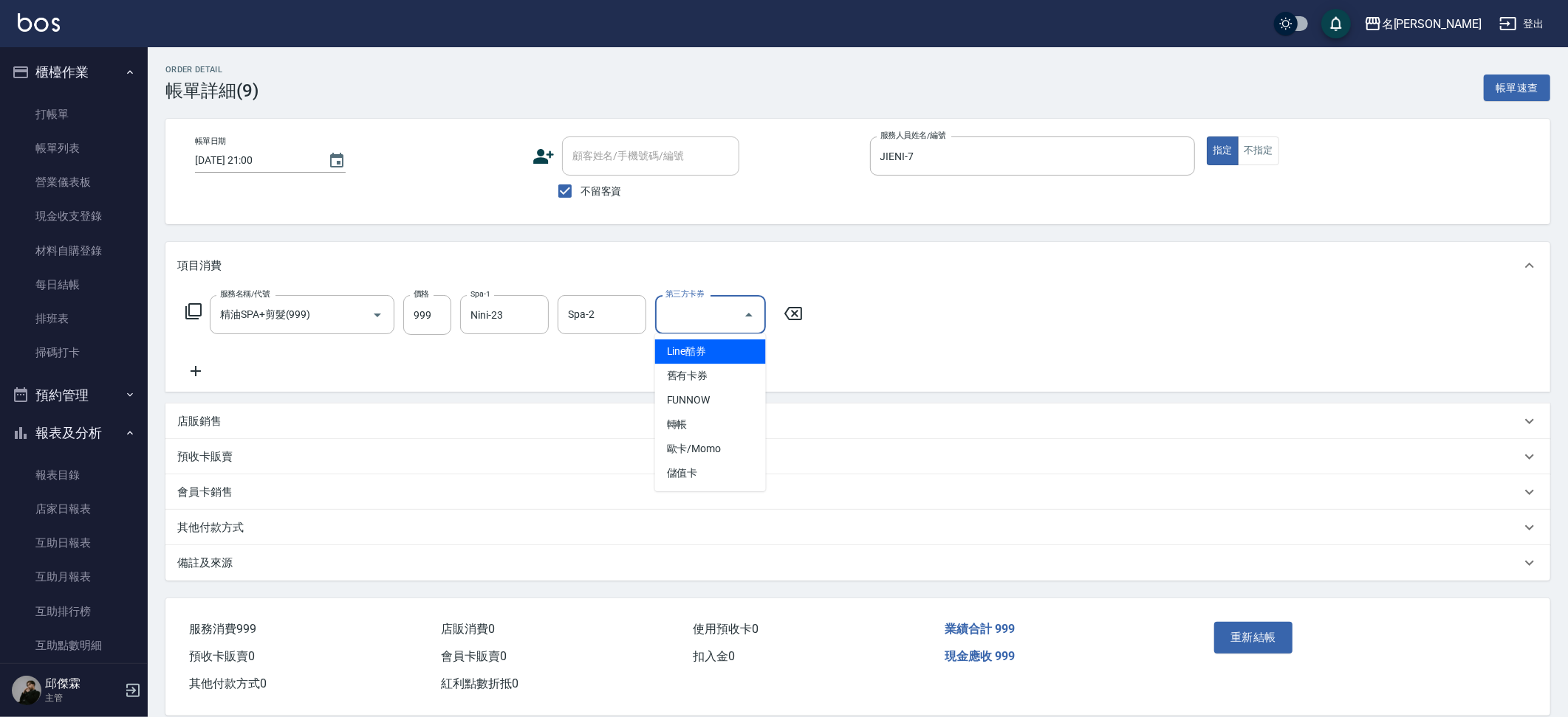
click at [731, 306] on input "第三方卡券" at bounding box center [699, 315] width 75 height 26
click at [719, 473] on span "儲值卡" at bounding box center [710, 473] width 111 height 24
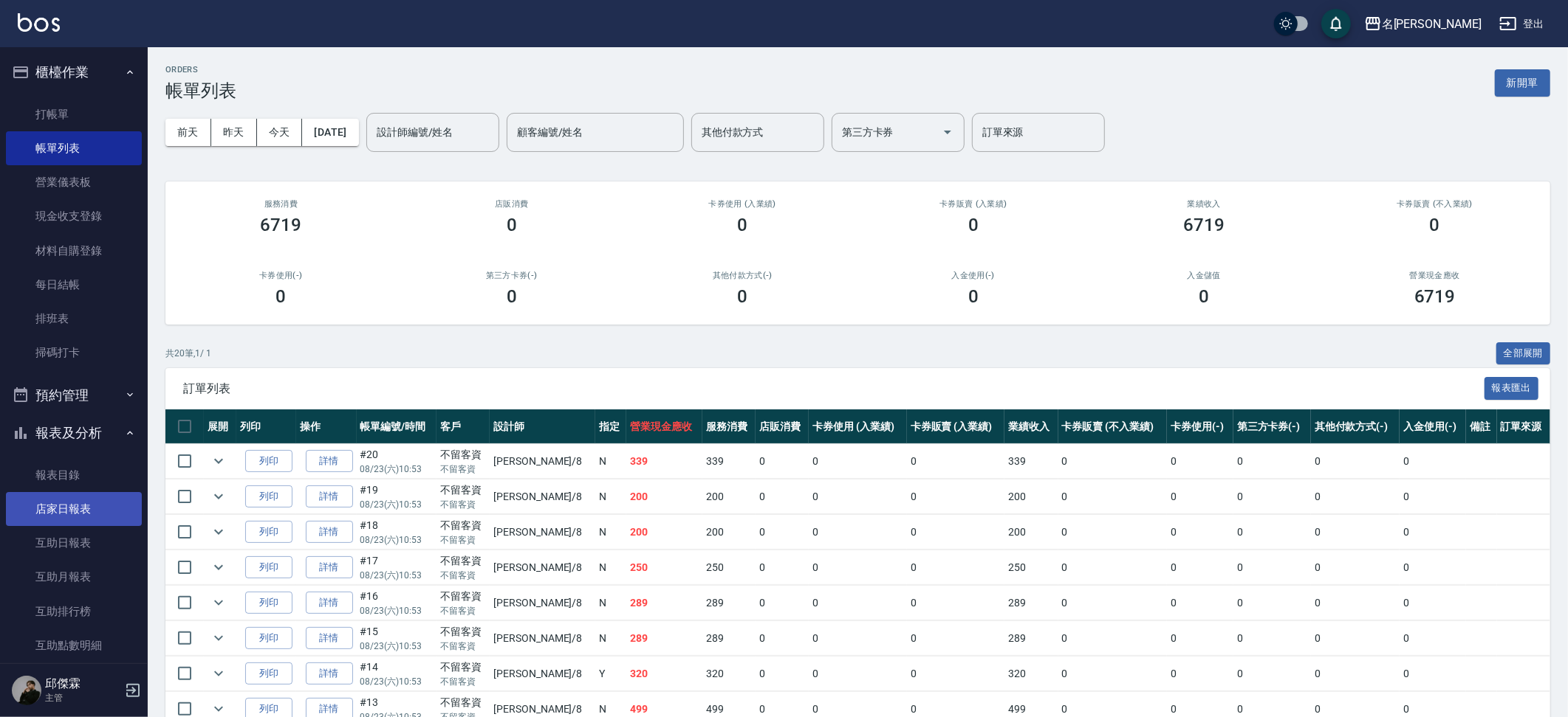
click at [93, 492] on link "店家日報表" at bounding box center [74, 509] width 136 height 34
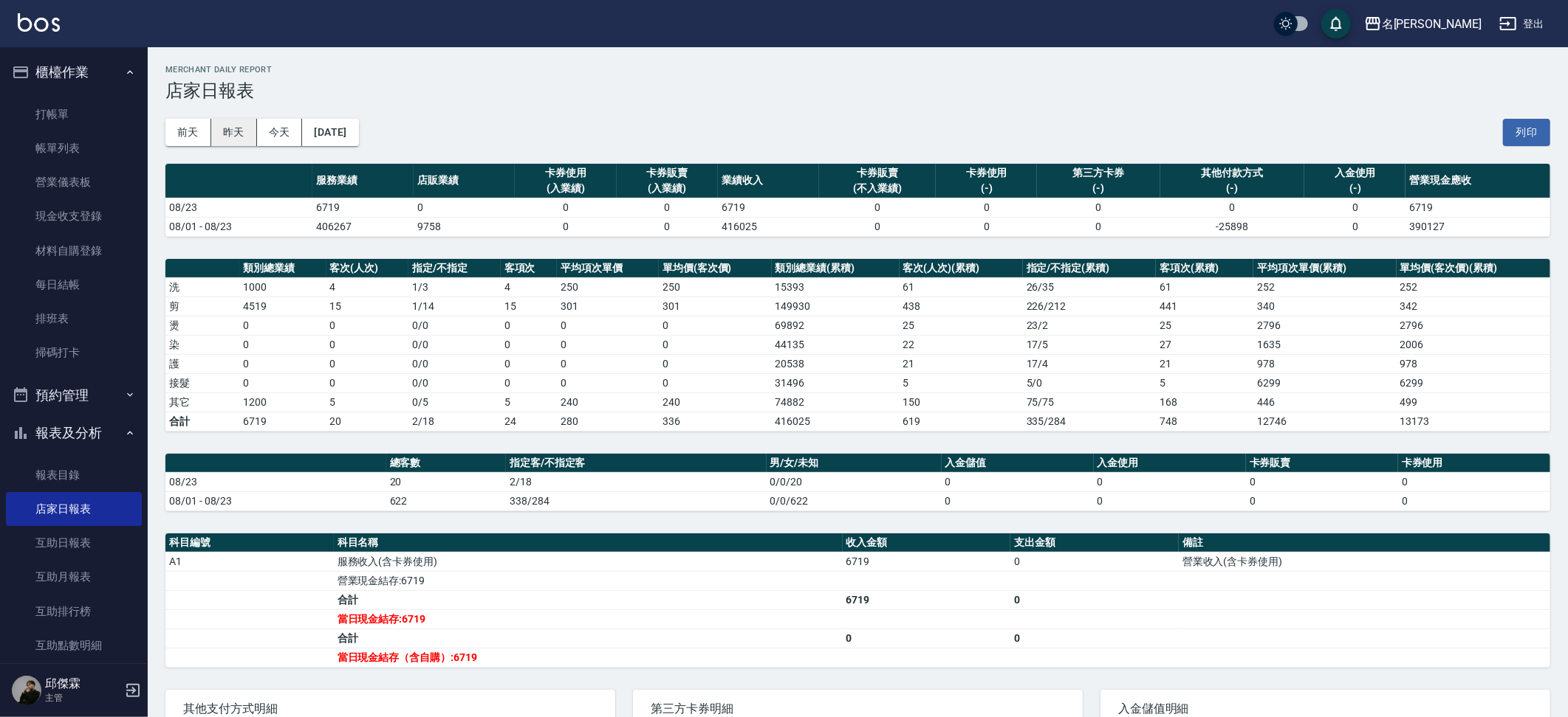
click at [244, 131] on button "昨天" at bounding box center [234, 132] width 46 height 28
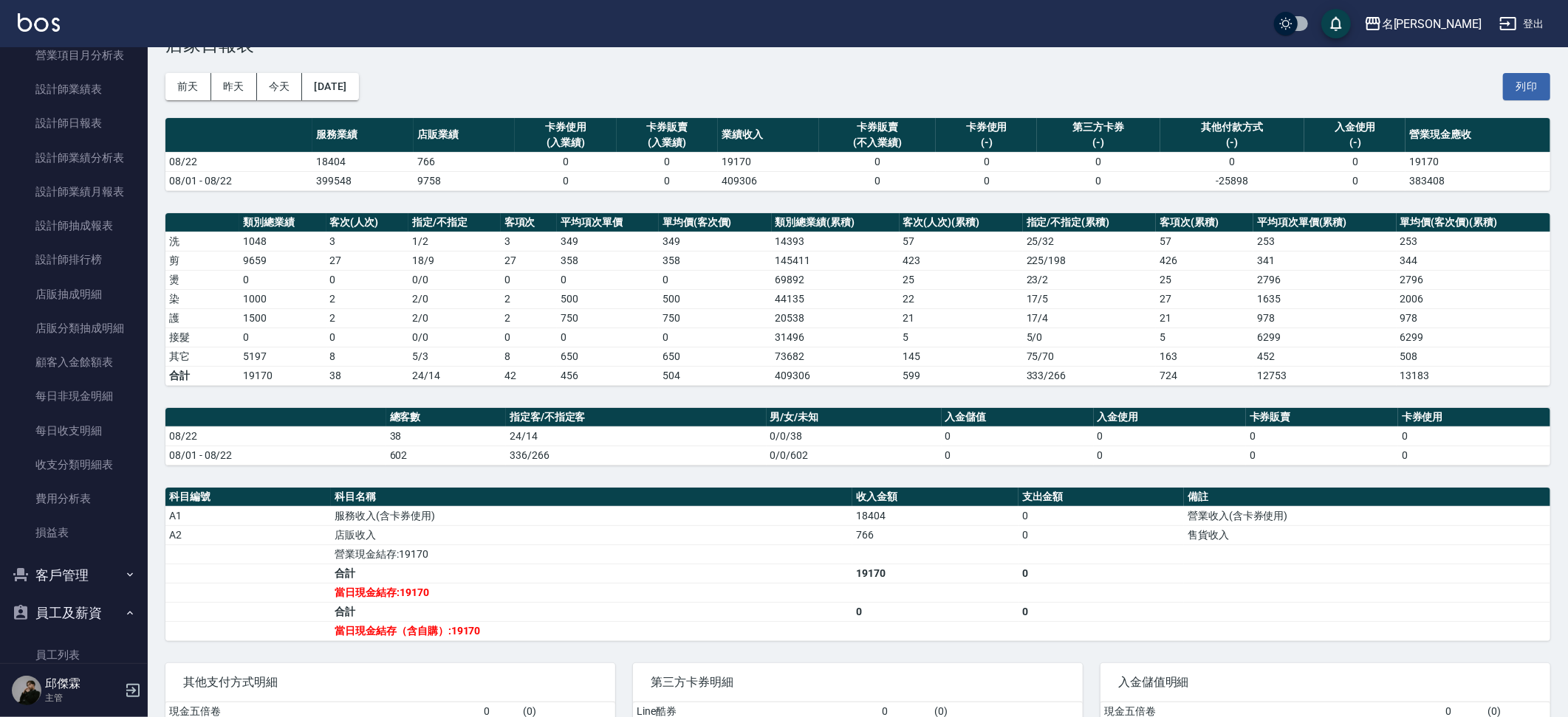
scroll to position [883, 0]
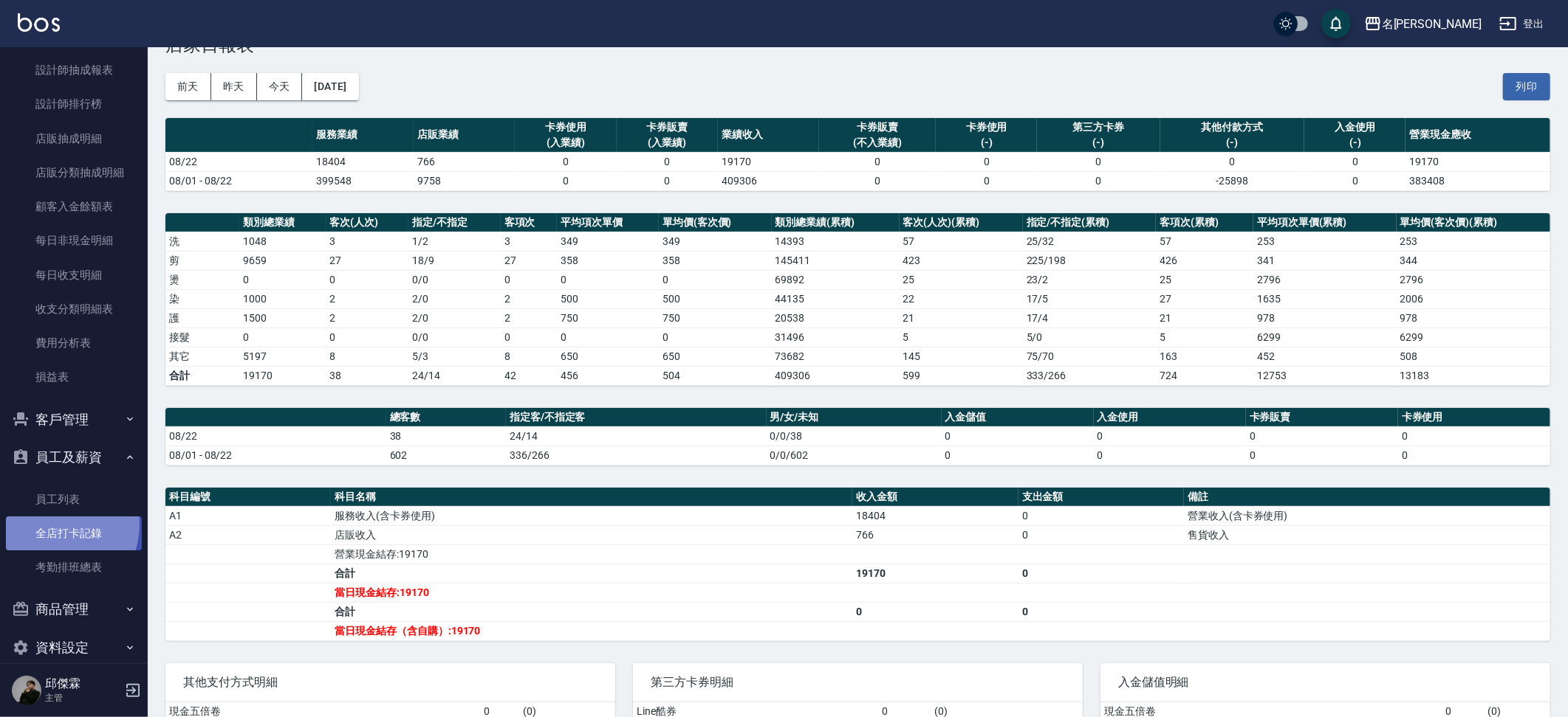
click at [55, 517] on link "全店打卡記錄" at bounding box center [74, 534] width 136 height 34
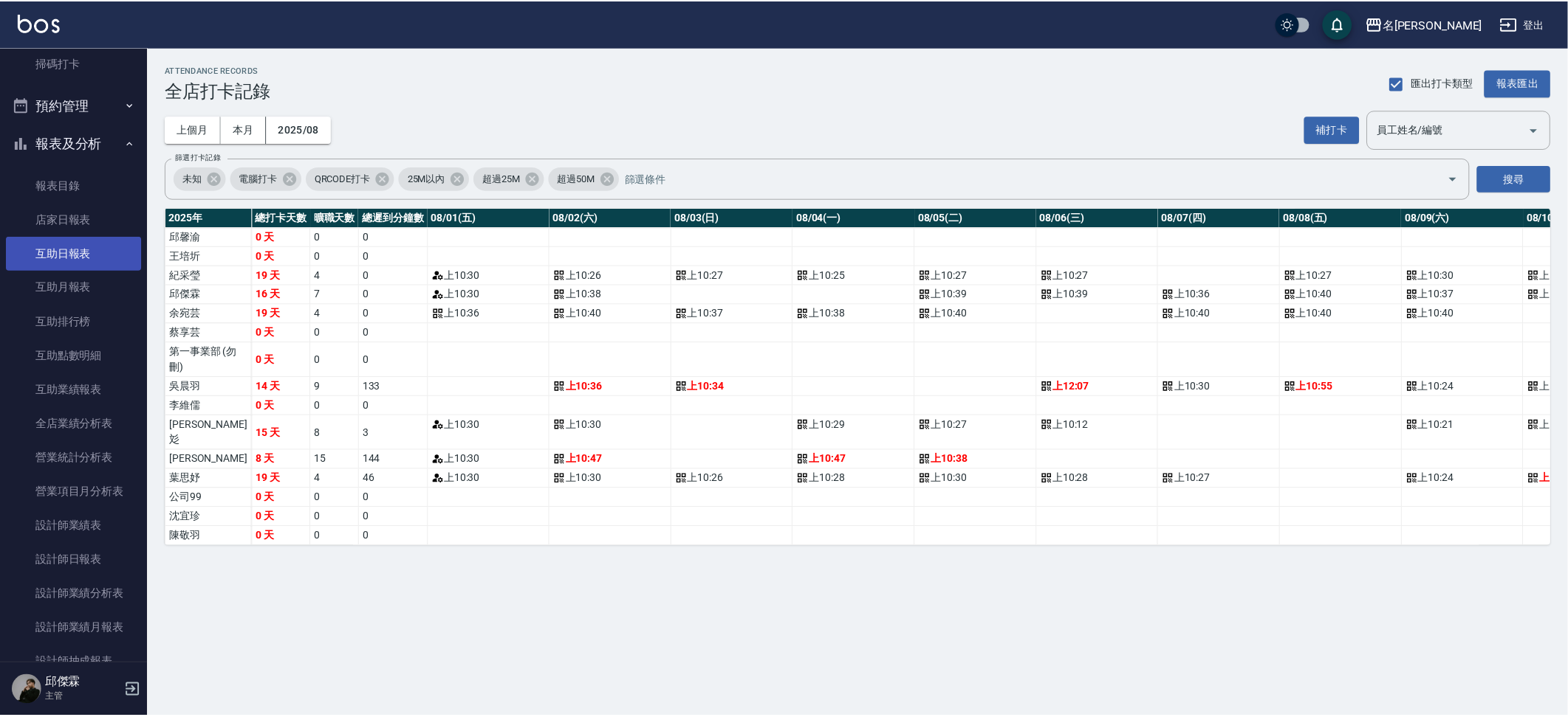
scroll to position [288, 0]
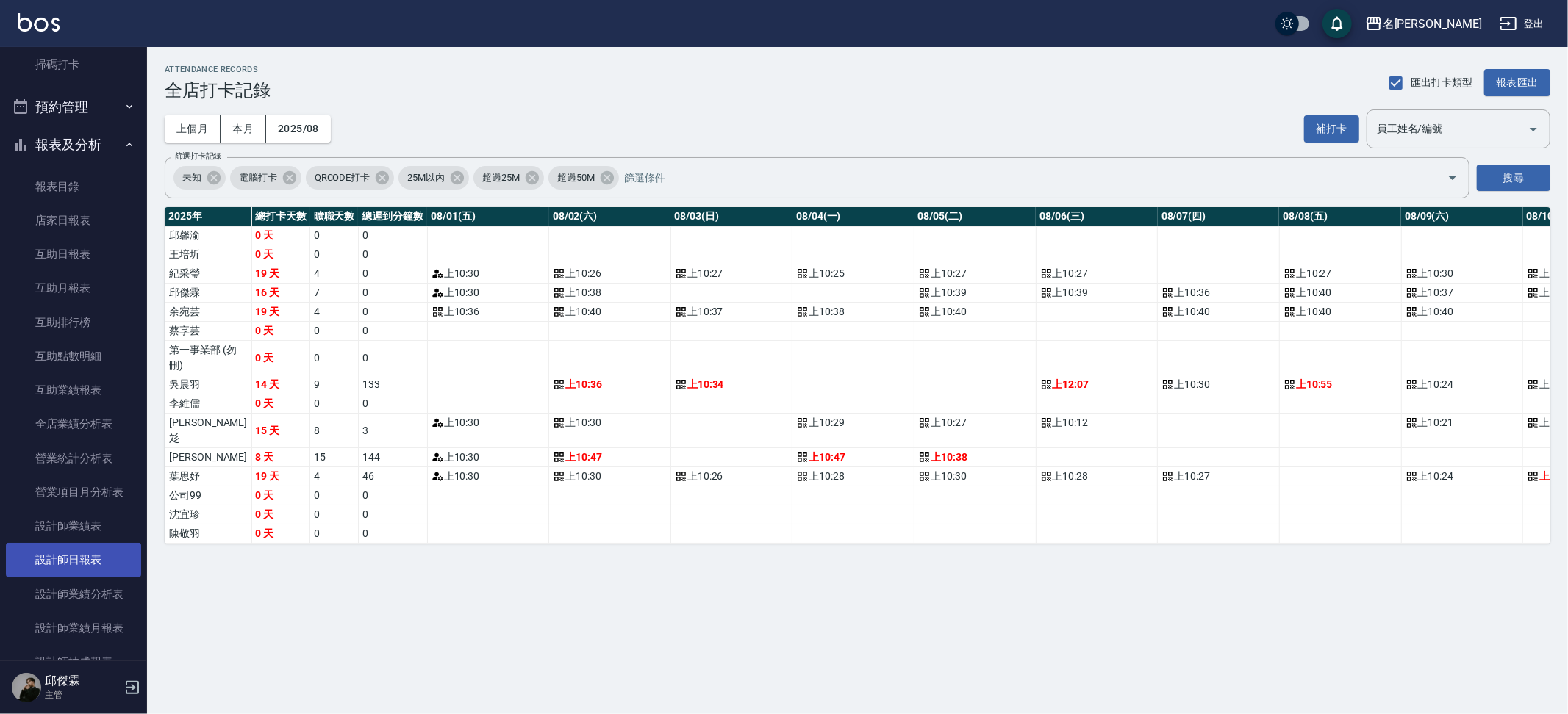
click at [112, 552] on link "設計師日報表" at bounding box center [73, 560] width 135 height 34
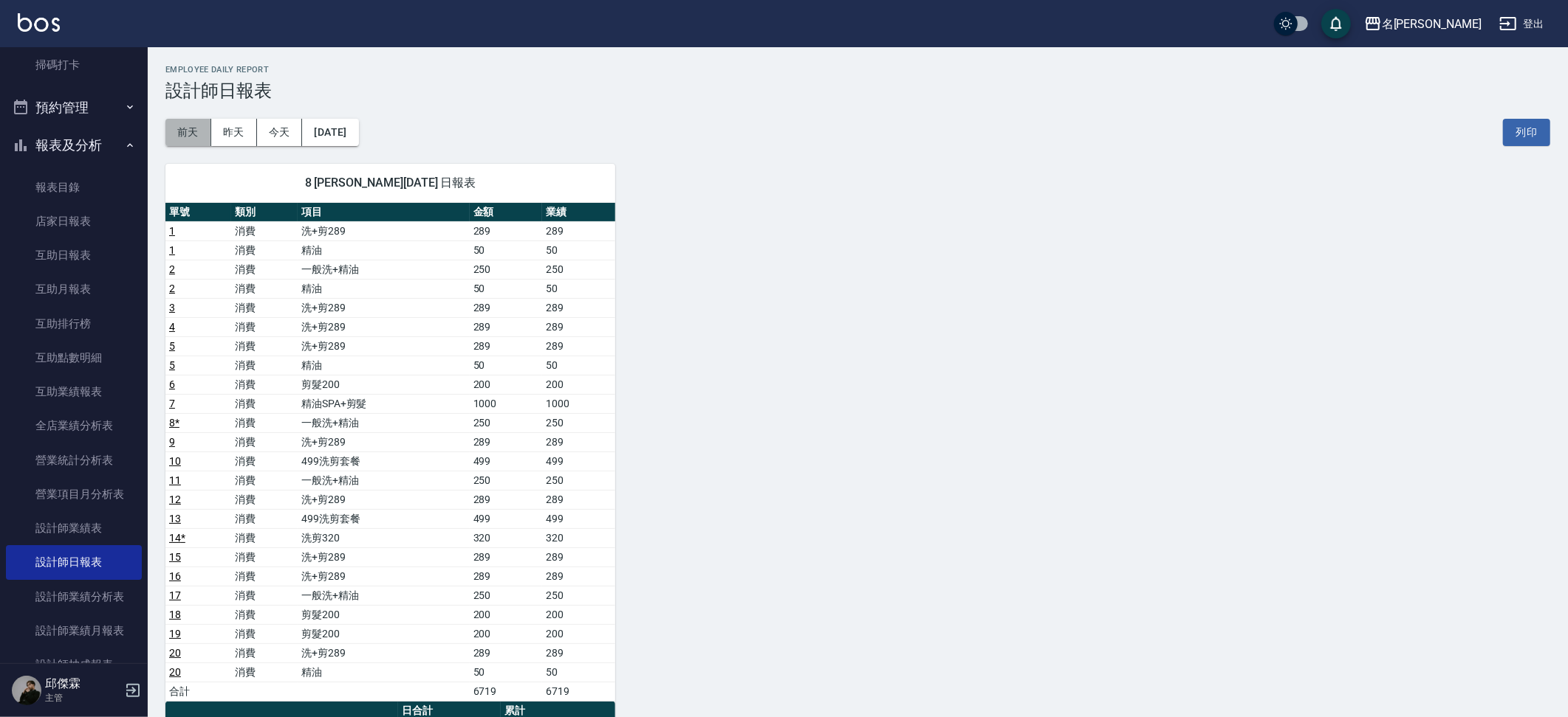
click at [191, 123] on button "前天" at bounding box center [188, 132] width 46 height 28
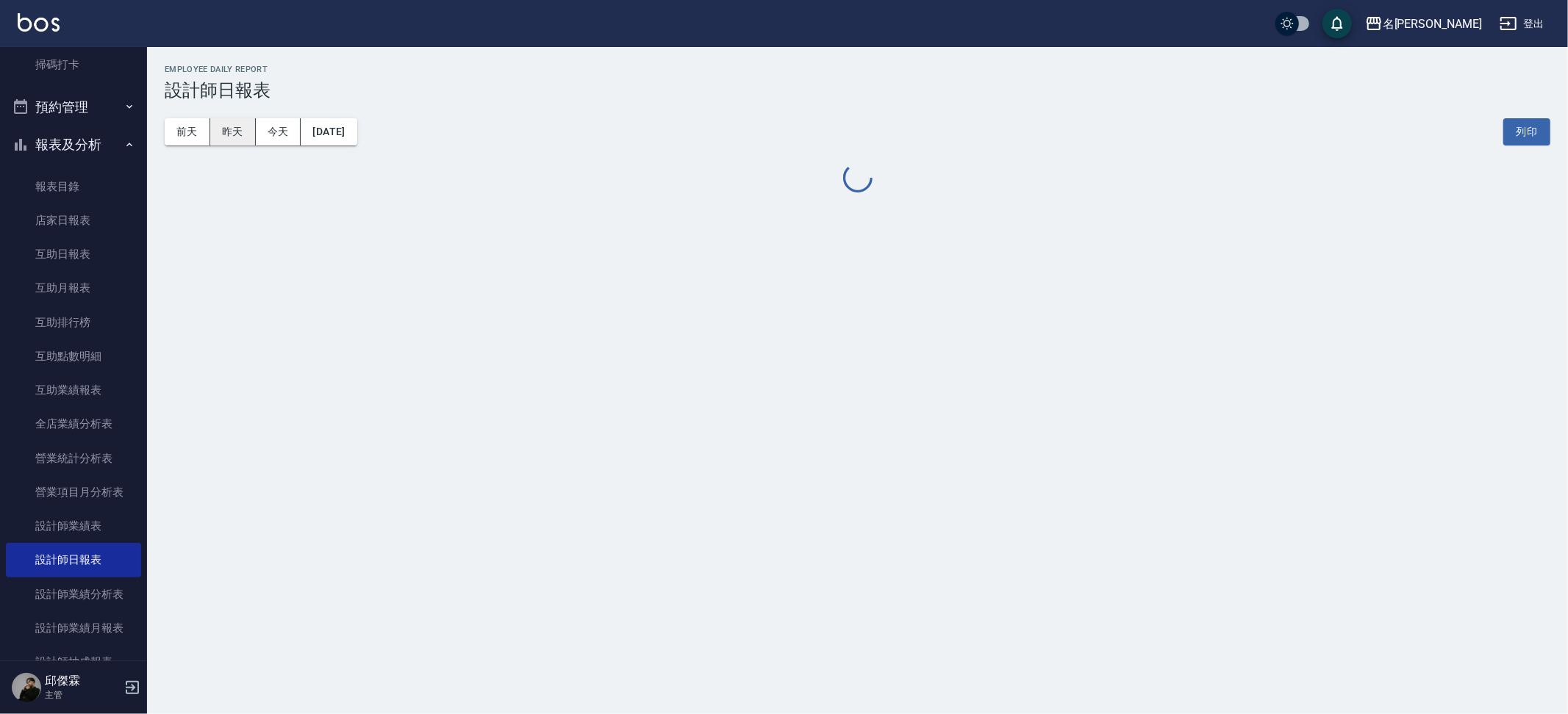
click at [243, 132] on button "昨天" at bounding box center [232, 132] width 46 height 27
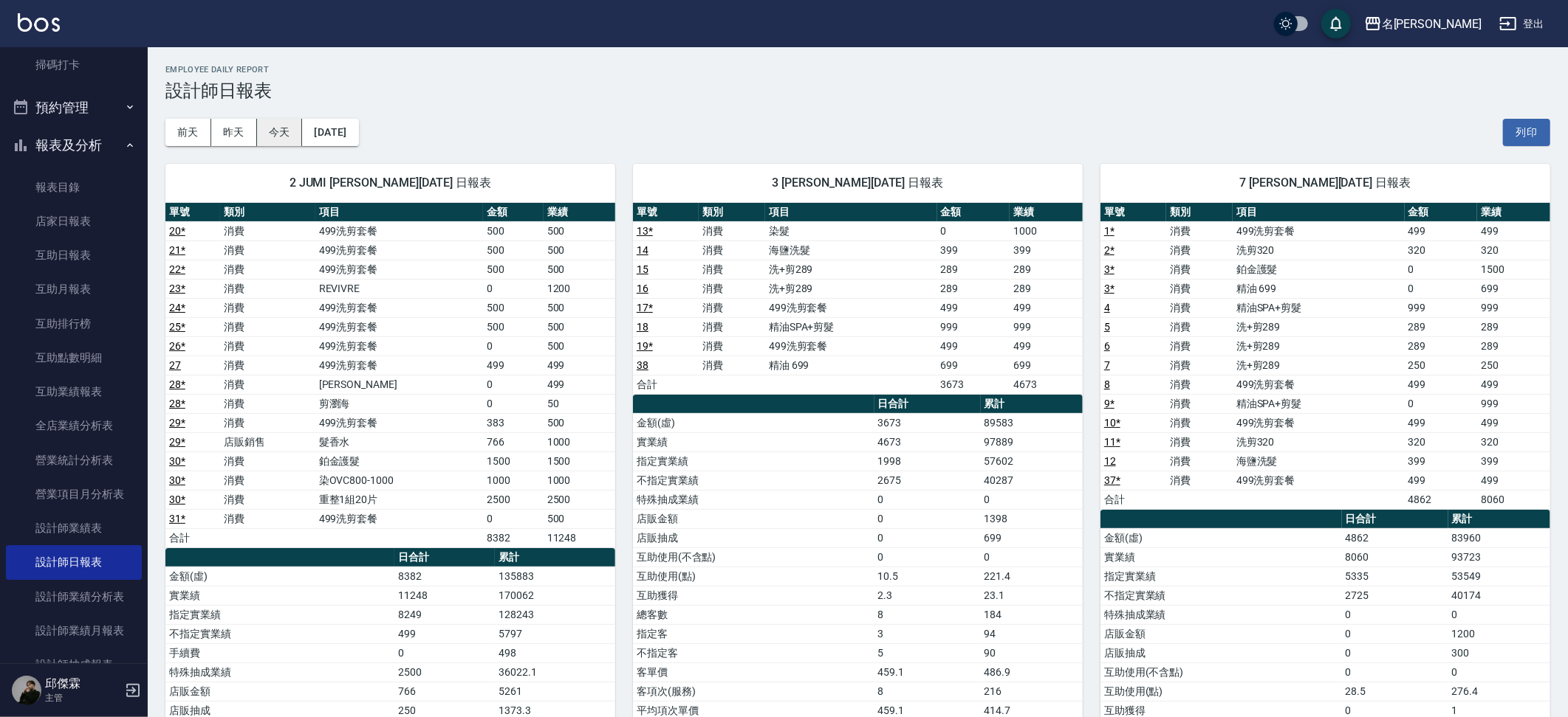
click at [294, 140] on button "今天" at bounding box center [280, 132] width 46 height 28
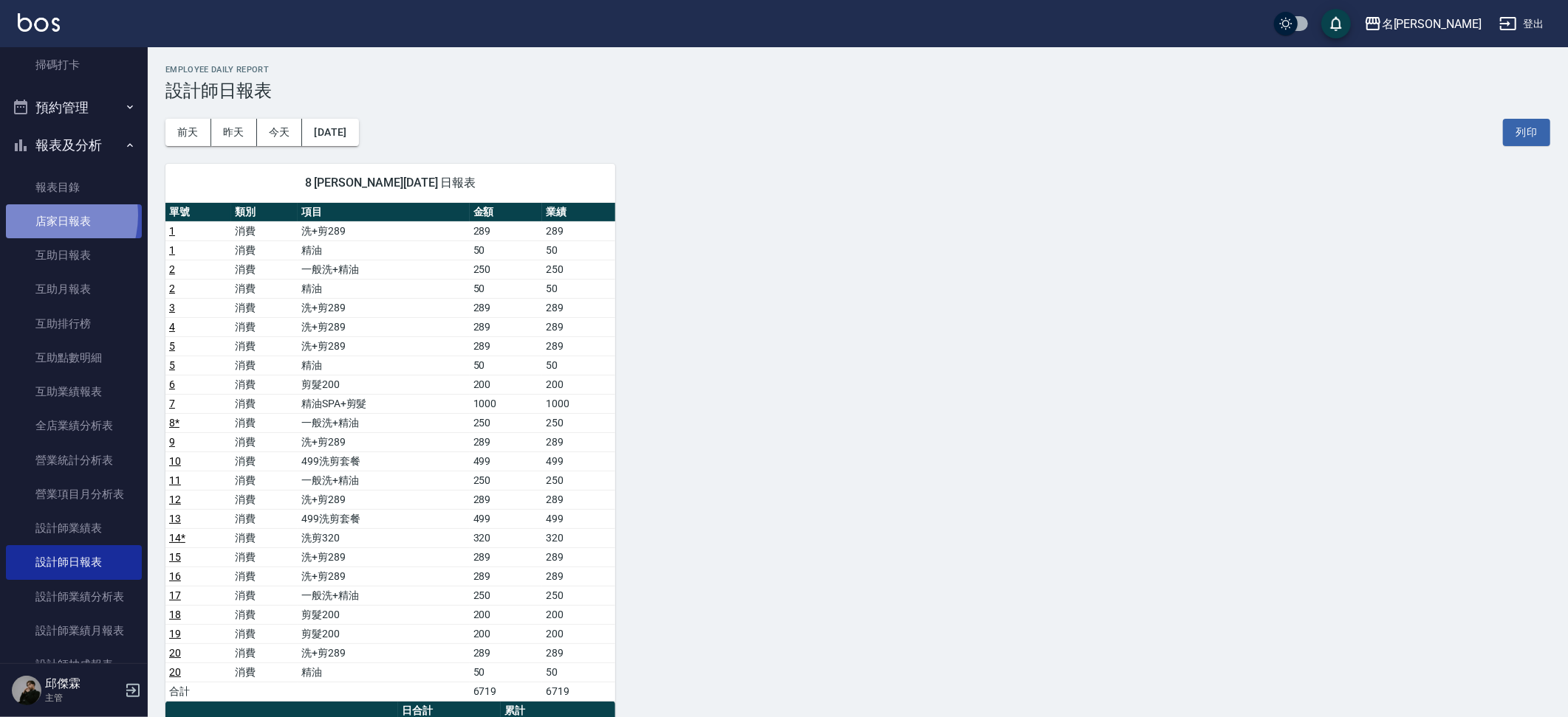
click at [39, 210] on link "店家日報表" at bounding box center [74, 221] width 136 height 34
